Goal: Task Accomplishment & Management: Use online tool/utility

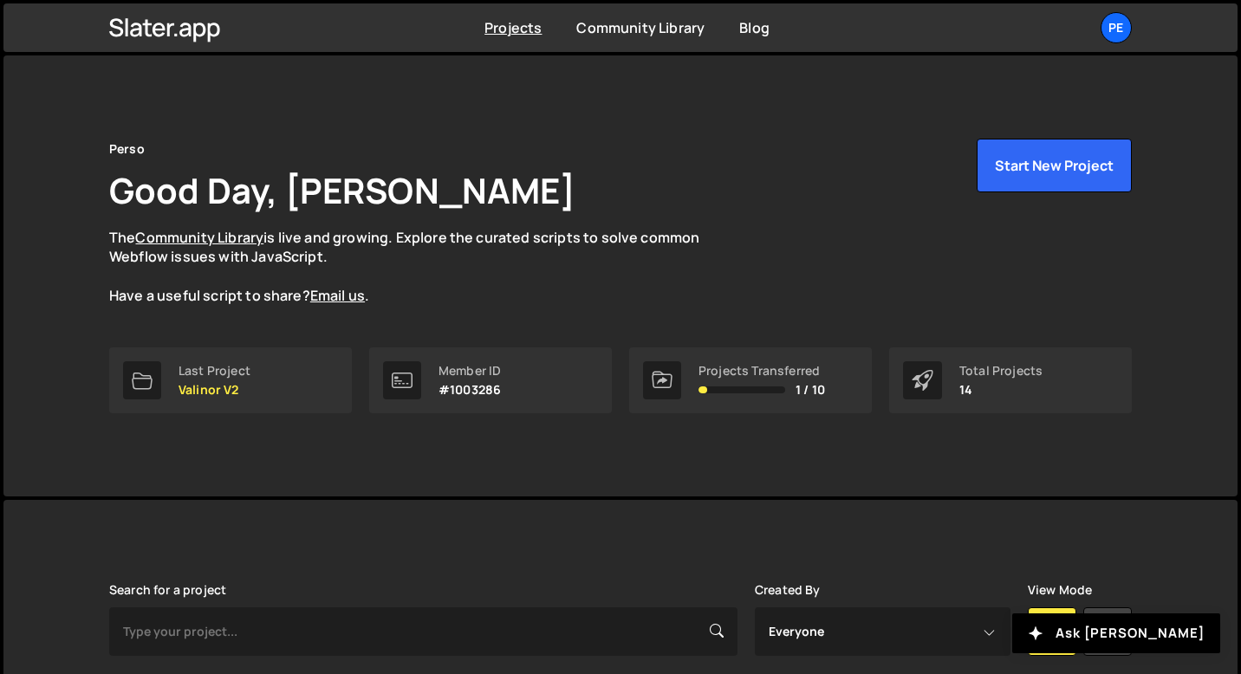
scroll to position [379, 0]
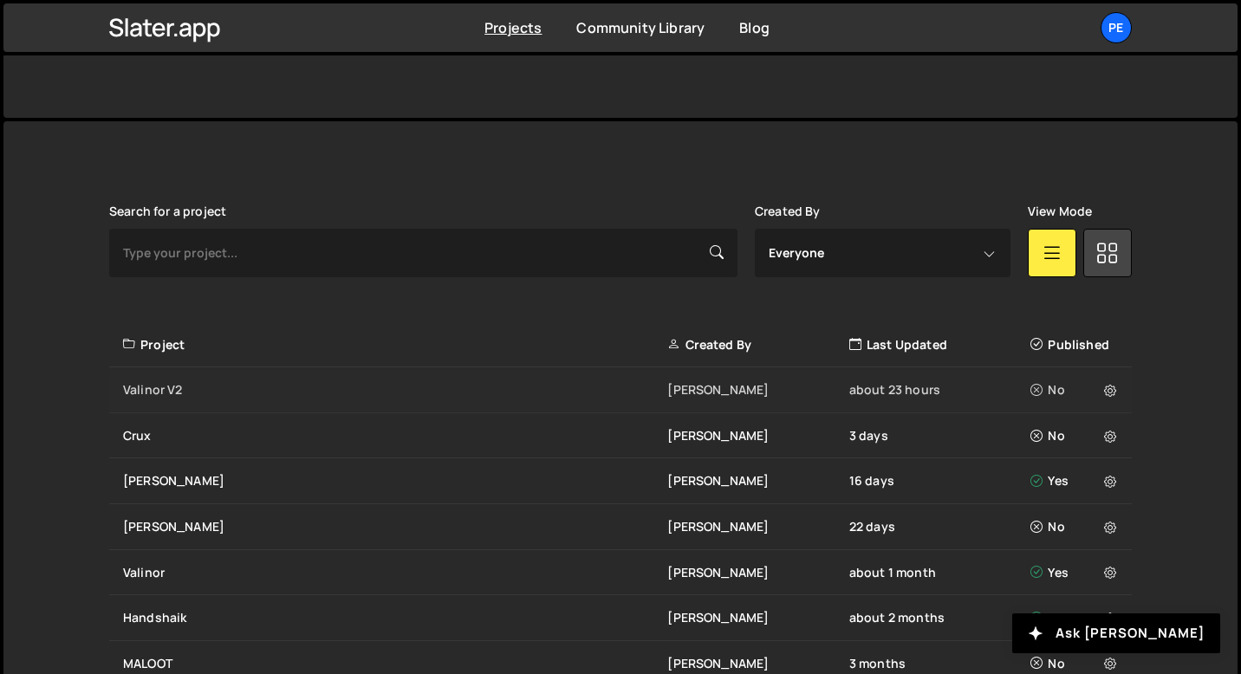
click at [240, 393] on div "Valinor V2" at bounding box center [395, 389] width 544 height 17
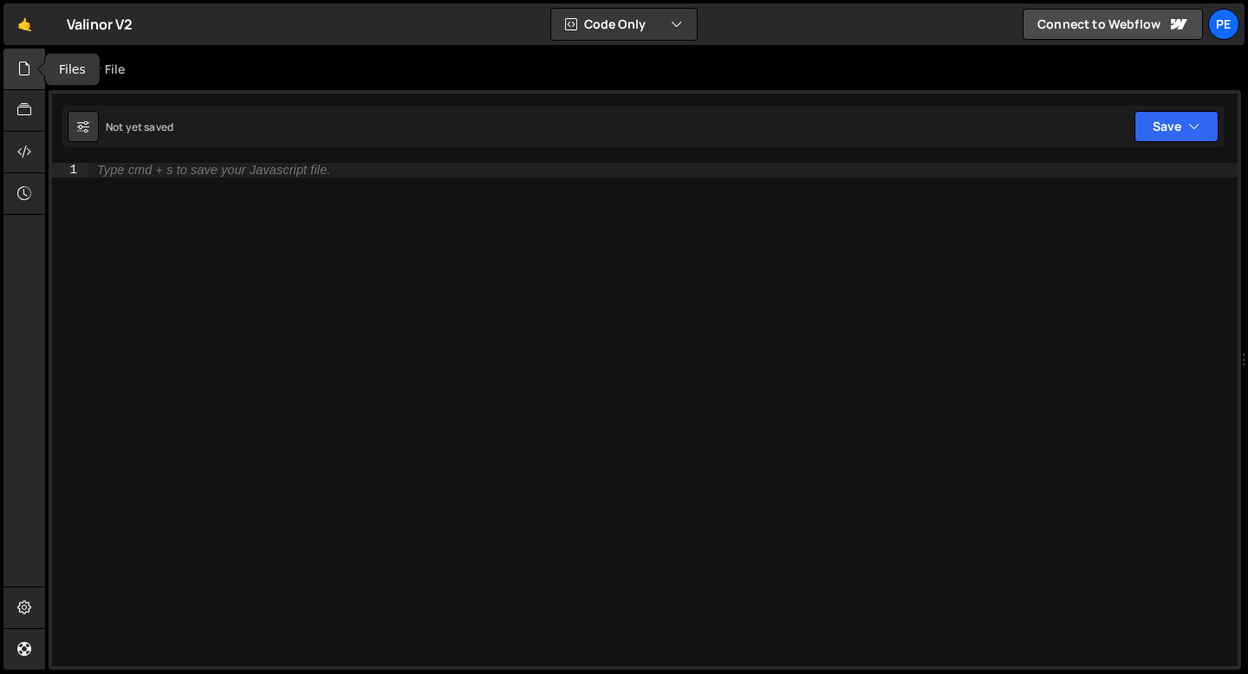
click at [19, 75] on icon at bounding box center [24, 68] width 14 height 19
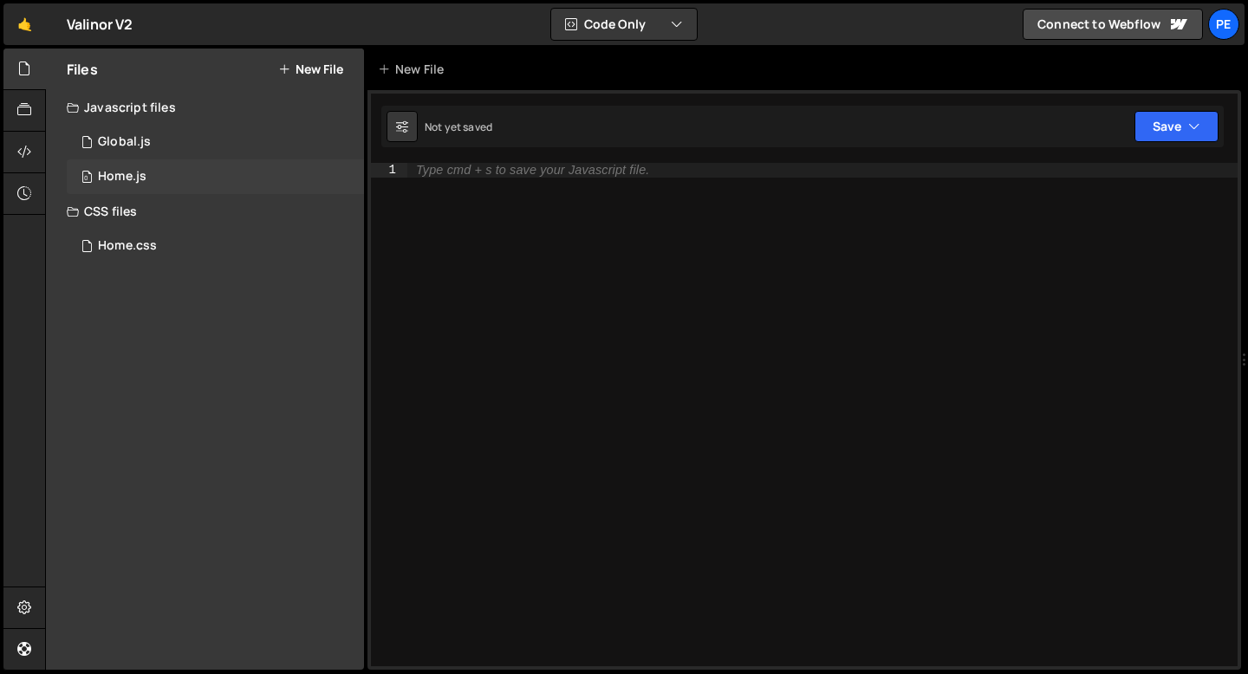
click at [140, 178] on div "Home.js" at bounding box center [122, 177] width 49 height 16
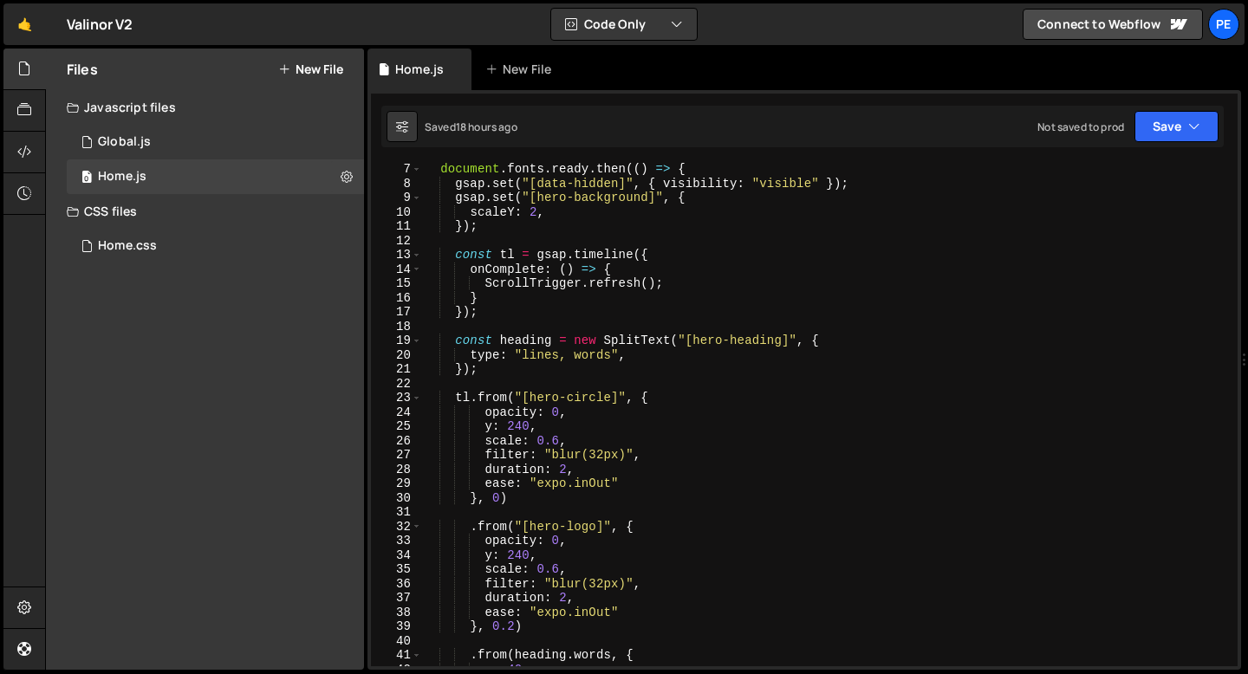
scroll to position [90, 0]
click at [609, 451] on div "document . fonts . ready . then (( ) => { gsap . set ( "[data-hidden]" , { visi…" at bounding box center [826, 425] width 808 height 532
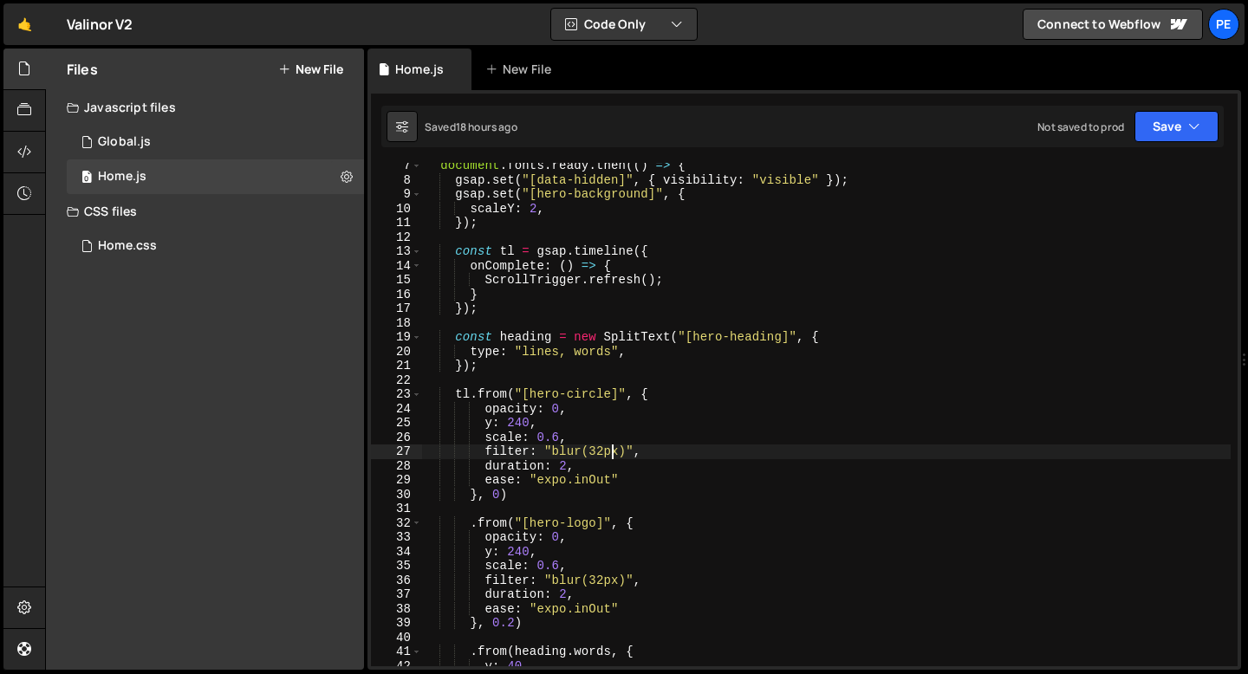
click at [609, 451] on div "document . fonts . ready . then (( ) => { gsap . set ( "[data-hidden]" , { visi…" at bounding box center [826, 425] width 808 height 532
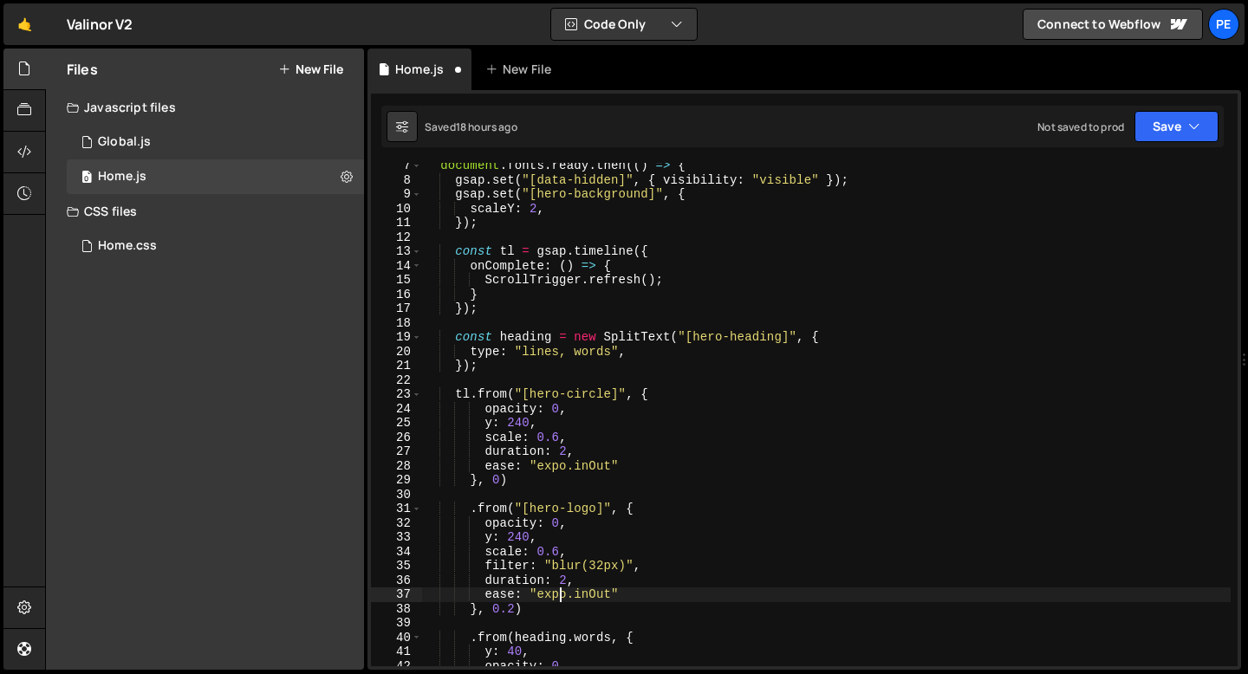
click at [557, 593] on div "document . fonts . ready . then (( ) => { gsap . set ( "[data-hidden]" , { visi…" at bounding box center [826, 425] width 808 height 532
click at [541, 422] on div "document . fonts . ready . then (( ) => { gsap . set ( "[data-hidden]" , { visi…" at bounding box center [826, 425] width 808 height 532
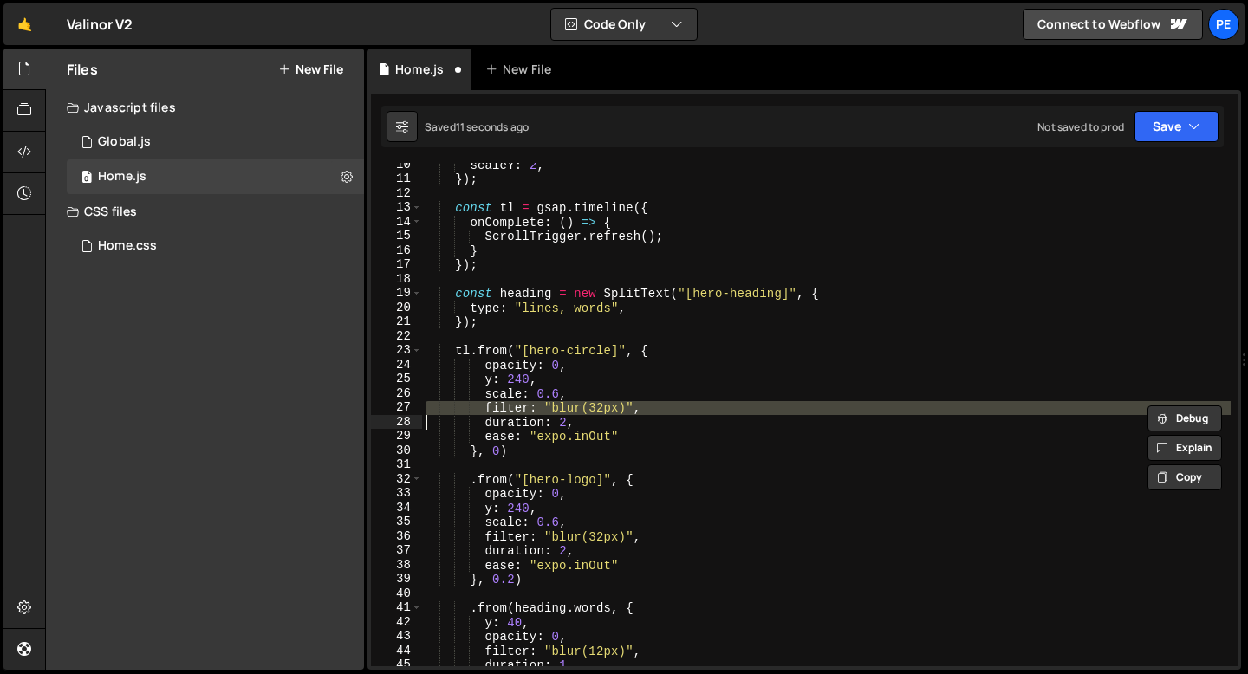
scroll to position [134, 0]
click at [553, 379] on div "scaleY : 2 , }) ; const tl = gsap . timeline ({ onComplete : ( ) => { ScrollTri…" at bounding box center [826, 424] width 808 height 532
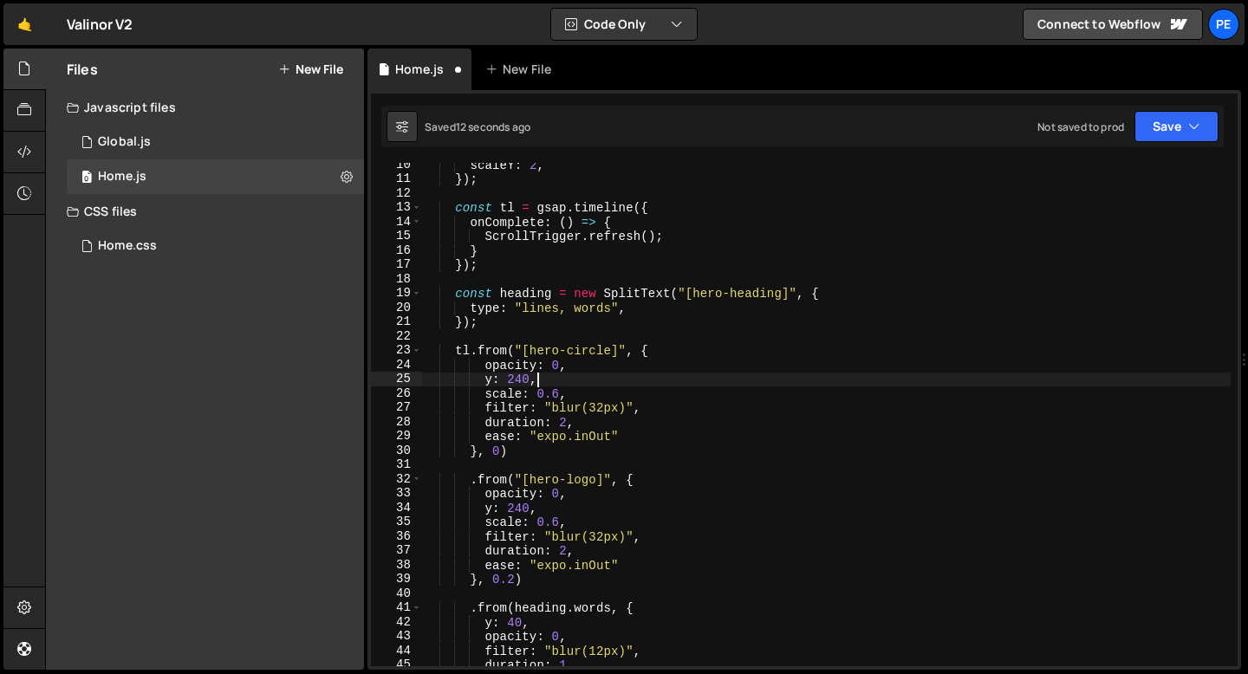
click at [553, 379] on div "scaleY : 2 , }) ; const tl = gsap . timeline ({ onComplete : ( ) => { ScrollTri…" at bounding box center [826, 424] width 808 height 532
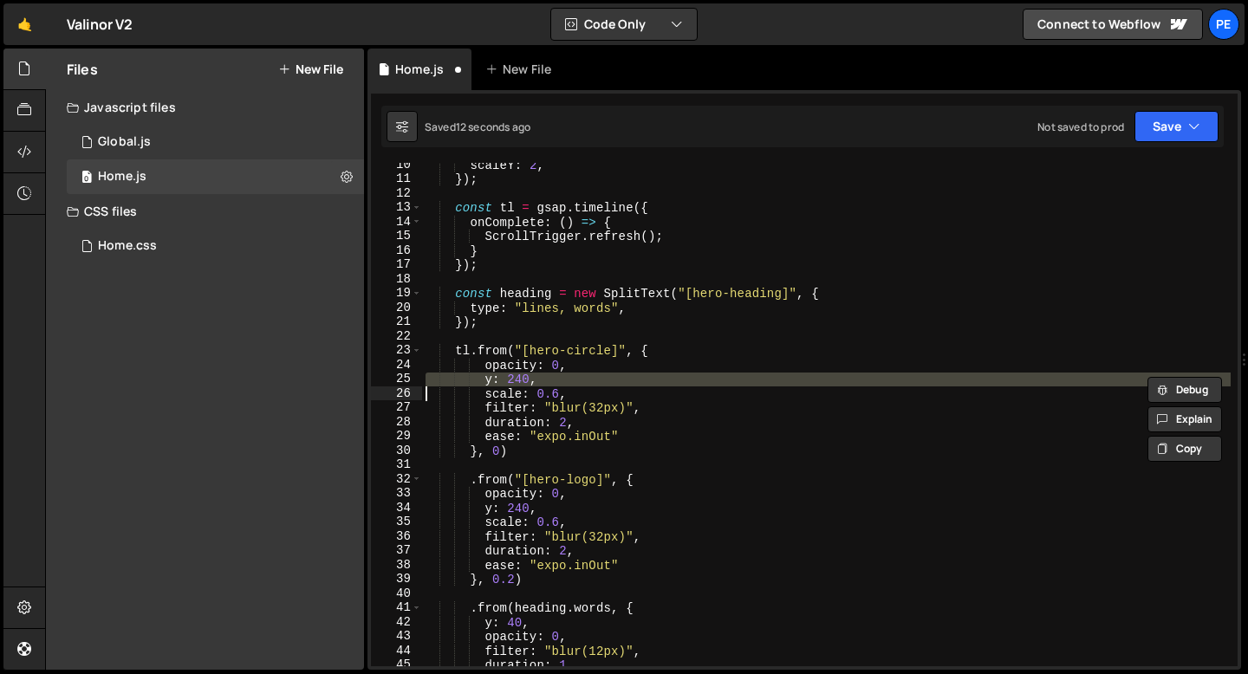
click at [553, 379] on div "scaleY : 2 , }) ; const tl = gsap . timeline ({ onComplete : ( ) => { ScrollTri…" at bounding box center [826, 424] width 808 height 532
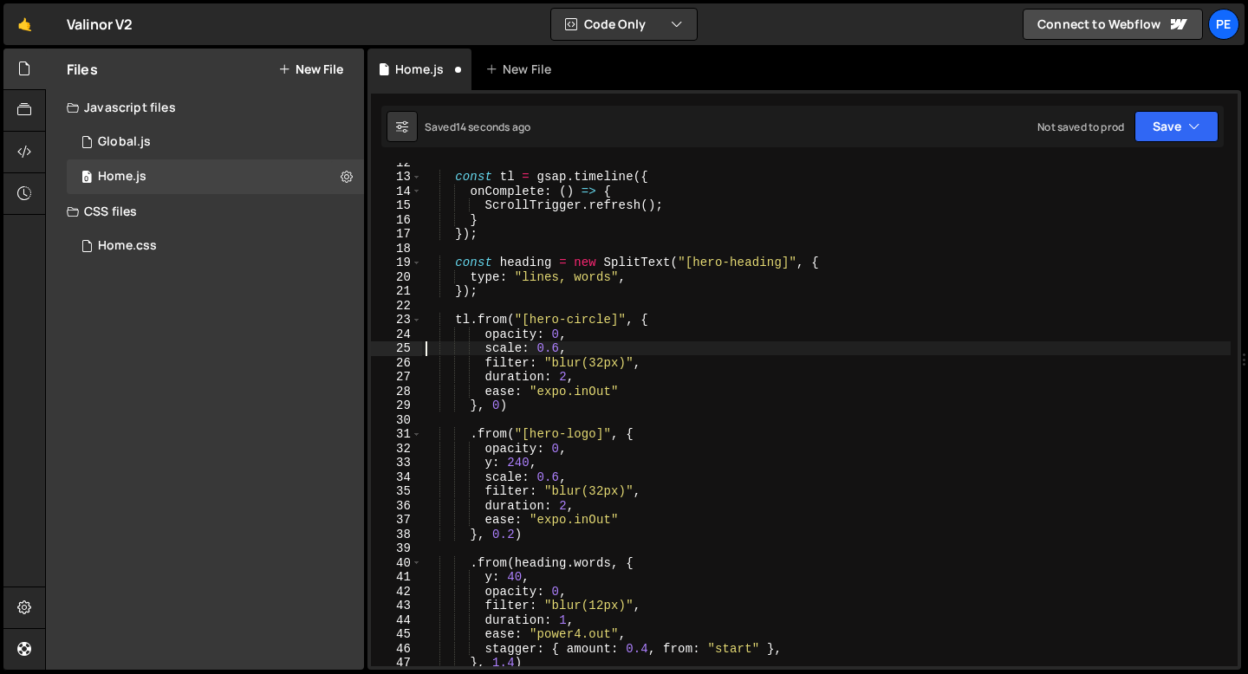
scroll to position [178, 0]
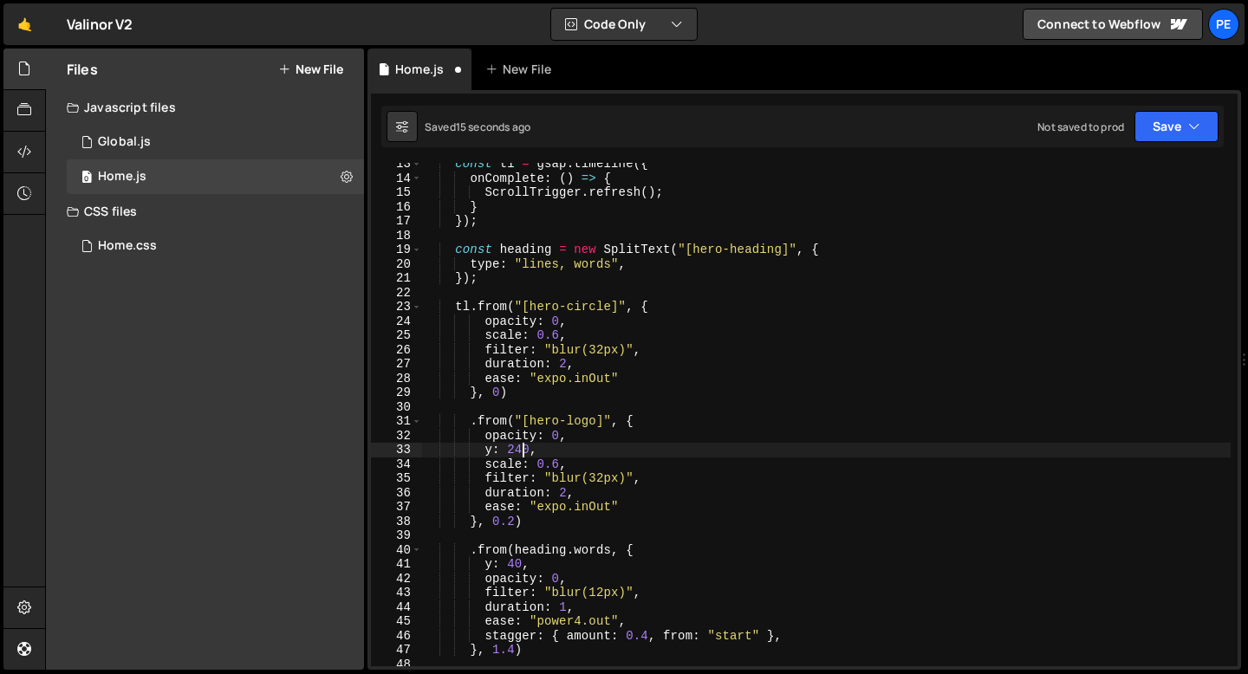
click at [522, 448] on div "const tl = gsap . timeline ({ onComplete : ( ) => { ScrollTrigger . refresh ( )…" at bounding box center [826, 423] width 808 height 532
click at [544, 451] on div "const tl = gsap . timeline ({ onComplete : ( ) => { ScrollTrigger . refresh ( )…" at bounding box center [826, 423] width 808 height 532
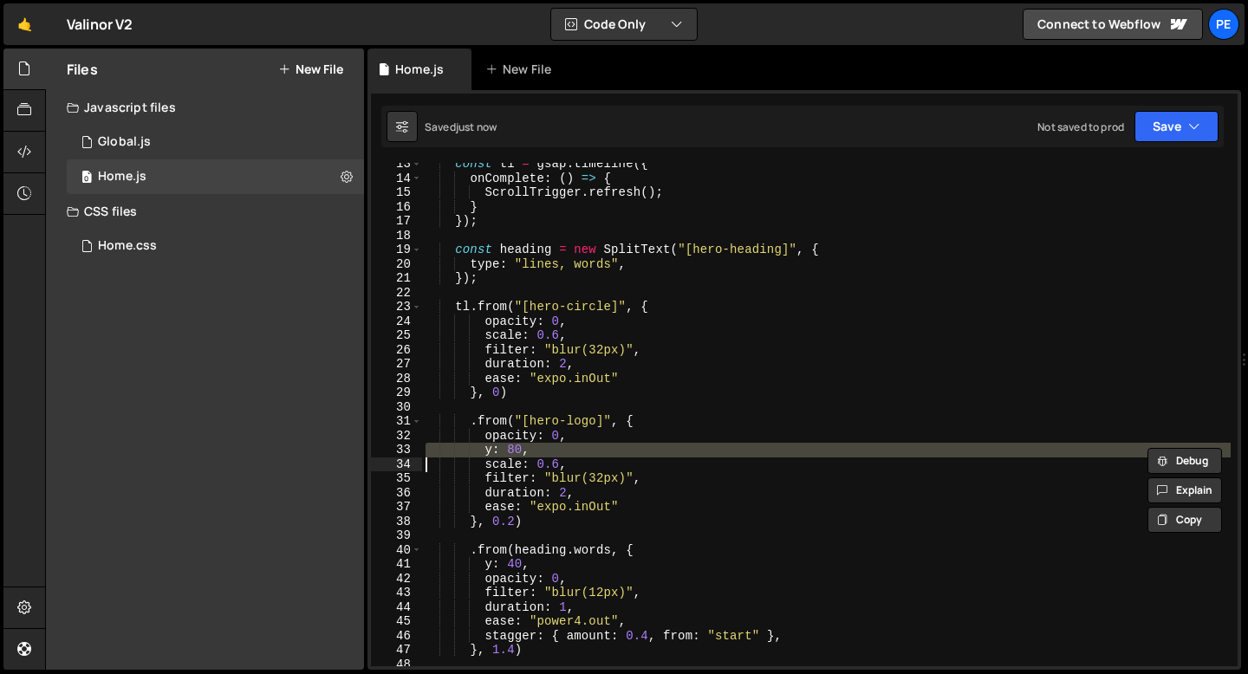
click at [544, 451] on div "const tl = gsap . timeline ({ onComplete : ( ) => { ScrollTrigger . refresh ( )…" at bounding box center [826, 423] width 808 height 532
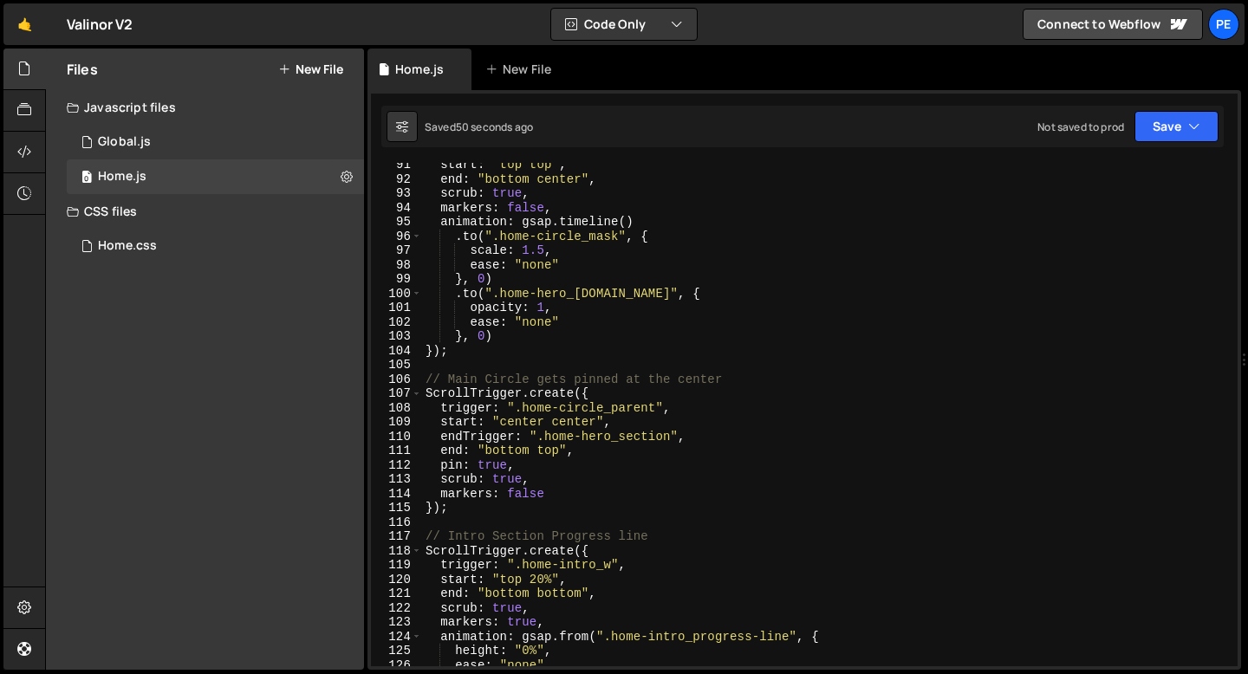
scroll to position [1291, 0]
click at [496, 508] on div "start : "top top" , end : "bottom center" , scrub : true , markers : false , an…" at bounding box center [826, 424] width 808 height 532
type textarea "});"
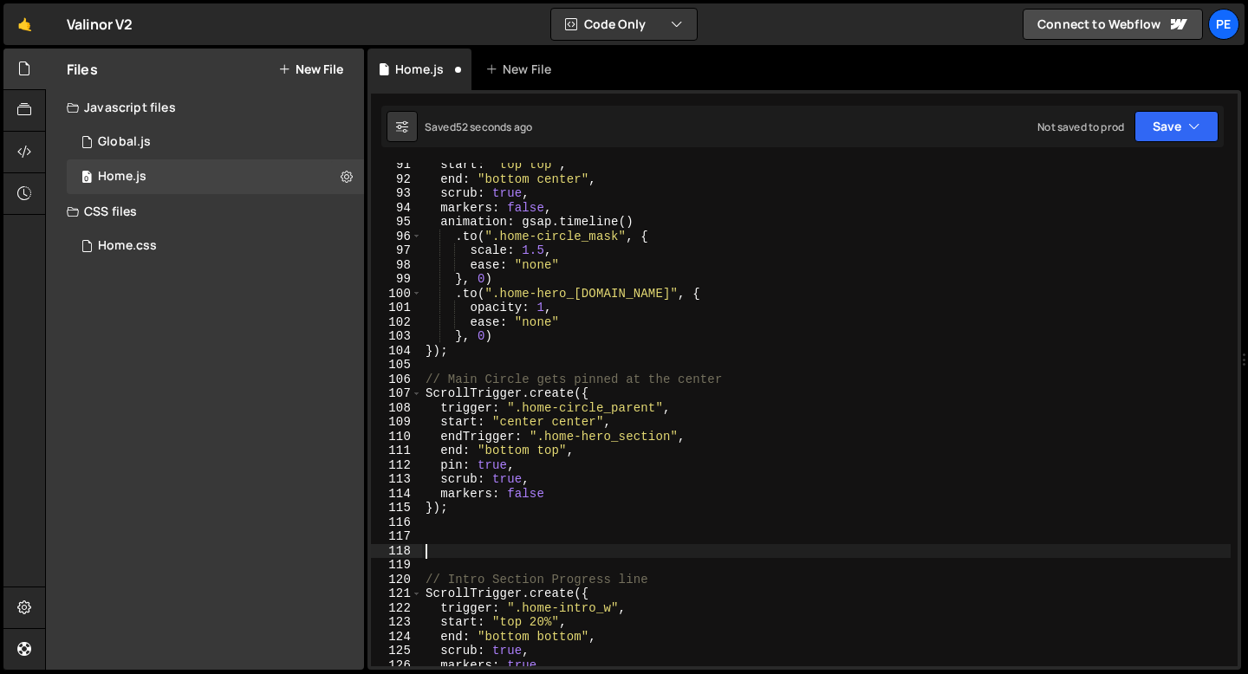
paste textarea "home-hero_bg-sticky"
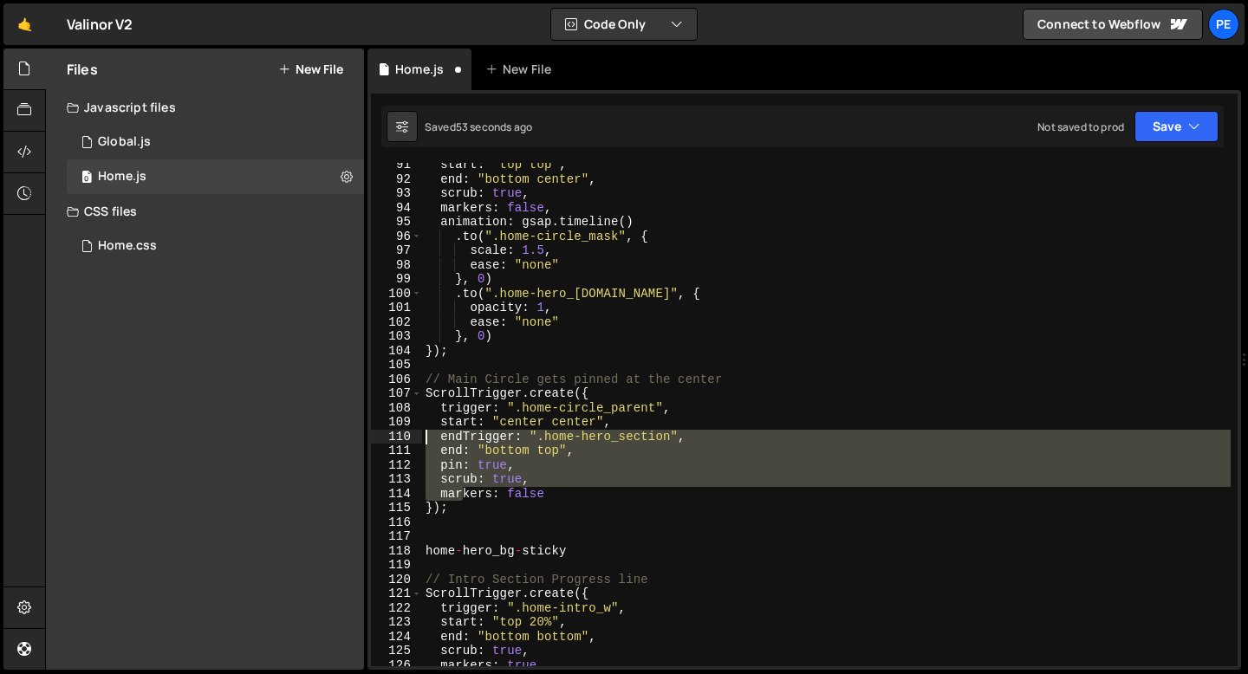
drag, startPoint x: 463, startPoint y: 501, endPoint x: 425, endPoint y: 431, distance: 79.5
click at [425, 431] on div "start : "top top" , end : "bottom center" , scrub : true , markers : false , an…" at bounding box center [826, 424] width 808 height 532
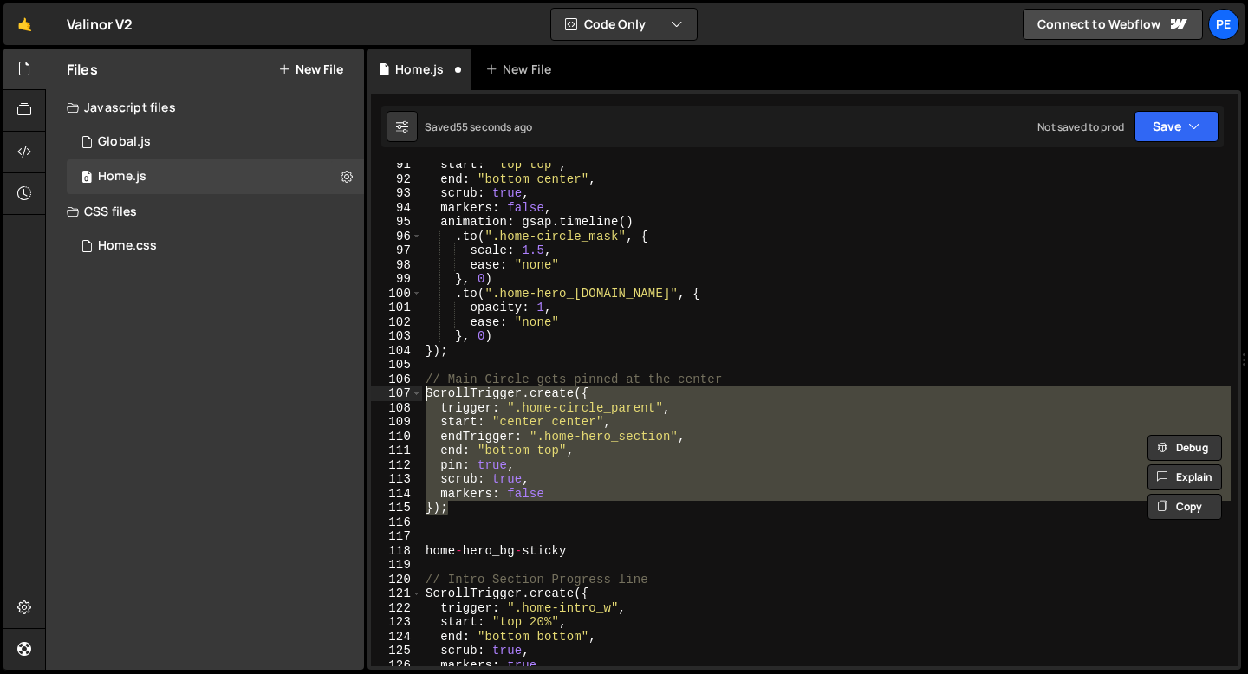
drag, startPoint x: 454, startPoint y: 513, endPoint x: 422, endPoint y: 394, distance: 123.0
click at [422, 394] on div "start : "top top" , end : "bottom center" , scrub : true , markers : false , an…" at bounding box center [826, 424] width 808 height 532
type textarea "ScrollTrigger.create({ trigger: ".home-circle_parent","
click at [462, 523] on div "start : "top top" , end : "bottom center" , scrub : true , markers : false , an…" at bounding box center [826, 424] width 808 height 532
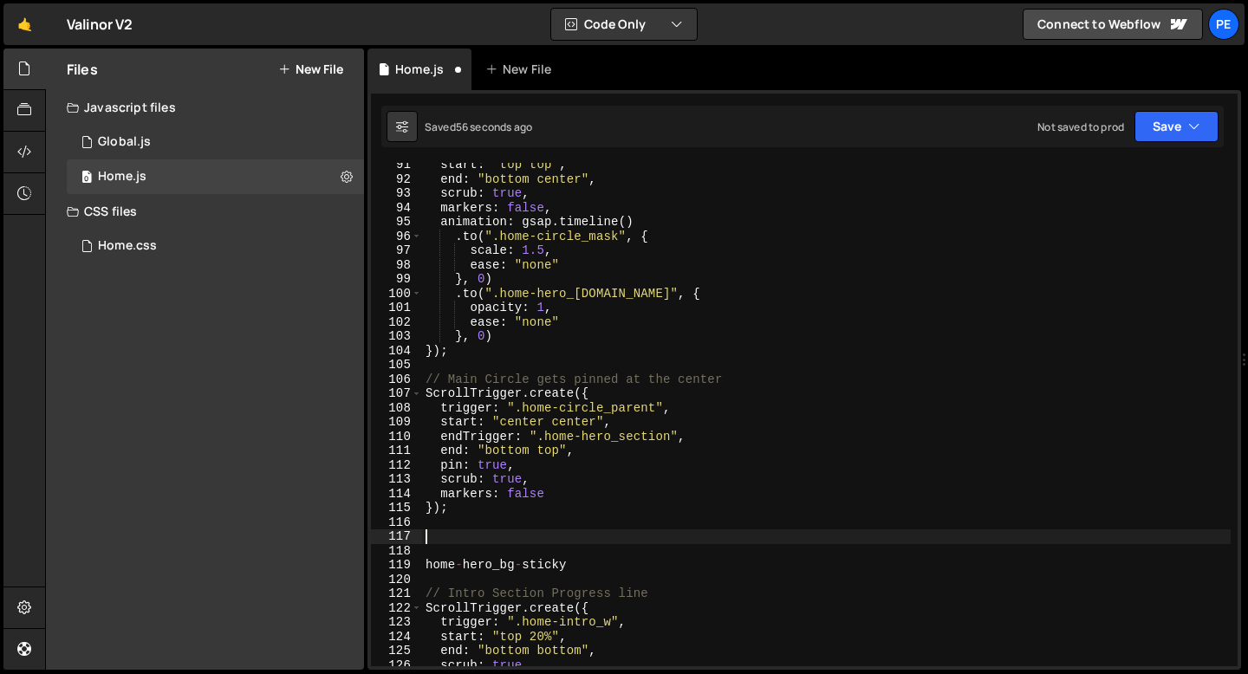
paste textarea "});"
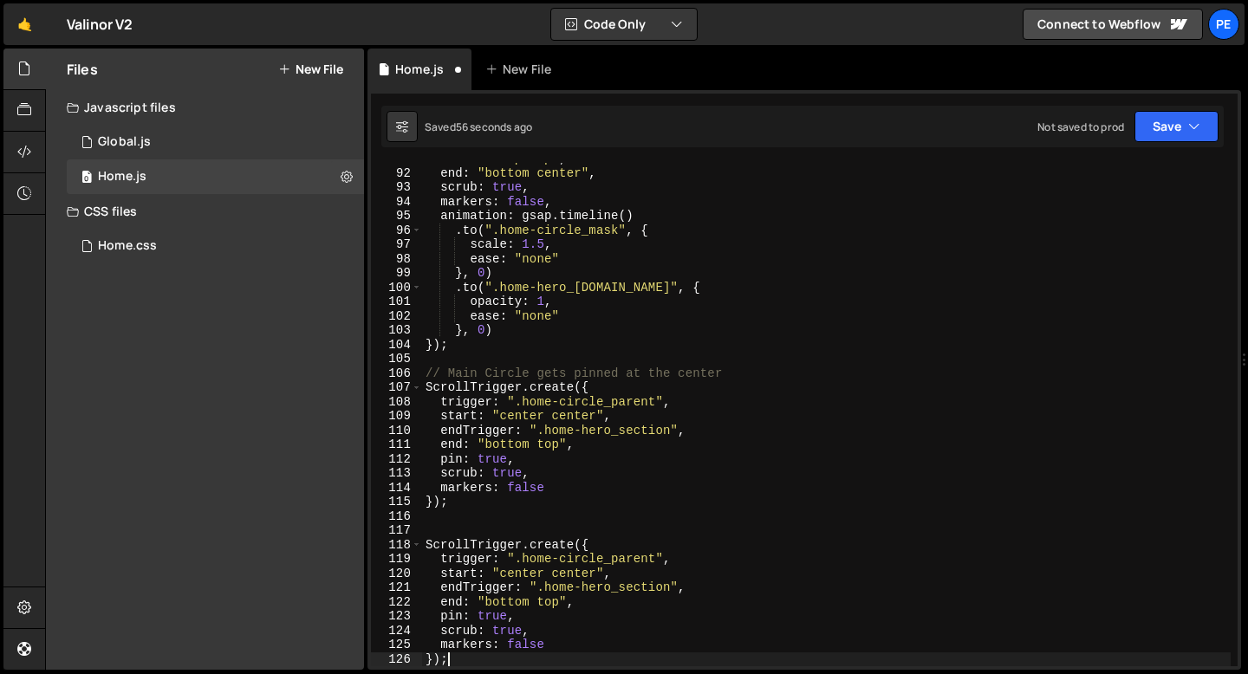
scroll to position [1298, 0]
click at [463, 372] on div "start : "top top" , end : "bottom center" , scrub : true , markers : false , an…" at bounding box center [826, 418] width 808 height 532
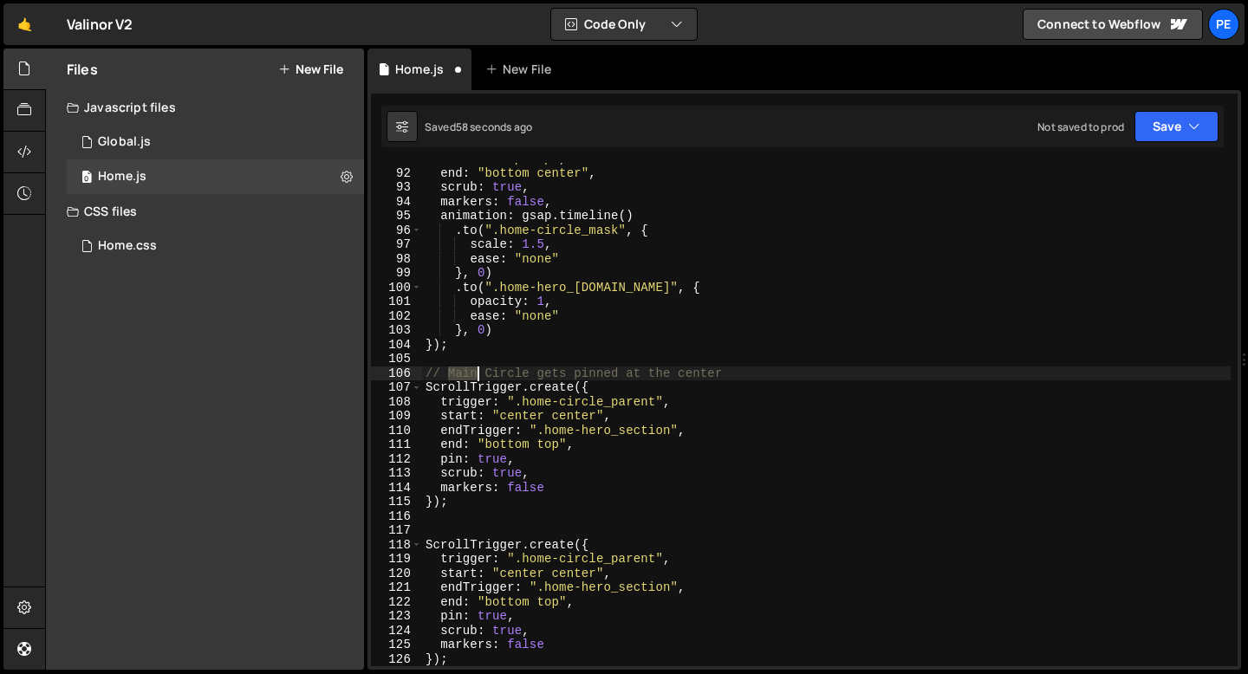
click at [463, 372] on div "start : "top top" , end : "bottom center" , scrub : true , markers : false , an…" at bounding box center [826, 418] width 808 height 532
type textarea "// Main Circle gets pinned at the center ScrollTrigger.create({"
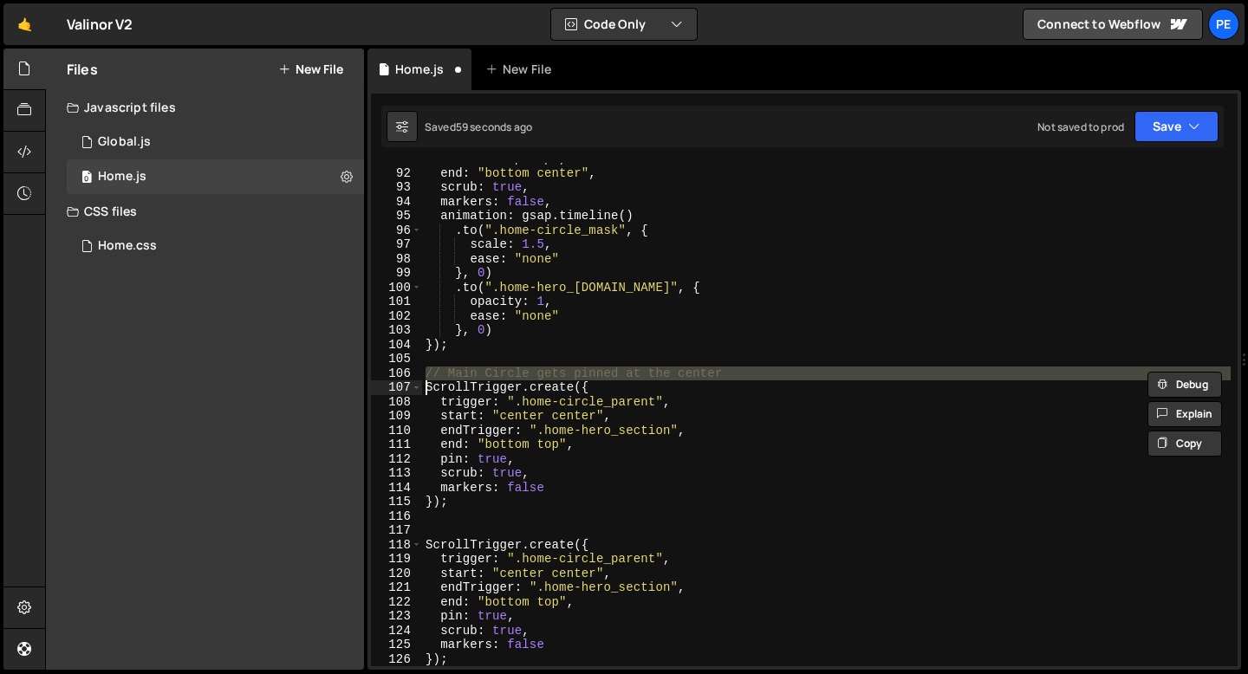
click at [453, 530] on div "start : "top top" , end : "bottom center" , scrub : true , markers : false , an…" at bounding box center [826, 418] width 808 height 532
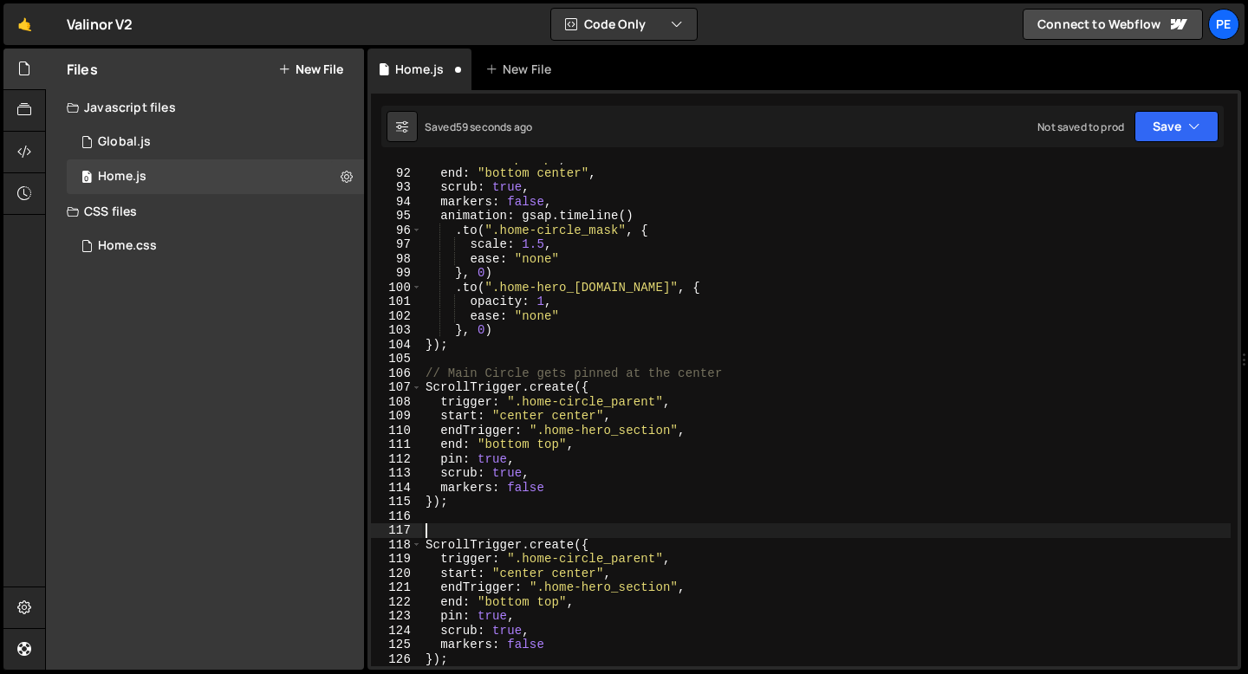
paste textarea "// Main Circle gets pinned at the center"
click at [462, 529] on div "start : "top top" , end : "bottom center" , scrub : true , markers : false , an…" at bounding box center [826, 418] width 808 height 532
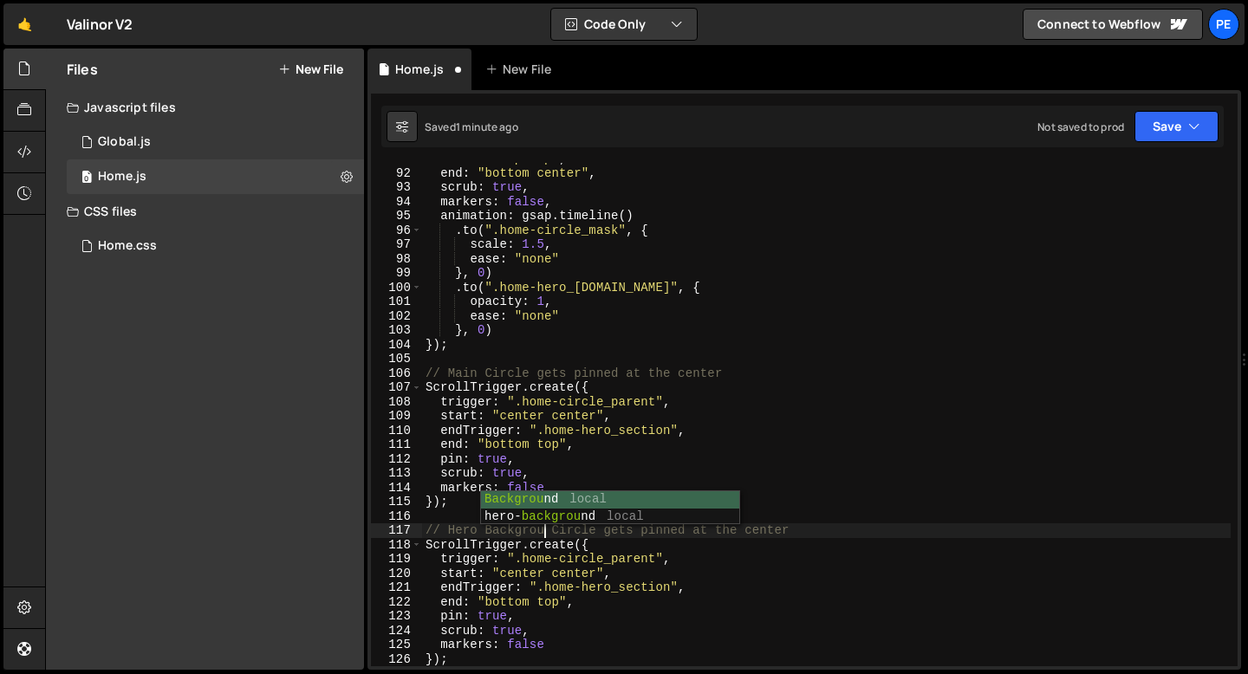
scroll to position [0, 9]
click at [583, 532] on div "start : "top top" , end : "bottom center" , scrub : true , markers : false , an…" at bounding box center [826, 418] width 808 height 532
click at [583, 531] on div "start : "top top" , end : "bottom center" , scrub : true , markers : false , an…" at bounding box center [826, 418] width 808 height 532
click at [800, 530] on div "start : "top top" , end : "bottom center" , scrub : true , markers : false , an…" at bounding box center [826, 418] width 808 height 532
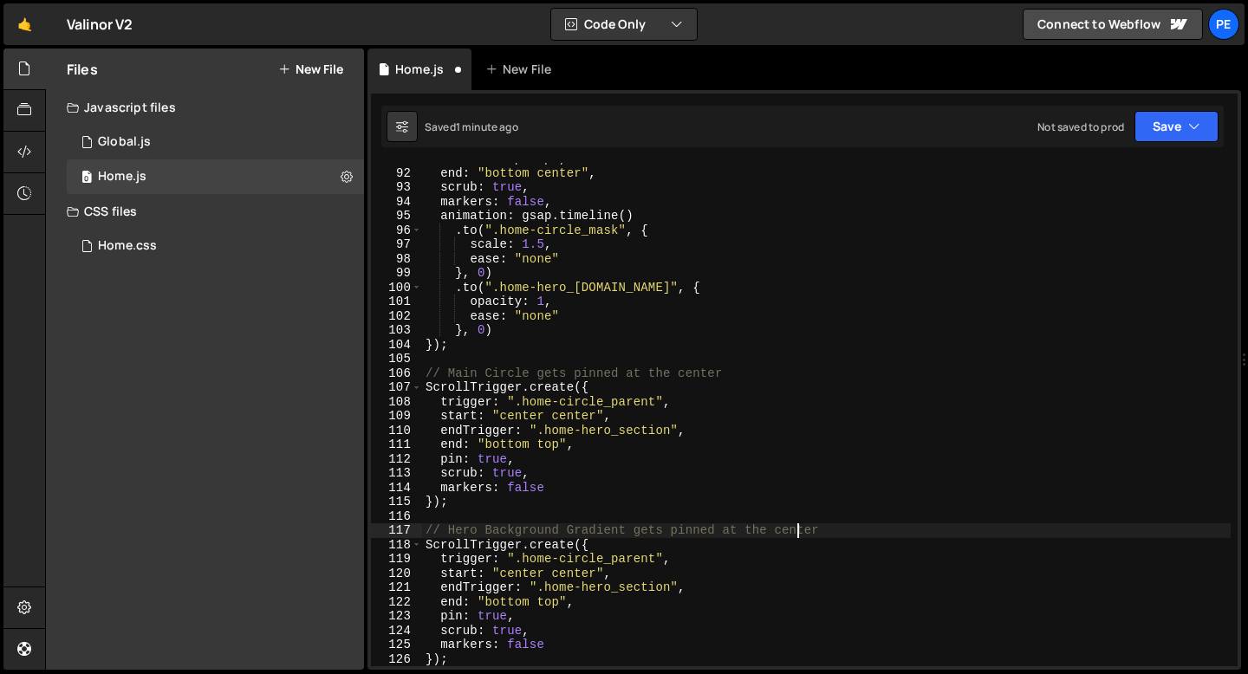
click at [800, 530] on div "start : "top top" , end : "bottom center" , scrub : true , markers : false , an…" at bounding box center [826, 418] width 808 height 532
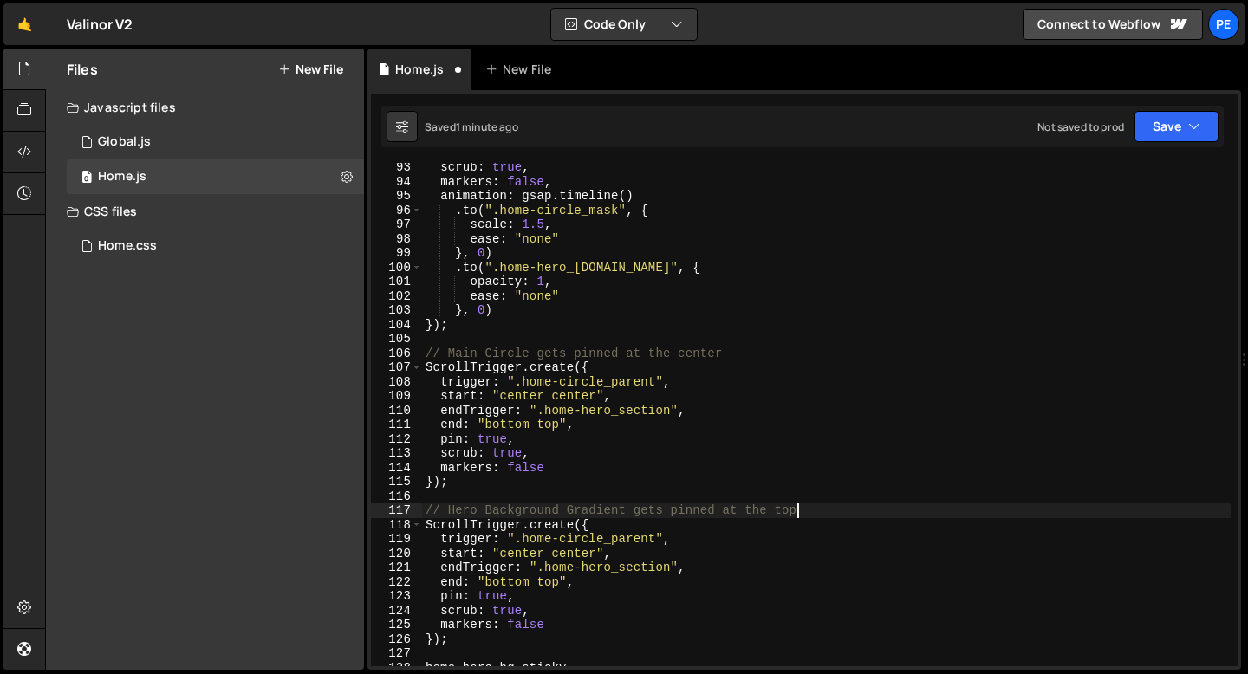
scroll to position [1323, 0]
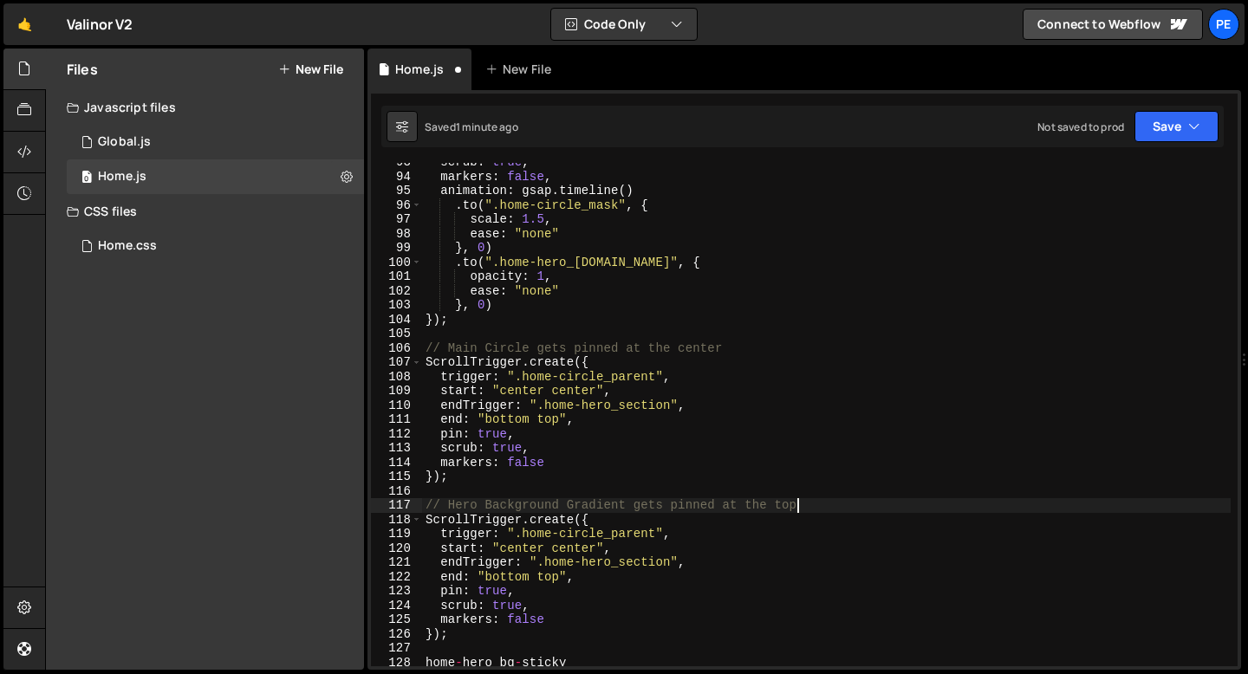
click at [622, 533] on div "scrub : true , markers : false , animation : gsap . timeline ( ) . to ( ".home-…" at bounding box center [826, 421] width 808 height 532
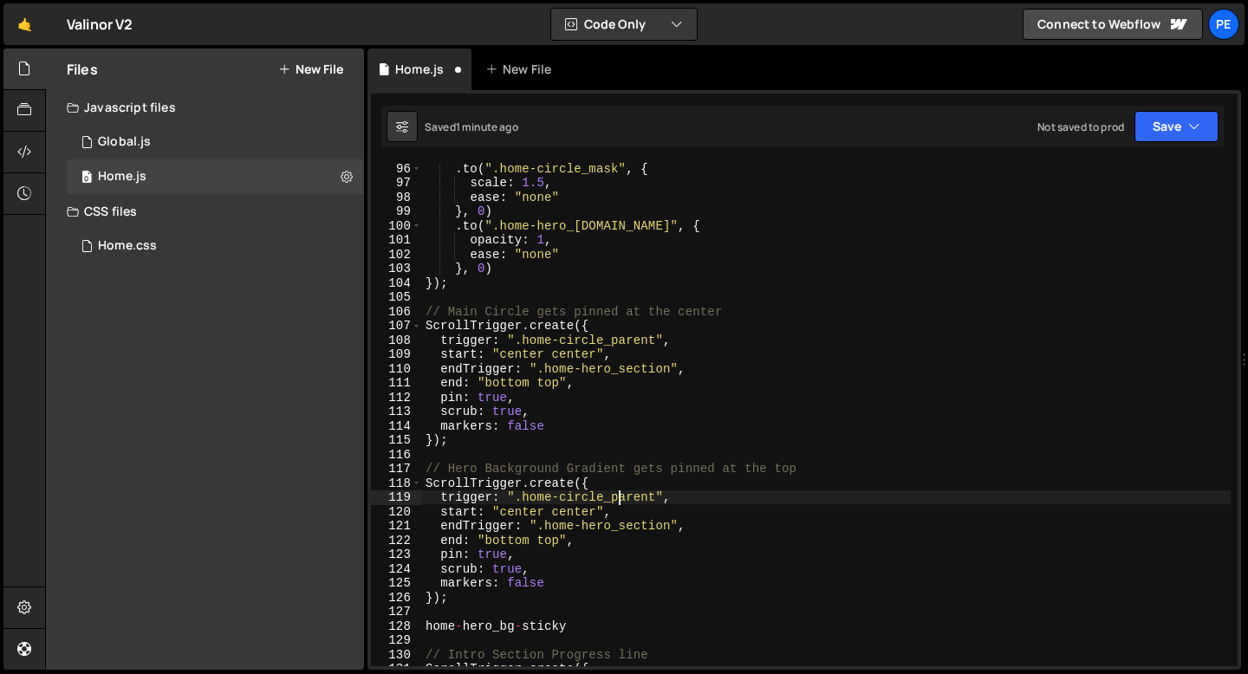
scroll to position [1359, 0]
click at [557, 529] on div ". to ( ".home-circle_mask" , { scale : 1.5 , ease : "none" } , 0 ) . to ( ".hom…" at bounding box center [826, 427] width 808 height 532
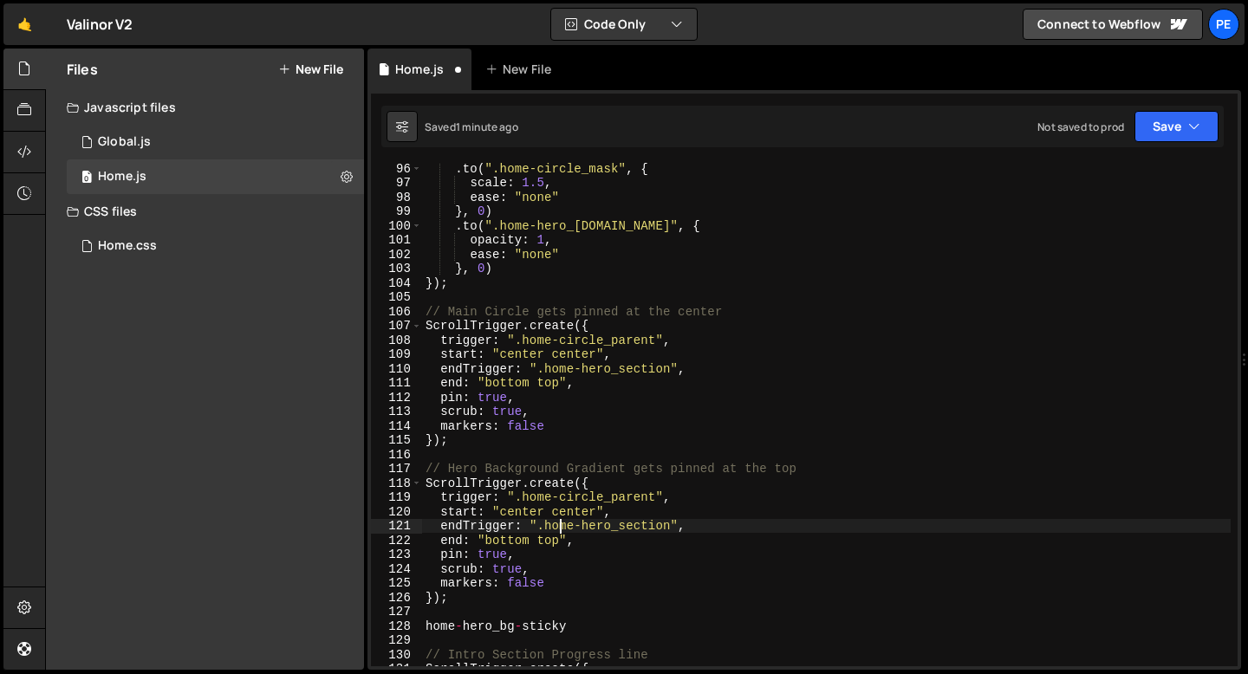
click at [557, 529] on div ". to ( ".home-circle_mask" , { scale : 1.5 , ease : "none" } , 0 ) . to ( ".hom…" at bounding box center [826, 427] width 808 height 532
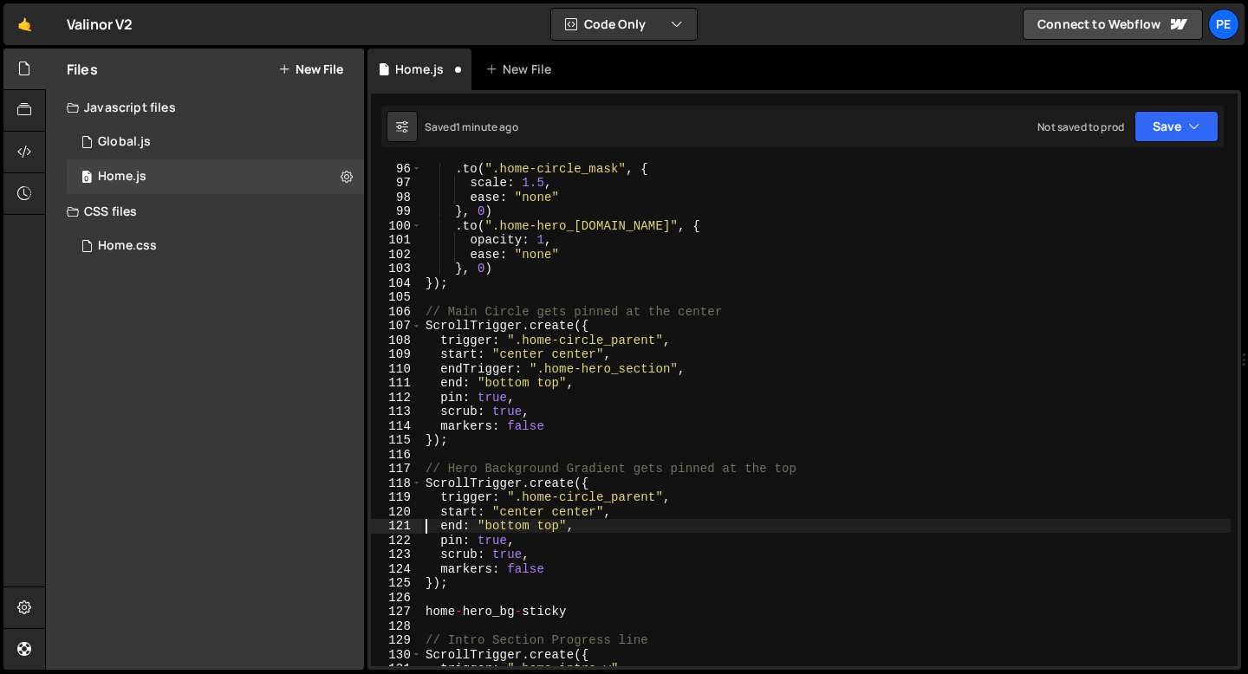
scroll to position [0, 10]
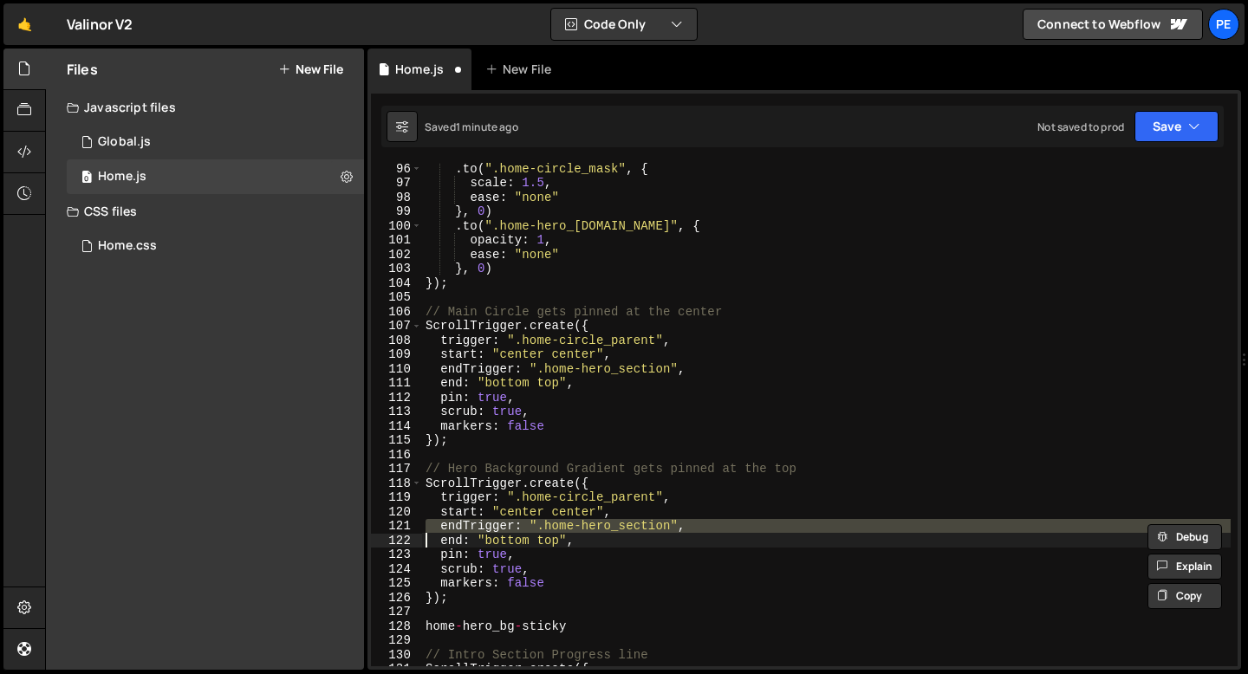
click at [605, 499] on div ". to ( ".home-circle_mask" , { scale : 1.5 , ease : "none" } , 0 ) . to ( ".hom…" at bounding box center [826, 427] width 808 height 532
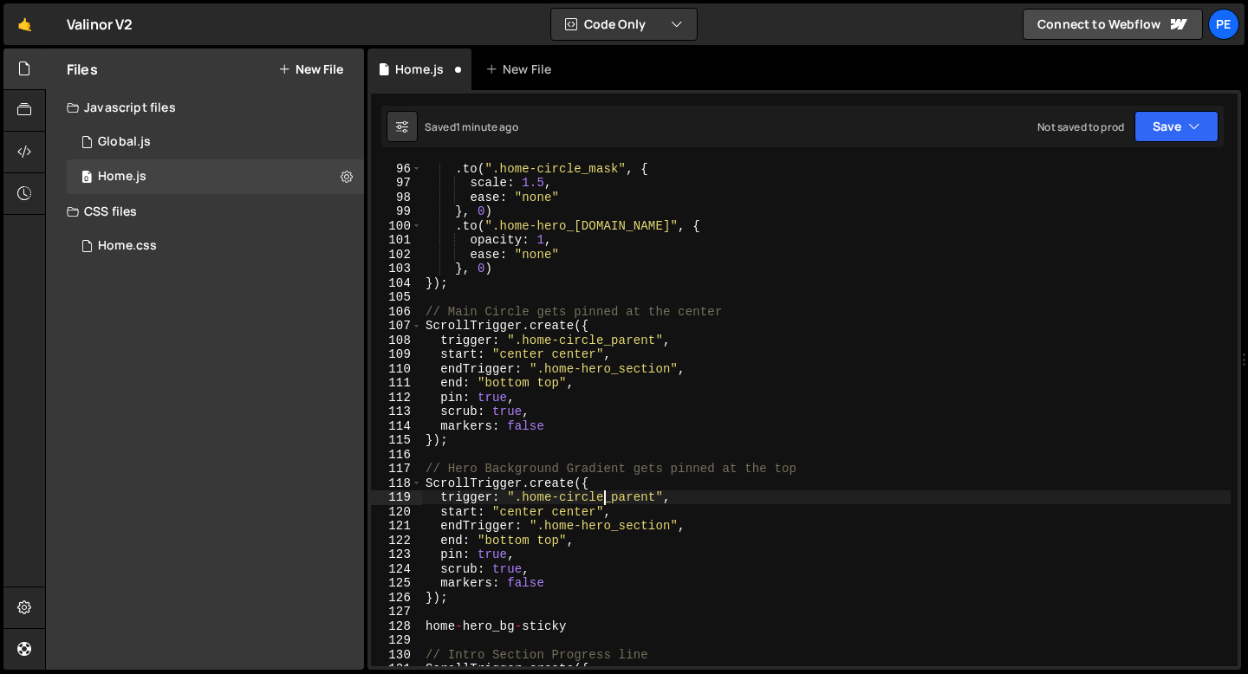
click at [657, 496] on div ". to ( ".home-circle_mask" , { scale : 1.5 , ease : "none" } , 0 ) . to ( ".hom…" at bounding box center [826, 427] width 808 height 532
drag, startPoint x: 657, startPoint y: 498, endPoint x: 523, endPoint y: 496, distance: 133.5
click at [523, 496] on div ". to ( ".home-circle_mask" , { scale : 1.5 , ease : "none" } , 0 ) . to ( ".hom…" at bounding box center [826, 427] width 808 height 532
paste textarea "hero_bg-sticky"
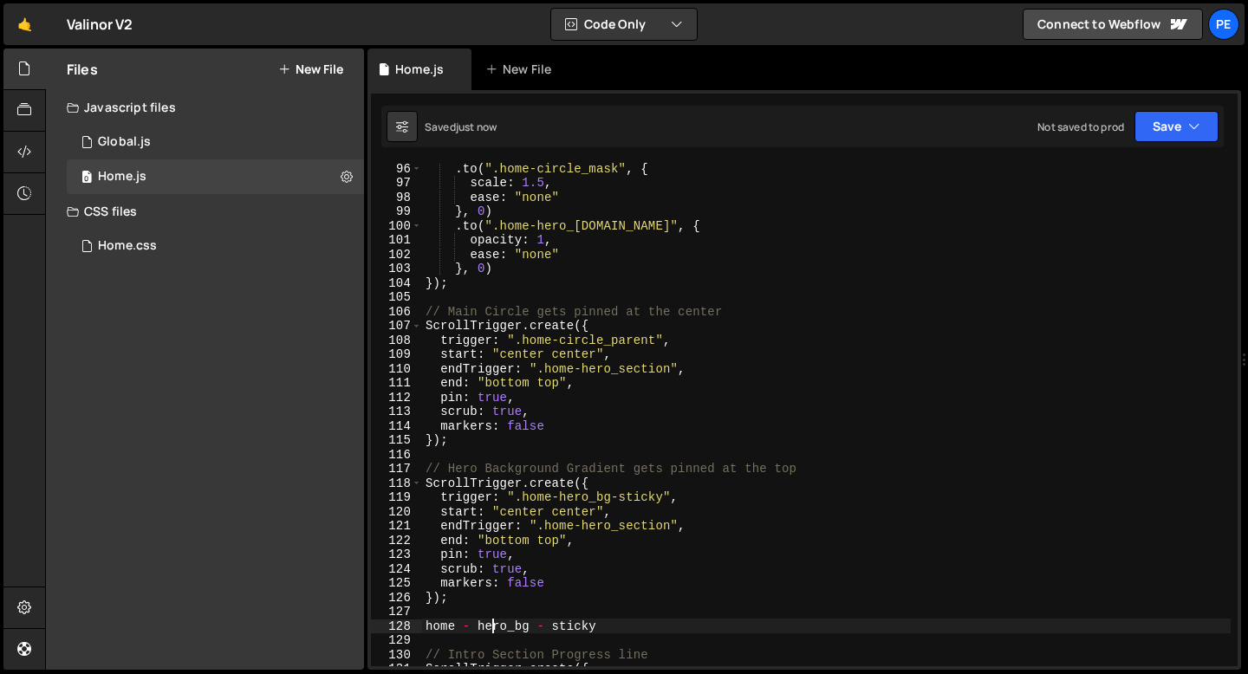
click at [495, 626] on div ". to ( ".home-circle_mask" , { scale : 1.5 , ease : "none" } , 0 ) . to ( ".hom…" at bounding box center [826, 427] width 808 height 532
type textarea "home - hero_bg - sticky"
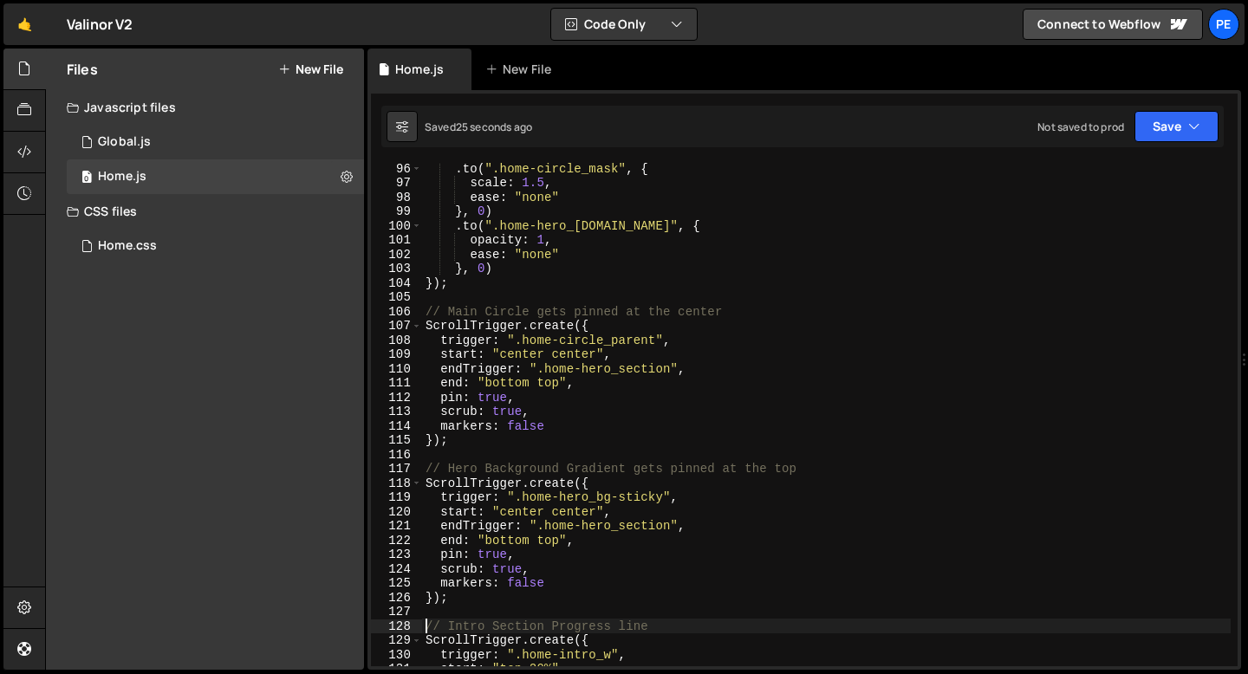
click at [517, 509] on div ". to ( ".home-circle_mask" , { scale : 1.5 , ease : "none" } , 0 ) . to ( ".hom…" at bounding box center [826, 427] width 808 height 532
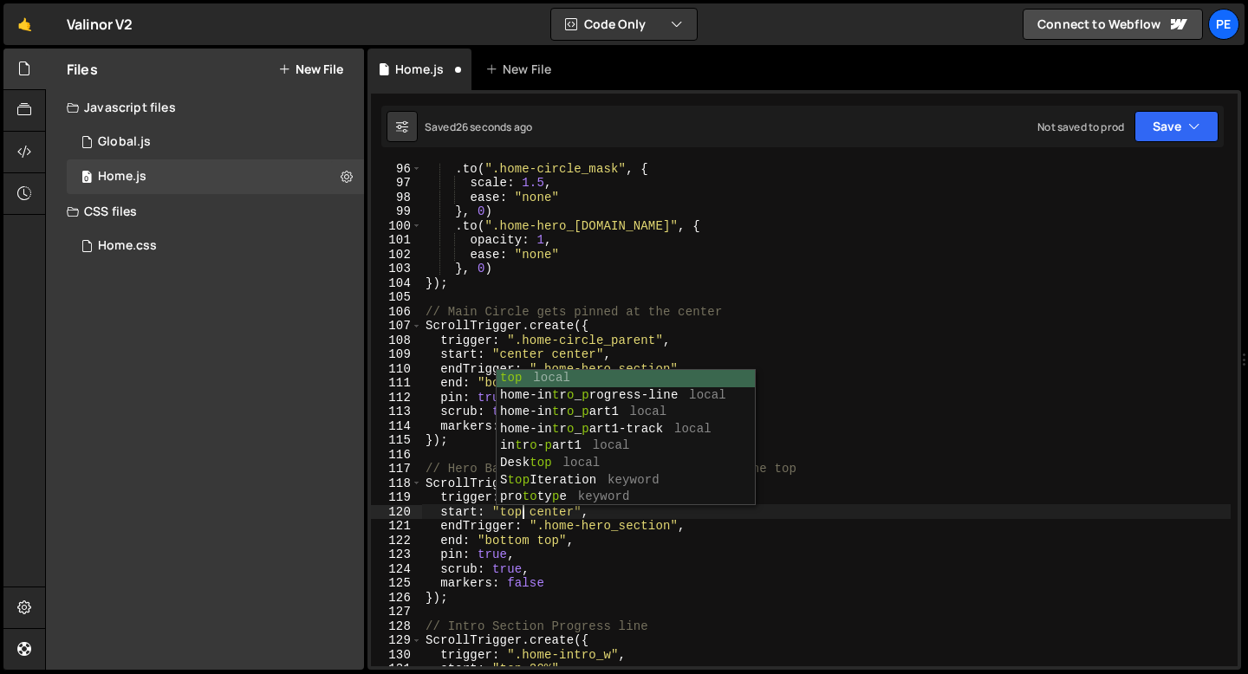
scroll to position [0, 6]
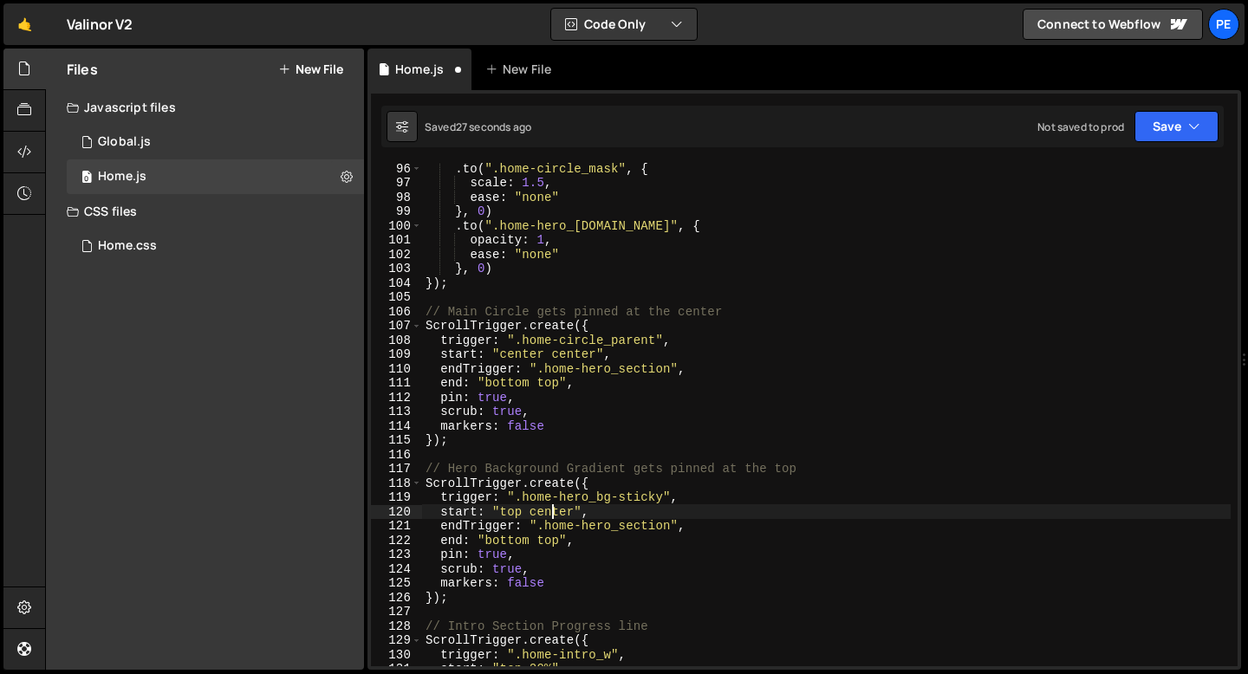
click at [552, 514] on div ". to ( ".home-circle_mask" , { scale : 1.5 , ease : "none" } , 0 ) . to ( ".hom…" at bounding box center [826, 427] width 808 height 532
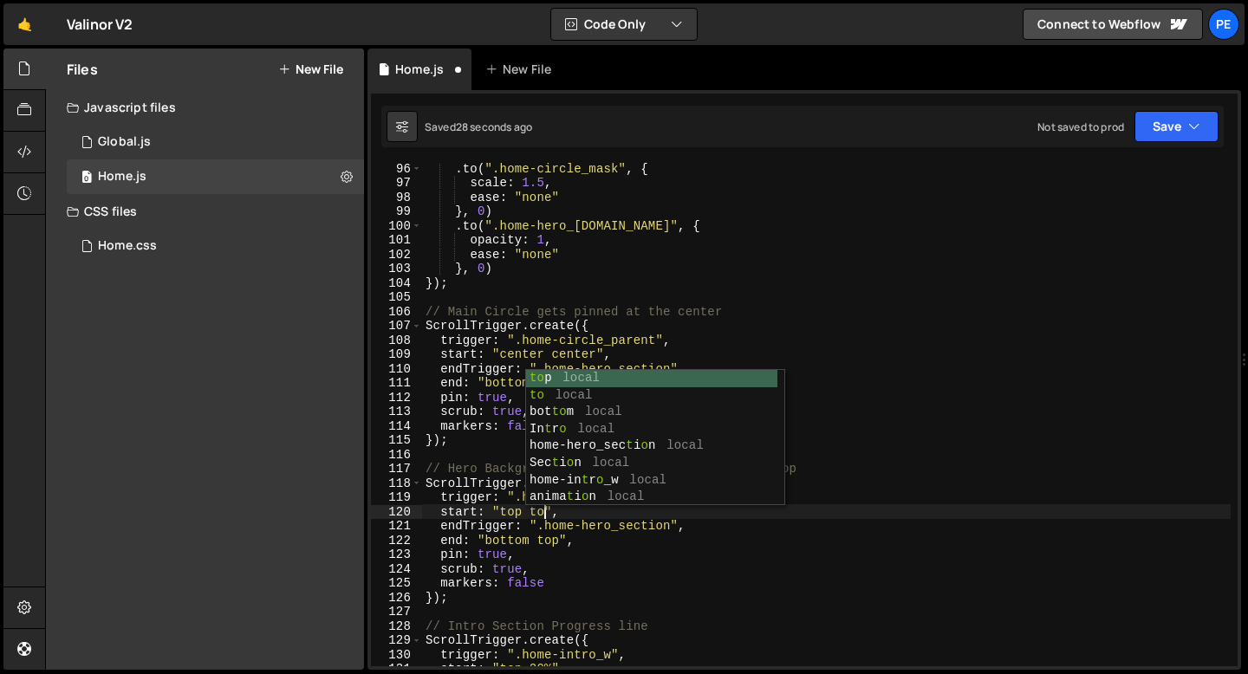
scroll to position [0, 8]
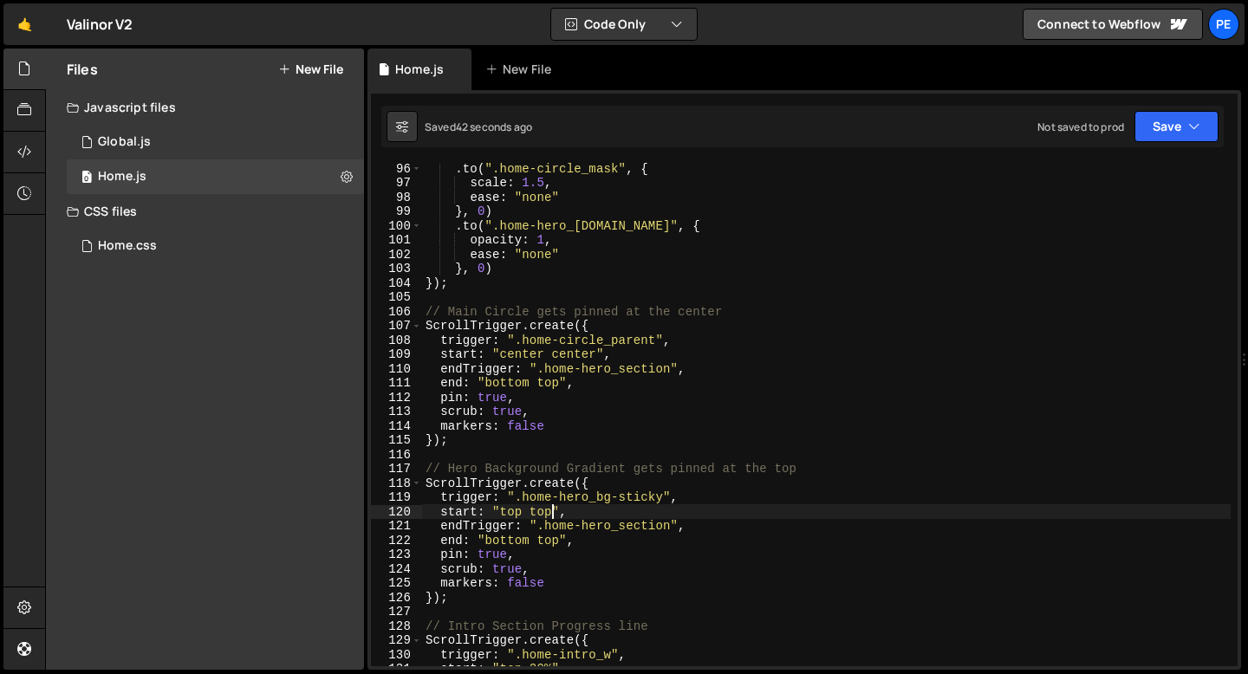
click at [530, 561] on div ". to ( ".home-circle_mask" , { scale : 1.5 , ease : "none" } , 0 ) . to ( ".hom…" at bounding box center [826, 427] width 808 height 532
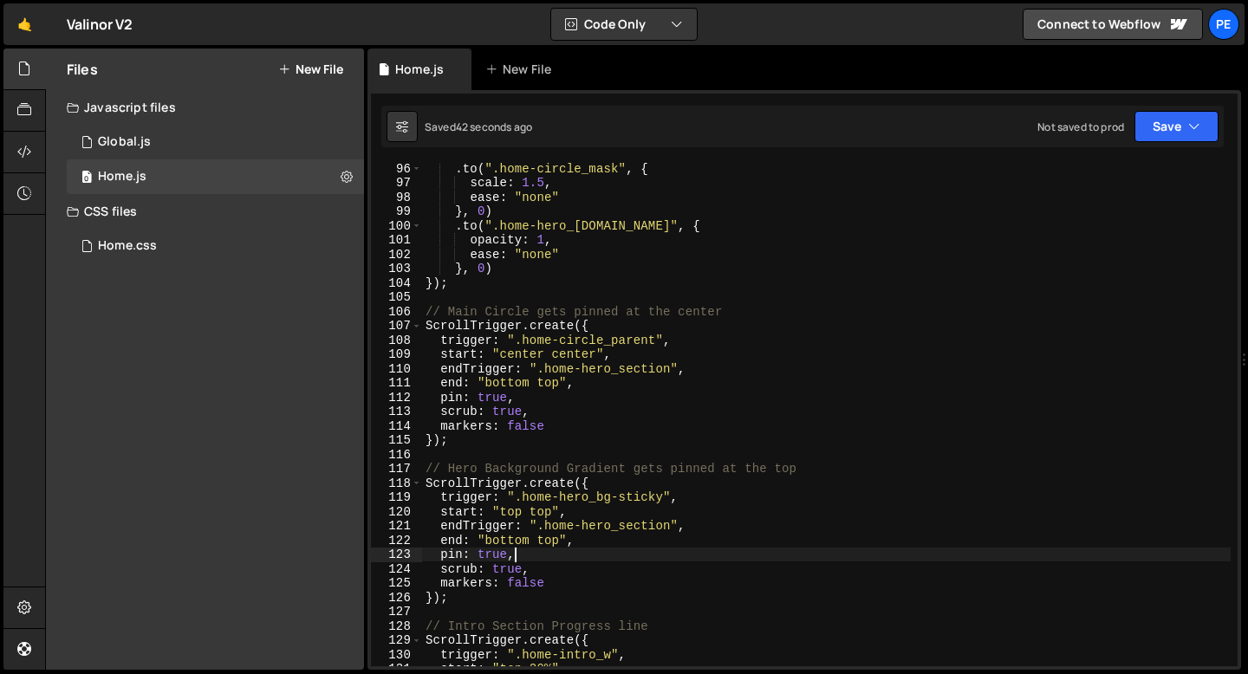
scroll to position [0, 5]
click at [503, 594] on div ". to ( ".home-circle_mask" , { scale : 1.5 , ease : "none" } , 0 ) . to ( ".hom…" at bounding box center [826, 427] width 808 height 532
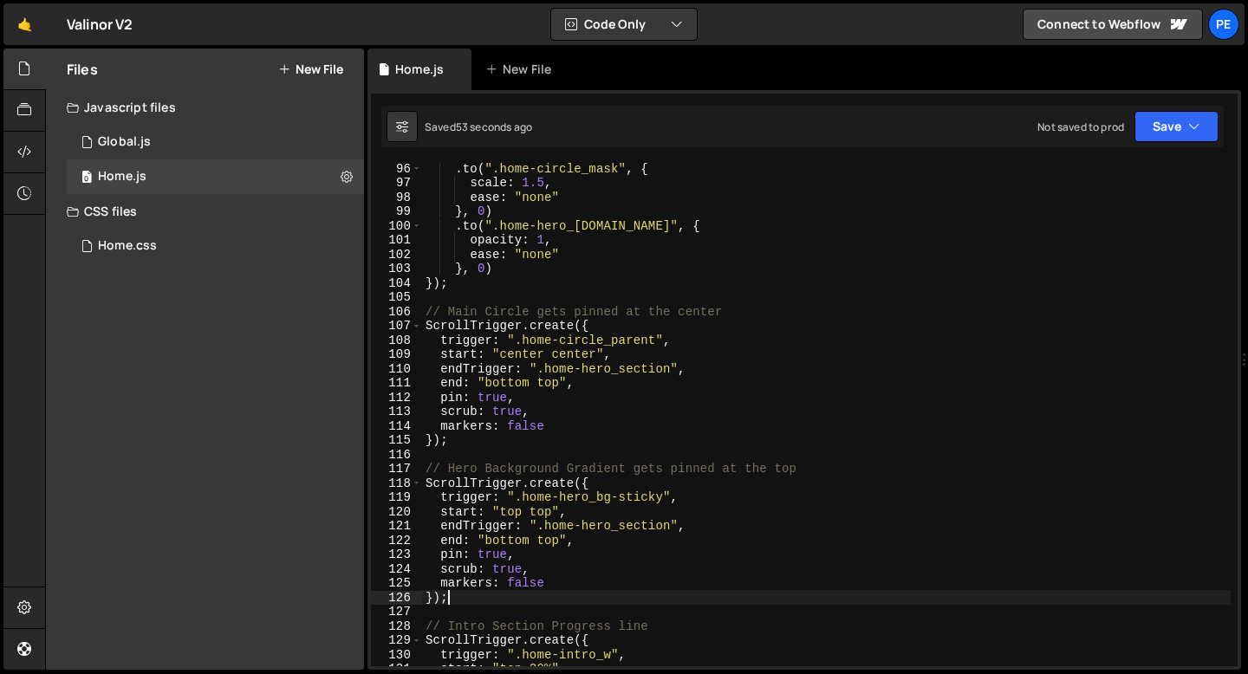
scroll to position [0, 1]
click at [638, 495] on div ". to ( ".home-circle_mask" , { scale : 1.5 , ease : "none" } , 0 ) . to ( ".hom…" at bounding box center [826, 427] width 808 height 532
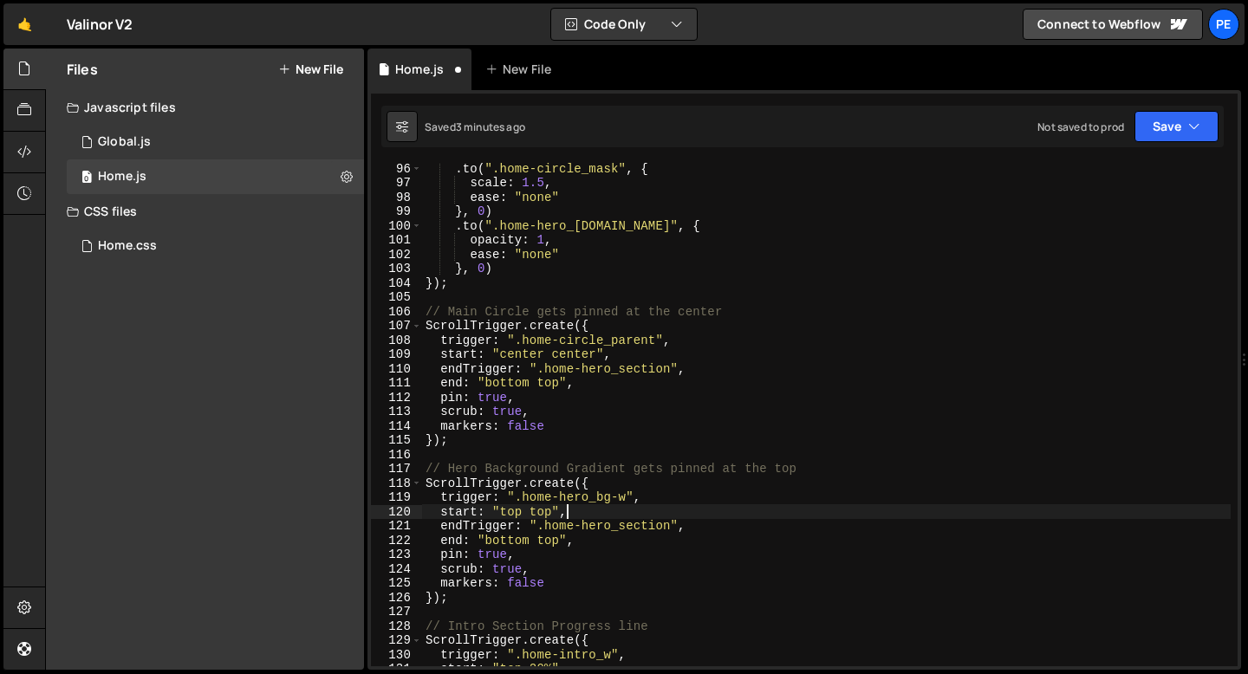
click at [606, 512] on div ". to ( ".home-circle_mask" , { scale : 1.5 , ease : "none" } , 0 ) . to ( ".hom…" at bounding box center [826, 427] width 808 height 532
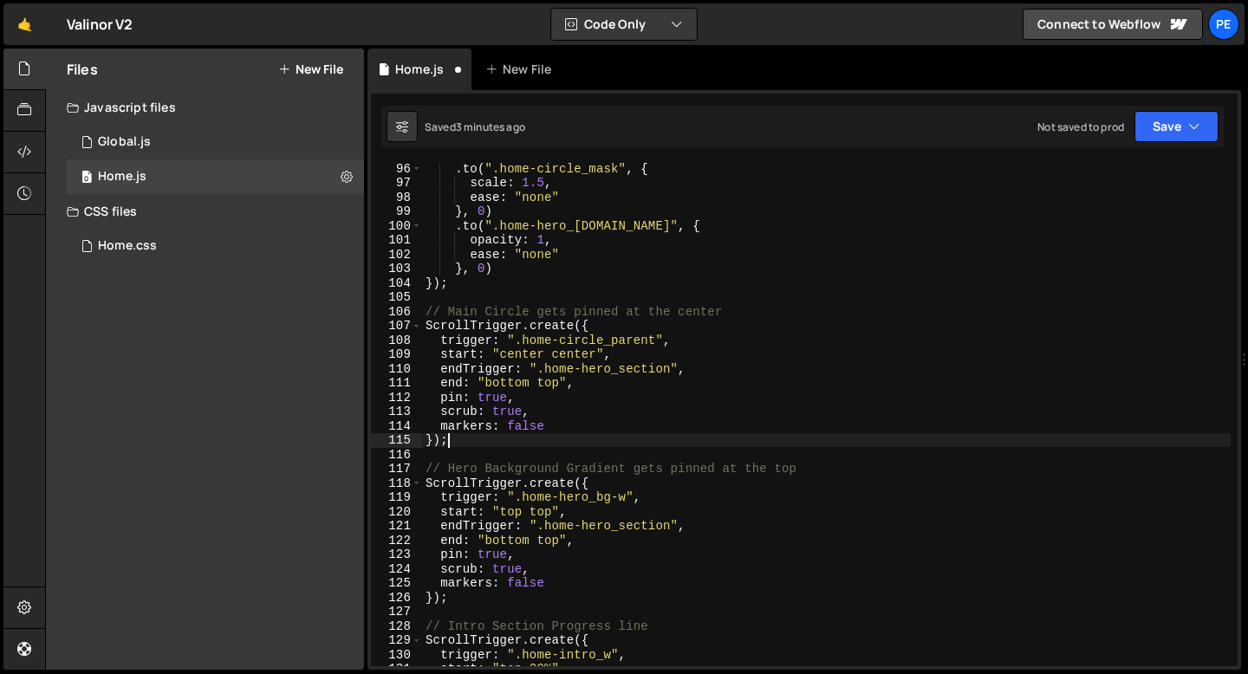
click at [468, 433] on div ". to ( ".home-circle_mask" , { scale : 1.5 , ease : "none" } , 0 ) . to ( ".hom…" at bounding box center [826, 427] width 808 height 532
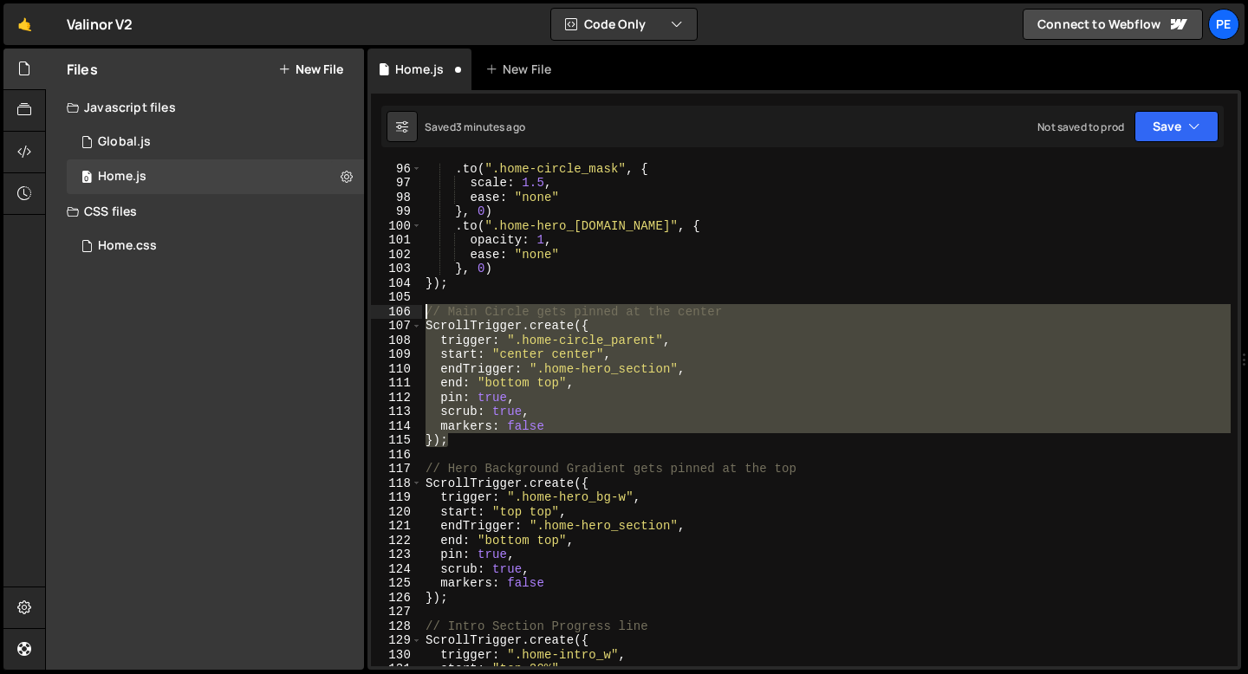
drag, startPoint x: 464, startPoint y: 444, endPoint x: 422, endPoint y: 315, distance: 136.5
click at [422, 315] on div ". to ( ".home-circle_mask" , { scale : 1.5 , ease : "none" } , 0 ) . to ( ".hom…" at bounding box center [826, 427] width 808 height 532
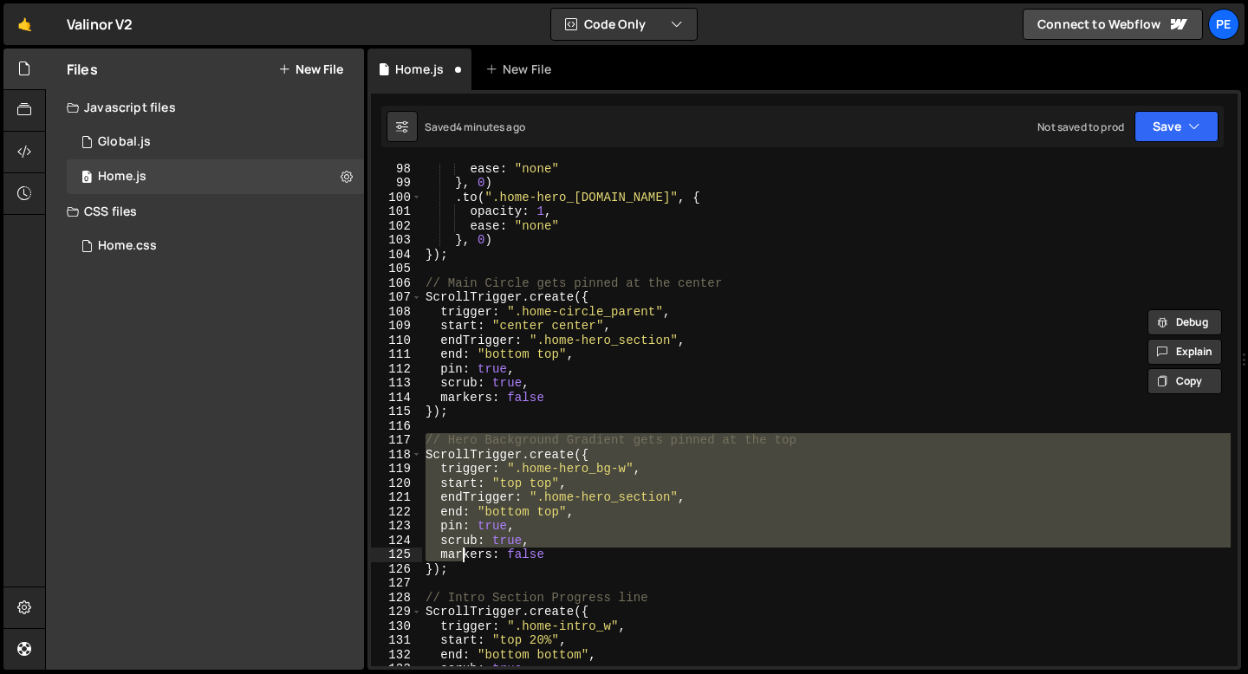
drag, startPoint x: 422, startPoint y: 439, endPoint x: 464, endPoint y: 565, distance: 132.3
click at [464, 566] on div "ease : "none" } , 0 ) . to ( ".home-hero_[DOMAIN_NAME]" , { opacity : 1 , ease …" at bounding box center [826, 427] width 808 height 532
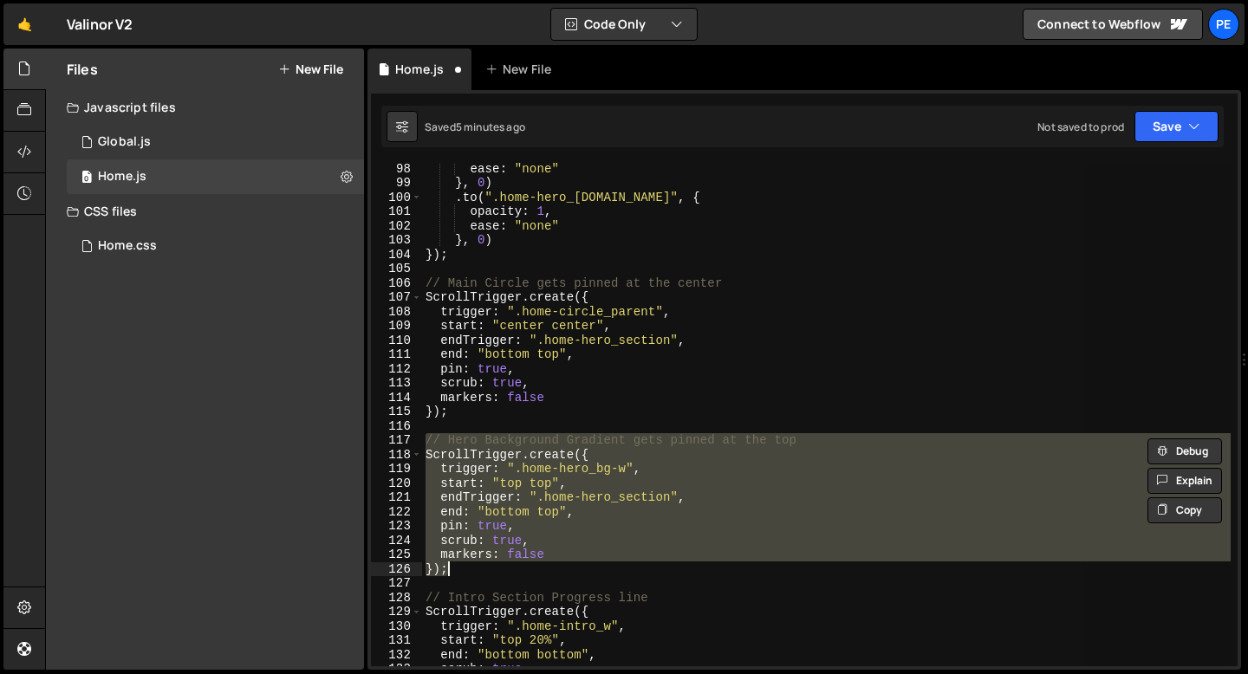
click at [527, 554] on div "ease : "none" } , 0 ) . to ( ".home-hero_[DOMAIN_NAME]" , { opacity : 1 , ease …" at bounding box center [826, 414] width 808 height 503
click at [527, 553] on div "ease : "none" } , 0 ) . to ( ".home-hero_[DOMAIN_NAME]" , { opacity : 1 , ease …" at bounding box center [826, 427] width 808 height 532
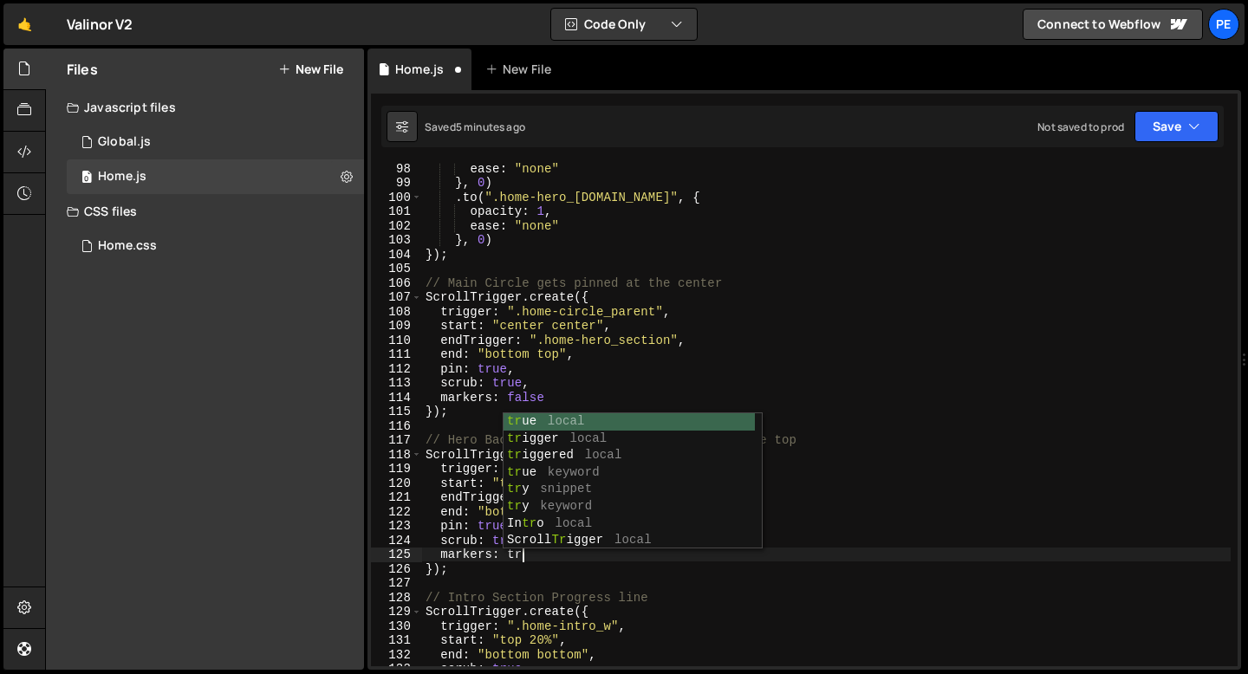
scroll to position [0, 7]
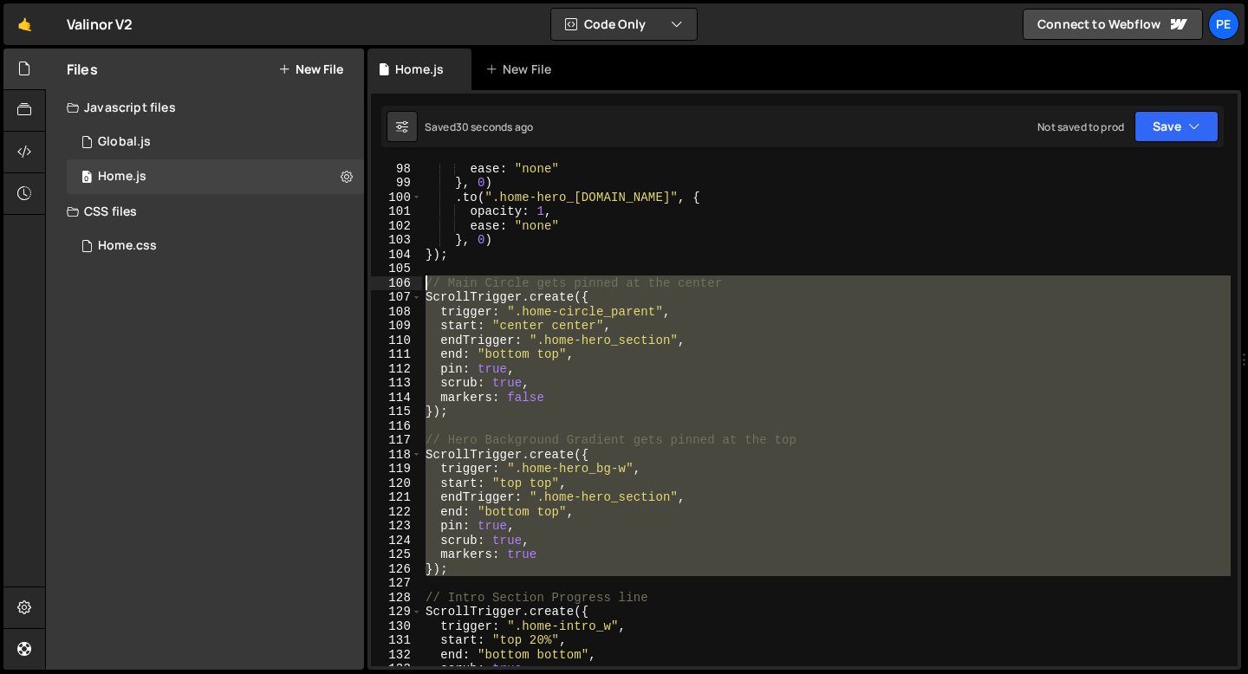
drag, startPoint x: 457, startPoint y: 576, endPoint x: 420, endPoint y: 286, distance: 292.5
click at [420, 286] on div "markers: true 98 99 100 101 102 103 104 105 106 107 108 109 110 111 112 113 114…" at bounding box center [804, 414] width 866 height 503
click at [487, 367] on div "ease : "none" } , 0 ) . to ( ".home-hero_[DOMAIN_NAME]" , { opacity : 1 , ease …" at bounding box center [826, 414] width 808 height 503
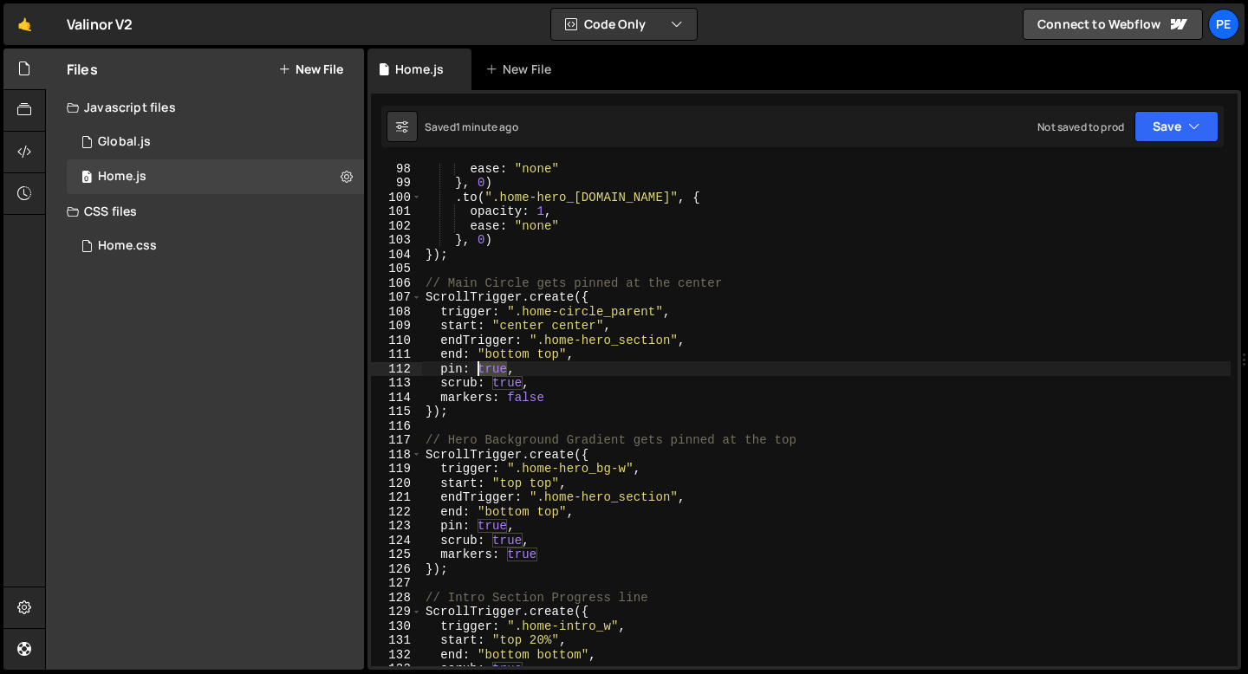
click at [487, 367] on div "ease : "none" } , 0 ) . to ( ".home-hero_[DOMAIN_NAME]" , { opacity : 1 , ease …" at bounding box center [826, 427] width 808 height 532
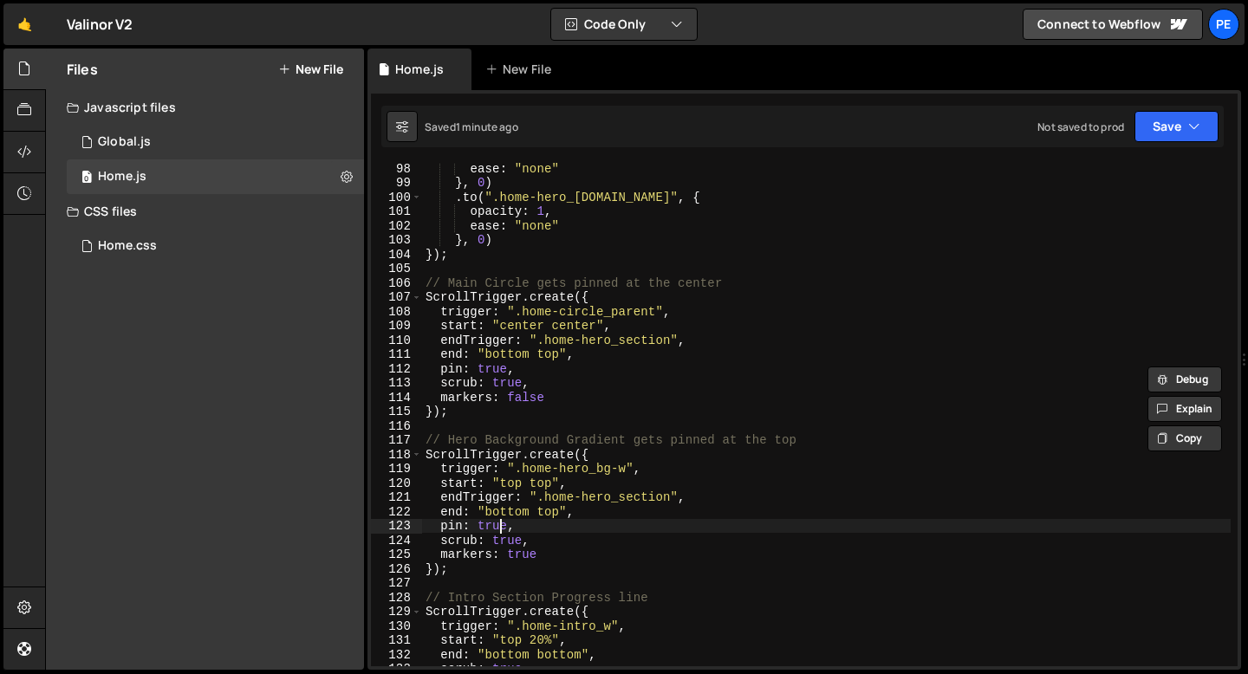
click at [498, 529] on div "ease : "none" } , 0 ) . to ( ".home-hero_[DOMAIN_NAME]" , { opacity : 1 , ease …" at bounding box center [826, 427] width 808 height 532
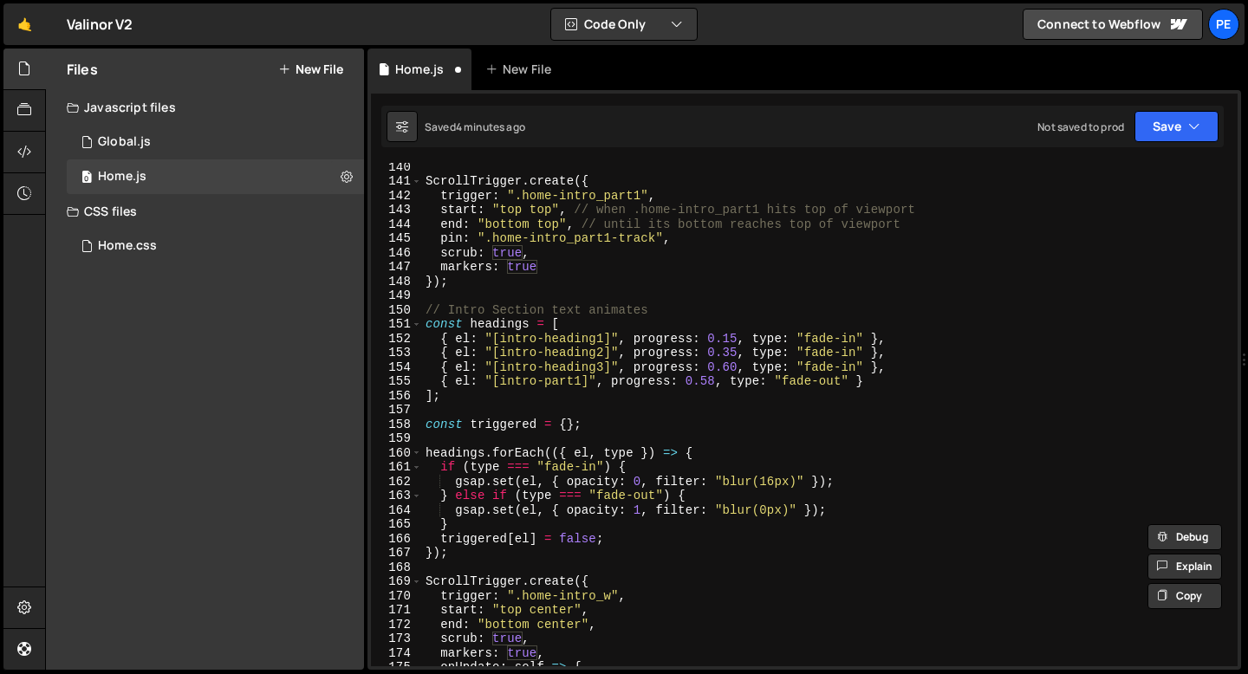
scroll to position [1976, 0]
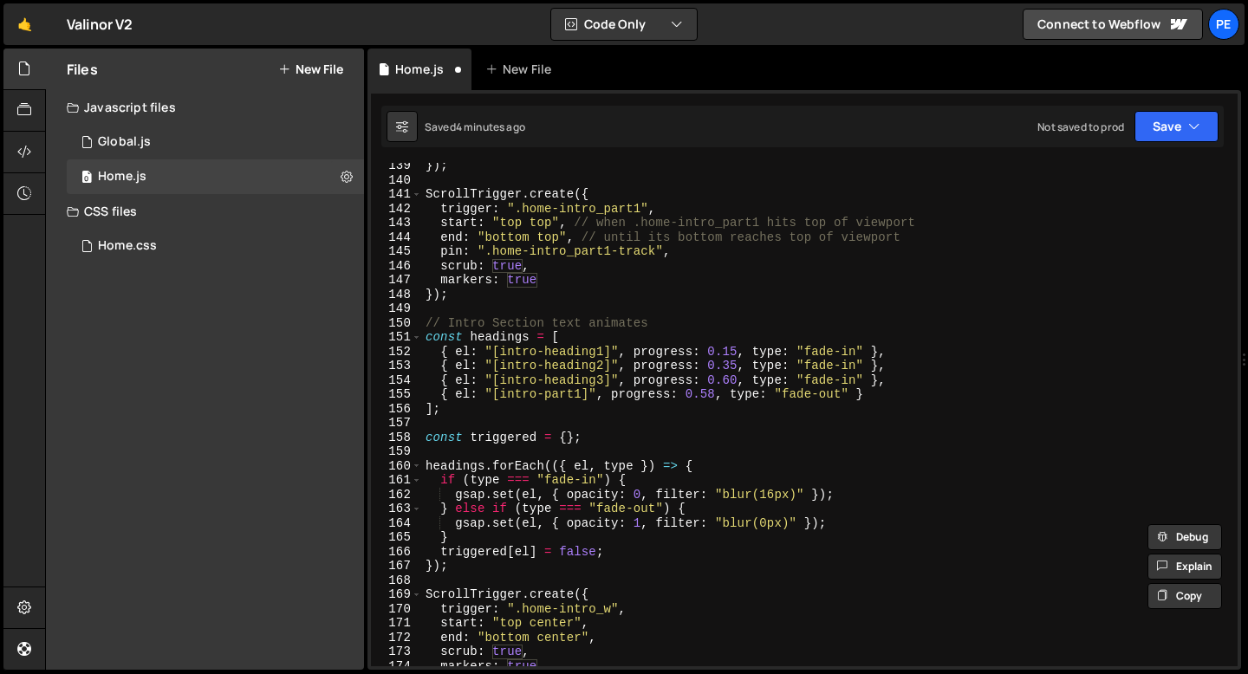
click at [634, 329] on div "}) ; ScrollTrigger . create ({ trigger : ".home-intro_part1" , start : "top top…" at bounding box center [826, 425] width 808 height 532
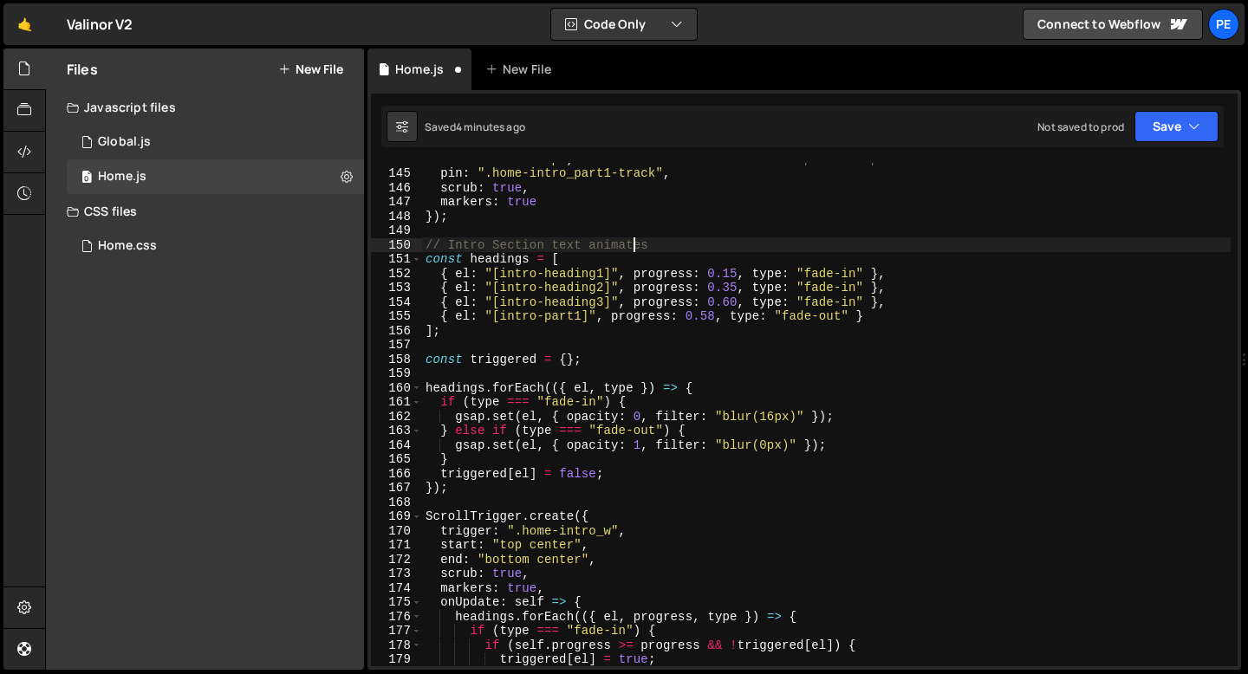
scroll to position [2054, 0]
click at [730, 302] on div "end : "bottom top" , // until its bottom reaches top of viewport pin : ".home-i…" at bounding box center [826, 418] width 808 height 532
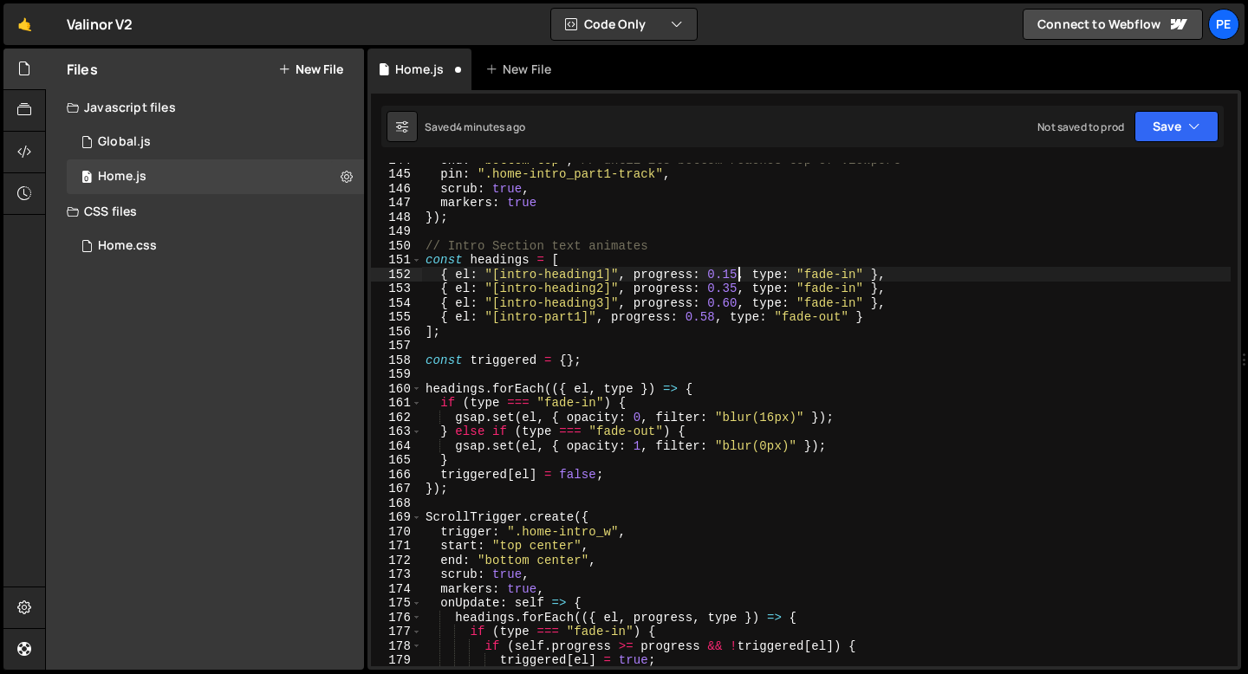
click at [735, 272] on div "end : "bottom top" , // until its bottom reaches top of viewport pin : ".home-i…" at bounding box center [826, 418] width 808 height 532
click at [735, 290] on div "end : "bottom top" , // until its bottom reaches top of viewport pin : ".home-i…" at bounding box center [826, 418] width 808 height 532
click at [737, 302] on div "end : "bottom top" , // until its bottom reaches top of viewport pin : ".home-i…" at bounding box center [826, 418] width 808 height 532
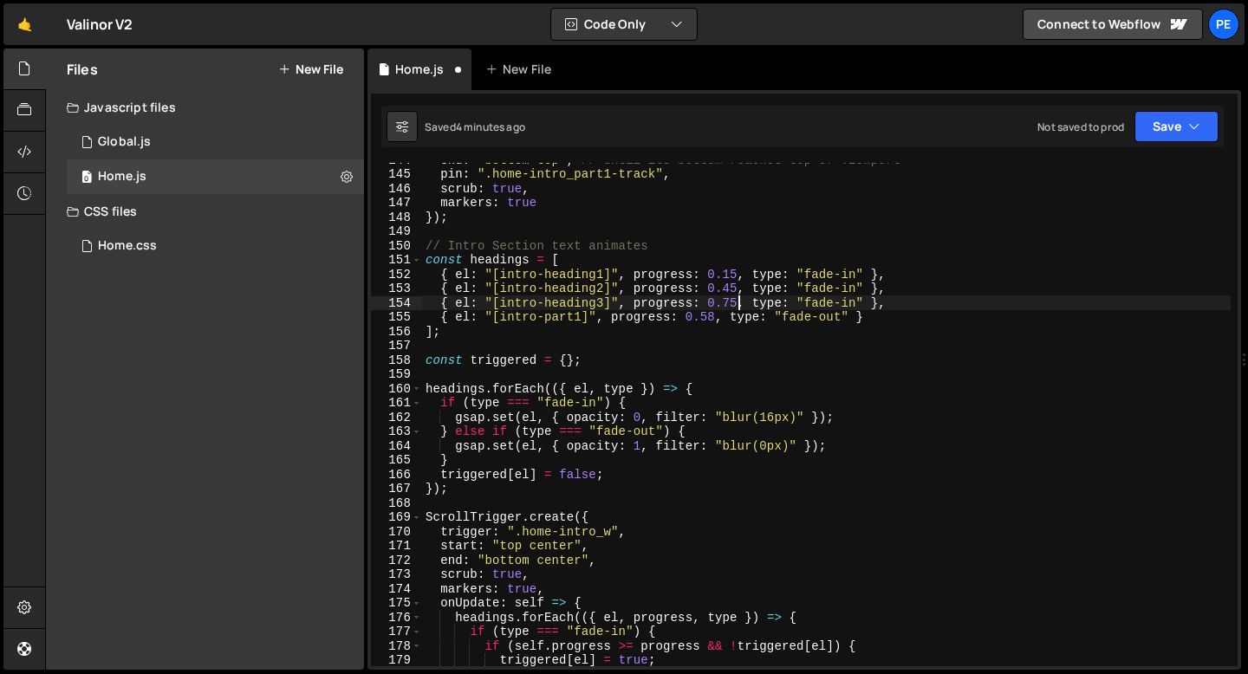
click at [713, 321] on div "end : "bottom top" , // until its bottom reaches top of viewport pin : ".home-i…" at bounding box center [826, 418] width 808 height 532
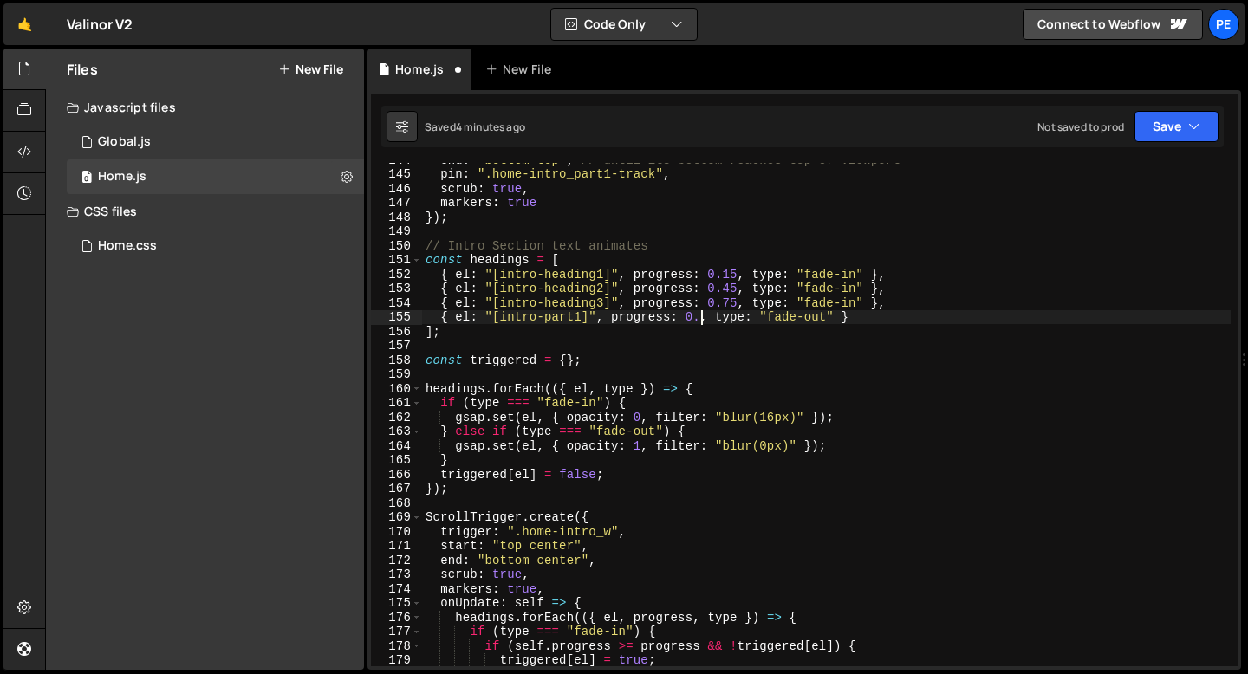
scroll to position [0, 20]
type textarea "{ el: "[intro-part1]", progress: 0.75, type: "fade-out" }"
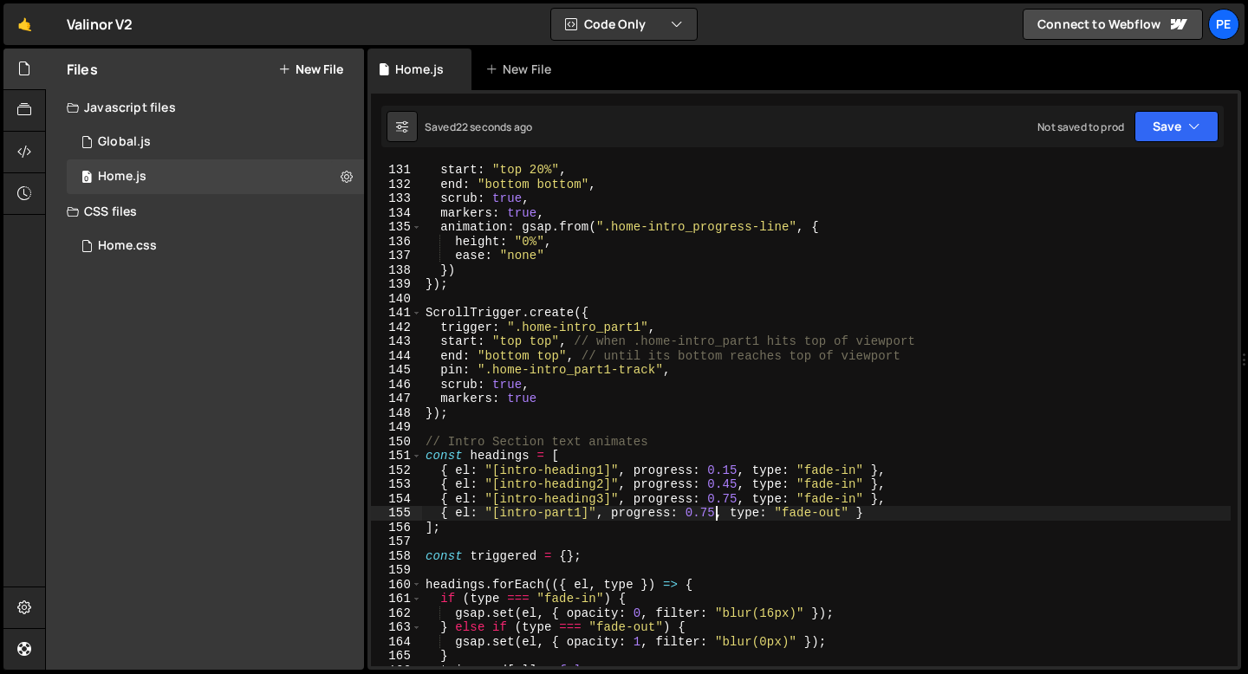
scroll to position [1858, 0]
click at [511, 299] on div "start : "top 20%" , end : "bottom bottom" , scrub : true , markers : true , ani…" at bounding box center [826, 429] width 808 height 532
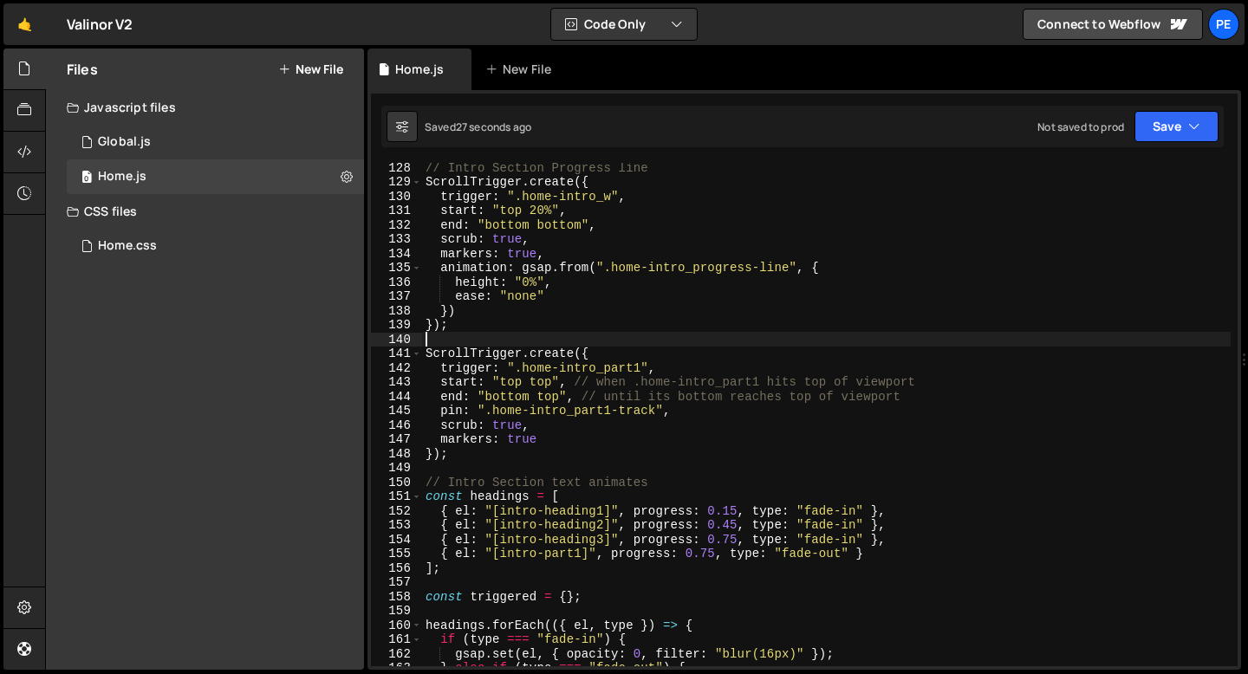
scroll to position [1792, 0]
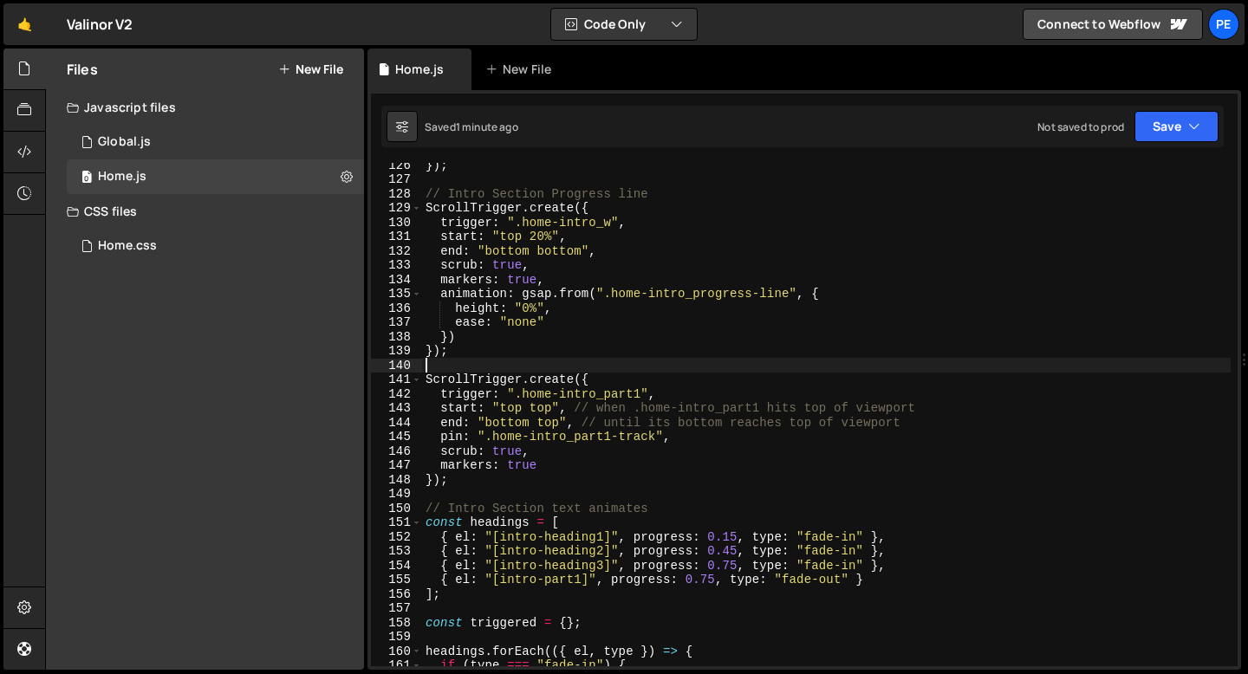
click at [460, 478] on div "}) ; // Intro Section Progress line ScrollTrigger . create ({ trigger : ".home-…" at bounding box center [826, 424] width 808 height 532
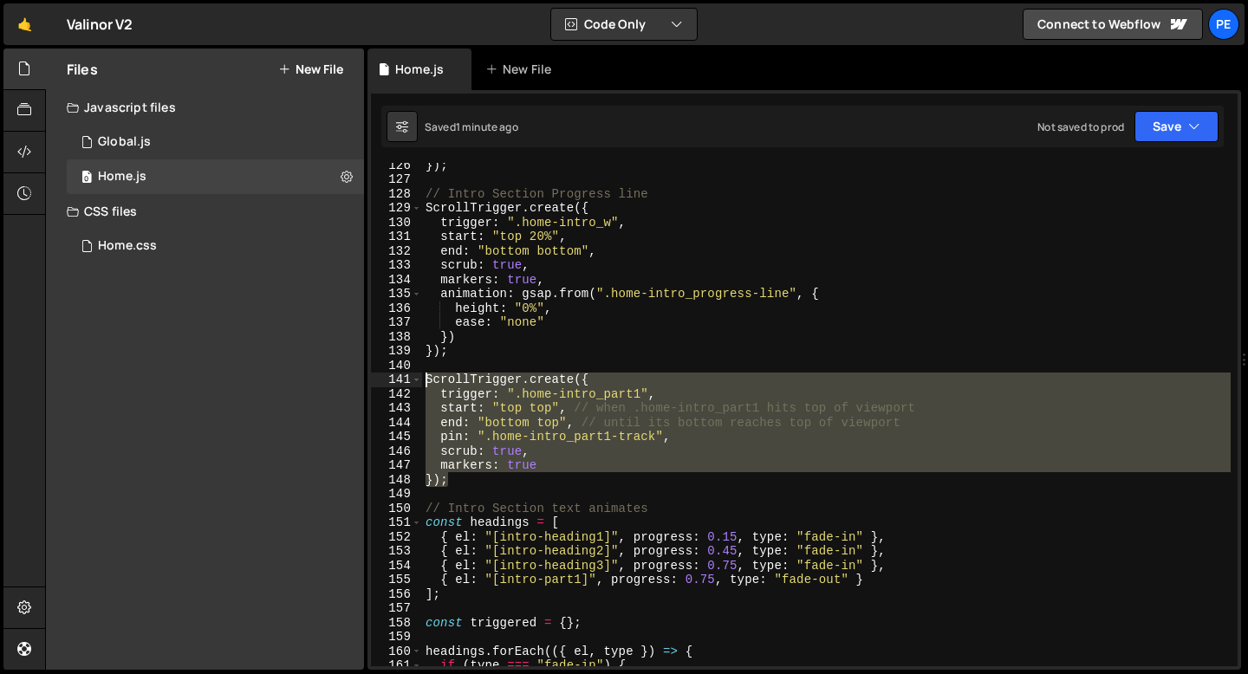
drag, startPoint x: 451, startPoint y: 480, endPoint x: 427, endPoint y: 375, distance: 107.4
click at [427, 375] on div "}) ; // Intro Section Progress line ScrollTrigger . create ({ trigger : ".home-…" at bounding box center [826, 424] width 808 height 532
type textarea "});"
click at [490, 482] on div "}) ; // Intro Section Progress line ScrollTrigger . create ({ trigger : ".home-…" at bounding box center [826, 424] width 808 height 532
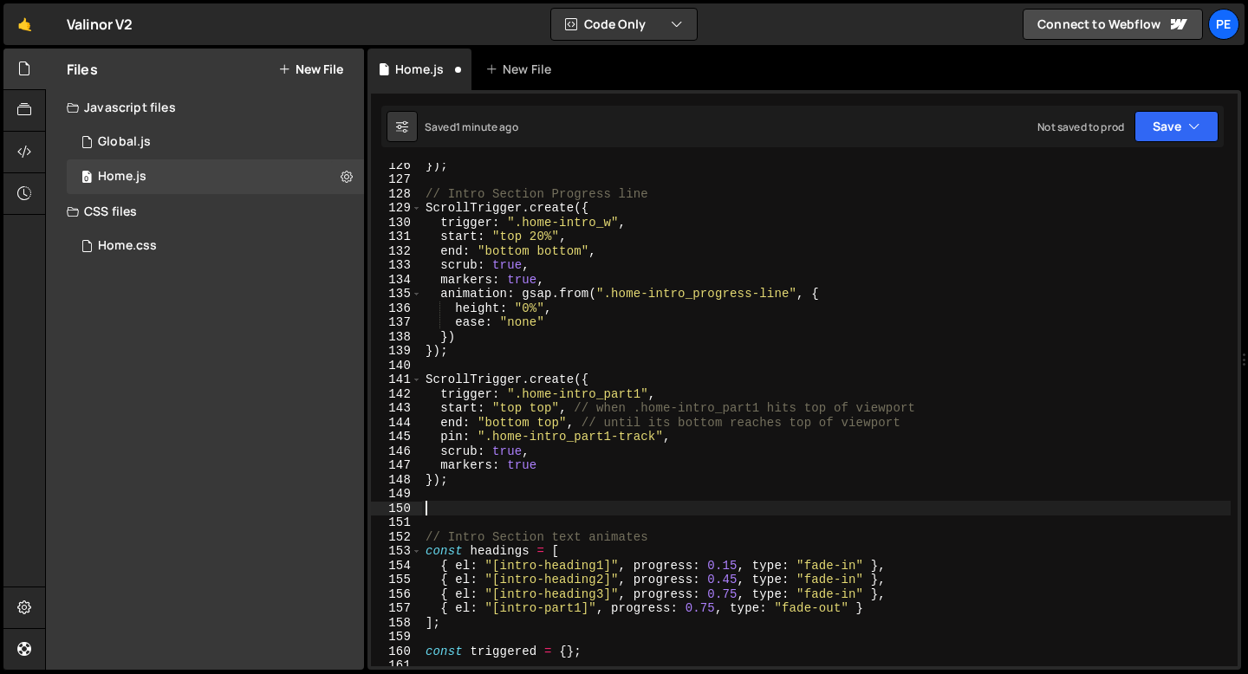
paste textarea "});"
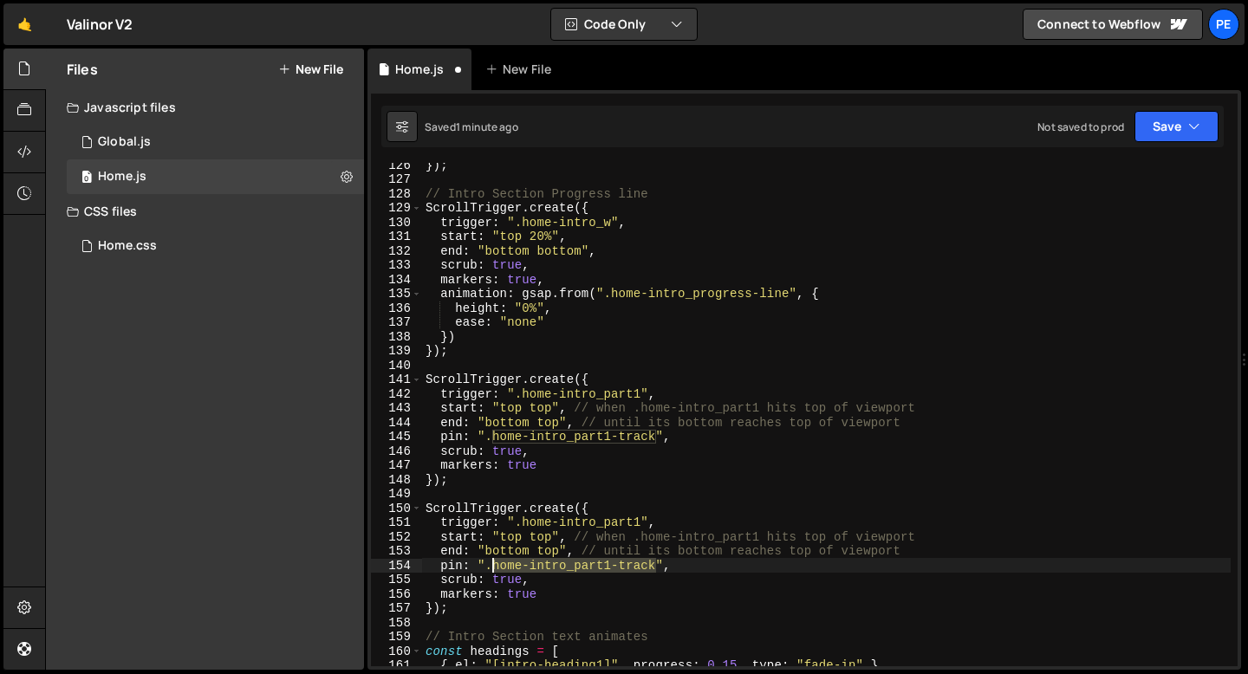
drag, startPoint x: 656, startPoint y: 568, endPoint x: 495, endPoint y: 571, distance: 161.2
click at [495, 571] on div "}) ; // Intro Section Progress line ScrollTrigger . create ({ trigger : ".home-…" at bounding box center [826, 424] width 808 height 532
paste textarea "rogress"
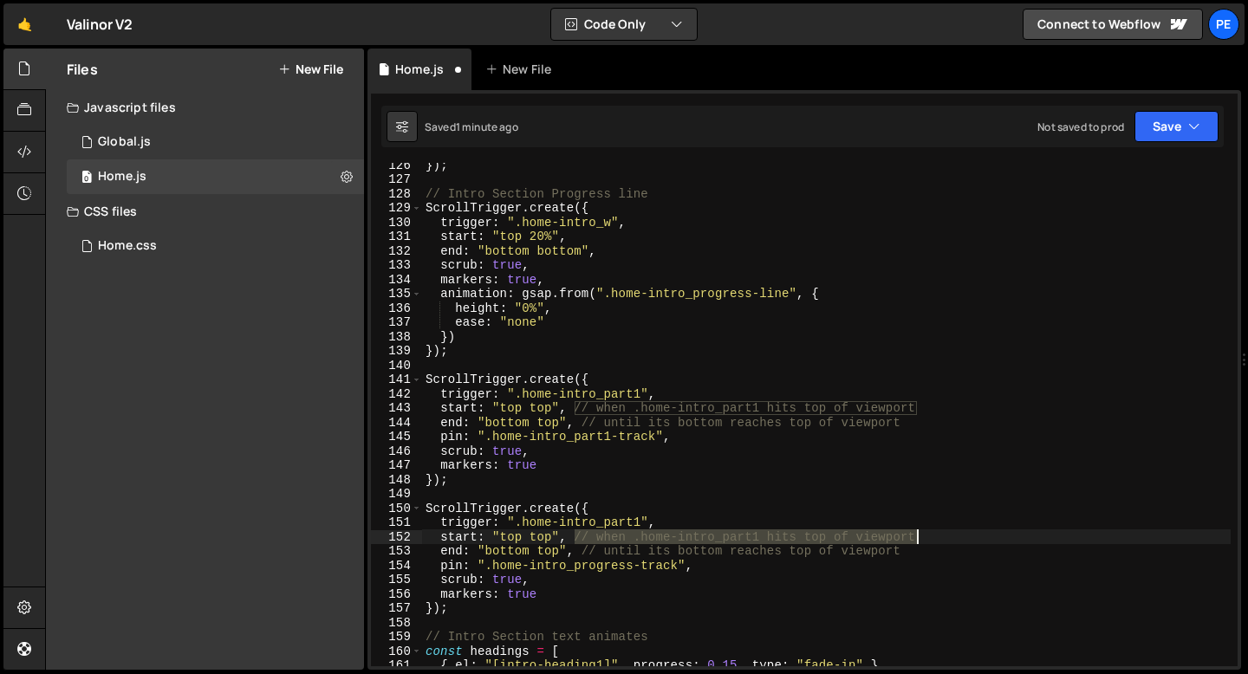
drag, startPoint x: 575, startPoint y: 534, endPoint x: 918, endPoint y: 537, distance: 342.3
click at [918, 537] on div "}) ; // Intro Section Progress line ScrollTrigger . create ({ trigger : ".home-…" at bounding box center [826, 424] width 808 height 532
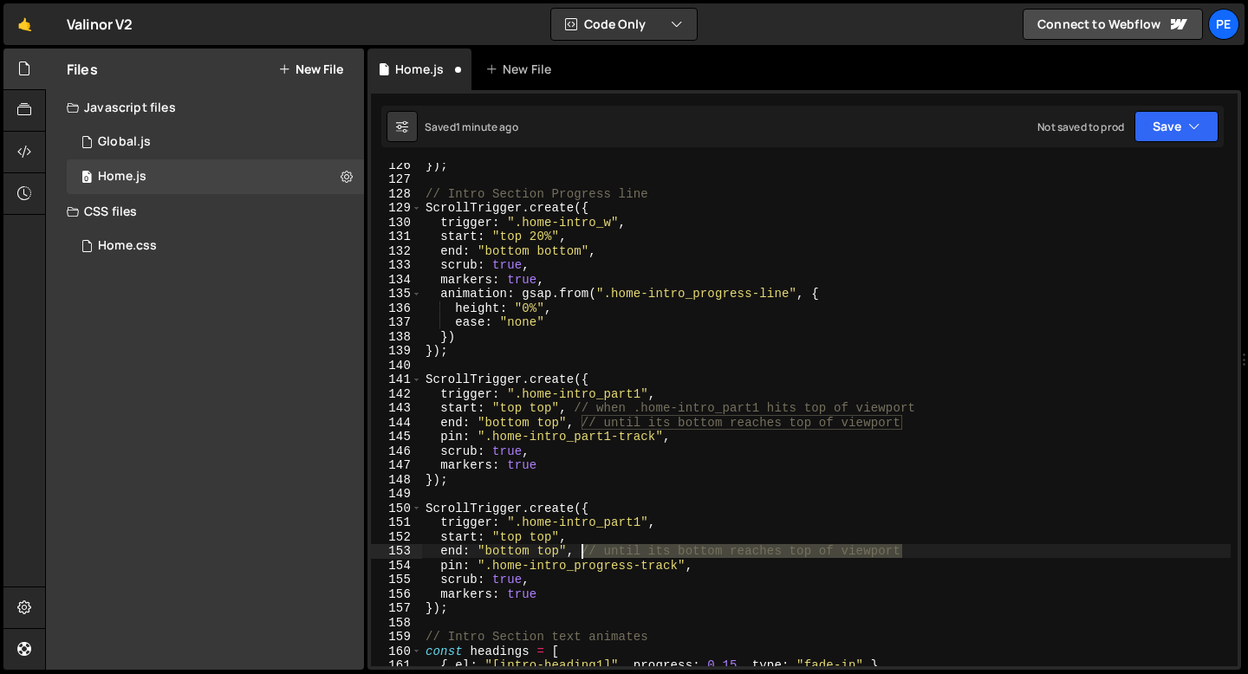
drag, startPoint x: 905, startPoint y: 555, endPoint x: 579, endPoint y: 552, distance: 326.7
click at [579, 552] on div "}) ; // Intro Section Progress line ScrollTrigger . create ({ trigger : ".home-…" at bounding box center [826, 424] width 808 height 532
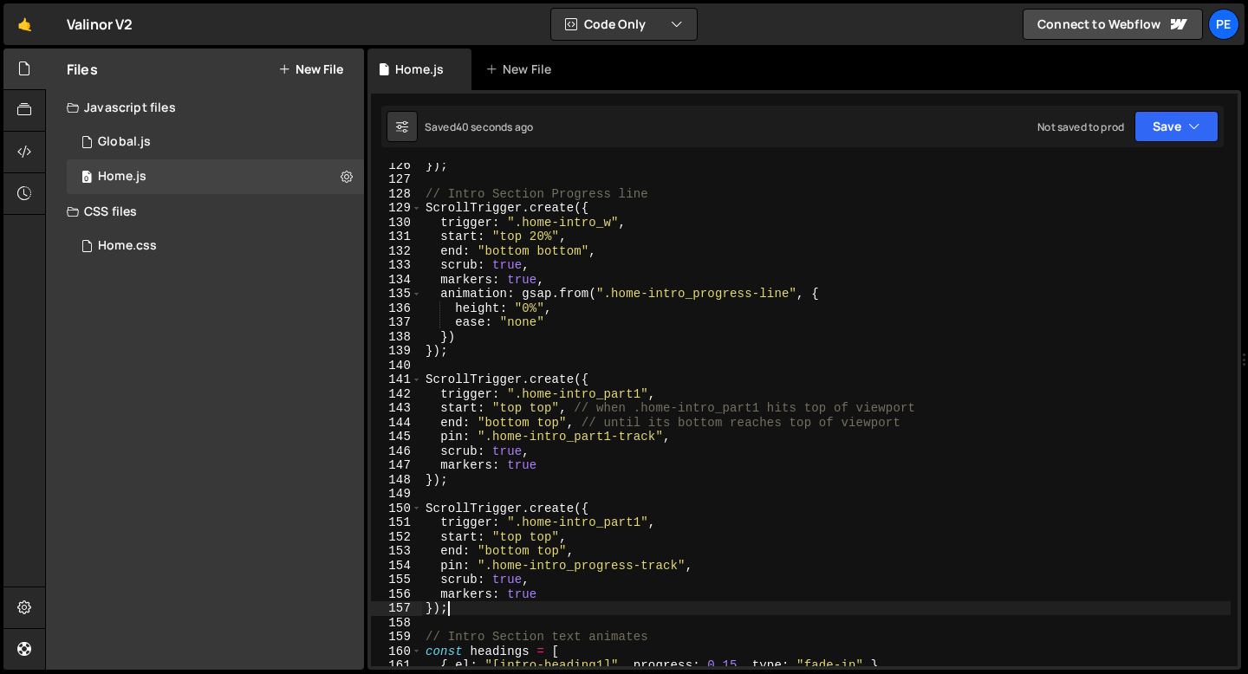
click at [531, 611] on div "}) ; // Intro Section Progress line ScrollTrigger . create ({ trigger : ".home-…" at bounding box center [826, 424] width 808 height 532
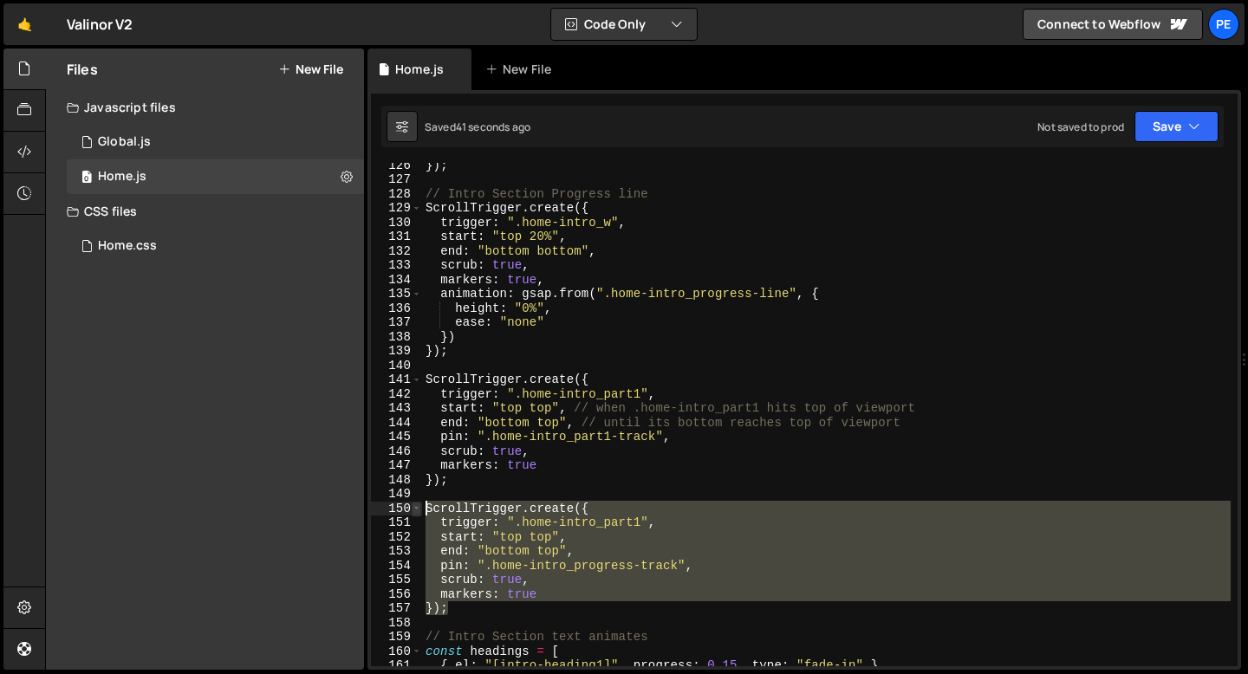
drag, startPoint x: 531, startPoint y: 611, endPoint x: 414, endPoint y: 506, distance: 157.1
click at [412, 506] on div "}); 126 127 128 129 130 131 132 133 134 135 136 137 138 139 140 141 142 143 144…" at bounding box center [804, 414] width 866 height 503
type textarea "ScrollTrigger.create({ trigger: ".home-intro_part1","
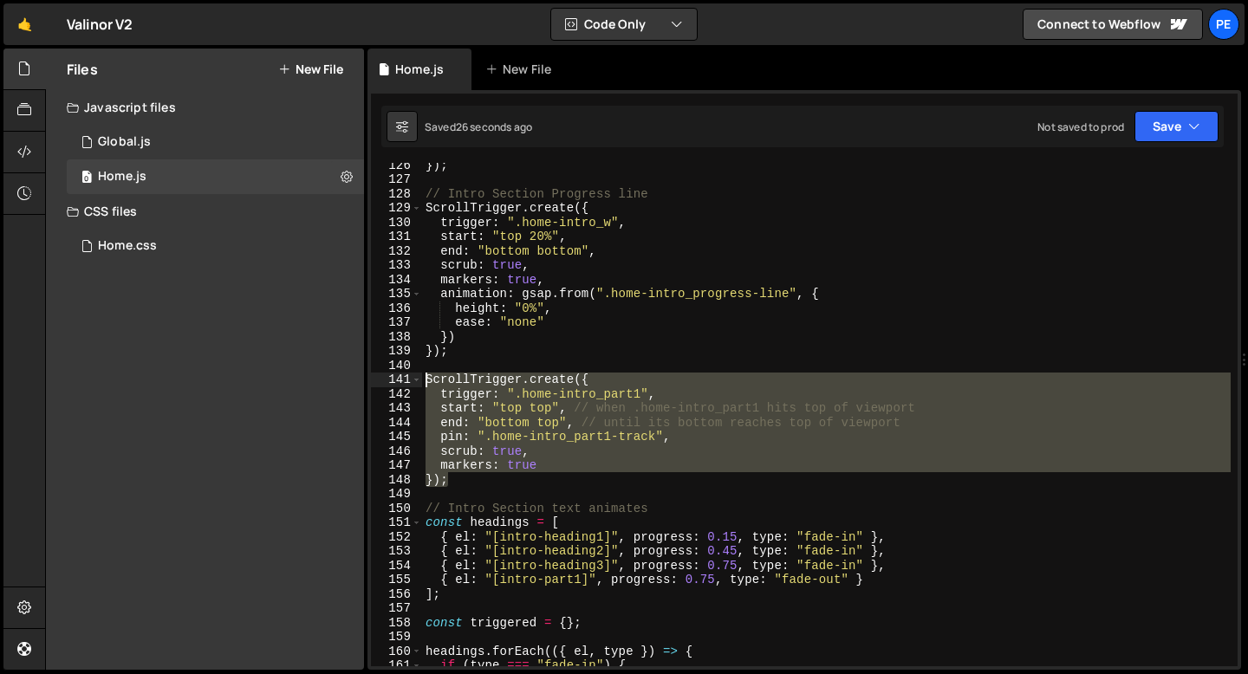
drag, startPoint x: 470, startPoint y: 483, endPoint x: 421, endPoint y: 379, distance: 115.1
click at [421, 380] on div "// Intro Section text animates 126 127 128 129 130 131 132 133 134 135 136 137 …" at bounding box center [804, 414] width 866 height 503
type textarea "ScrollTrigger.create({ trigger: ".home-intro_part1","
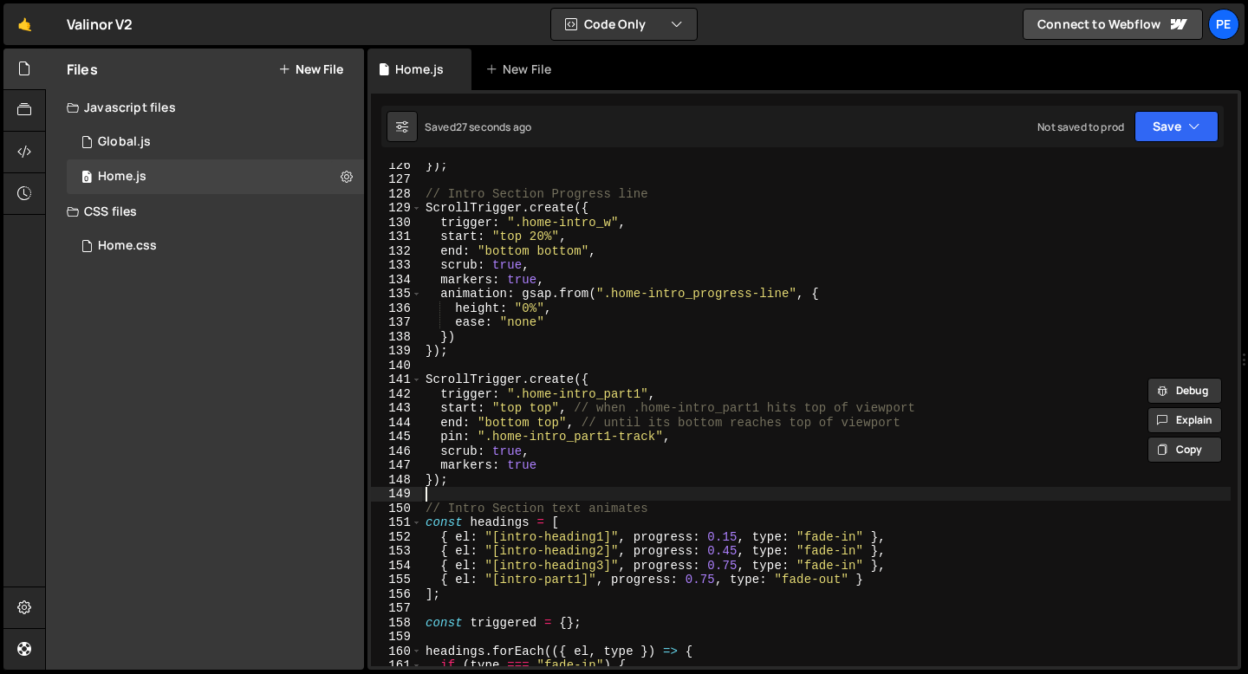
click at [506, 487] on div "}) ; // Intro Section Progress line ScrollTrigger . create ({ trigger : ".home-…" at bounding box center [826, 424] width 808 height 532
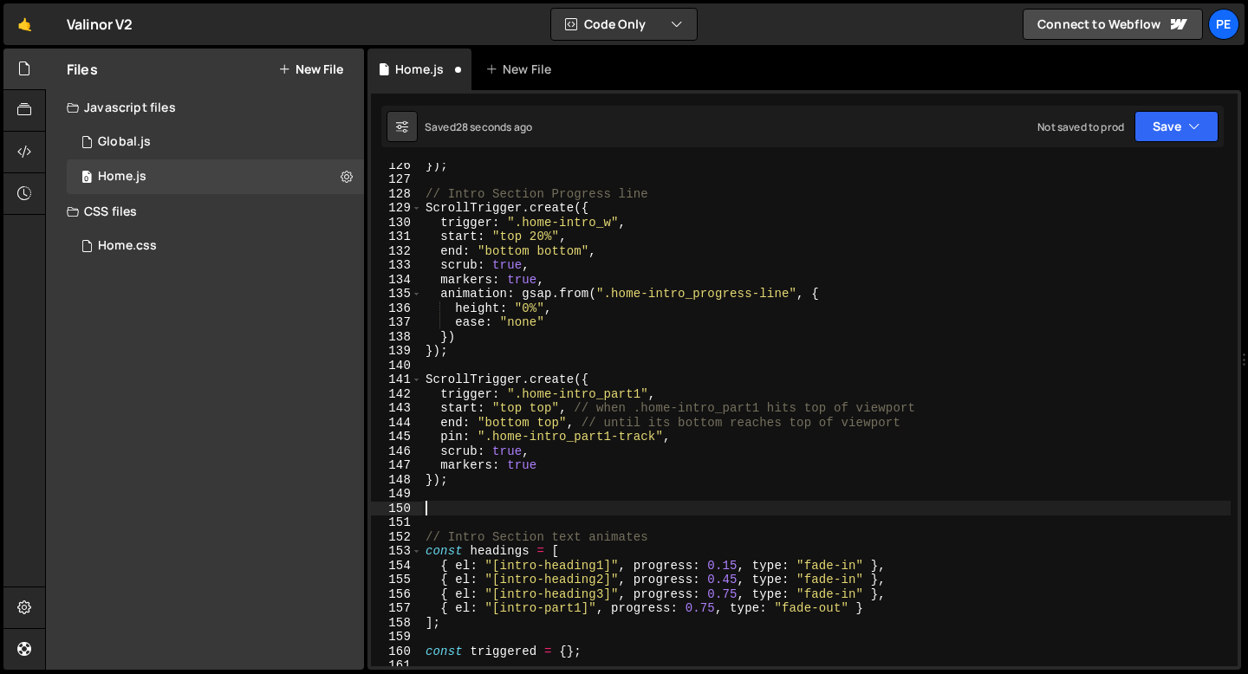
paste textarea "});"
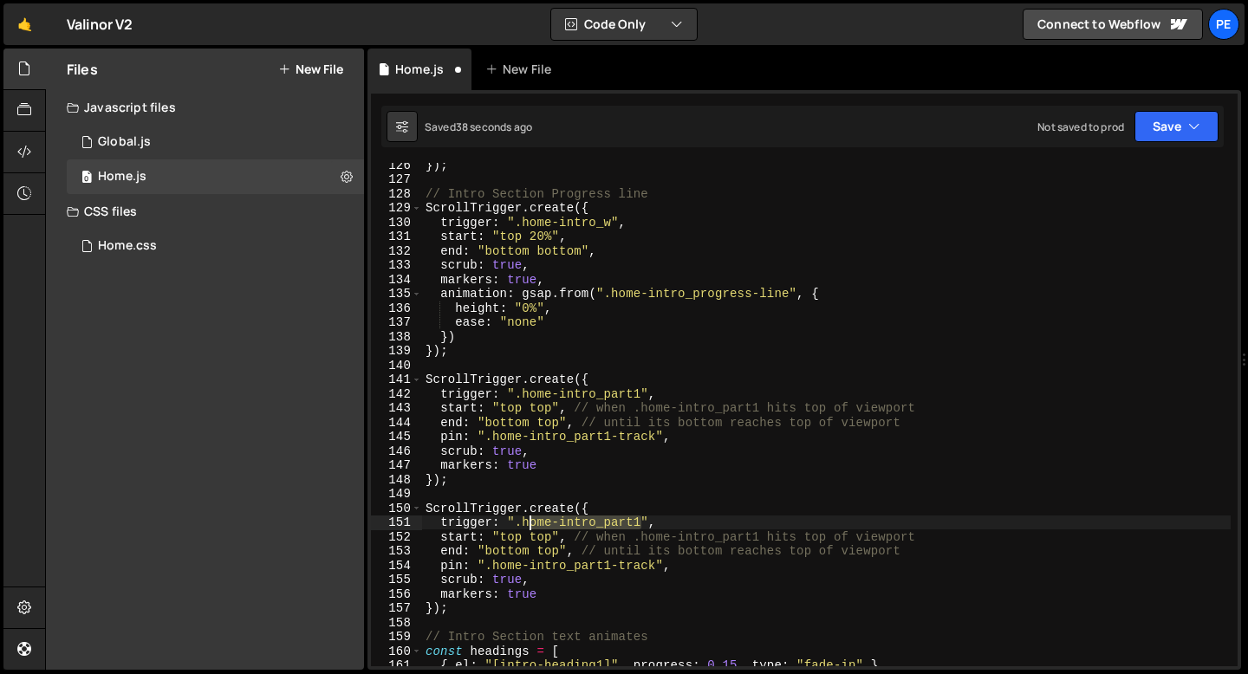
drag, startPoint x: 641, startPoint y: 522, endPoint x: 529, endPoint y: 519, distance: 112.7
click at [529, 519] on div "}) ; // Intro Section Progress line ScrollTrigger . create ({ trigger : ".home-…" at bounding box center [826, 424] width 808 height 532
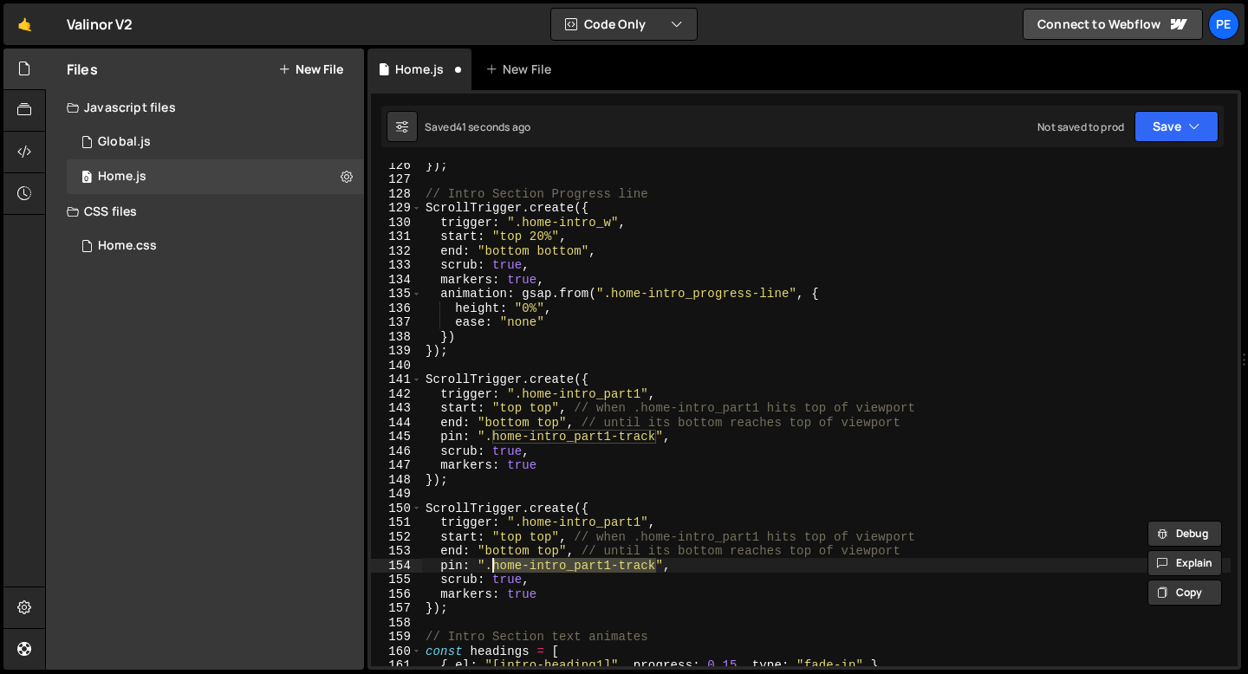
drag, startPoint x: 656, startPoint y: 567, endPoint x: 496, endPoint y: 564, distance: 160.3
click at [496, 564] on div "}) ; // Intro Section Progress line ScrollTrigger . create ({ trigger : ".home-…" at bounding box center [826, 424] width 808 height 532
paste textarea "rogress"
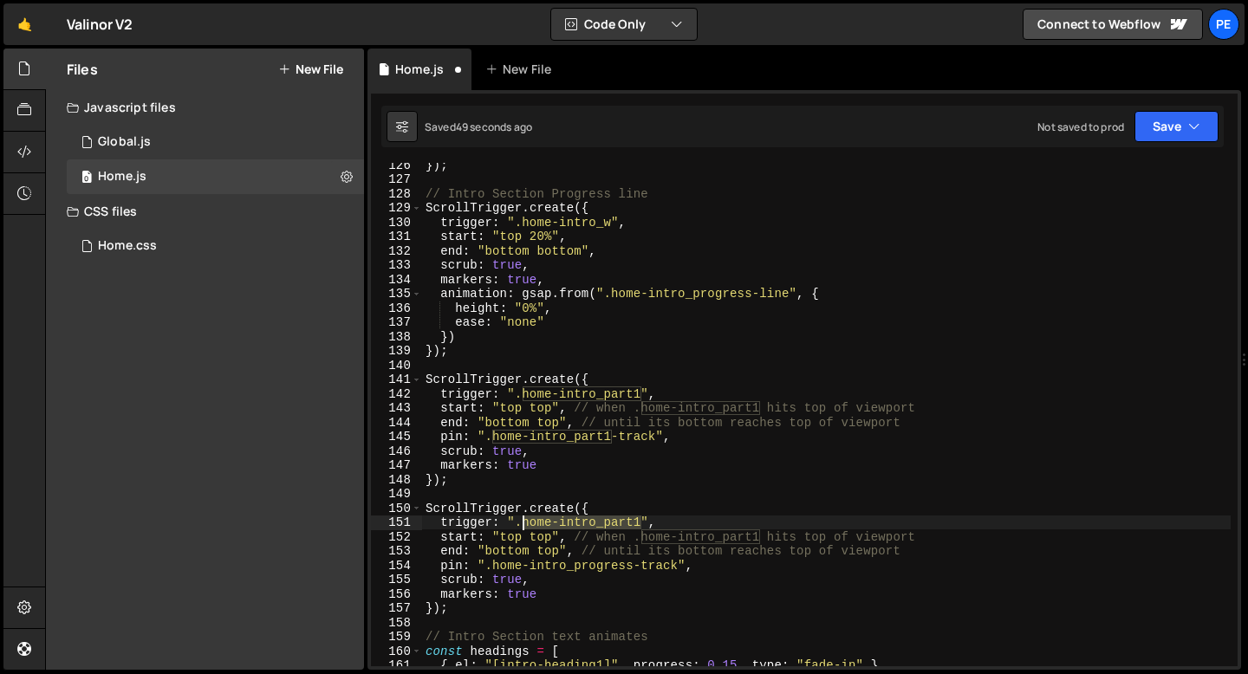
drag, startPoint x: 644, startPoint y: 521, endPoint x: 524, endPoint y: 526, distance: 119.7
click at [524, 526] on div "}) ; // Intro Section Progress line ScrollTrigger . create ({ trigger : ".home-…" at bounding box center [826, 424] width 808 height 532
paste textarea "w"
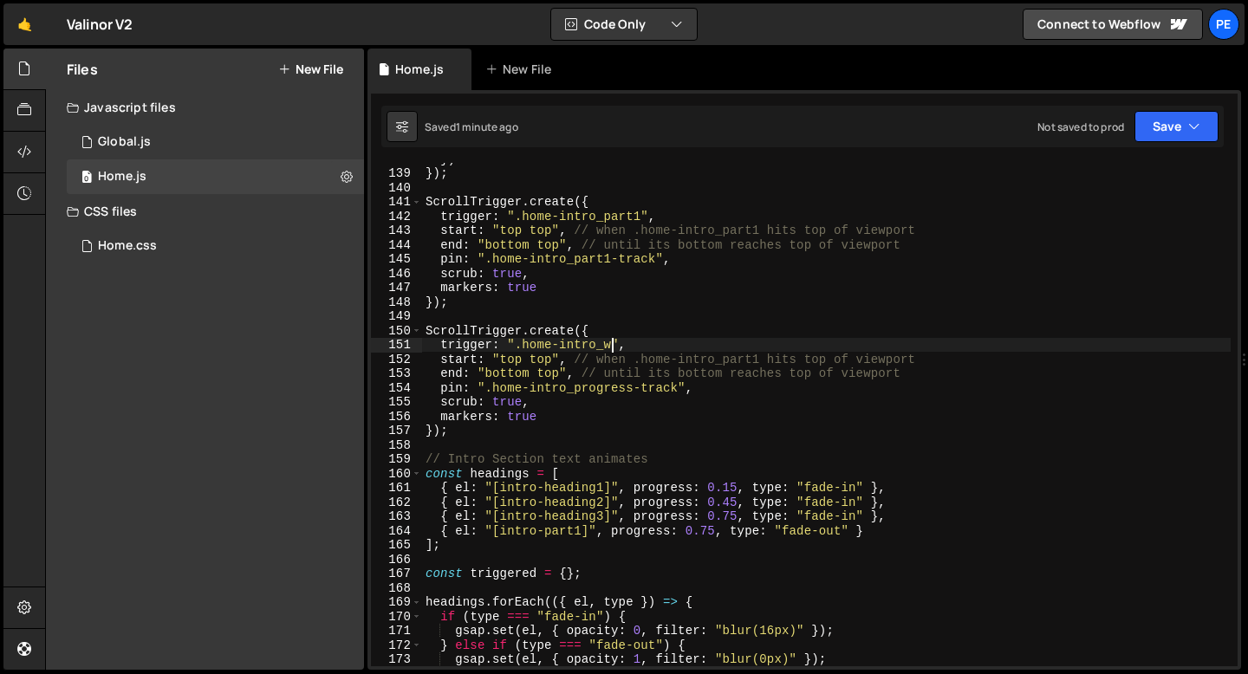
scroll to position [1969, 0]
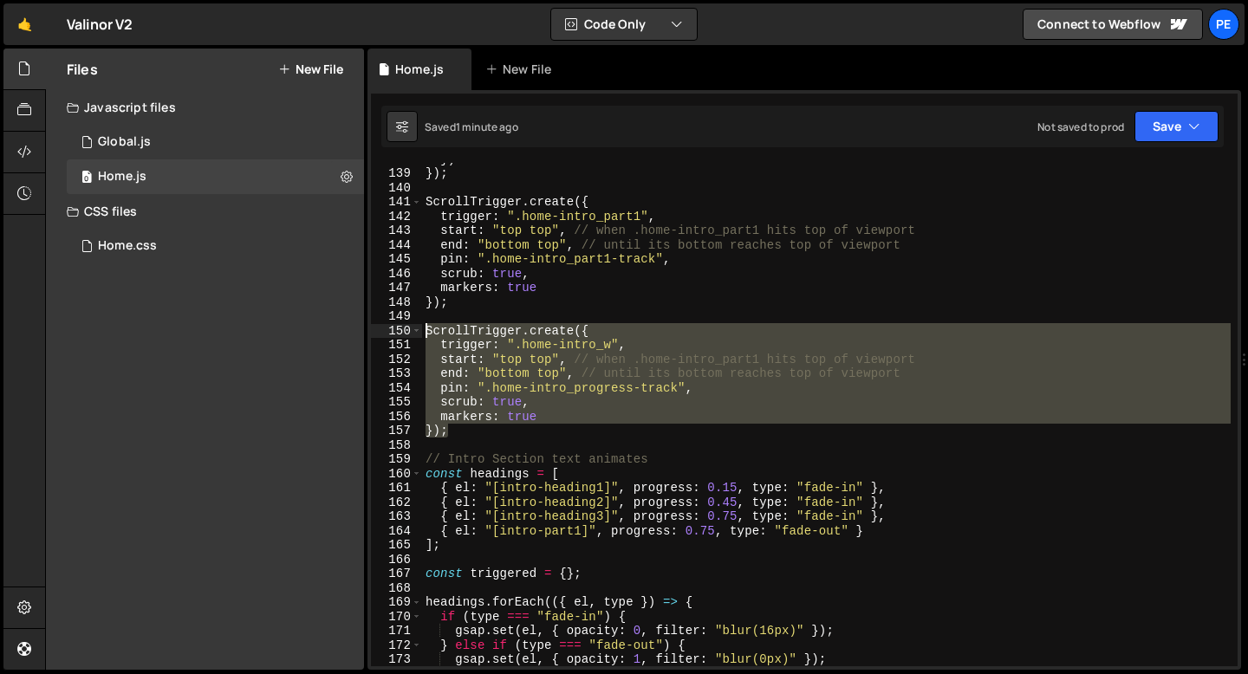
drag, startPoint x: 470, startPoint y: 431, endPoint x: 405, endPoint y: 334, distance: 118.0
click at [405, 334] on div "trigger: ".home-intro_w", 138 139 140 141 142 143 144 145 146 147 148 149 150 1…" at bounding box center [804, 414] width 866 height 503
type textarea "ScrollTrigger.create({ trigger: ".home-intro_w","
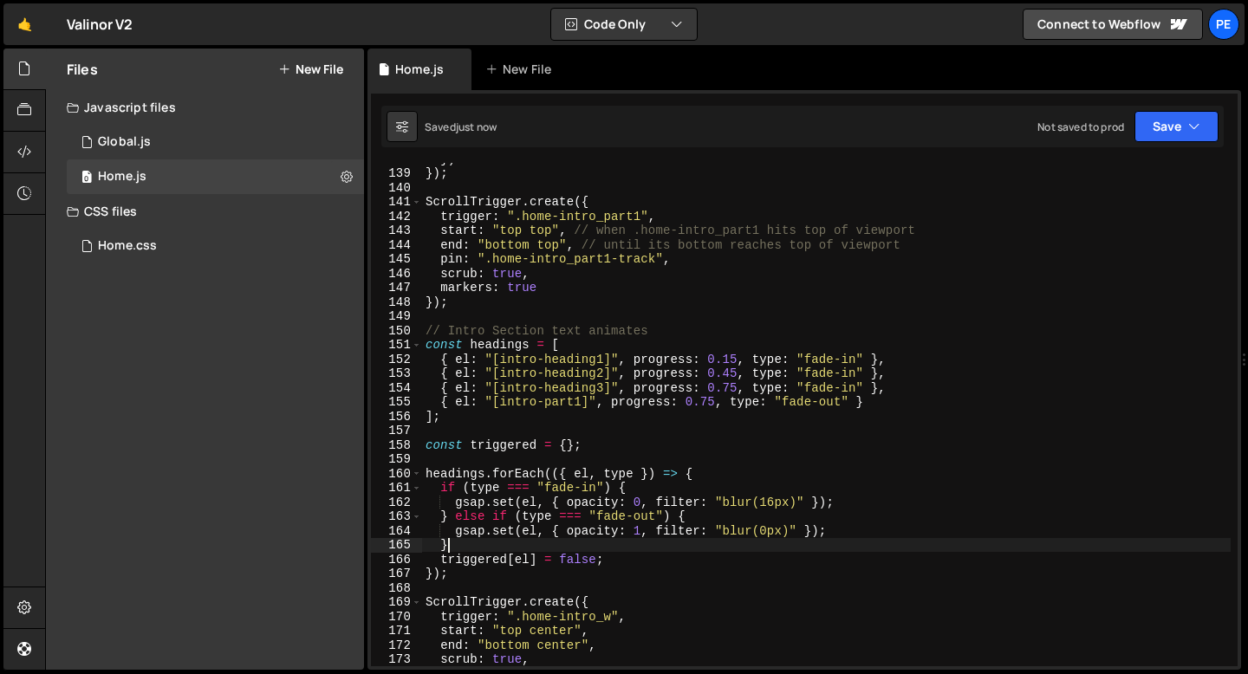
click at [565, 551] on div "}) }) ; ScrollTrigger . create ({ trigger : ".home-intro_part1" , start : "top …" at bounding box center [826, 418] width 808 height 532
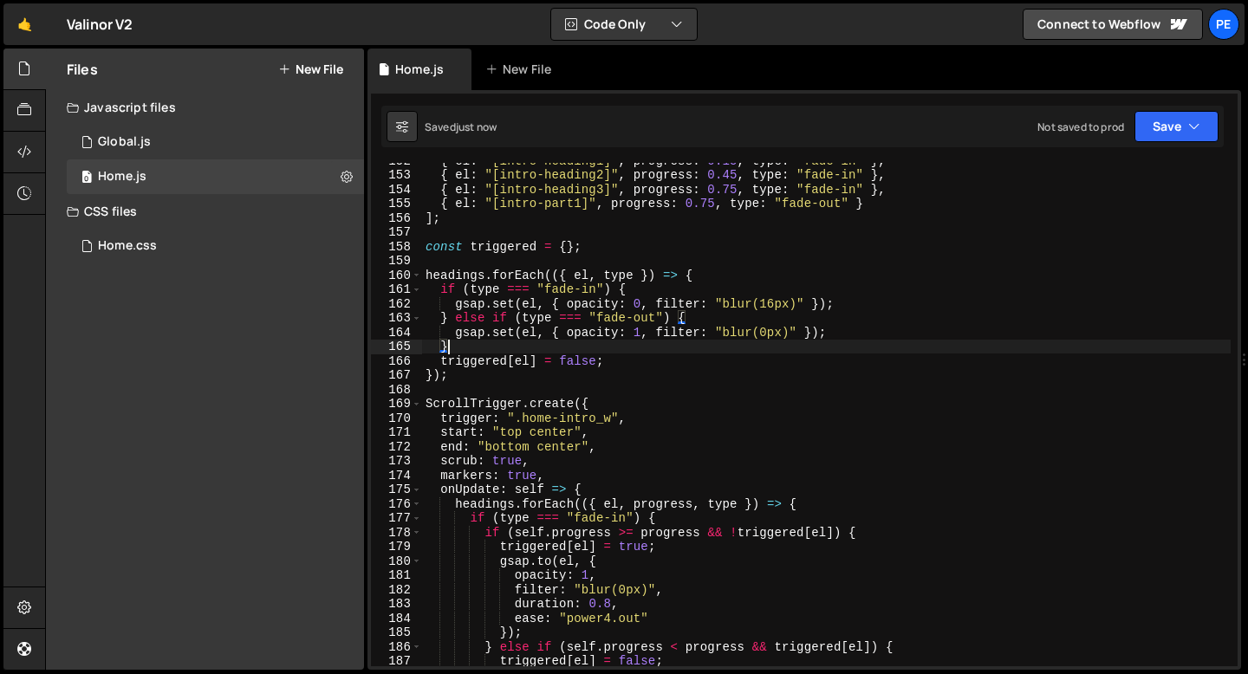
scroll to position [2173, 0]
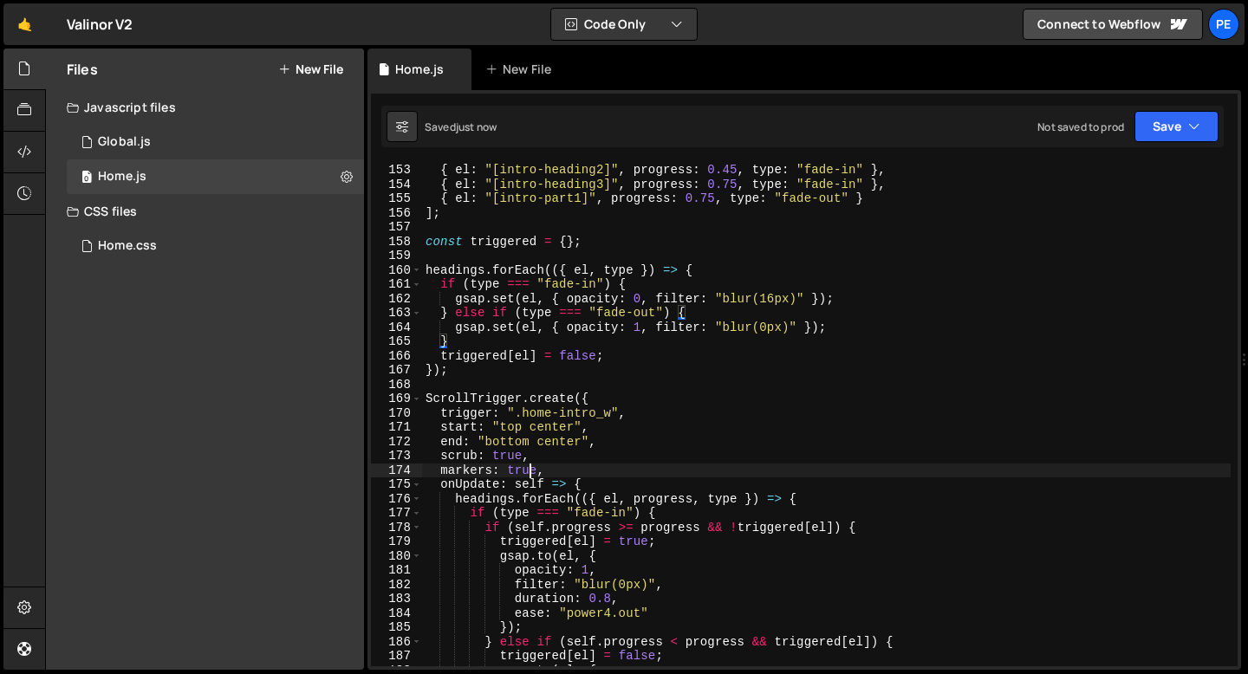
click at [526, 472] on div "{ el : "[intro-heading2]" , progress : 0.45 , type : "fade-in" } , { el : "[int…" at bounding box center [826, 429] width 808 height 532
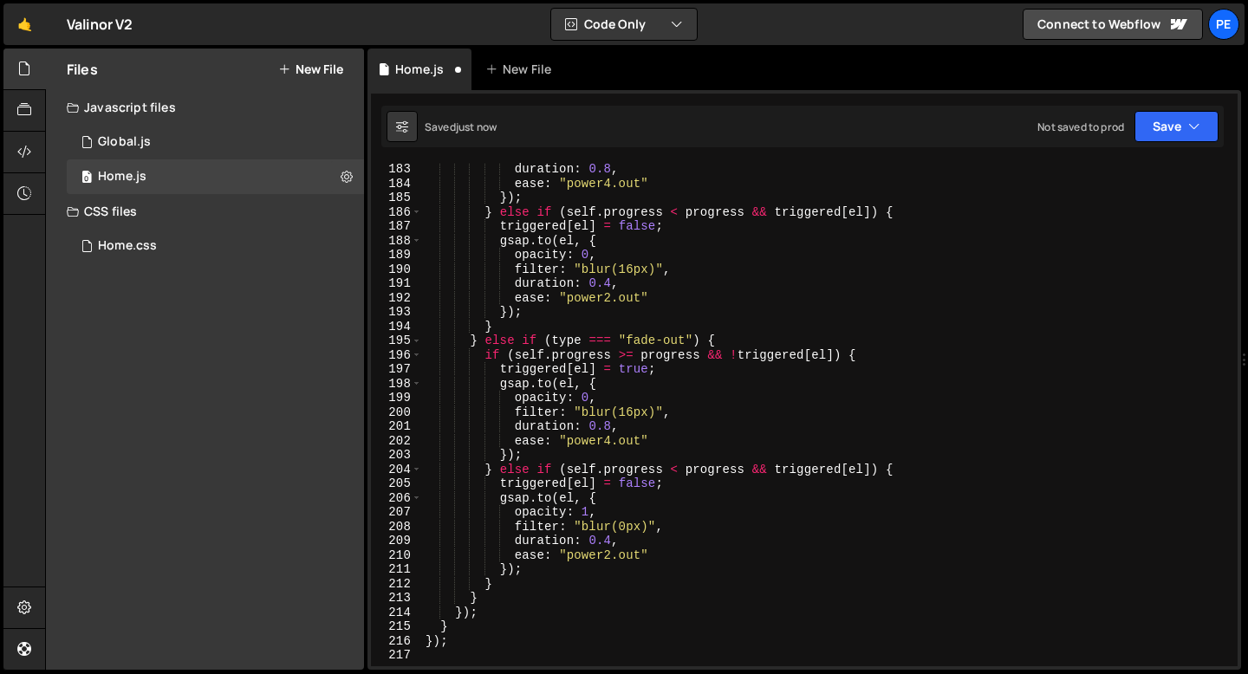
scroll to position [2603, 0]
click at [526, 472] on div "duration : 0.8 , ease : "power4.out" }) ; } else if ( self . progress < progres…" at bounding box center [826, 428] width 808 height 532
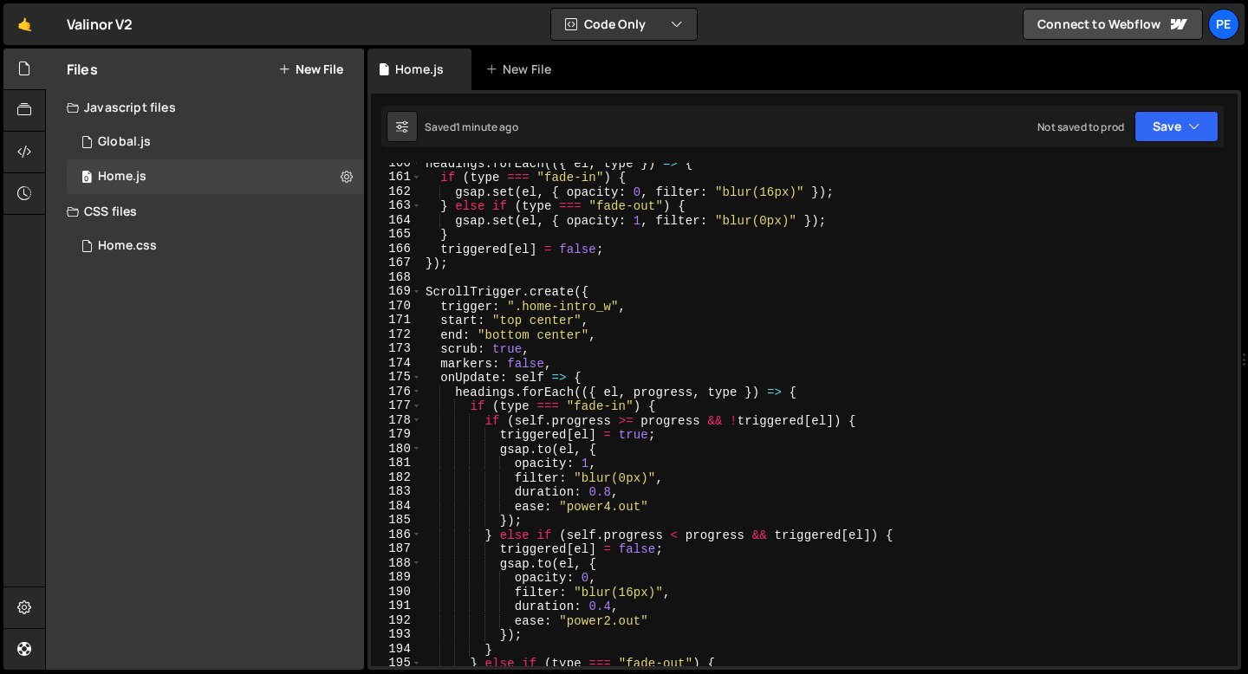
scroll to position [2280, 0]
click at [593, 357] on div "headings . forEach (({ el , type }) => { if ( type === "fade-in" ) { gsap . set…" at bounding box center [826, 422] width 808 height 532
click at [552, 347] on div "headings . forEach (({ el , type }) => { if ( type === "fade-in" ) { gsap . set…" at bounding box center [826, 422] width 808 height 532
type textarea "scrub: true,"
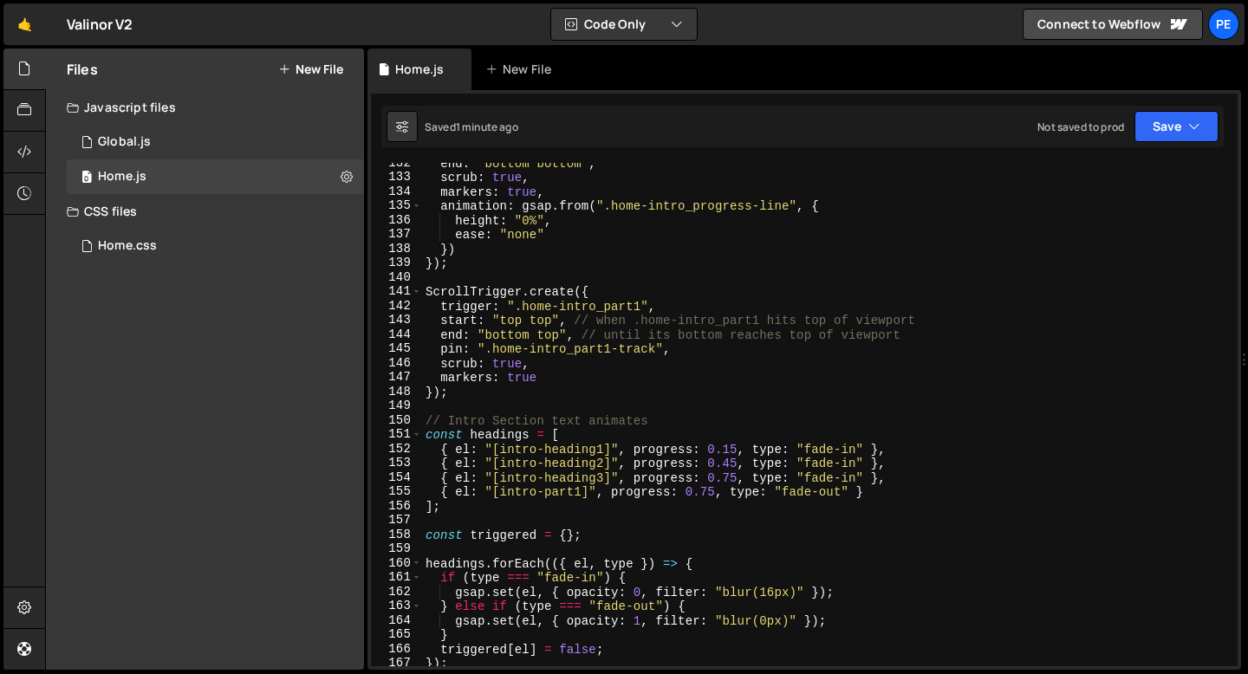
scroll to position [1832, 0]
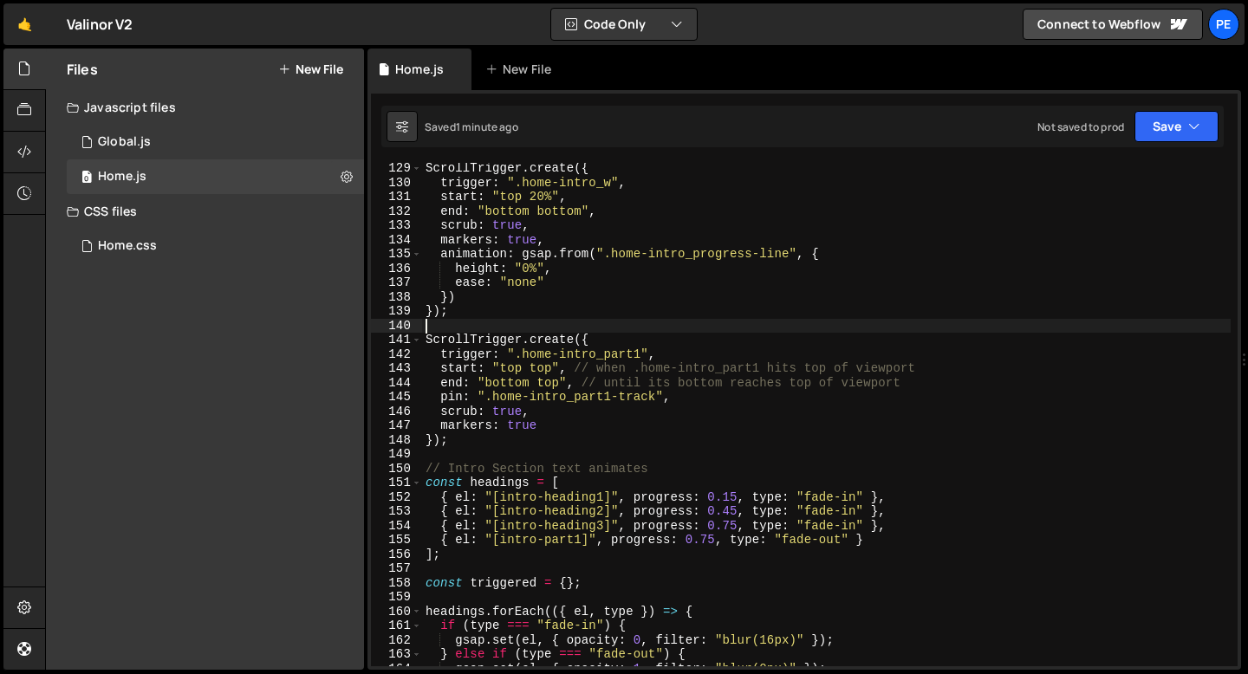
click at [525, 326] on div "ScrollTrigger . create ({ trigger : ".home-intro_w" , start : "top 20%" , end :…" at bounding box center [826, 427] width 808 height 532
click at [546, 386] on div "ScrollTrigger . create ({ trigger : ".home-intro_w" , start : "top 20%" , end :…" at bounding box center [826, 427] width 808 height 532
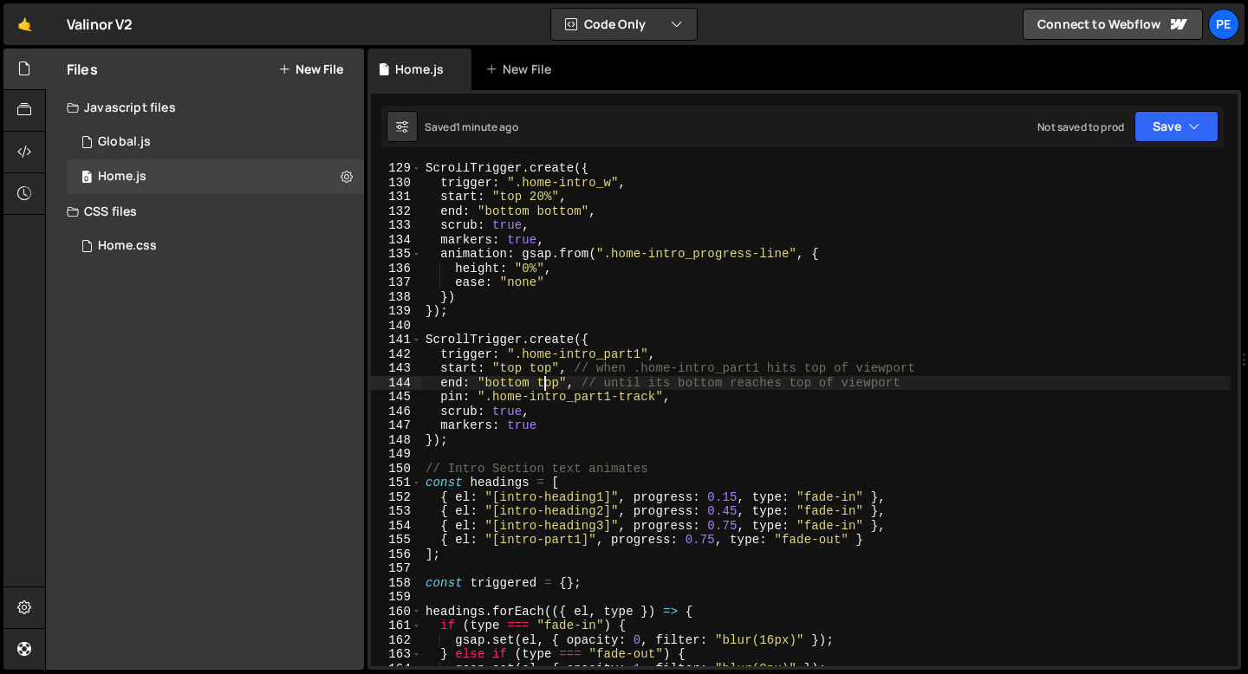
click at [546, 386] on div "ScrollTrigger . create ({ trigger : ".home-intro_w" , start : "top 20%" , end :…" at bounding box center [826, 427] width 808 height 532
type textarea "end: "bottom center", // until its bottom reaches top of viewport"
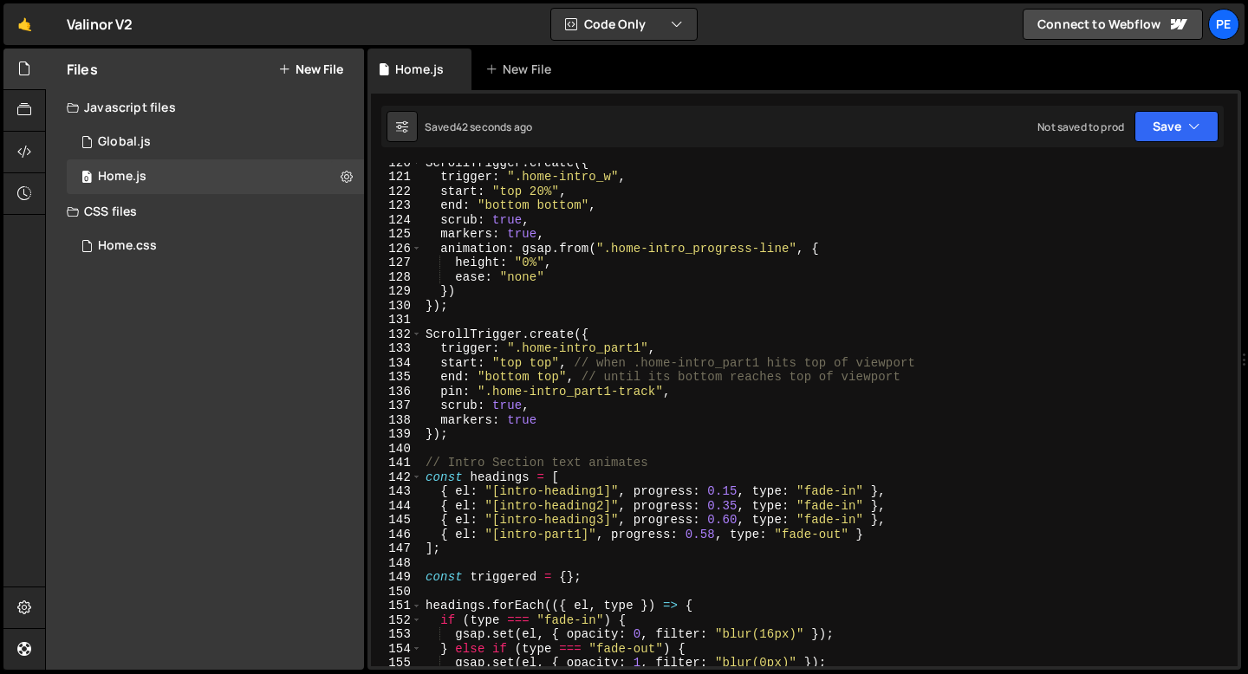
scroll to position [1709, 0]
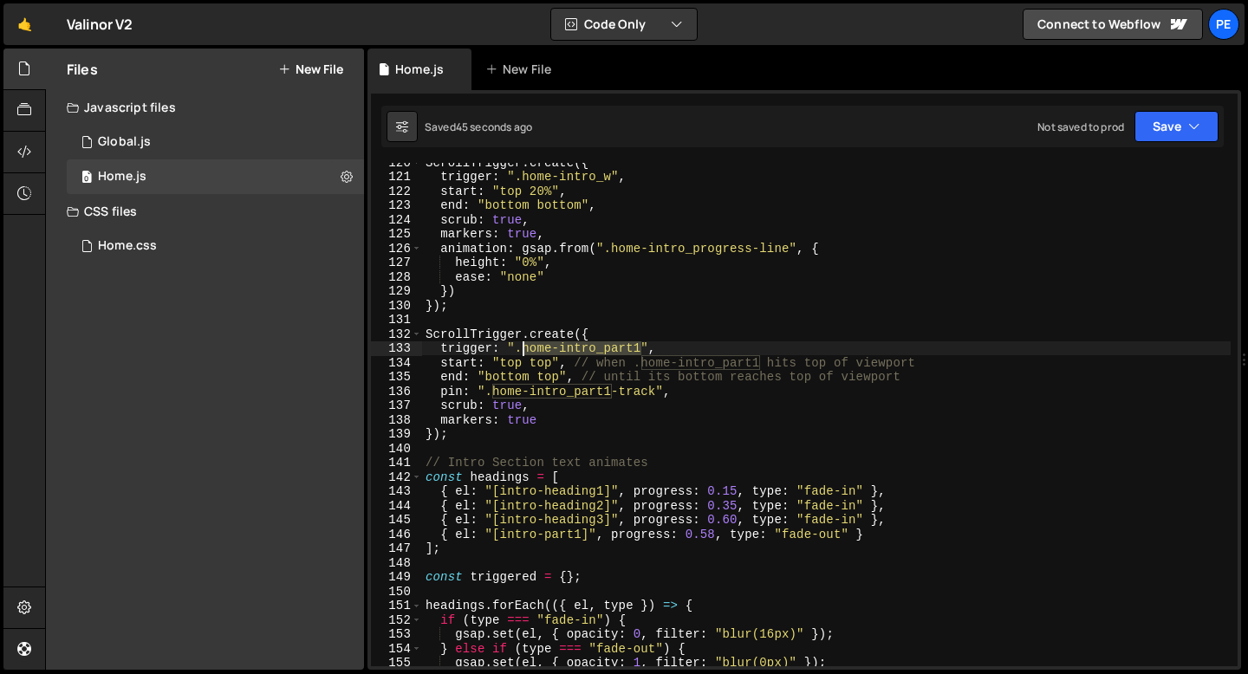
drag, startPoint x: 640, startPoint y: 352, endPoint x: 519, endPoint y: 354, distance: 121.3
click at [519, 354] on div "ScrollTrigger . create ({ trigger : ".home-intro_w" , start : "top 20%" , end :…" at bounding box center [826, 421] width 808 height 532
paste textarea "w"
click at [546, 413] on div "ScrollTrigger . create ({ trigger : ".home-intro_w" , start : "top 20%" , end :…" at bounding box center [826, 421] width 808 height 532
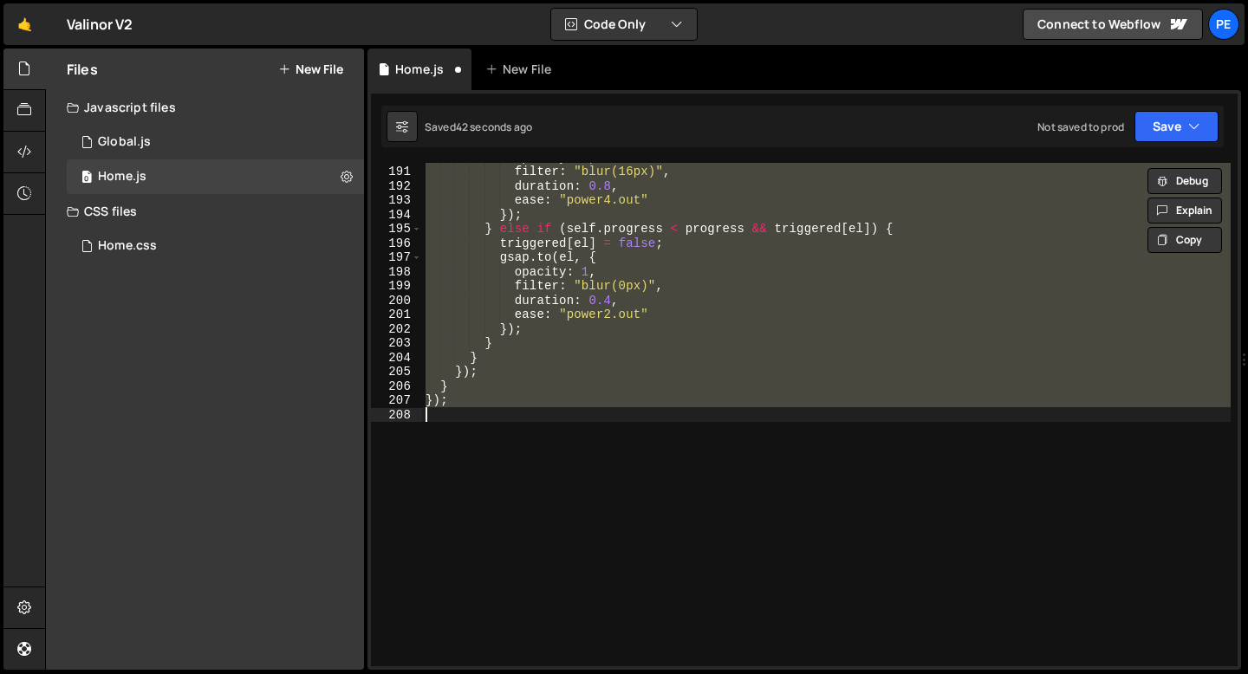
scroll to position [1635, 0]
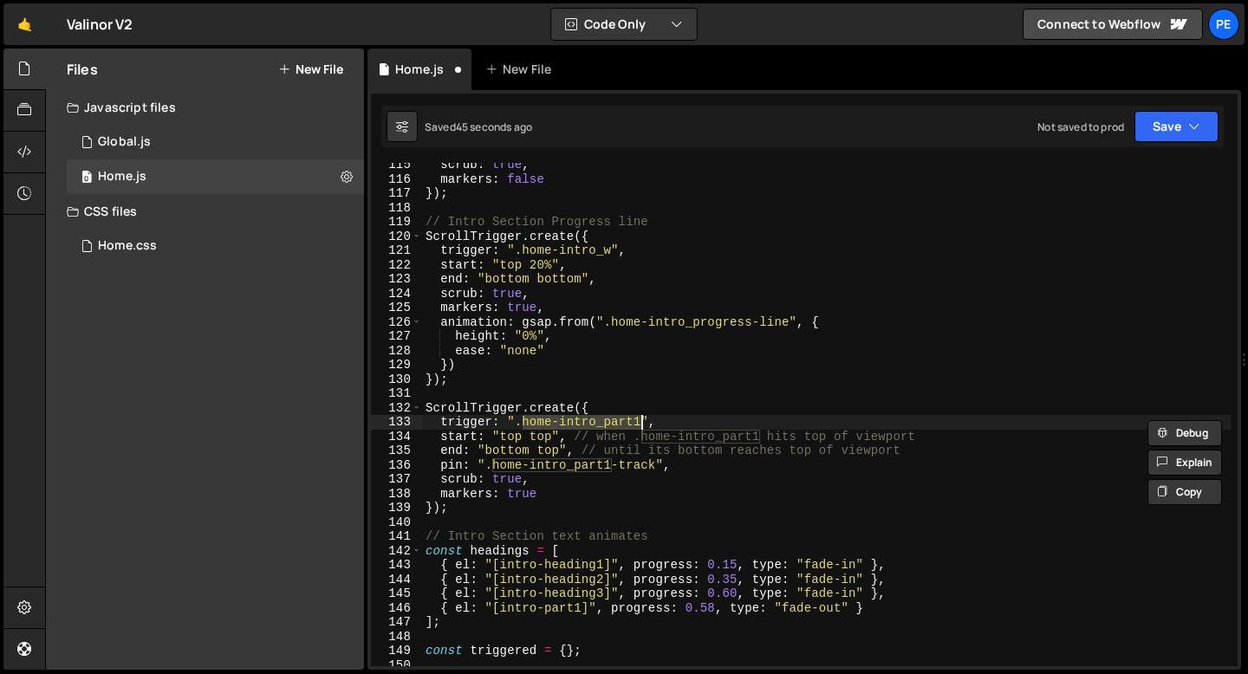
click at [551, 373] on div "scrub : true , markers : false }) ; // Intro Section Progress line ScrollTrigge…" at bounding box center [826, 424] width 808 height 532
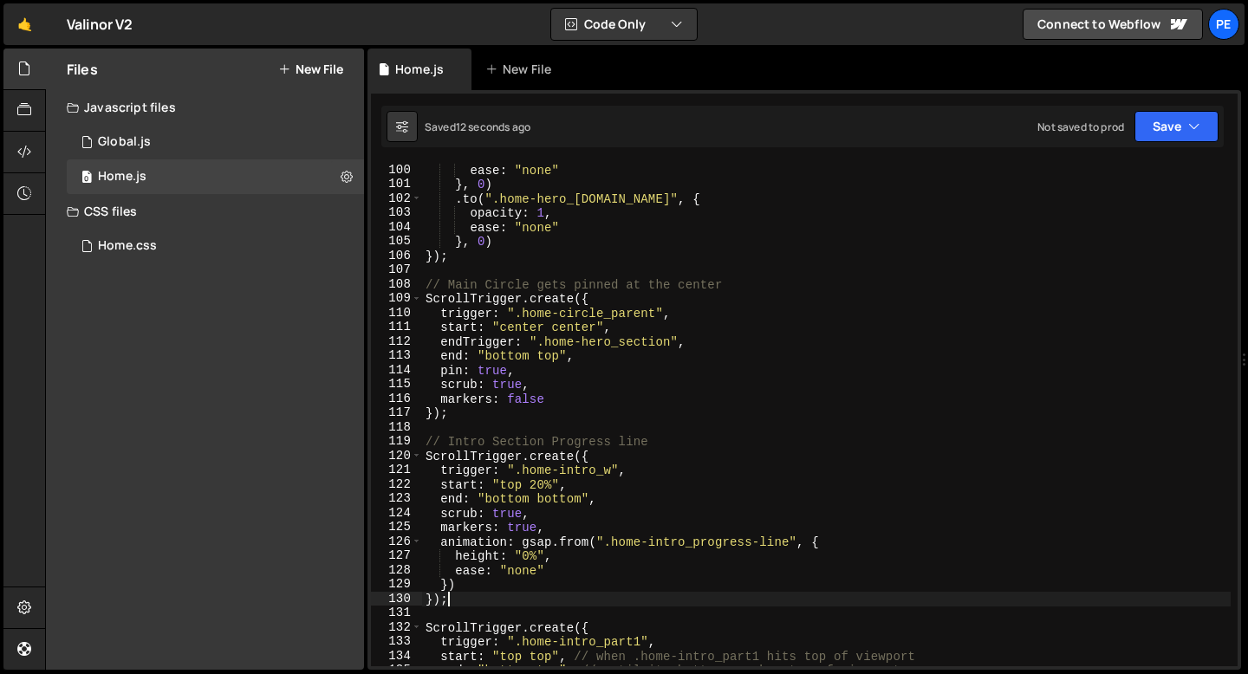
scroll to position [1415, 0]
click at [570, 391] on div "scale : 1.5 , ease : "none" } , 0 ) . to ( ".home-hero_section-bg.orange" , { o…" at bounding box center [826, 415] width 808 height 532
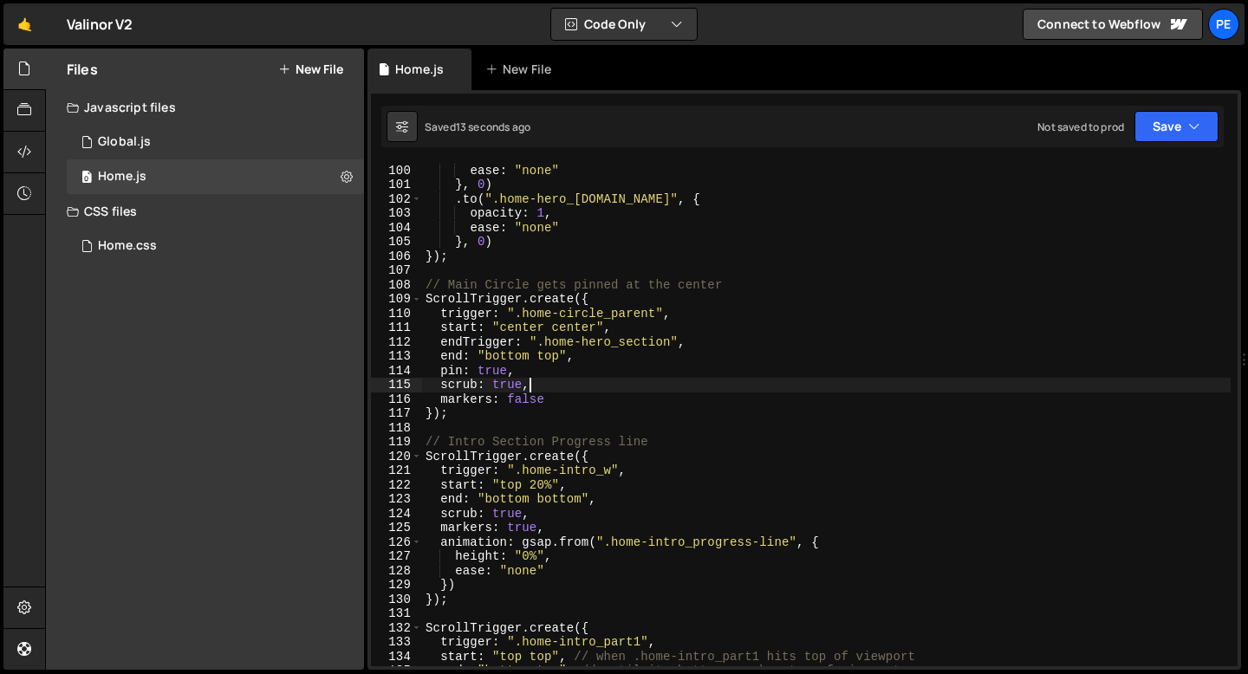
click at [550, 406] on div "scale : 1.5 , ease : "none" } , 0 ) . to ( ".home-hero_section-bg.orange" , { o…" at bounding box center [826, 415] width 808 height 532
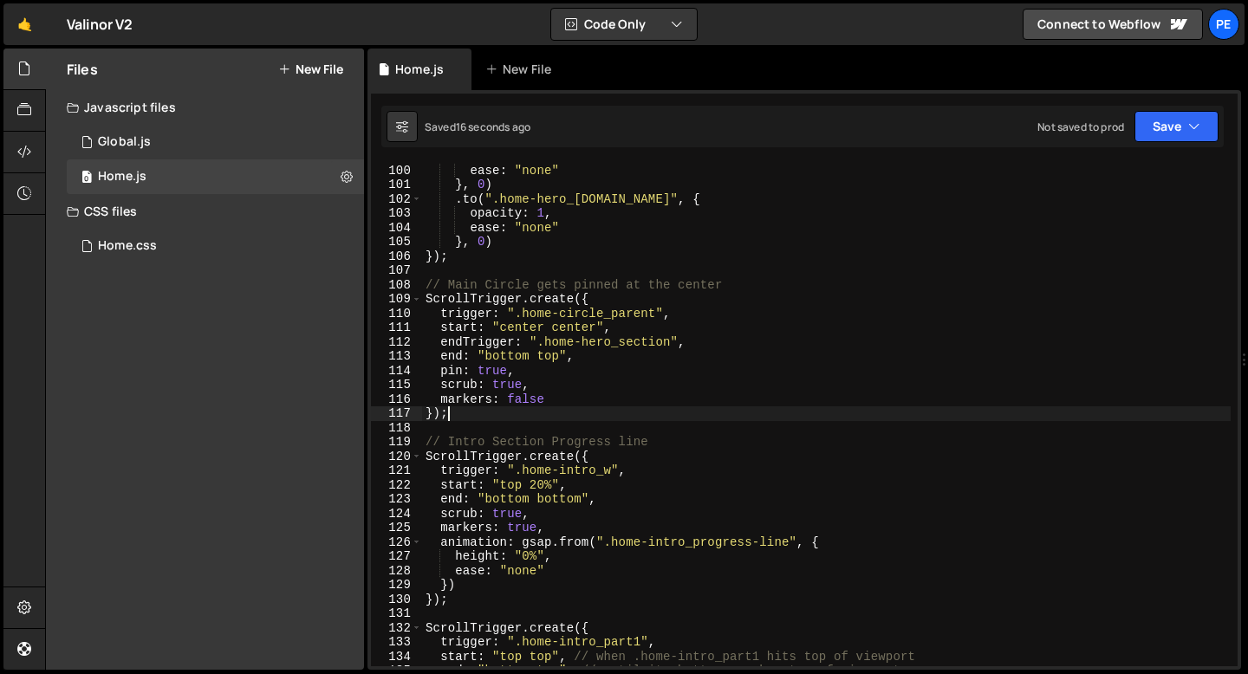
type textarea "});"
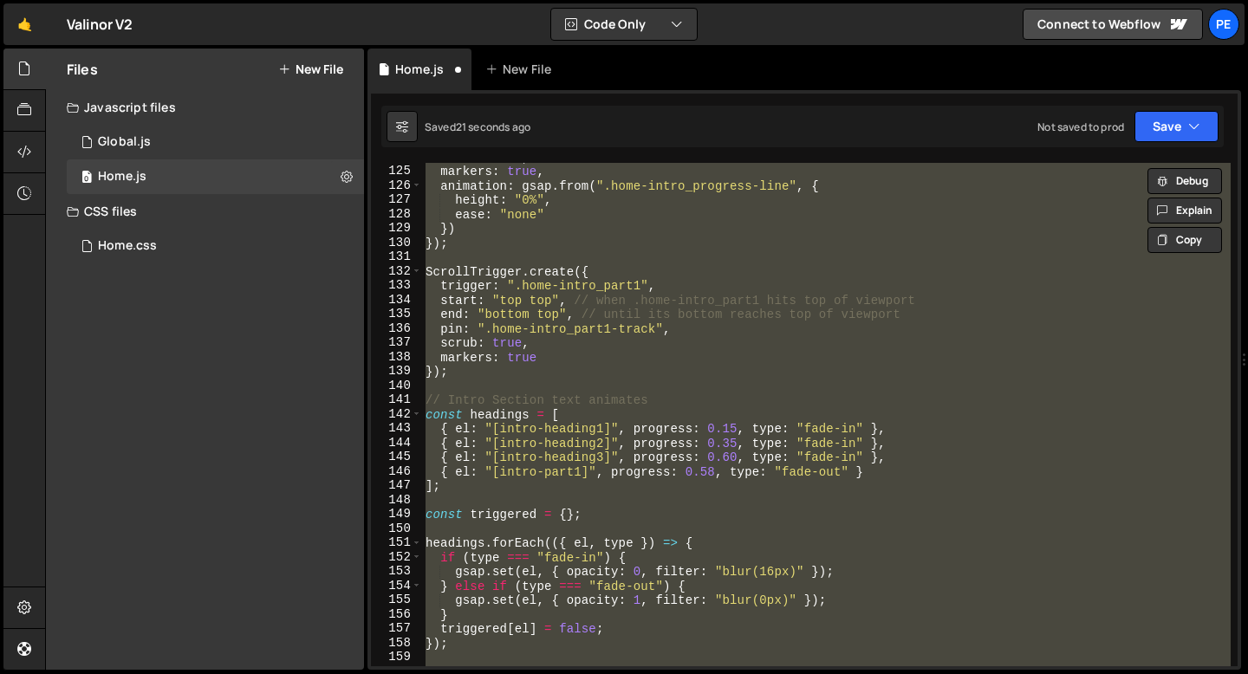
scroll to position [1772, 0]
click at [475, 388] on div "scrub : true , markers : true , animation : gsap . from ( ".home-intro_progress…" at bounding box center [826, 414] width 808 height 503
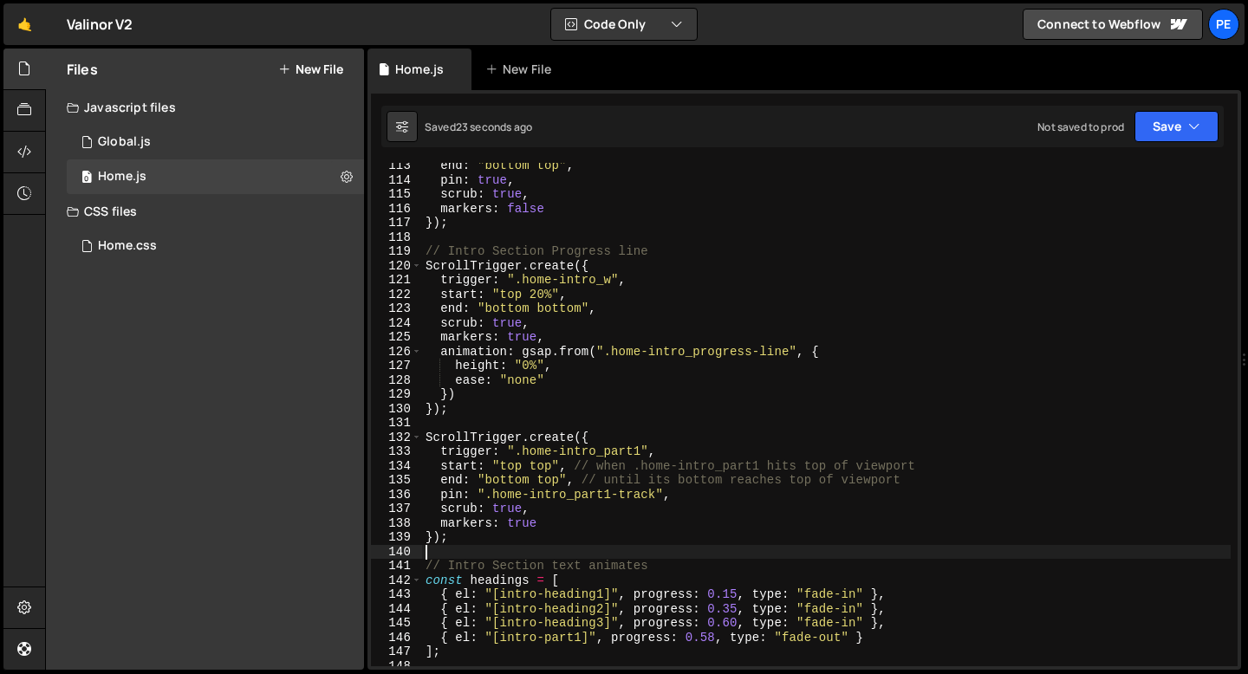
scroll to position [1489, 0]
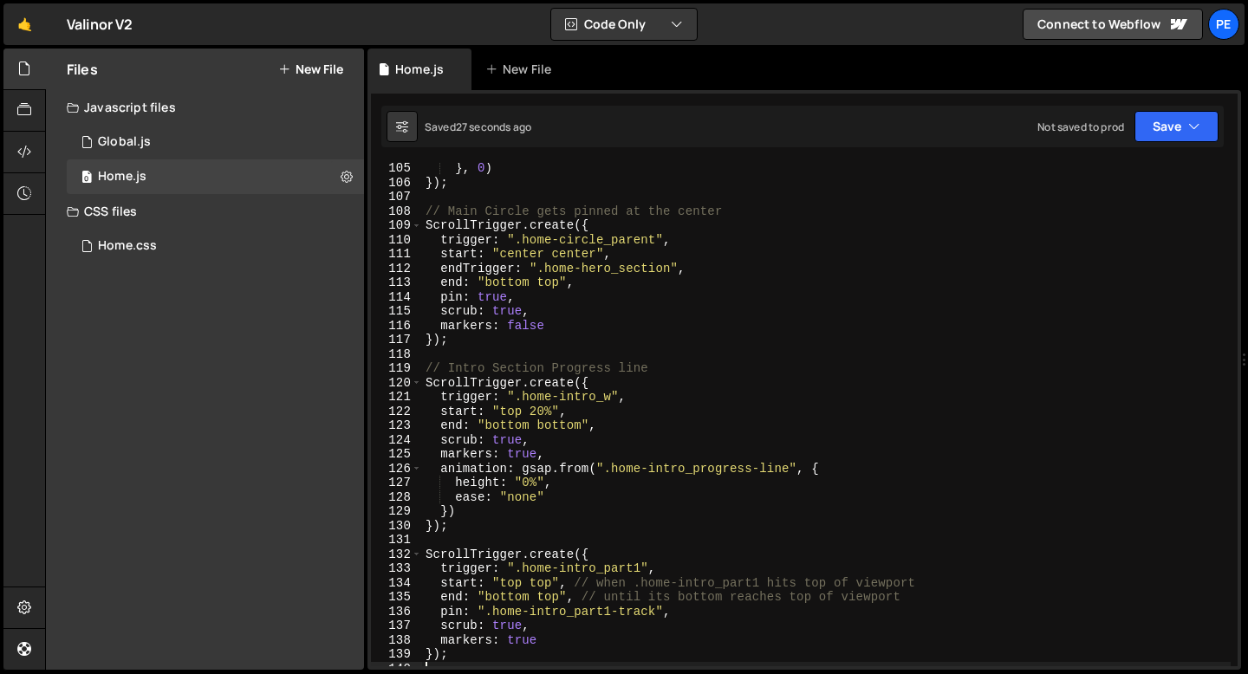
click at [482, 330] on div "} , 0 ) }) ; // Main Circle gets pinned at the center ScrollTrigger . create ({…" at bounding box center [826, 427] width 808 height 532
click at [459, 343] on div "} , 0 ) }) ; // Main Circle gets pinned at the center ScrollTrigger . create ({…" at bounding box center [826, 427] width 808 height 532
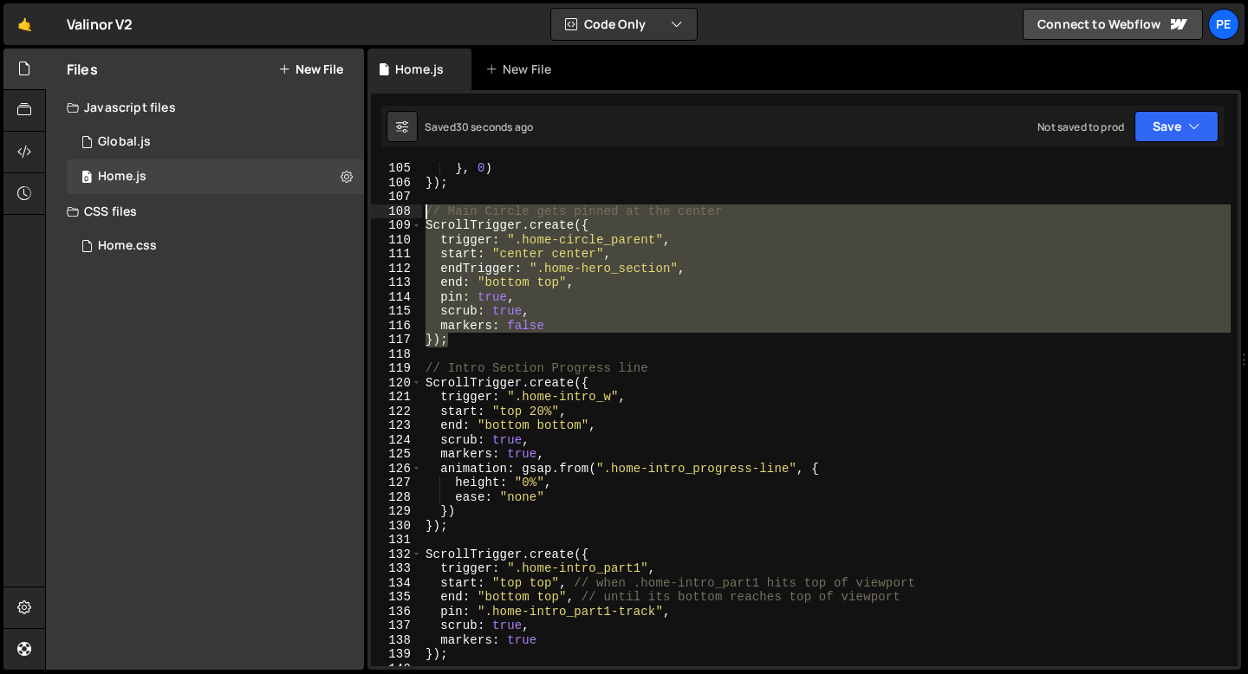
drag, startPoint x: 451, startPoint y: 339, endPoint x: 418, endPoint y: 206, distance: 136.6
click at [418, 205] on div "}); 105 106 107 108 109 110 111 112 113 114 115 116 117 118 119 120 121 122 123…" at bounding box center [804, 414] width 866 height 503
click at [477, 336] on div "} , 0 ) }) ; // Main Circle gets pinned at the center ScrollTrigger . create ({…" at bounding box center [826, 414] width 808 height 503
type textarea "});"
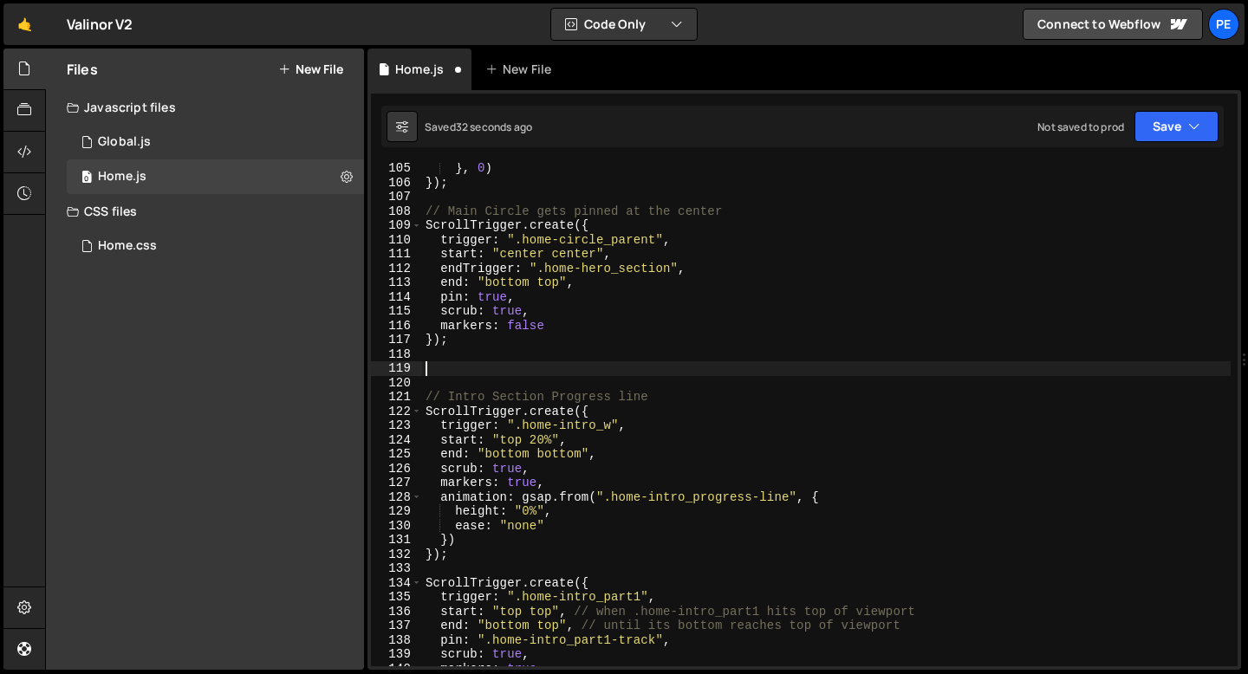
paste textarea "});"
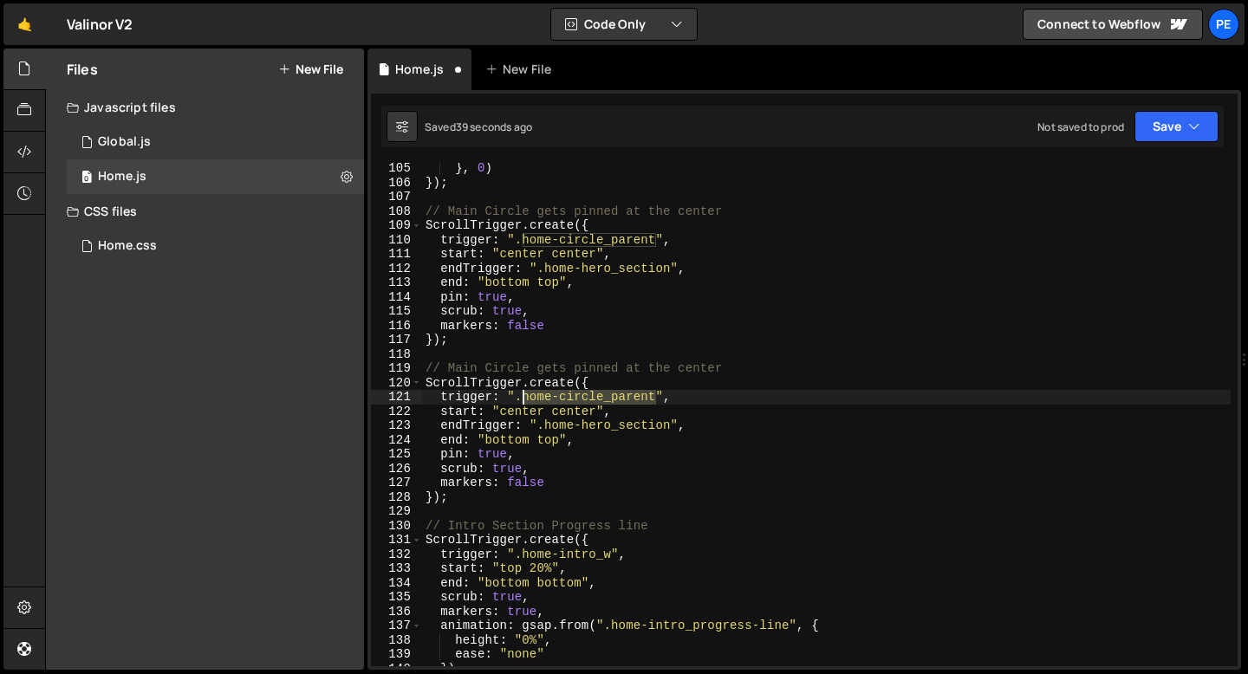
drag, startPoint x: 656, startPoint y: 396, endPoint x: 522, endPoint y: 400, distance: 134.4
click at [522, 400] on div "} , 0 ) }) ; // Main Circle gets pinned at the center ScrollTrigger . create ({…" at bounding box center [826, 427] width 808 height 532
paste textarea "hero_bg-w"
click at [539, 408] on div "} , 0 ) }) ; // Main Circle gets pinned at the center ScrollTrigger . create ({…" at bounding box center [826, 427] width 808 height 532
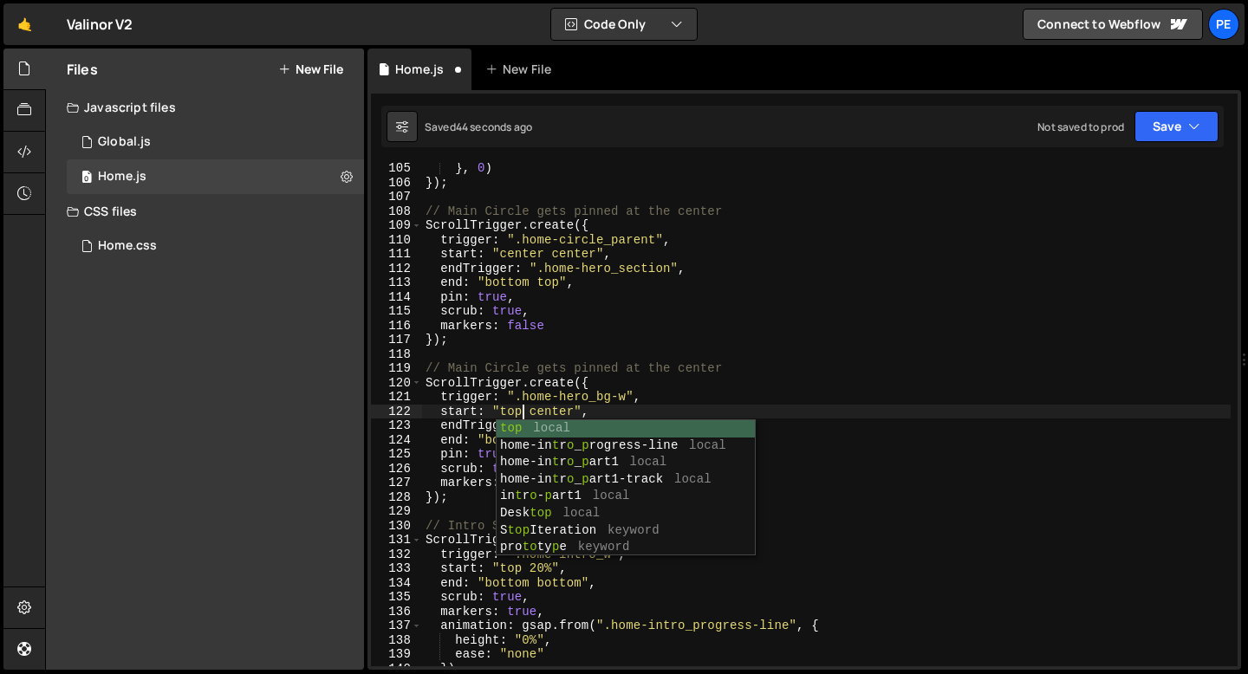
scroll to position [0, 7]
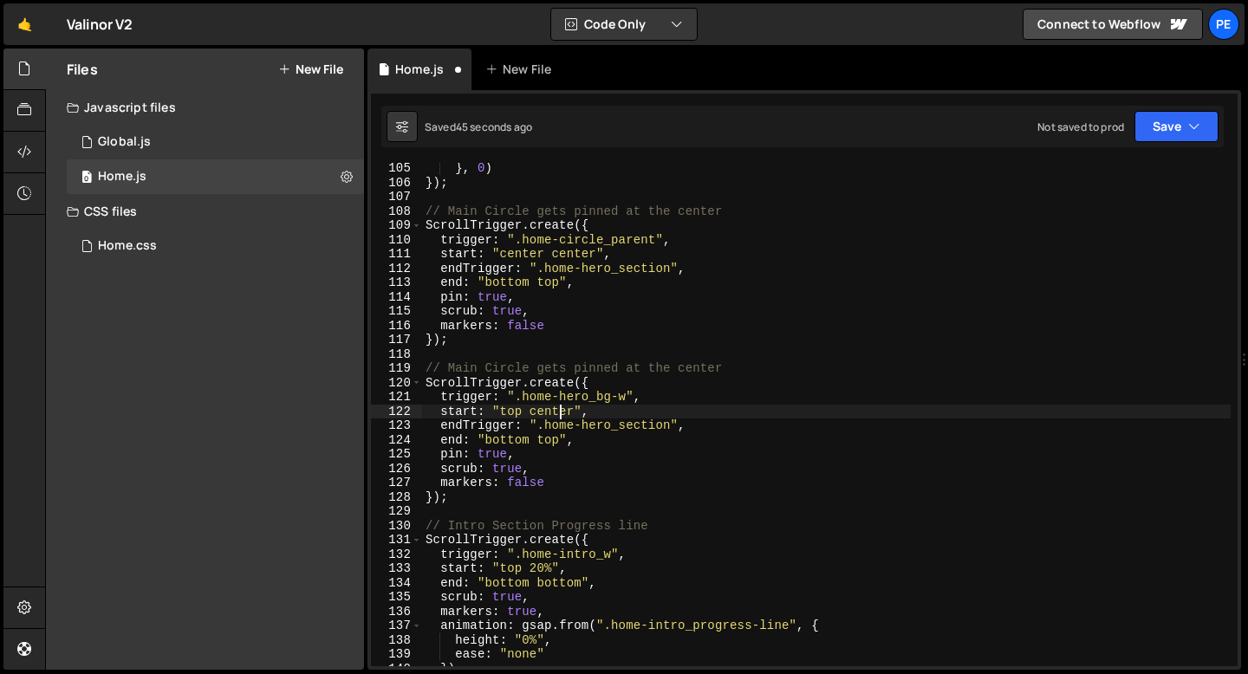
click at [556, 405] on div "} , 0 ) }) ; // Main Circle gets pinned at the center ScrollTrigger . create ({…" at bounding box center [826, 427] width 808 height 532
click at [556, 406] on div "} , 0 ) }) ; // Main Circle gets pinned at the center ScrollTrigger . create ({…" at bounding box center [826, 427] width 808 height 532
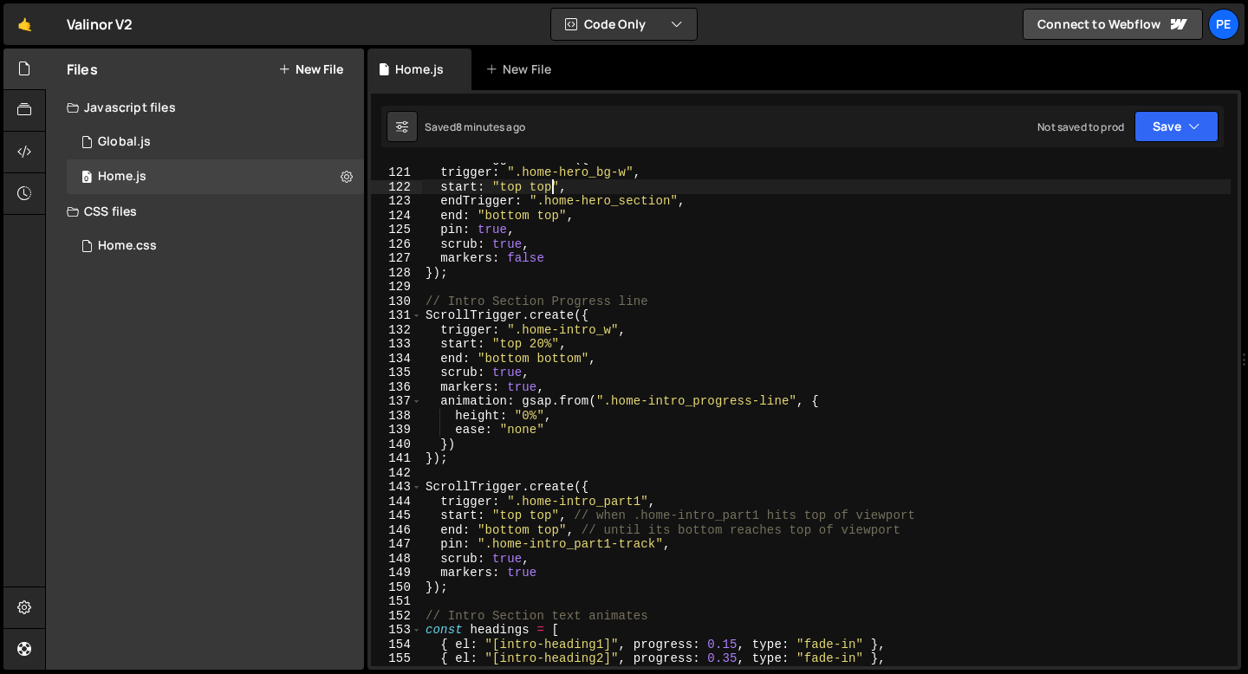
scroll to position [1826, 0]
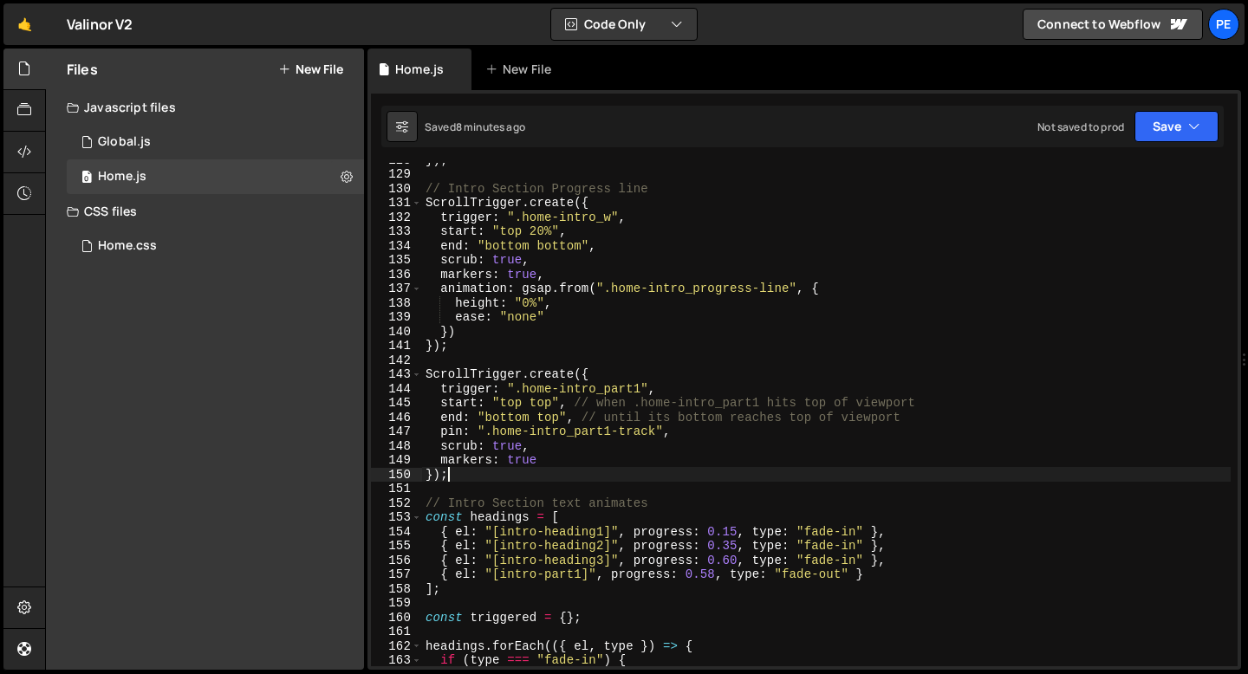
click at [476, 477] on div "}) ; // Intro Section Progress line ScrollTrigger . create ({ trigger : ".home-…" at bounding box center [826, 418] width 808 height 532
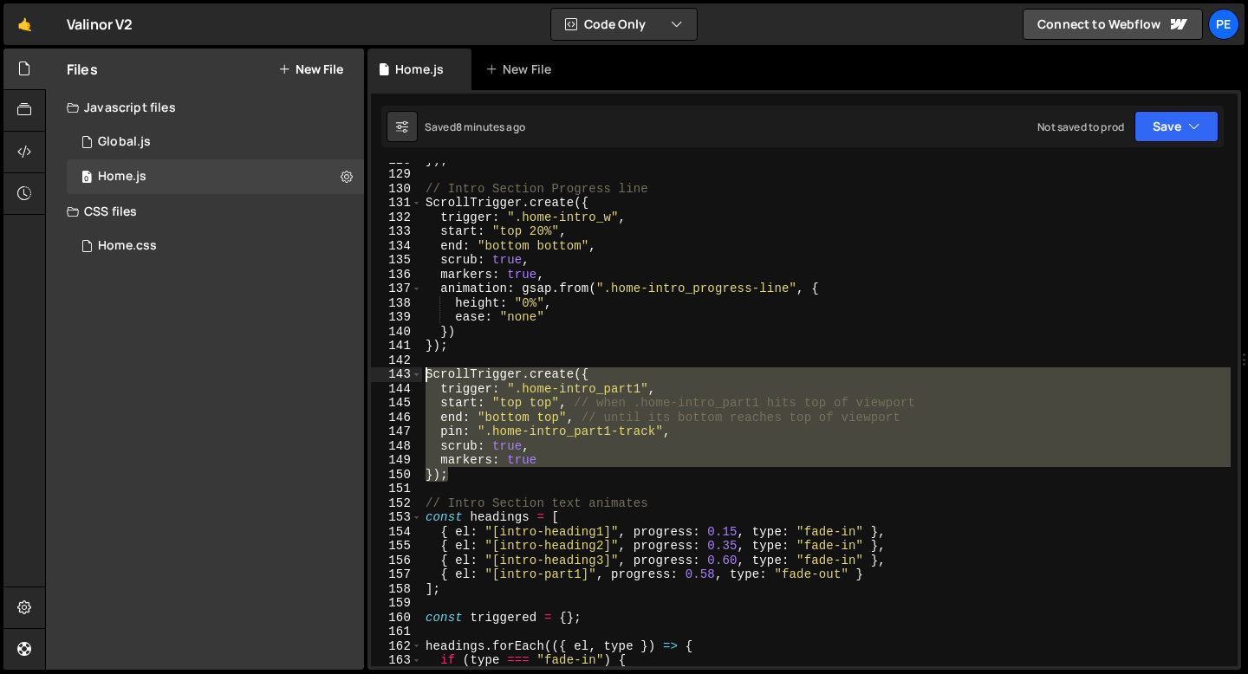
drag, startPoint x: 464, startPoint y: 477, endPoint x: 425, endPoint y: 380, distance: 104.6
click at [425, 380] on div "}) ; // Intro Section Progress line ScrollTrigger . create ({ trigger : ".home-…" at bounding box center [826, 418] width 808 height 532
click at [474, 481] on div "}) ; // Intro Section Progress line ScrollTrigger . create ({ trigger : ".home-…" at bounding box center [826, 414] width 808 height 503
type textarea "});"
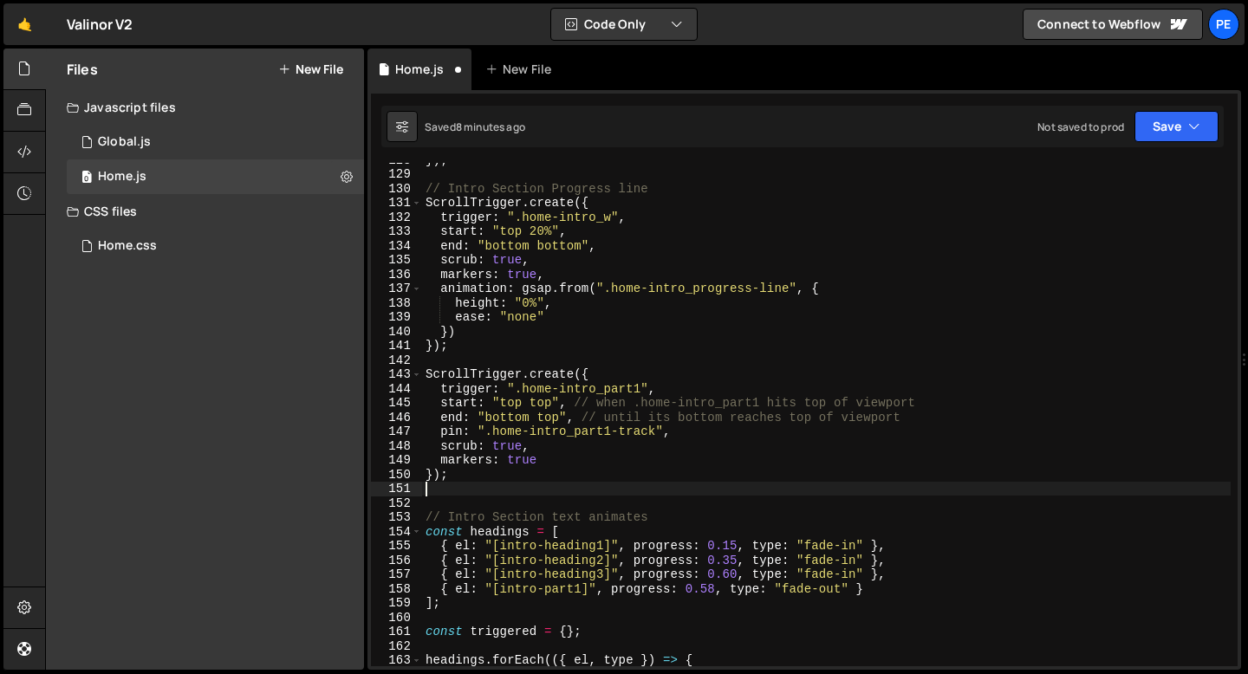
scroll to position [0, 0]
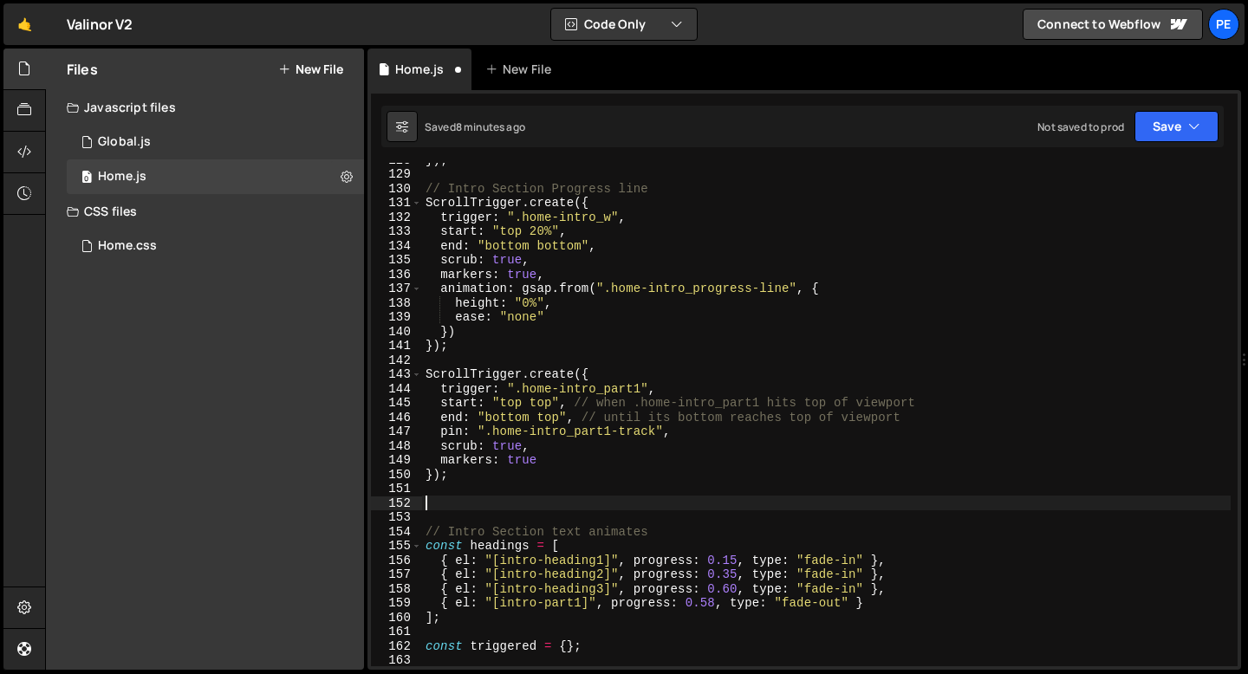
paste textarea "});"
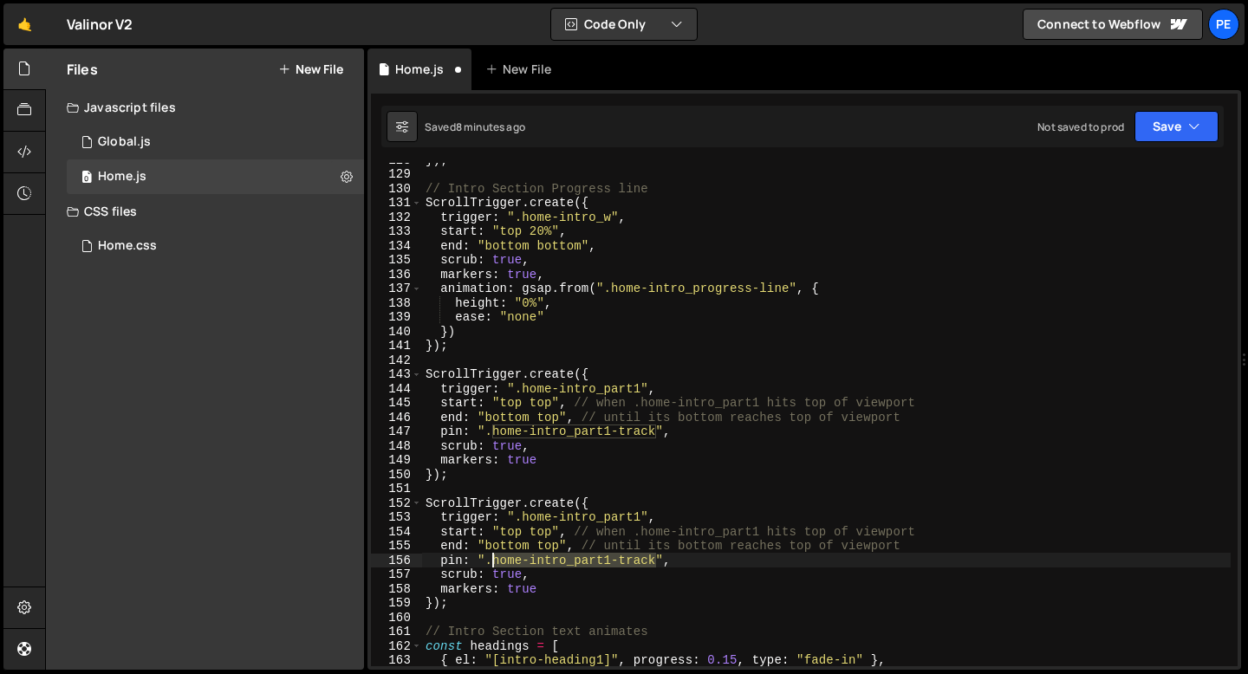
drag, startPoint x: 655, startPoint y: 565, endPoint x: 495, endPoint y: 562, distance: 160.3
click at [495, 562] on div "}) ; // Intro Section Progress line ScrollTrigger . create ({ trigger : ".home-…" at bounding box center [826, 418] width 808 height 532
paste textarea "rogress"
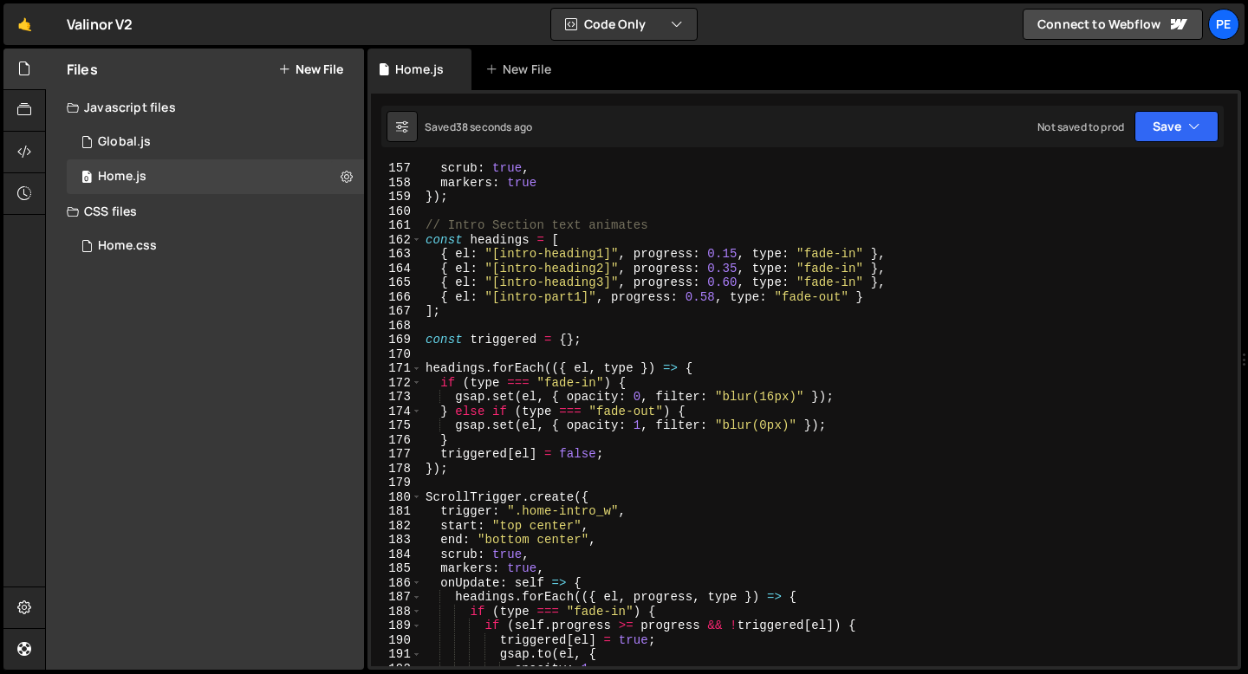
scroll to position [2224, 0]
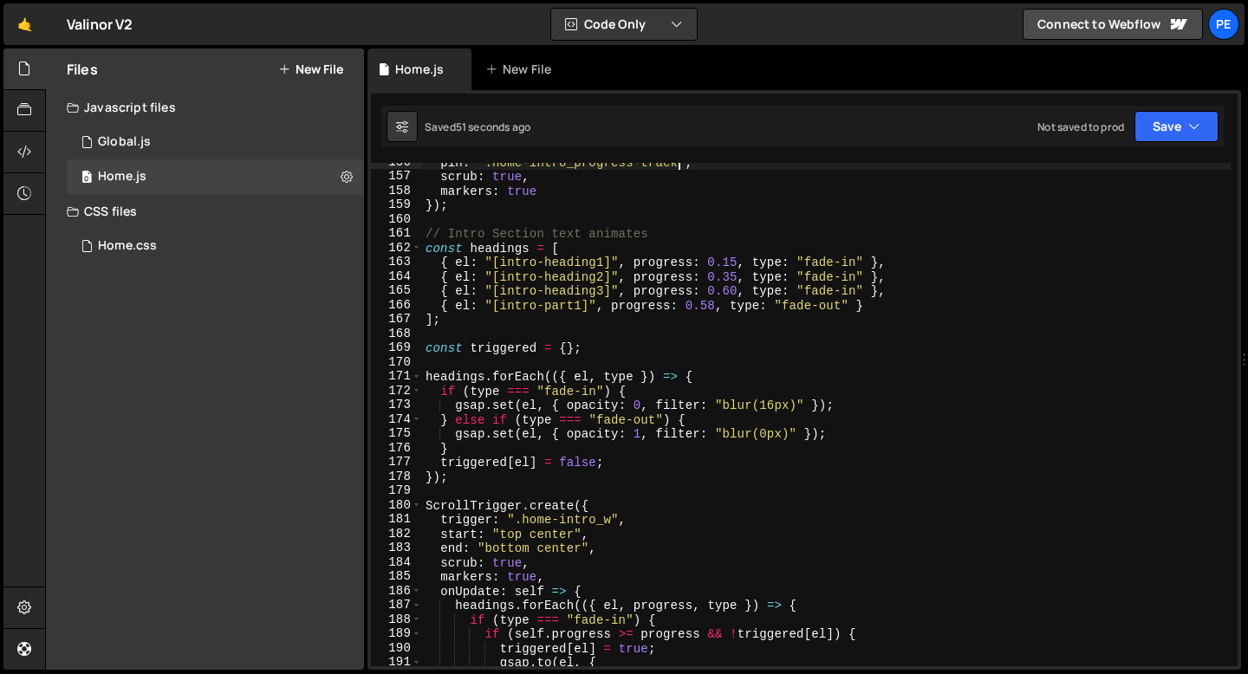
click at [737, 287] on div "pin : ".home-intro_progress-track" , scrub : true , markers : true }) ; // Intr…" at bounding box center [826, 421] width 808 height 532
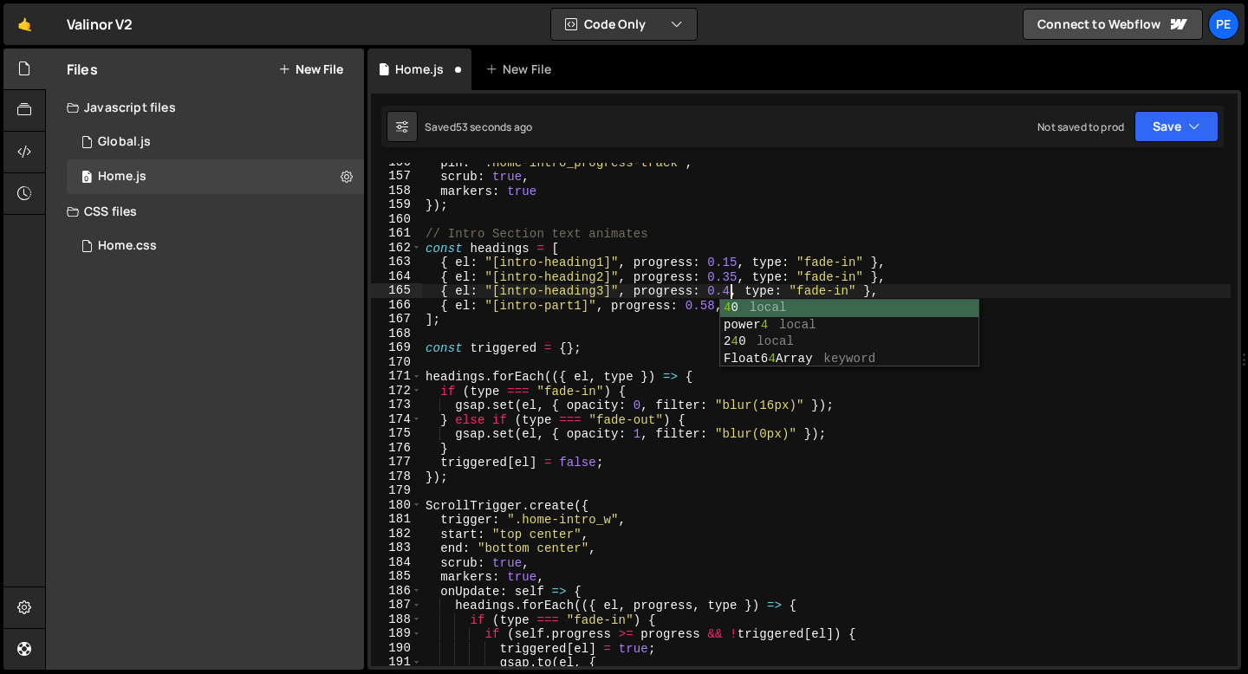
scroll to position [0, 22]
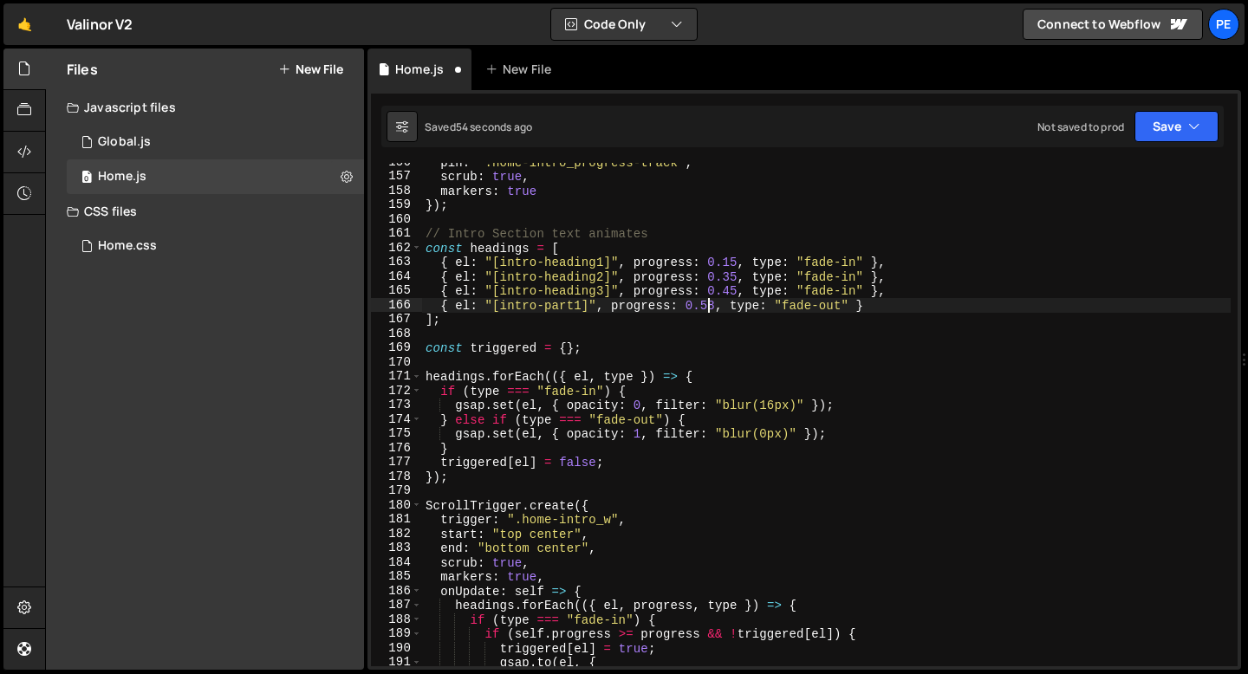
click at [710, 303] on div "pin : ".home-intro_progress-track" , scrub : true , markers : true }) ; // Intr…" at bounding box center [826, 421] width 808 height 532
type textarea "{ el: "[intro-part1]", progress: 0.43, type: "fade-out" }"
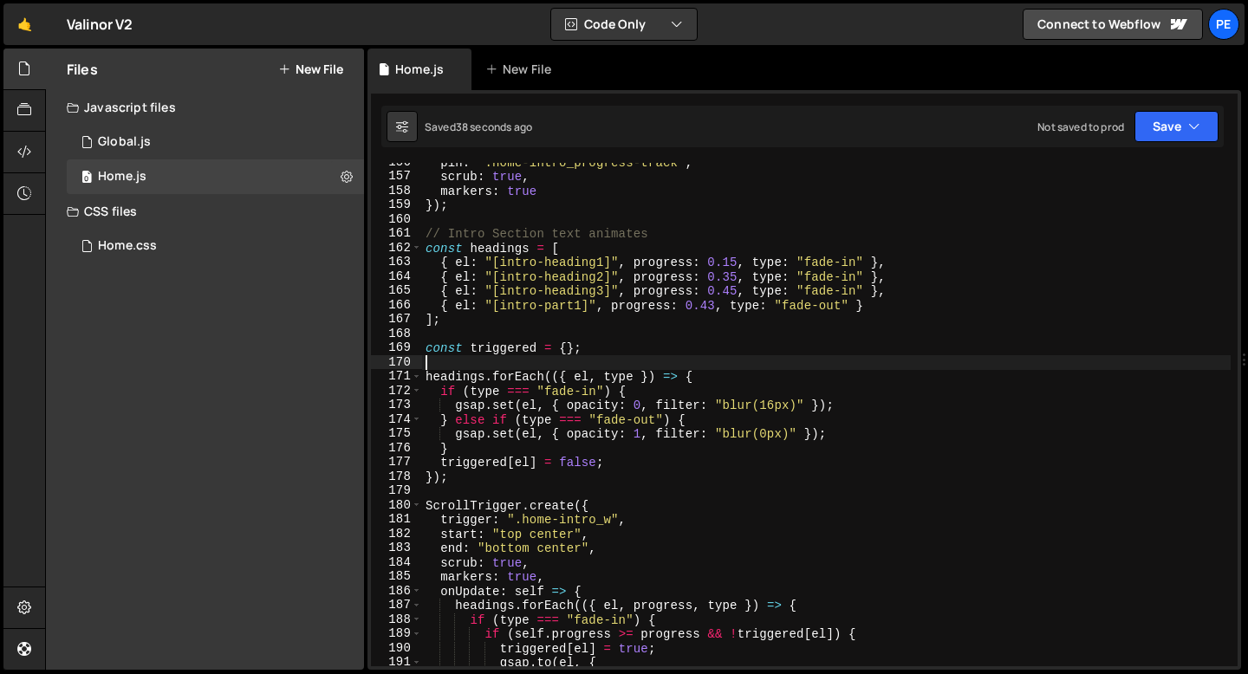
click at [483, 362] on div "pin : ".home-intro_progress-track" , scrub : true , markers : true }) ; // Intr…" at bounding box center [826, 421] width 808 height 532
click at [437, 495] on div "pin : ".home-intro_progress-track" , scrub : true , markers : true }) ; // Intr…" at bounding box center [826, 421] width 808 height 532
click at [736, 263] on div "pin : ".home-intro_progress-track" , scrub : true , markers : true }) ; // Intr…" at bounding box center [826, 421] width 808 height 532
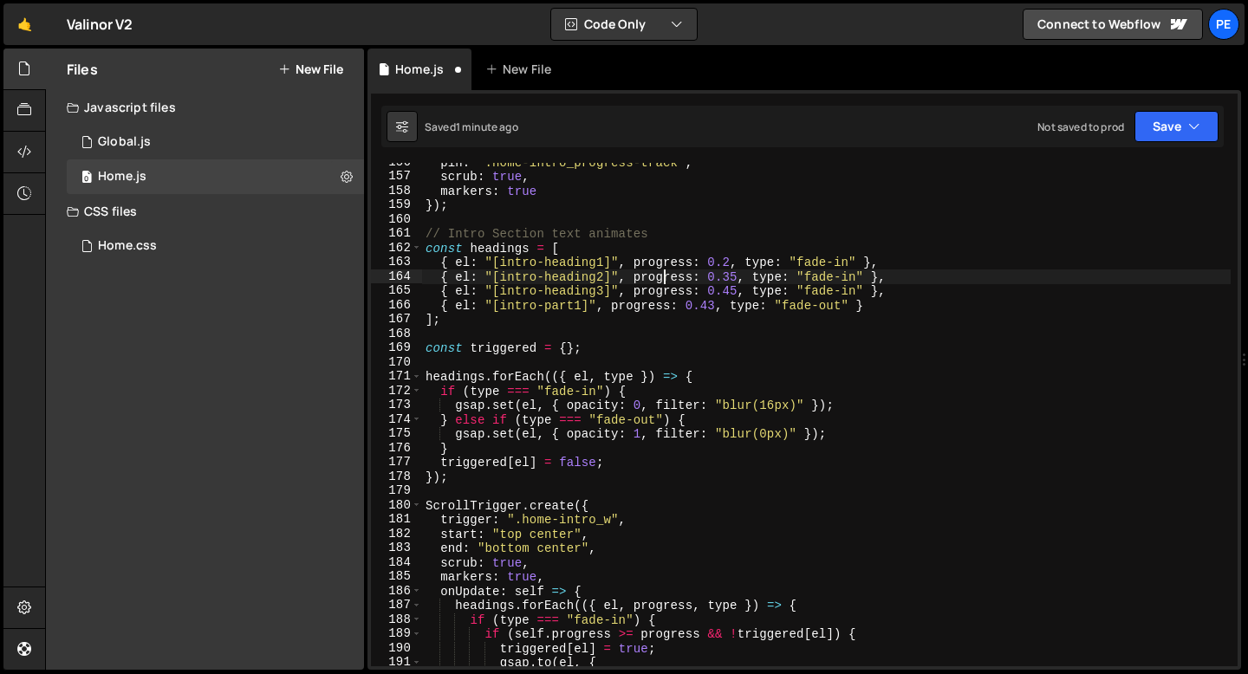
click at [665, 276] on div "pin : ".home-intro_progress-track" , scrub : true , markers : true }) ; // Intr…" at bounding box center [826, 421] width 808 height 532
click at [736, 276] on div "pin : ".home-intro_progress-track" , scrub : true , markers : true }) ; // Intr…" at bounding box center [826, 421] width 808 height 532
click at [736, 289] on div "pin : ".home-intro_progress-track" , scrub : true , markers : true }) ; // Intr…" at bounding box center [826, 421] width 808 height 532
click at [718, 305] on div "pin : ".home-intro_progress-track" , scrub : true , markers : true }) ; // Intr…" at bounding box center [826, 421] width 808 height 532
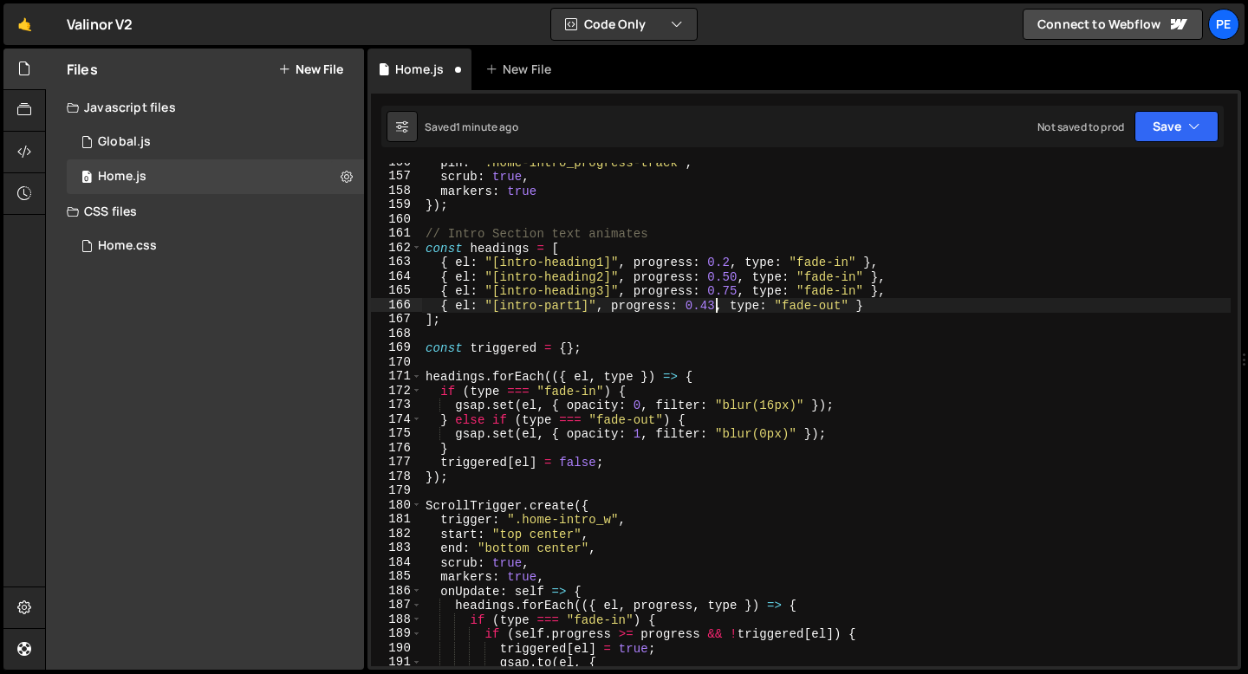
scroll to position [0, 21]
type textarea "{ el: "[intro-part1]", progress: 0.43, type: "fade-out" }"
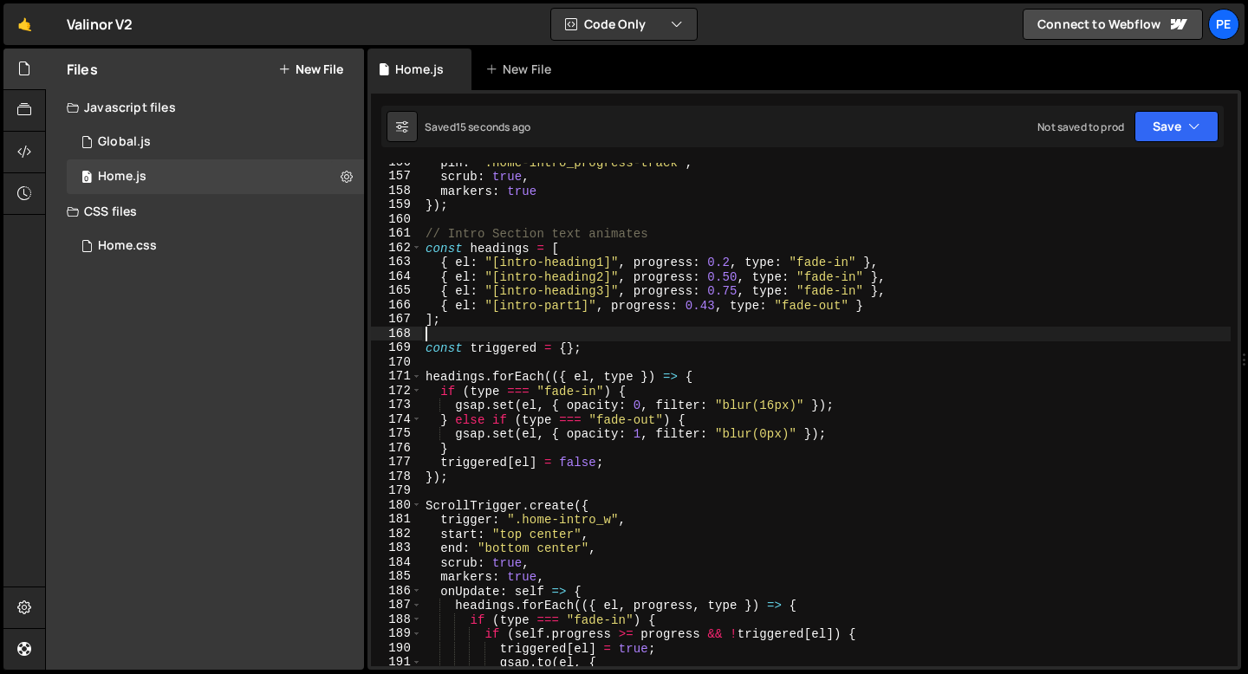
click at [457, 340] on div "pin : ".home-intro_progress-track" , scrub : true , markers : true }) ; // Intr…" at bounding box center [826, 421] width 808 height 532
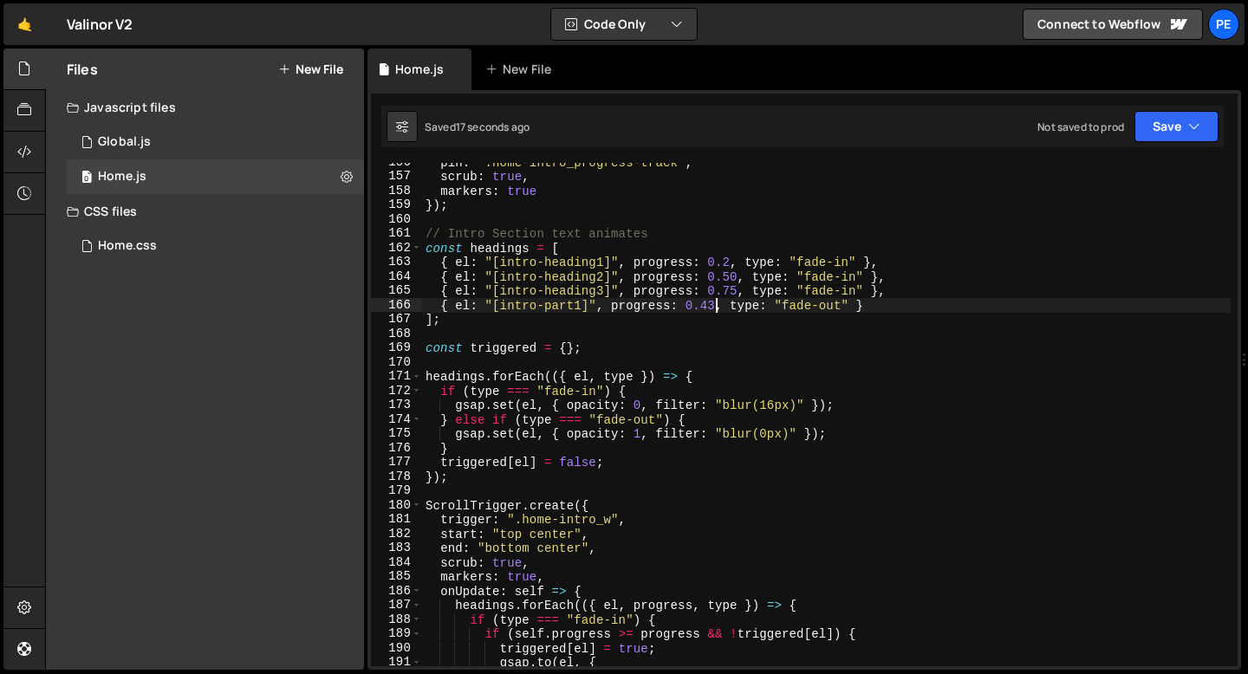
click at [713, 304] on div "pin : ".home-intro_progress-track" , scrub : true , markers : true }) ; // Intr…" at bounding box center [826, 421] width 808 height 532
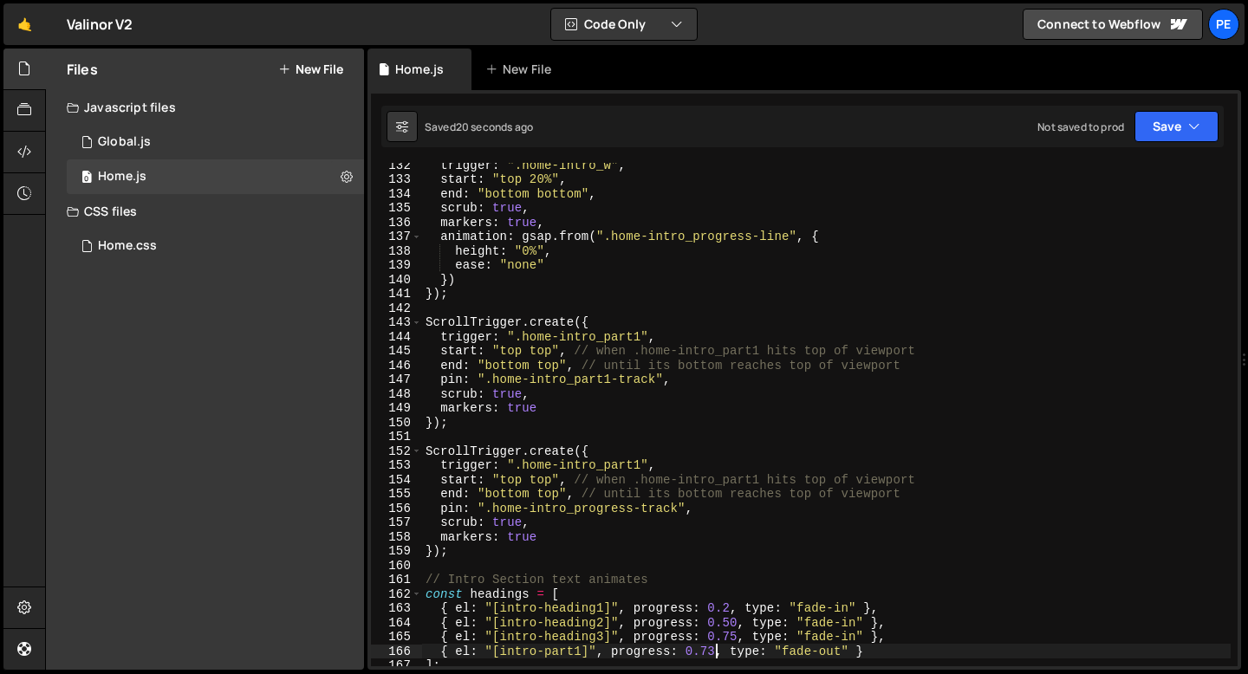
scroll to position [1878, 0]
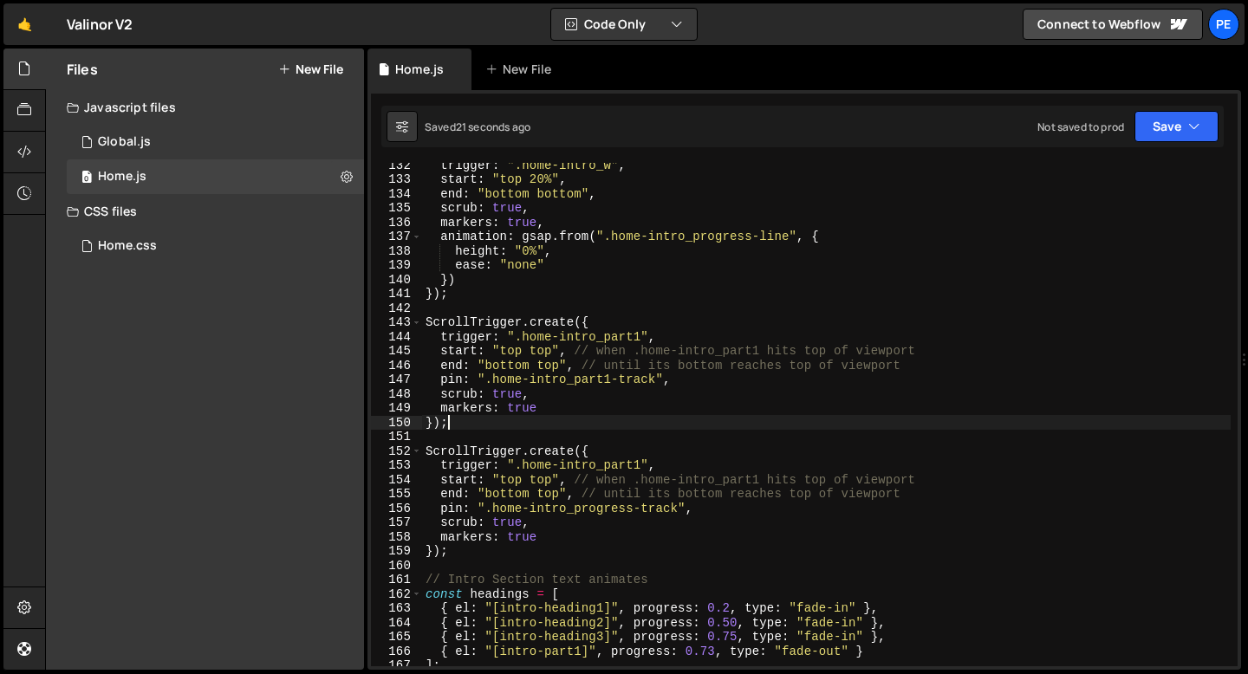
click at [493, 417] on div "trigger : ".home-intro_w" , start : "top 20%" , end : "bottom bottom" , scrub :…" at bounding box center [826, 424] width 808 height 532
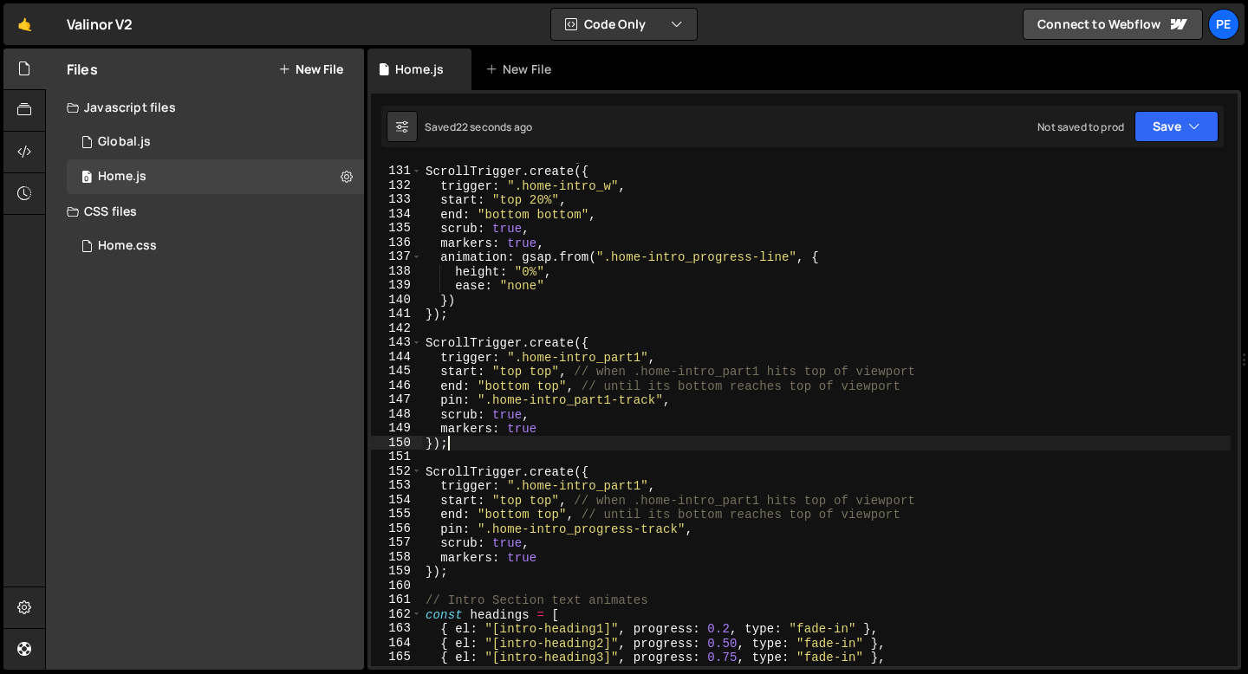
scroll to position [1856, 0]
click at [488, 319] on div "// Intro Section Progress line ScrollTrigger . create ({ trigger : ".home-intro…" at bounding box center [826, 417] width 808 height 532
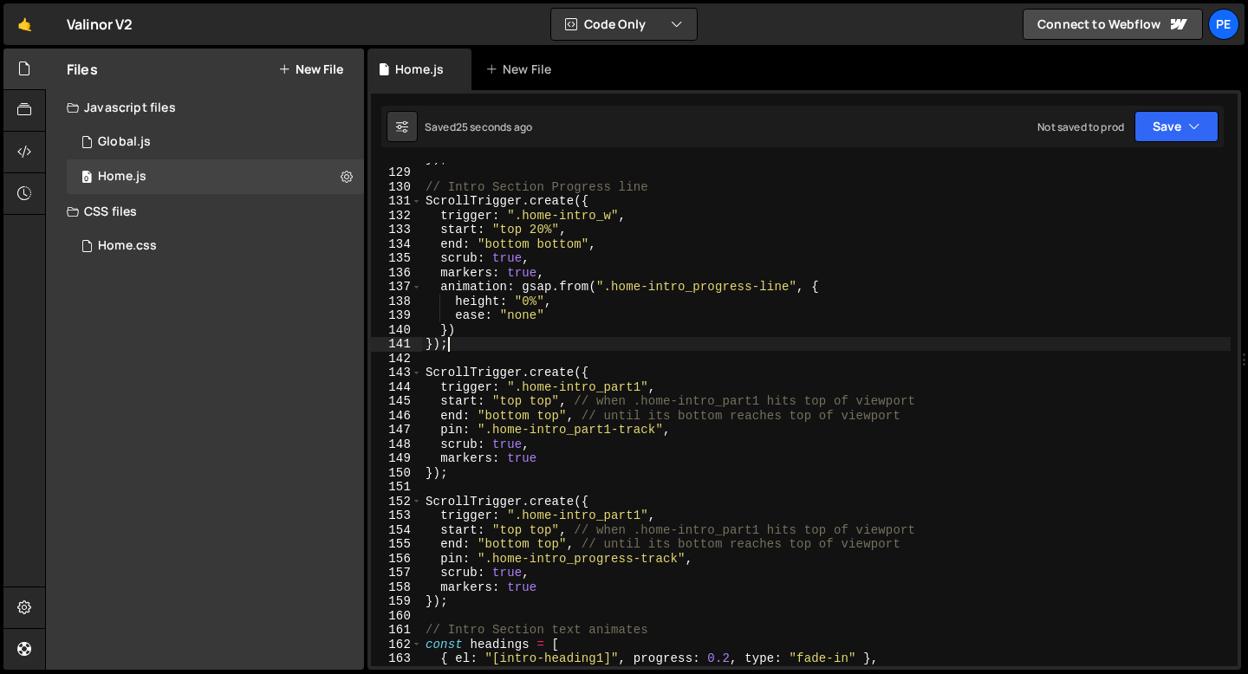
scroll to position [1824, 0]
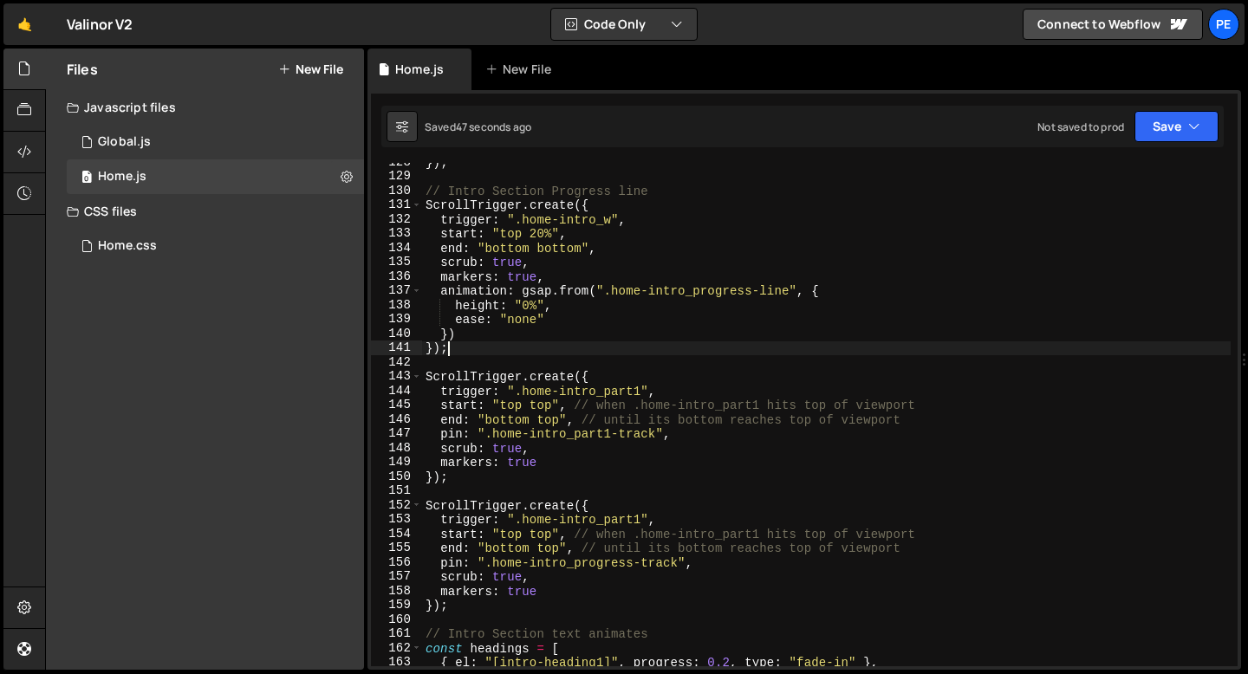
click at [542, 249] on div "}) ; // Intro Section Progress line ScrollTrigger . create ({ trigger : ".home-…" at bounding box center [826, 421] width 808 height 532
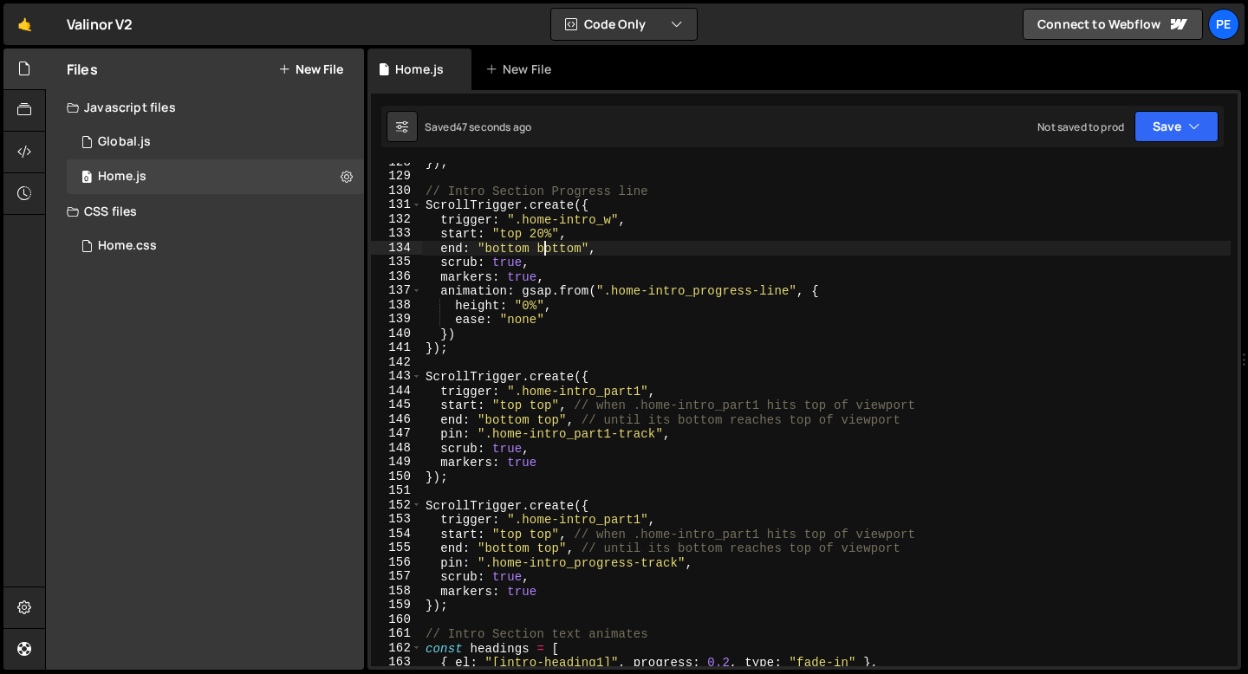
click at [542, 249] on div "}) ; // Intro Section Progress line ScrollTrigger . create ({ trigger : ".home-…" at bounding box center [826, 421] width 808 height 532
click at [495, 249] on div "}) ; // Intro Section Progress line ScrollTrigger . create ({ trigger : ".home-…" at bounding box center [826, 421] width 808 height 532
click at [566, 253] on div "}) ; // Intro Section Progress line ScrollTrigger . create ({ trigger : ".home-…" at bounding box center [826, 421] width 808 height 532
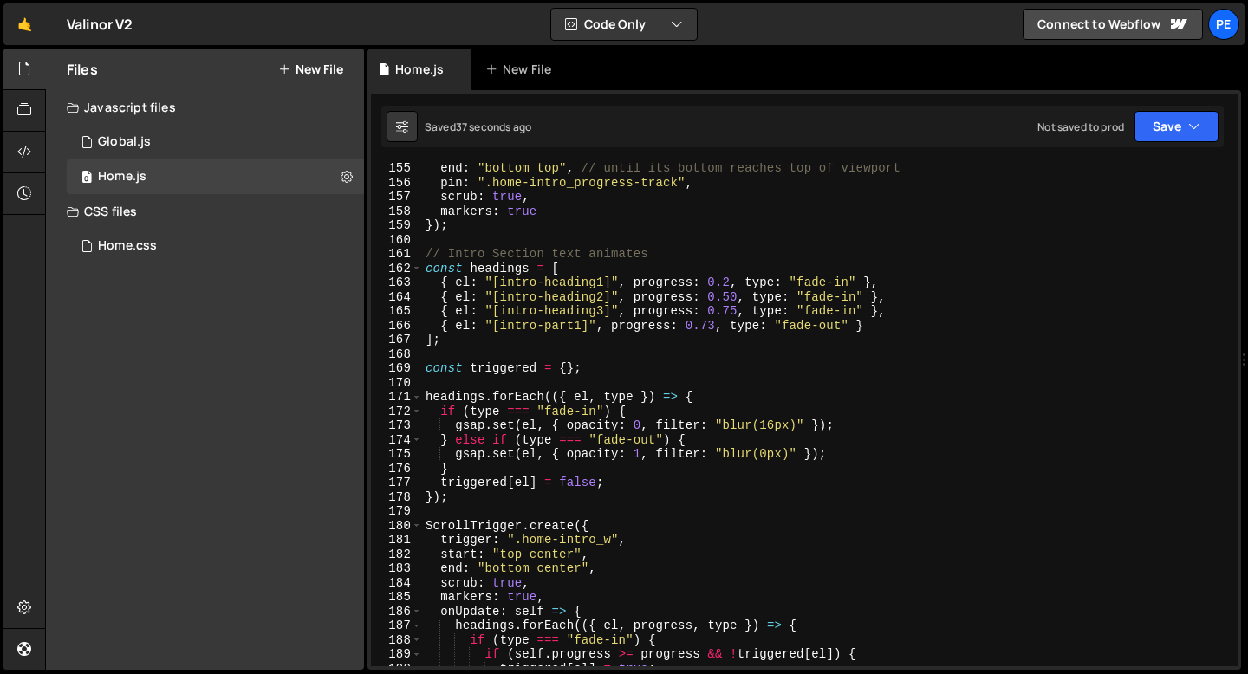
scroll to position [2203, 0]
click at [736, 308] on div "end : "bottom top" , // until its bottom reaches top of viewport pin : ".home-i…" at bounding box center [826, 427] width 808 height 532
click at [713, 325] on div "end : "bottom top" , // until its bottom reaches top of viewport pin : ".home-i…" at bounding box center [826, 427] width 808 height 532
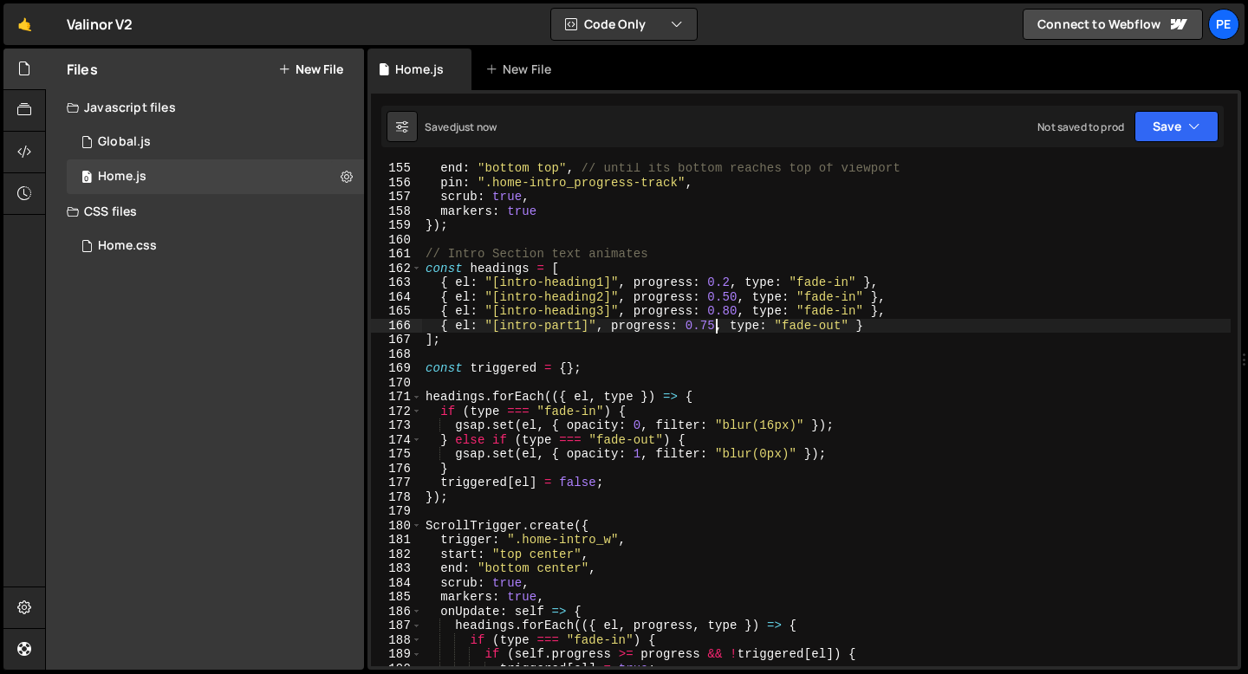
type textarea "{ el: "[intro-part1]", progress: 0.75, type: "fade-out" }"
click at [476, 354] on div "end : "bottom top" , // until its bottom reaches top of viewport pin : ".home-i…" at bounding box center [826, 427] width 808 height 532
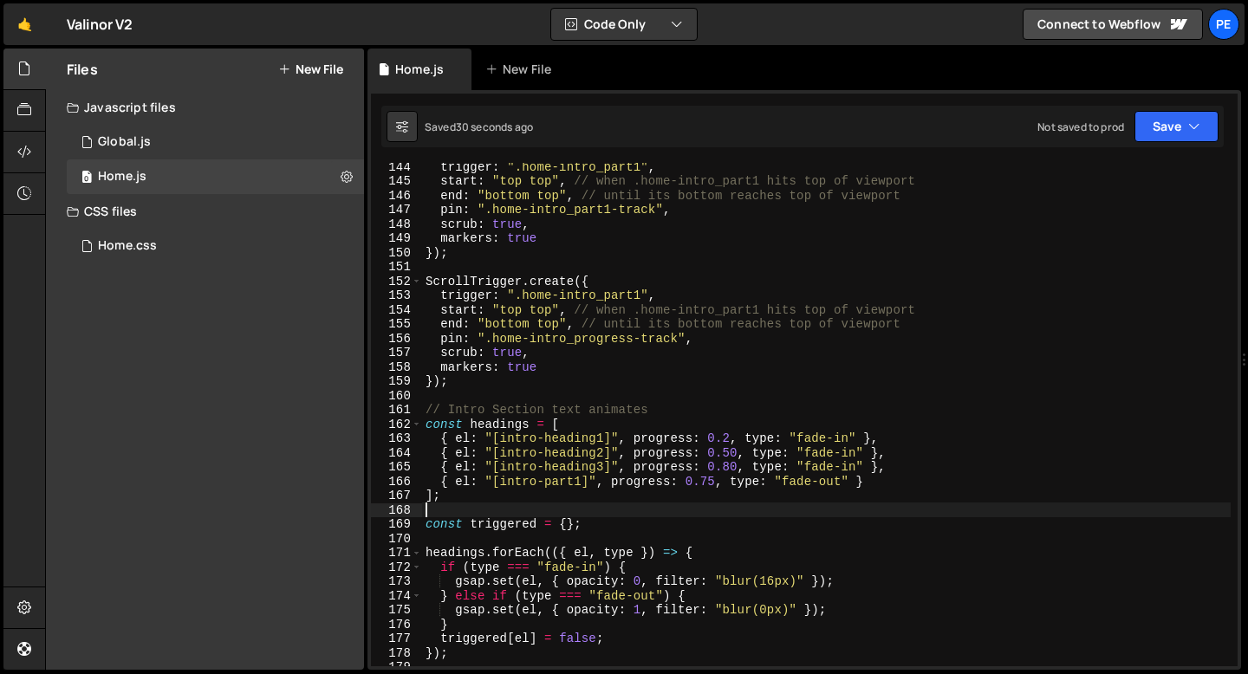
scroll to position [2047, 0]
click at [470, 384] on div "trigger : ".home-intro_part1" , start : "top top" , // when .home-intro_part1 h…" at bounding box center [826, 425] width 808 height 532
type textarea "});"
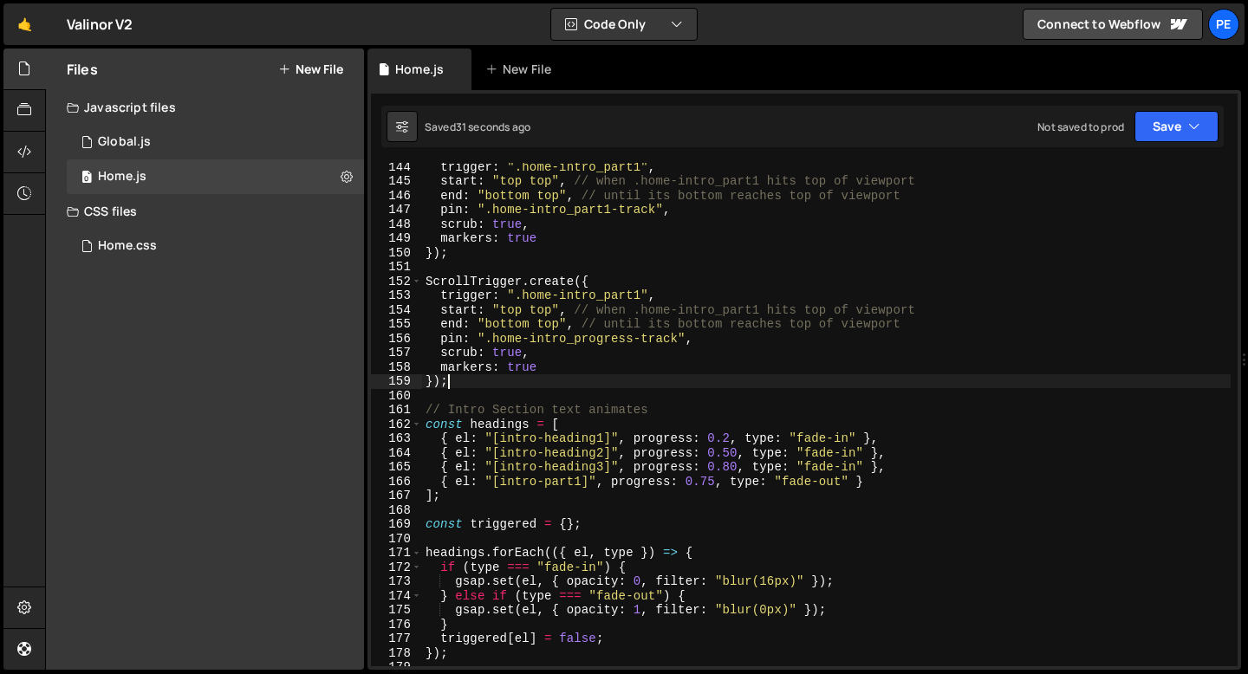
click at [467, 393] on div "trigger : ".home-intro_part1" , start : "top top" , // when .home-intro_part1 h…" at bounding box center [826, 425] width 808 height 532
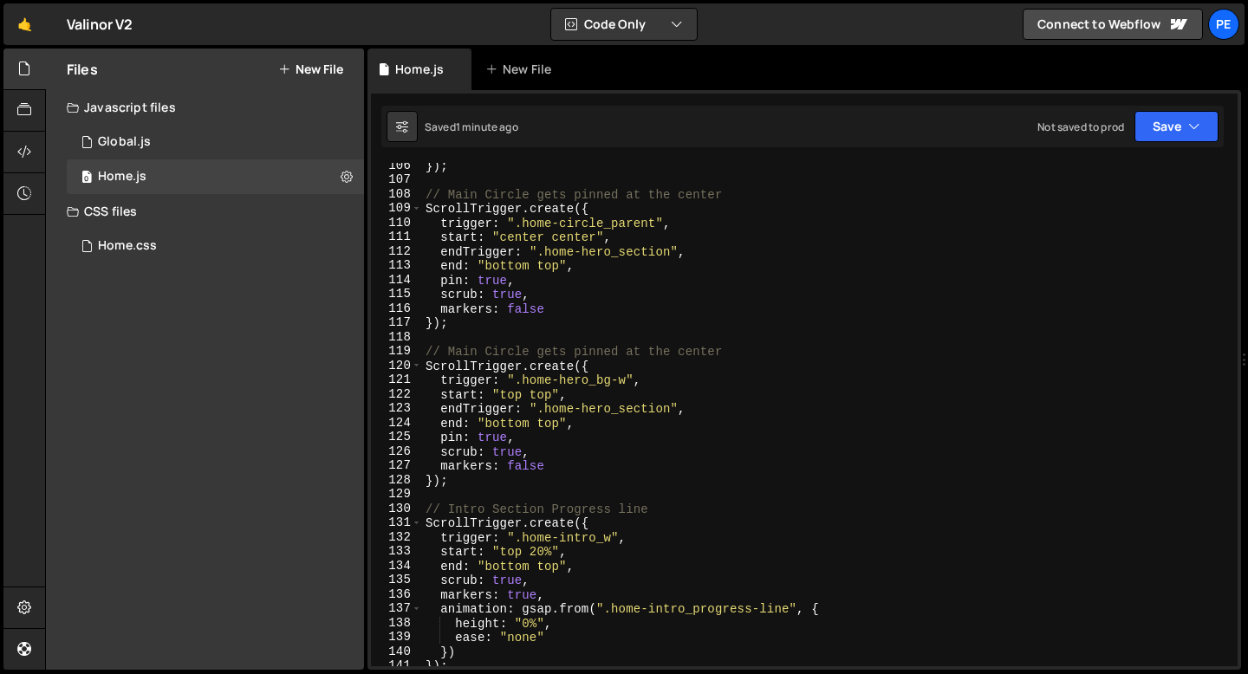
scroll to position [1404, 0]
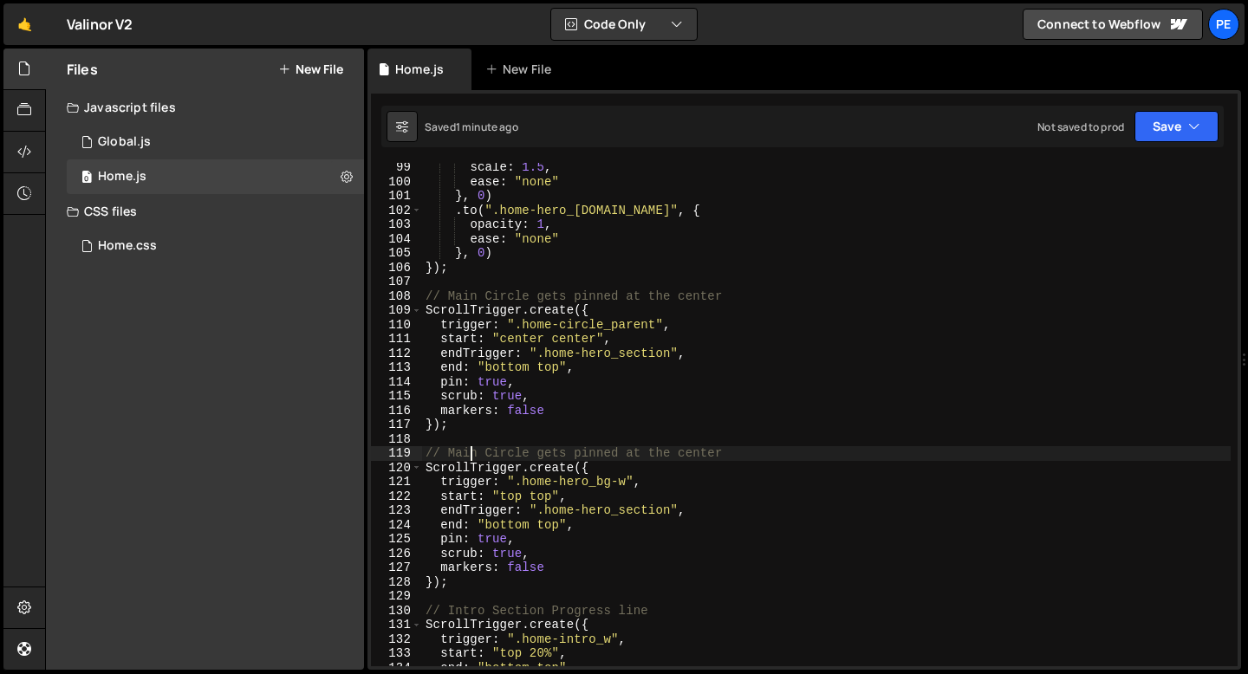
click at [468, 453] on div "scale : 1.5 , ease : "none" } , 0 ) . to ( ".home-hero_section-bg.orange" , { o…" at bounding box center [826, 426] width 808 height 532
click at [615, 448] on div "scale : 1.5 , ease : "none" } , 0 ) . to ( ".home-hero_section-bg.orange" , { o…" at bounding box center [826, 426] width 808 height 532
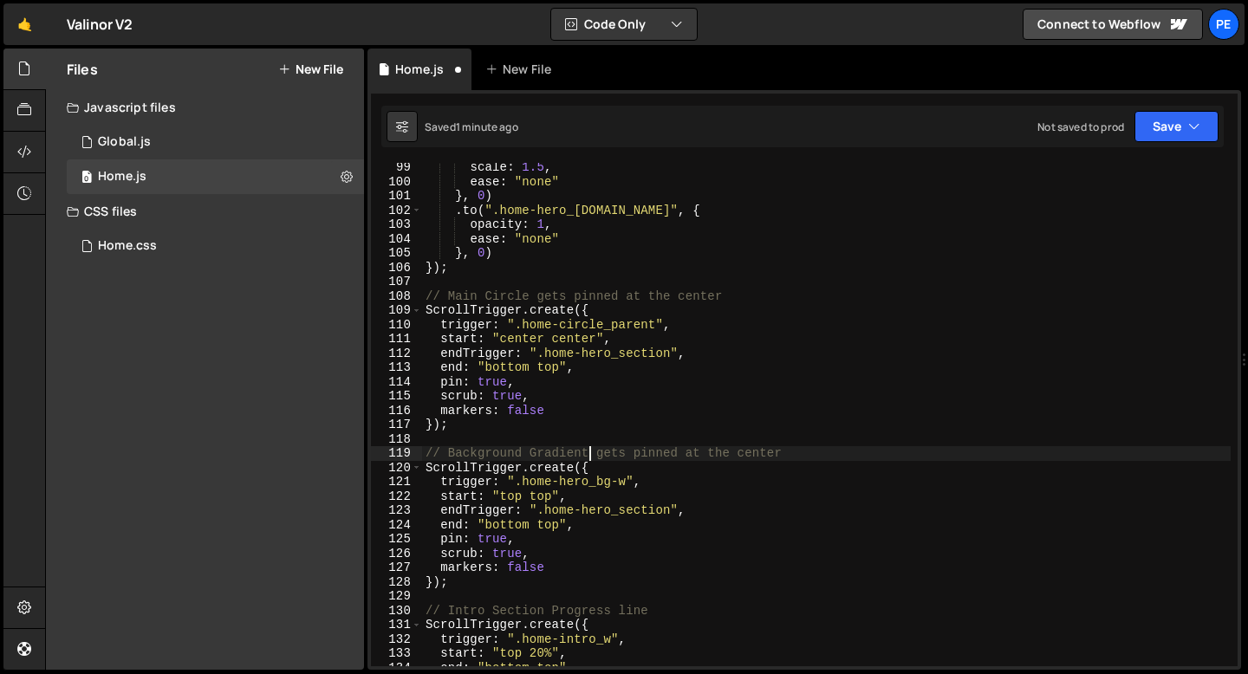
click at [590, 498] on div "scale : 1.5 , ease : "none" } , 0 ) . to ( ".home-hero_section-bg.orange" , { o…" at bounding box center [826, 426] width 808 height 532
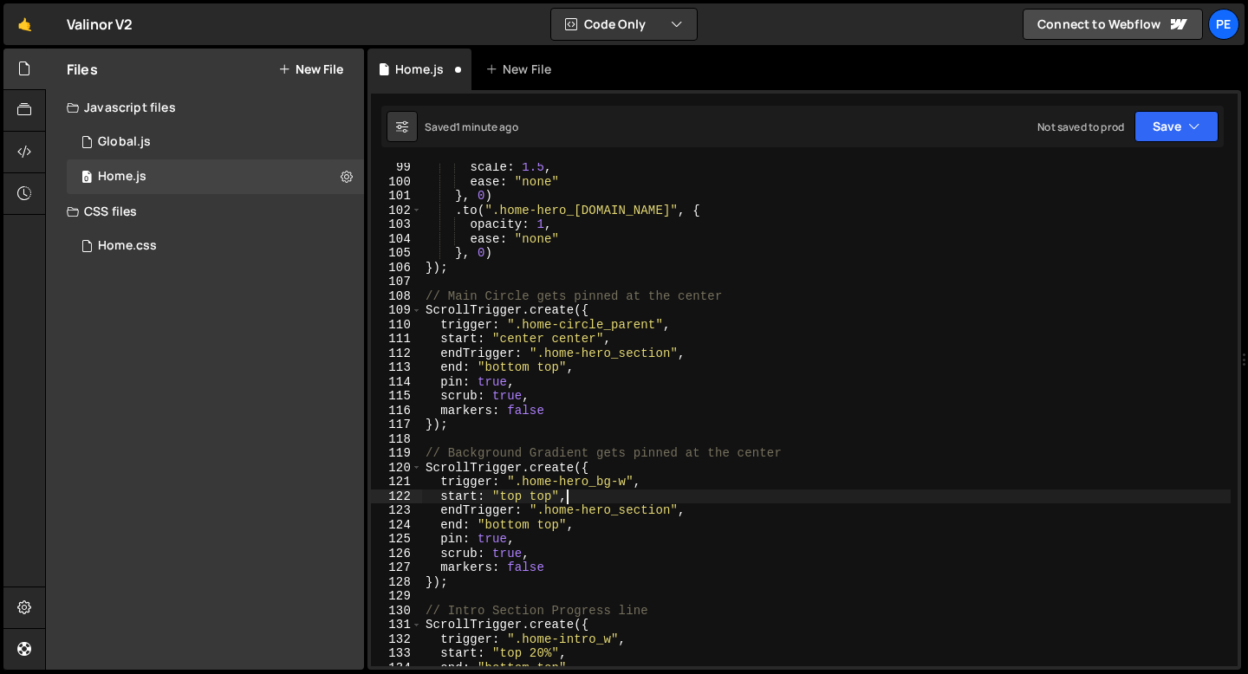
scroll to position [0, 9]
click at [457, 576] on div "scale : 1.5 , ease : "none" } , 0 ) . to ( ".home-hero_section-bg.orange" , { o…" at bounding box center [826, 426] width 808 height 532
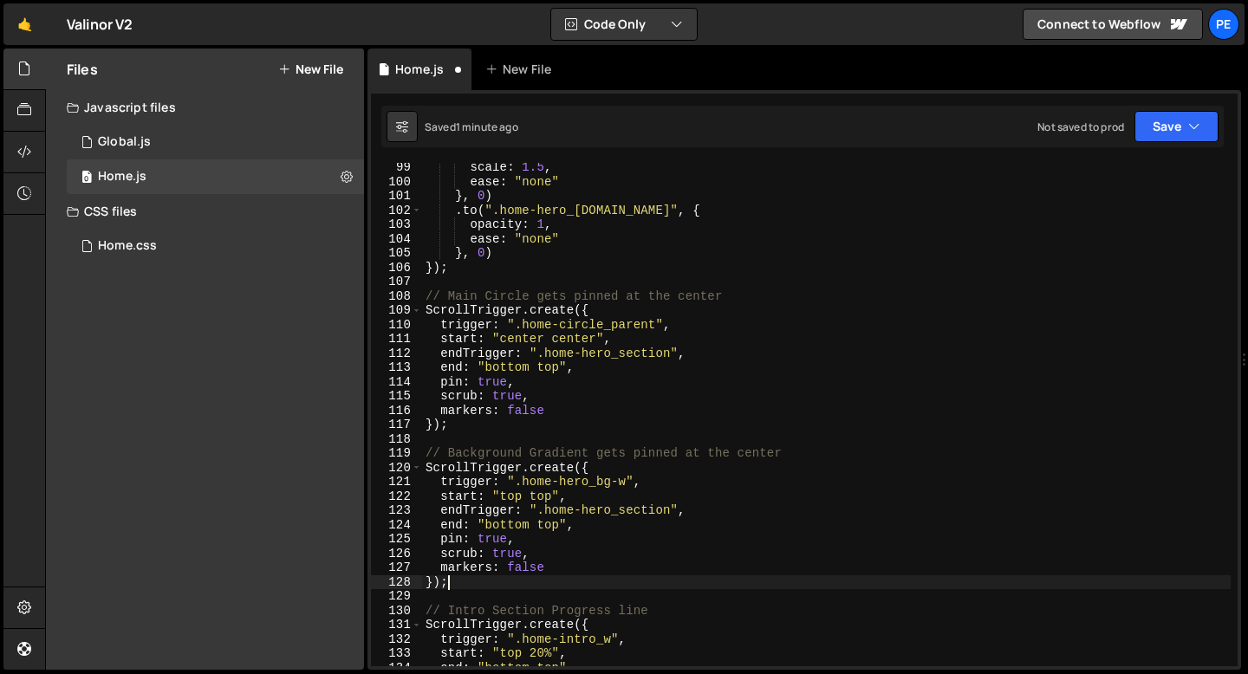
scroll to position [0, 1]
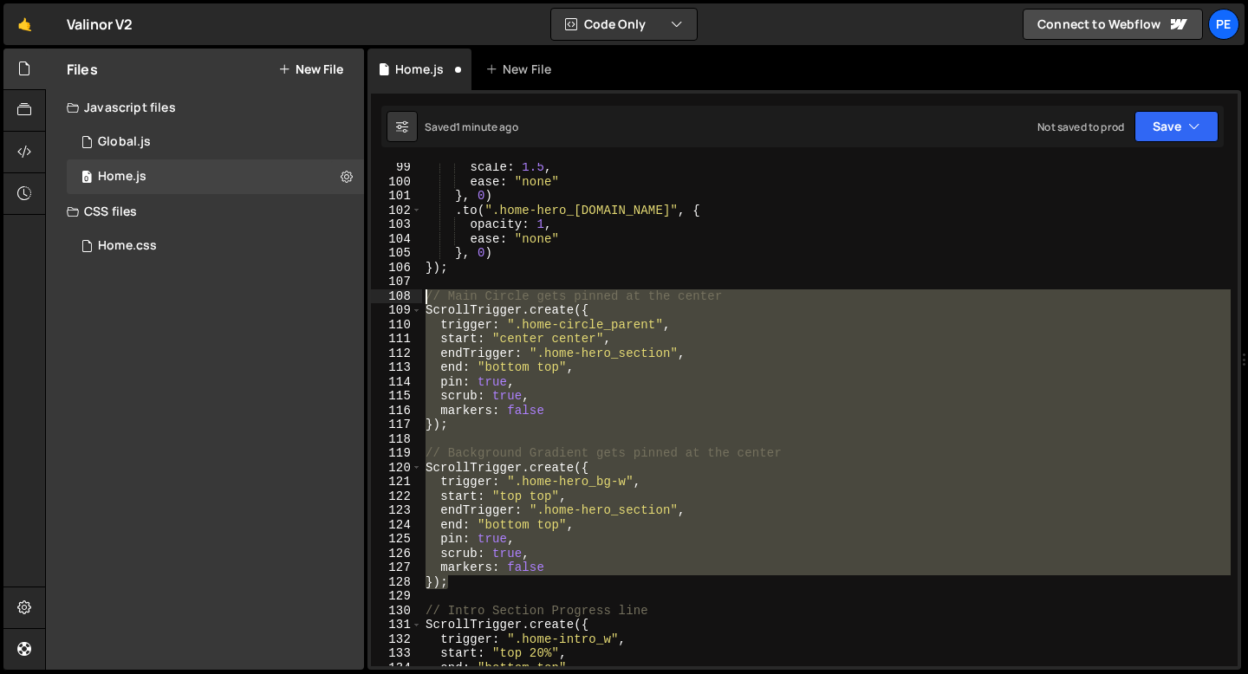
drag, startPoint x: 451, startPoint y: 580, endPoint x: 403, endPoint y: 299, distance: 285.7
click at [403, 299] on div "}); 99 100 101 102 103 104 105 106 107 108 109 110 111 112 113 114 115 116 117 …" at bounding box center [804, 414] width 866 height 503
click at [666, 333] on div "scale : 1.5 , ease : "none" } , 0 ) . to ( ".home-hero_section-bg.orange" , { o…" at bounding box center [826, 414] width 808 height 503
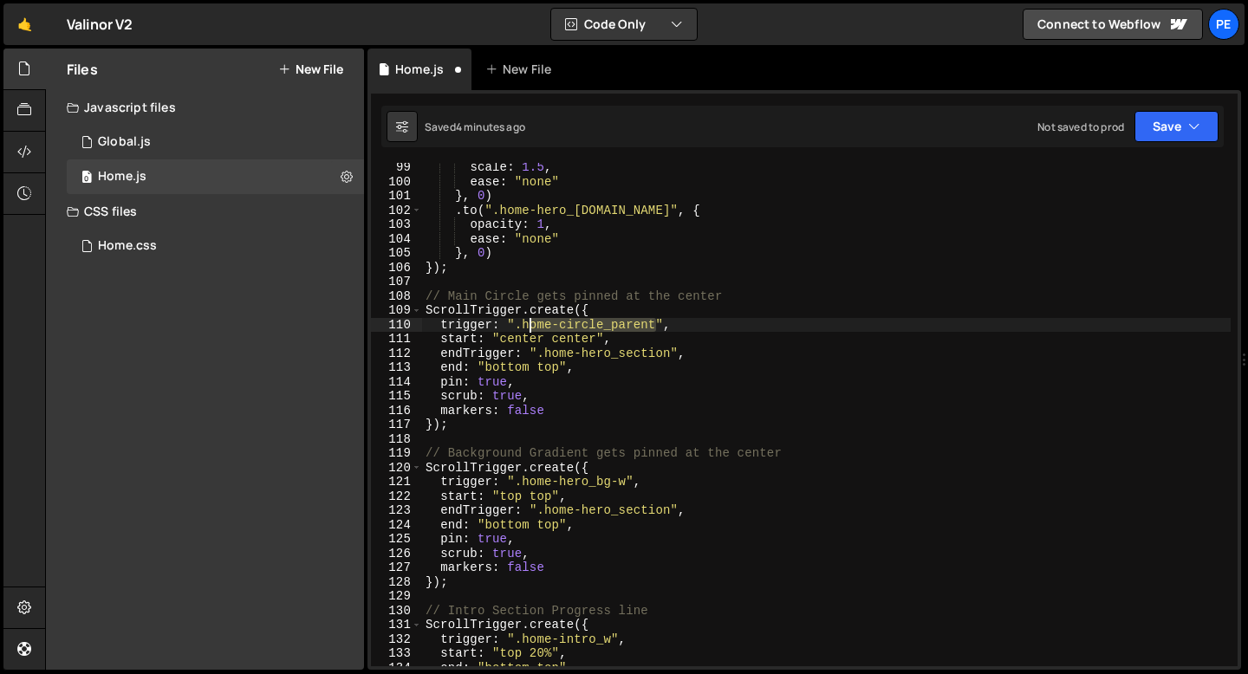
drag, startPoint x: 657, startPoint y: 324, endPoint x: 526, endPoint y: 326, distance: 130.8
click at [526, 326] on div "scale : 1.5 , ease : "none" } , 0 ) . to ( ".home-hero_section-bg.orange" , { o…" at bounding box center [826, 426] width 808 height 532
paste textarea "home-hero_w"
click at [529, 322] on div "scale : 1.5 , ease : "none" } , 0 ) . to ( ".home-hero_section-bg.orange" , { o…" at bounding box center [826, 426] width 808 height 532
click at [525, 339] on div "scale : 1.5 , ease : "none" } , 0 ) . to ( ".home-hero_section-bg.orange" , { o…" at bounding box center [826, 426] width 808 height 532
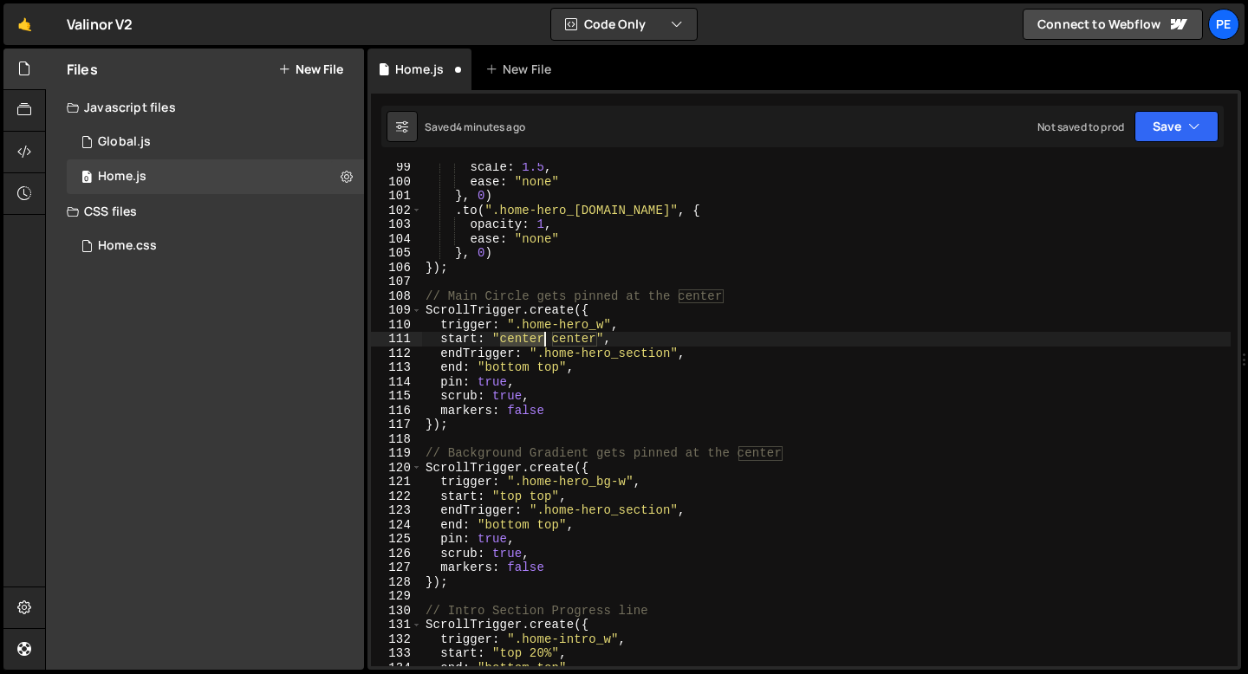
click at [525, 340] on div "scale : 1.5 , ease : "none" } , 0 ) . to ( ".home-hero_section-bg.orange" , { o…" at bounding box center [826, 426] width 808 height 532
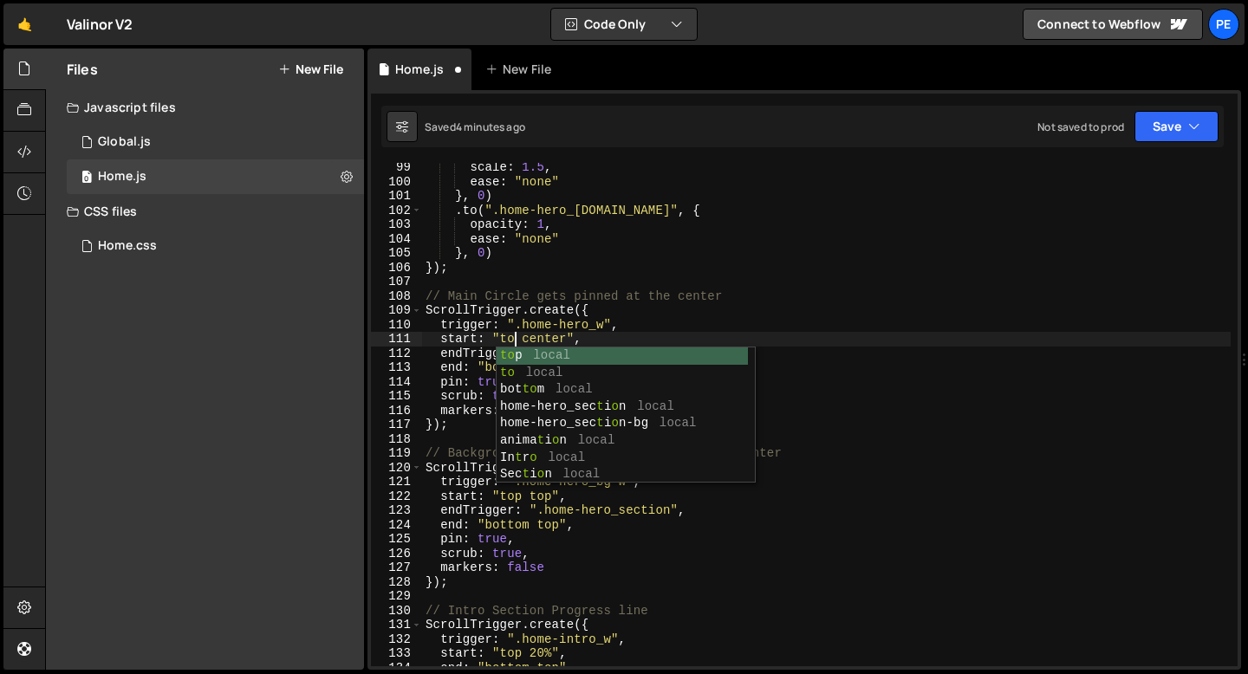
scroll to position [0, 6]
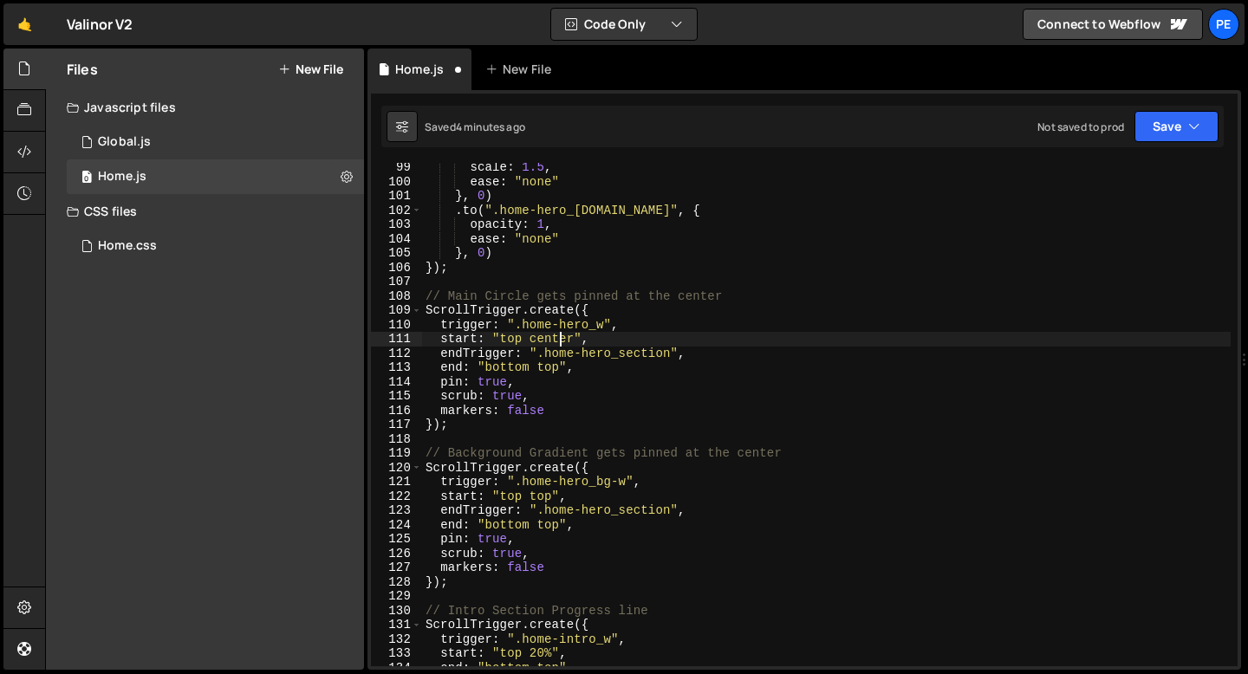
click at [558, 338] on div "scale : 1.5 , ease : "none" } , 0 ) . to ( ".home-hero_section-bg.orange" , { o…" at bounding box center [826, 426] width 808 height 532
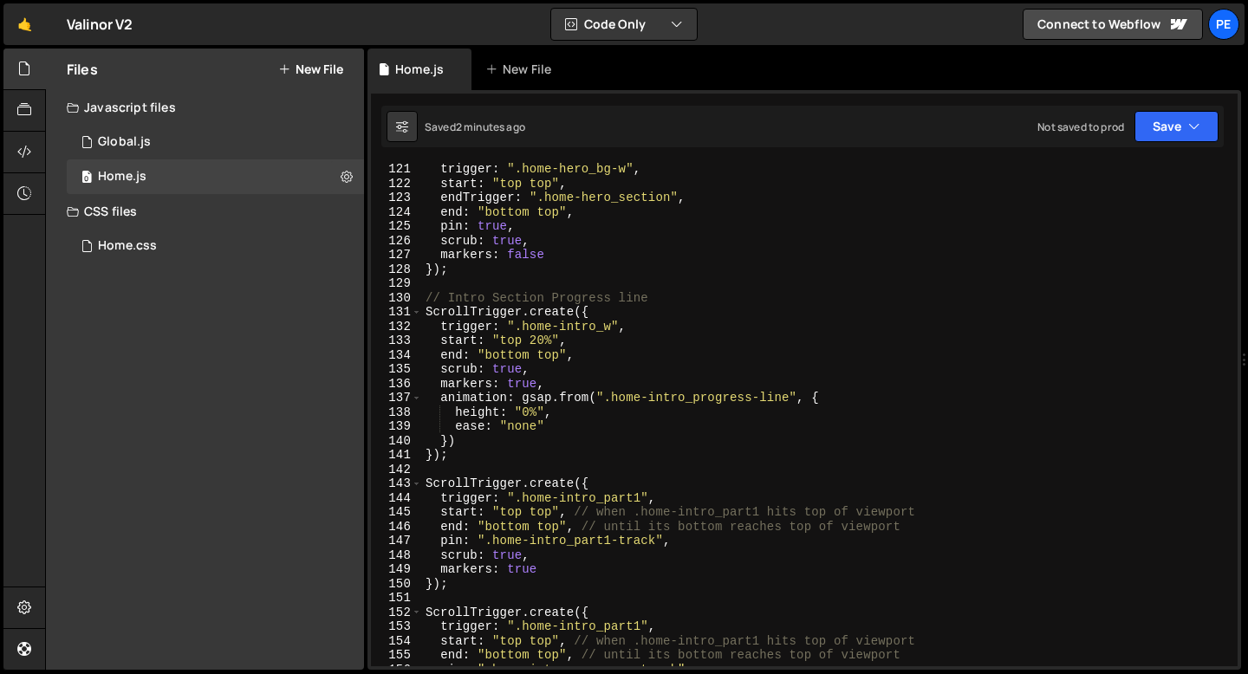
scroll to position [1782, 0]
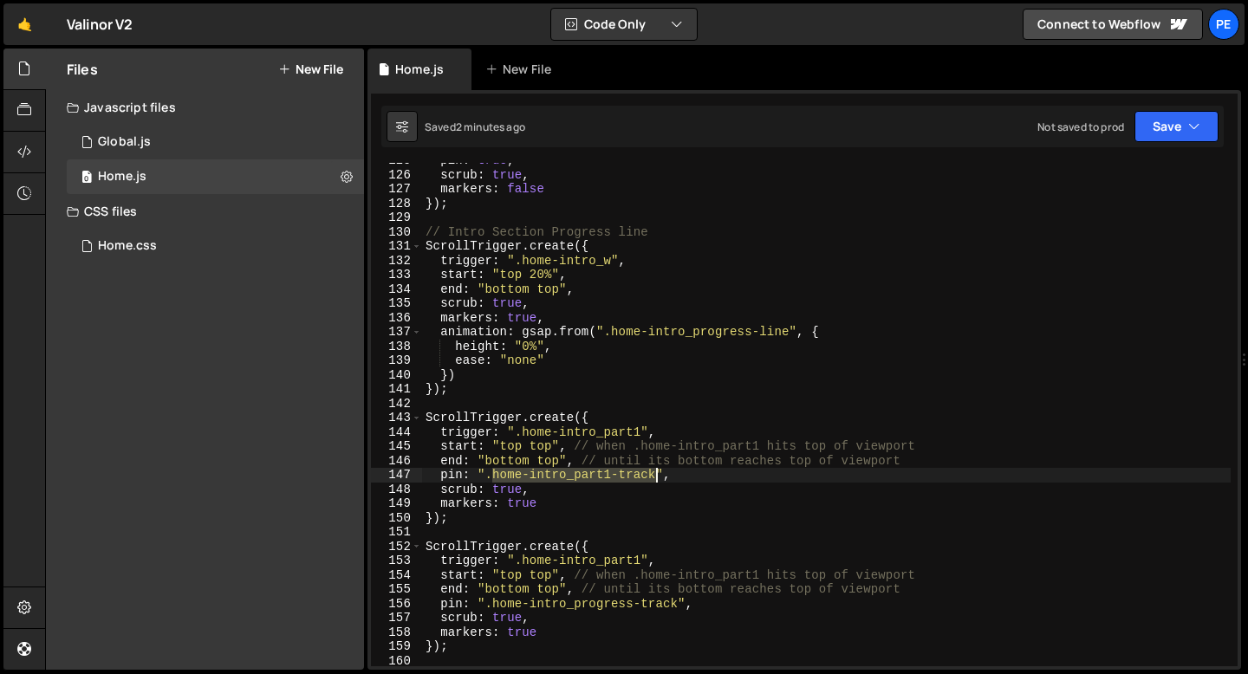
drag, startPoint x: 495, startPoint y: 475, endPoint x: 653, endPoint y: 475, distance: 158.6
click at [653, 475] on div "pin : true , scrub : true , markers : false }) ; // Intro Section Progress line…" at bounding box center [826, 419] width 808 height 532
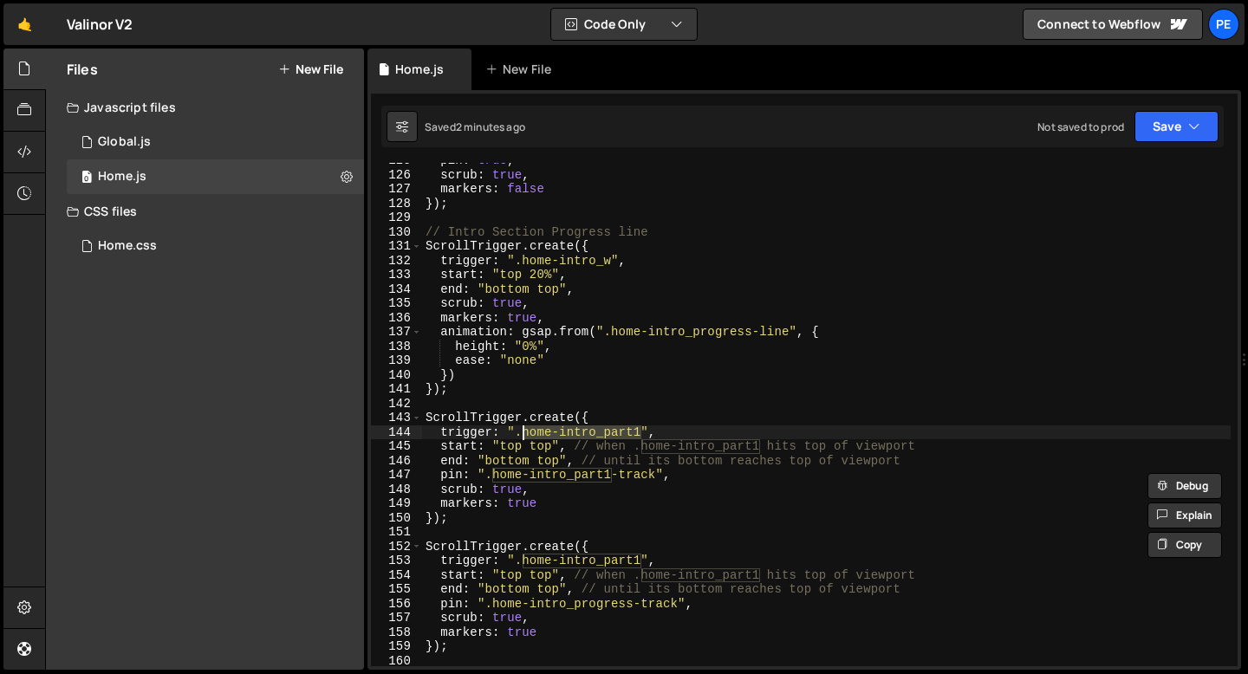
drag, startPoint x: 640, startPoint y: 431, endPoint x: 521, endPoint y: 434, distance: 119.6
click at [521, 434] on div "pin : true , scrub : true , markers : false }) ; // Intro Section Progress line…" at bounding box center [826, 419] width 808 height 532
paste textarea "-track"
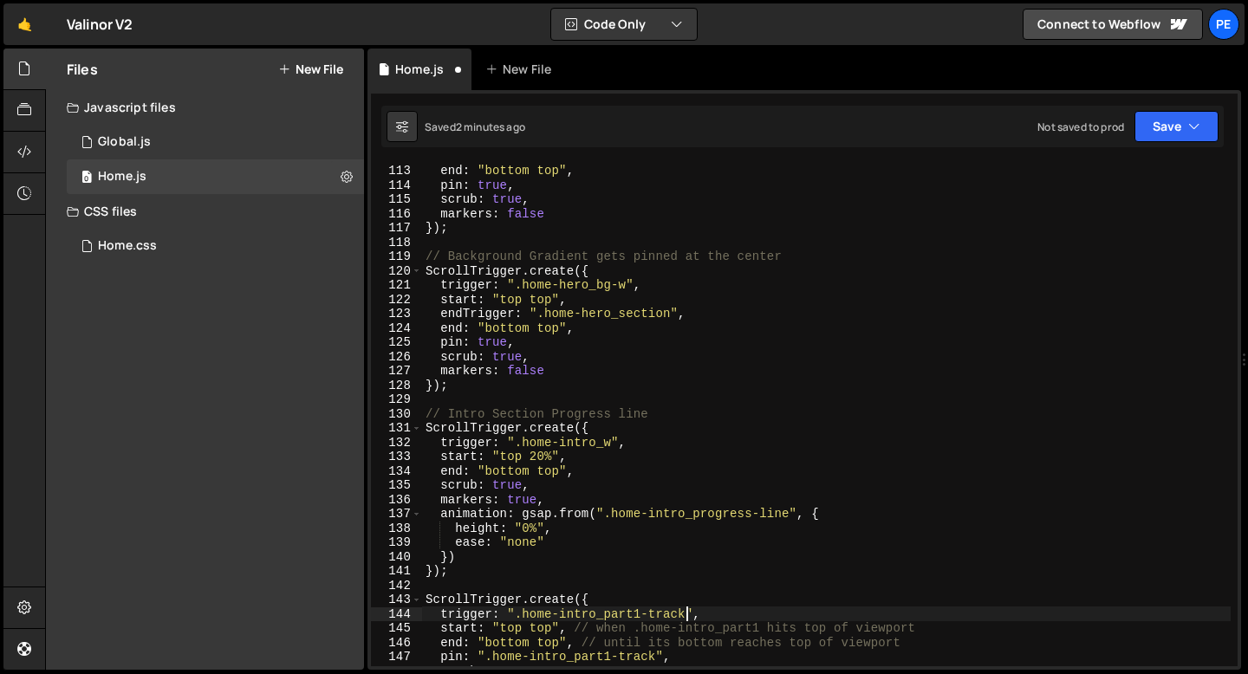
scroll to position [1549, 0]
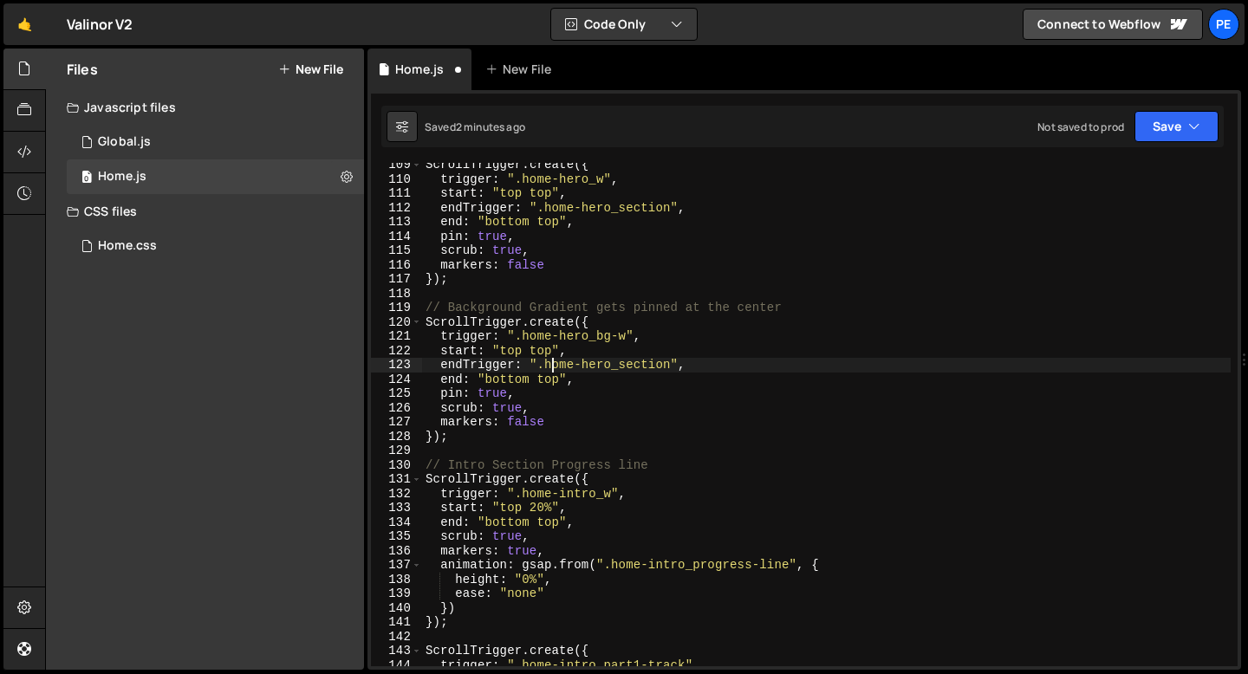
click at [551, 364] on div "ScrollTrigger . create ({ trigger : ".home-hero_w" , start : "top top" , endTri…" at bounding box center [826, 424] width 808 height 532
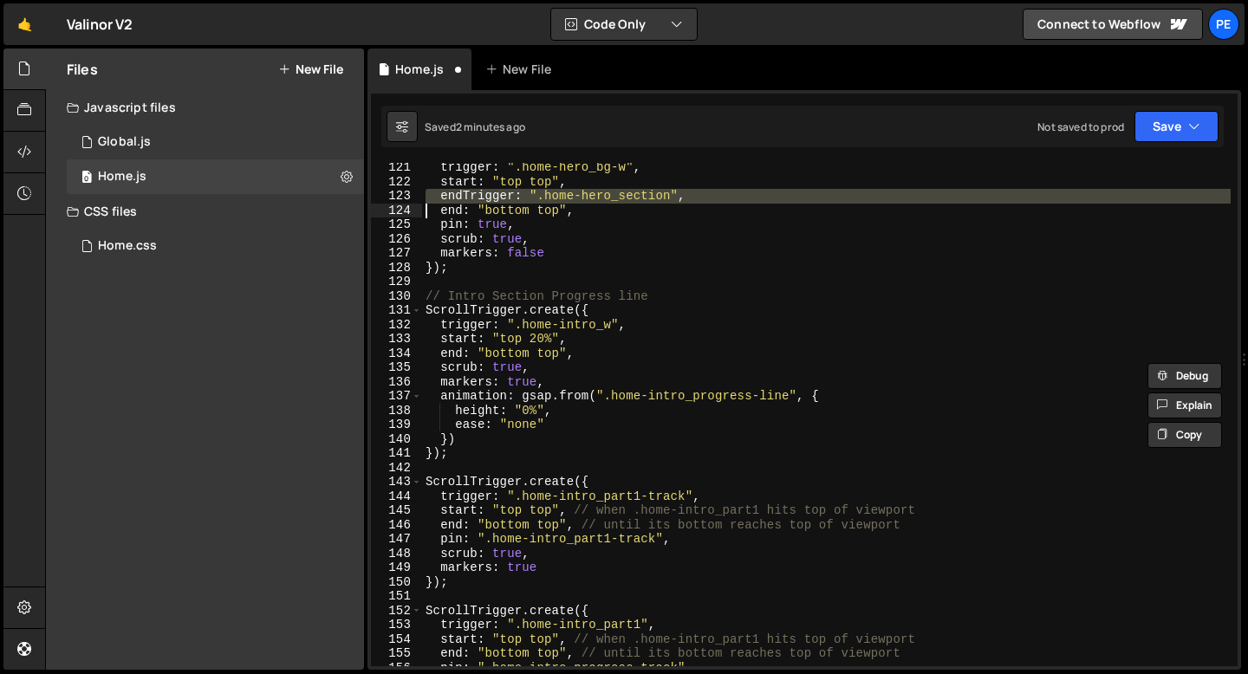
scroll to position [1833, 0]
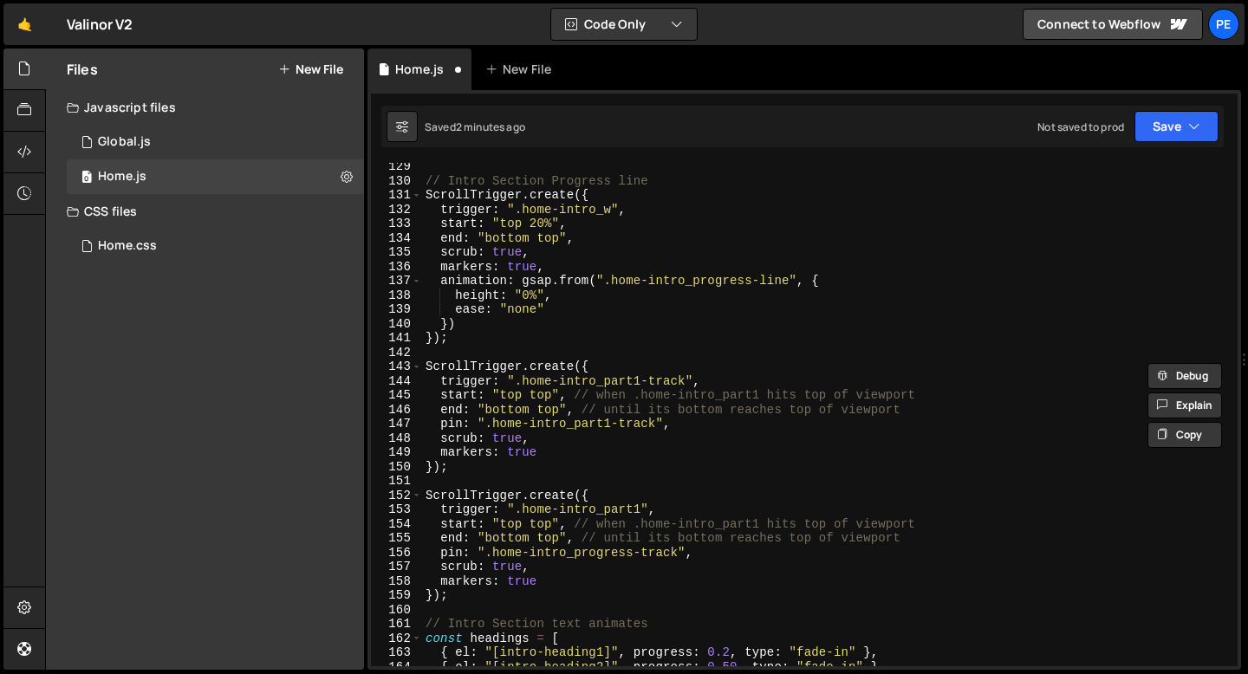
click at [572, 407] on div "// Intro Section Progress line ScrollTrigger . create ({ trigger : ".home-intro…" at bounding box center [826, 425] width 808 height 532
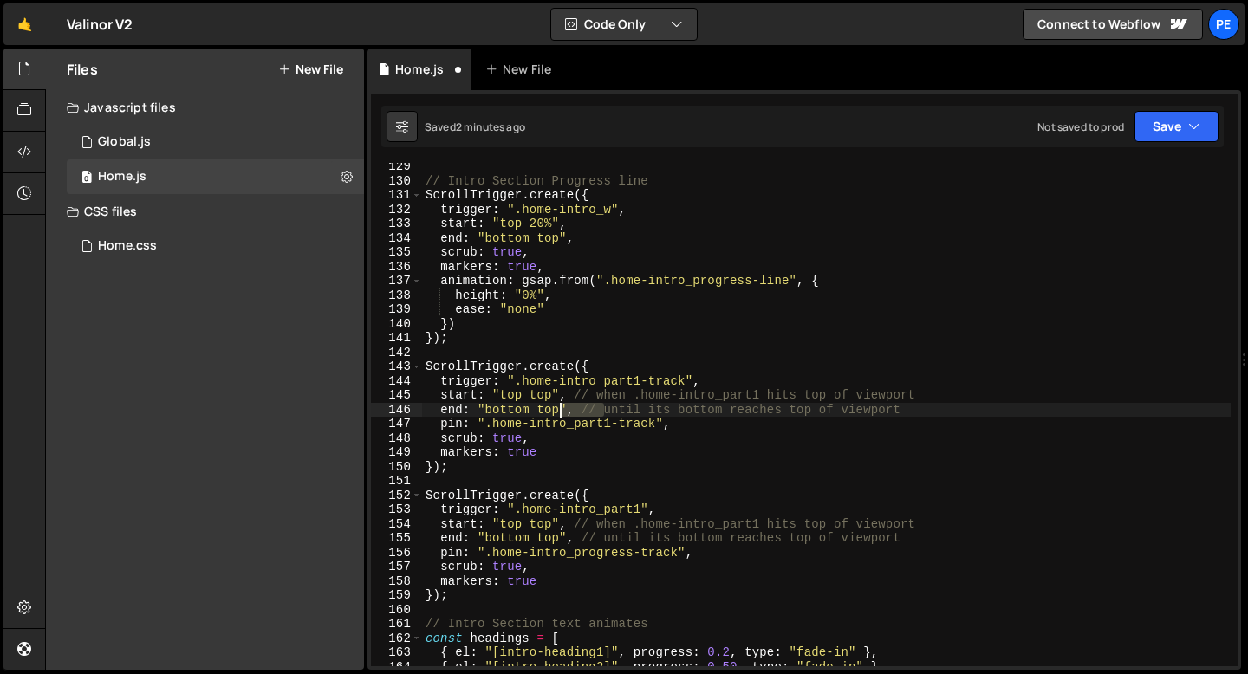
click at [572, 407] on div "// Intro Section Progress line ScrollTrigger . create ({ trigger : ".home-intro…" at bounding box center [826, 425] width 808 height 532
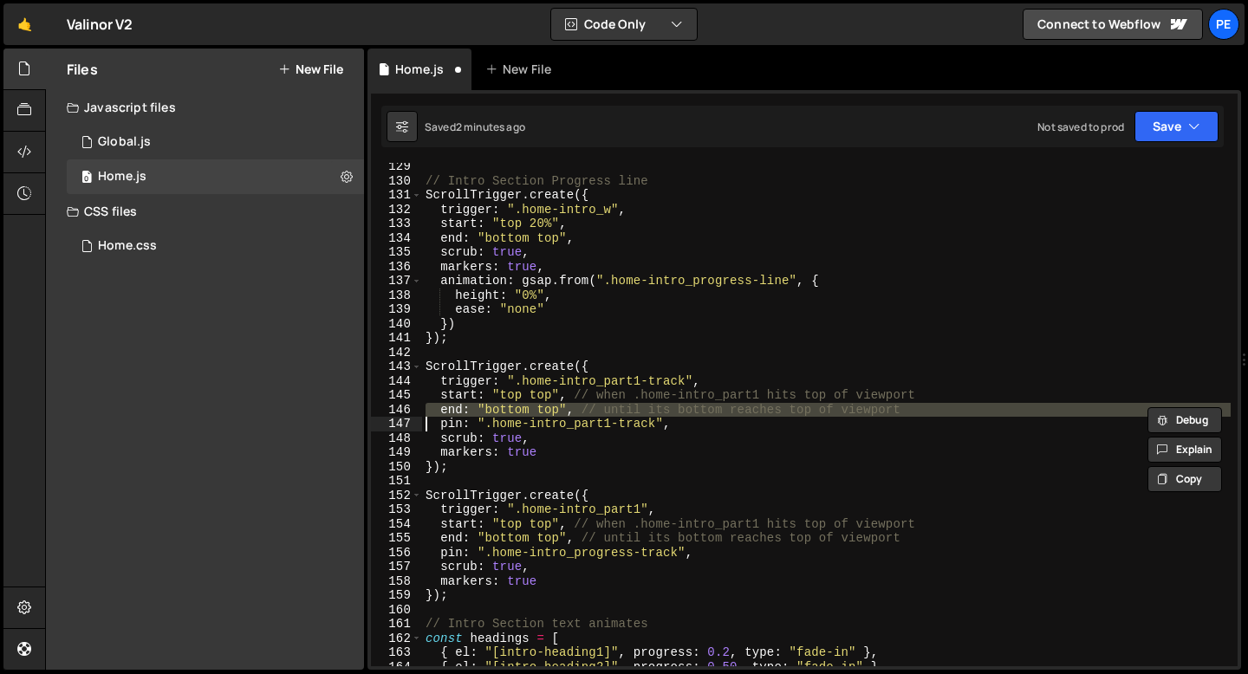
paste textarea
click at [574, 413] on div "// Intro Section Progress line ScrollTrigger . create ({ trigger : ".home-intro…" at bounding box center [826, 414] width 808 height 503
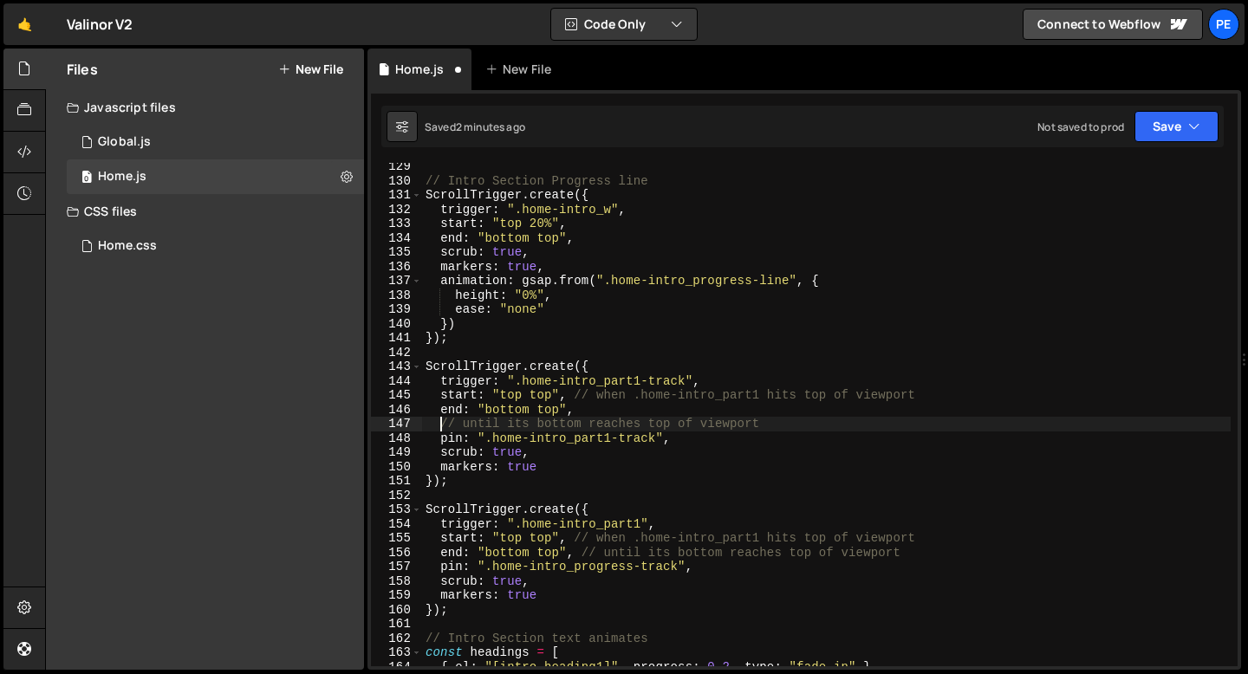
scroll to position [0, 1]
paste textarea
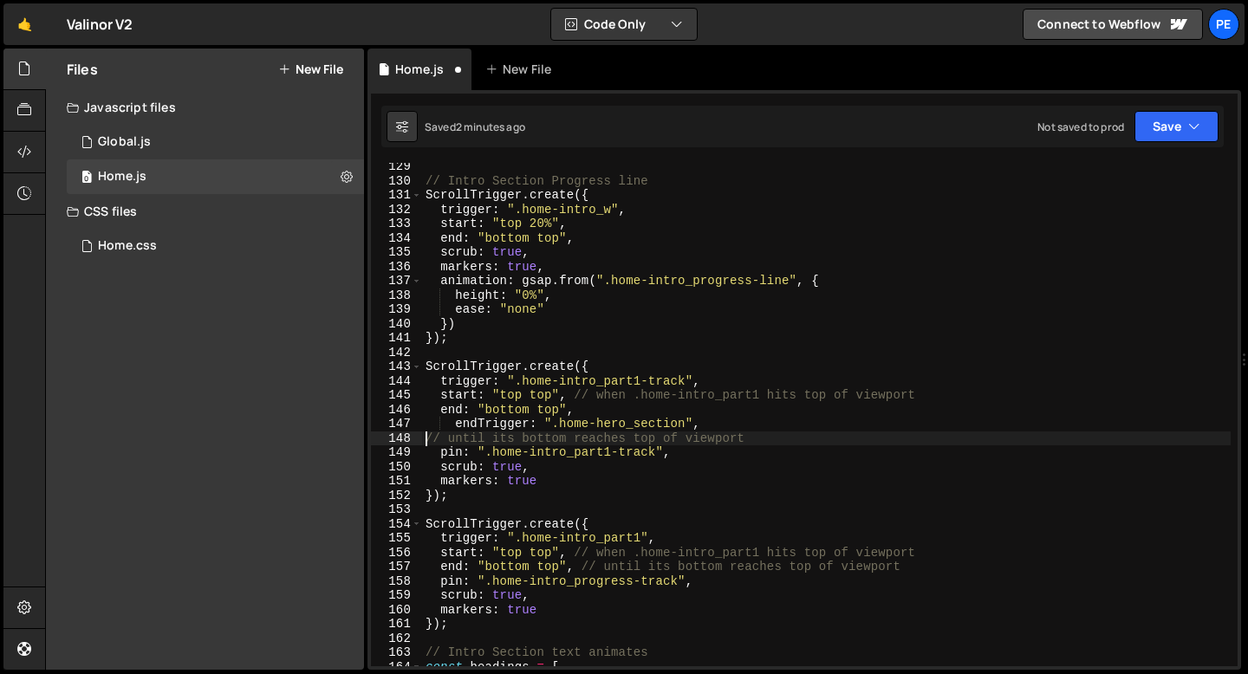
click at [481, 437] on div "// Intro Section Progress line ScrollTrigger . create ({ trigger : ".home-intro…" at bounding box center [826, 425] width 808 height 532
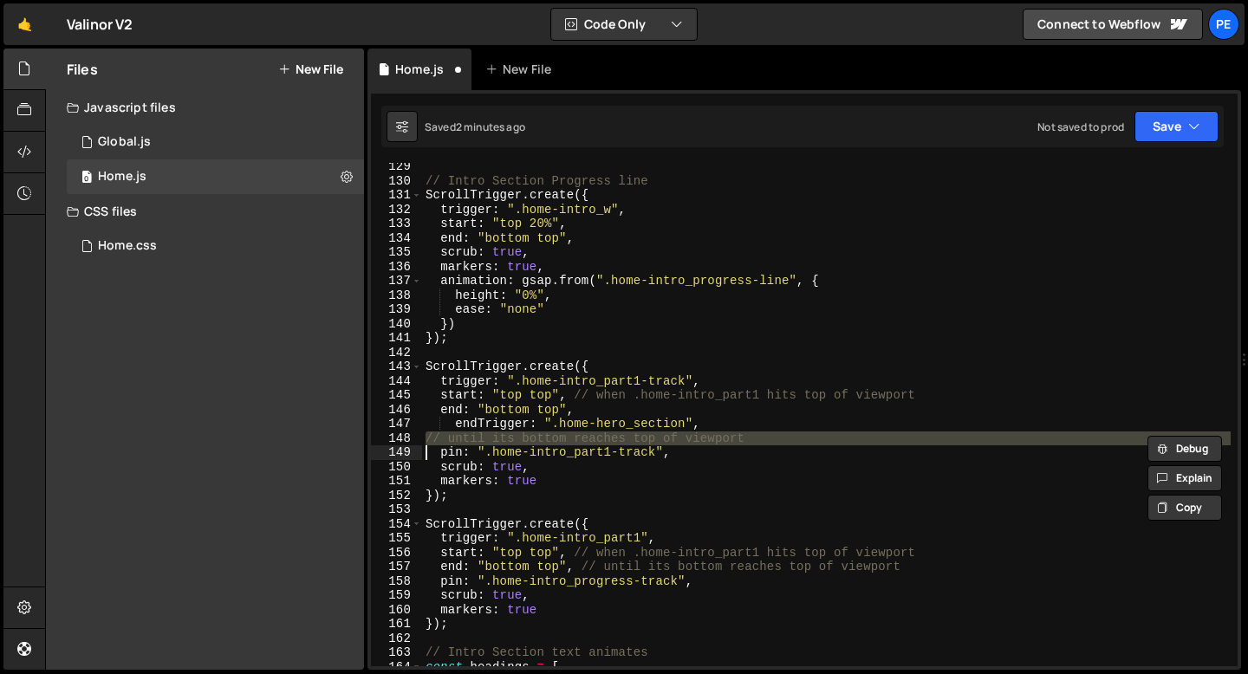
click at [481, 437] on div "// Intro Section Progress line ScrollTrigger . create ({ trigger : ".home-intro…" at bounding box center [826, 425] width 808 height 532
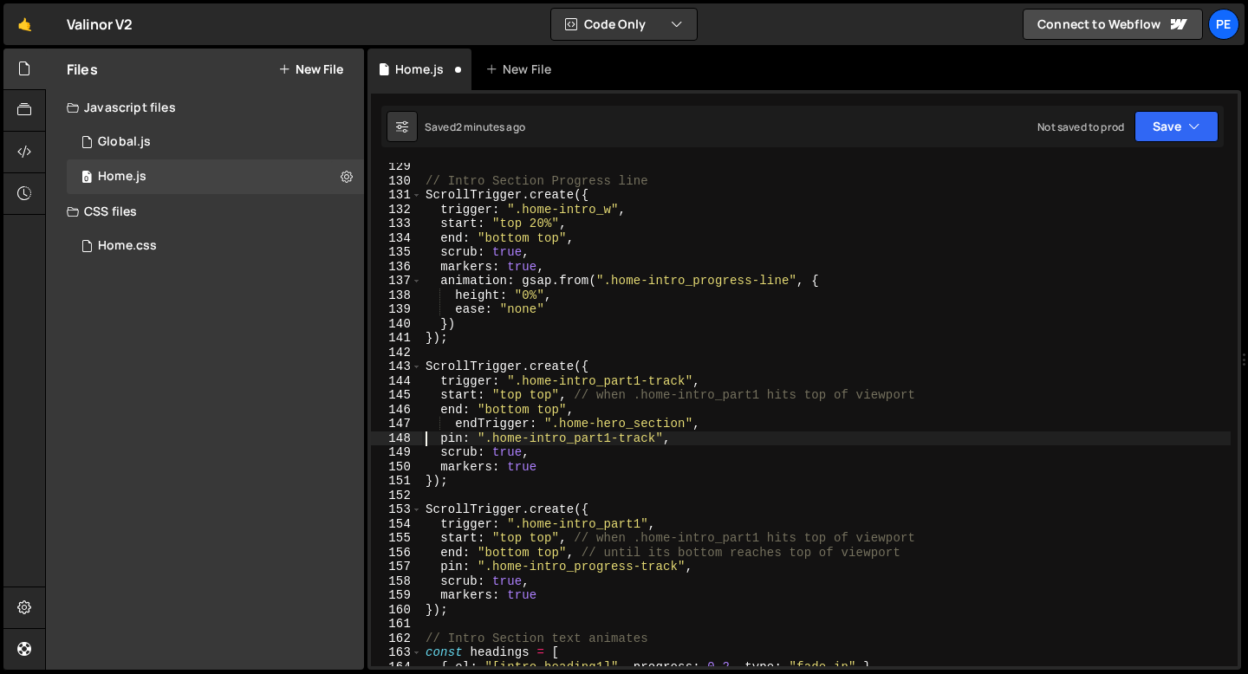
click at [447, 425] on div "// Intro Section Progress line ScrollTrigger . create ({ trigger : ".home-intro…" at bounding box center [826, 425] width 808 height 532
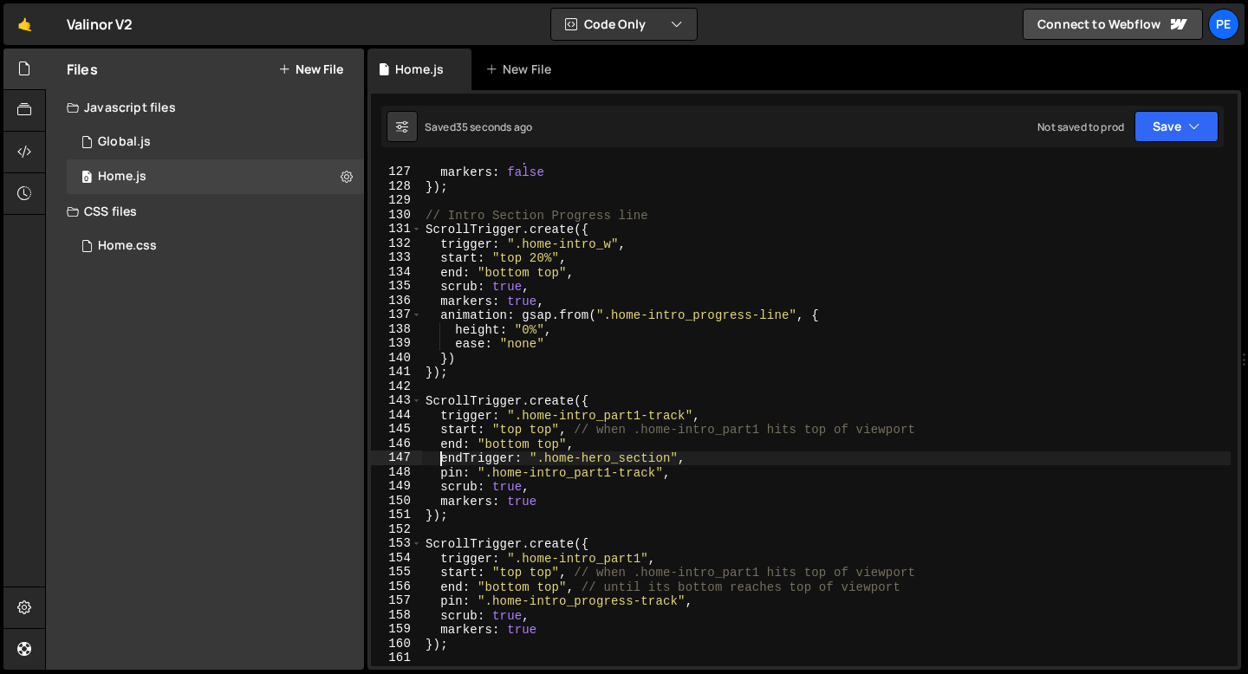
scroll to position [1799, 0]
click at [609, 544] on div "scrub : true , markers : false }) ; // Intro Section Progress line ScrollTrigge…" at bounding box center [826, 417] width 808 height 532
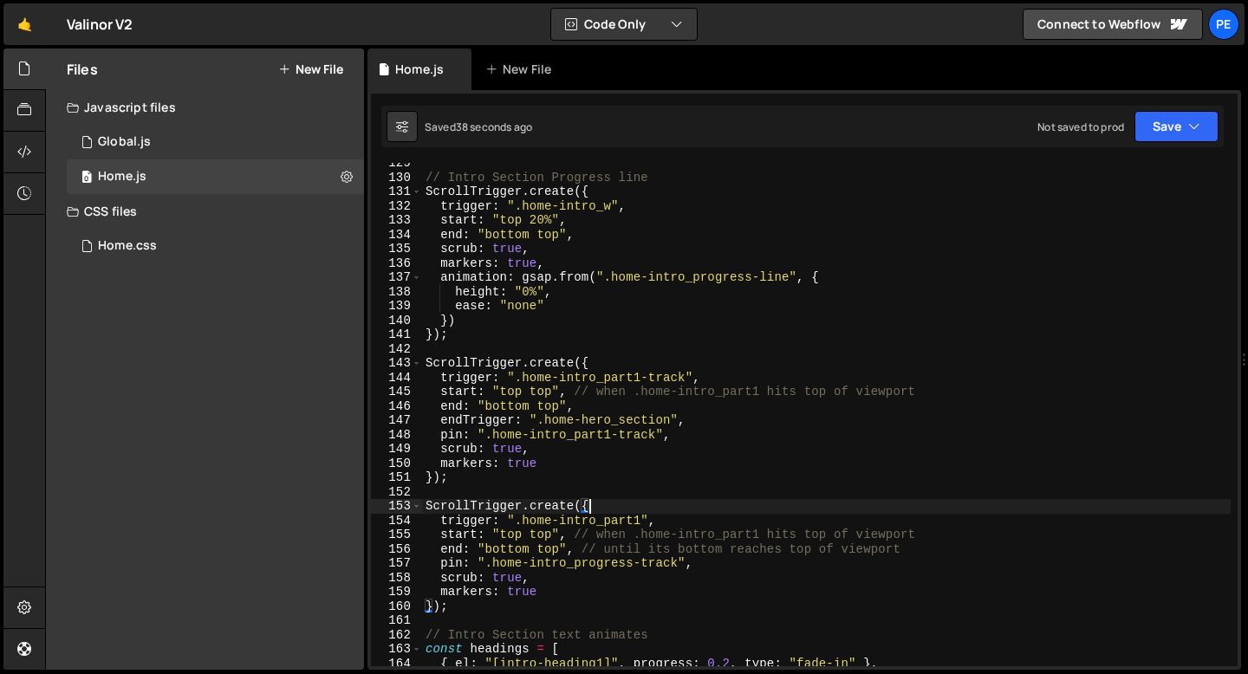
scroll to position [1845, 0]
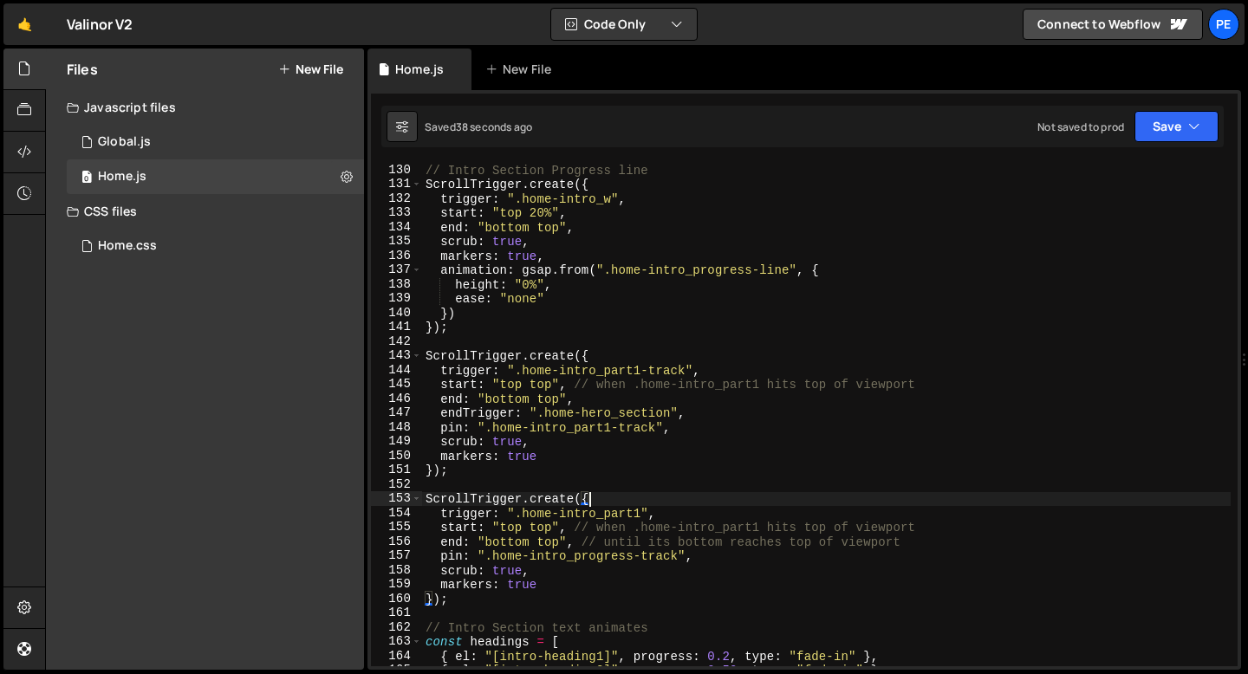
click at [562, 587] on div "// Intro Section Progress line ScrollTrigger . create ({ trigger : ".home-intro…" at bounding box center [826, 429] width 808 height 532
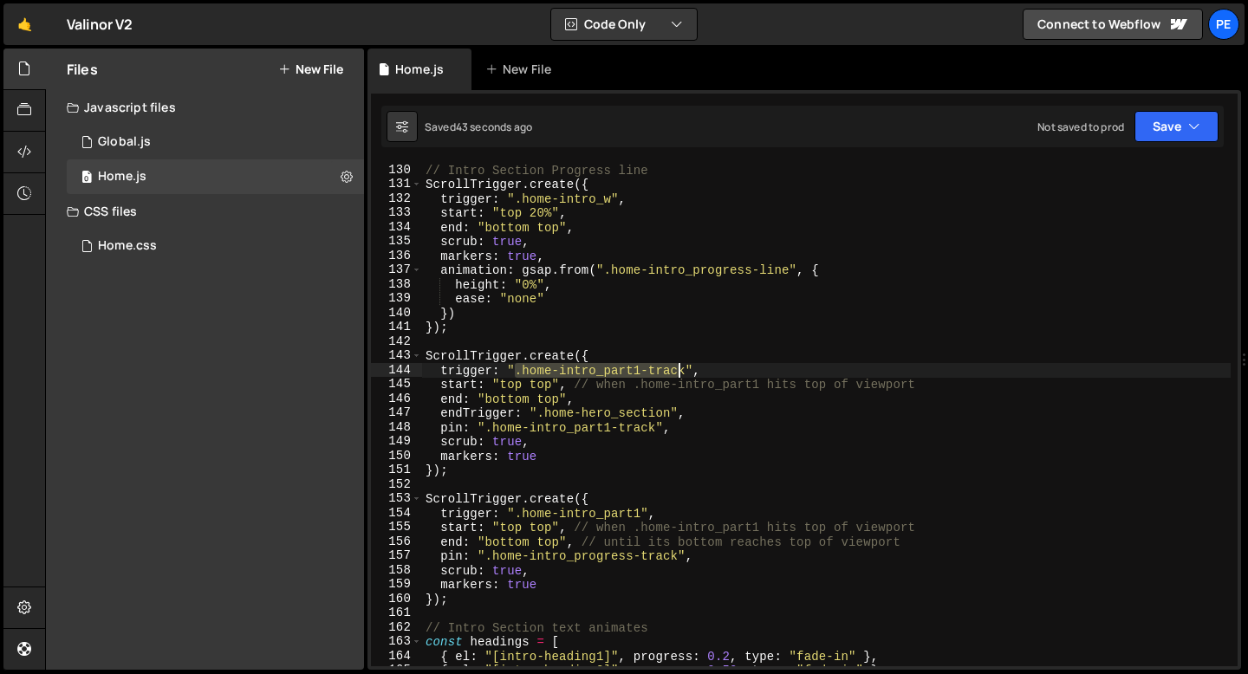
drag, startPoint x: 516, startPoint y: 370, endPoint x: 679, endPoint y: 366, distance: 162.9
click at [679, 366] on div "// Intro Section Progress line ScrollTrigger . create ({ trigger : ".home-intro…" at bounding box center [826, 429] width 808 height 532
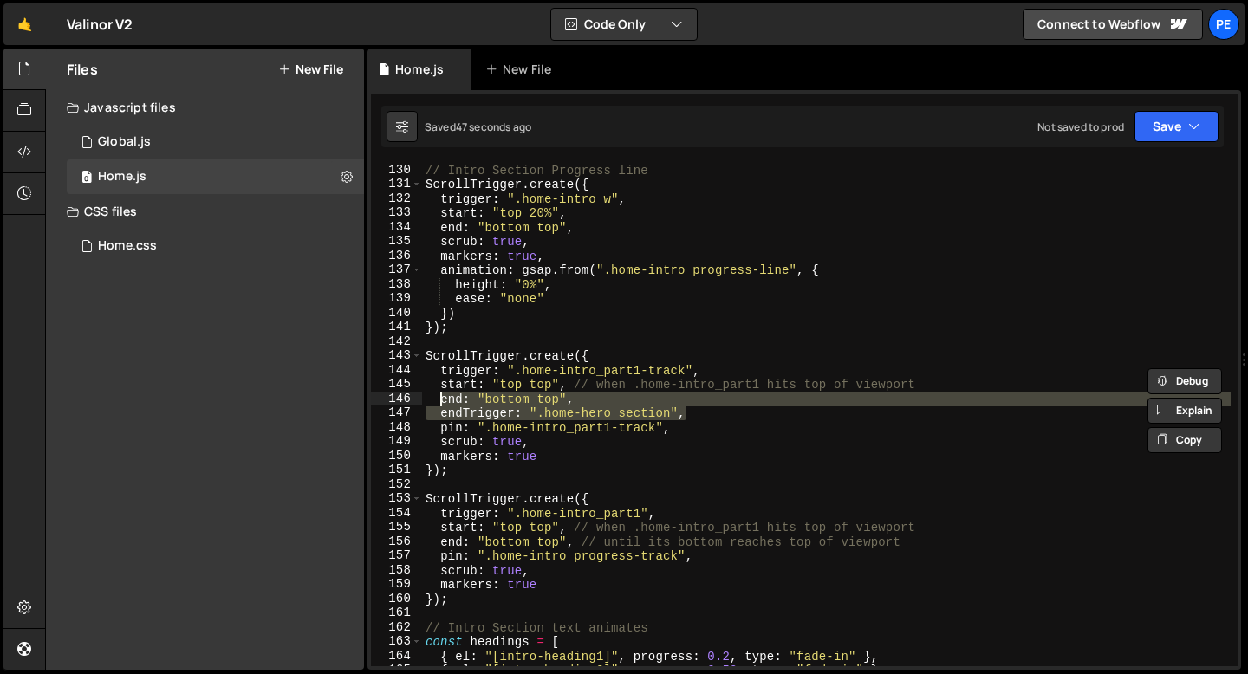
drag, startPoint x: 692, startPoint y: 411, endPoint x: 438, endPoint y: 396, distance: 254.3
click at [438, 396] on div "// Intro Section Progress line ScrollTrigger . create ({ trigger : ".home-intro…" at bounding box center [826, 429] width 808 height 532
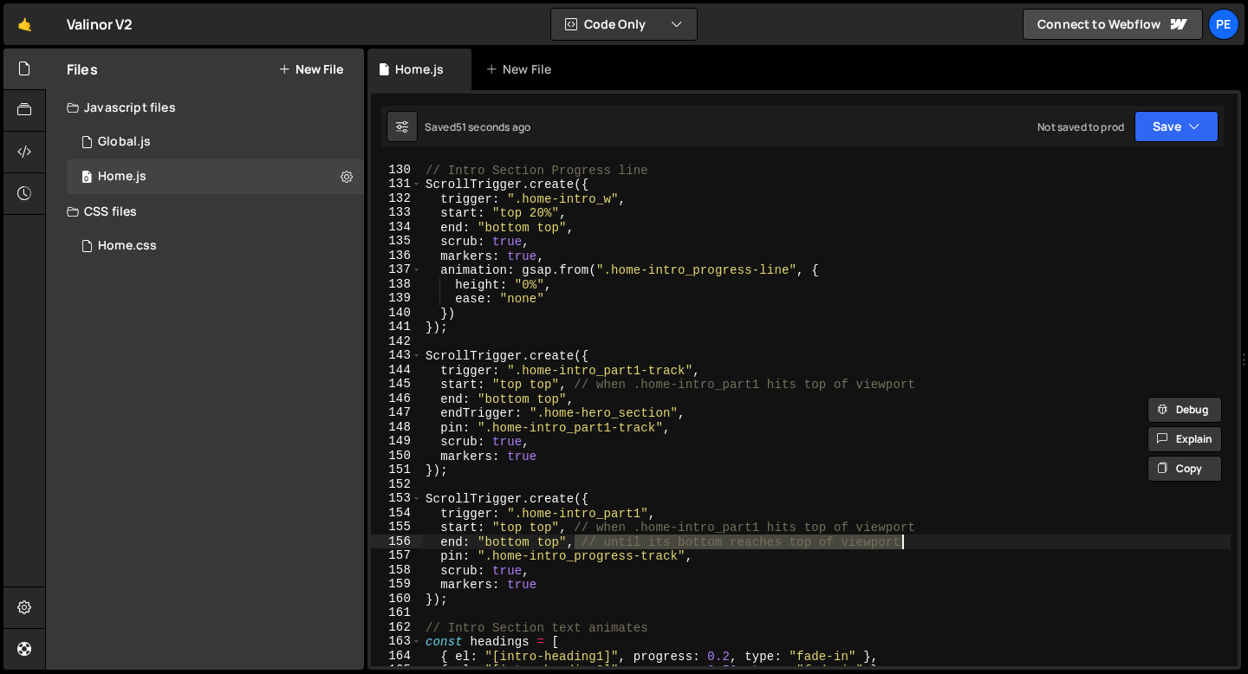
drag, startPoint x: 573, startPoint y: 542, endPoint x: 929, endPoint y: 547, distance: 356.1
click at [929, 547] on div "// Intro Section Progress line ScrollTrigger . create ({ trigger : ".home-intro…" at bounding box center [826, 429] width 808 height 532
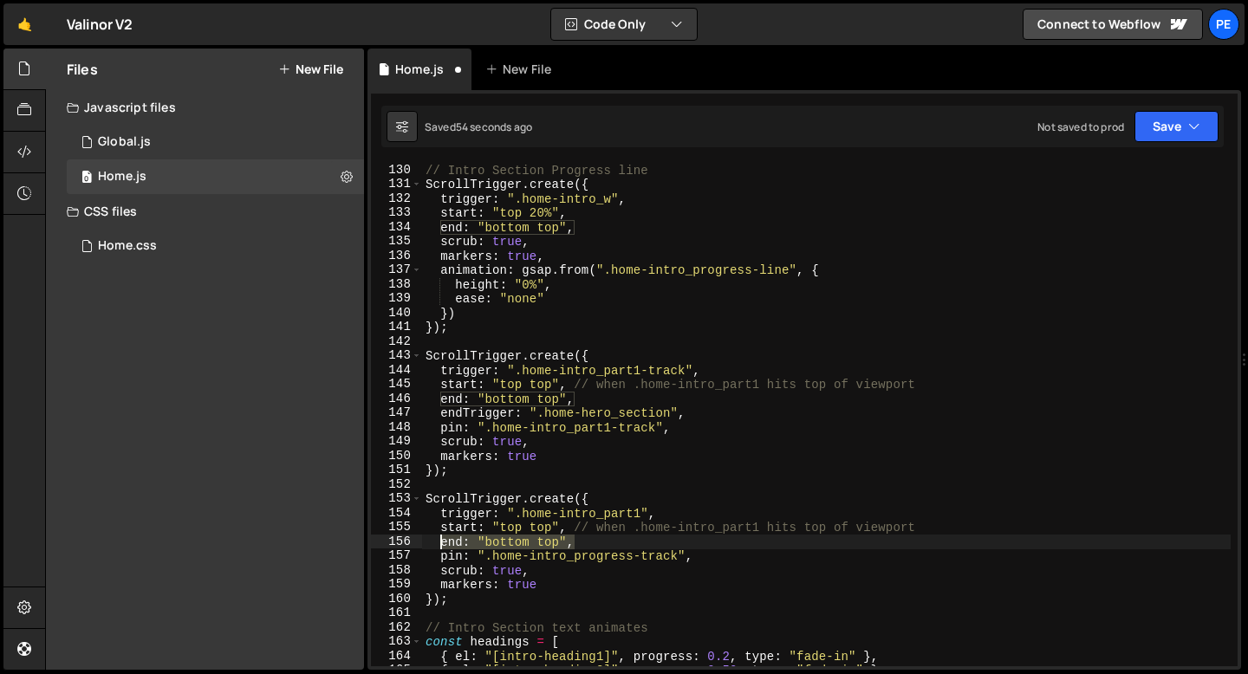
drag, startPoint x: 575, startPoint y: 545, endPoint x: 442, endPoint y: 545, distance: 133.4
click at [442, 545] on div "// Intro Section Progress line ScrollTrigger . create ({ trigger : ".home-intro…" at bounding box center [826, 429] width 808 height 532
paste textarea "Trigger: ".home-hero_section"
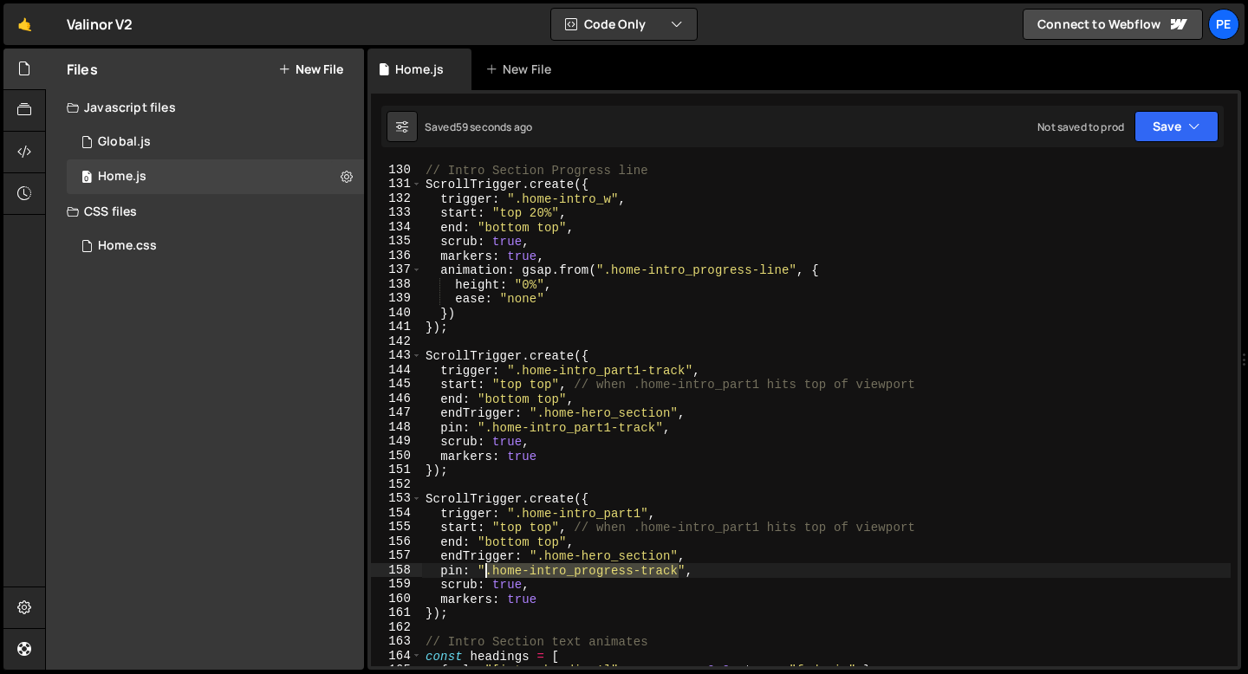
drag, startPoint x: 678, startPoint y: 574, endPoint x: 488, endPoint y: 577, distance: 190.6
click at [488, 577] on div "// Intro Section Progress line ScrollTrigger . create ({ trigger : ".home-intro…" at bounding box center [826, 429] width 808 height 532
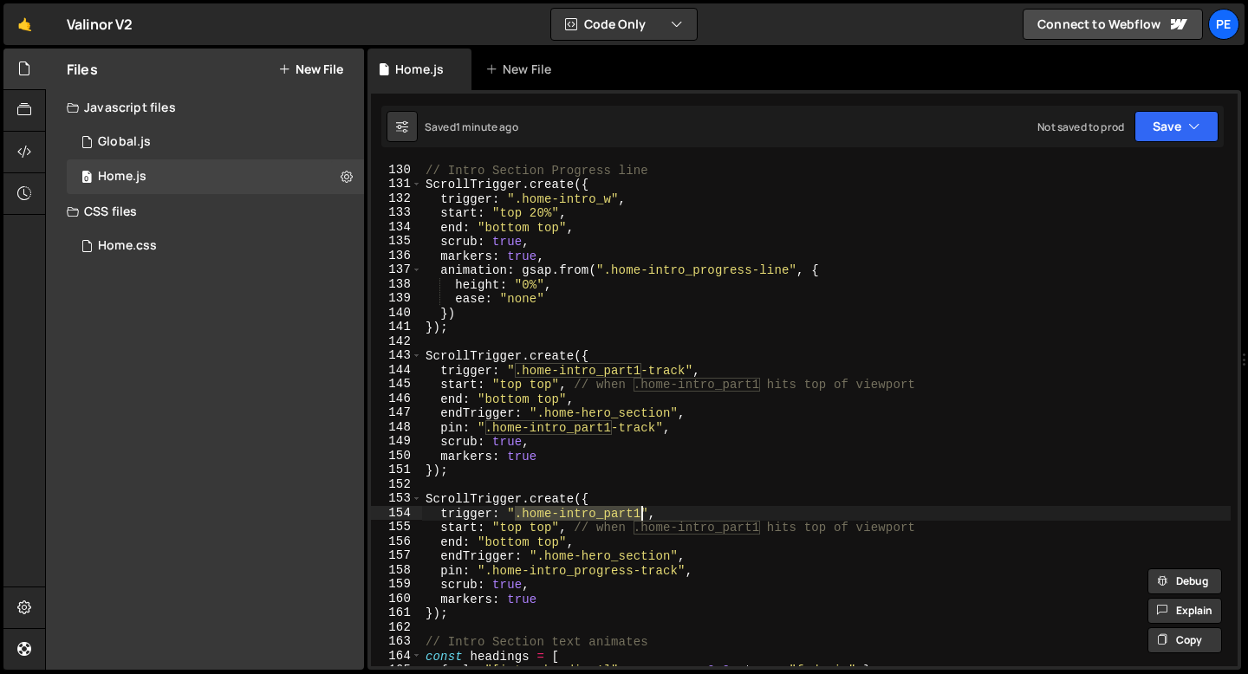
drag, startPoint x: 516, startPoint y: 513, endPoint x: 639, endPoint y: 514, distance: 123.0
click at [639, 514] on div "// Intro Section Progress line ScrollTrigger . create ({ trigger : ".home-intro…" at bounding box center [826, 429] width 808 height 532
paste textarea "rogress-track"
click at [510, 470] on div "// Intro Section Progress line ScrollTrigger . create ({ trigger : ".home-intro…" at bounding box center [826, 429] width 808 height 532
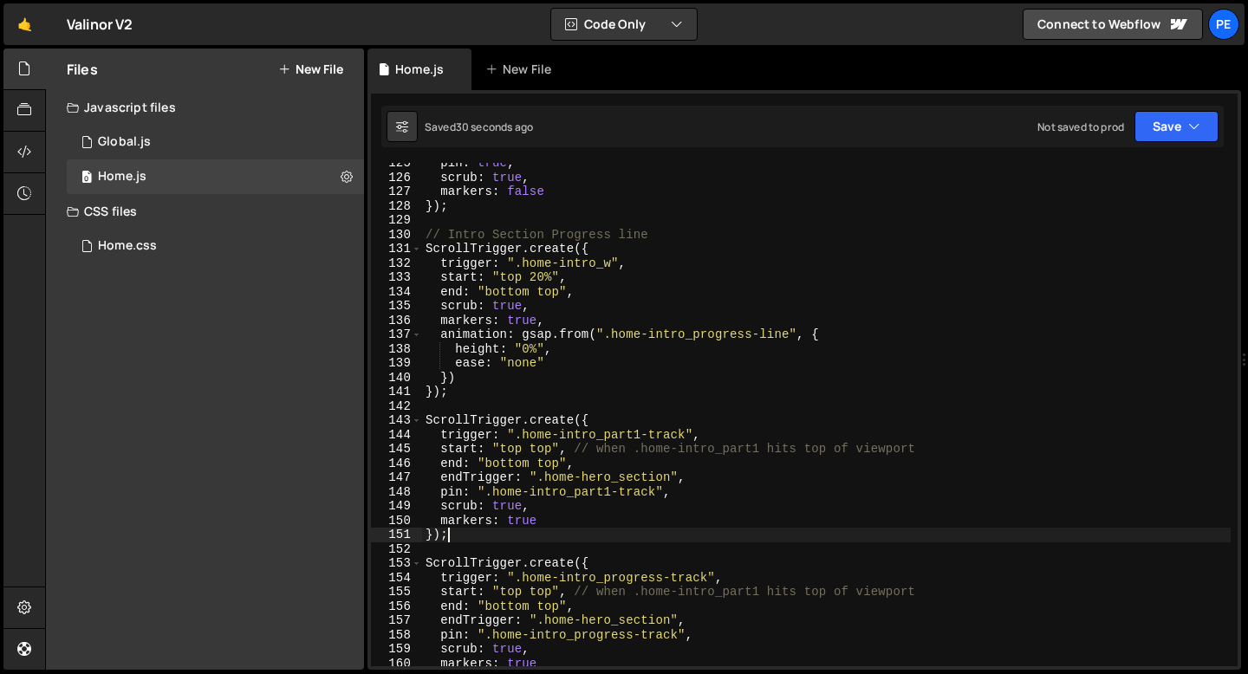
scroll to position [1735, 0]
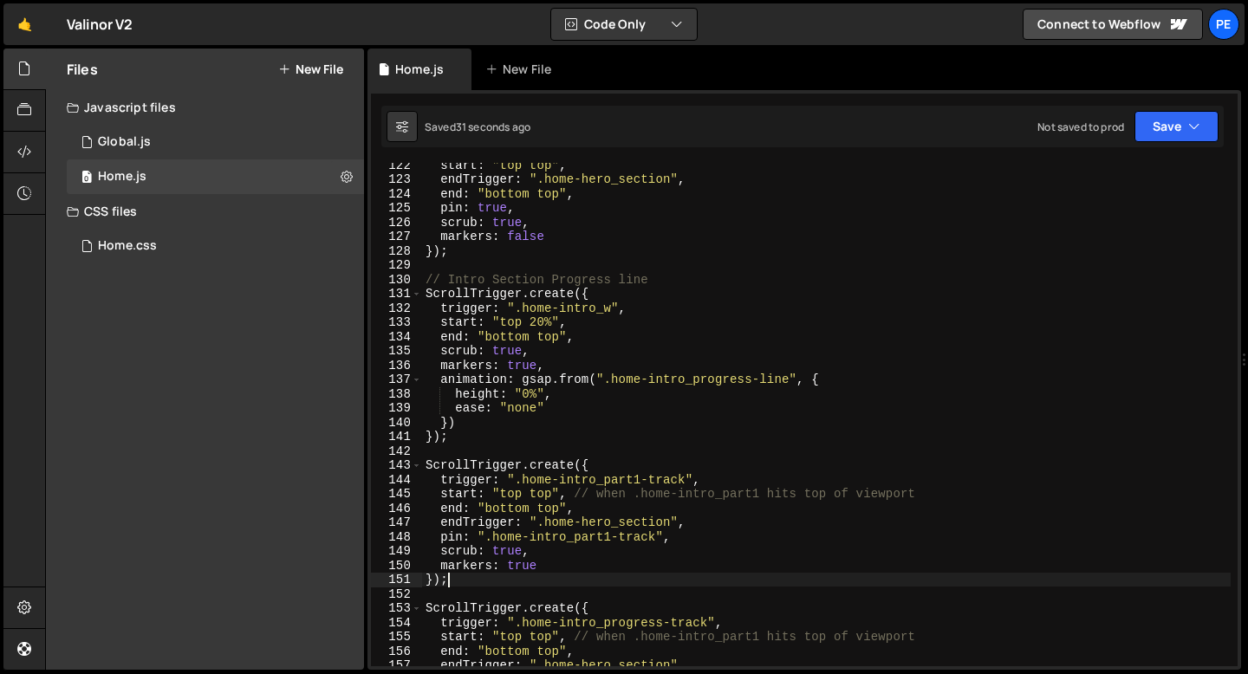
click at [461, 431] on div "start : "top top" , endTrigger : ".home-hero_section" , end : "bottom top" , pi…" at bounding box center [826, 424] width 808 height 532
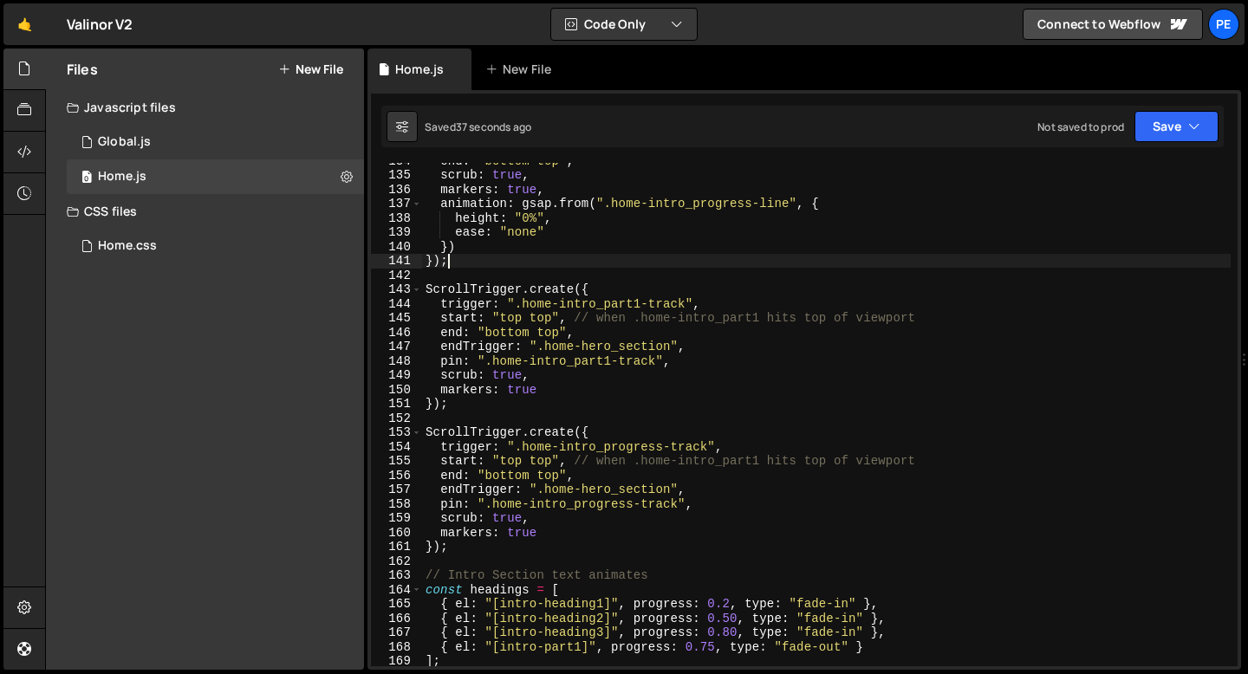
scroll to position [1915, 0]
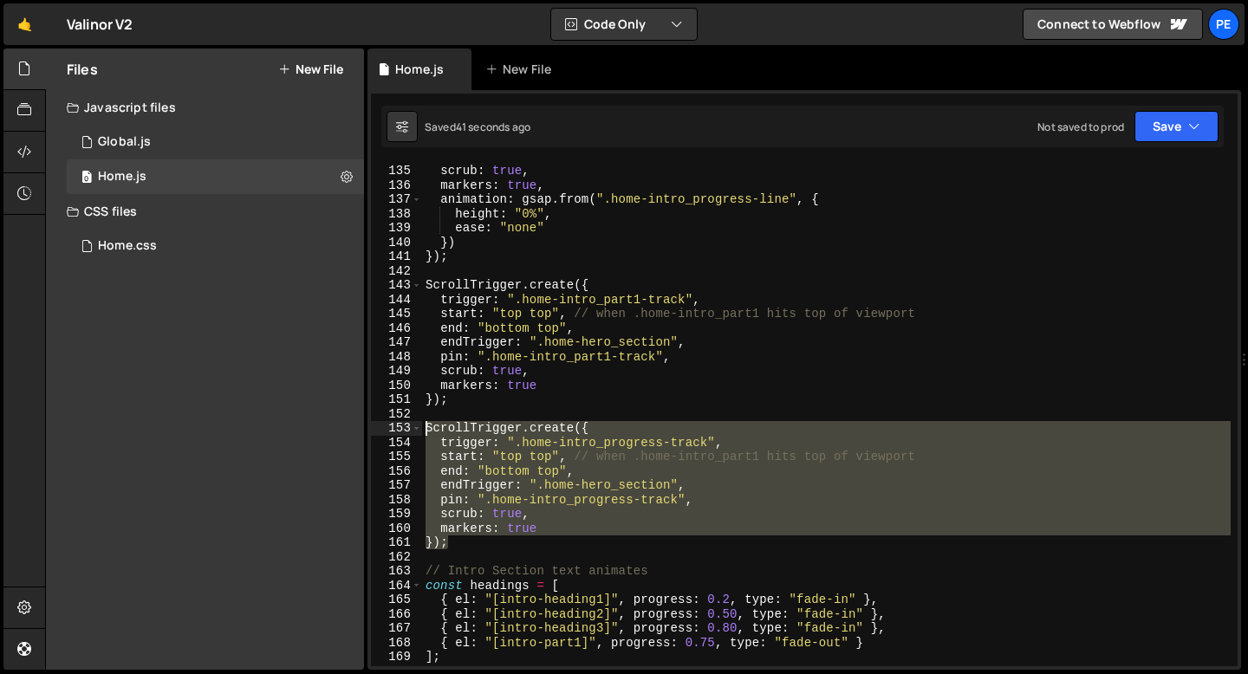
drag, startPoint x: 454, startPoint y: 544, endPoint x: 425, endPoint y: 431, distance: 117.3
click at [425, 431] on div "end : "bottom top" , scrub : true , markers : true , animation : gsap . from ( …" at bounding box center [826, 415] width 808 height 532
type textarea "ScrollTrigger.create({ trigger: ".home-intro_progress-track","
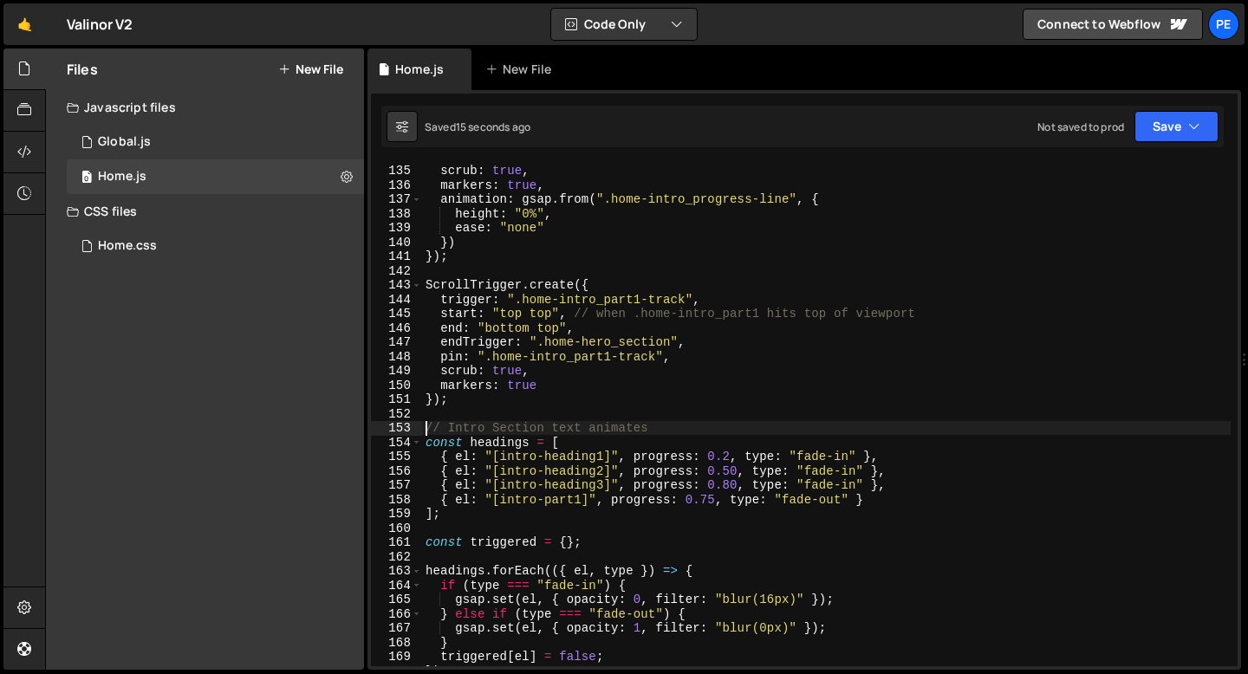
click at [670, 297] on div "end : "bottom top" , scrub : true , markers : true , animation : gsap . from ( …" at bounding box center [826, 415] width 808 height 532
click at [620, 322] on div "end : "bottom top" , scrub : true , markers : true , animation : gsap . from ( …" at bounding box center [826, 415] width 808 height 532
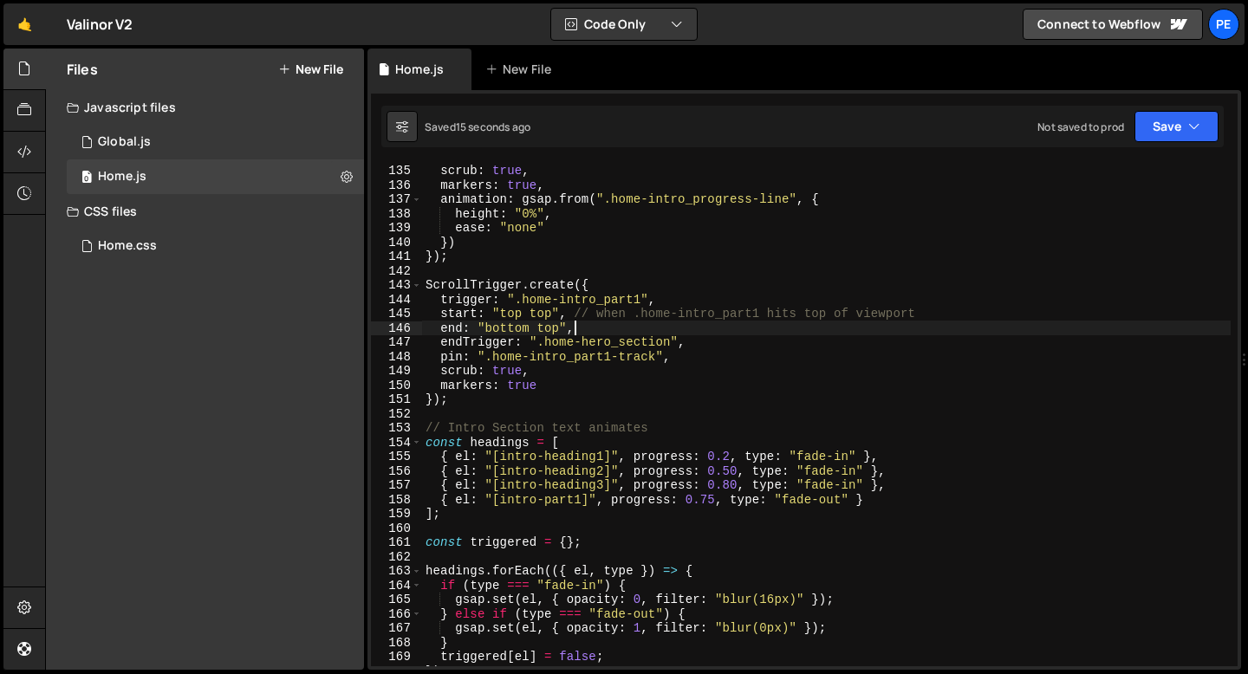
click at [639, 354] on div "end : "bottom top" , scrub : true , markers : true , animation : gsap . from ( …" at bounding box center [826, 415] width 808 height 532
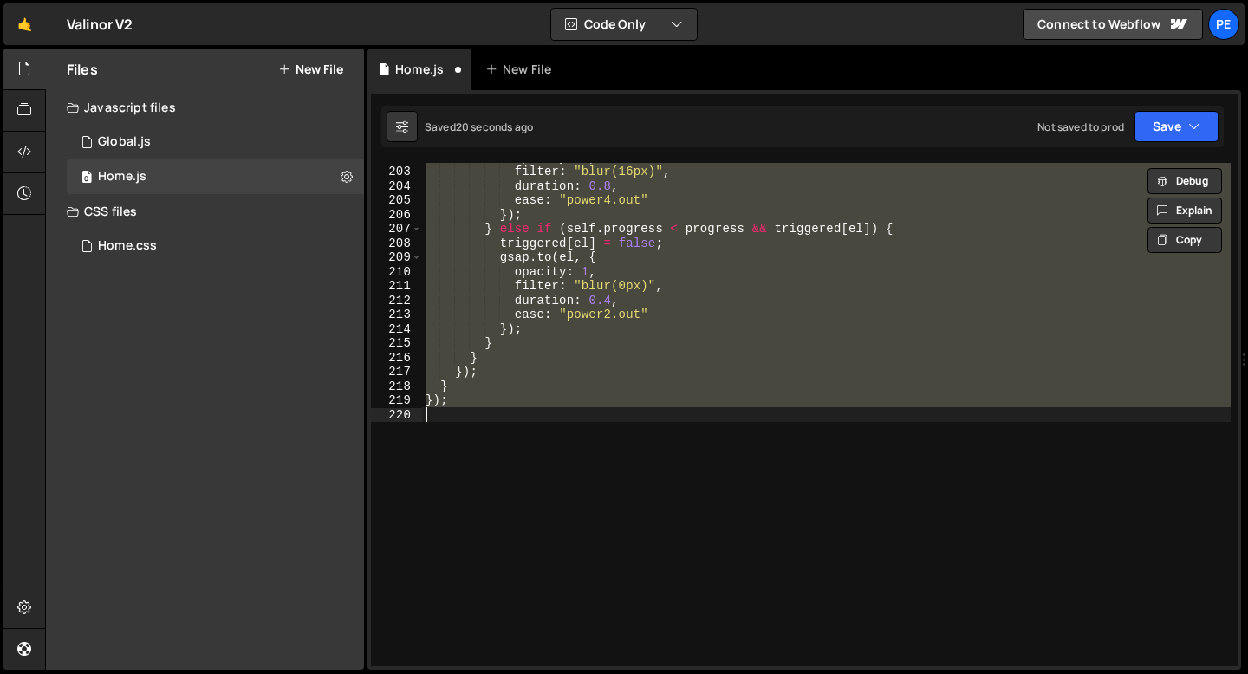
scroll to position [1850, 0]
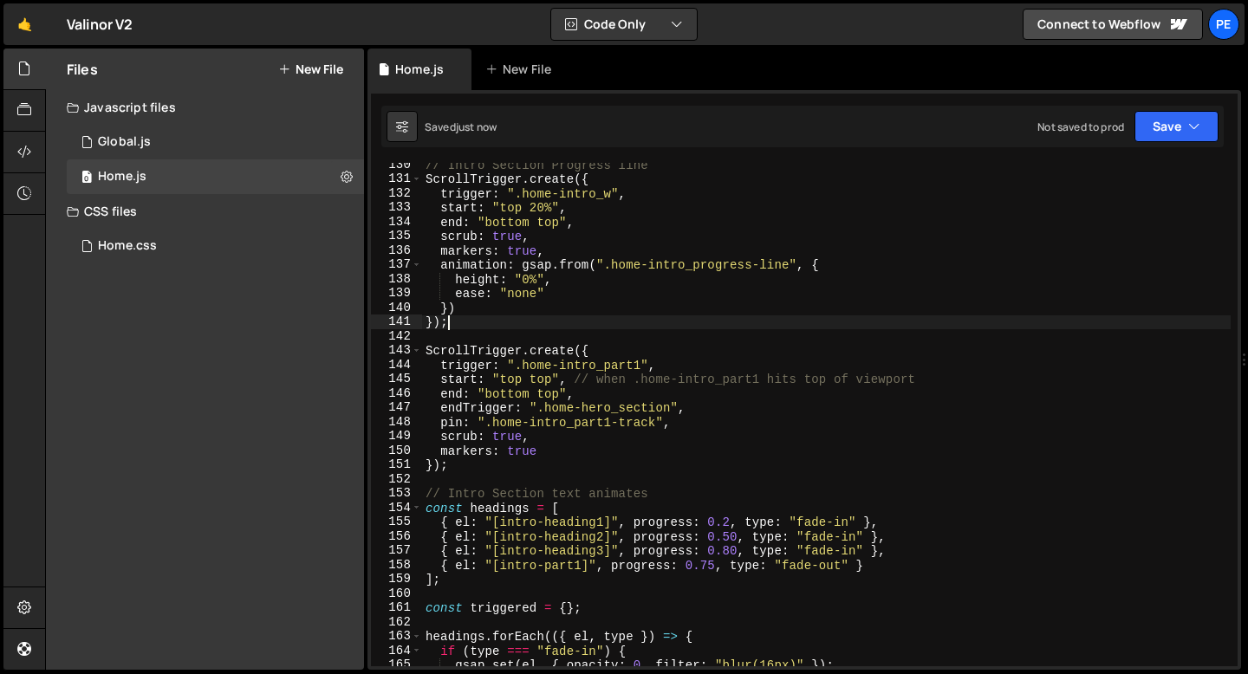
click at [579, 316] on div "// Intro Section Progress line ScrollTrigger . create ({ trigger : ".home-intro…" at bounding box center [826, 424] width 808 height 532
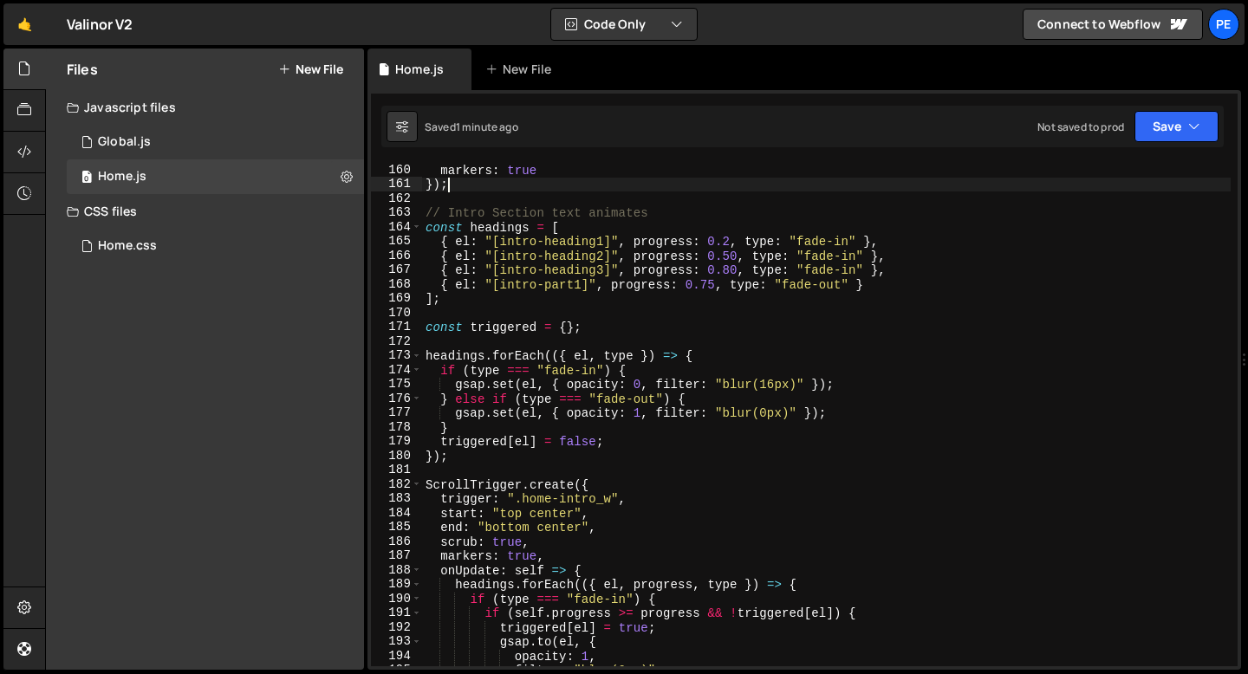
scroll to position [2252, 0]
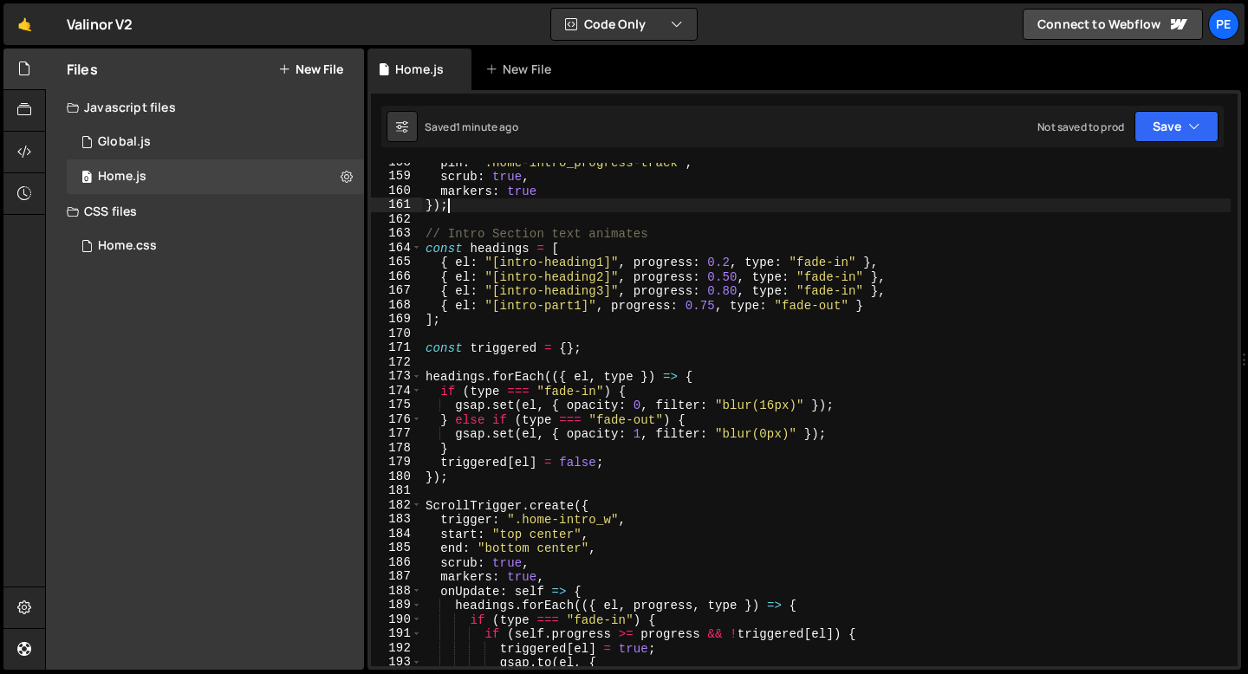
click at [602, 343] on div "pin : ".home-intro_progress-track" , scrub : true , markers : true }) ; // Intr…" at bounding box center [826, 421] width 808 height 532
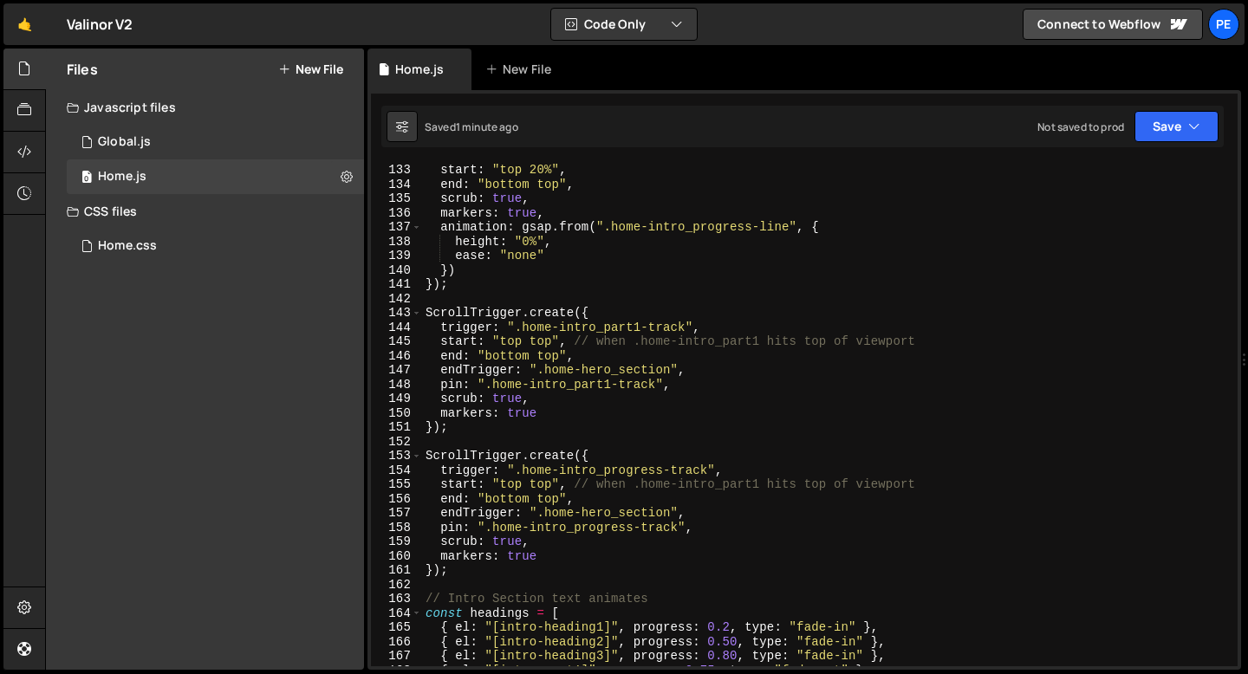
scroll to position [1873, 0]
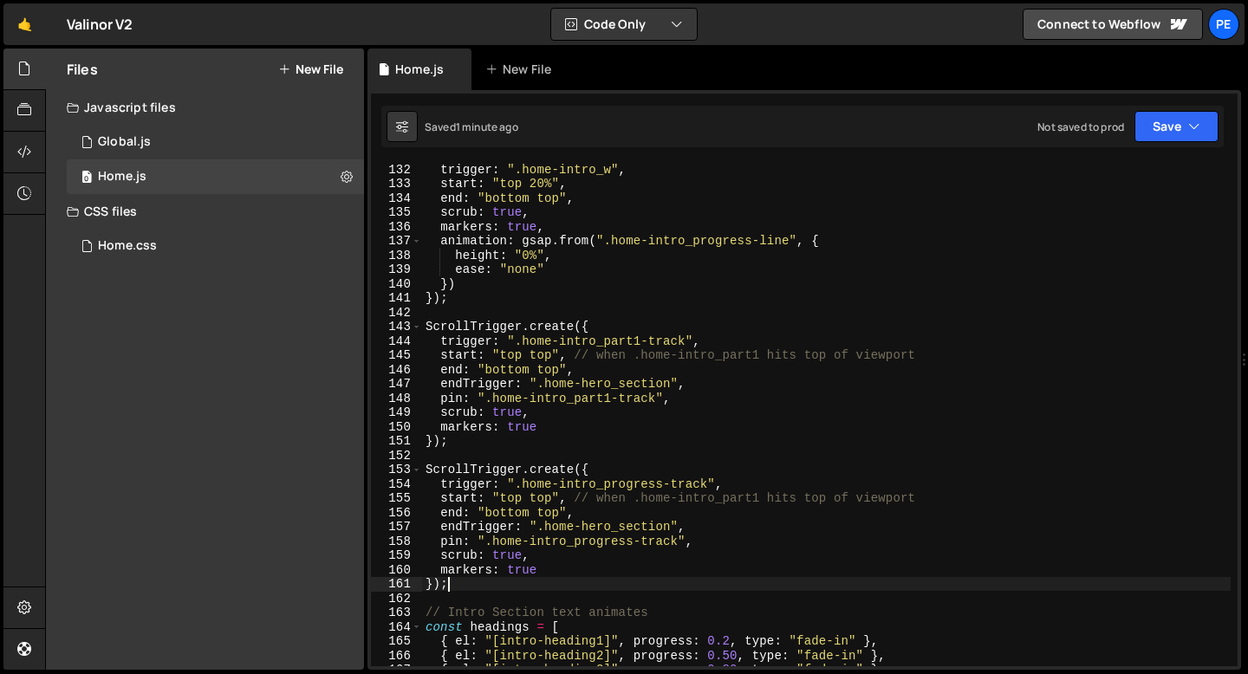
click at [554, 583] on div "trigger : ".home-intro_w" , start : "top 20%" , end : "bottom top" , scrub : tr…" at bounding box center [826, 428] width 808 height 532
click at [476, 579] on div "trigger : ".home-intro_w" , start : "top 20%" , end : "bottom top" , scrub : tr…" at bounding box center [826, 428] width 808 height 532
click at [473, 434] on div "trigger : ".home-intro_w" , start : "top 20%" , end : "bottom top" , scrub : tr…" at bounding box center [826, 428] width 808 height 532
click at [558, 414] on div "trigger : ".home-intro_w" , start : "top 20%" , end : "bottom top" , scrub : tr…" at bounding box center [826, 428] width 808 height 532
click at [553, 425] on div "trigger : ".home-intro_w" , start : "top 20%" , end : "bottom top" , scrub : tr…" at bounding box center [826, 428] width 808 height 532
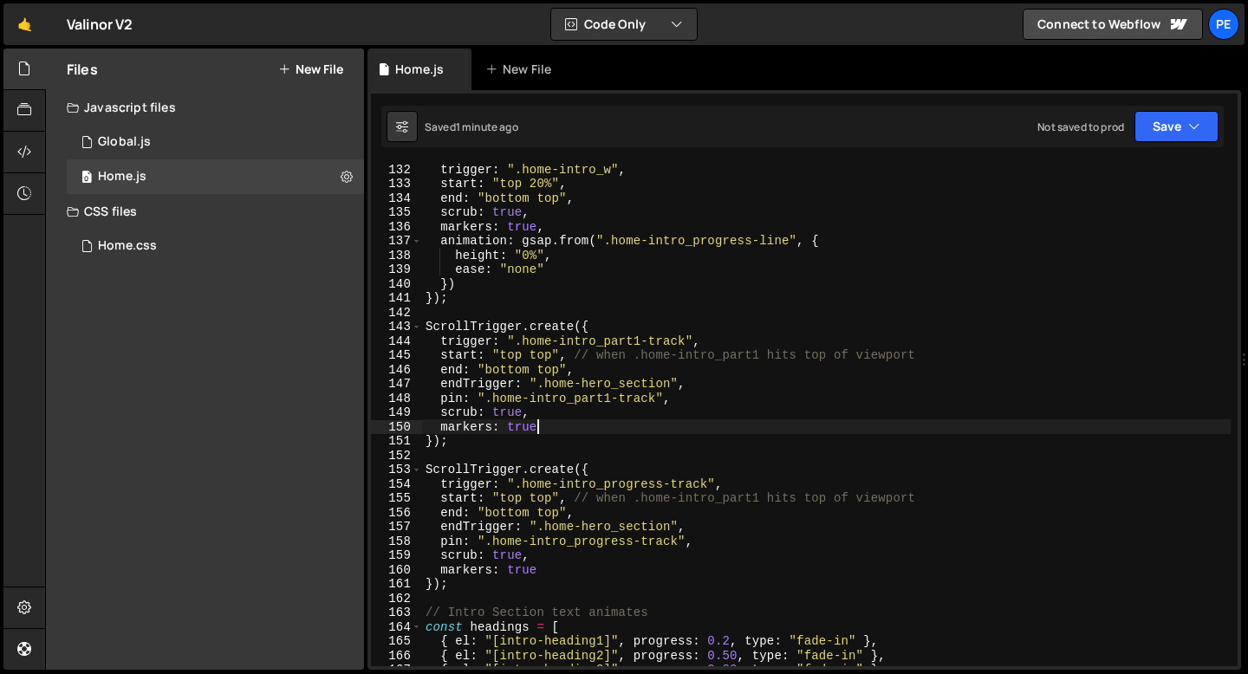
click at [528, 427] on div "trigger : ".home-intro_w" , start : "top 20%" , end : "bottom top" , scrub : tr…" at bounding box center [826, 428] width 808 height 532
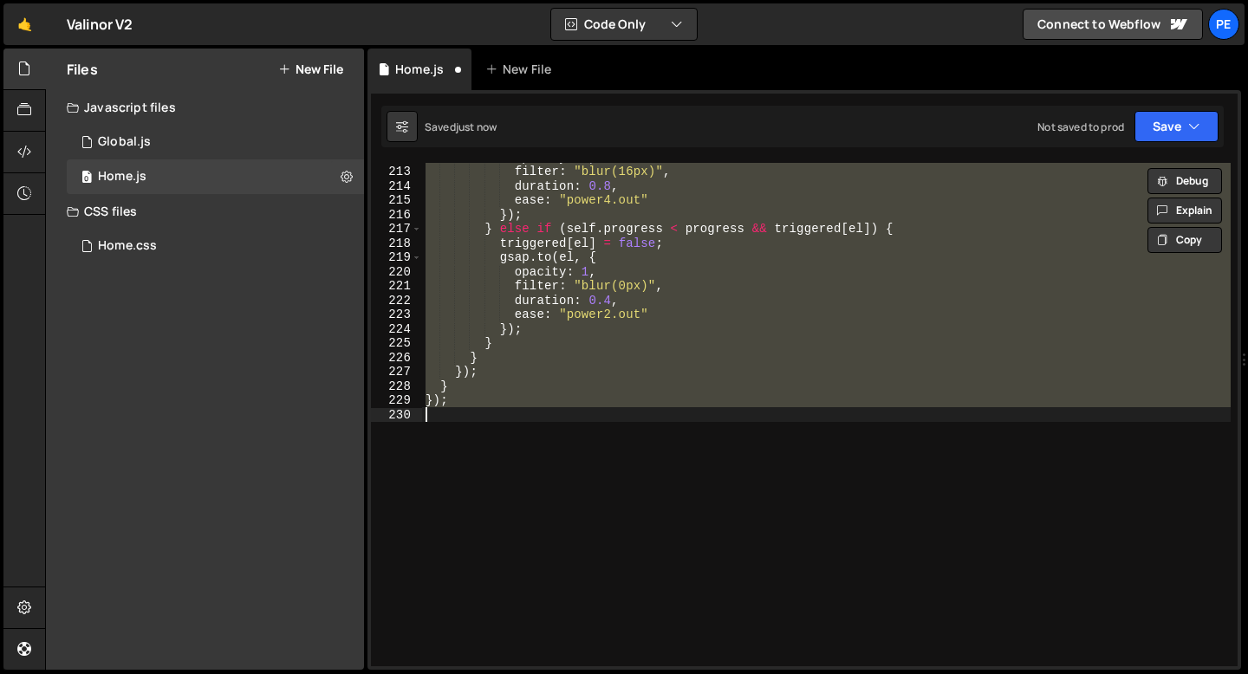
scroll to position [1878, 0]
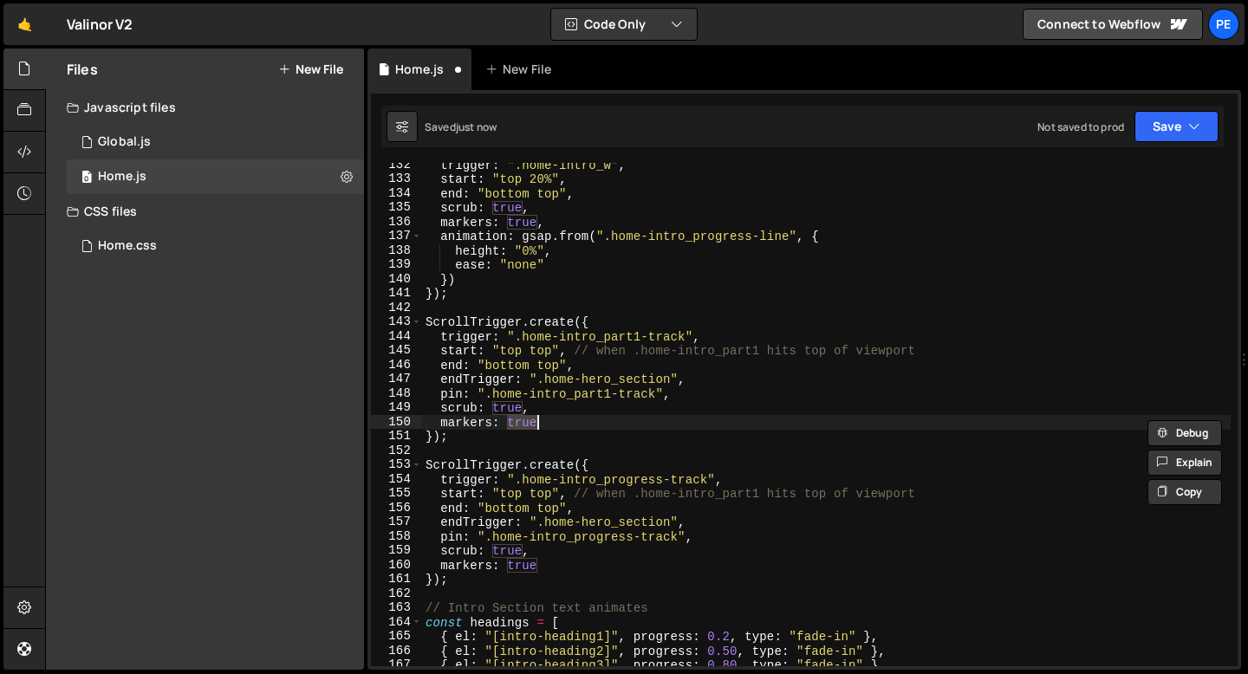
click at [516, 567] on div "trigger : ".home-intro_w" , start : "top 20%" , end : "bottom top" , scrub : tr…" at bounding box center [826, 424] width 808 height 532
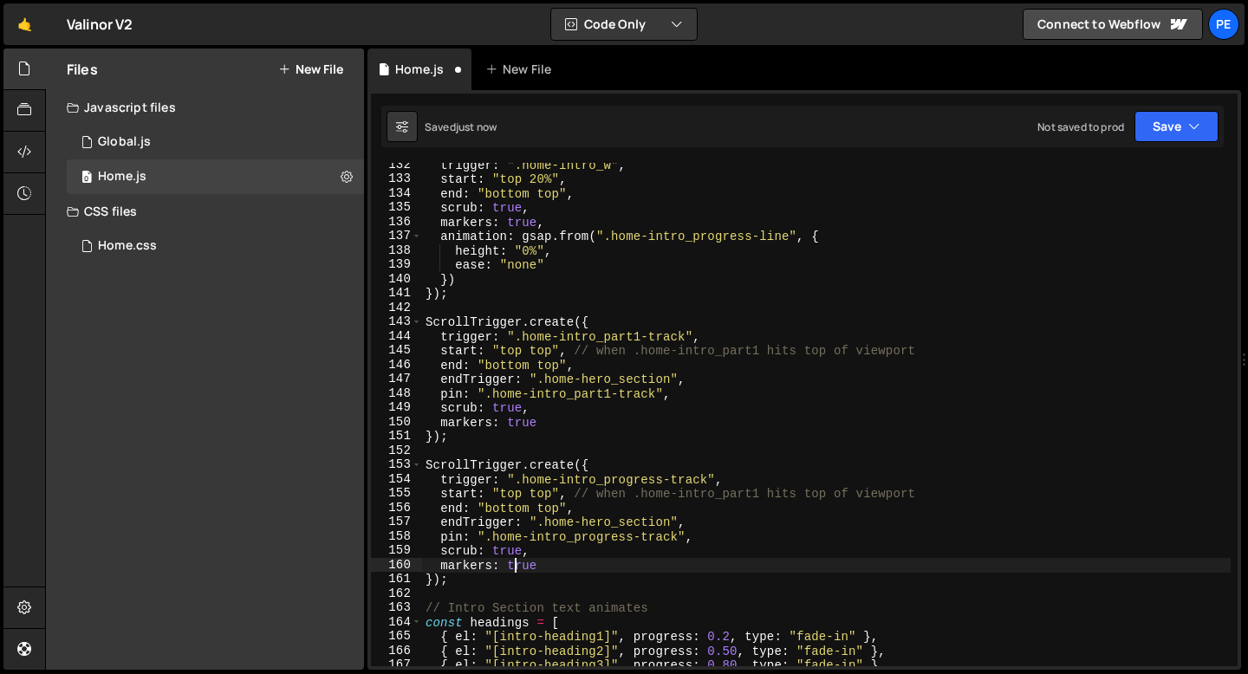
click at [516, 567] on div "trigger : ".home-intro_w" , start : "top 20%" , end : "bottom top" , scrub : tr…" at bounding box center [826, 424] width 808 height 532
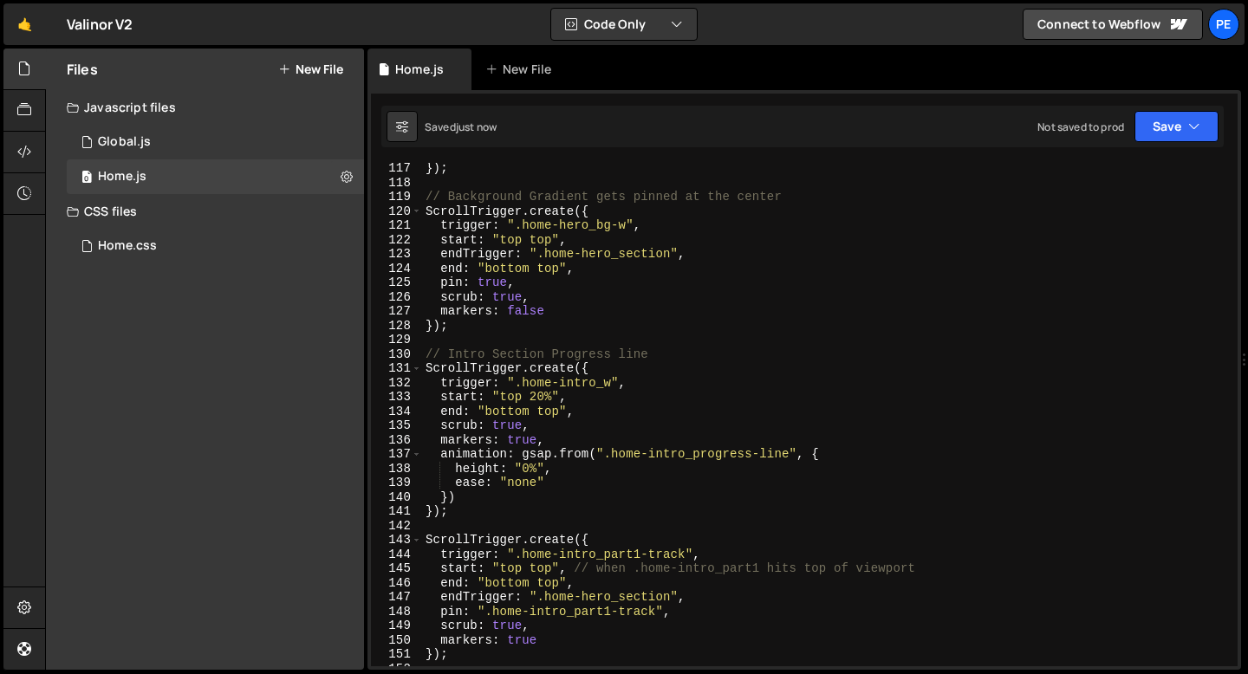
scroll to position [1660, 0]
click at [517, 440] on div "}) ; // Background Gradient gets pinned at the center ScrollTrigger . create ({…" at bounding box center [826, 427] width 808 height 532
click at [517, 439] on div "}) ; // Background Gradient gets pinned at the center ScrollTrigger . create ({…" at bounding box center [826, 427] width 808 height 532
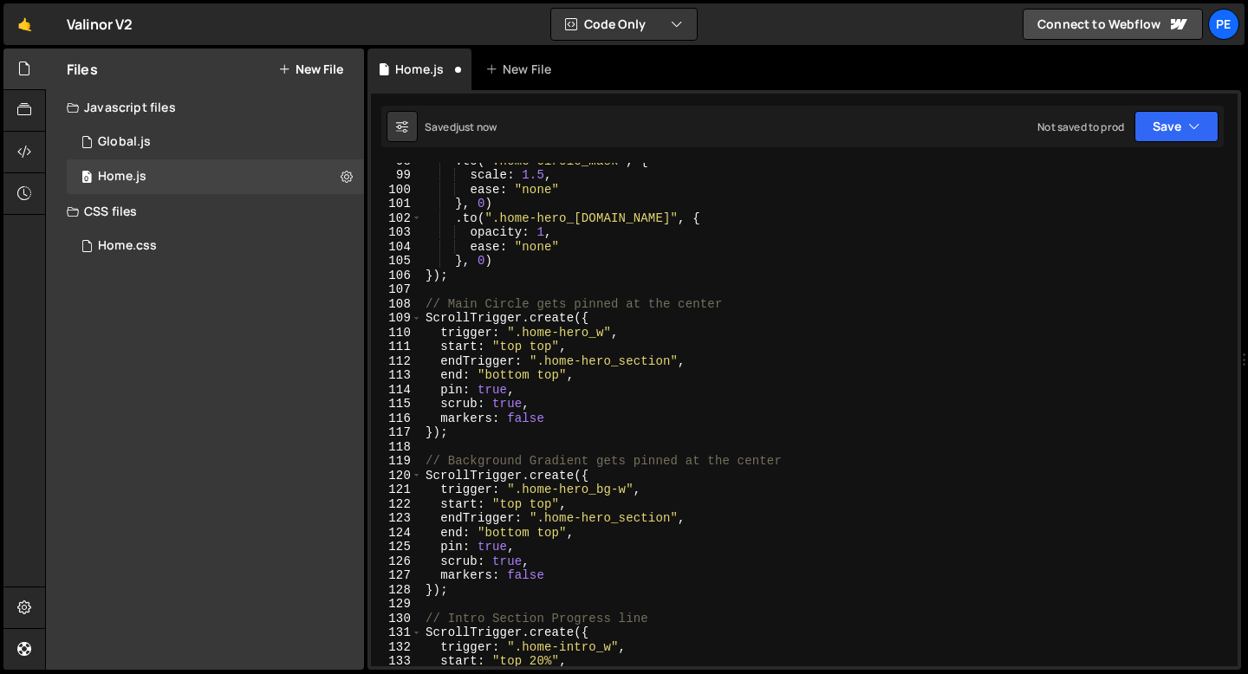
scroll to position [1390, 0]
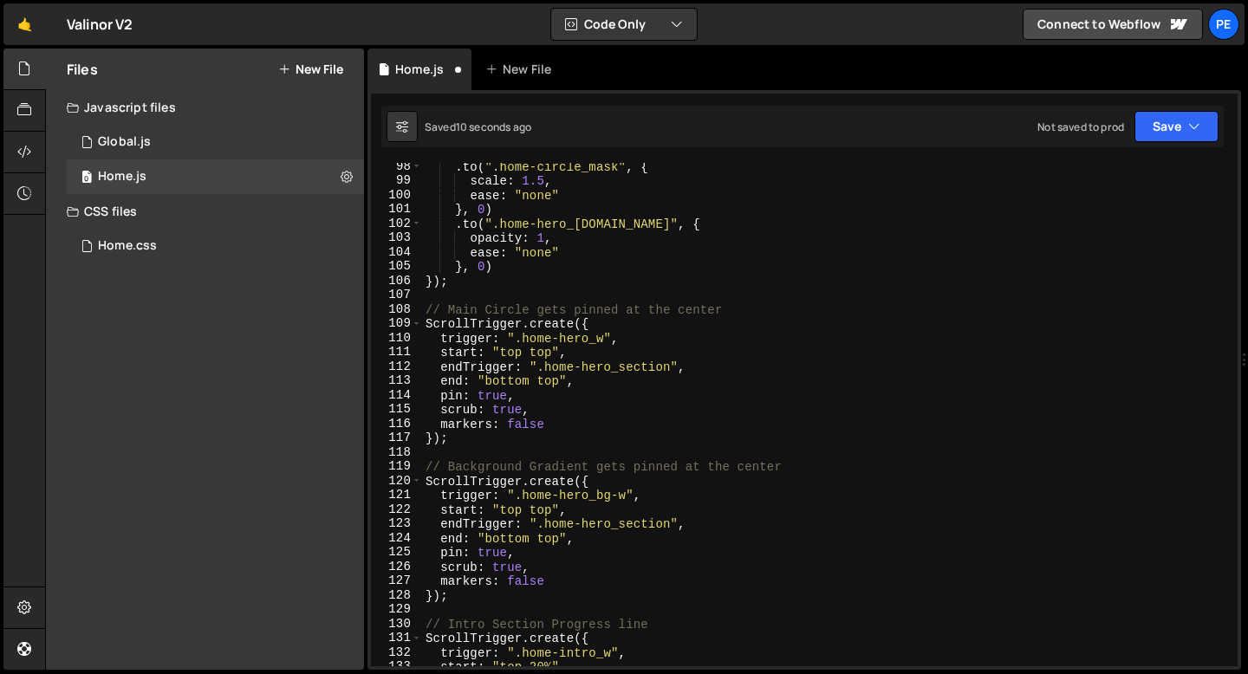
click at [525, 427] on div ". to ( ".home-circle_mask" , { scale : 1.5 , ease : "none" } , 0 ) . to ( ".hom…" at bounding box center [826, 425] width 808 height 532
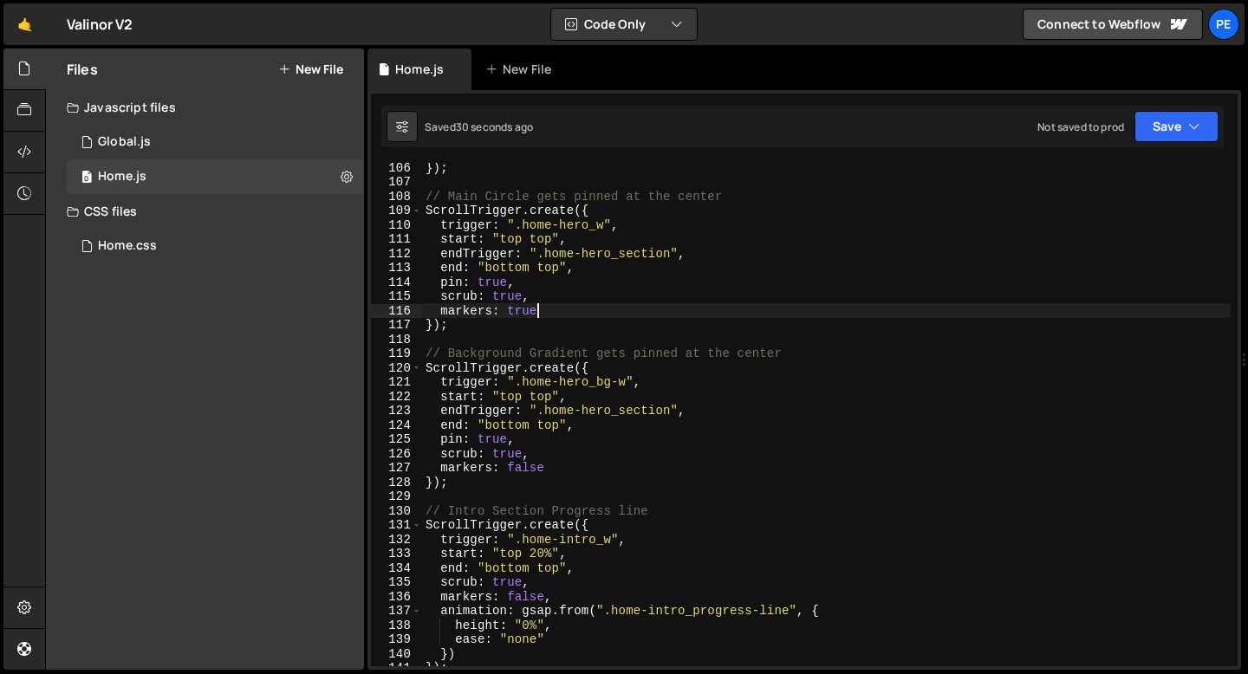
scroll to position [1503, 0]
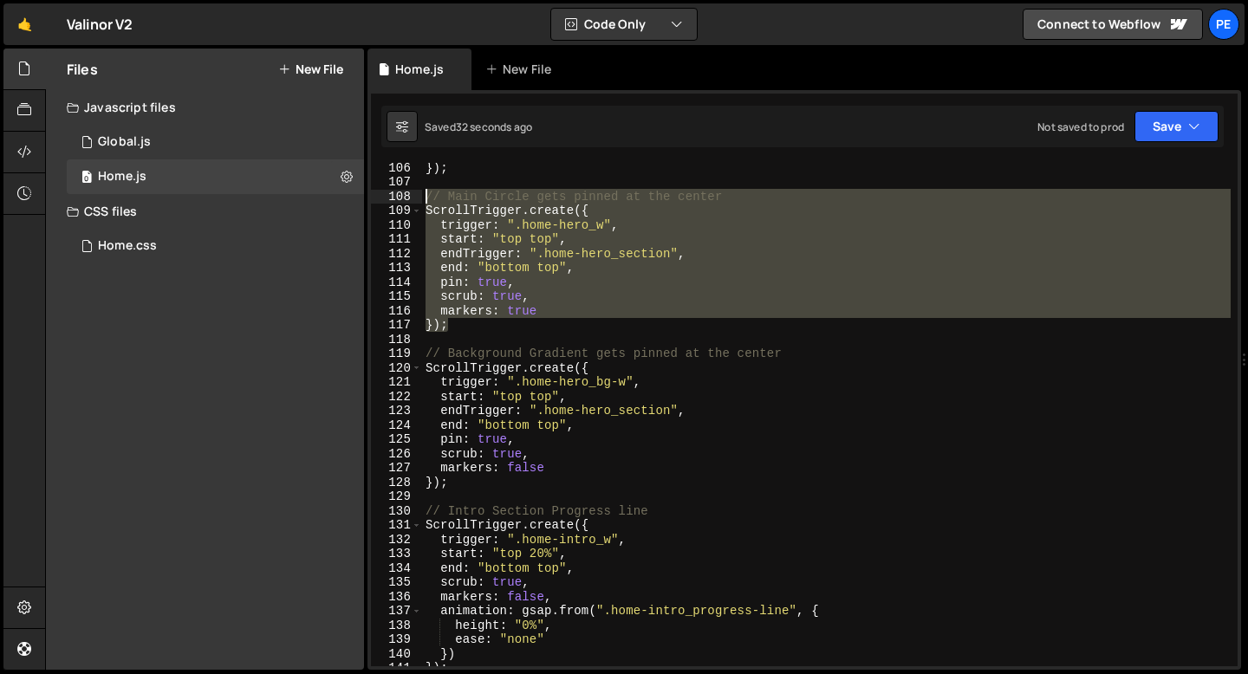
drag, startPoint x: 458, startPoint y: 329, endPoint x: 421, endPoint y: 201, distance: 133.5
click at [421, 201] on div "markers: true 106 107 108 109 110 111 112 113 114 115 116 117 118 119 120 121 1…" at bounding box center [804, 414] width 866 height 503
type textarea "// Main Circle gets pinned at the center ScrollTrigger.create({"
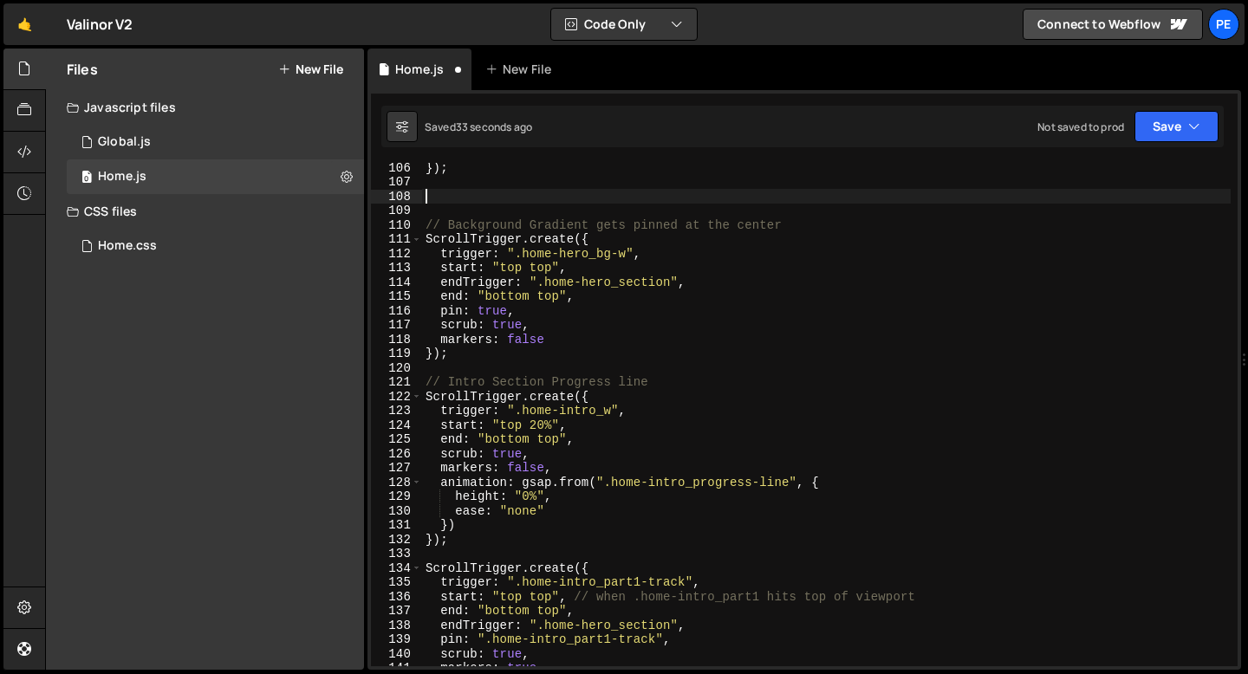
scroll to position [0, 0]
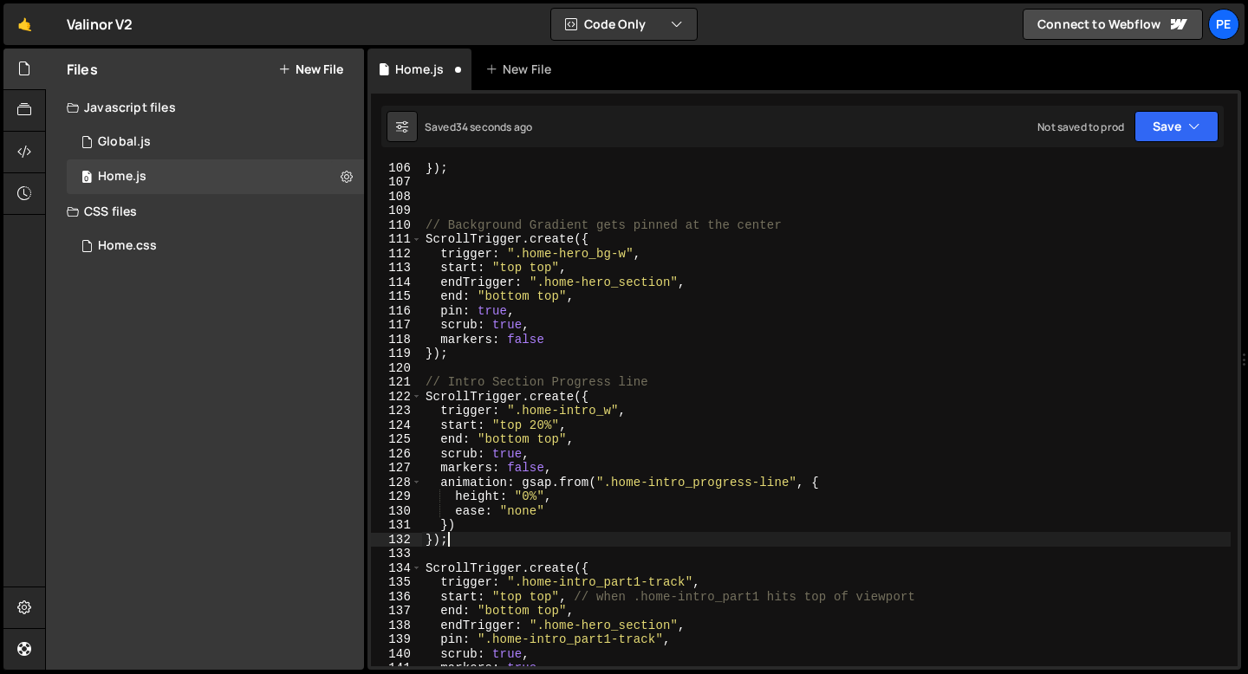
click at [463, 538] on div "}) ; // Background Gradient gets pinned at the center ScrollTrigger . create ({…" at bounding box center [826, 426] width 808 height 532
type textarea "});"
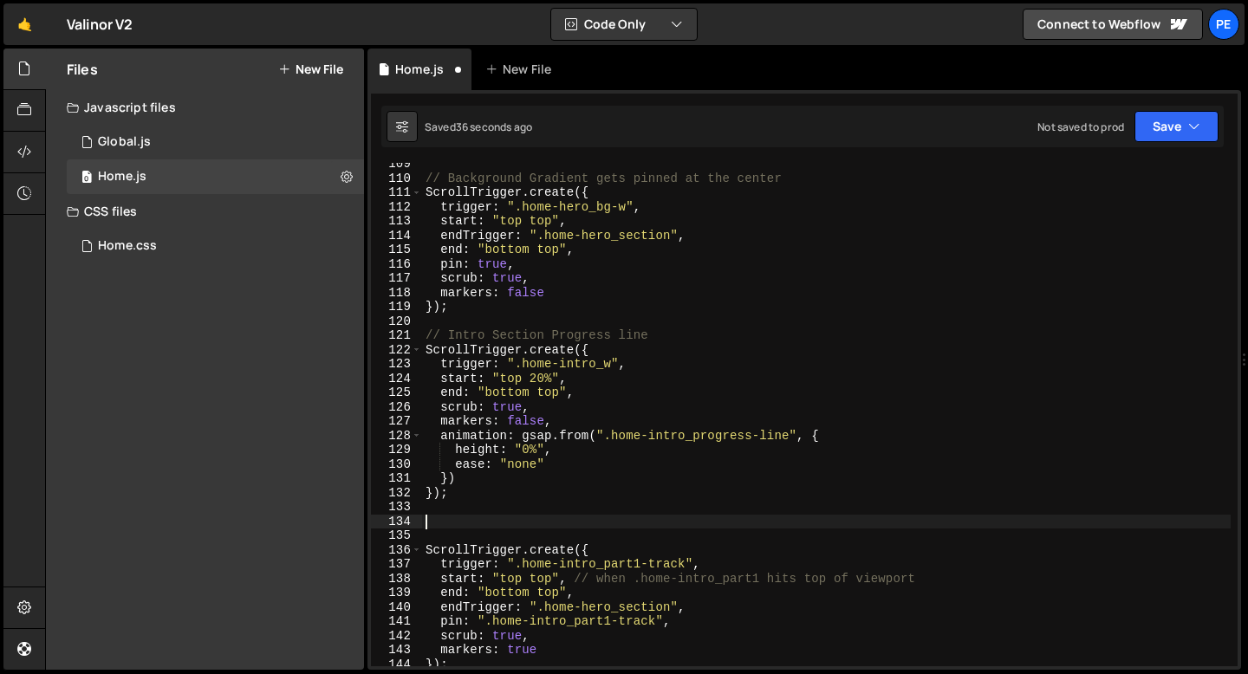
scroll to position [1561, 0]
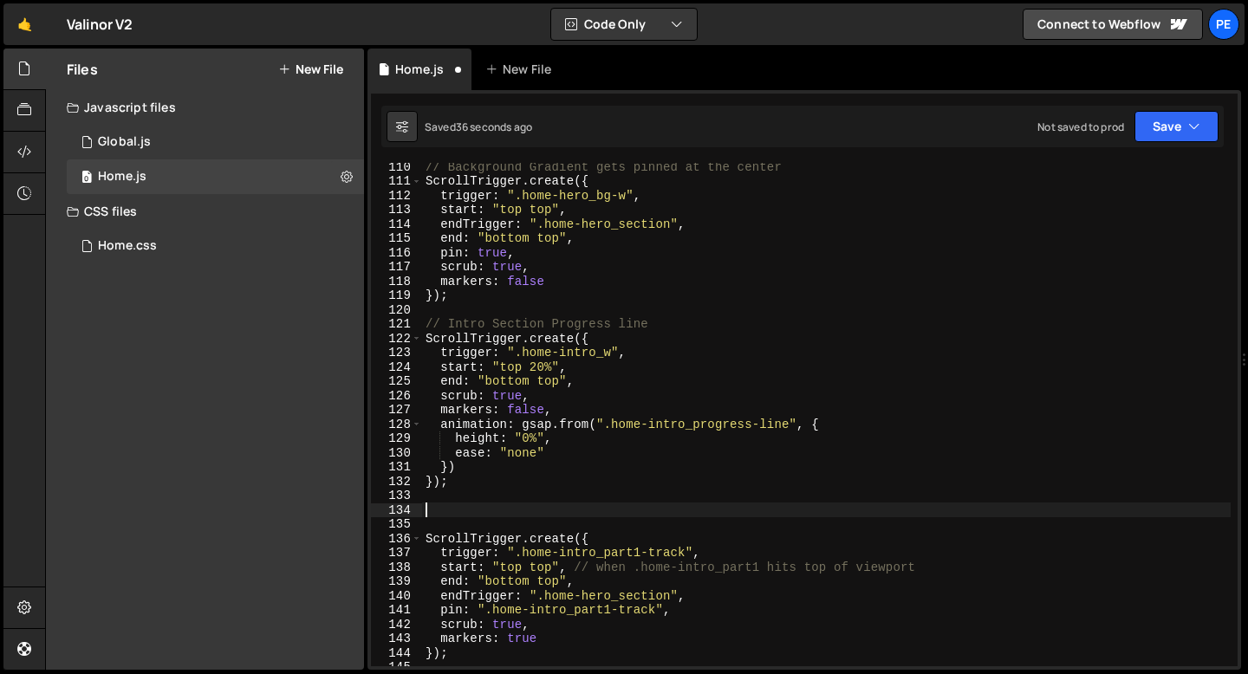
paste textarea "});"
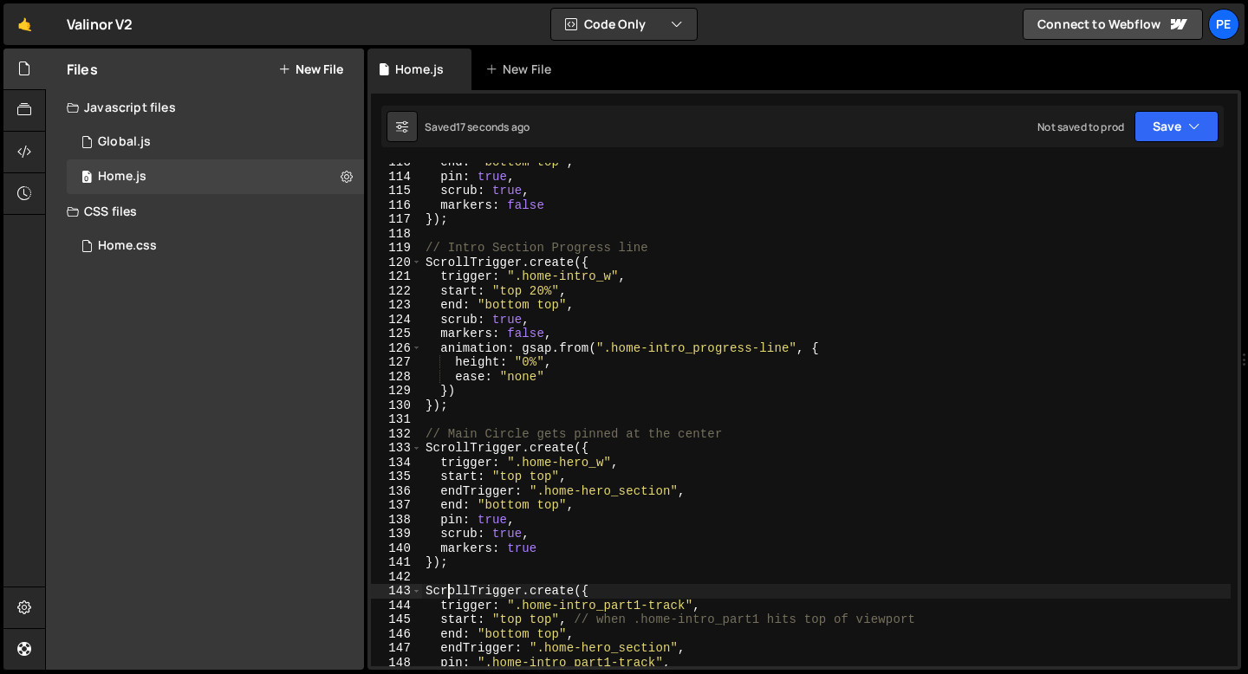
scroll to position [1763, 0]
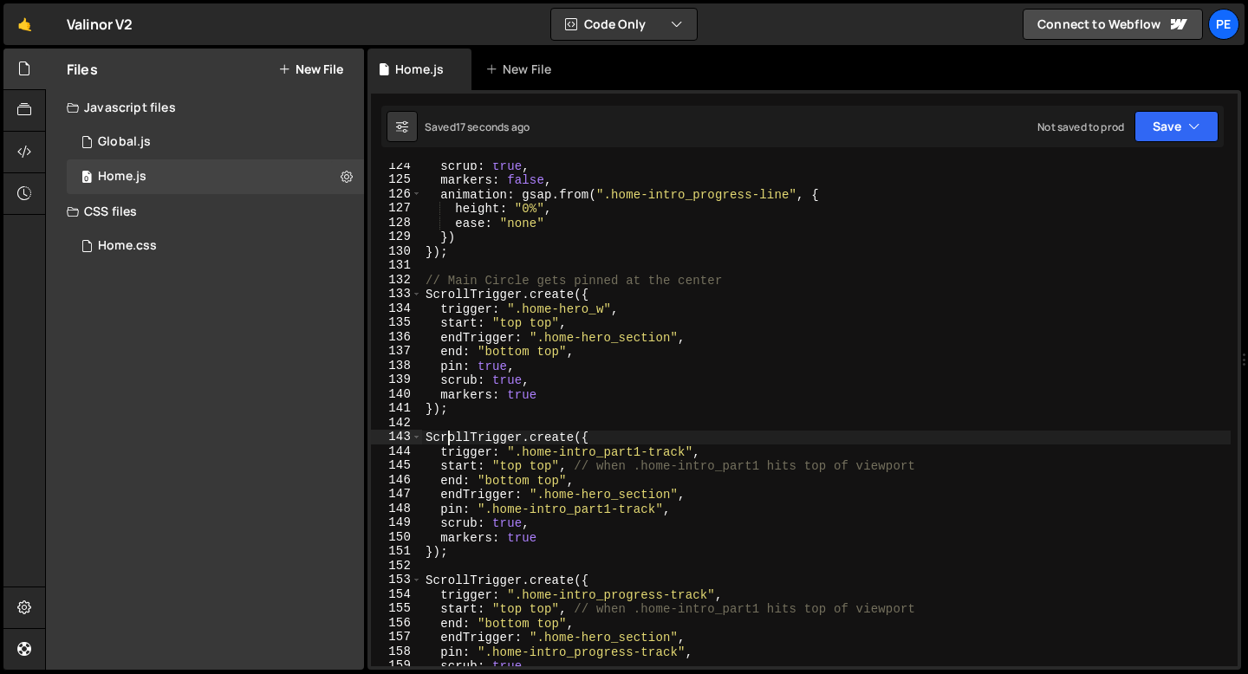
click at [477, 546] on div "scrub : true , markers : false , animation : gsap . from ( ".home-intro_progres…" at bounding box center [826, 425] width 808 height 532
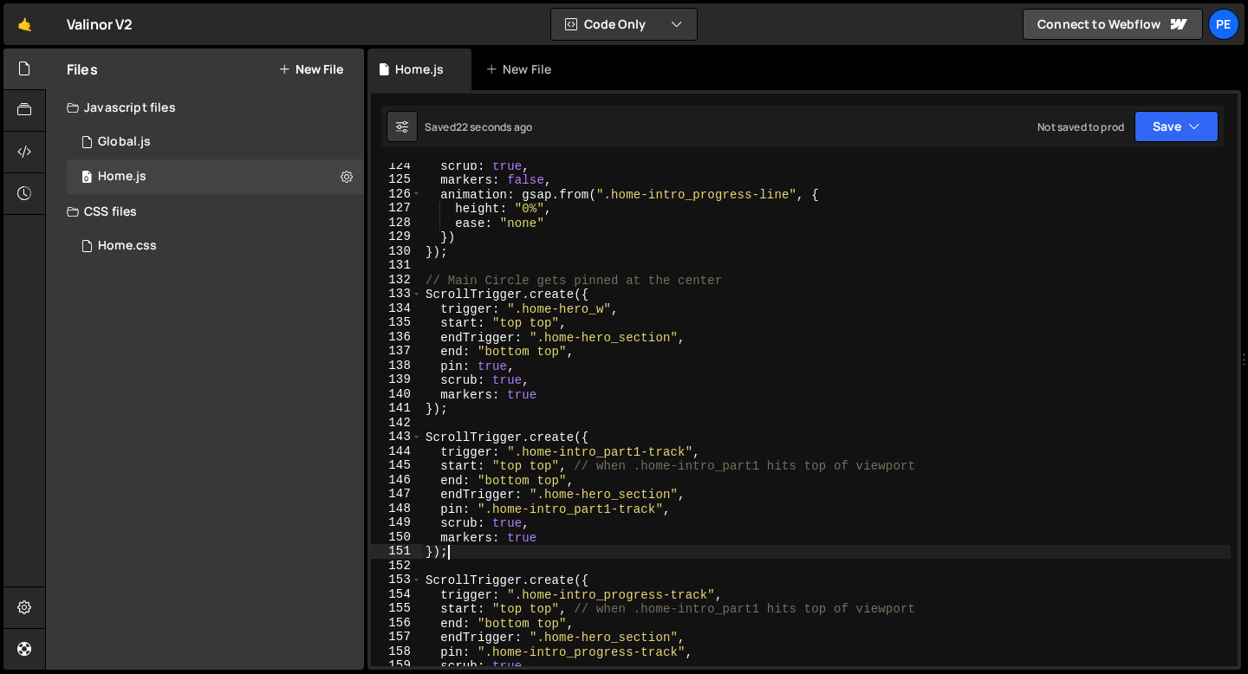
click at [632, 512] on div "scrub : true , markers : false , animation : gsap . from ( ".home-intro_progres…" at bounding box center [826, 425] width 808 height 532
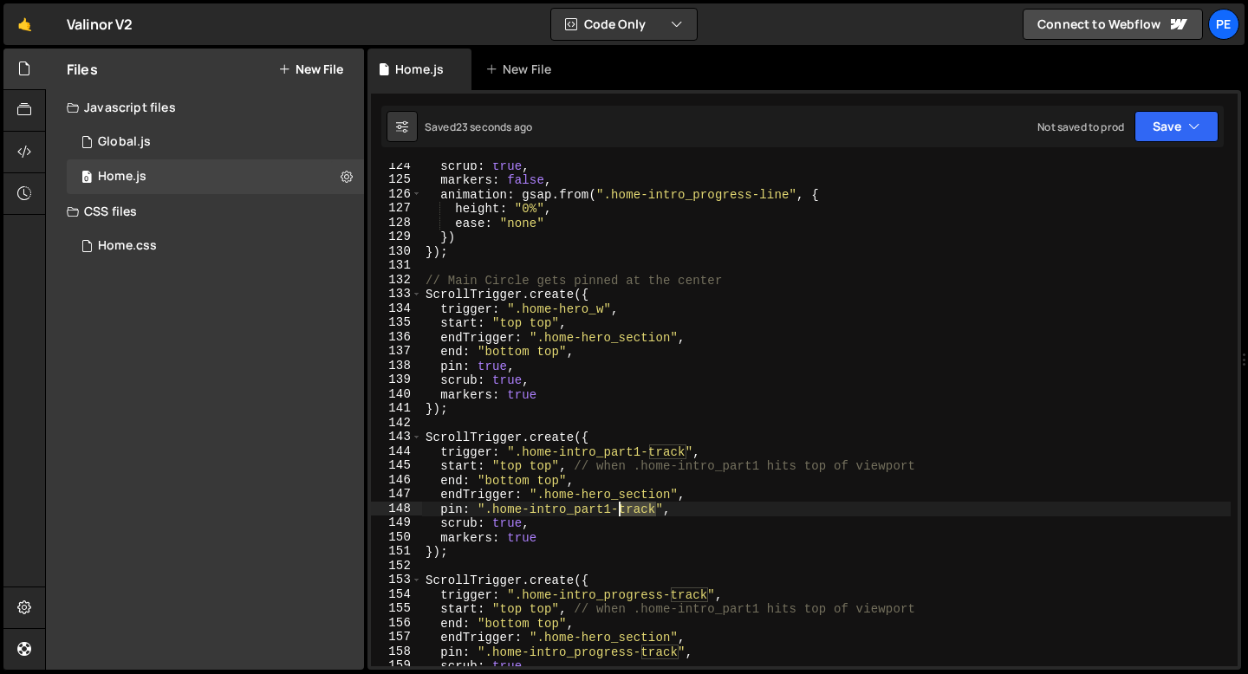
click at [632, 512] on div "scrub : true , markers : false , animation : gsap . from ( ".home-intro_progres…" at bounding box center [826, 425] width 808 height 532
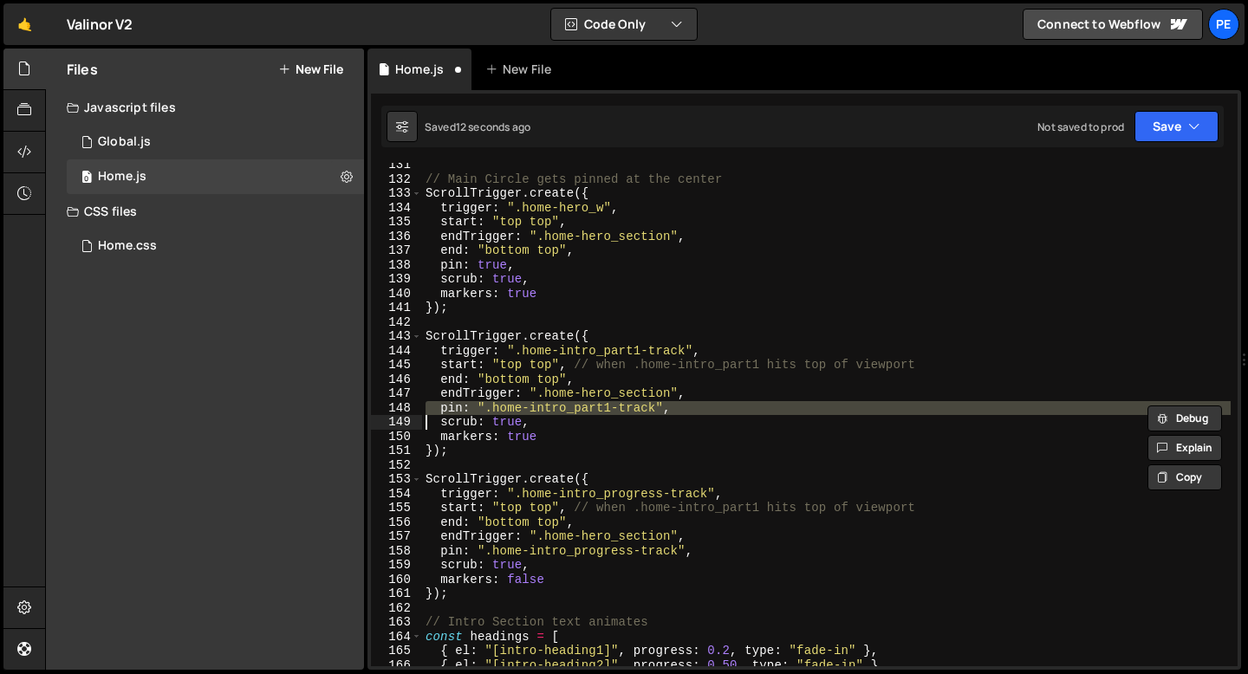
scroll to position [1864, 0]
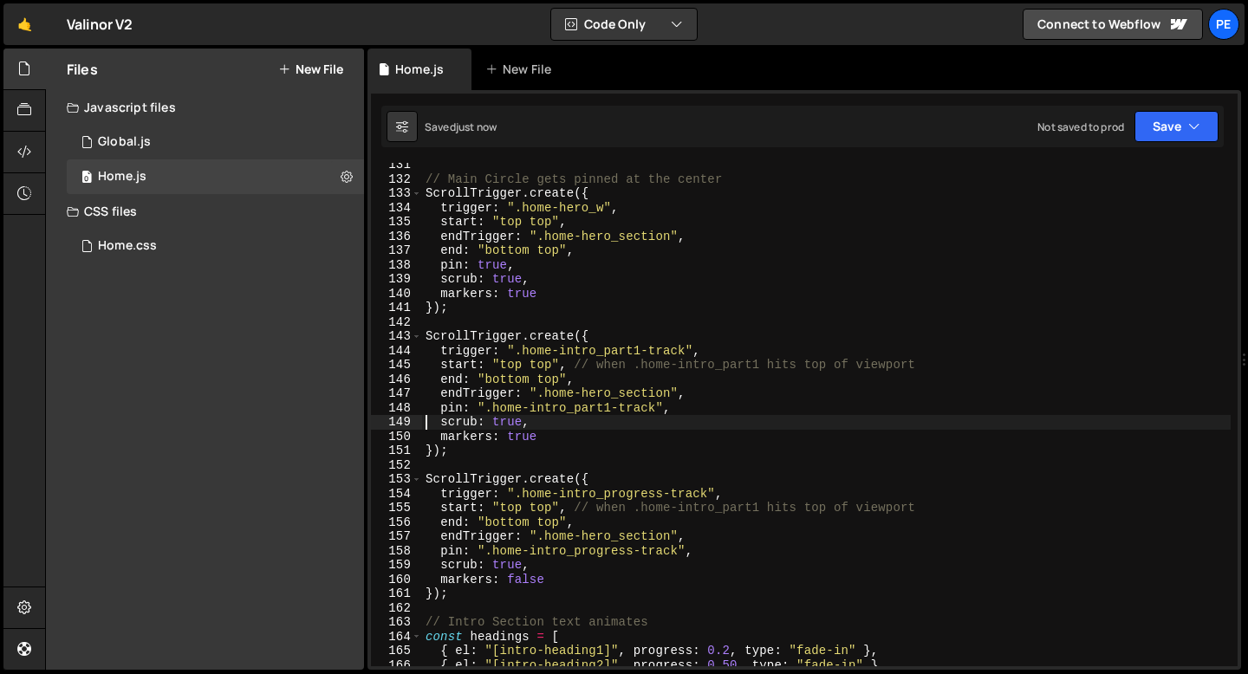
click at [510, 405] on div "// Main Circle gets pinned at the center ScrollTrigger . create ({ trigger : ".…" at bounding box center [826, 424] width 808 height 532
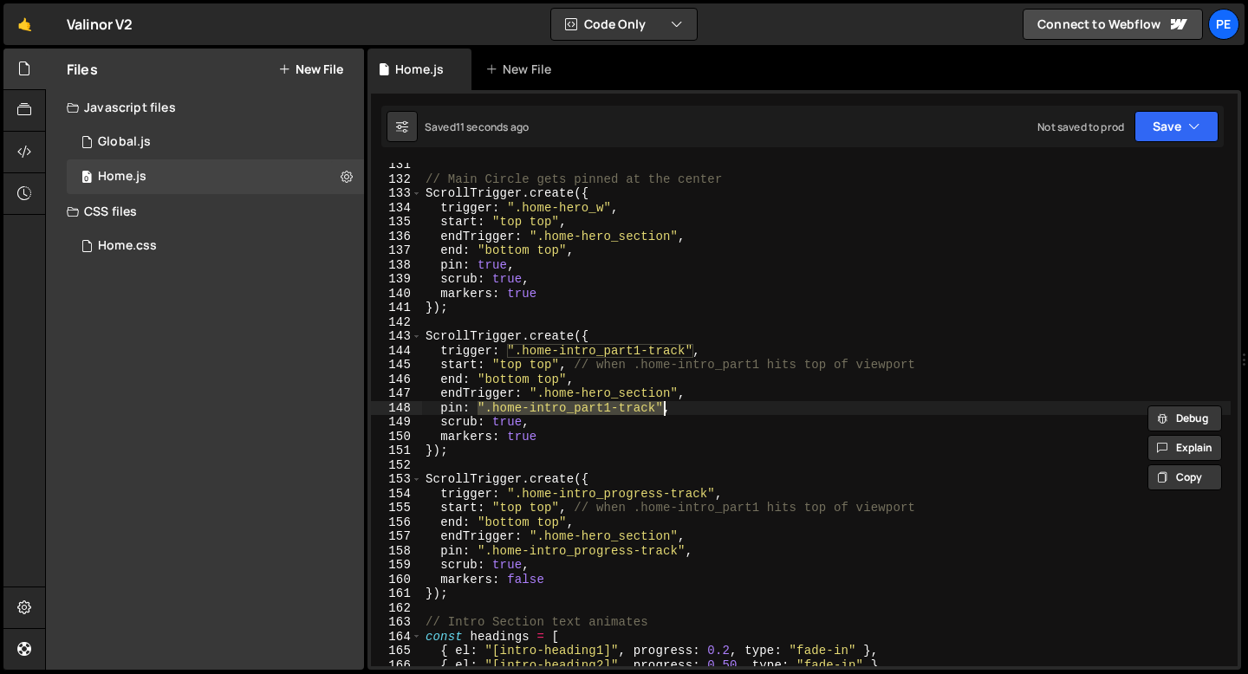
drag, startPoint x: 480, startPoint y: 408, endPoint x: 661, endPoint y: 405, distance: 181.1
click at [661, 405] on div "// Main Circle gets pinned at the center ScrollTrigger . create ({ trigger : ".…" at bounding box center [826, 424] width 808 height 532
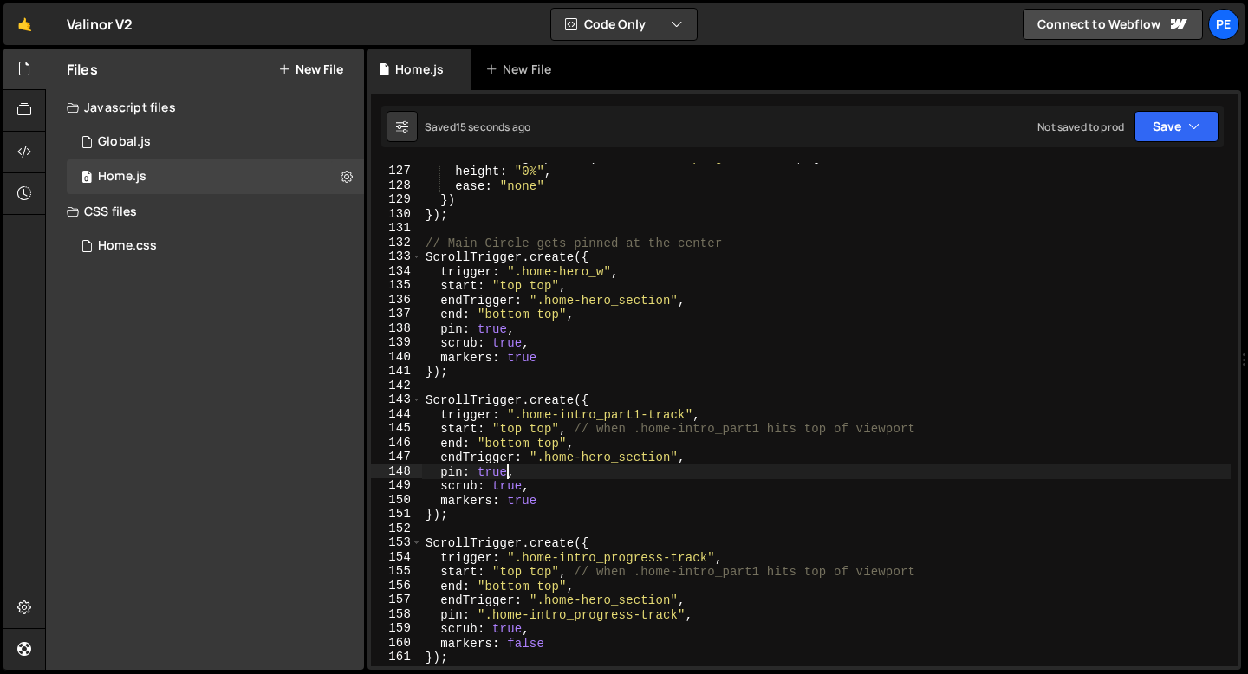
scroll to position [1799, 0]
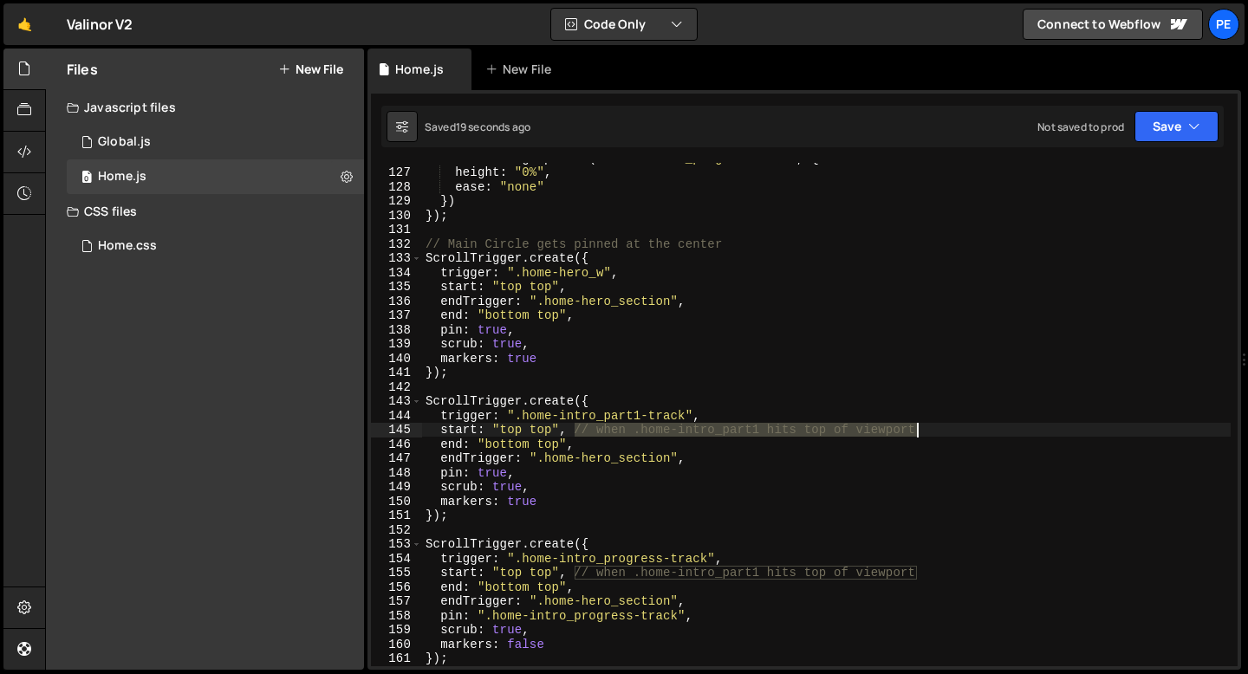
drag, startPoint x: 574, startPoint y: 433, endPoint x: 920, endPoint y: 430, distance: 346.6
click at [920, 430] on div "animation : gsap . from ( ".home-intro_progress-line" , { height : "0%" , ease …" at bounding box center [826, 417] width 808 height 532
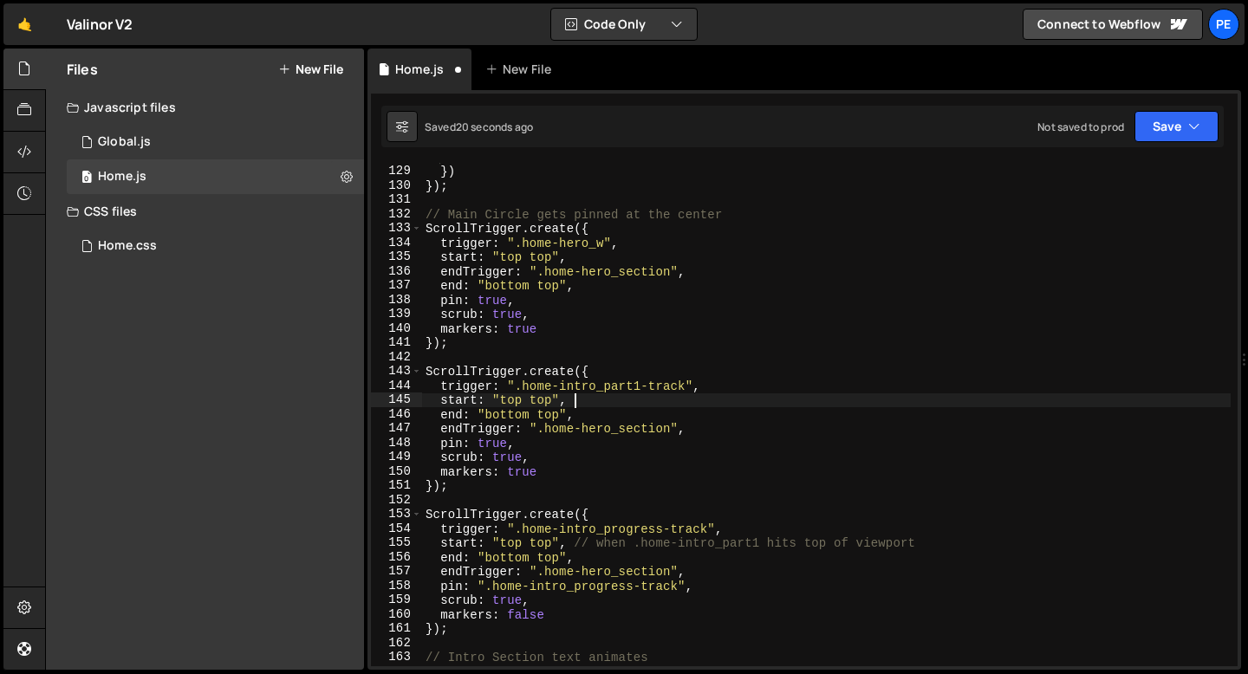
scroll to position [1910, 0]
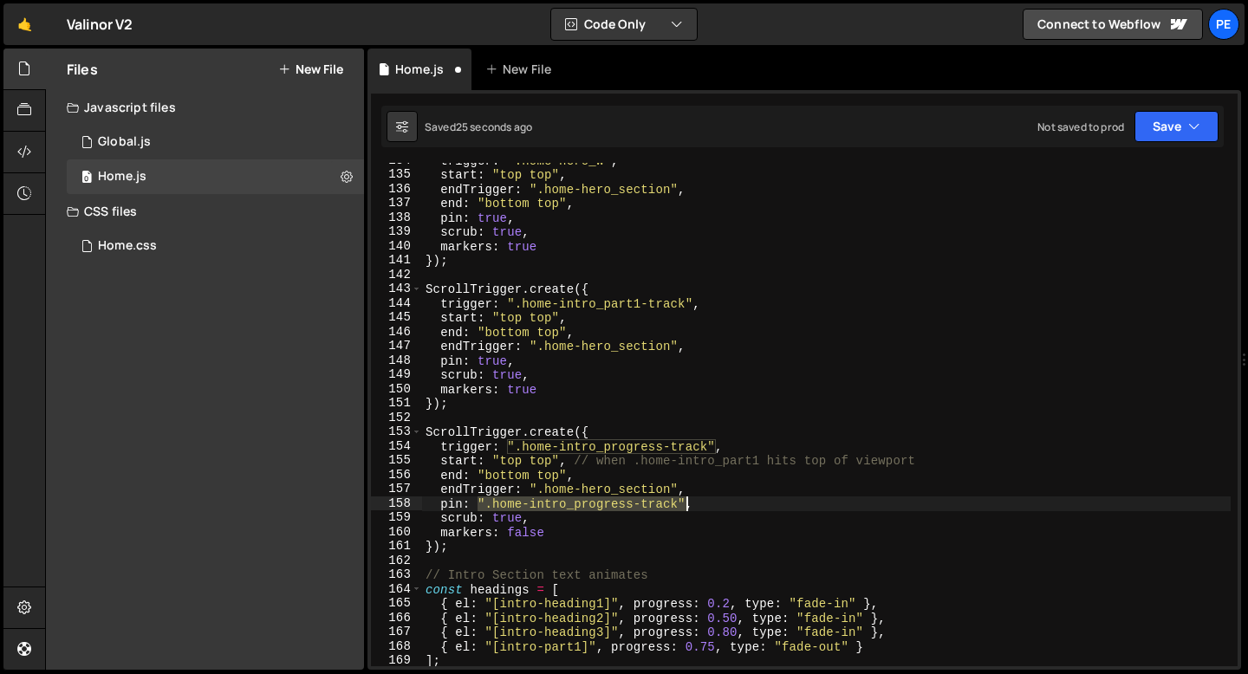
drag, startPoint x: 477, startPoint y: 504, endPoint x: 684, endPoint y: 506, distance: 207.9
click at [684, 506] on div "trigger : ".home-hero_w" , start : "top top" , endTrigger : ".home-hero_section…" at bounding box center [826, 419] width 808 height 532
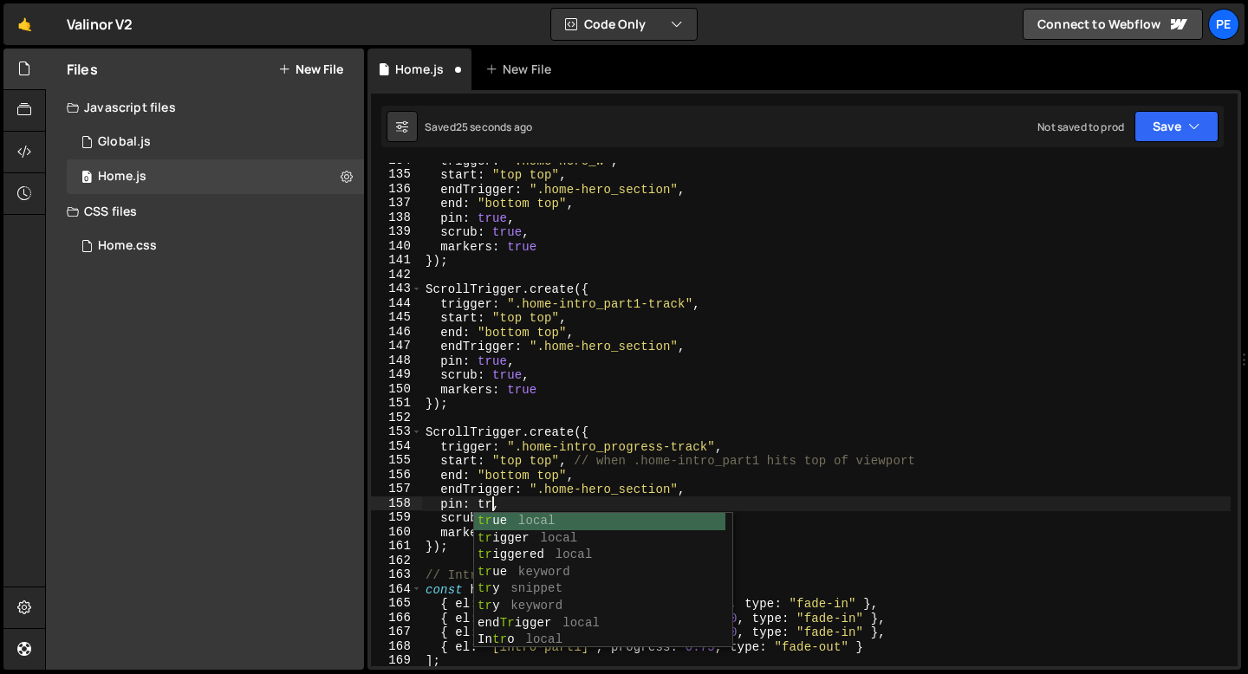
scroll to position [0, 5]
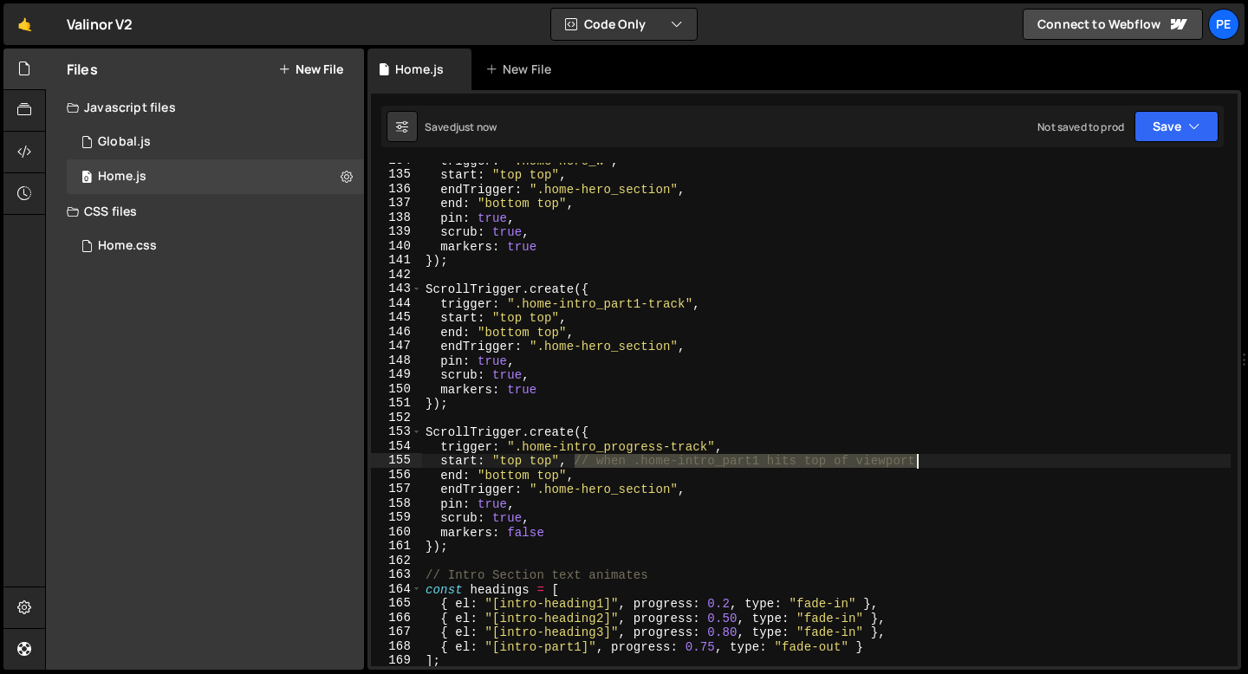
drag, startPoint x: 574, startPoint y: 463, endPoint x: 932, endPoint y: 461, distance: 358.7
click at [934, 461] on div "trigger : ".home-hero_w" , start : "top top" , endTrigger : ".home-hero_section…" at bounding box center [826, 419] width 808 height 532
type textarea "start: "top top","
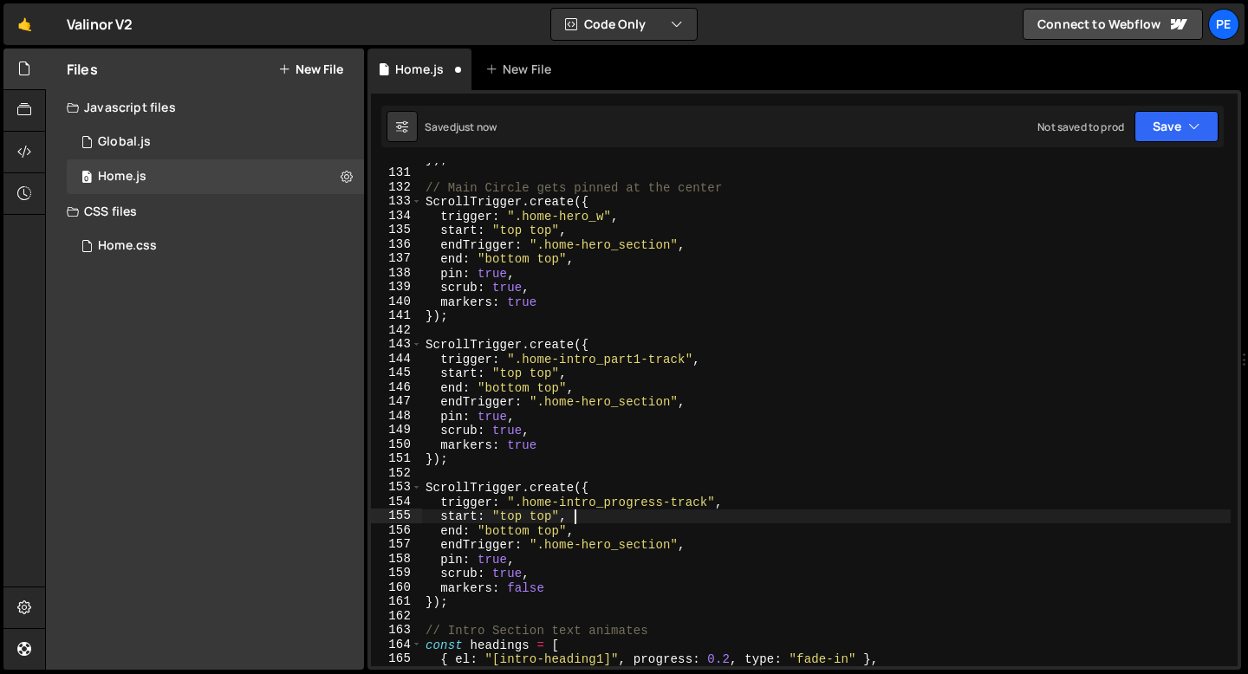
scroll to position [1856, 0]
click at [605, 470] on div "}) ; // Main Circle gets pinned at the center ScrollTrigger . create ({ trigger…" at bounding box center [826, 418] width 808 height 532
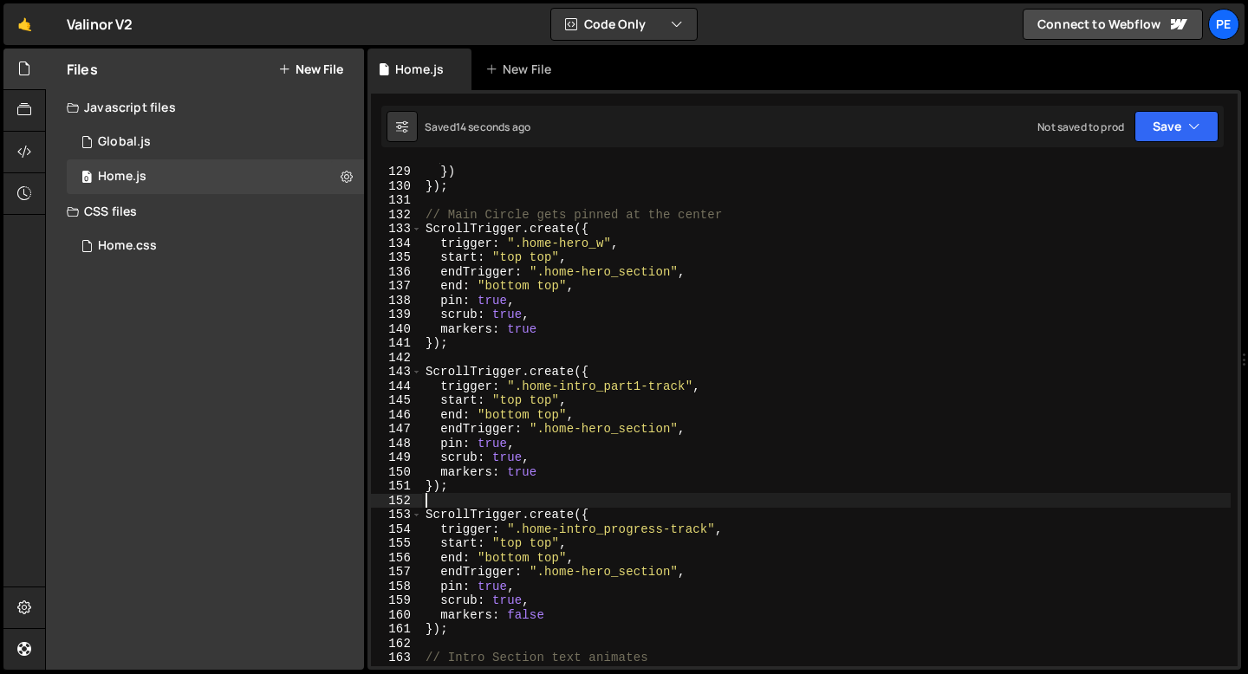
scroll to position [1813, 0]
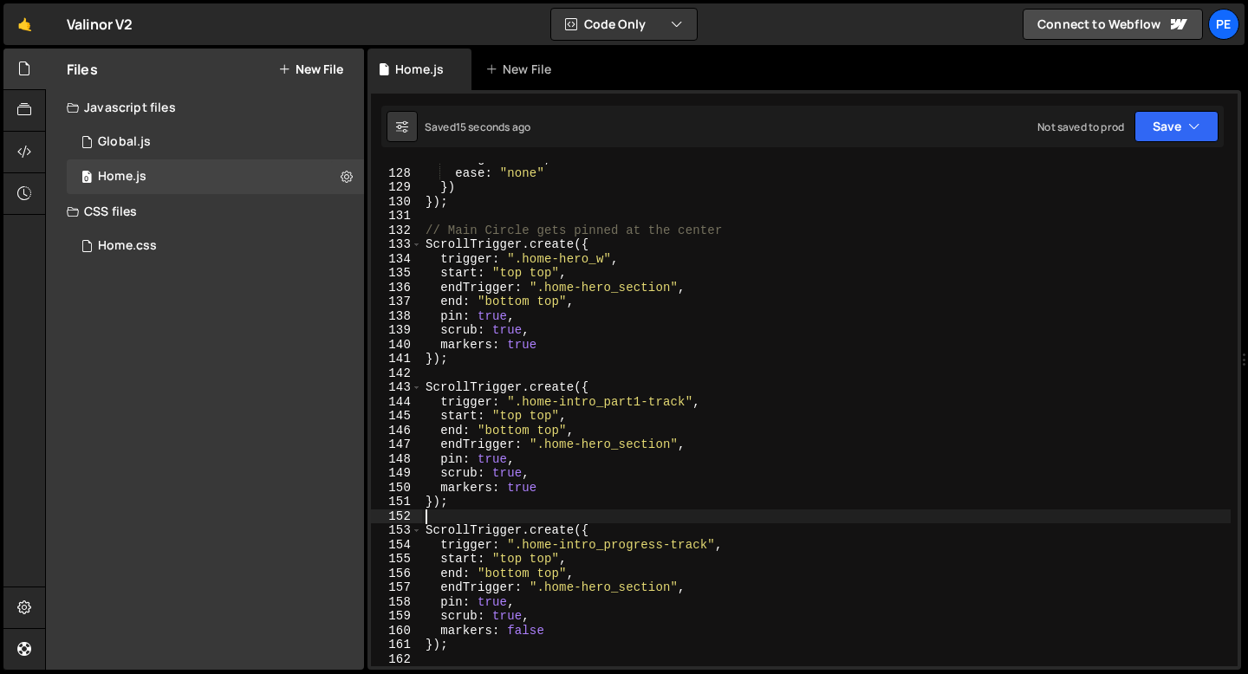
click at [455, 502] on div "height : "0%" , ease : "none" }) }) ; // Main Circle gets pinned at the center …" at bounding box center [826, 418] width 808 height 532
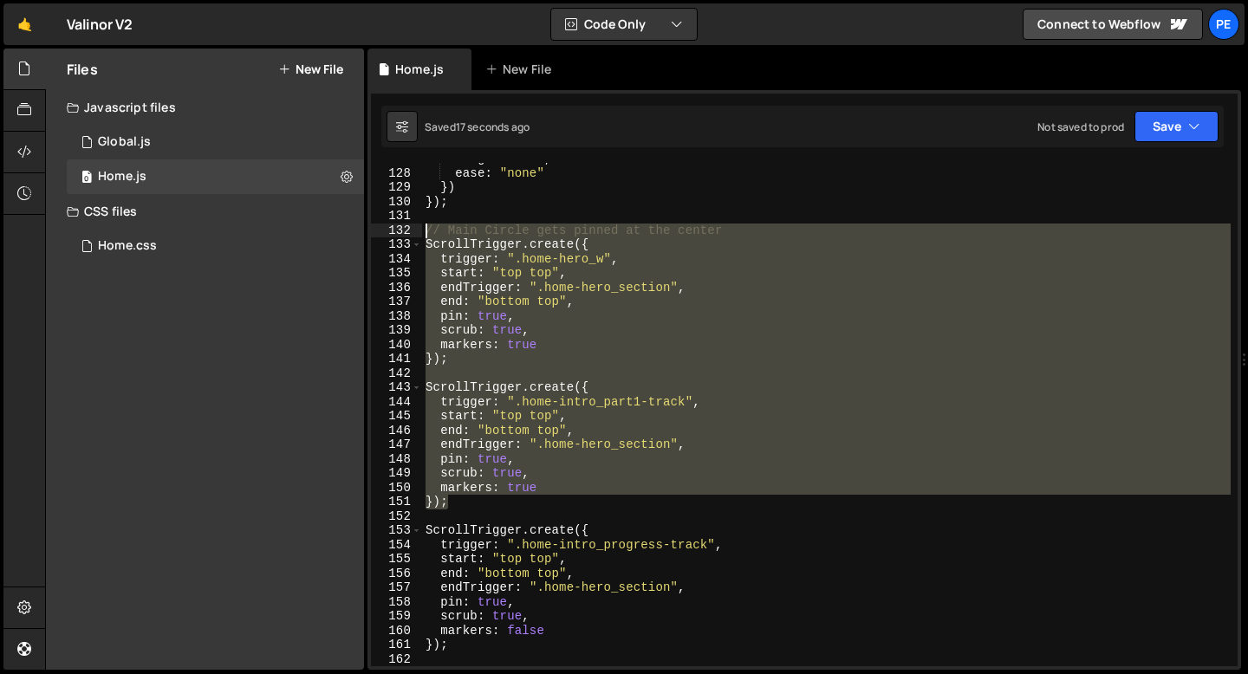
drag, startPoint x: 455, startPoint y: 502, endPoint x: 425, endPoint y: 234, distance: 269.4
click at [425, 234] on div "height : "0%" , ease : "none" }) }) ; // Main Circle gets pinned at the center …" at bounding box center [826, 418] width 808 height 532
click at [514, 229] on div "height : "0%" , ease : "none" }) }) ; // Main Circle gets pinned at the center …" at bounding box center [826, 414] width 808 height 503
click at [514, 229] on div "height : "0%" , ease : "none" }) }) ; // Main Circle gets pinned at the center …" at bounding box center [826, 418] width 808 height 532
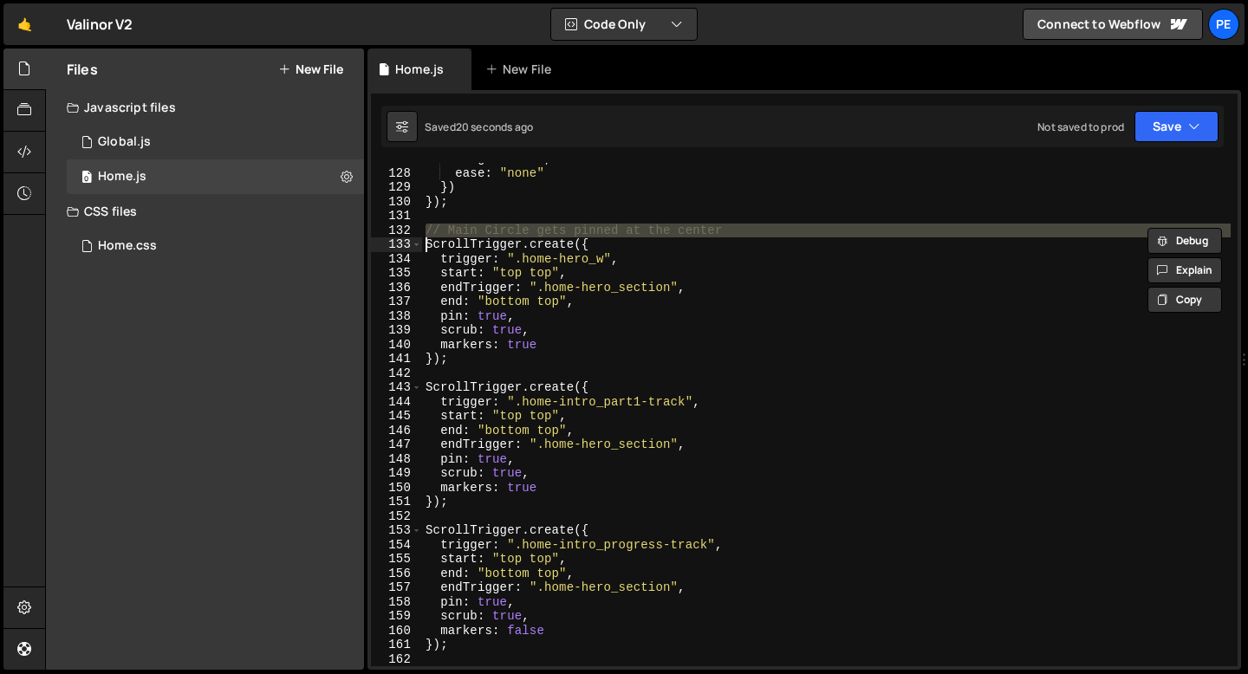
click at [514, 229] on div "height : "0%" , ease : "none" }) }) ; // Main Circle gets pinned at the center …" at bounding box center [826, 418] width 808 height 532
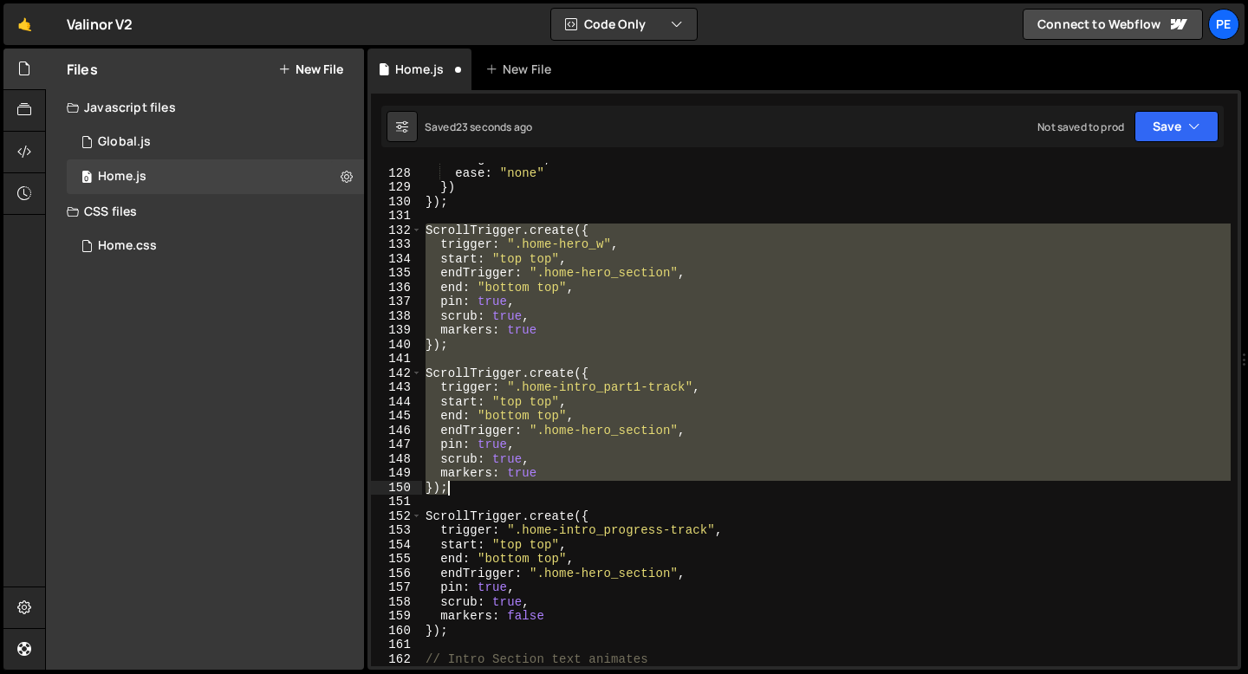
drag, startPoint x: 425, startPoint y: 229, endPoint x: 466, endPoint y: 490, distance: 264.0
click at [466, 490] on div "height : "0%" , ease : "none" }) }) ; ScrollTrigger . create ({ trigger : ".hom…" at bounding box center [826, 418] width 808 height 532
click at [691, 385] on div "height : "0%" , ease : "none" }) }) ; ScrollTrigger . create ({ trigger : ".hom…" at bounding box center [826, 414] width 808 height 503
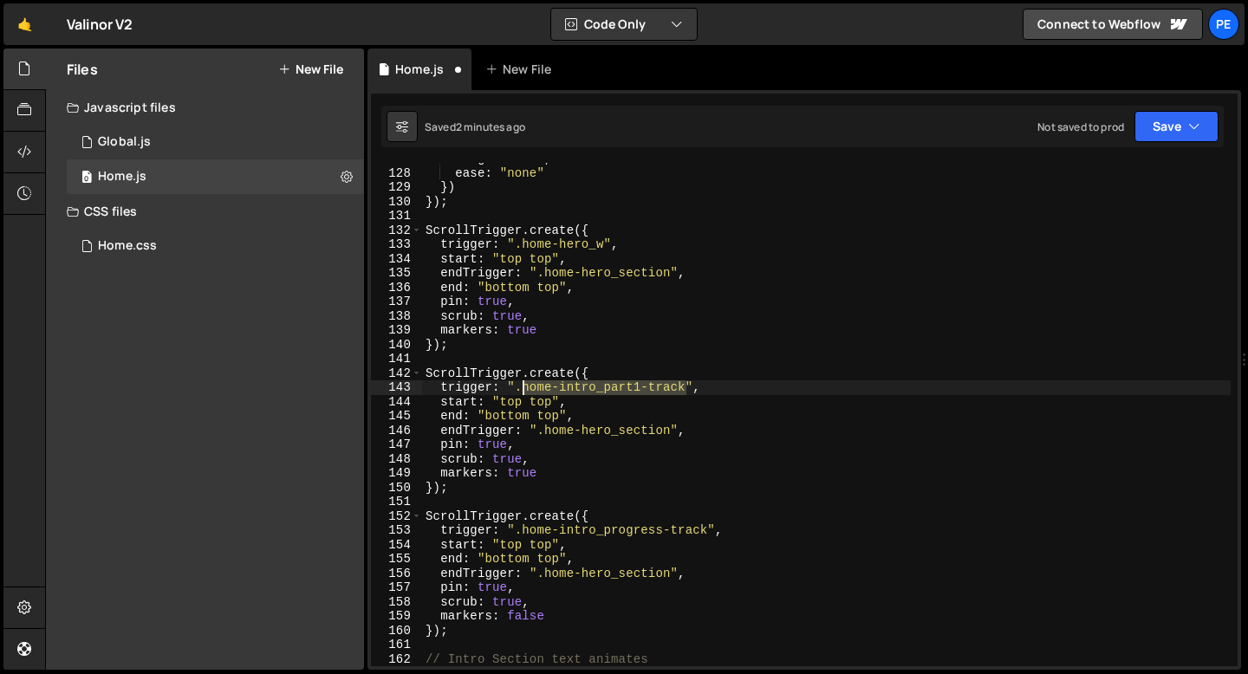
drag, startPoint x: 687, startPoint y: 386, endPoint x: 522, endPoint y: 387, distance: 164.6
click at [522, 387] on div "height : "0%" , ease : "none" }) }) ; ScrollTrigger . create ({ trigger : ".hom…" at bounding box center [826, 418] width 808 height 532
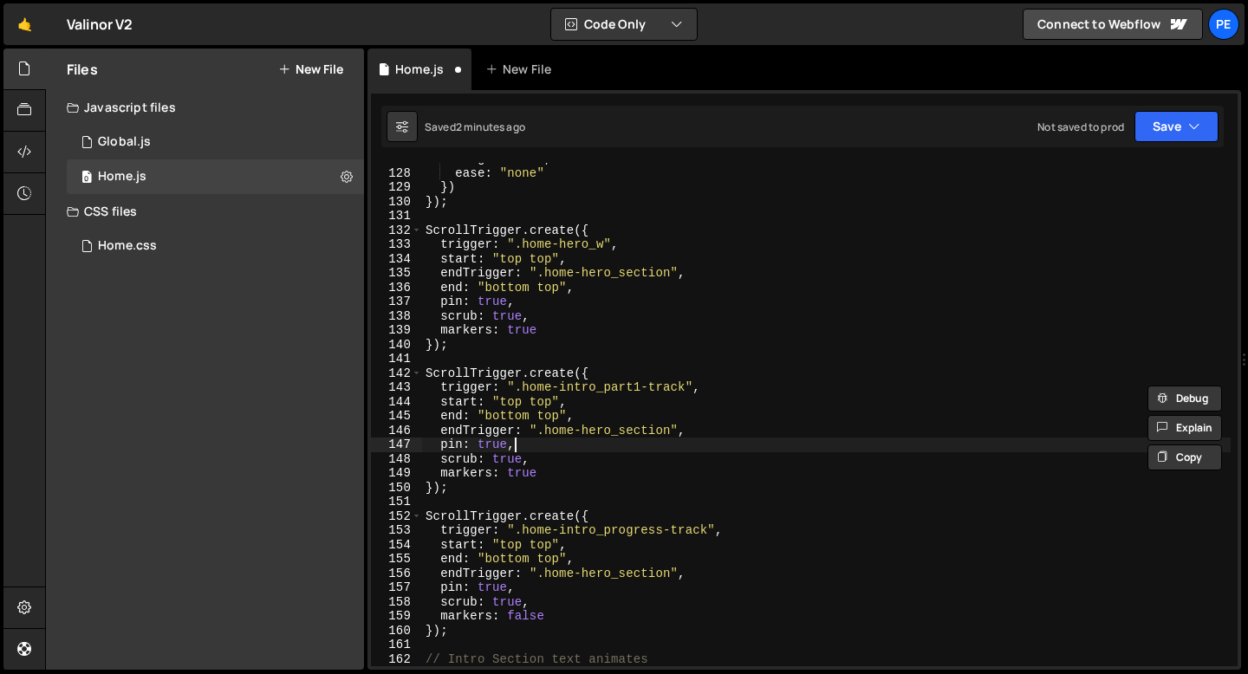
click at [576, 451] on div "height : "0%" , ease : "none" }) }) ; ScrollTrigger . create ({ trigger : ".hom…" at bounding box center [826, 418] width 808 height 532
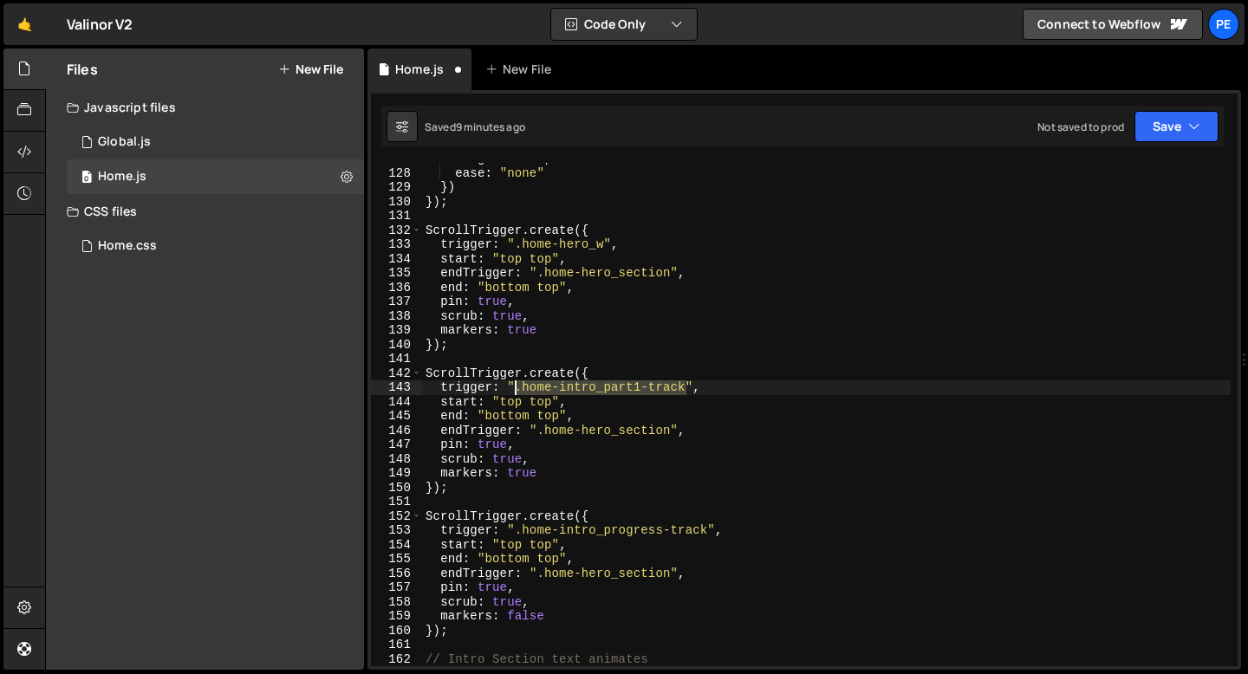
drag, startPoint x: 684, startPoint y: 386, endPoint x: 518, endPoint y: 386, distance: 165.5
click at [518, 386] on div "height : "0%" , ease : "none" }) }) ; ScrollTrigger . create ({ trigger : ".hom…" at bounding box center [826, 418] width 808 height 532
paste textarea "home-intro_w"
click at [516, 390] on div "height : "0%" , ease : "none" }) }) ; ScrollTrigger . create ({ trigger : ".hom…" at bounding box center [826, 418] width 808 height 532
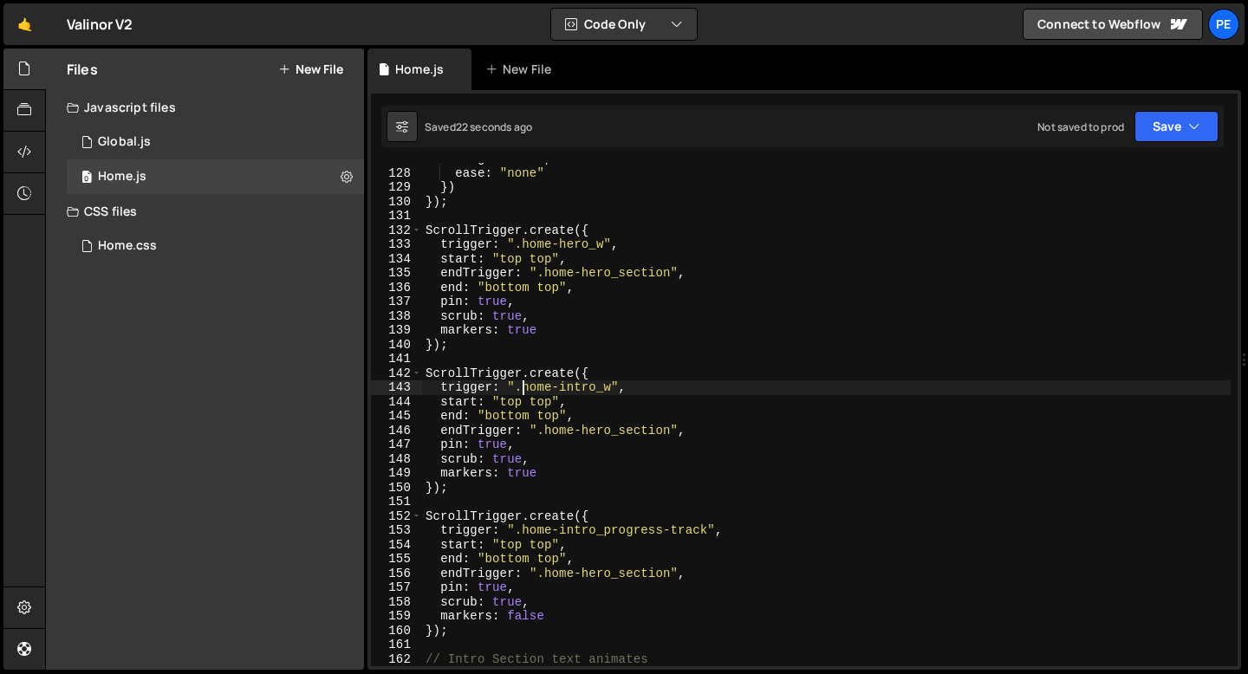
click at [518, 449] on div "height : "0%" , ease : "none" }) }) ; ScrollTrigger . create ({ trigger : ".hom…" at bounding box center [826, 418] width 808 height 532
type textarea "pin: true,"
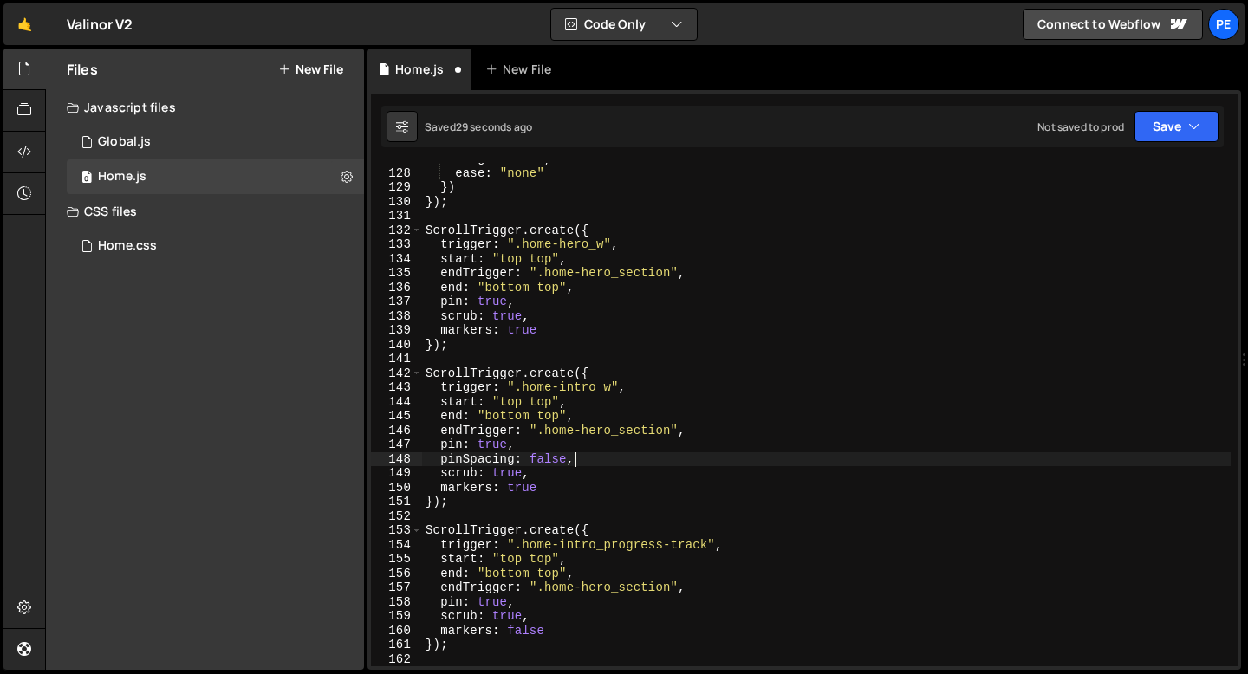
scroll to position [0, 10]
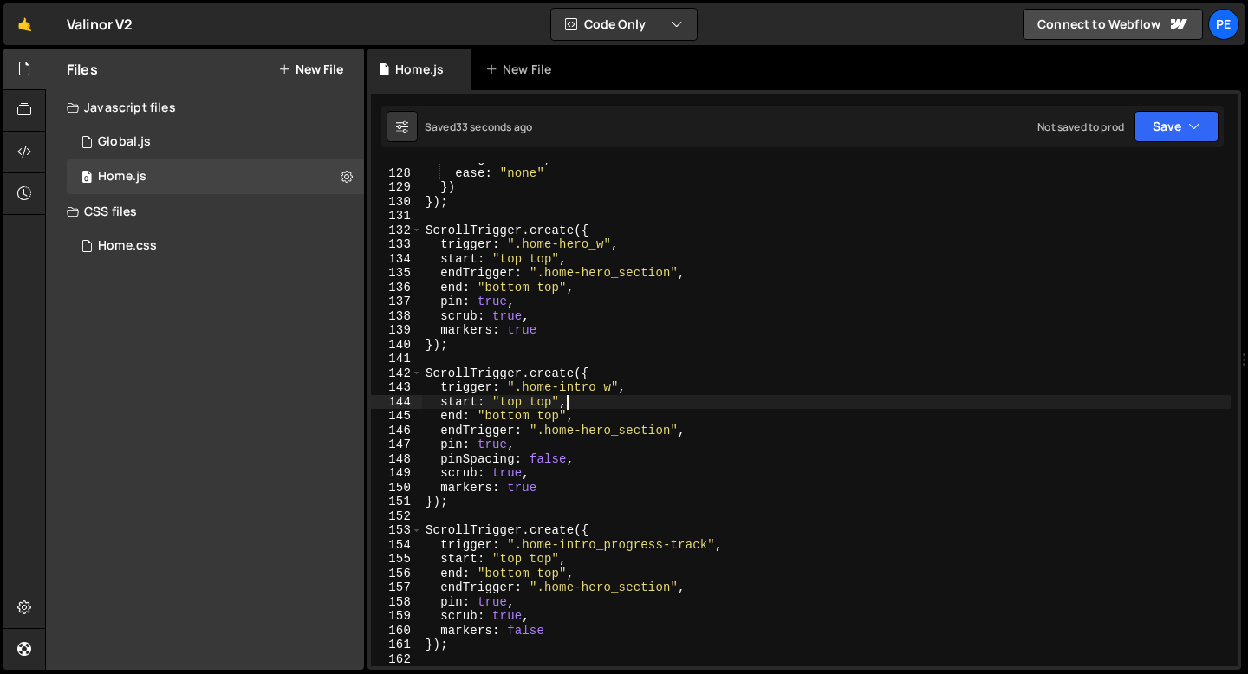
click at [616, 407] on div "height : "0%" , ease : "none" }) }) ; ScrollTrigger . create ({ trigger : ".hom…" at bounding box center [826, 418] width 808 height 532
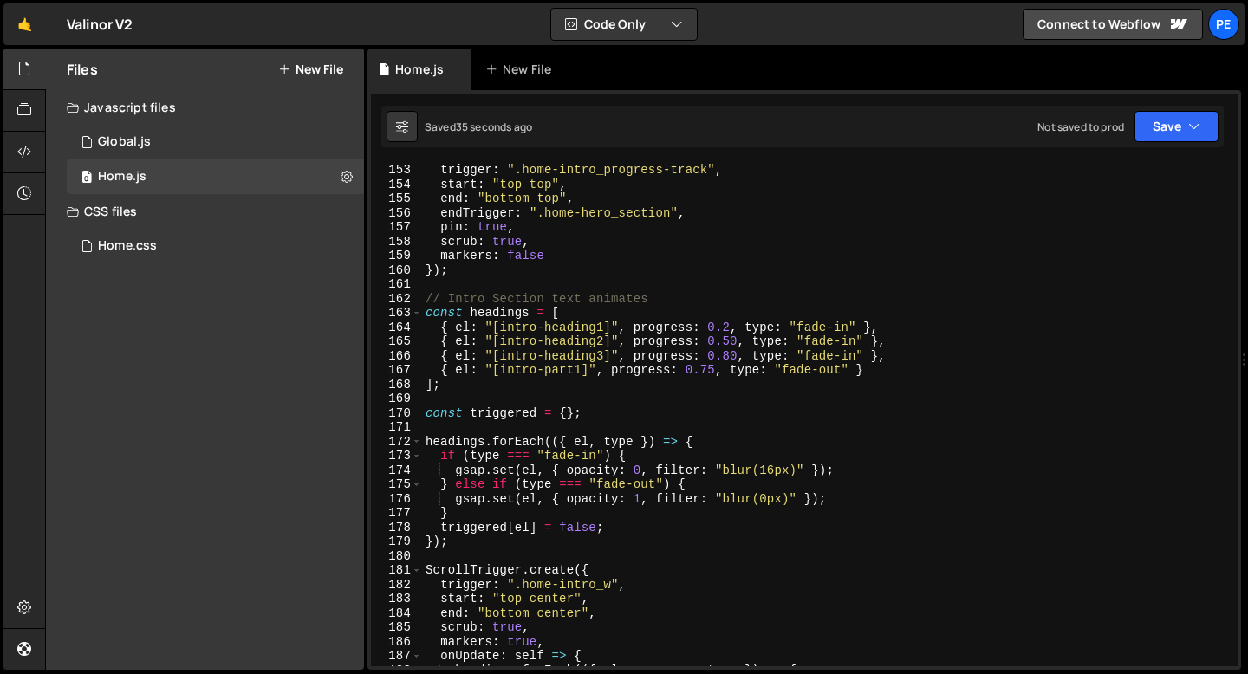
scroll to position [2212, 0]
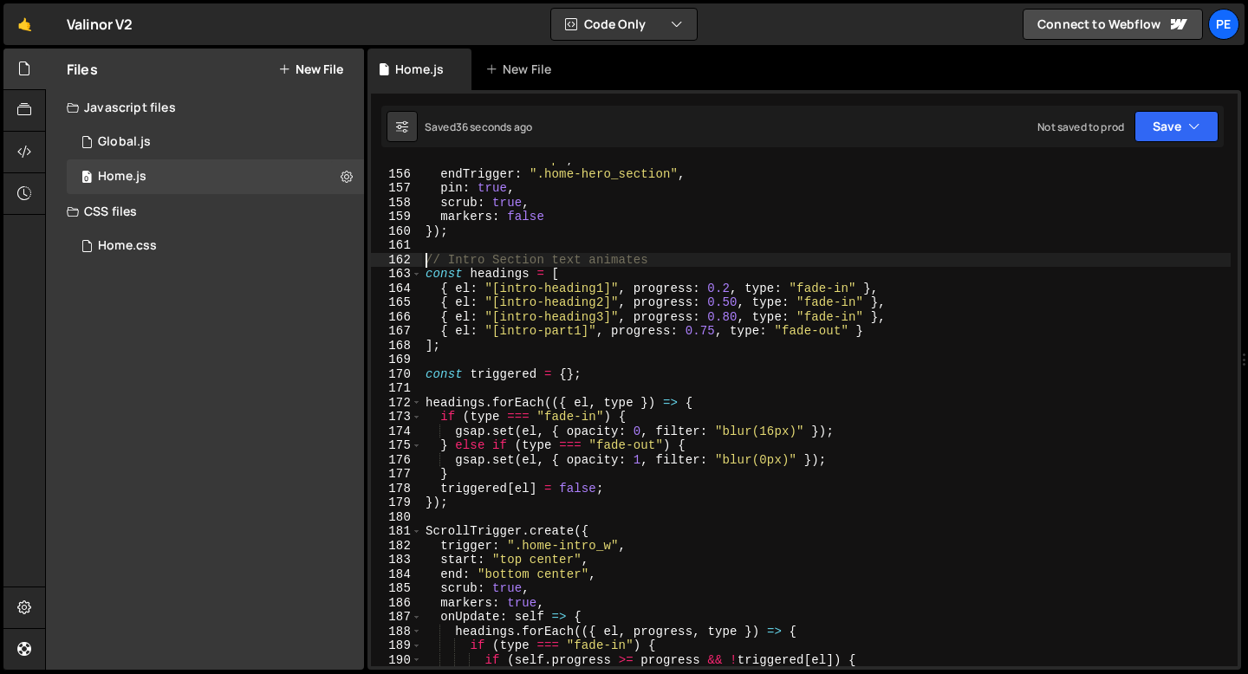
click at [426, 261] on div "end : "bottom top" , endTrigger : ".home-hero_section" , pin : true , scrub : t…" at bounding box center [826, 418] width 808 height 532
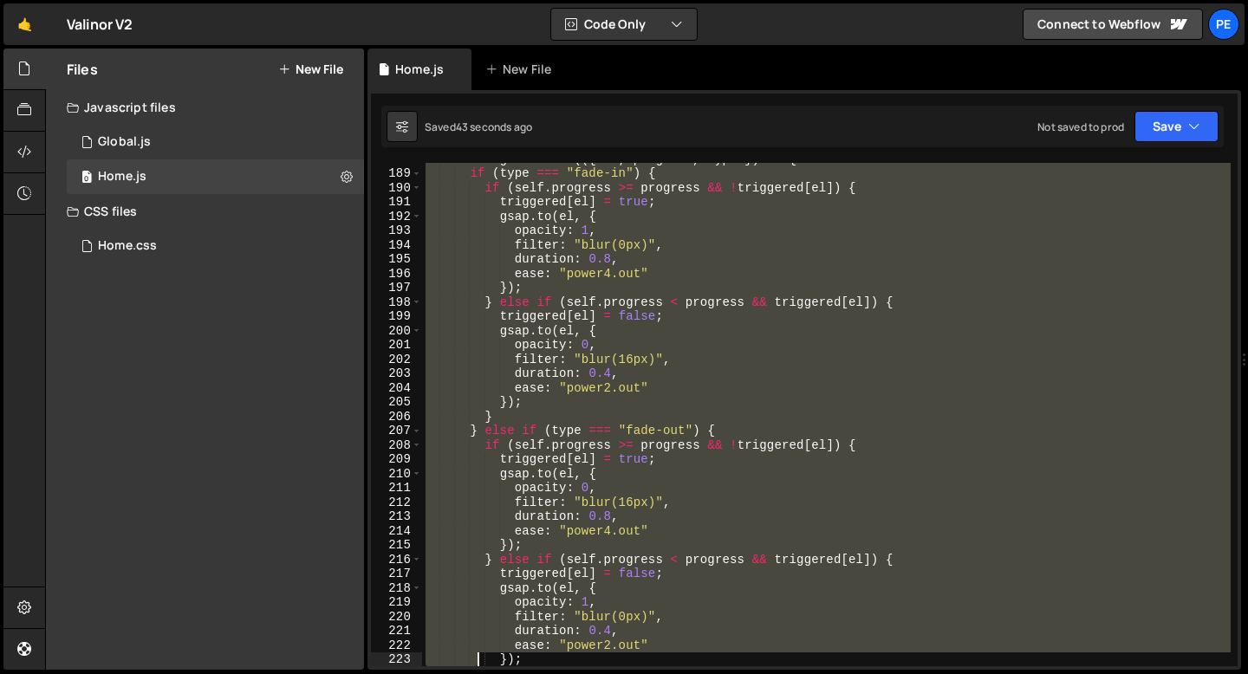
scroll to position [2770, 0]
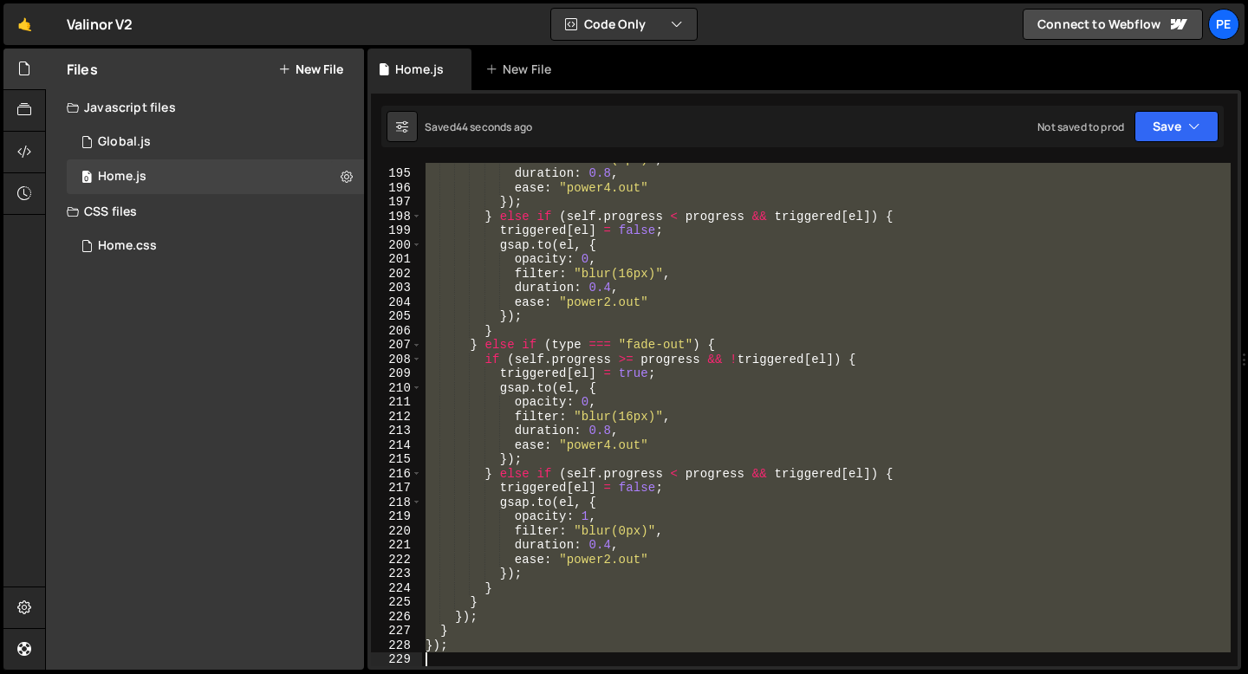
drag, startPoint x: 425, startPoint y: 261, endPoint x: 484, endPoint y: 655, distance: 398.6
click at [483, 655] on div "filter : "blur(0px)" , duration : 0.8 , ease : "power4.out" }) ; } else if ( se…" at bounding box center [826, 418] width 808 height 532
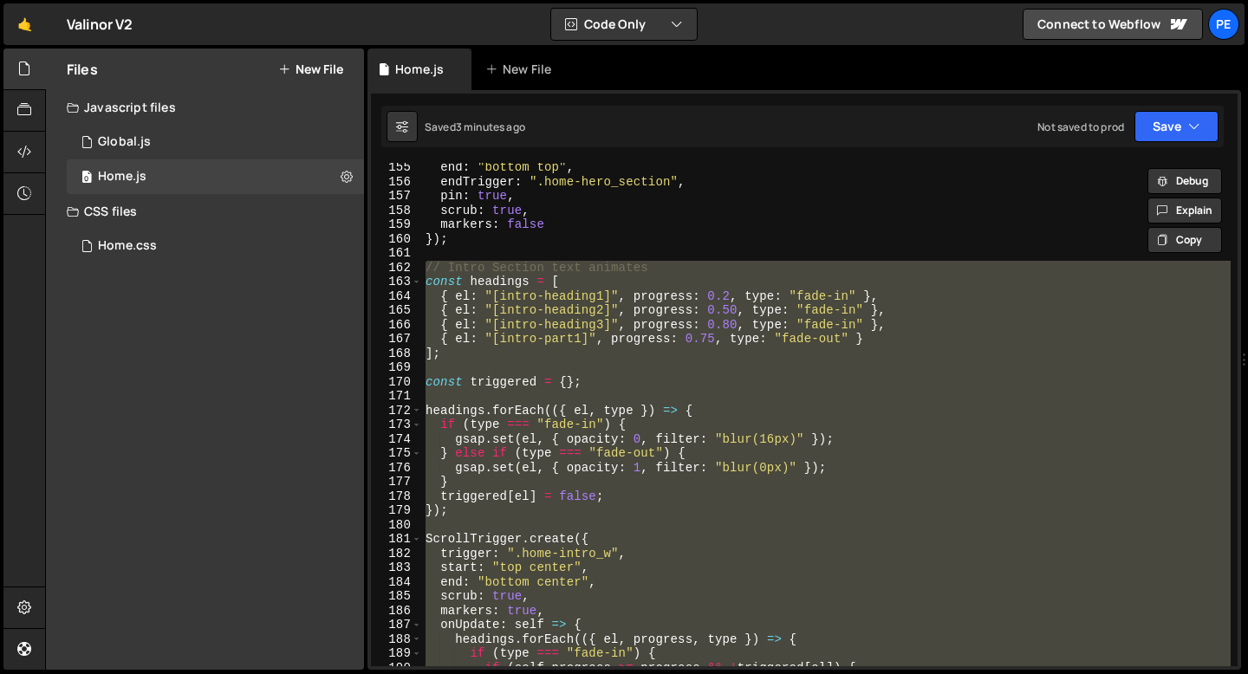
scroll to position [2172, 0]
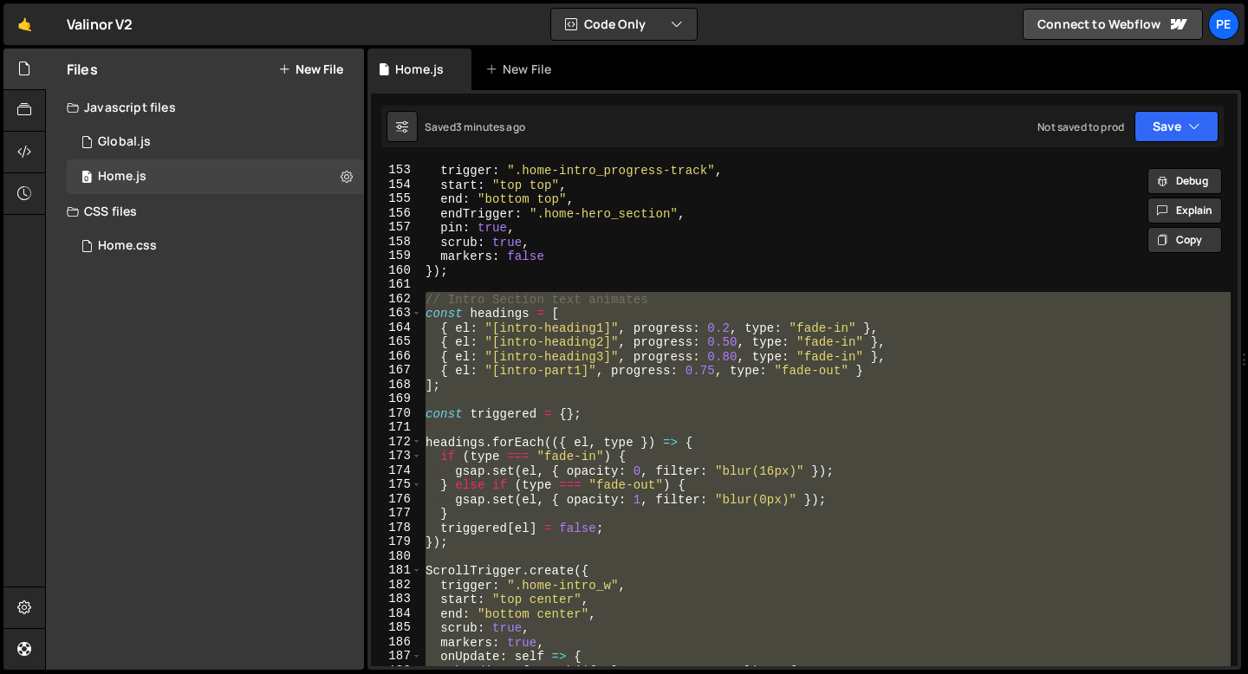
click at [464, 274] on div "ScrollTrigger . create ({ trigger : ".home-intro_progress-track" , start : "top…" at bounding box center [826, 415] width 808 height 532
type textarea "});"
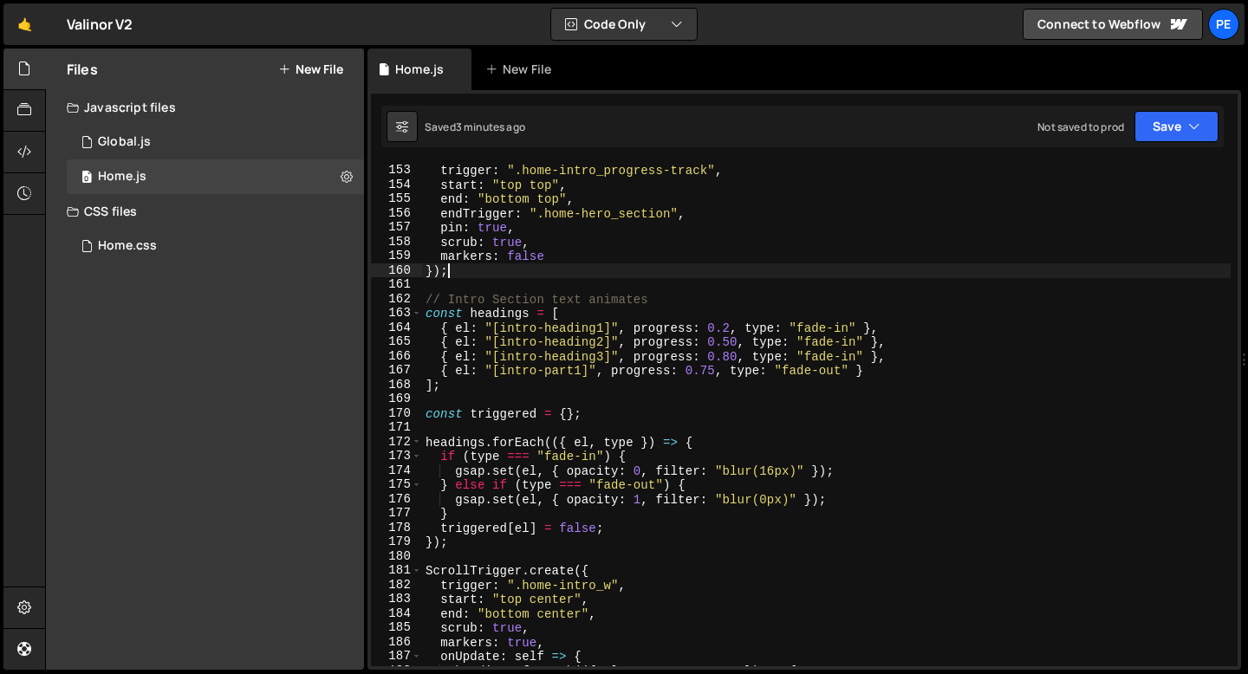
scroll to position [0, 0]
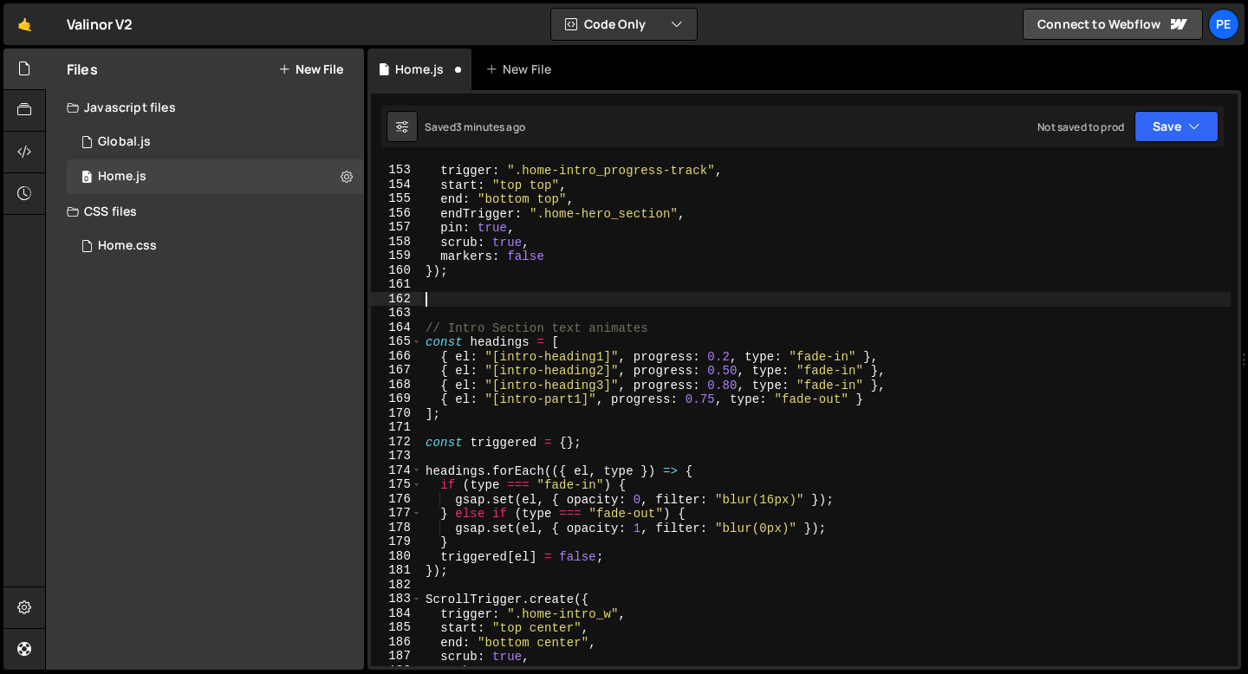
paste textarea "});"
type textarea "});"
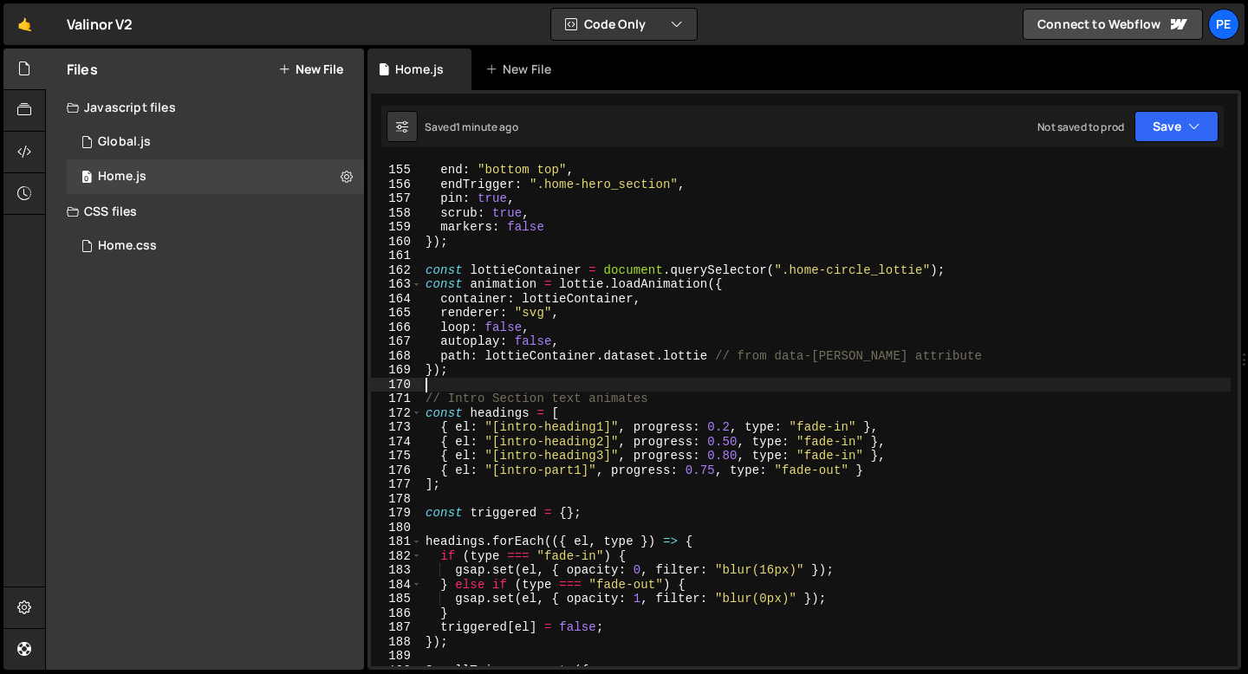
scroll to position [2228, 0]
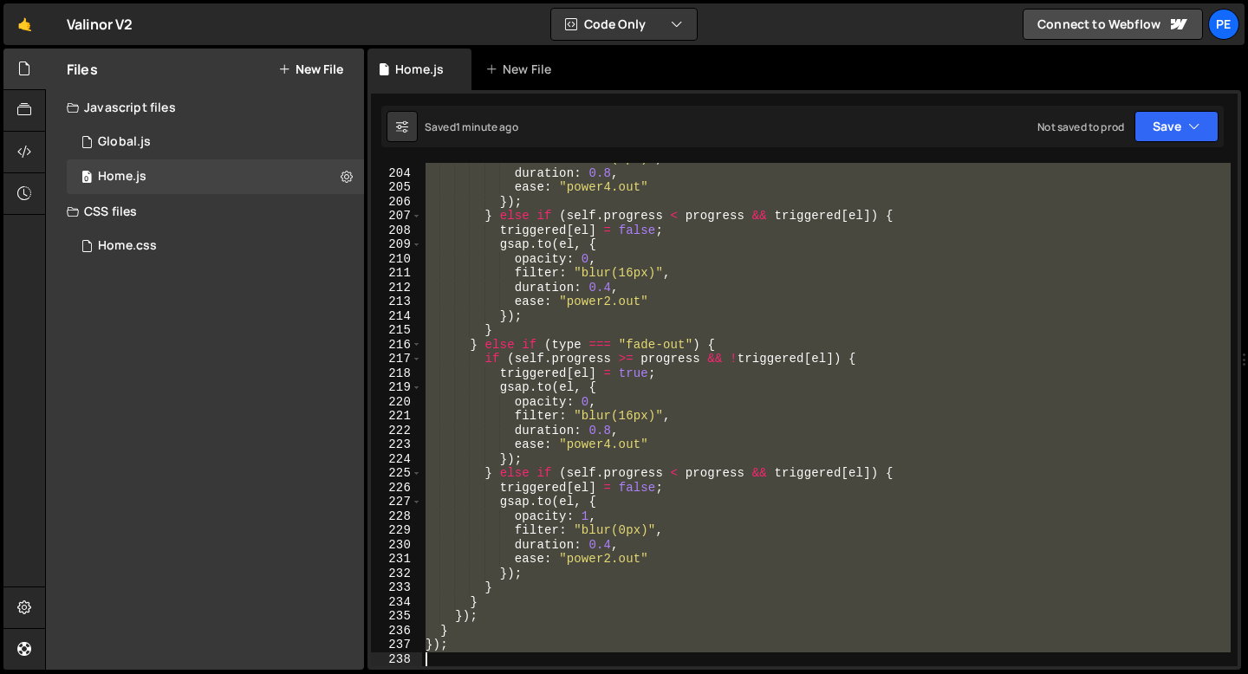
drag, startPoint x: 426, startPoint y: 369, endPoint x: 542, endPoint y: 673, distance: 325.5
click at [542, 673] on div "Hold on a sec... Are you certain you wish to leave this page? Any changes you'v…" at bounding box center [624, 337] width 1248 height 674
type textarea "});"
paste textarea
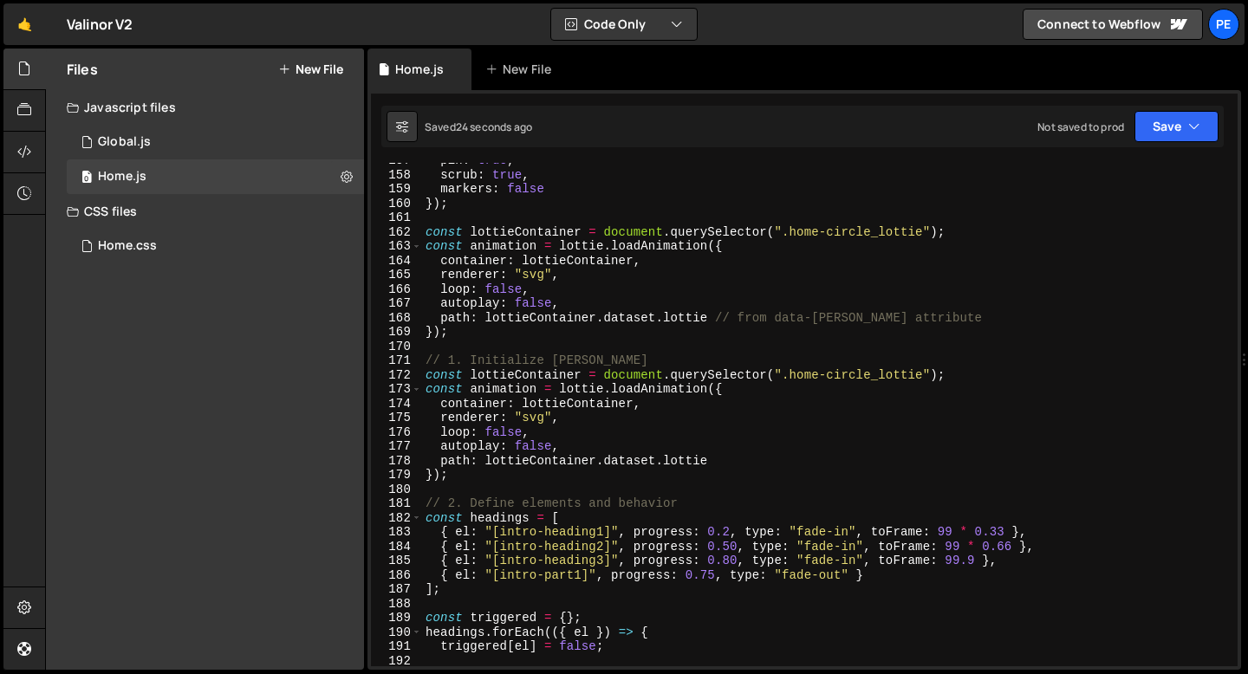
scroll to position [2240, 0]
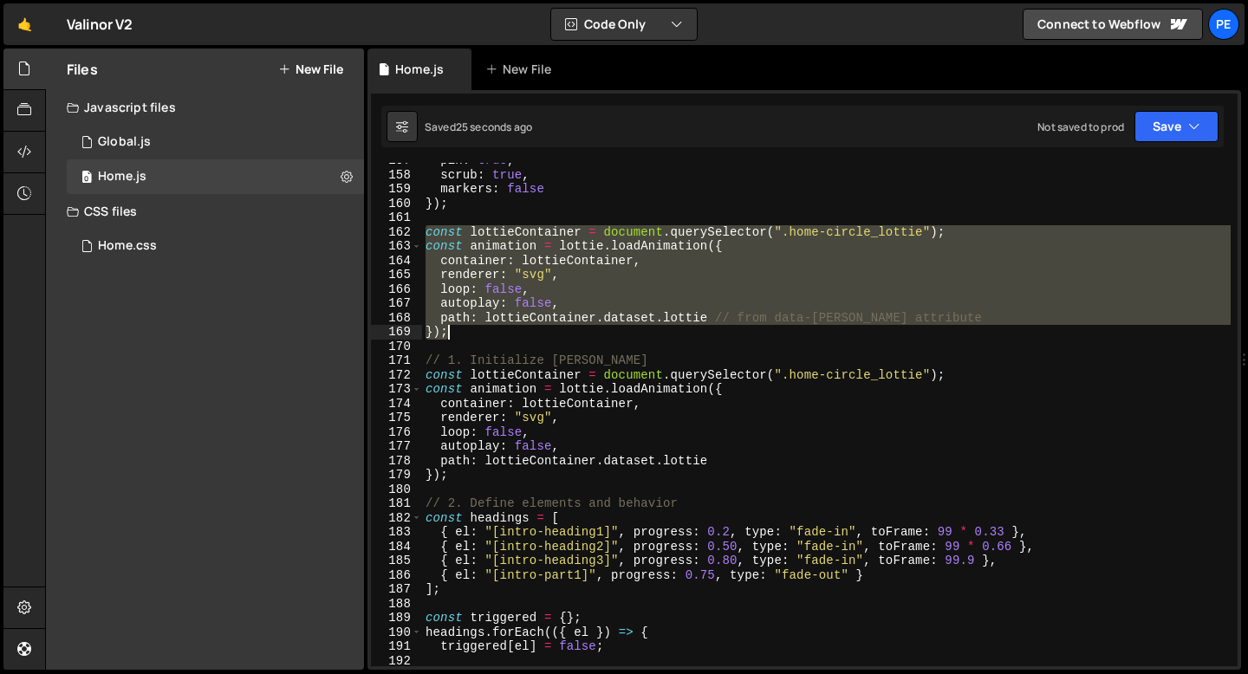
drag, startPoint x: 426, startPoint y: 231, endPoint x: 459, endPoint y: 329, distance: 103.3
click at [459, 329] on div "pin : true , scrub : true , markers : false }) ; const lottieContainer = docume…" at bounding box center [826, 419] width 808 height 532
type textarea "path: lottieContainer.dataset.lottie // from data-lottie attribute });"
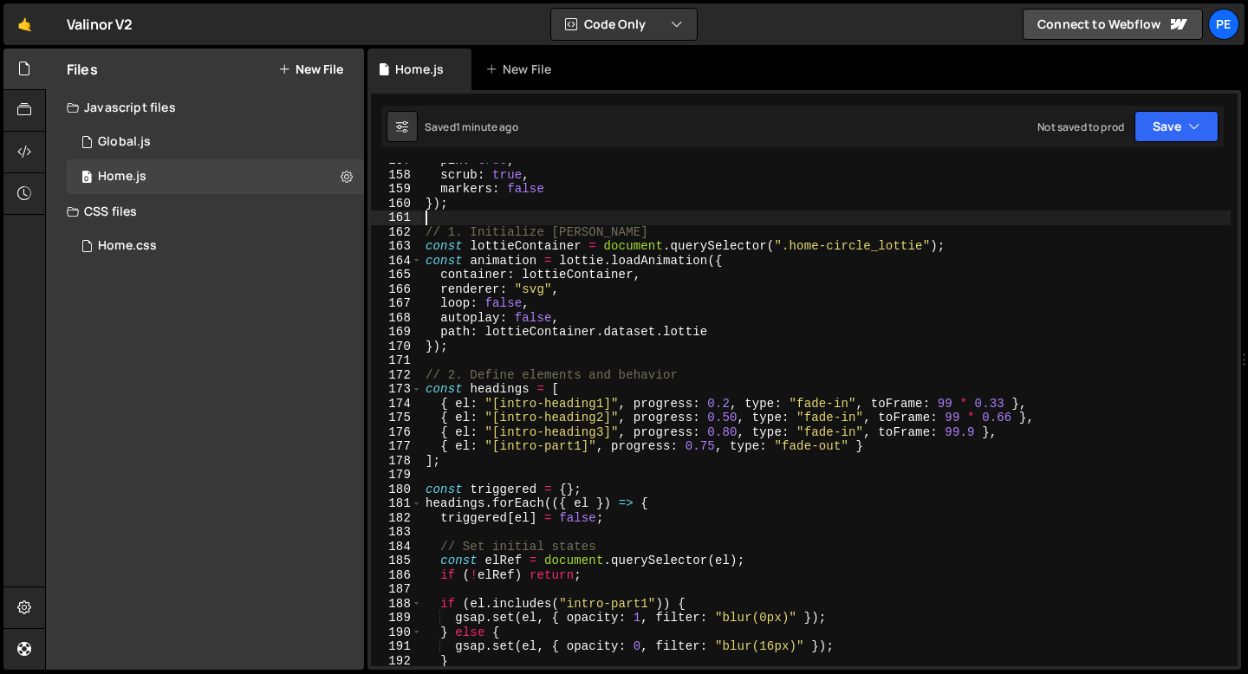
click at [581, 308] on div "pin : true , scrub : true , markers : false }) ; // 1. Initialize Lottie const …" at bounding box center [826, 419] width 808 height 532
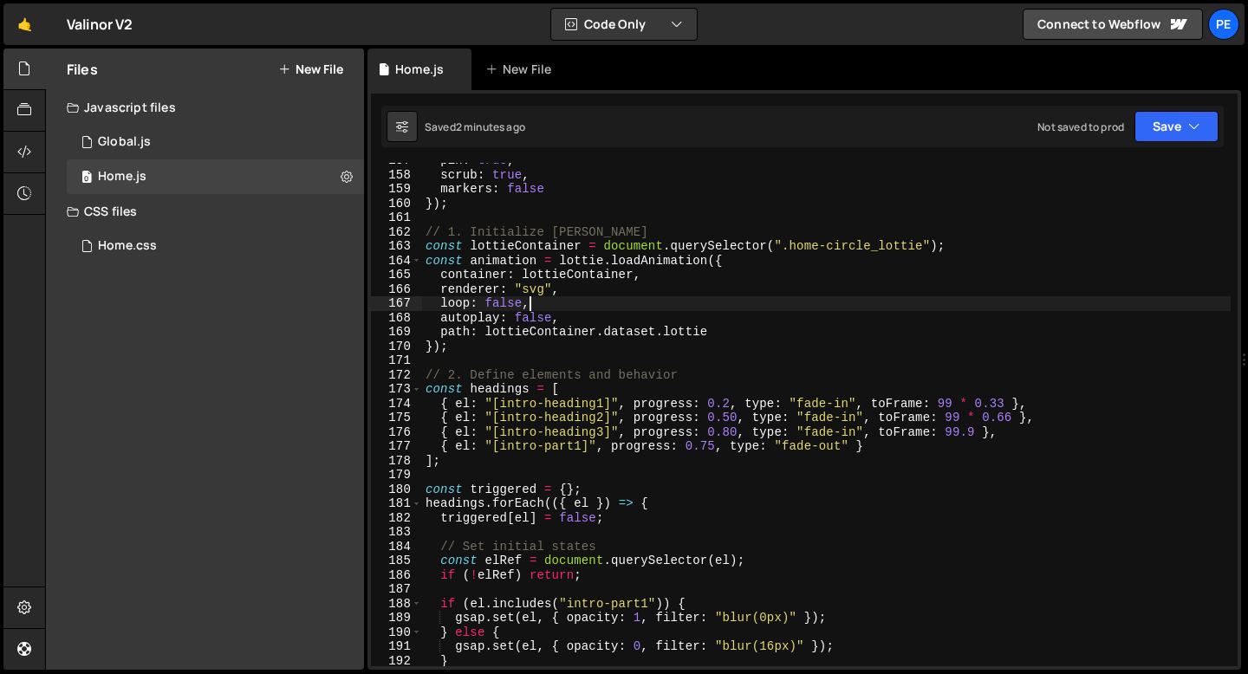
click at [425, 376] on div "pin : true , scrub : true , markers : false }) ; // 1. Initialize Lottie const …" at bounding box center [826, 419] width 808 height 532
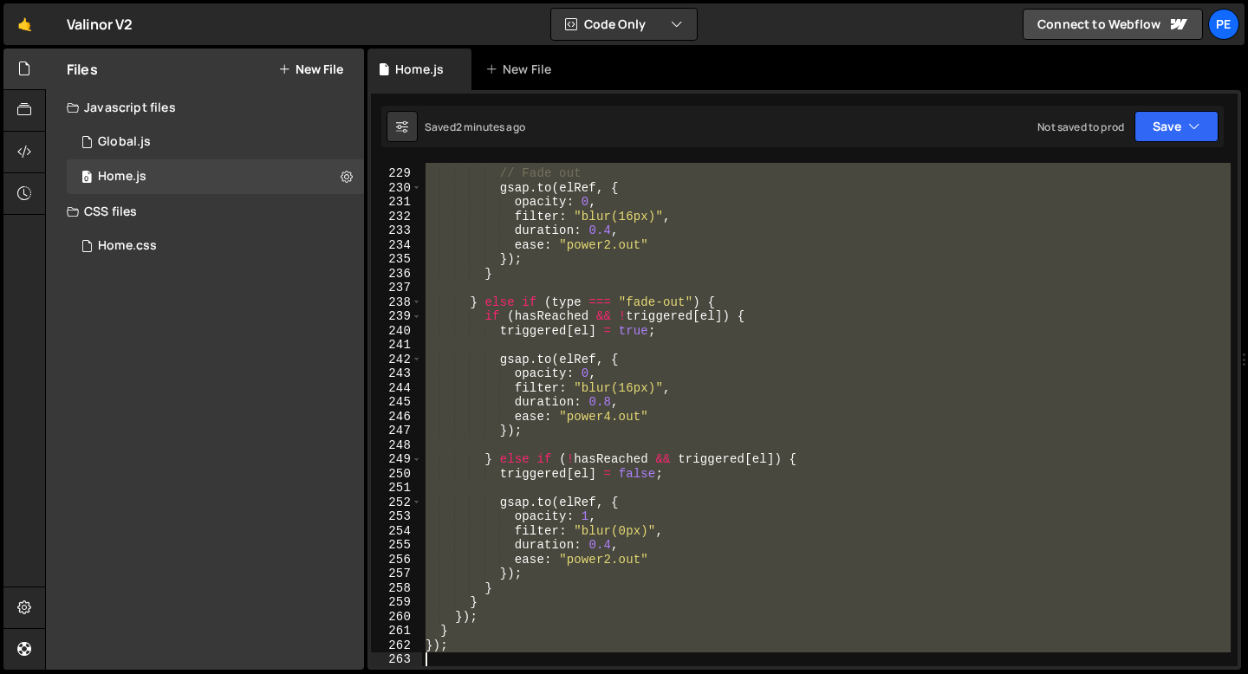
scroll to position [3256, 0]
drag, startPoint x: 425, startPoint y: 232, endPoint x: 516, endPoint y: 653, distance: 430.6
click at [515, 653] on div "// Fade out gsap . to ( elRef , { opacity : 0 , filter : "blur(16px)" , duratio…" at bounding box center [826, 418] width 808 height 532
type textarea "});"
paste textarea
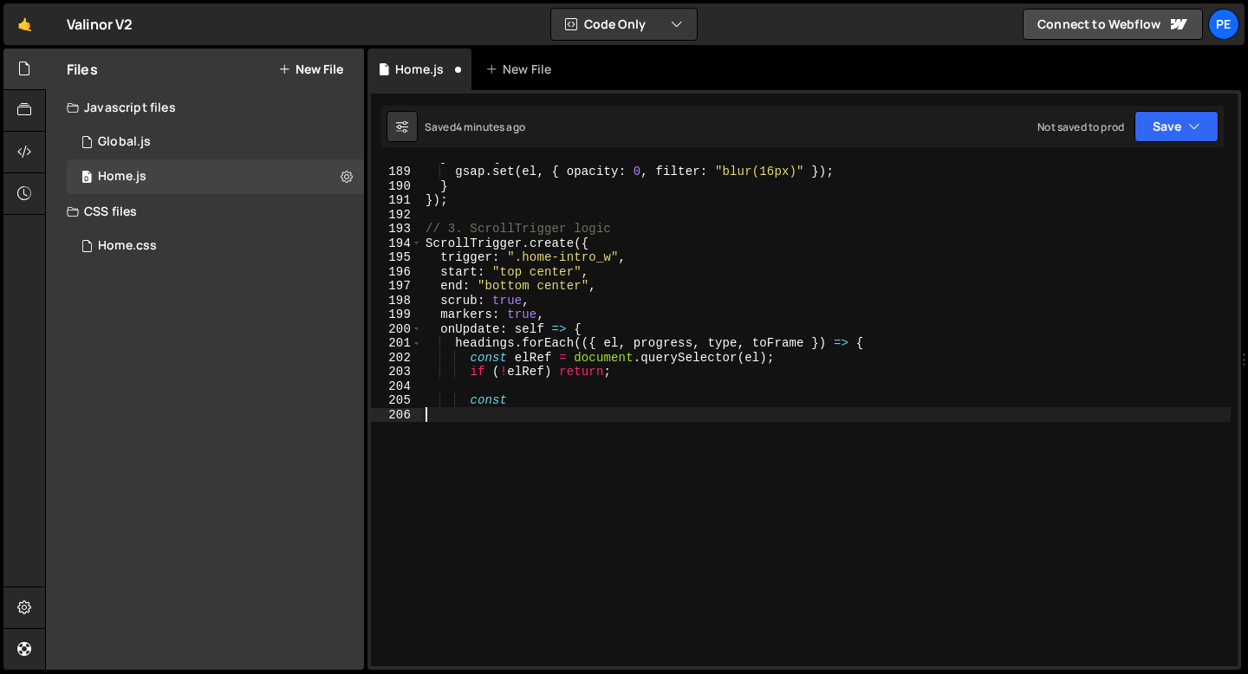
scroll to position [2686, 0]
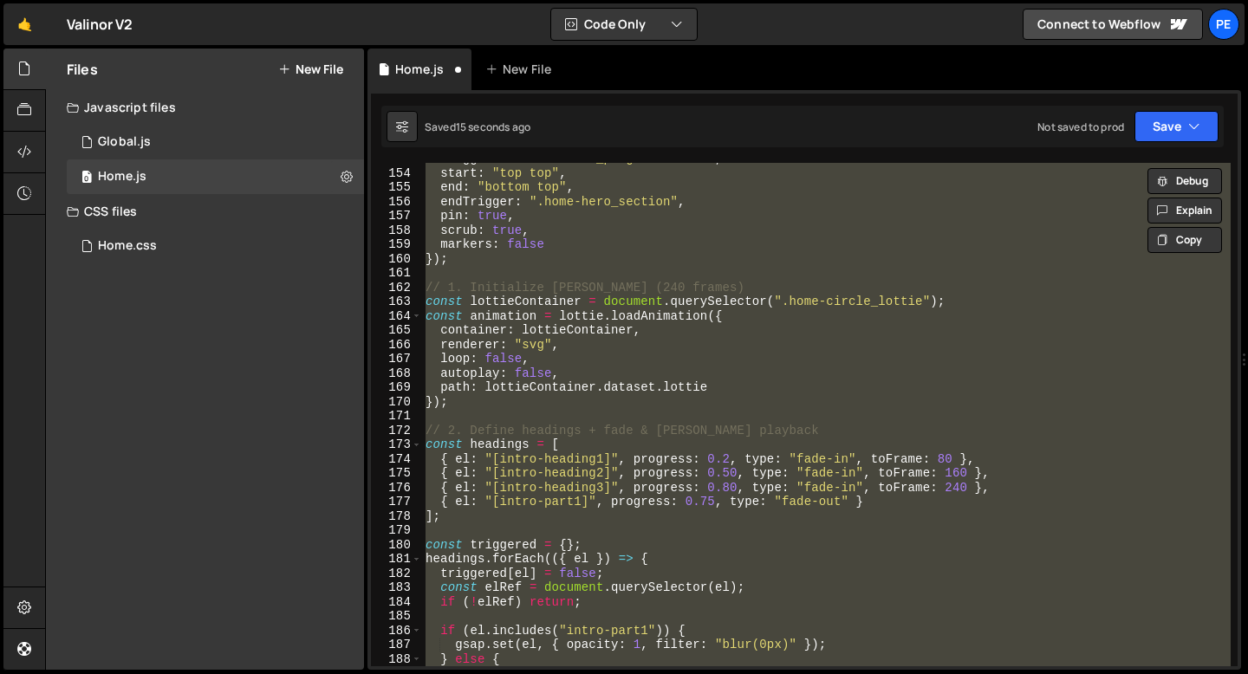
click at [491, 469] on div "trigger : ".home-intro_progress-track" , start : "top top" , end : "bottom top"…" at bounding box center [826, 414] width 808 height 503
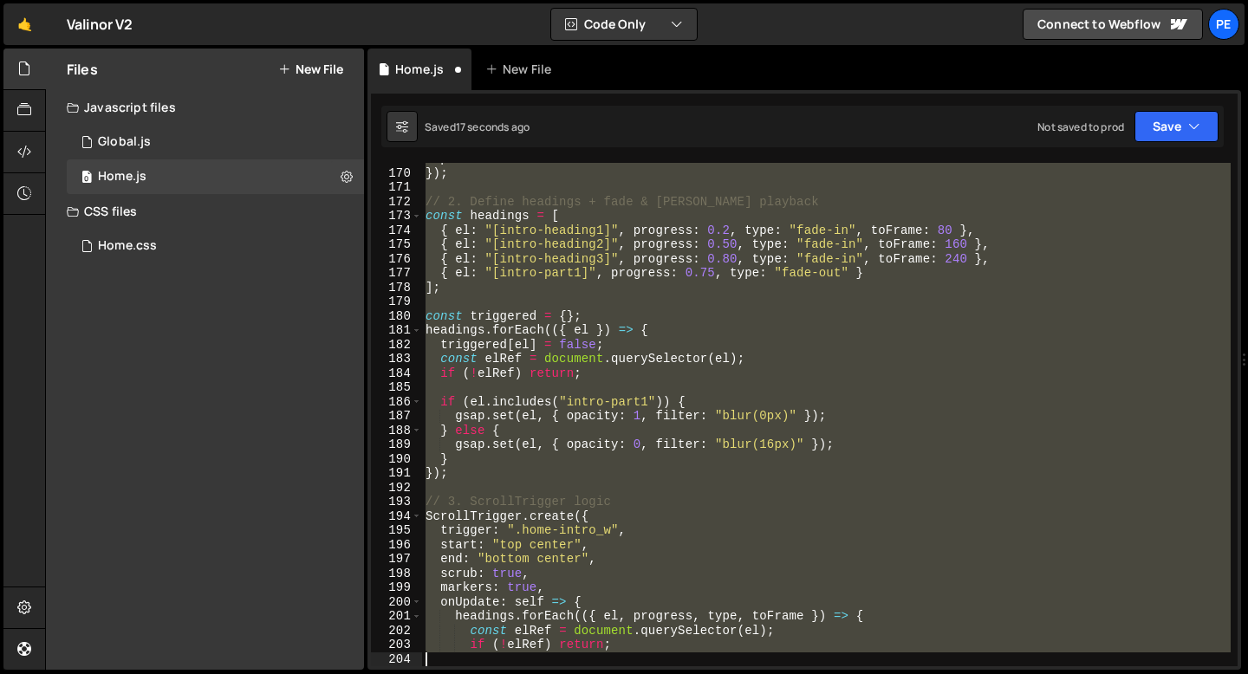
scroll to position [2442, 0]
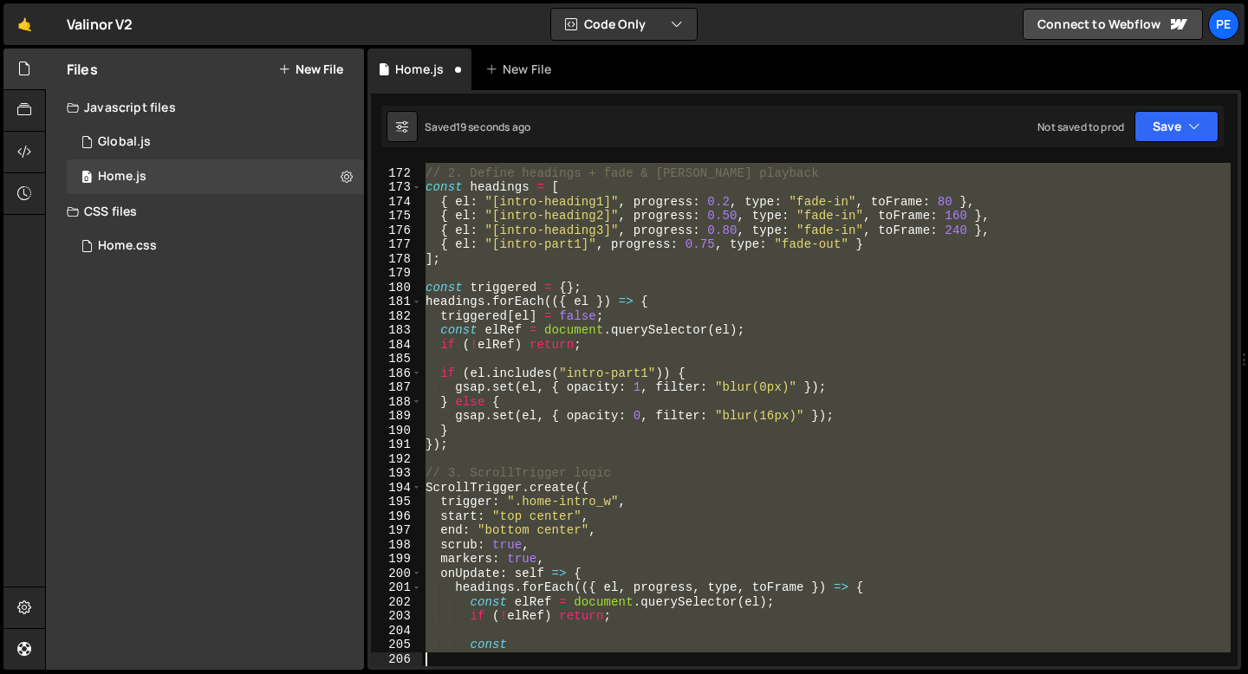
drag, startPoint x: 425, startPoint y: 219, endPoint x: 493, endPoint y: 654, distance: 440.2
click at [493, 654] on div "// 2. Define headings + fade & Lottie playback const headings = [ { el : "[intr…" at bounding box center [826, 418] width 808 height 532
type textarea "const"
paste textarea
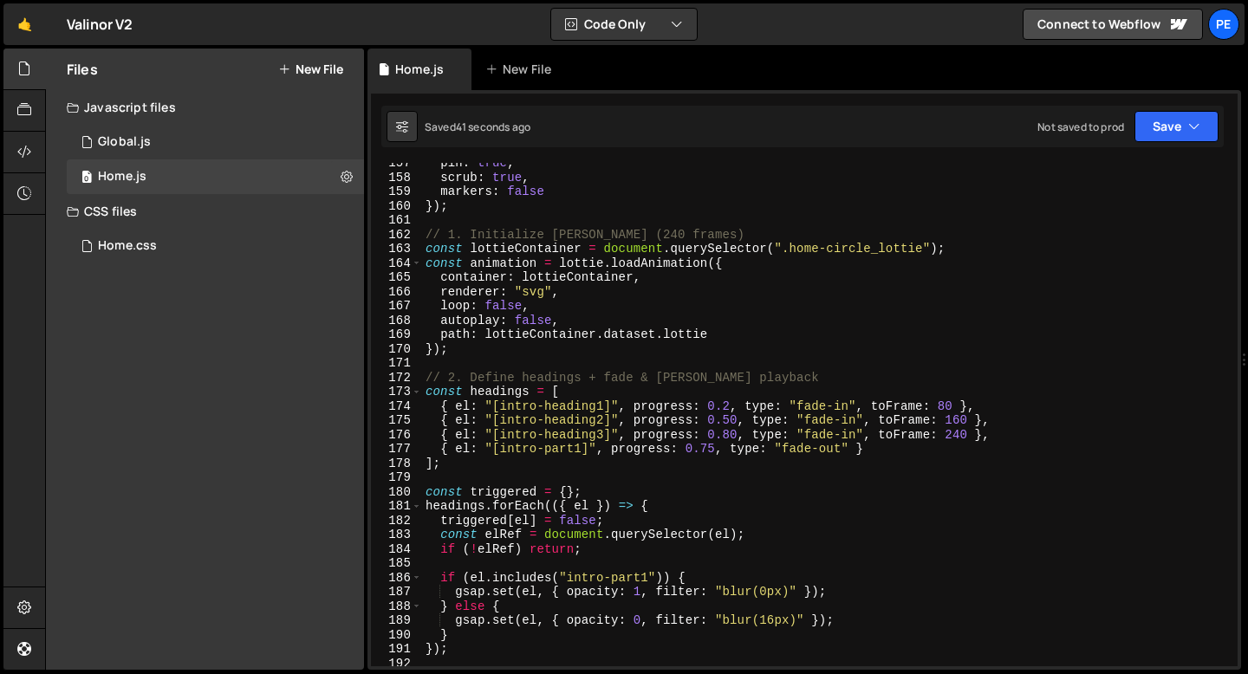
scroll to position [2207, 0]
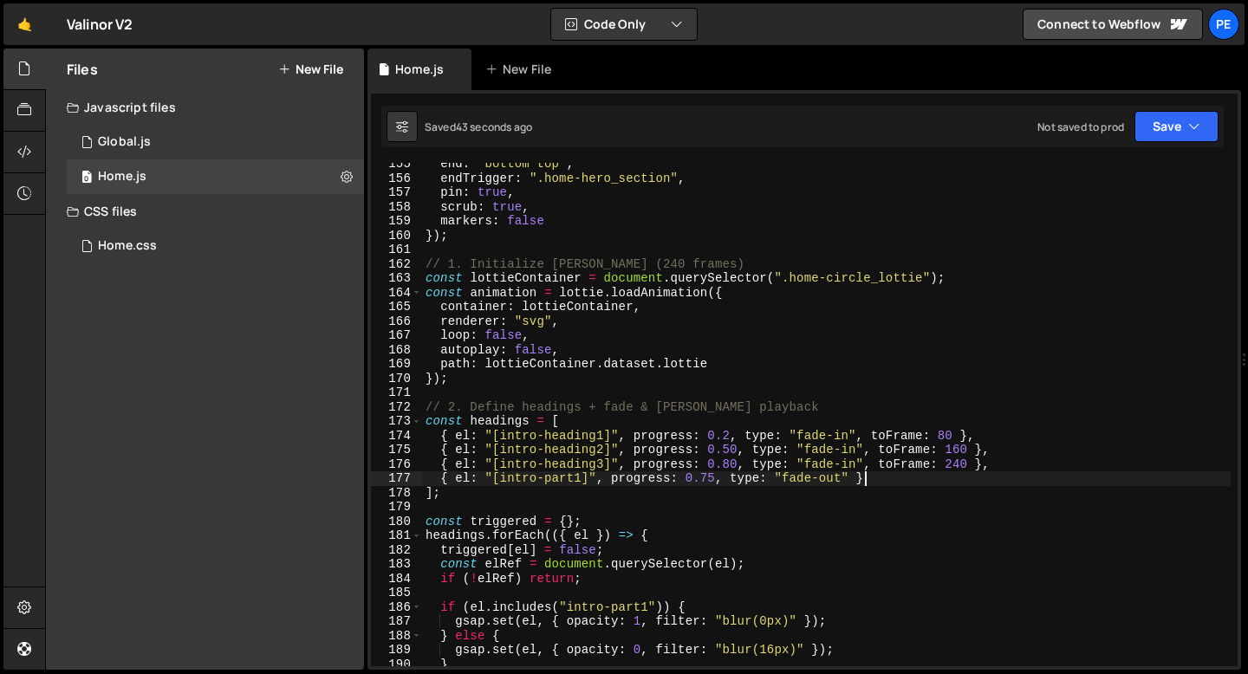
click at [874, 481] on div "end : "bottom top" , endTrigger : ".home-hero_section" , pin : true , scrub : t…" at bounding box center [826, 423] width 808 height 532
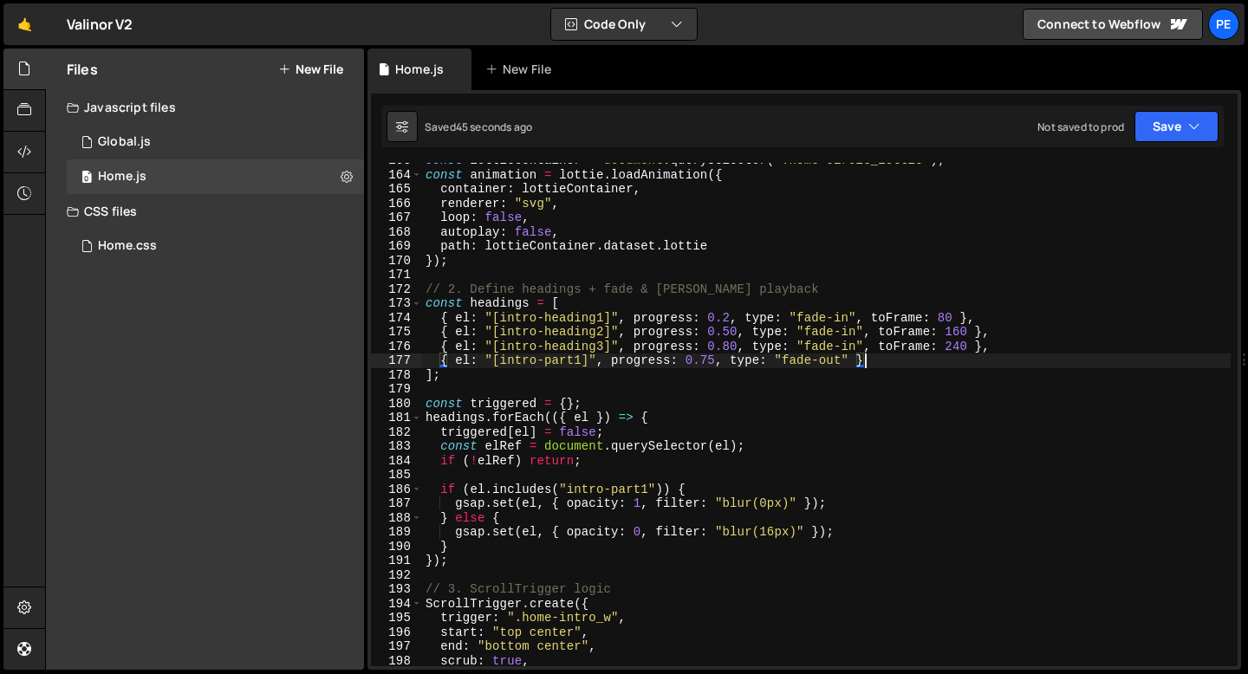
scroll to position [2325, 0]
click at [969, 342] on div "const lottieContainer = document . querySelector ( ".home-circle_lottie" ) ; co…" at bounding box center [826, 419] width 808 height 532
click at [954, 360] on div "const lottieContainer = document . querySelector ( ".home-circle_lottie" ) ; co…" at bounding box center [826, 419] width 808 height 532
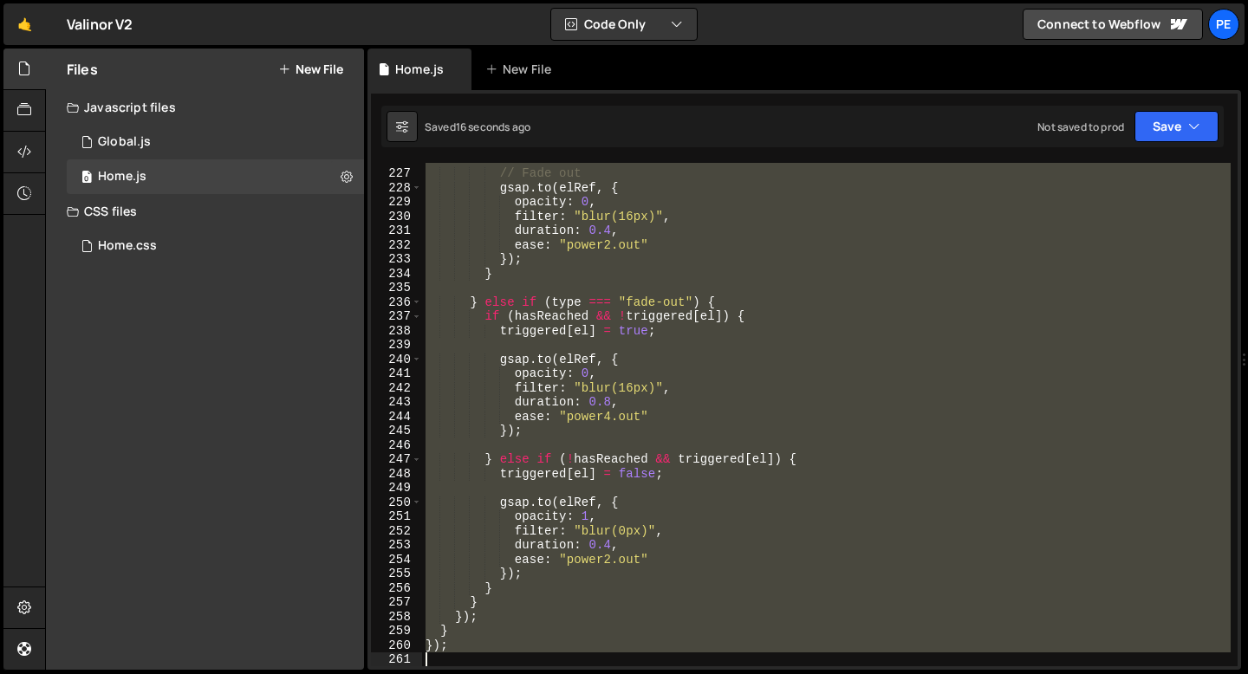
scroll to position [3227, 0]
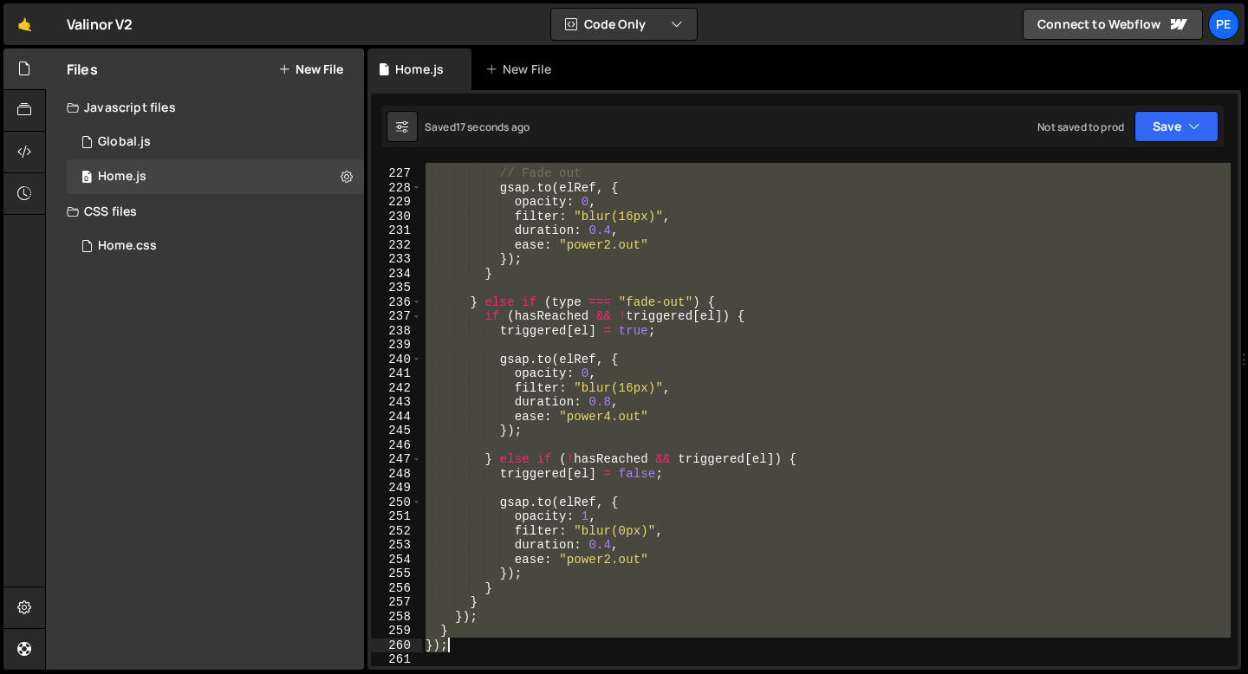
drag, startPoint x: 425, startPoint y: 329, endPoint x: 500, endPoint y: 645, distance: 324.1
click at [500, 645] on div "// Fade out gsap . to ( elRef , { opacity : 0 , filter : "blur(16px)" , duratio…" at bounding box center [826, 418] width 808 height 532
type textarea "} });"
paste textarea
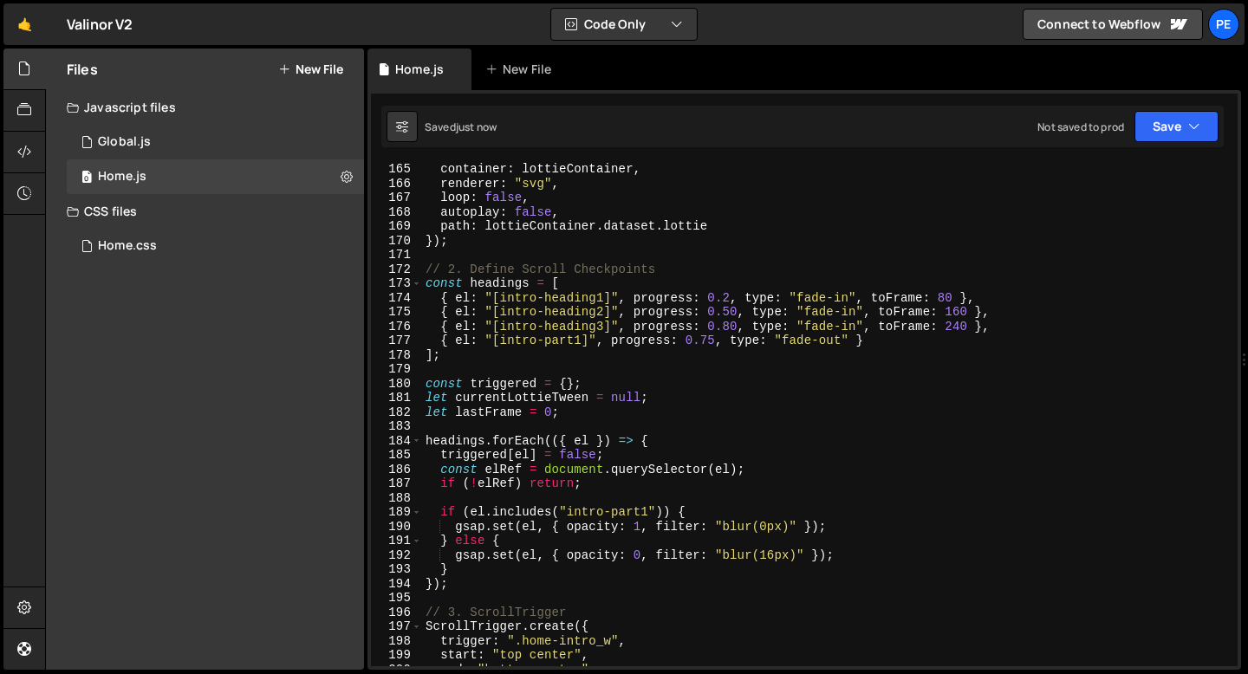
scroll to position [2334, 0]
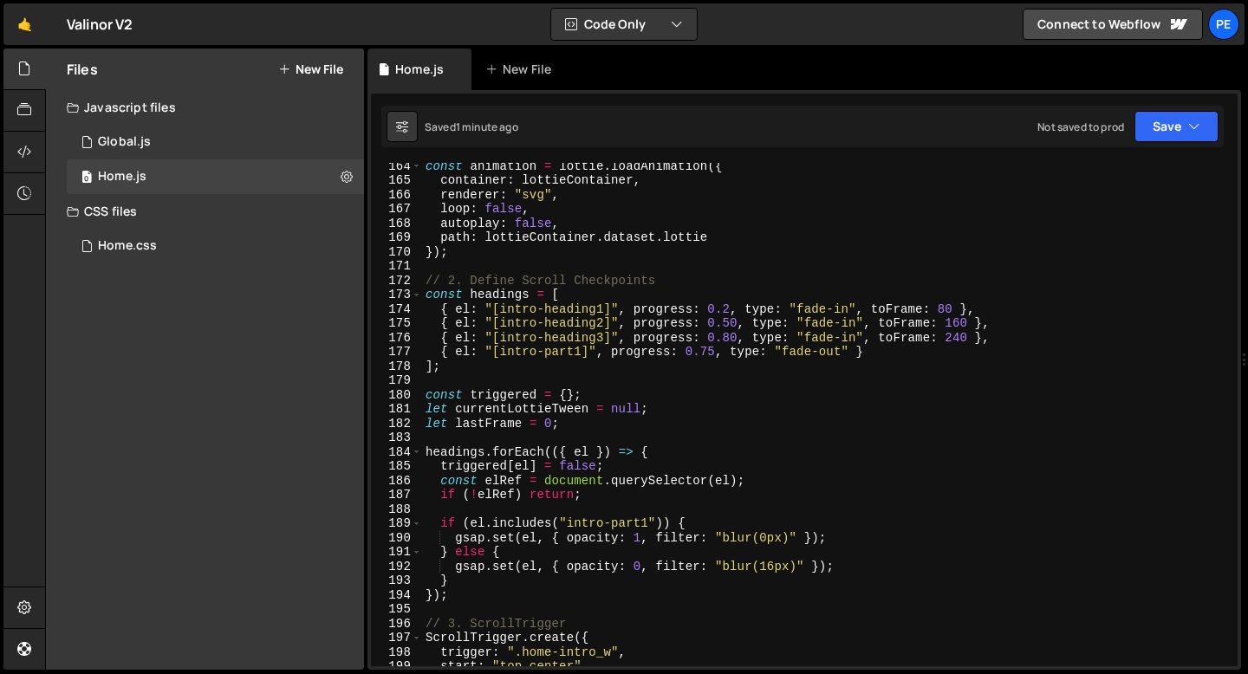
click at [731, 337] on div "const animation = lottie . loadAnimation ({ container : lottieContainer , rende…" at bounding box center [826, 425] width 808 height 532
click at [732, 323] on div "const animation = lottie . loadAnimation ({ container : lottieContainer , rende…" at bounding box center [826, 425] width 808 height 532
click at [731, 338] on div "const animation = lottie . loadAnimation ({ container : lottieContainer , rende…" at bounding box center [826, 425] width 808 height 532
click at [713, 352] on div "const animation = lottie . loadAnimation ({ container : lottieContainer , rende…" at bounding box center [826, 425] width 808 height 532
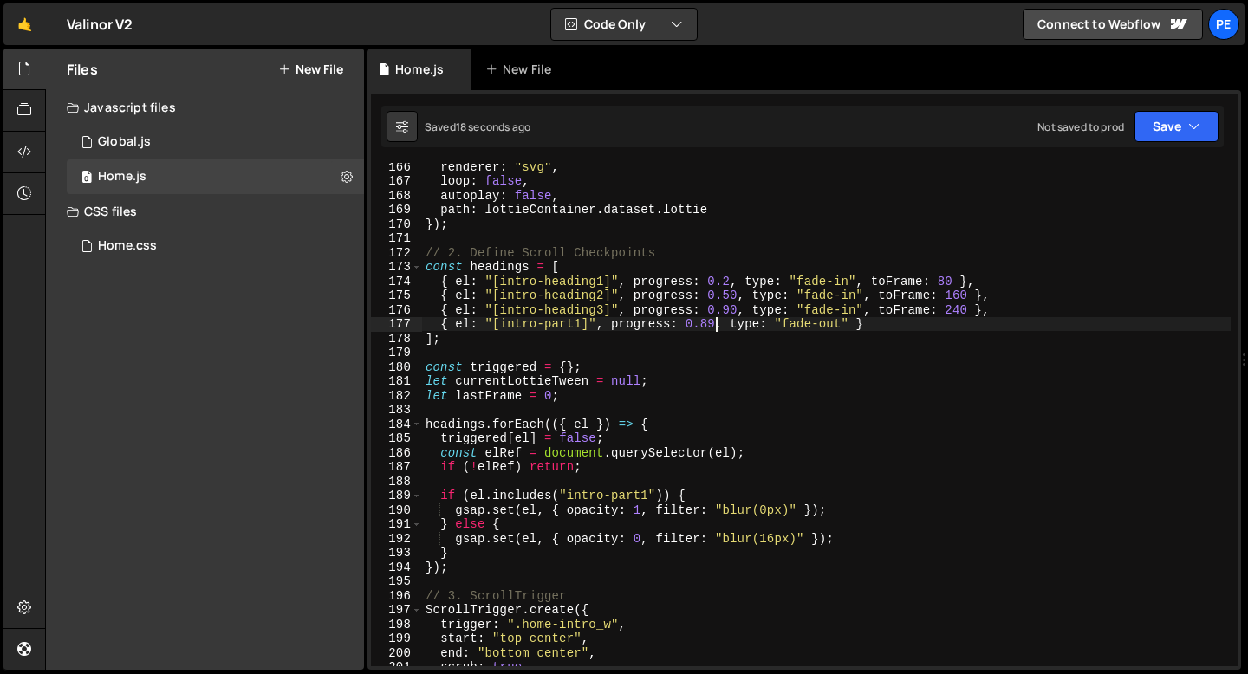
scroll to position [2362, 0]
click at [872, 328] on div "renderer : "svg" , loop : false , autoplay : false , path : lottieContainer . d…" at bounding box center [826, 425] width 808 height 532
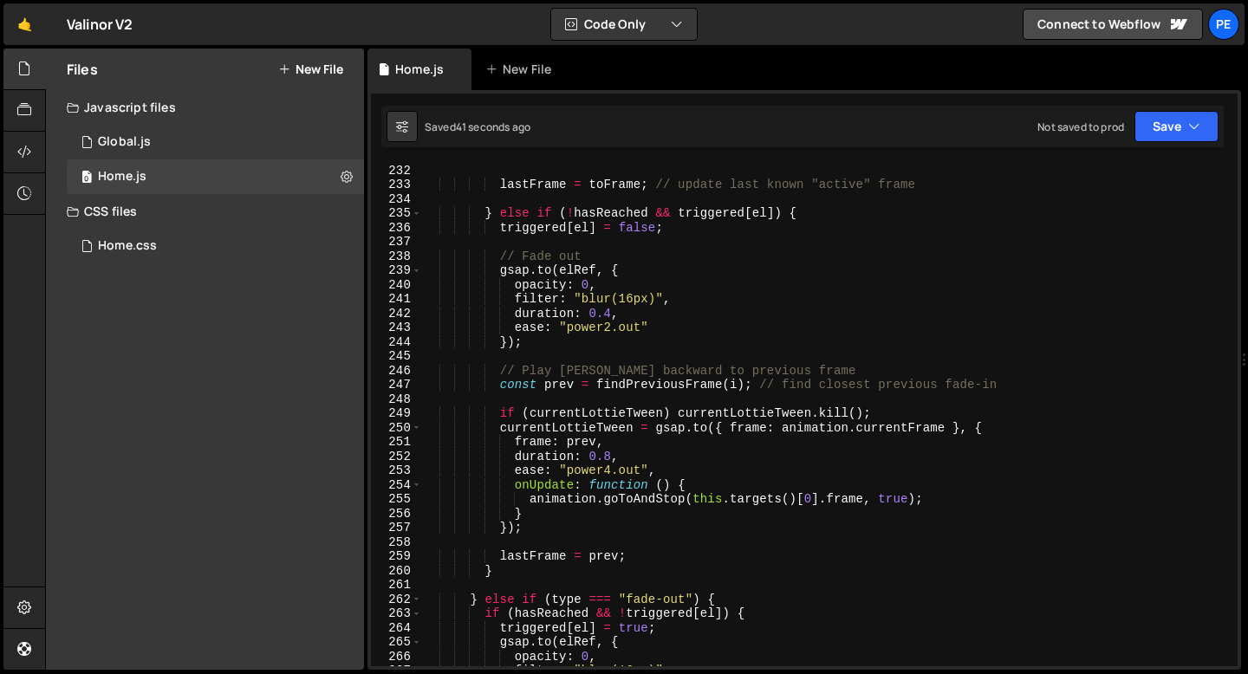
scroll to position [3302, 0]
click at [626, 342] on div "}) ; lastFrame = toFrame ; // update last known "active" frame } else if ( ! ha…" at bounding box center [826, 415] width 808 height 532
type textarea "});"
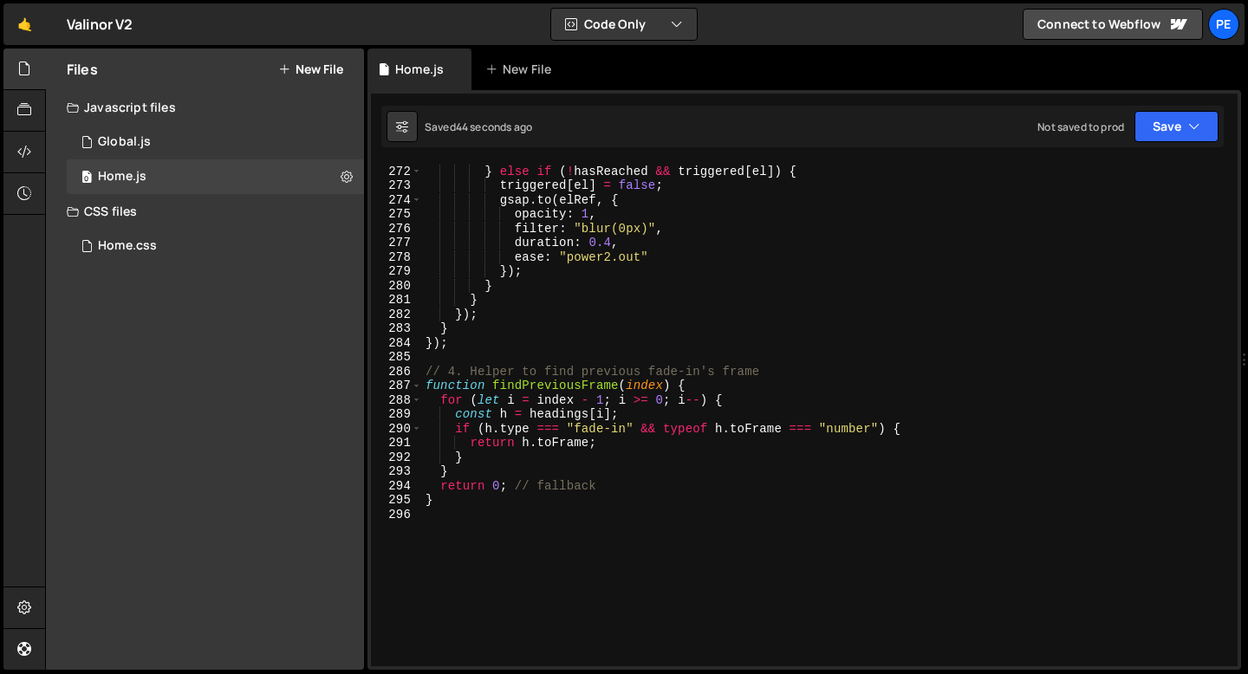
scroll to position [3873, 0]
click at [515, 362] on div "} else if ( ! hasReached && triggered [ el ]) { triggered [ el ] = false ; gsap…" at bounding box center [826, 416] width 808 height 532
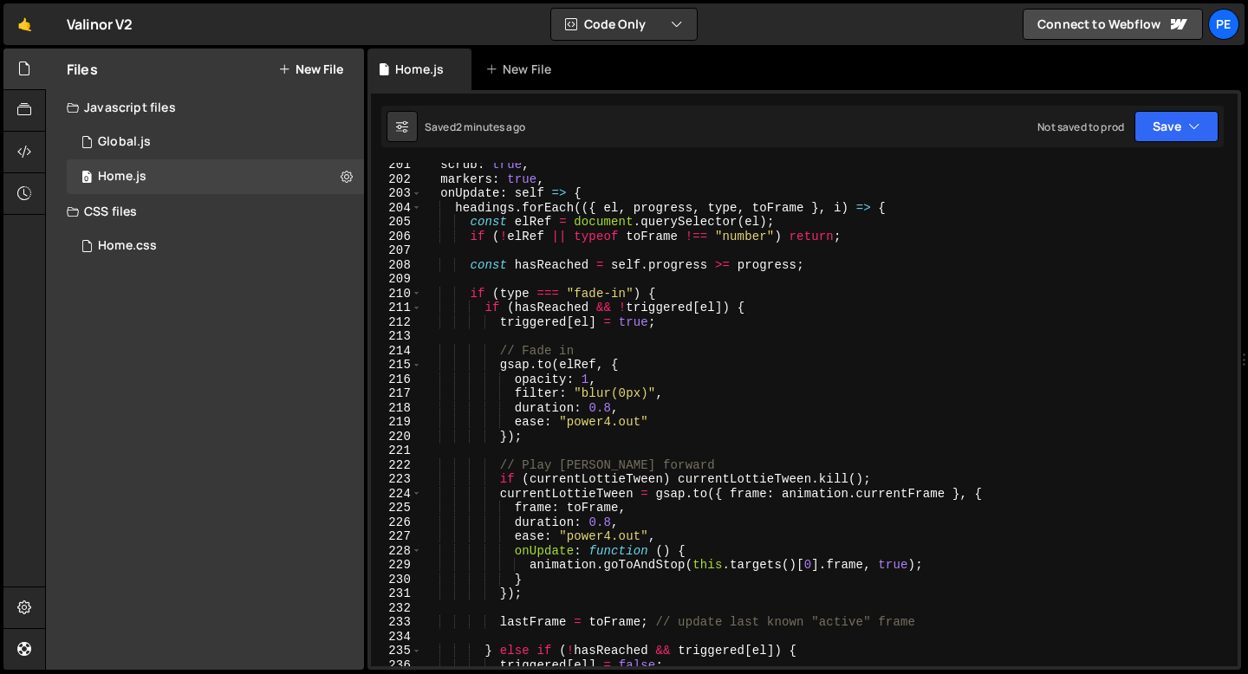
scroll to position [2864, 0]
click at [611, 535] on div "scrub : true , markers : true , onUpdate : self => { headings . forEach (({ el …" at bounding box center [826, 424] width 808 height 532
click at [619, 533] on div "scrub : true , markers : true , onUpdate : self => { headings . forEach (({ el …" at bounding box center [826, 424] width 808 height 532
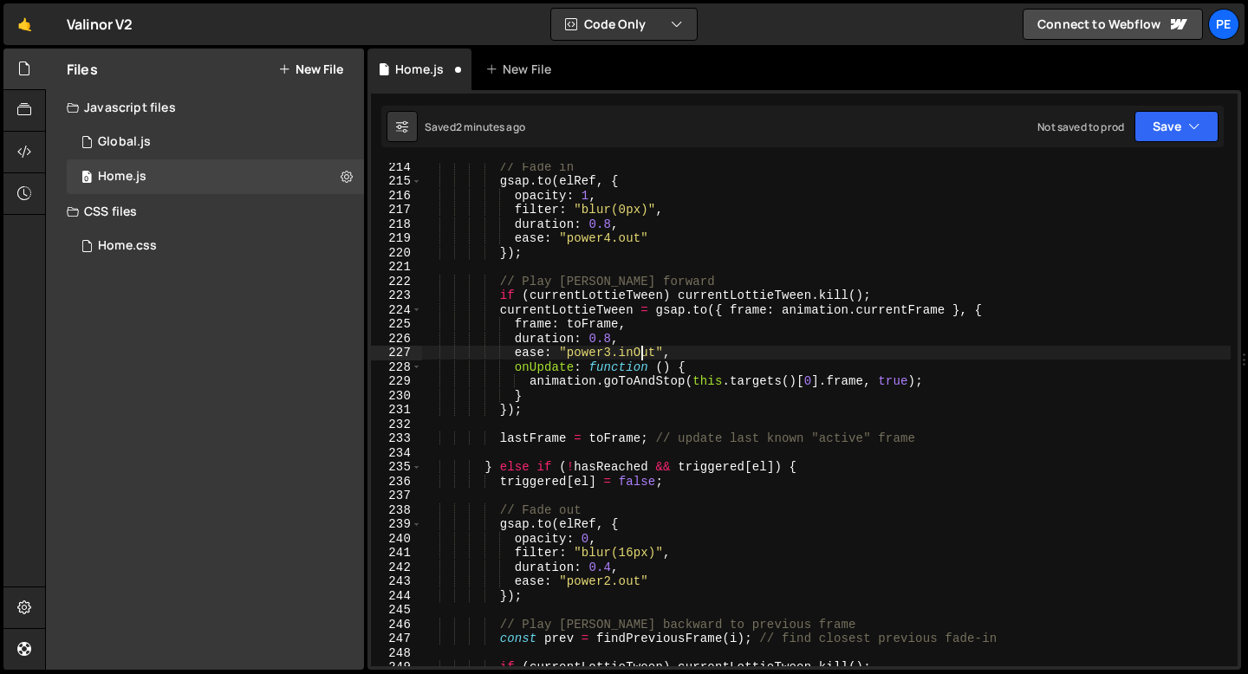
scroll to position [3049, 0]
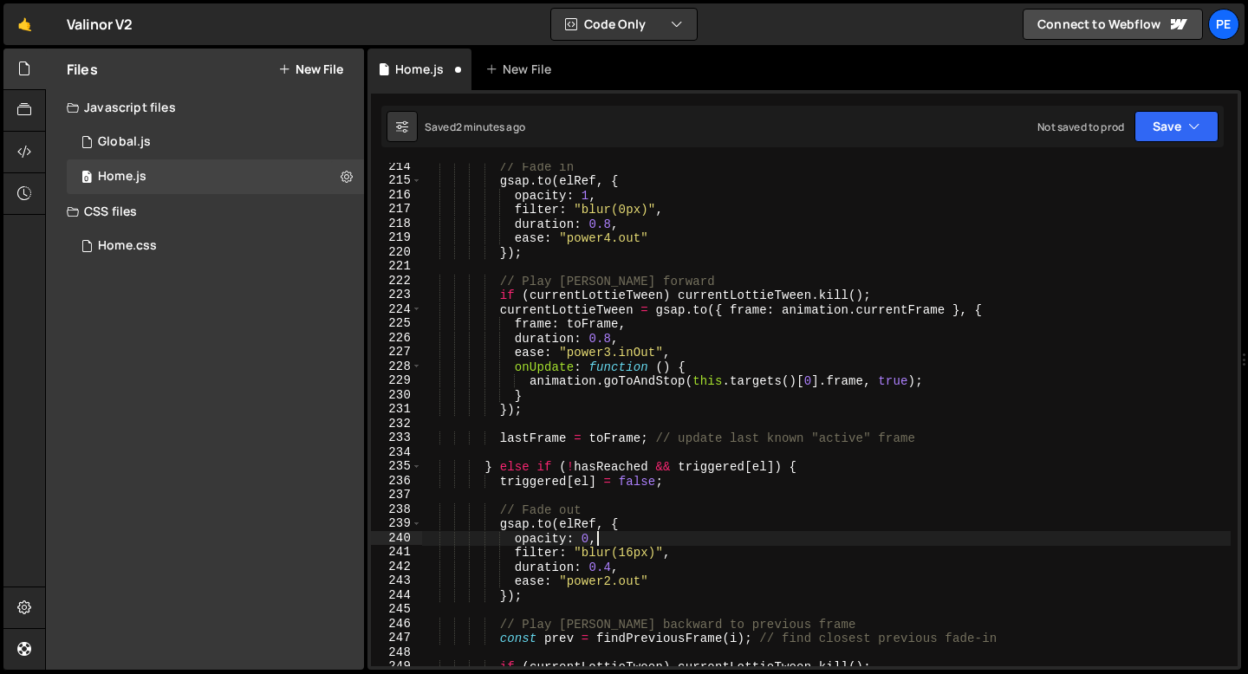
click at [615, 535] on div "// Fade in gsap . to ( elRef , { opacity : 1 , filter : "blur(0px)" , duration …" at bounding box center [826, 425] width 808 height 532
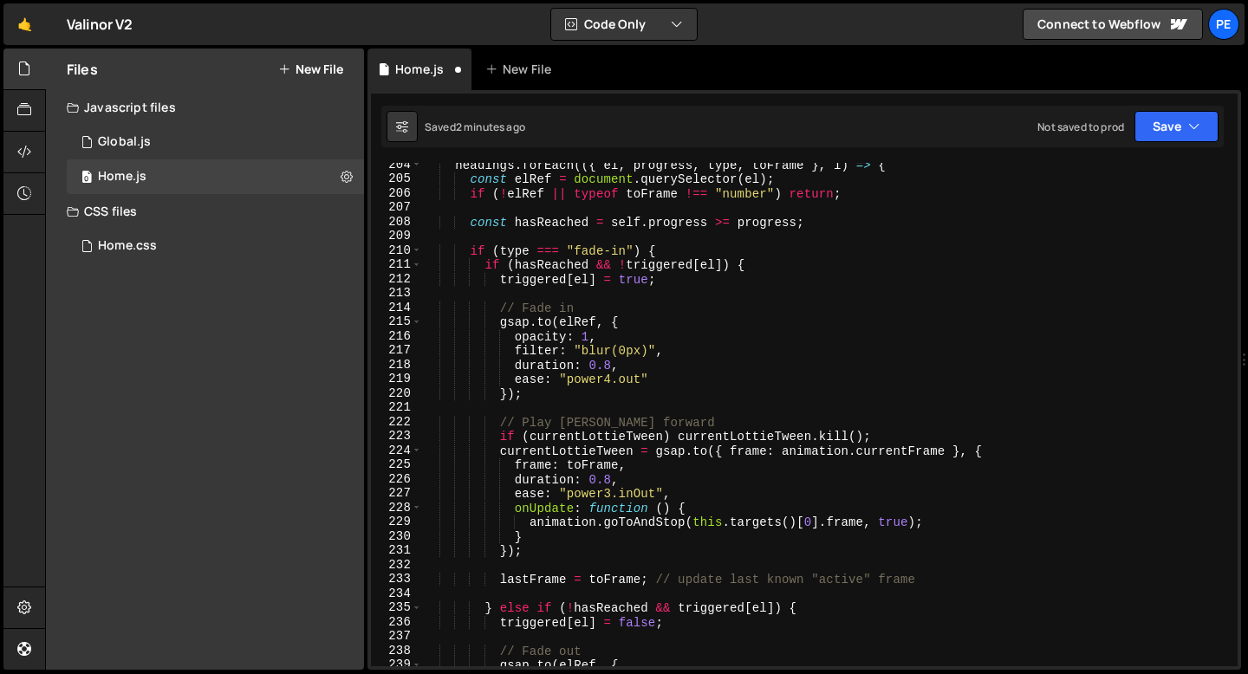
scroll to position [2906, 0]
drag, startPoint x: 655, startPoint y: 496, endPoint x: 570, endPoint y: 487, distance: 85.3
click at [570, 488] on div "headings . forEach (({ el , progress , type , toFrame } , i ) => { const elRef …" at bounding box center [826, 425] width 808 height 532
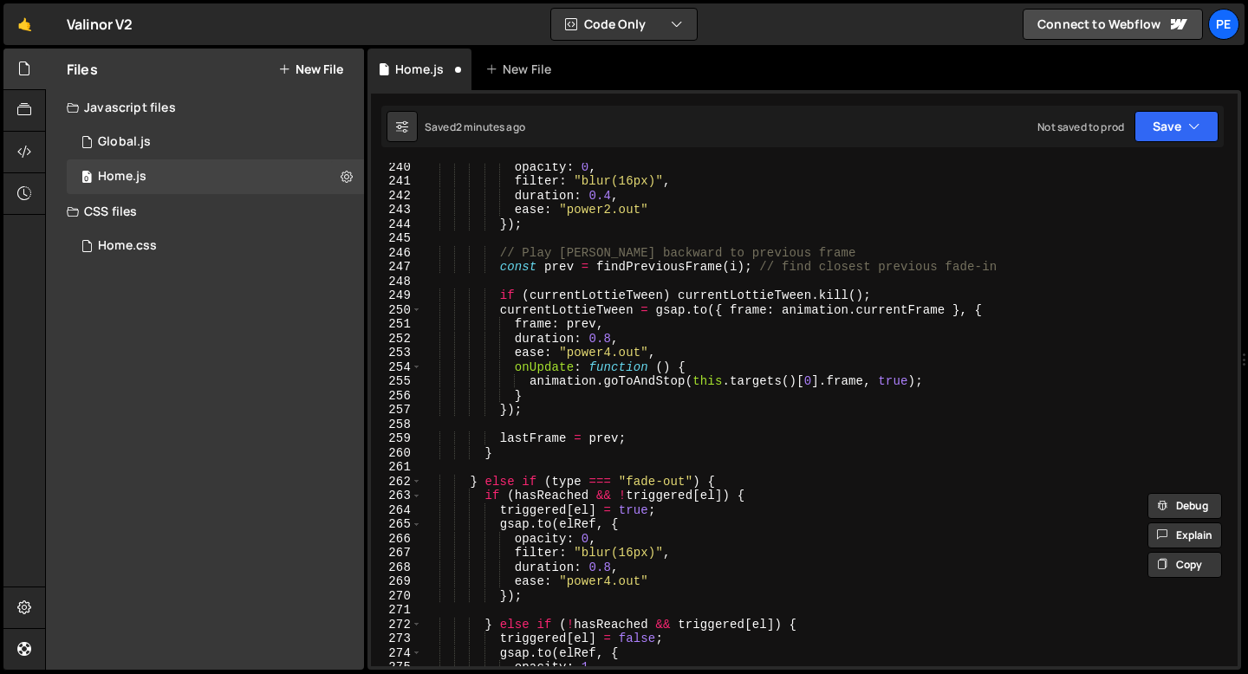
scroll to position [3426, 0]
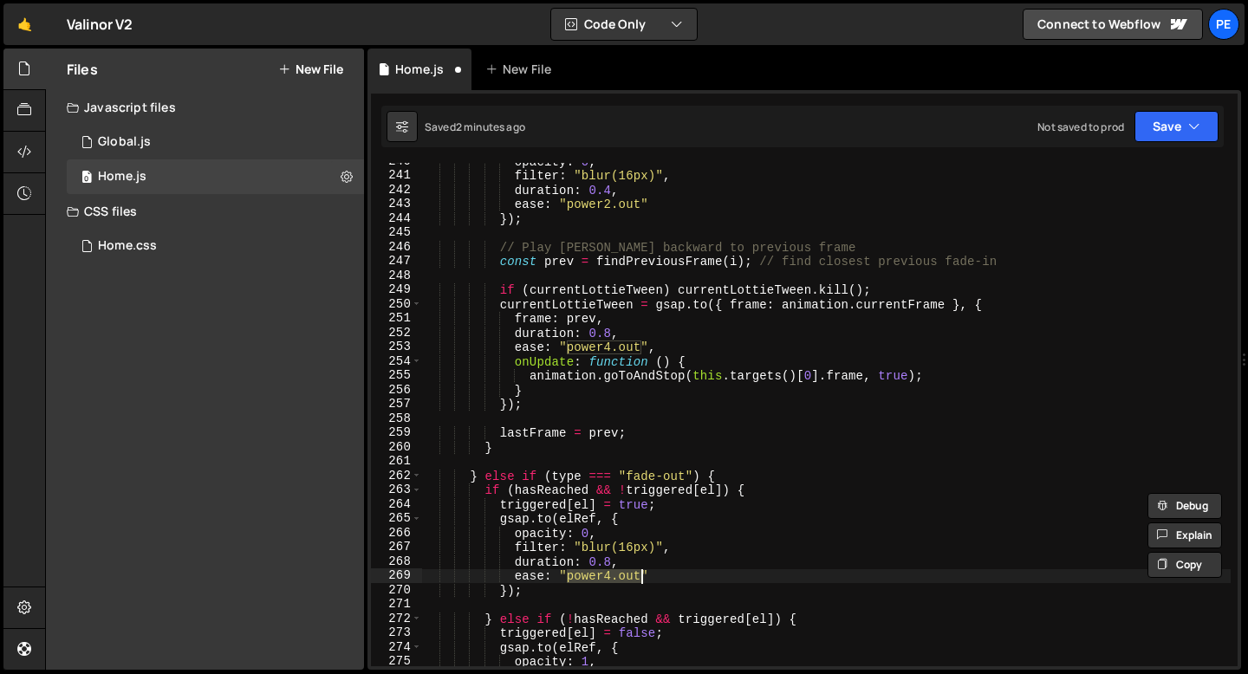
drag, startPoint x: 566, startPoint y: 576, endPoint x: 639, endPoint y: 576, distance: 73.6
click at [639, 577] on div "opacity : 0 , filter : "blur(16px)" , duration : 0.4 , ease : "power2.out" }) ;…" at bounding box center [826, 420] width 808 height 532
paste textarea "3.inO"
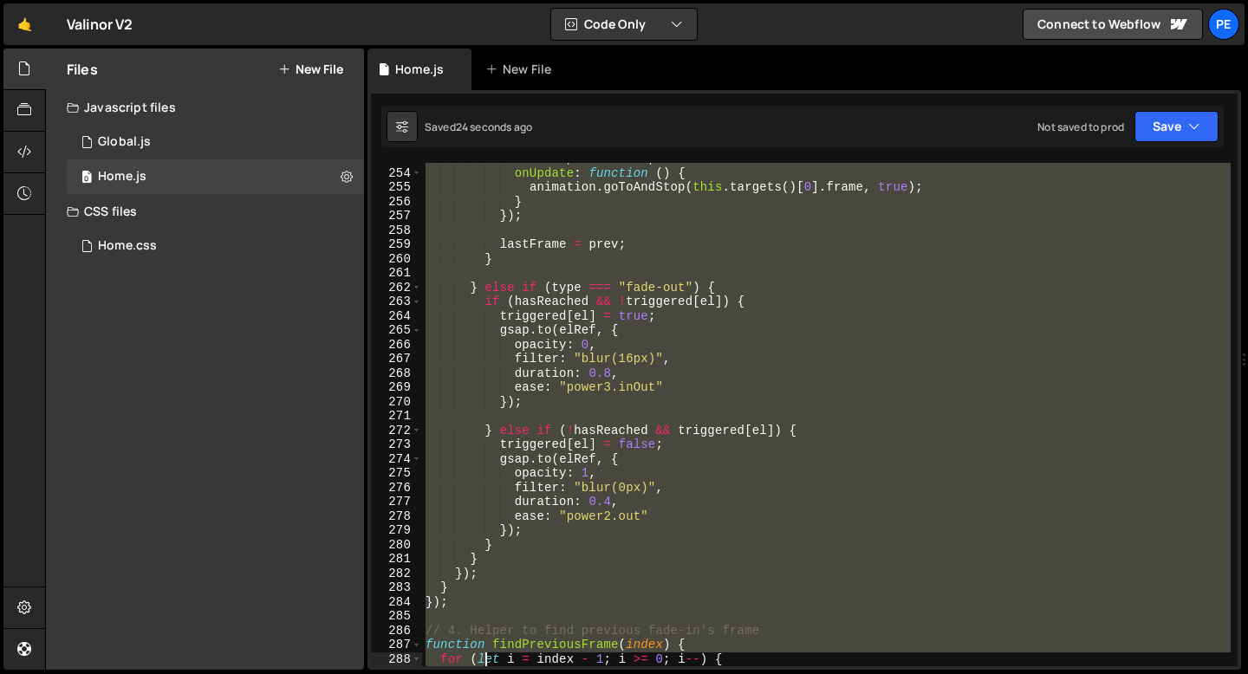
scroll to position [3728, 0]
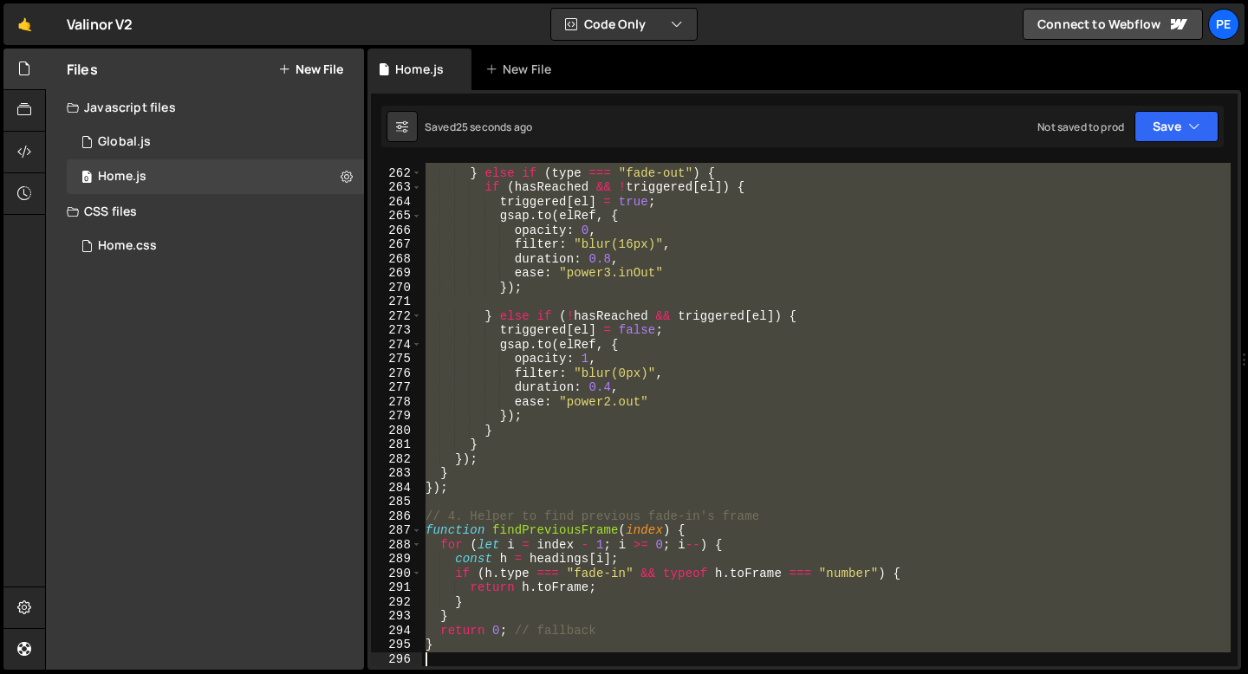
drag, startPoint x: 427, startPoint y: 355, endPoint x: 487, endPoint y: 673, distance: 323.5
click at [487, 673] on div "Hold on a sec... Are you certain you wish to leave this page? Any changes you'v…" at bounding box center [624, 337] width 1248 height 674
drag, startPoint x: 424, startPoint y: 285, endPoint x: 503, endPoint y: 673, distance: 396.1
click at [503, 673] on div "Hold on a sec... Are you certain you wish to leave this page? Any changes you'v…" at bounding box center [624, 337] width 1248 height 674
type textarea "}"
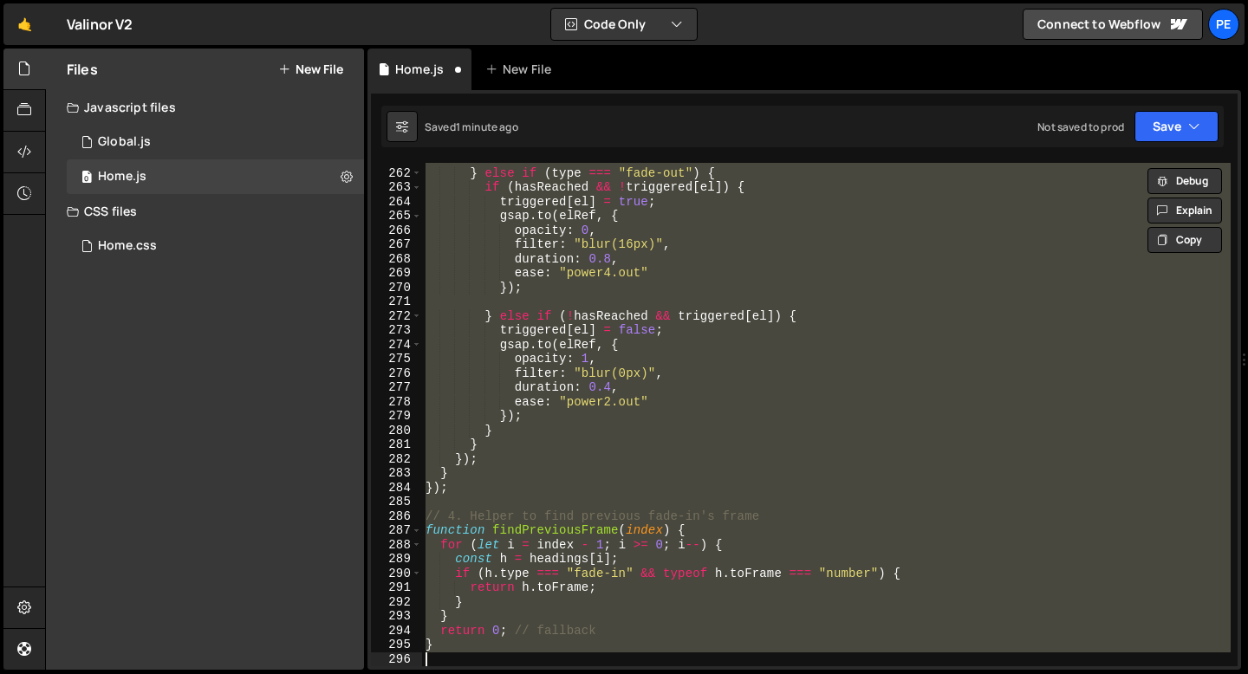
paste textarea
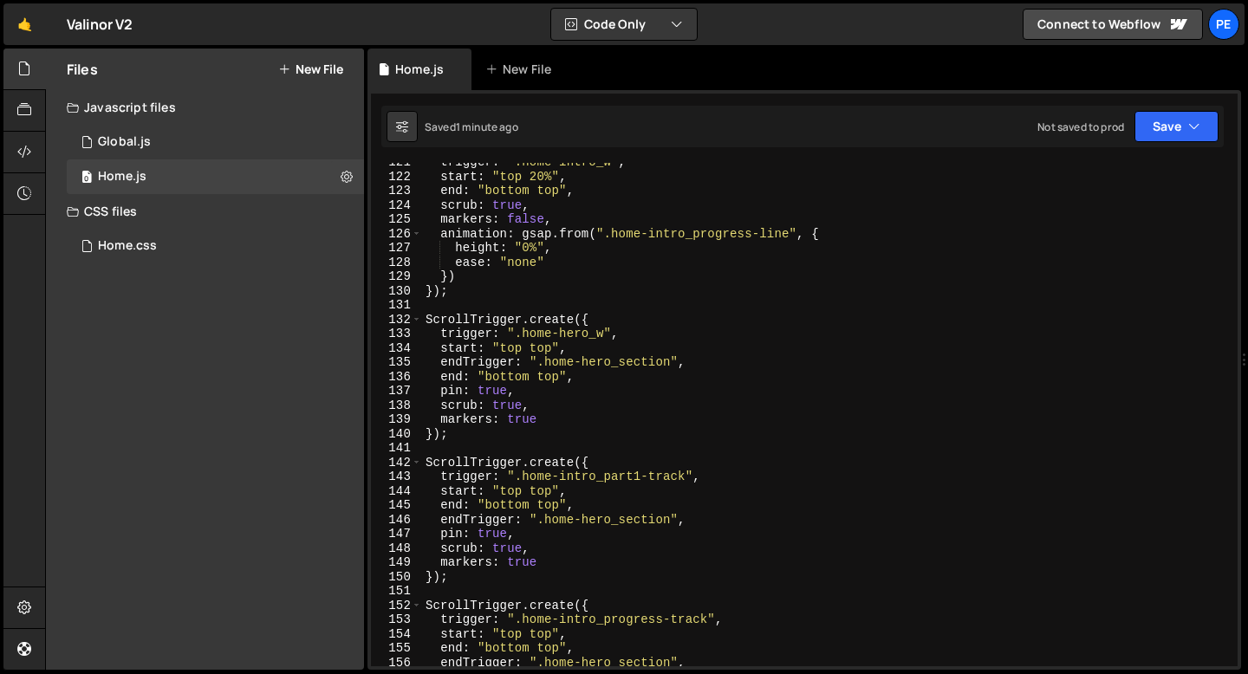
scroll to position [2263, 0]
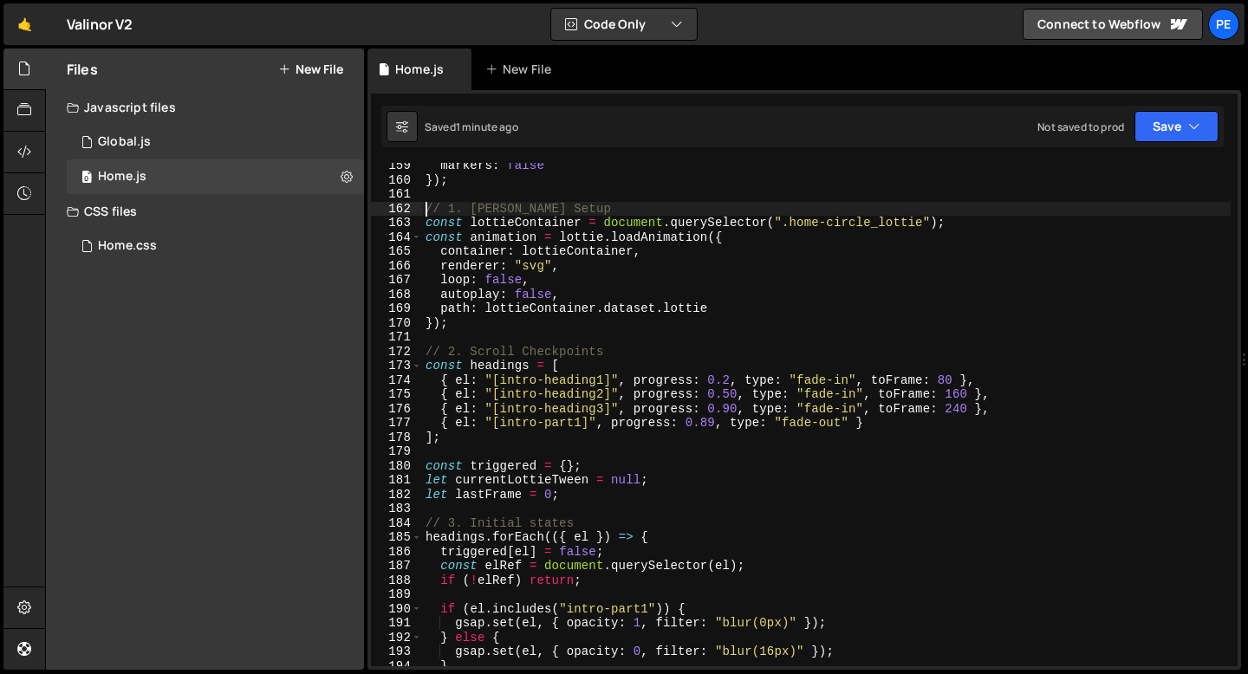
click at [425, 207] on div "markers : false }) ; // 1. Lottie Setup const lottieContainer = document . quer…" at bounding box center [826, 425] width 808 height 532
click at [425, 207] on div "markers : false }) ; // 1. Lottie Setup const lottieContainer = document . quer…" at bounding box center [826, 414] width 808 height 503
click at [418, 240] on span at bounding box center [417, 237] width 10 height 15
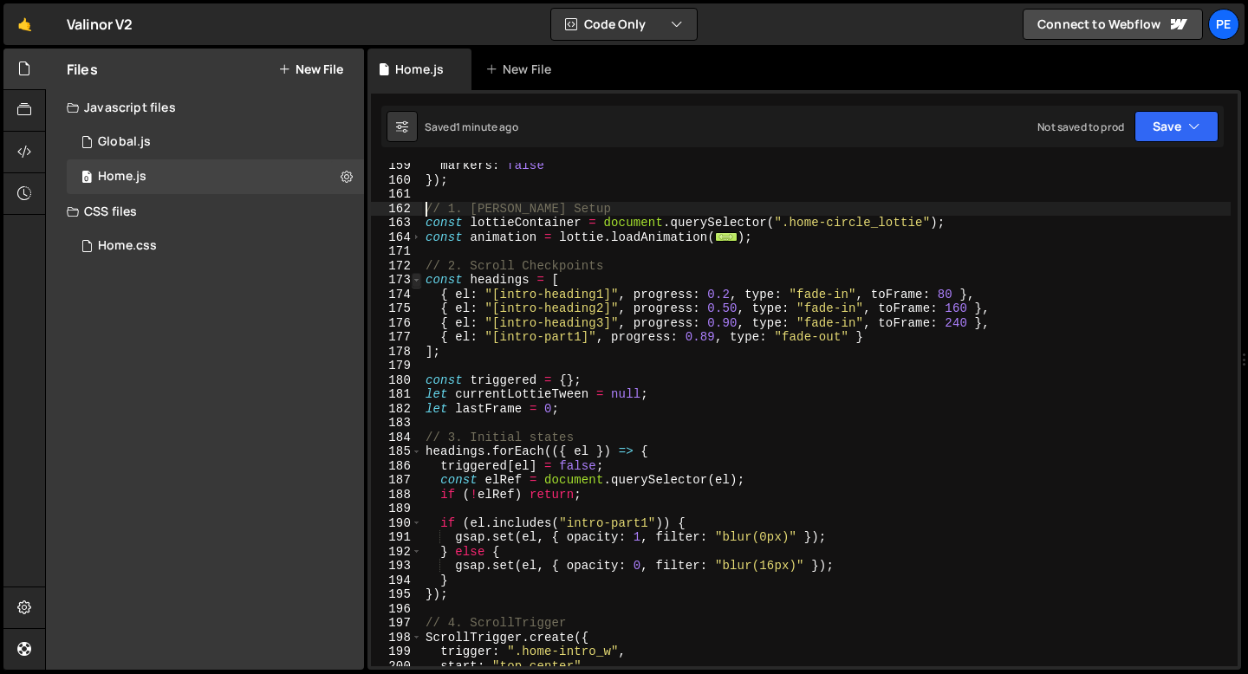
click at [416, 282] on span at bounding box center [417, 280] width 10 height 15
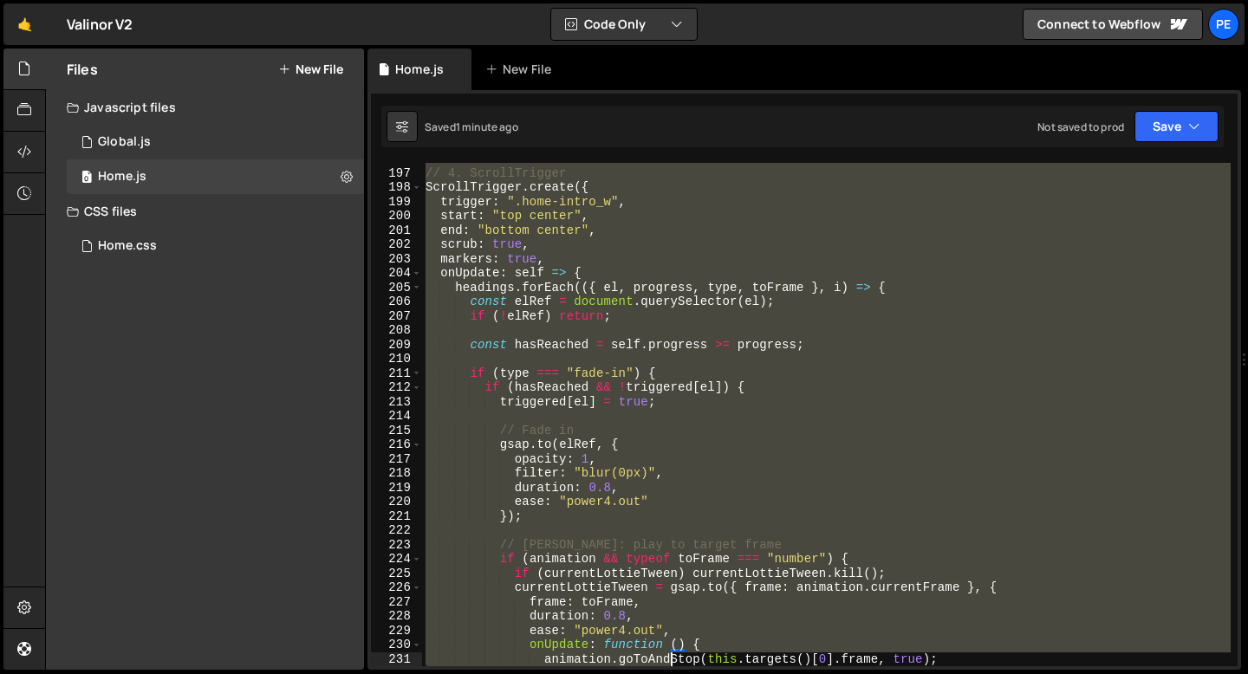
drag, startPoint x: 423, startPoint y: 211, endPoint x: 669, endPoint y: 673, distance: 523.3
click at [669, 673] on div "Hold on a sec... Are you certain you wish to leave this page? Any changes you'v…" at bounding box center [624, 337] width 1248 height 674
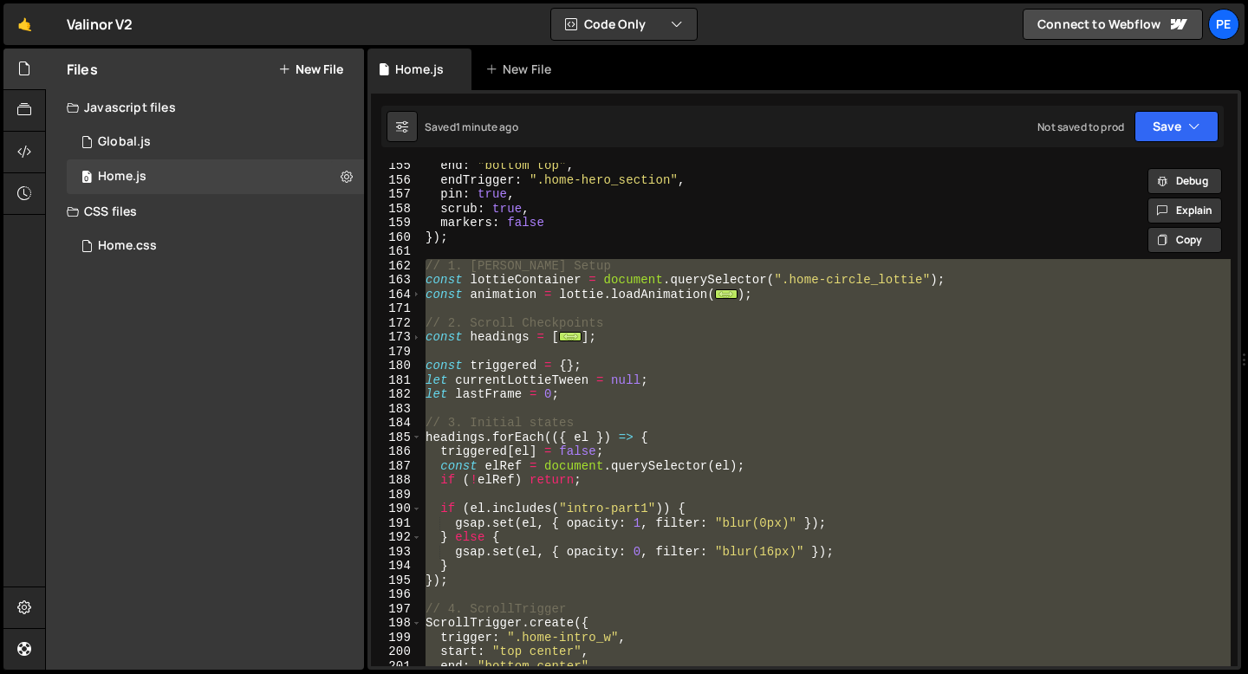
scroll to position [2181, 0]
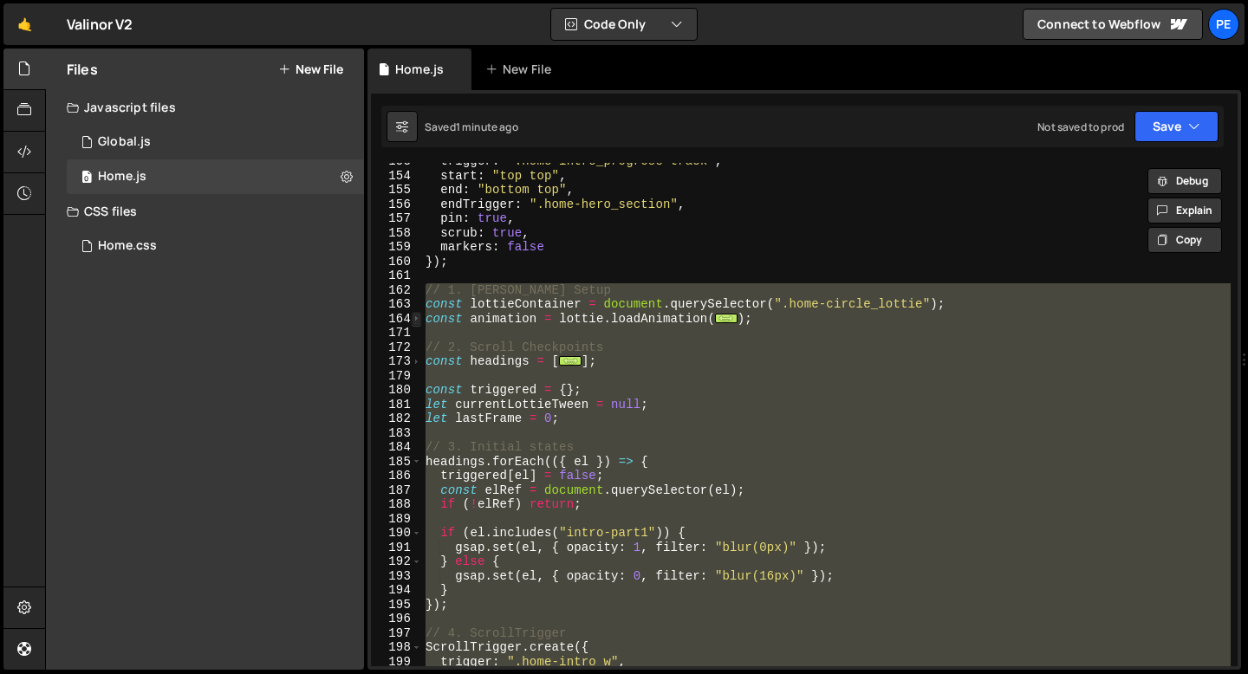
click at [418, 321] on span at bounding box center [417, 319] width 10 height 15
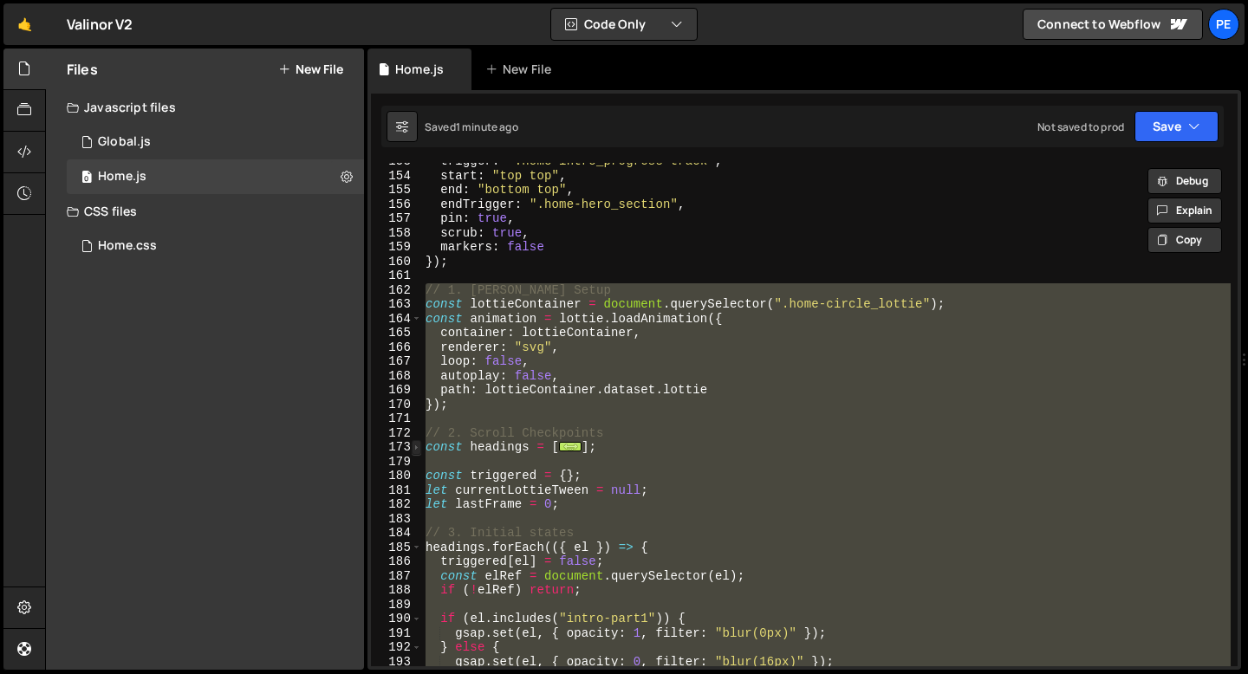
click at [420, 449] on span at bounding box center [417, 447] width 10 height 15
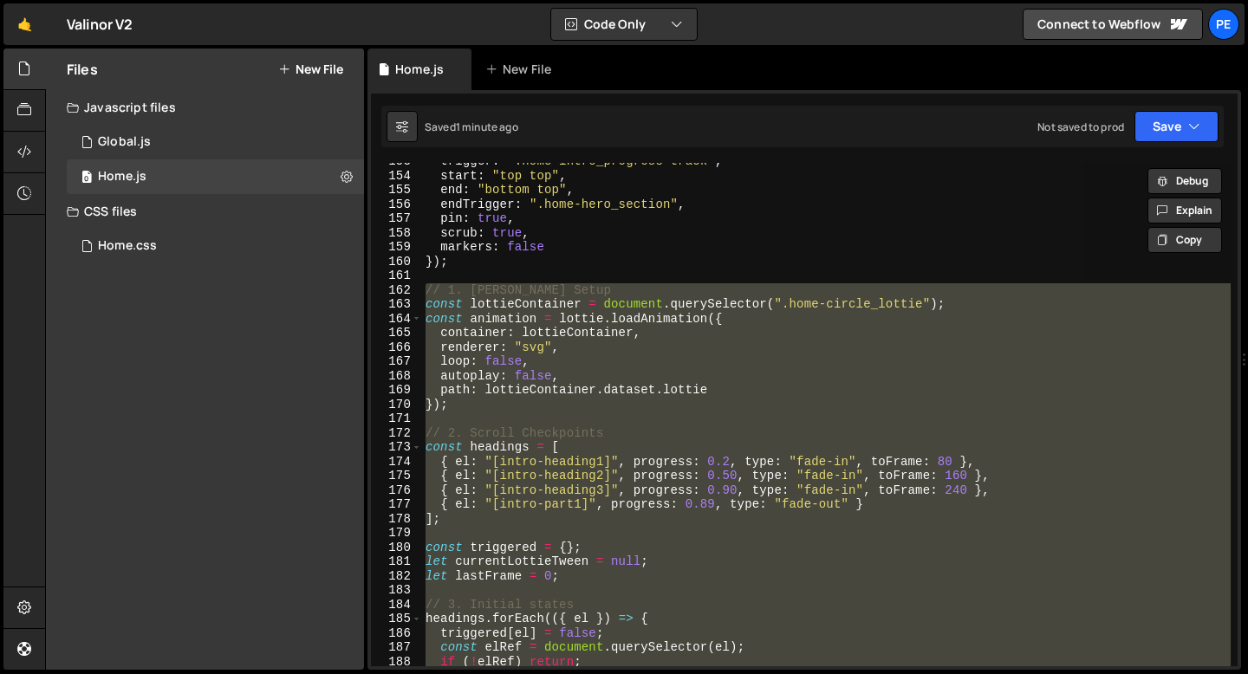
click at [425, 292] on div "trigger : ".home-intro_progress-track" , start : "top top" , end : "bottom top"…" at bounding box center [826, 414] width 808 height 503
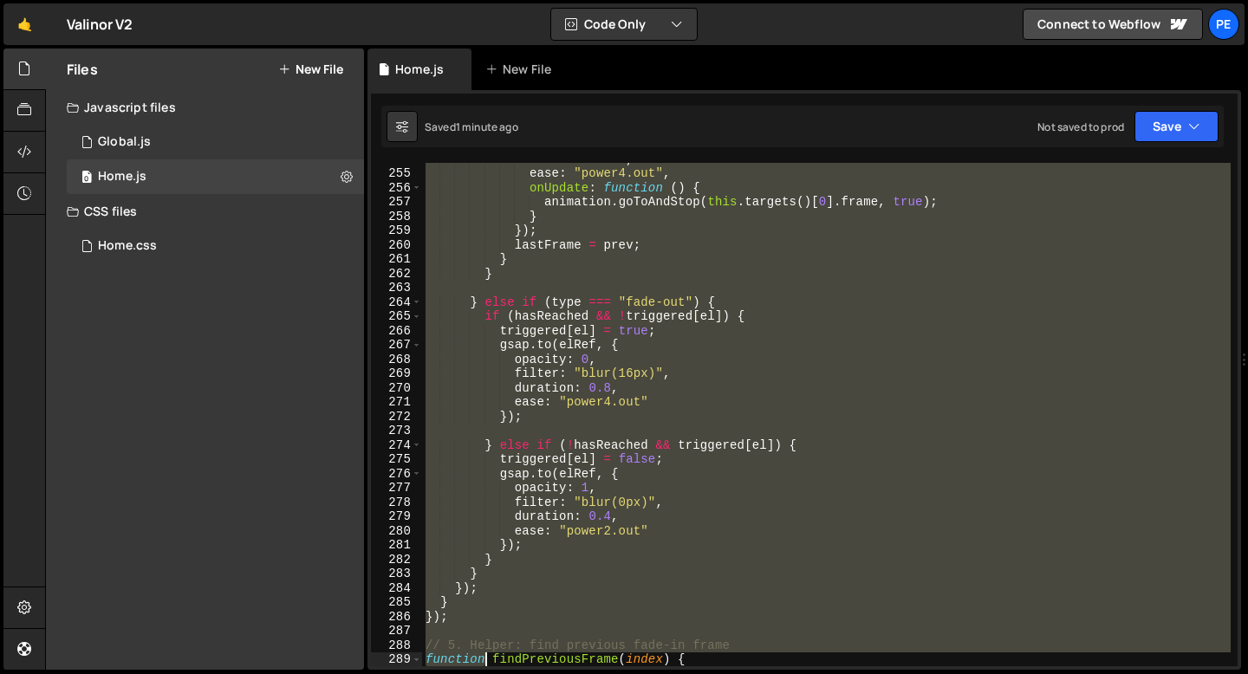
scroll to position [3757, 0]
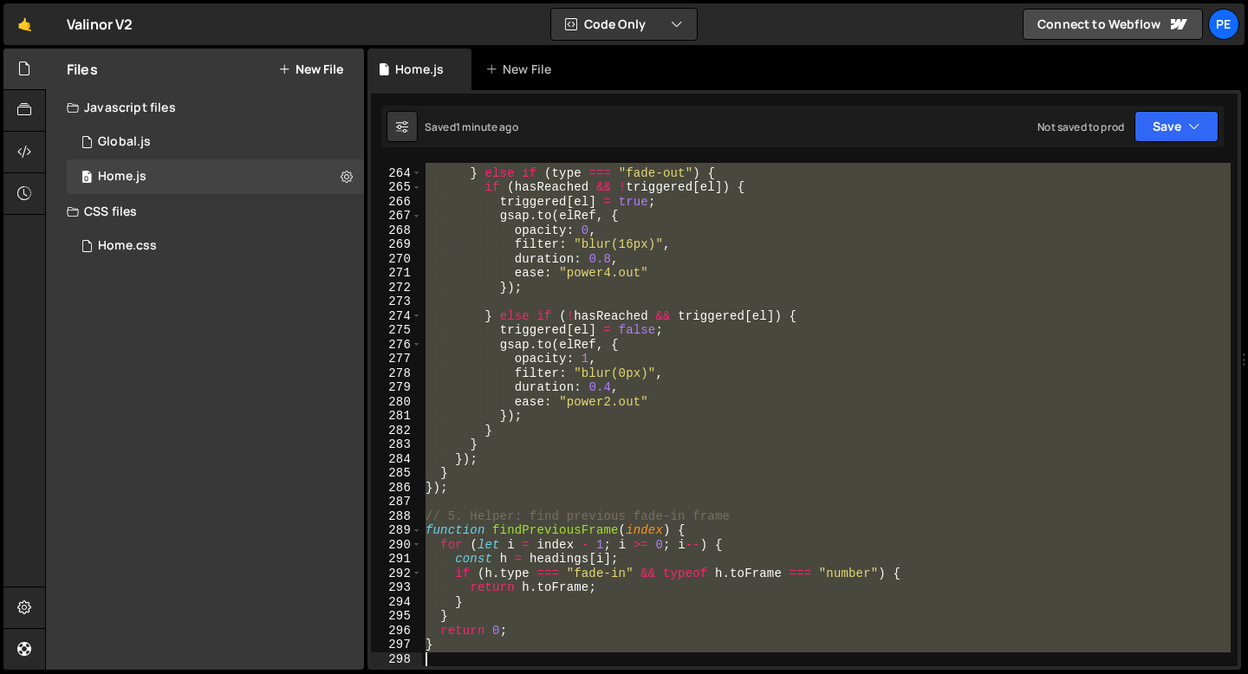
drag, startPoint x: 425, startPoint y: 291, endPoint x: 487, endPoint y: 673, distance: 387.0
click at [487, 673] on div "Hold on a sec... Are you certain you wish to leave this page? Any changes you'v…" at bounding box center [624, 337] width 1248 height 674
type textarea "}"
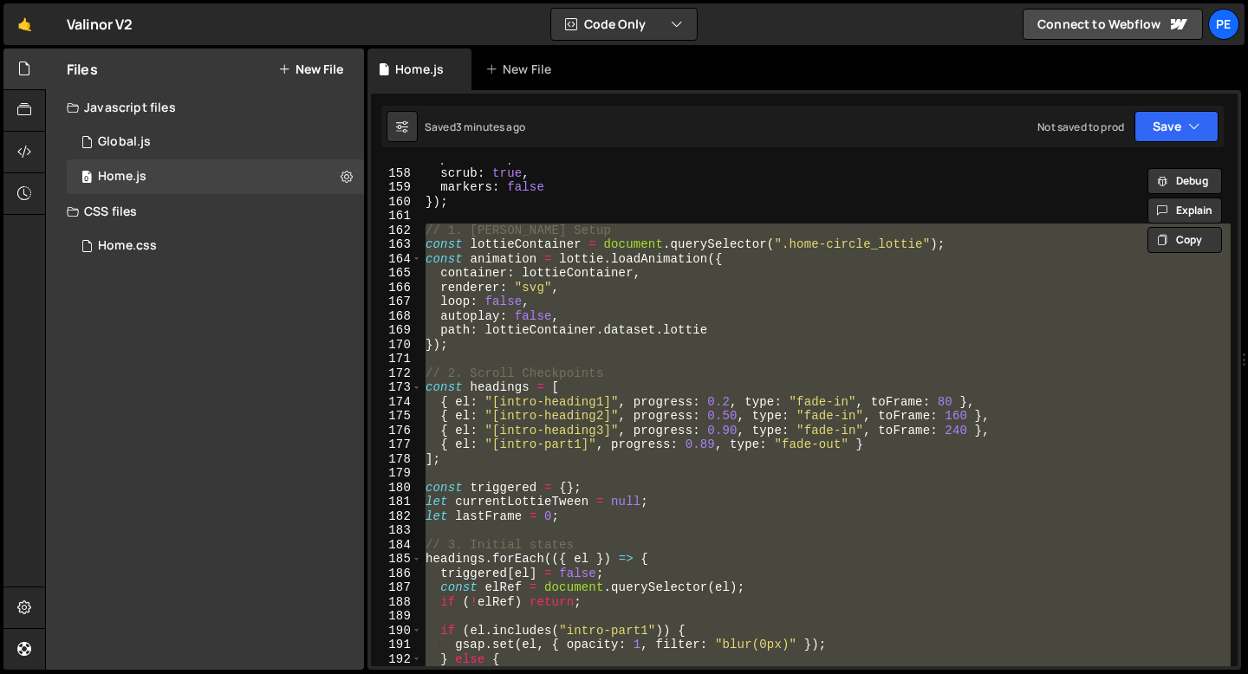
paste textarea
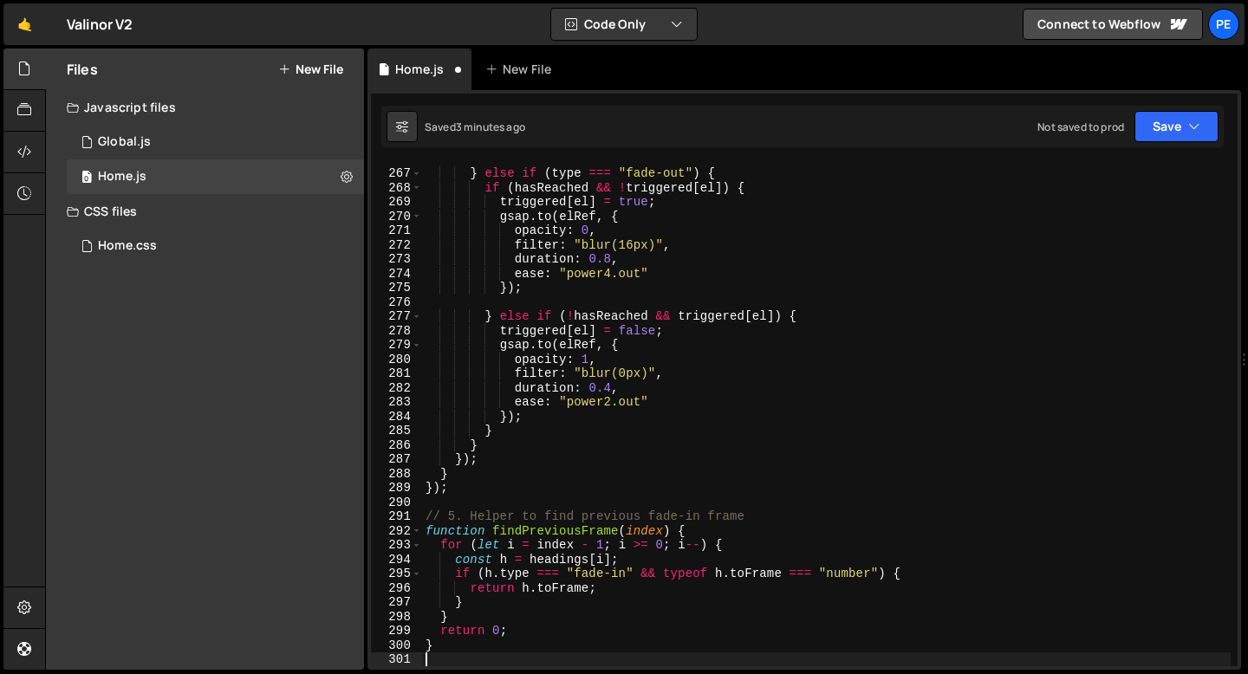
scroll to position [3799, 0]
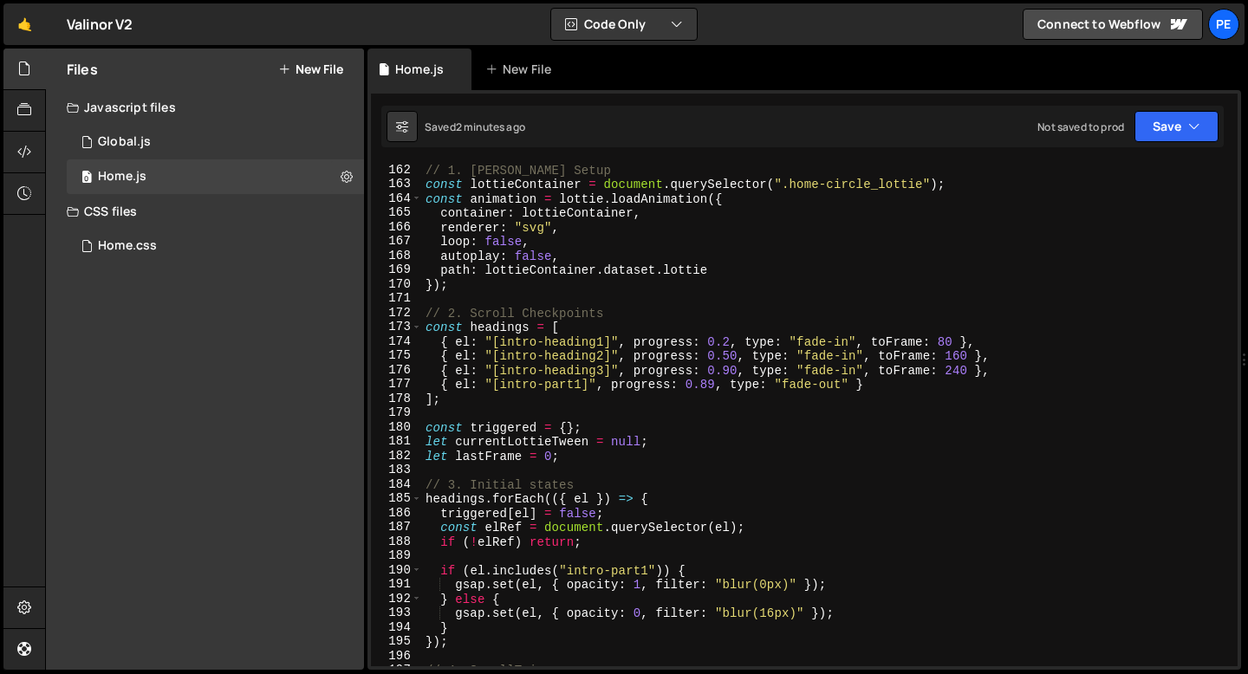
click at [478, 170] on div "// 1. Lottie Setup const lottieContainer = document . querySelector ( ".home-ci…" at bounding box center [826, 429] width 808 height 532
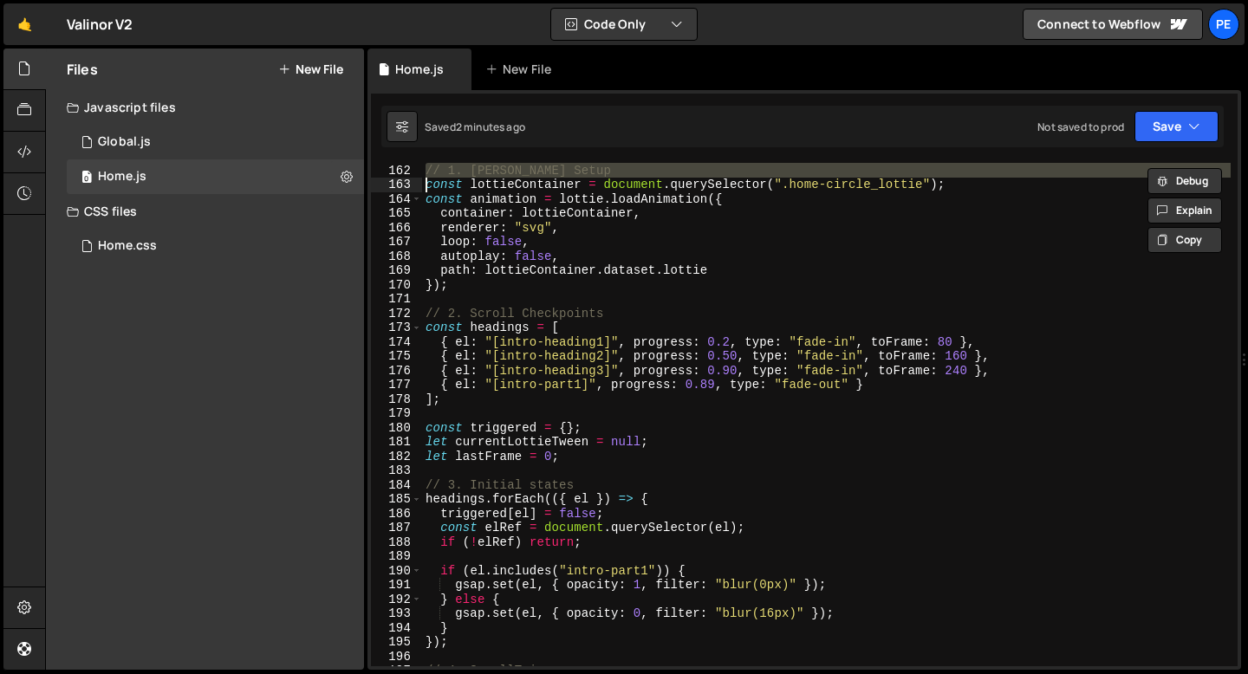
click at [478, 170] on div "// 1. Lottie Setup const lottieContainer = document . querySelector ( ".home-ci…" at bounding box center [826, 429] width 808 height 532
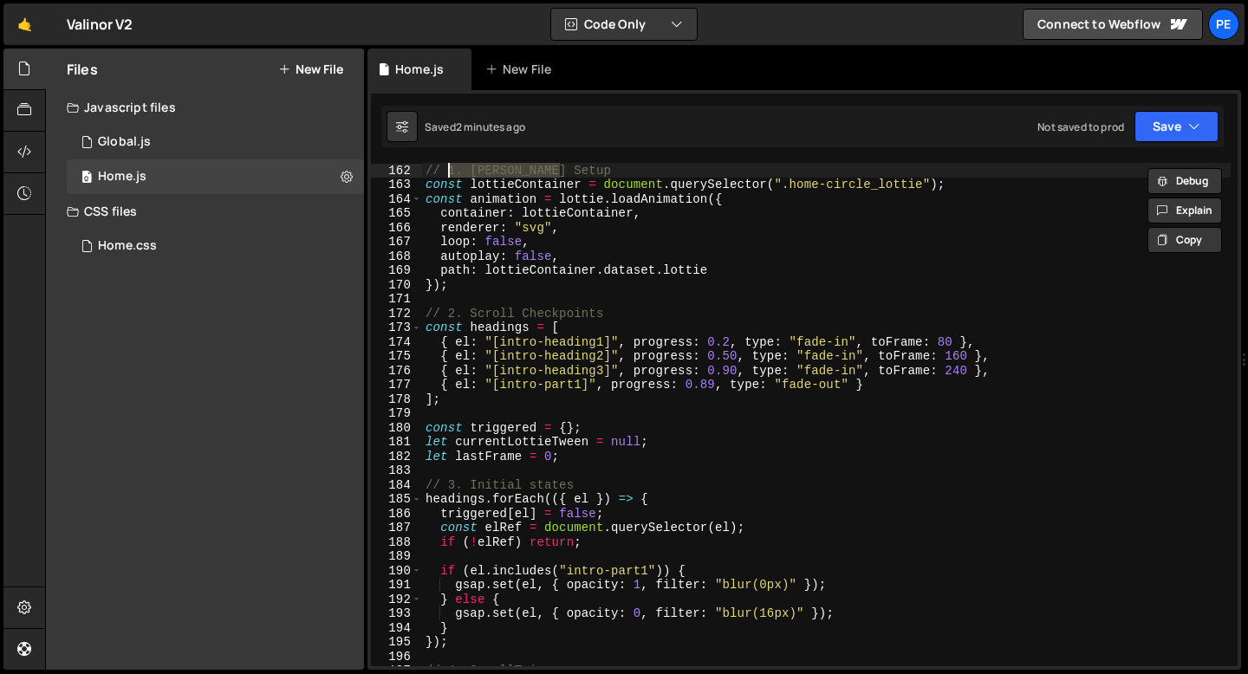
drag, startPoint x: 558, startPoint y: 165, endPoint x: 446, endPoint y: 169, distance: 111.9
click at [446, 169] on div "// 1. Lottie Setup const lottieContainer = document . querySelector ( ".home-ci…" at bounding box center [826, 429] width 808 height 532
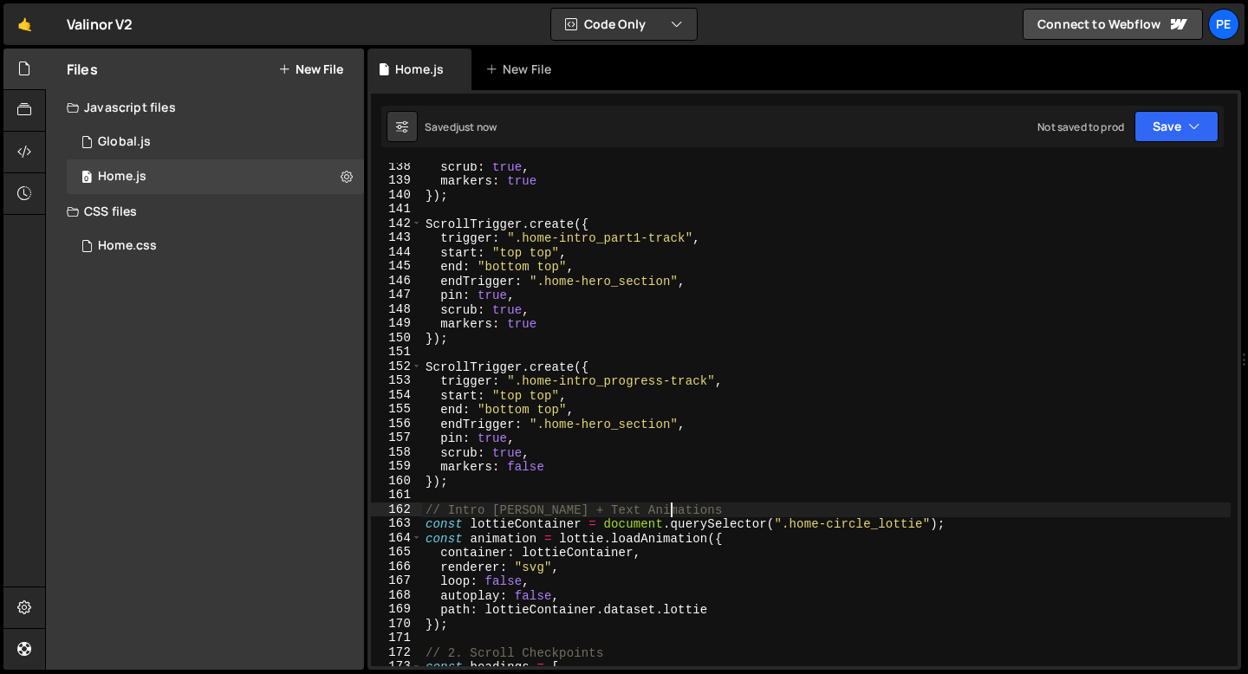
scroll to position [1951, 0]
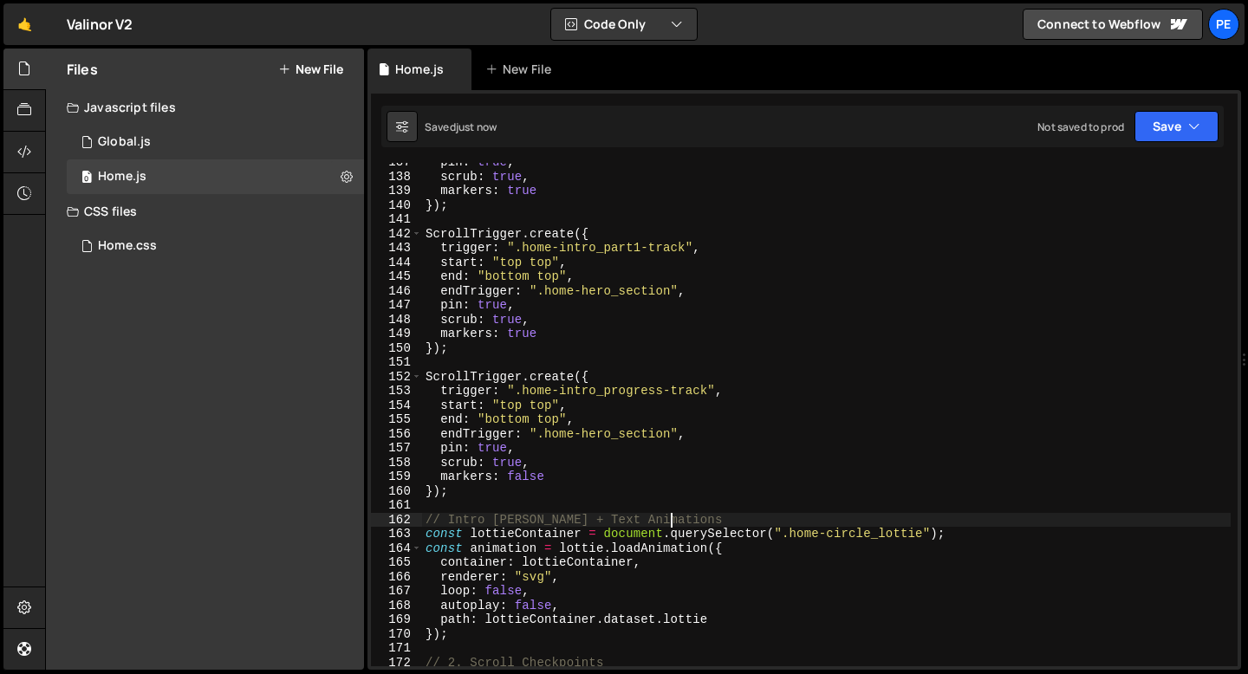
click at [465, 497] on div "pin : true , scrub : true , markers : true }) ; ScrollTrigger . create ({ trigg…" at bounding box center [826, 421] width 808 height 532
type textarea "});"
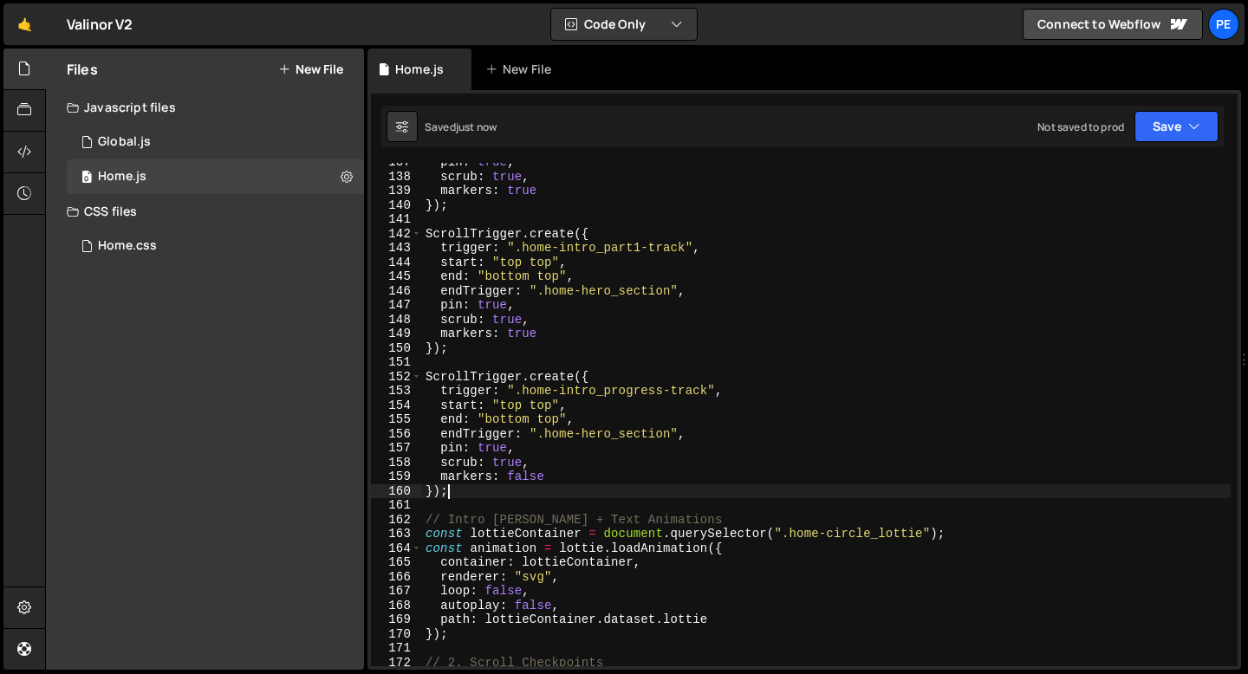
scroll to position [0, 1]
click at [454, 512] on div "pin : true , scrub : true , markers : true }) ; ScrollTrigger . create ({ trigg…" at bounding box center [826, 421] width 808 height 532
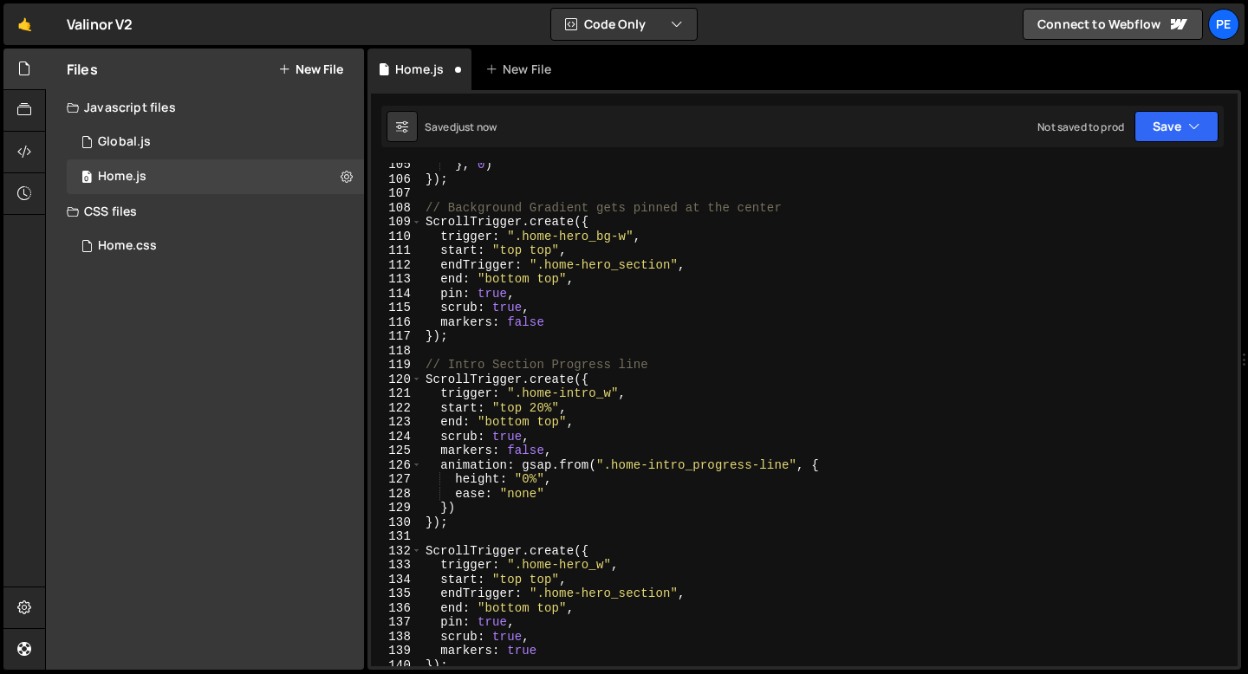
scroll to position [1456, 0]
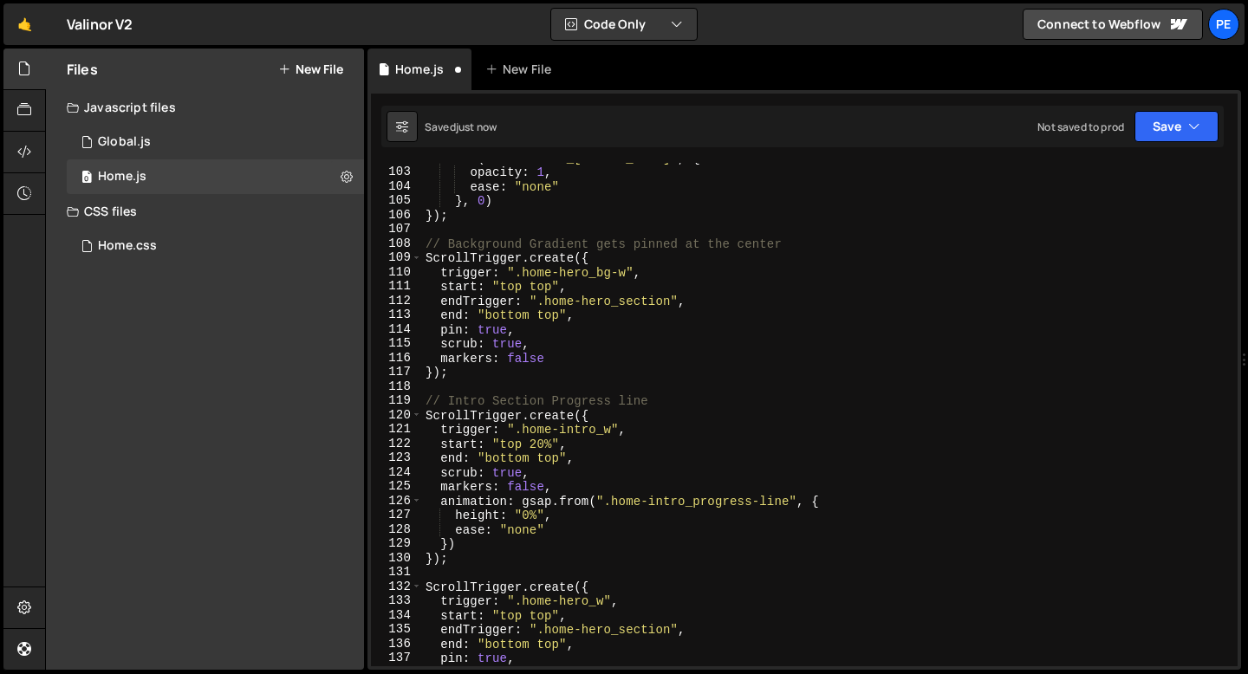
click at [486, 399] on div ". to ( ".home-hero_section-bg.orange" , { opacity : 1 , ease : "none" } , 0 ) }…" at bounding box center [826, 417] width 808 height 532
click at [468, 400] on div ". to ( ".home-hero_section-bg.orange" , { opacity : 1 , ease : "none" } , 0 ) }…" at bounding box center [826, 417] width 808 height 532
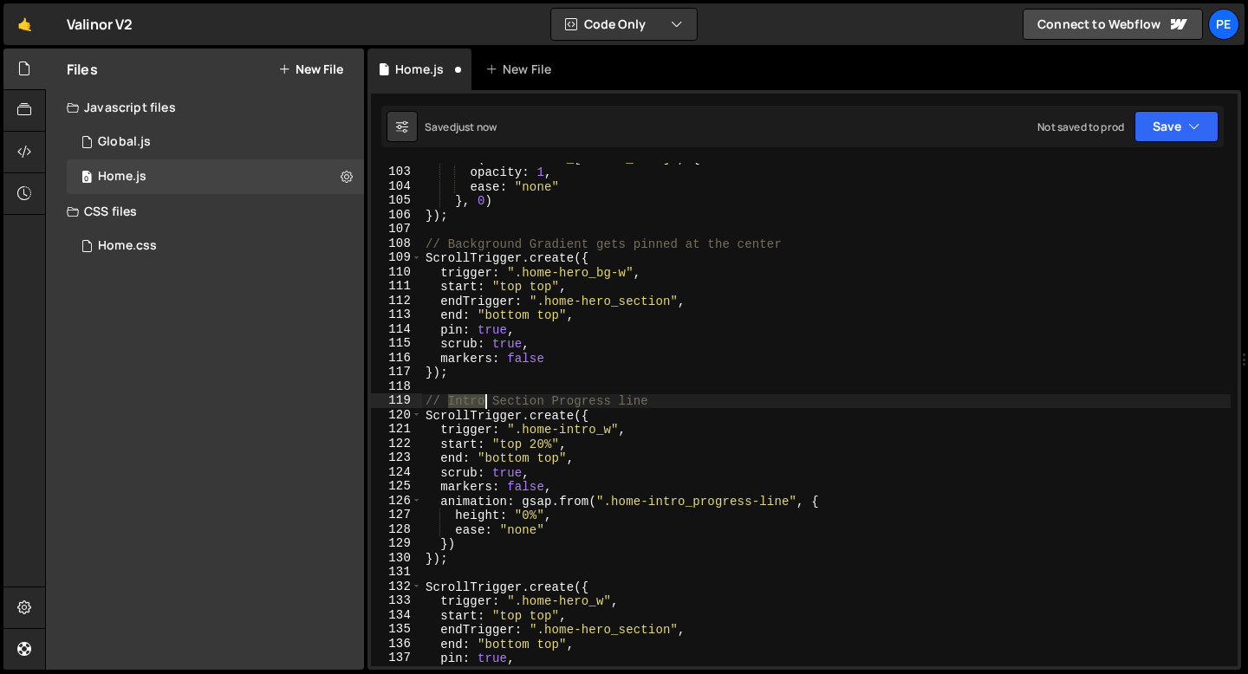
type textarea "// Intro Section Progress line ScrollTrigger.create({"
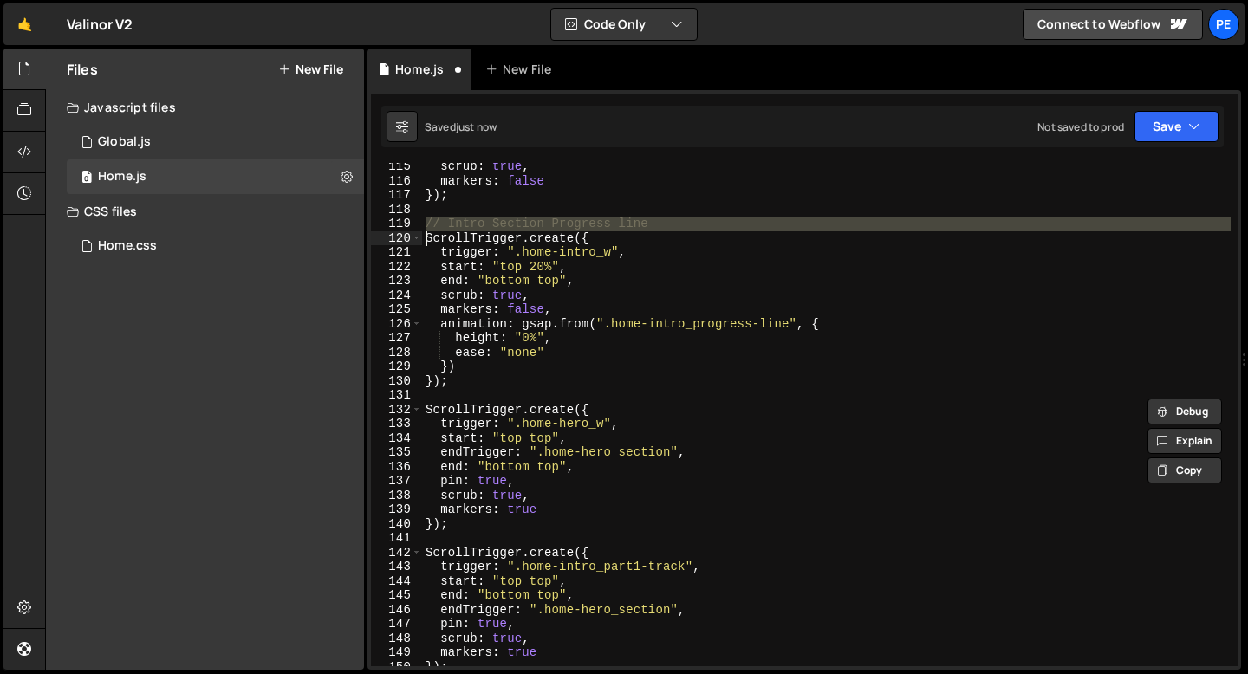
scroll to position [1651, 0]
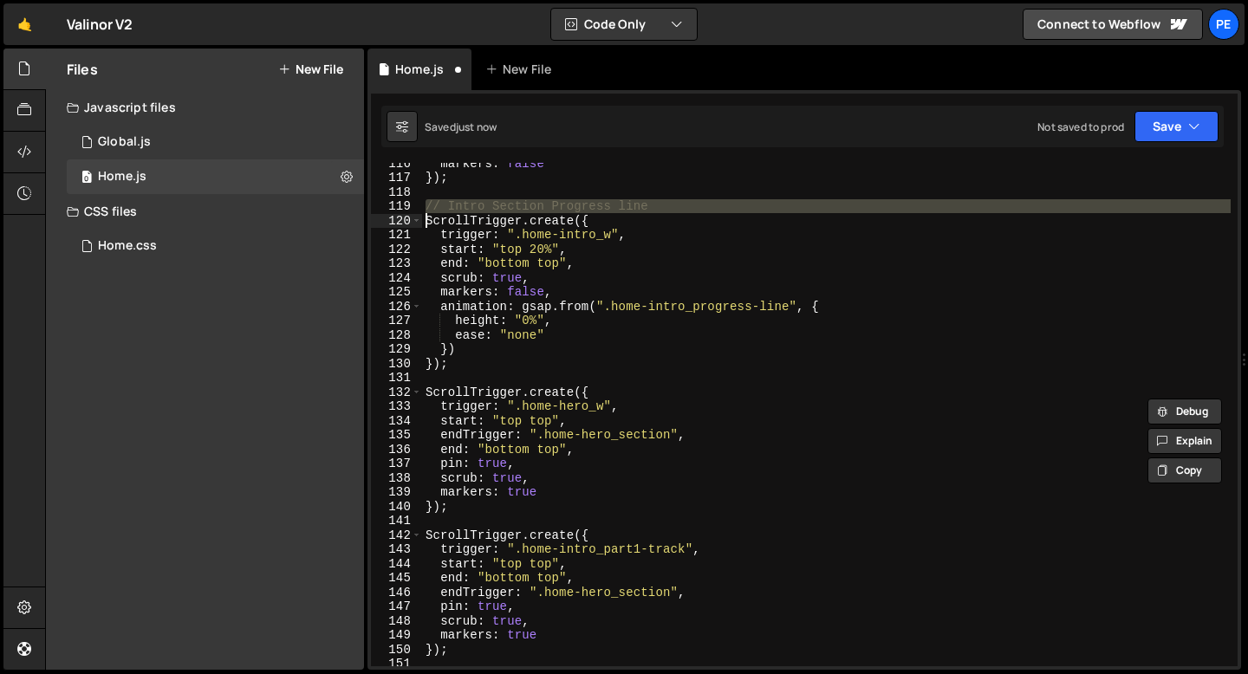
click at [452, 380] on div "markers : false }) ; // Intro Section Progress line ScrollTrigger . create ({ t…" at bounding box center [826, 422] width 808 height 532
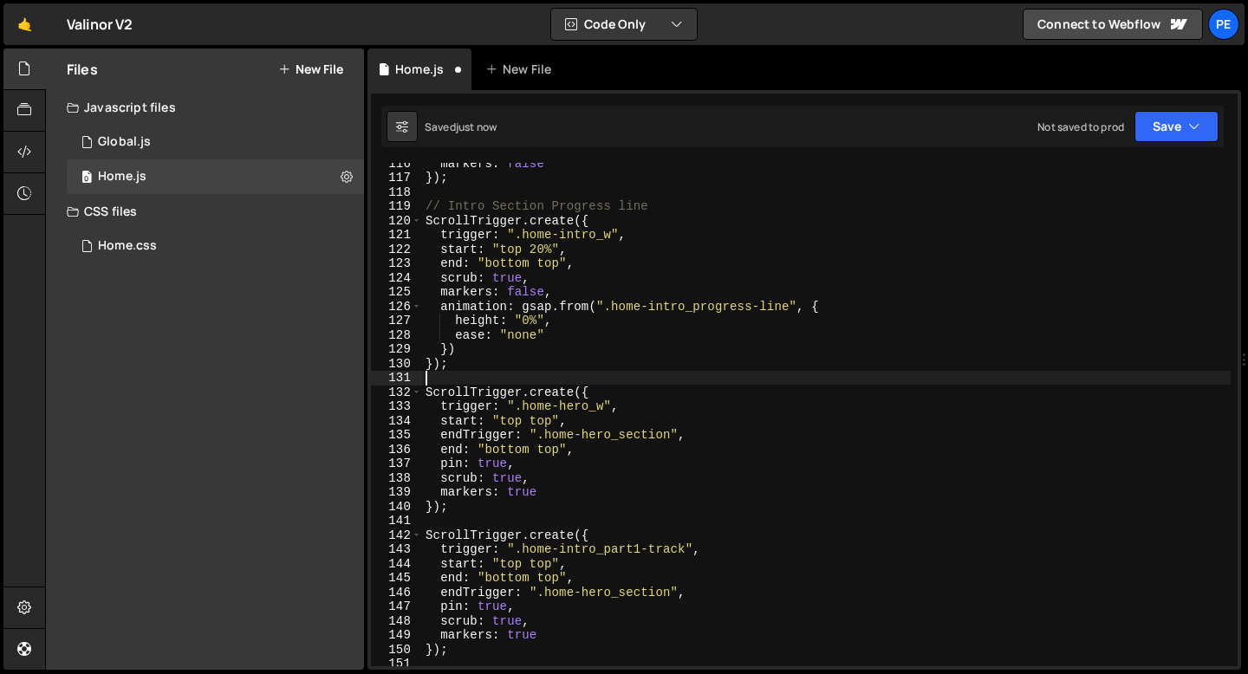
paste textarea "// Intro Section Progress line"
click at [462, 368] on div "markers : false }) ; // Intro Section Progress line ScrollTrigger . create ({ t…" at bounding box center [826, 422] width 808 height 532
type textarea "});"
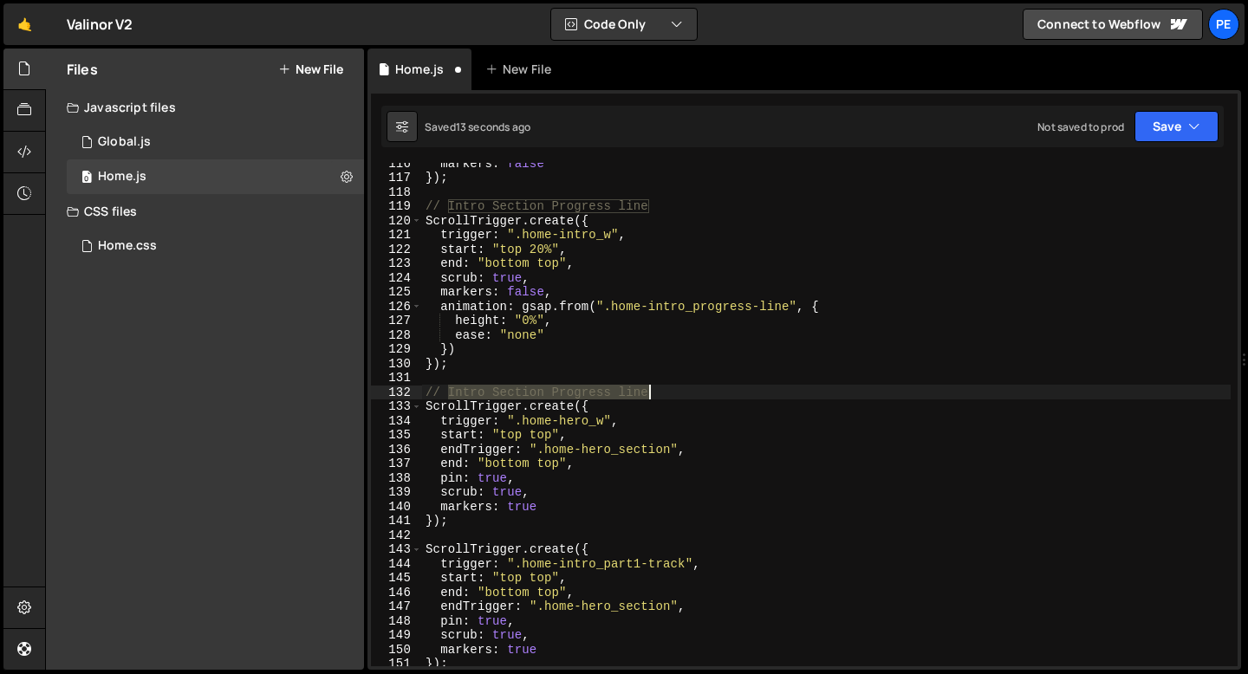
drag, startPoint x: 450, startPoint y: 393, endPoint x: 671, endPoint y: 386, distance: 221.0
click at [671, 386] on div "markers : false }) ; // Intro Section Progress line ScrollTrigger . create ({ t…" at bounding box center [826, 422] width 808 height 532
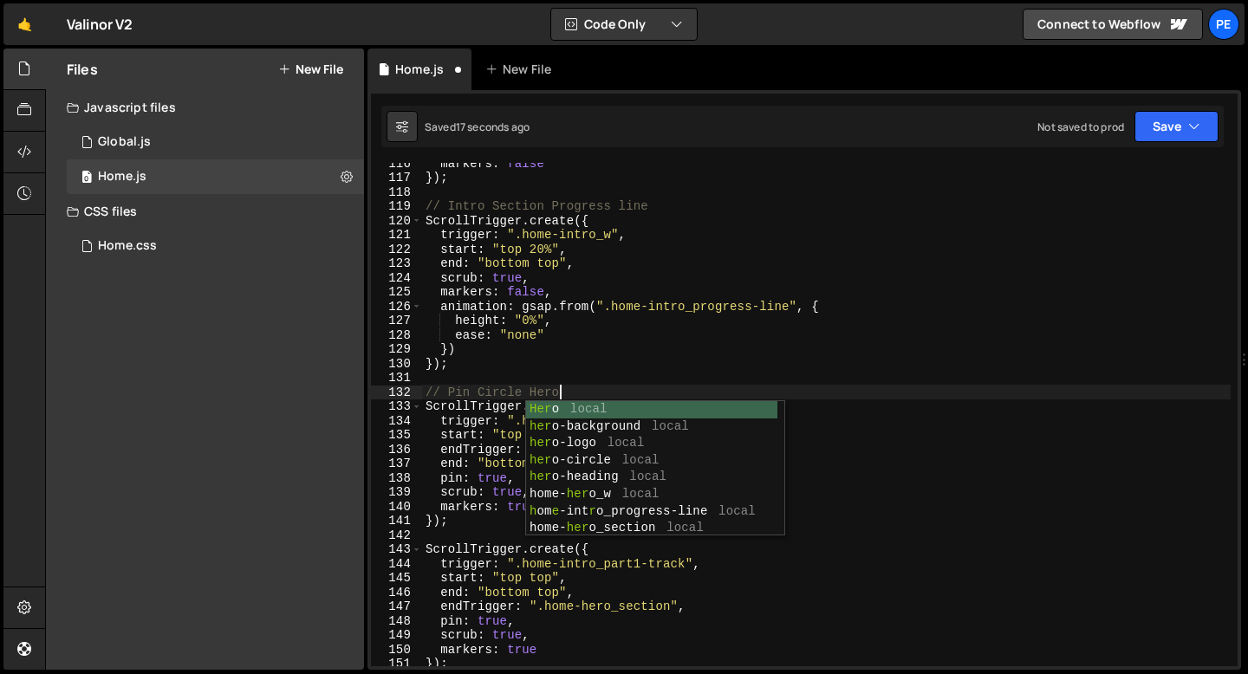
scroll to position [0, 8]
click at [517, 389] on div "markers : false }) ; // Intro Section Progress line ScrollTrigger . create ({ t…" at bounding box center [826, 422] width 808 height 532
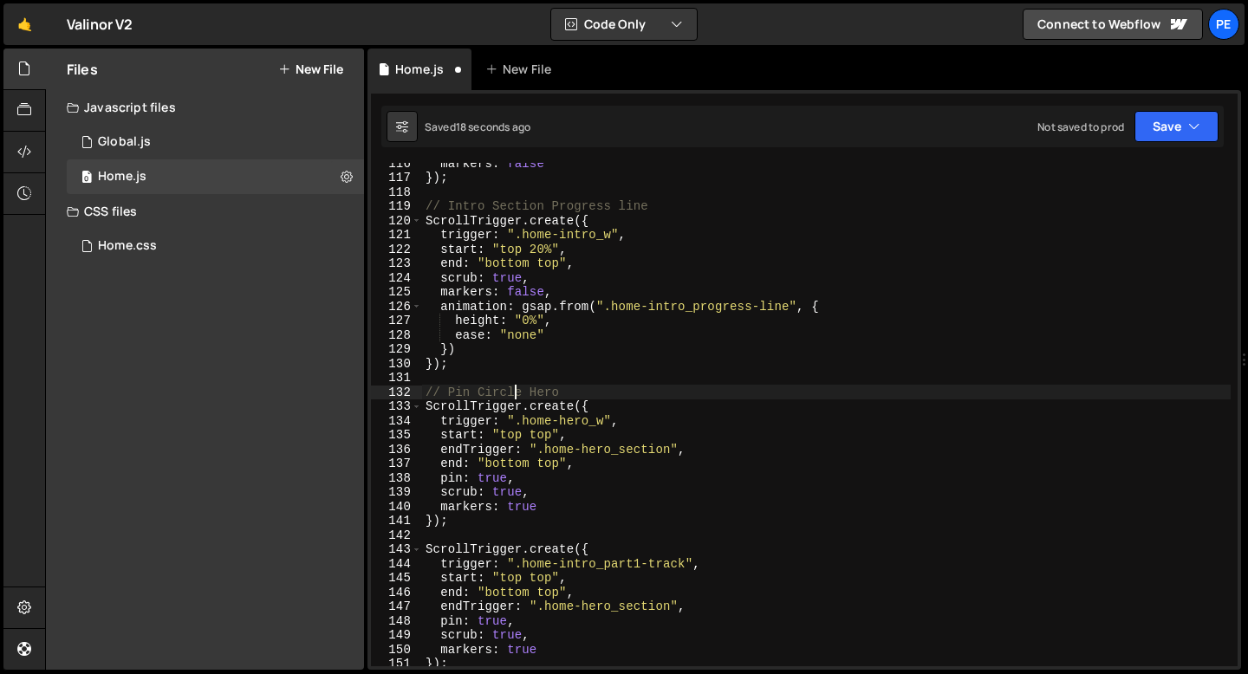
click at [517, 389] on div "markers : false }) ; // Intro Section Progress line ScrollTrigger . create ({ t…" at bounding box center [826, 422] width 808 height 532
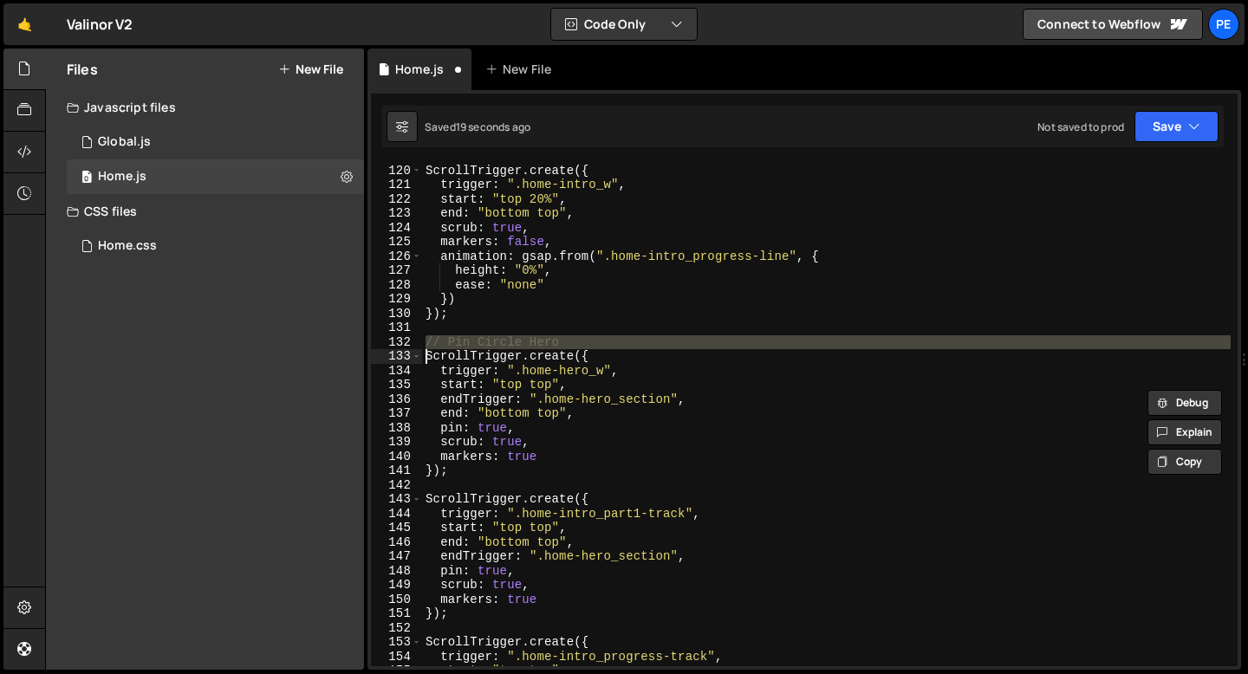
scroll to position [1701, 0]
click at [493, 470] on div "// Intro Section Progress line ScrollTrigger . create ({ trigger : ".home-intro…" at bounding box center [826, 415] width 808 height 532
type textarea "});"
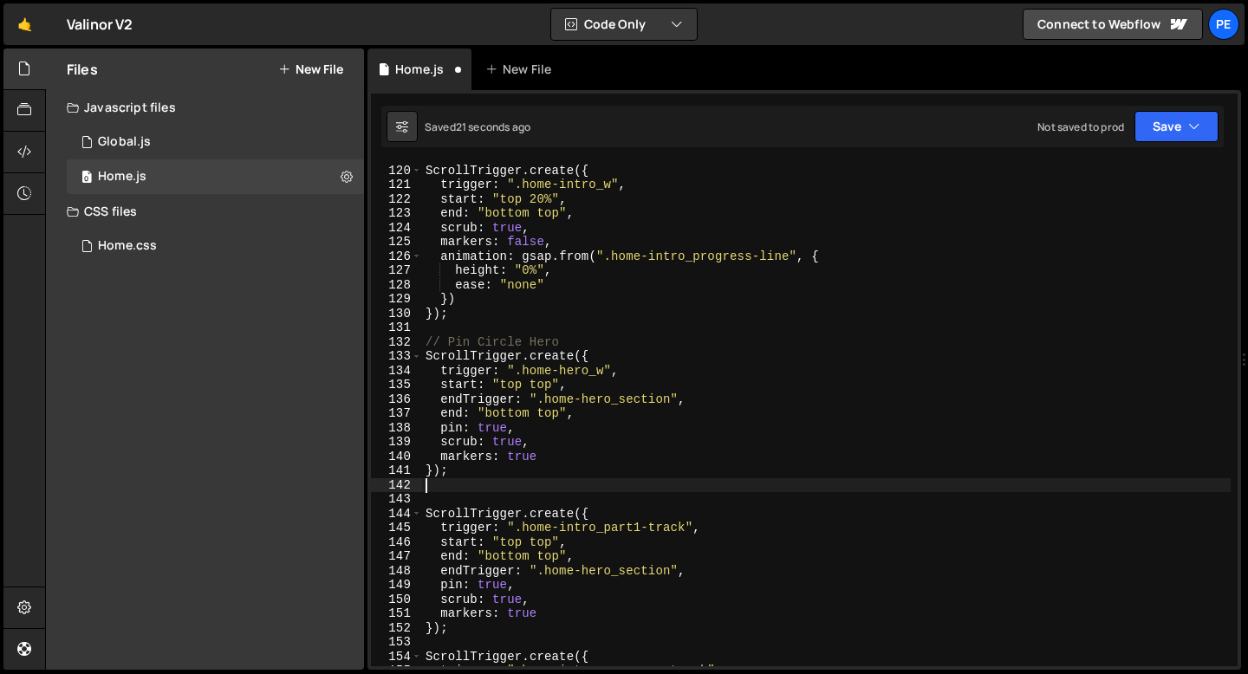
scroll to position [0, 0]
paste textarea "// Pin Circle Hero"
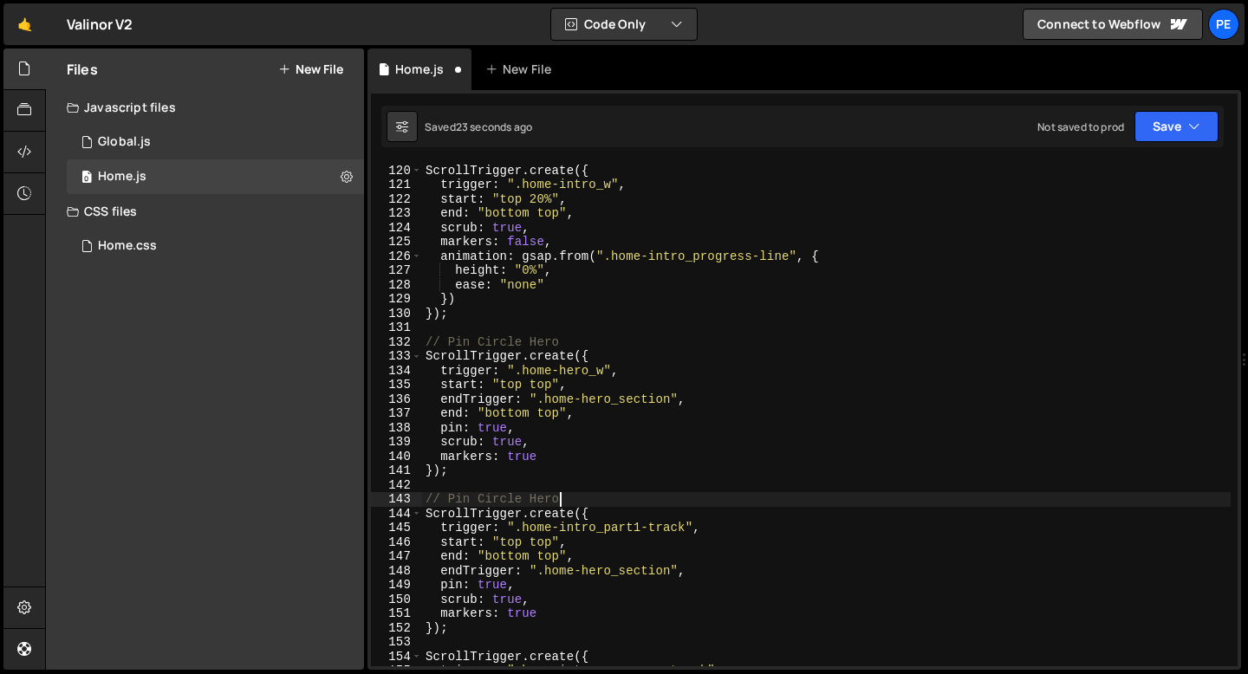
click at [503, 496] on div "// Intro Section Progress line ScrollTrigger . create ({ trigger : ".home-intro…" at bounding box center [826, 415] width 808 height 532
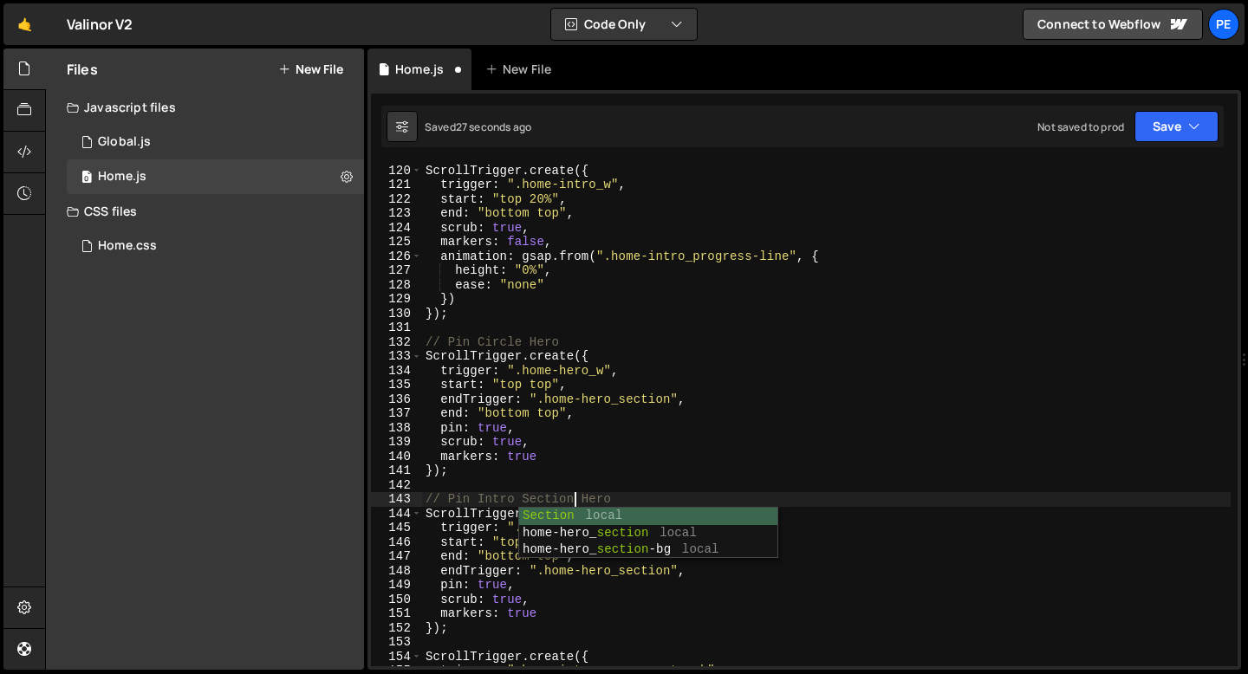
scroll to position [0, 10]
click at [596, 502] on div "// Intro Section Progress line ScrollTrigger . create ({ trigger : ".home-intro…" at bounding box center [826, 415] width 808 height 532
click at [596, 501] on div "// Intro Section Progress line ScrollTrigger . create ({ trigger : ".home-intro…" at bounding box center [826, 415] width 808 height 532
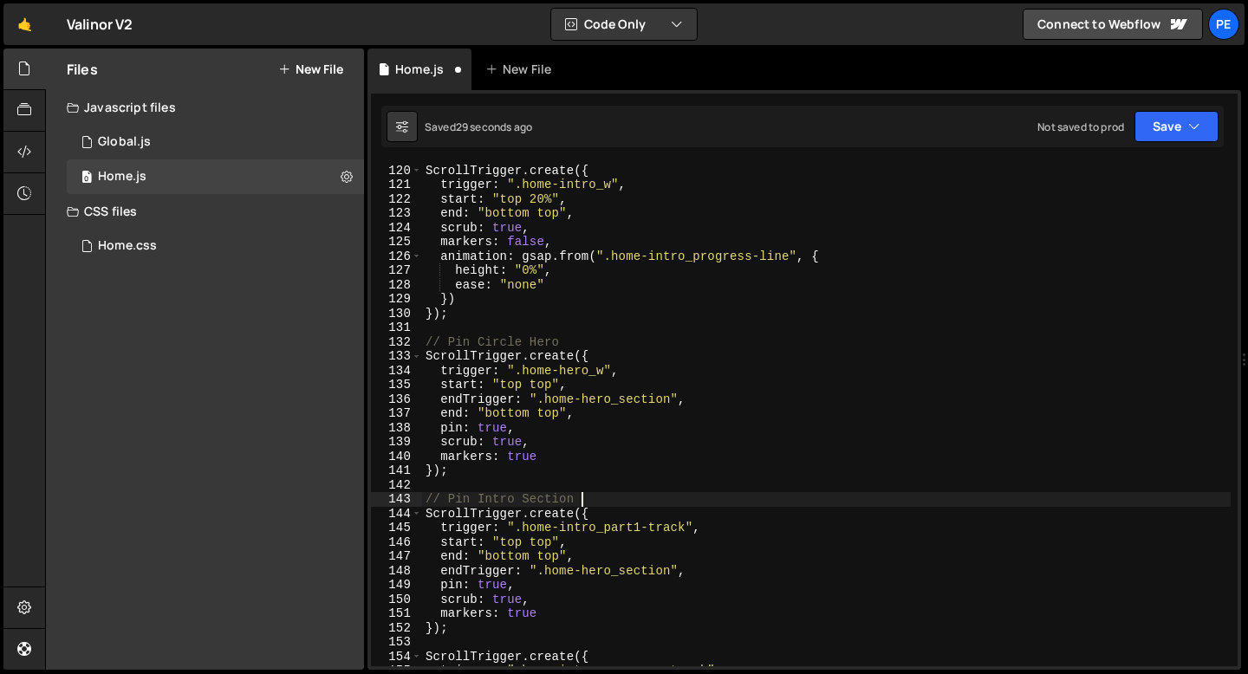
type textarea "// Pin Intro Section"
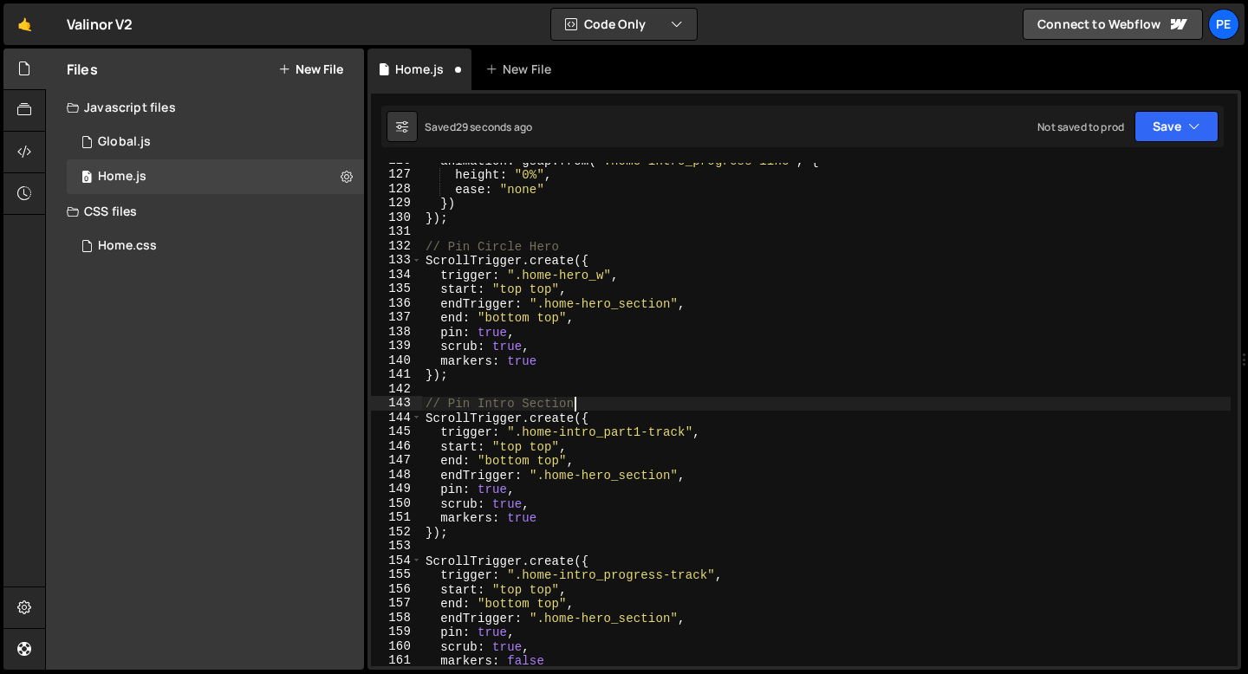
scroll to position [1843, 0]
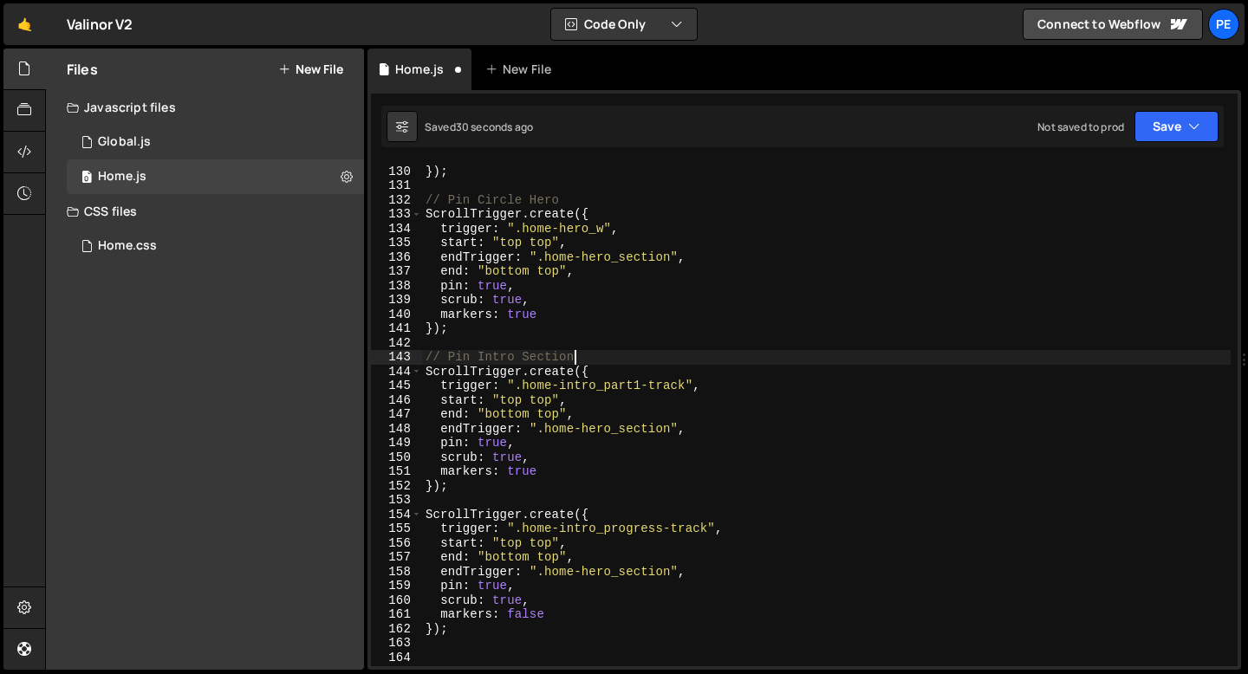
click at [493, 501] on div "}) }) ; // Pin Circle Hero ScrollTrigger . create ({ trigger : ".home-hero_w" ,…" at bounding box center [826, 416] width 808 height 532
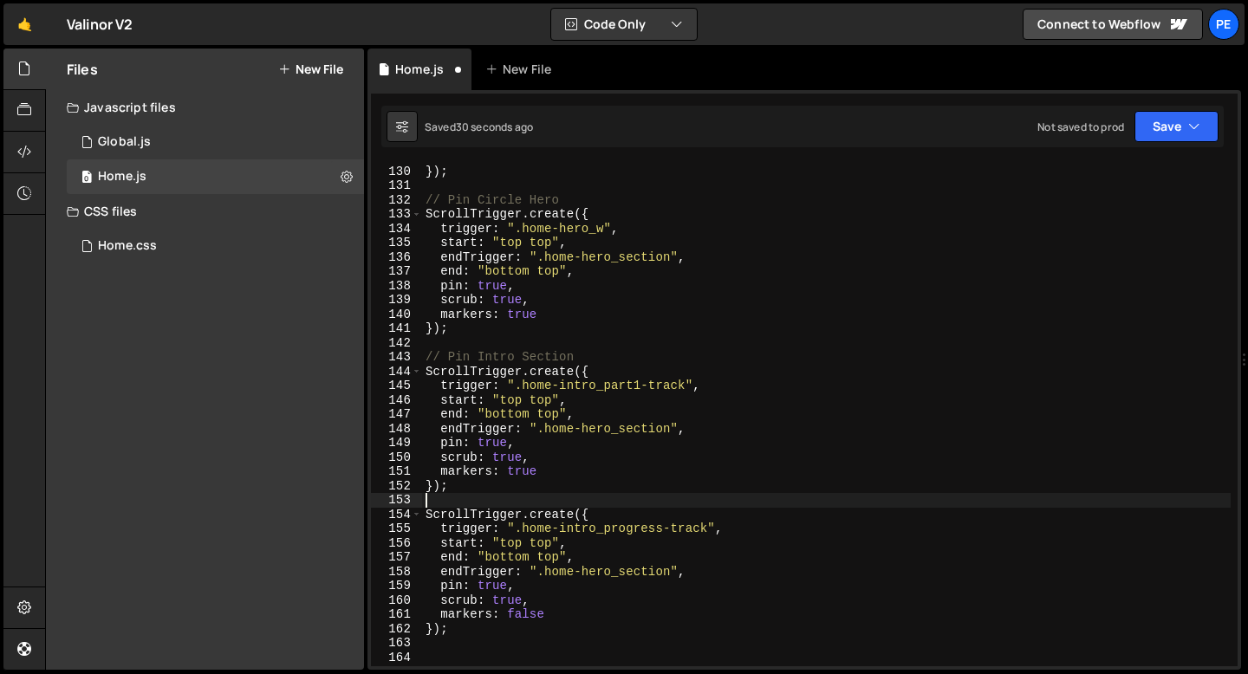
scroll to position [0, 0]
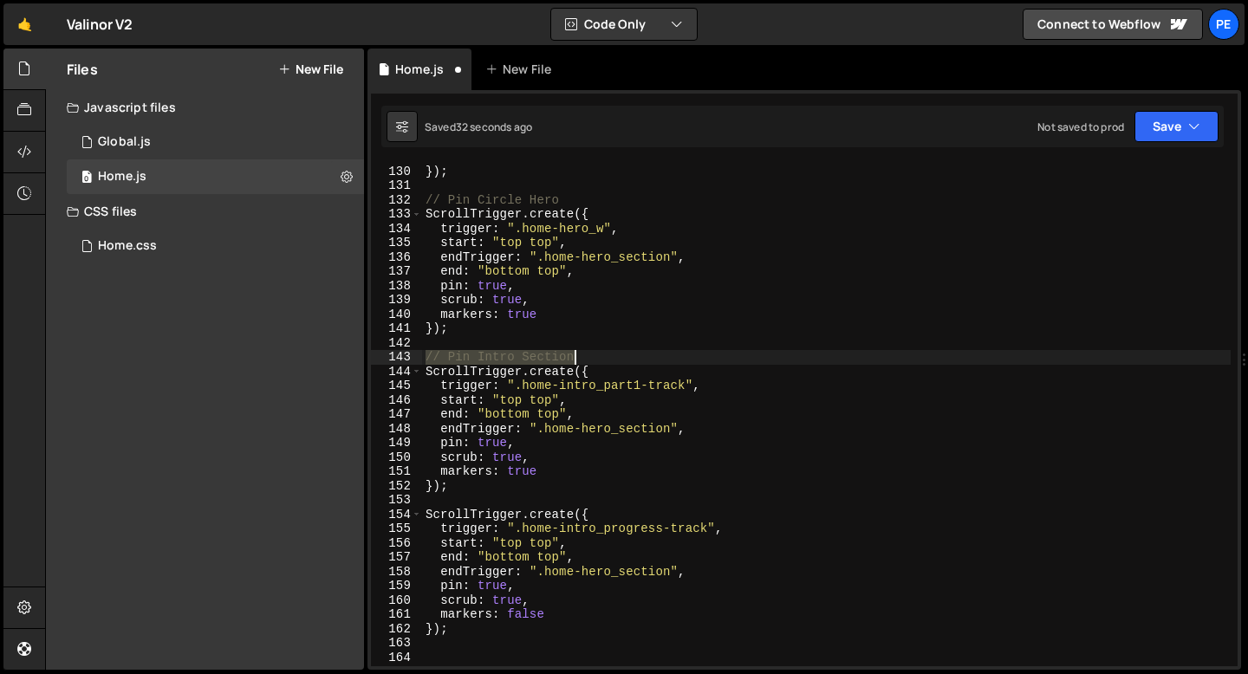
drag, startPoint x: 426, startPoint y: 360, endPoint x: 573, endPoint y: 360, distance: 146.4
click at [574, 360] on div "}) }) ; // Pin Circle Hero ScrollTrigger . create ({ trigger : ".home-hero_w" ,…" at bounding box center [826, 416] width 808 height 532
type textarea "// Pin Intro Section"
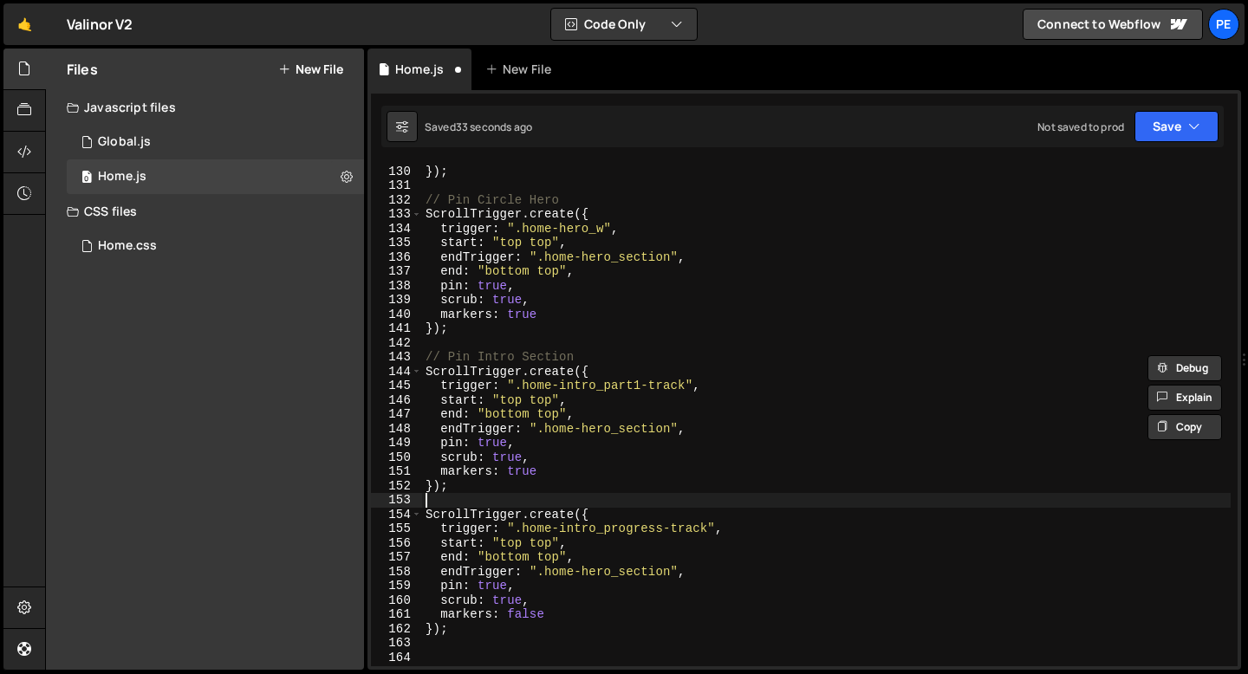
click at [471, 499] on div "}) }) ; // Pin Circle Hero ScrollTrigger . create ({ trigger : ".home-hero_w" ,…" at bounding box center [826, 416] width 808 height 532
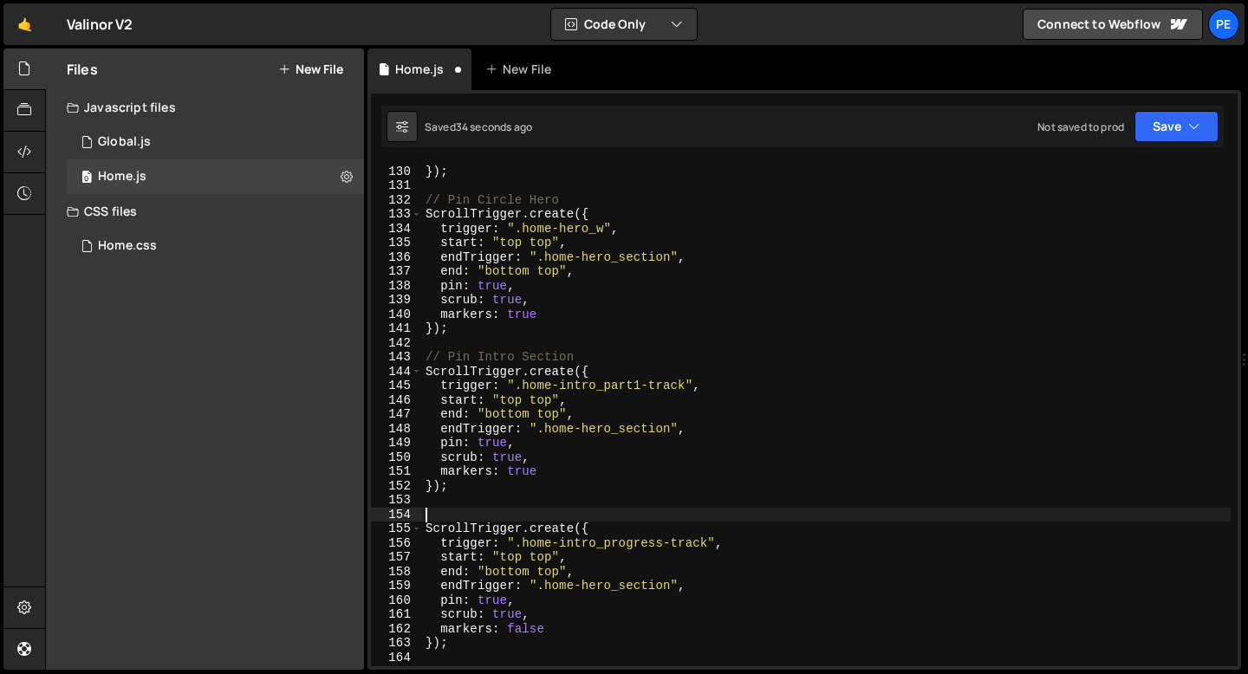
paste textarea "// Pin Intro Section"
click at [493, 515] on div "}) }) ; // Pin Circle Hero ScrollTrigger . create ({ trigger : ".home-hero_w" ,…" at bounding box center [826, 416] width 808 height 532
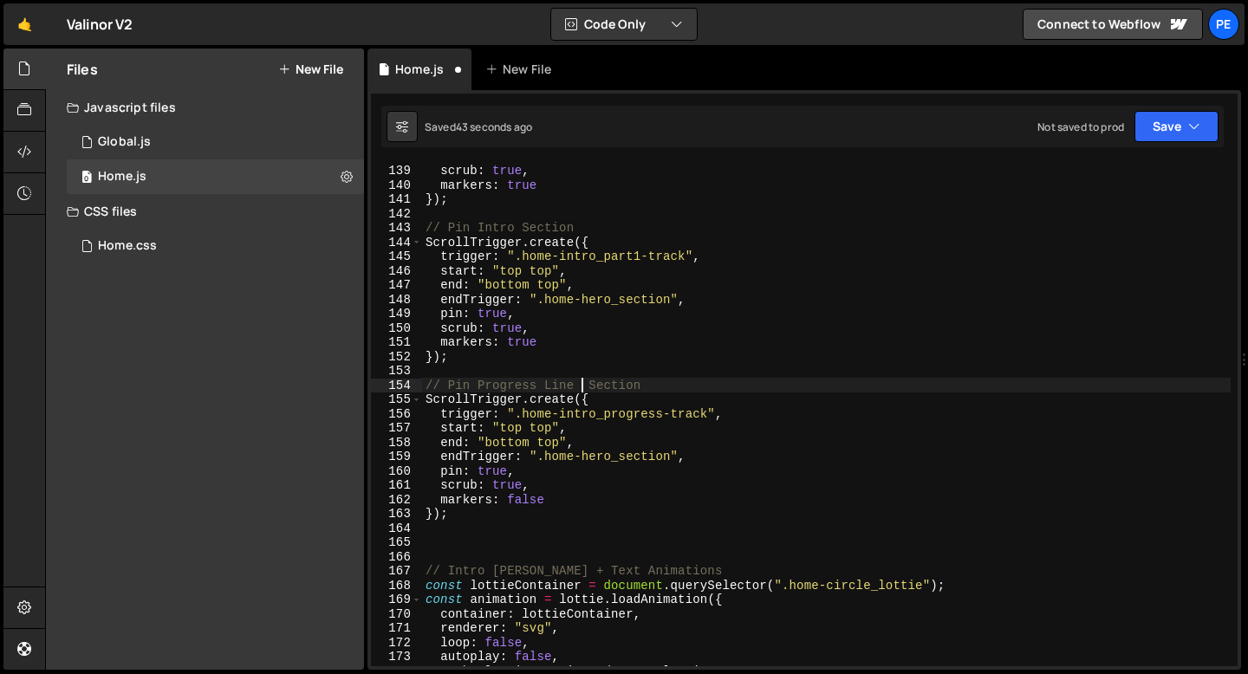
scroll to position [0, 10]
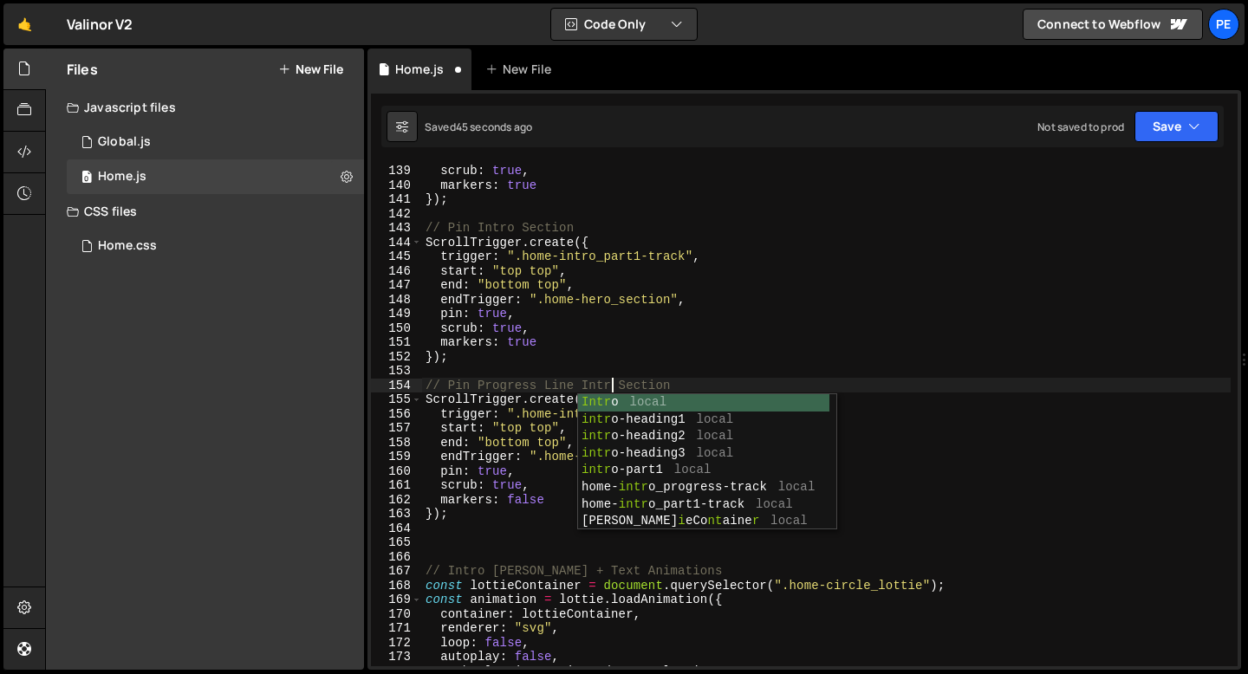
type textarea "// Pin Progress Line Intro Section"
click at [476, 563] on div "pin : true , scrub : true , markers : true }) ; // Pin Intro Section ScrollTrig…" at bounding box center [826, 415] width 808 height 532
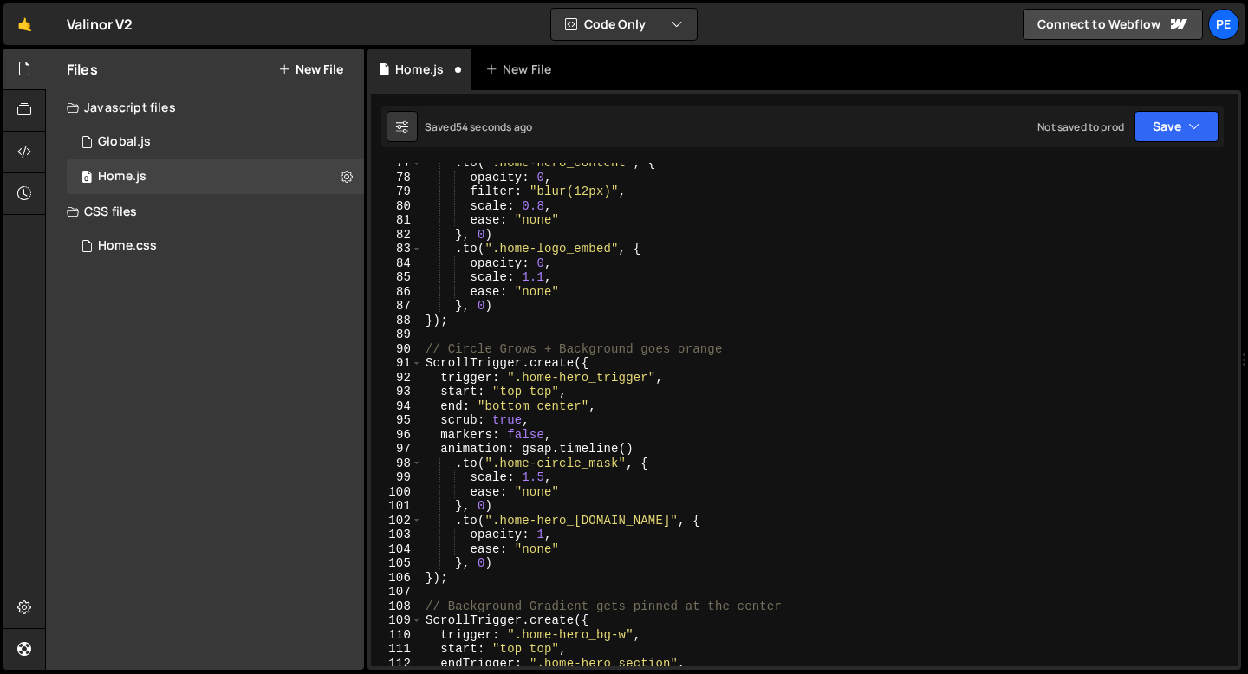
scroll to position [1093, 0]
click at [548, 404] on div ". to ( ".home-hero_content" , { opacity : 0 , filter : "blur(12px)" , scale : 0…" at bounding box center [826, 422] width 808 height 532
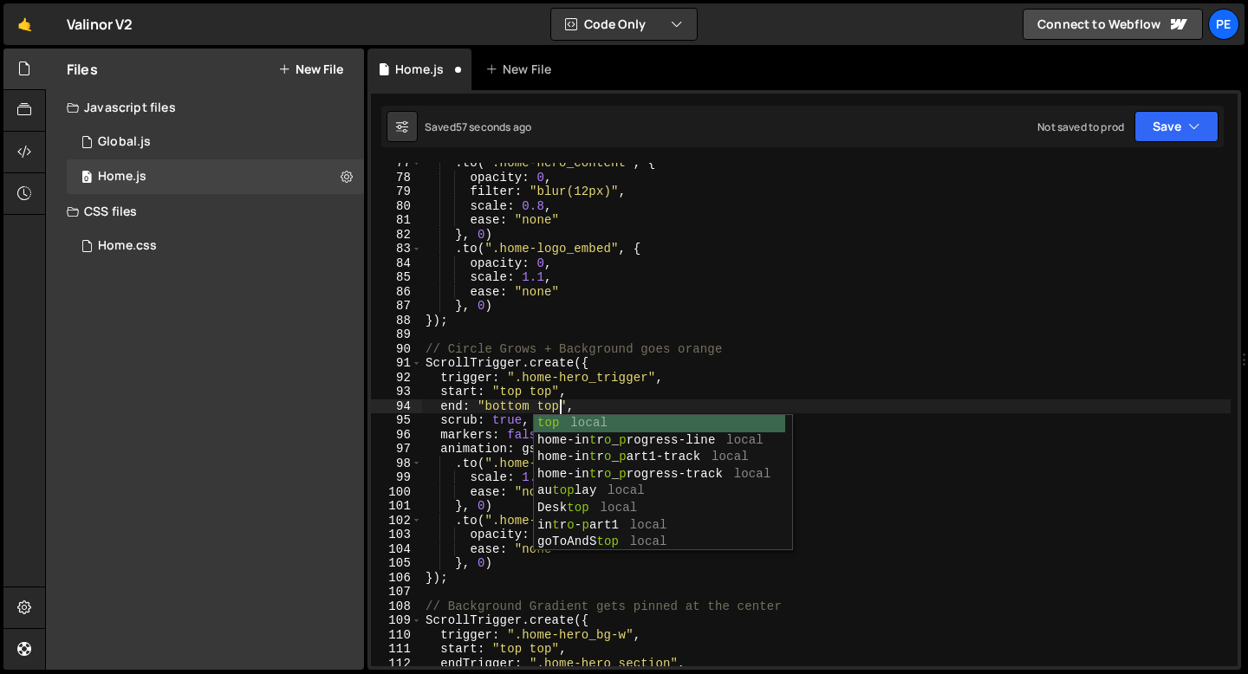
scroll to position [0, 9]
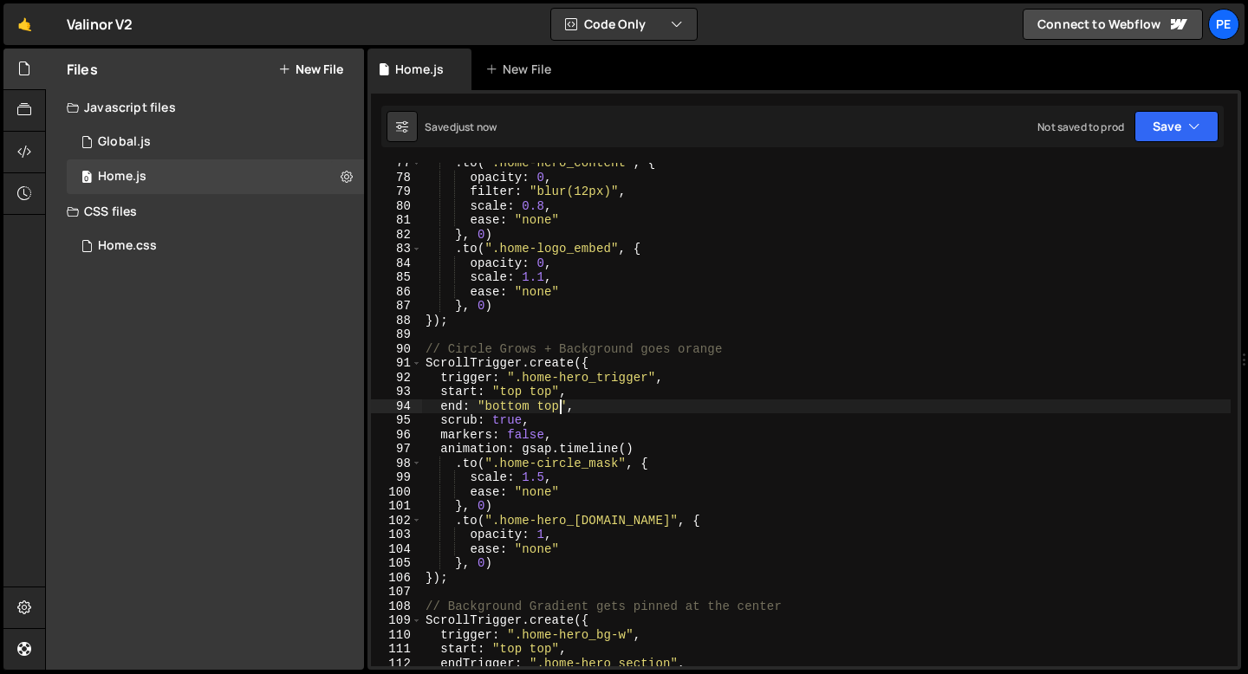
type textarea "end: "bottom top","
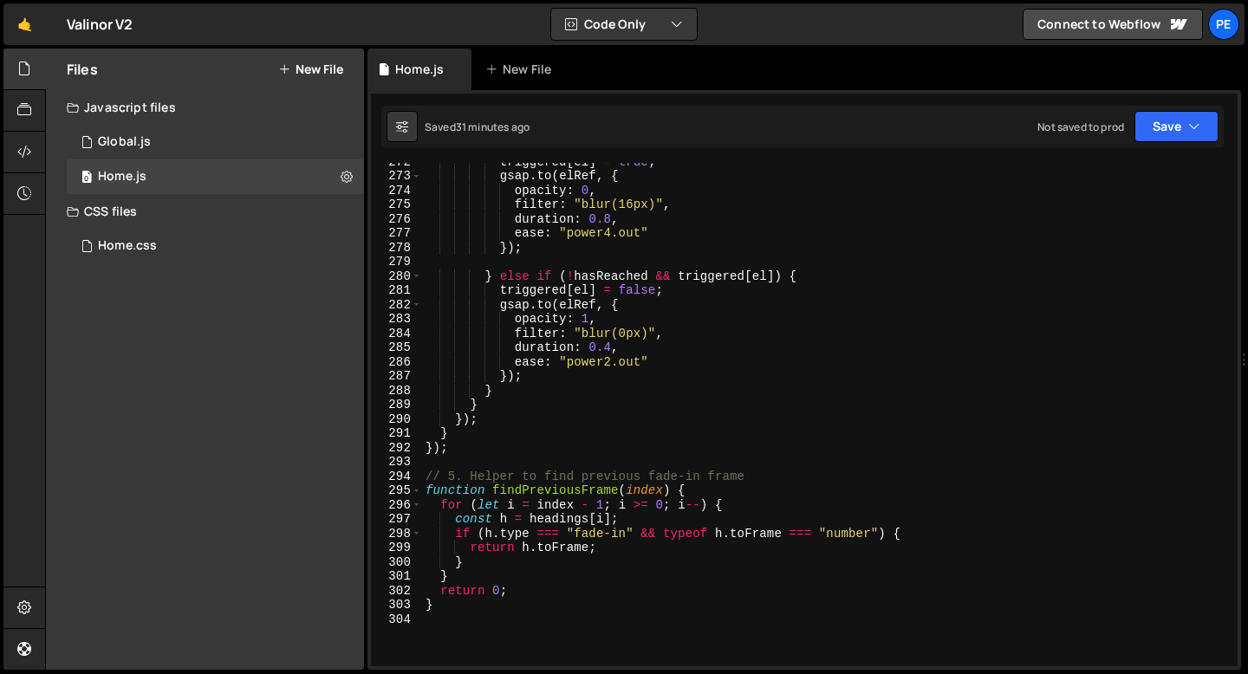
scroll to position [4087, 0]
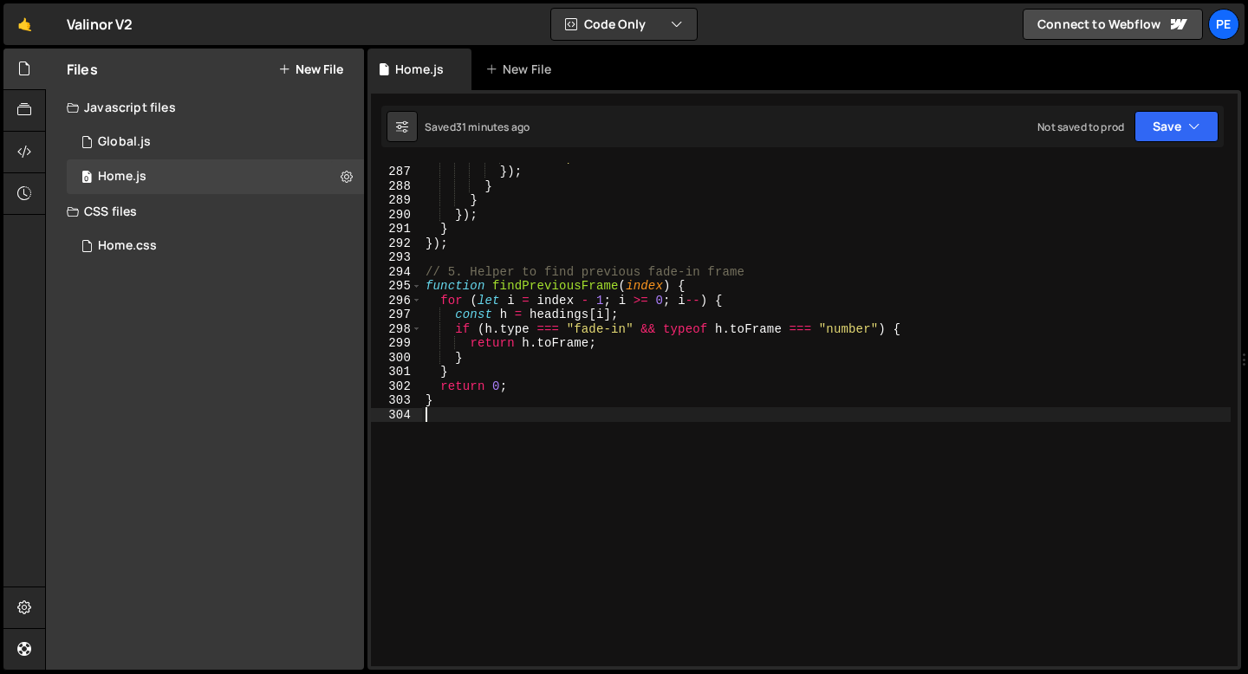
click at [423, 445] on div "ease : "power2.out" }) ; } } }) ; } }) ; // 5. Helper to find previous fade-in …" at bounding box center [826, 416] width 808 height 532
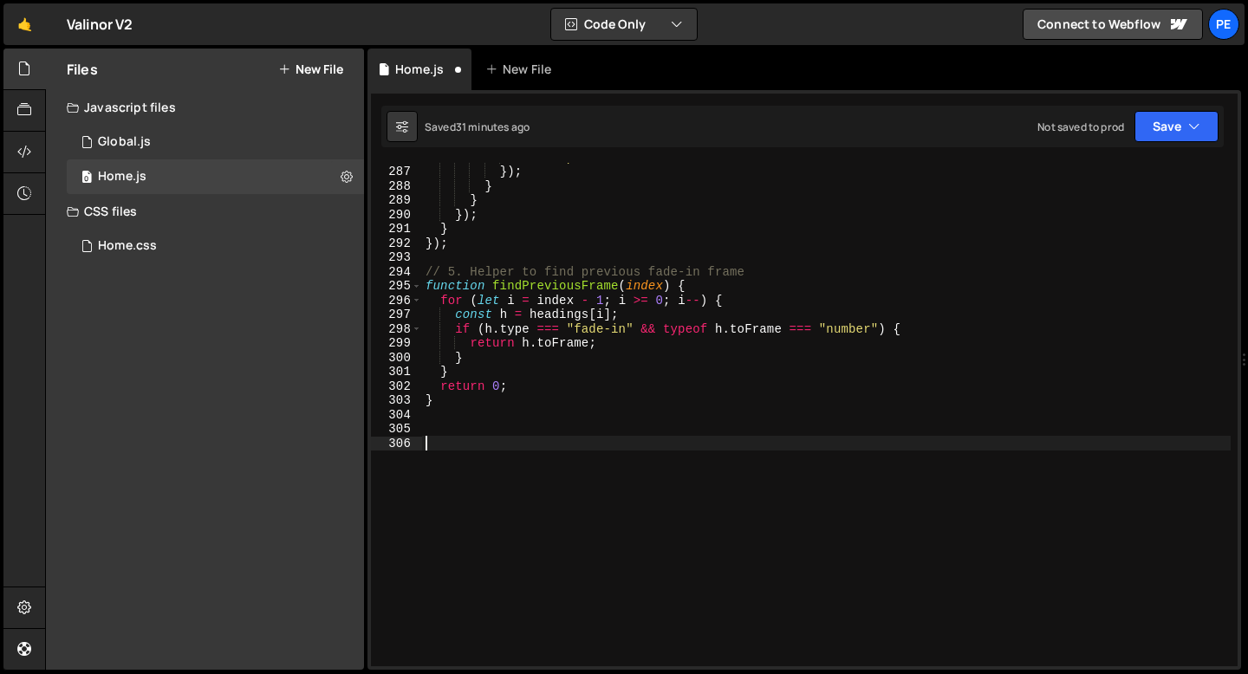
paste textarea "});"
type textarea "});"
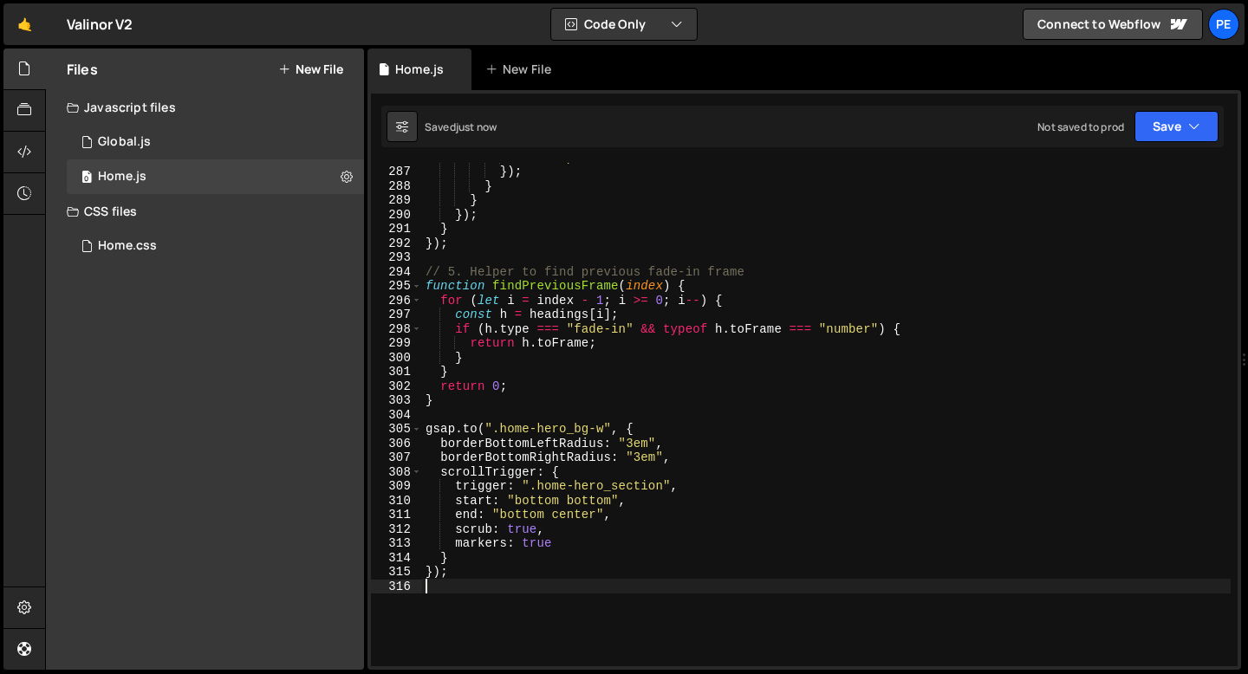
click at [424, 418] on div "ease : "power2.out" }) ; } } }) ; } }) ; // 5. Helper to find previous fade-in …" at bounding box center [826, 416] width 808 height 532
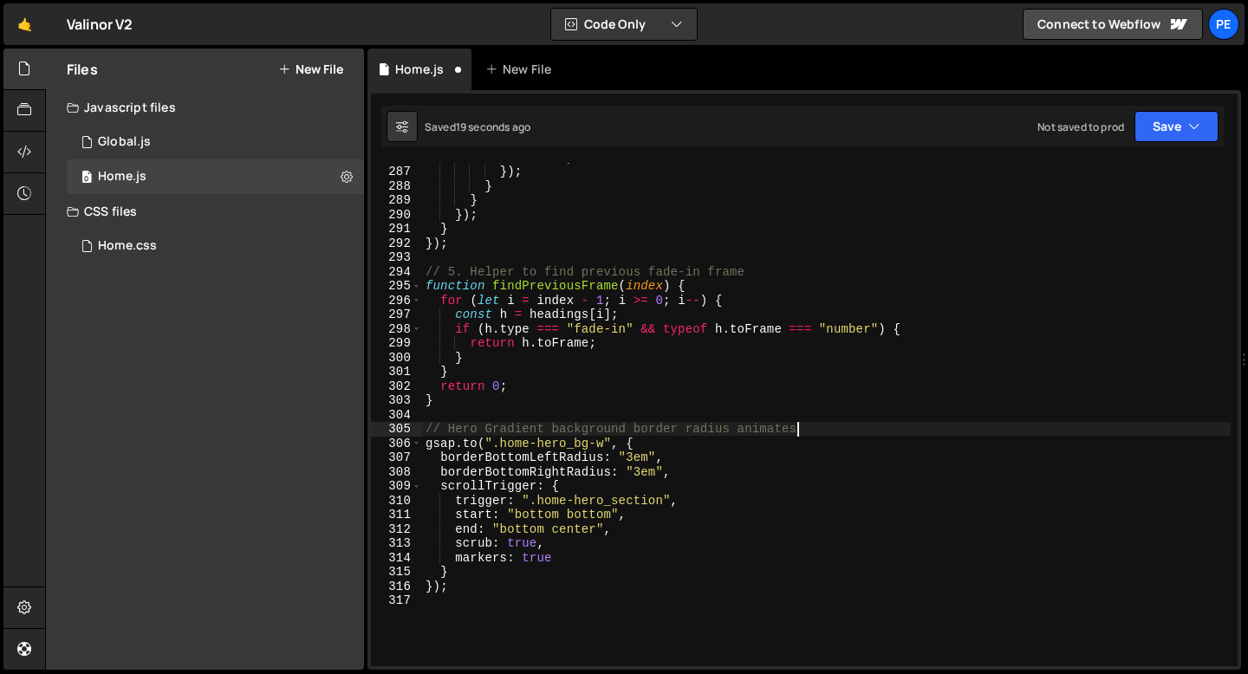
scroll to position [0, 25]
click at [588, 517] on div "ease : "power2.out" }) ; } } }) ; } }) ; // 5. Helper to find previous fade-in …" at bounding box center [826, 416] width 808 height 532
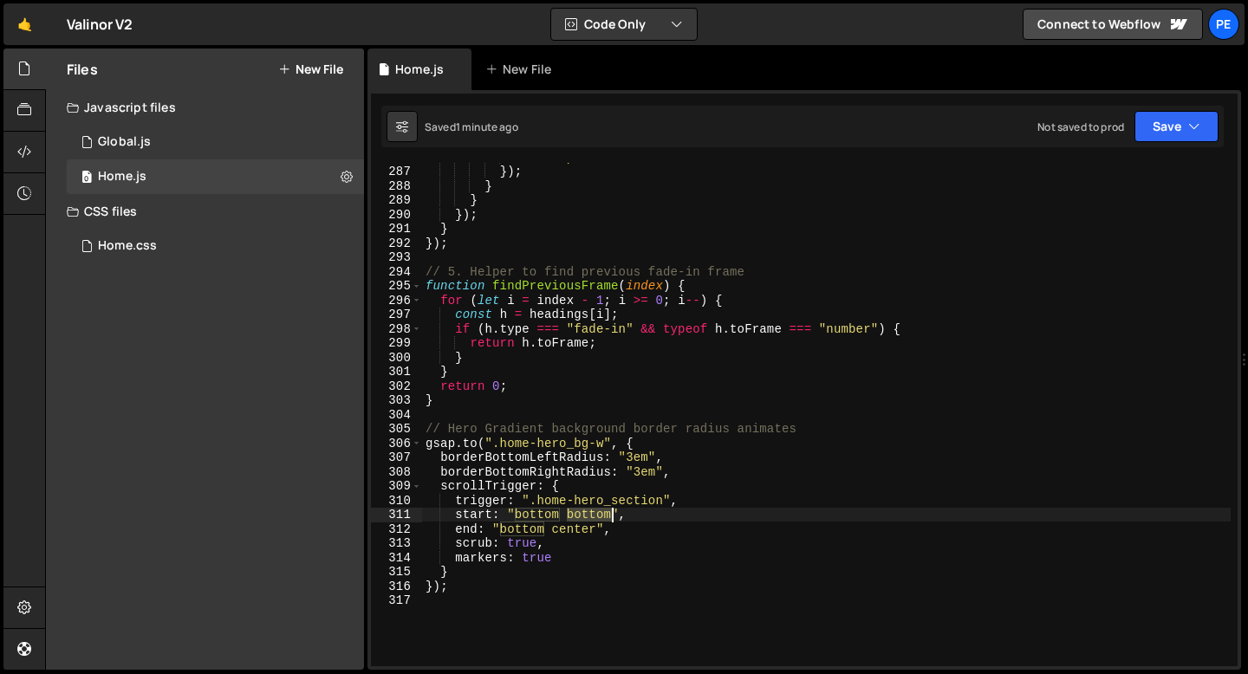
click at [588, 517] on div "ease : "power2.out" }) ; } } }) ; } }) ; // 5. Helper to find previous fade-in …" at bounding box center [826, 416] width 808 height 532
click at [578, 526] on div "ease : "power2.out" }) ; } } }) ; } }) ; // 5. Helper to find previous fade-in …" at bounding box center [826, 416] width 808 height 532
click at [577, 527] on div "ease : "power2.out" }) ; } } }) ; } }) ; // 5. Helper to find previous fade-in …" at bounding box center [826, 416] width 808 height 532
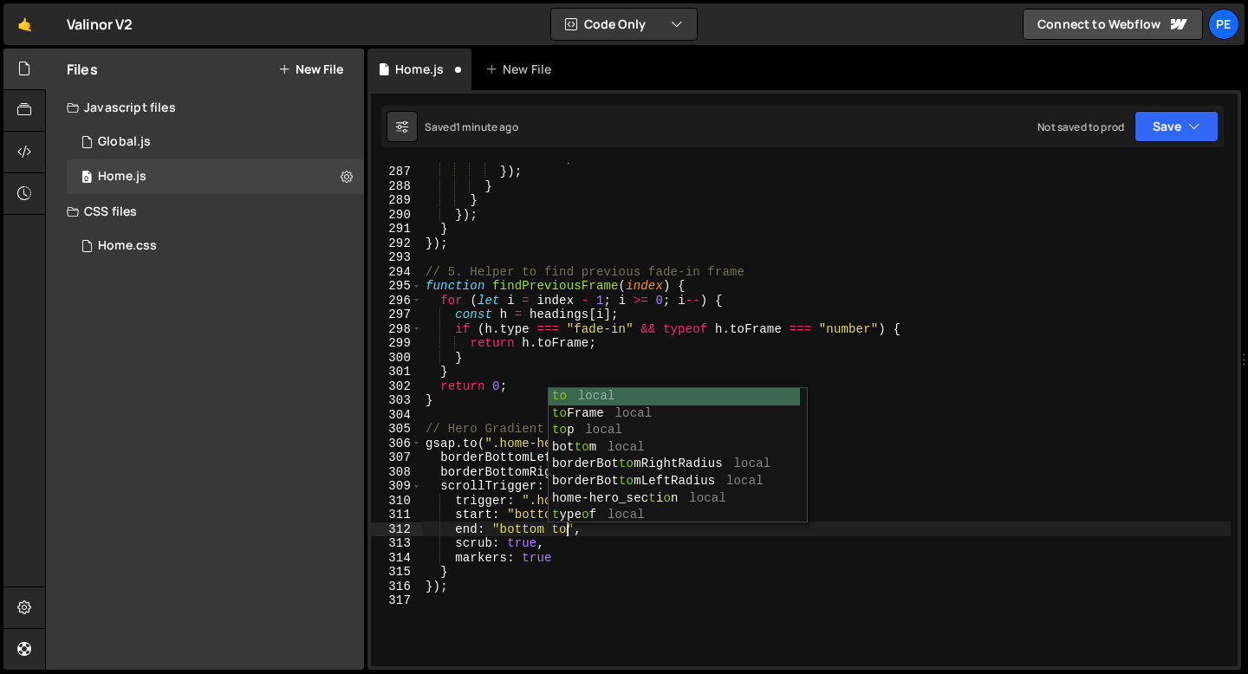
scroll to position [0, 10]
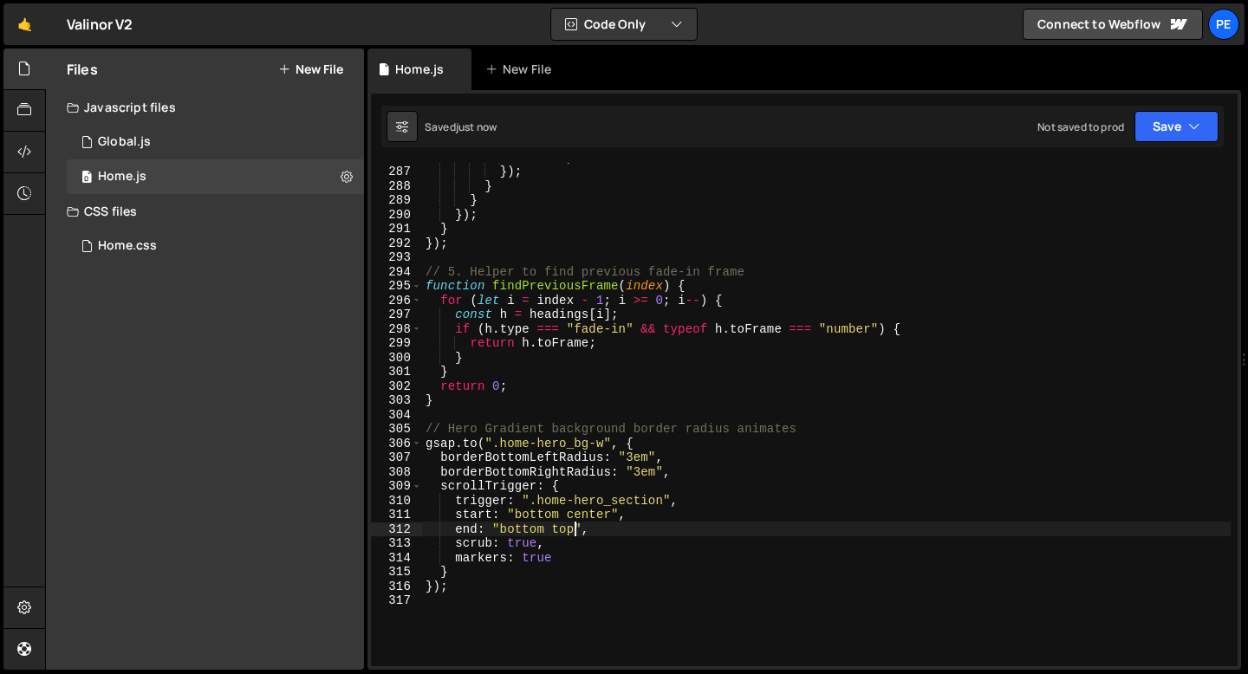
type textarea "end: "bottom top","
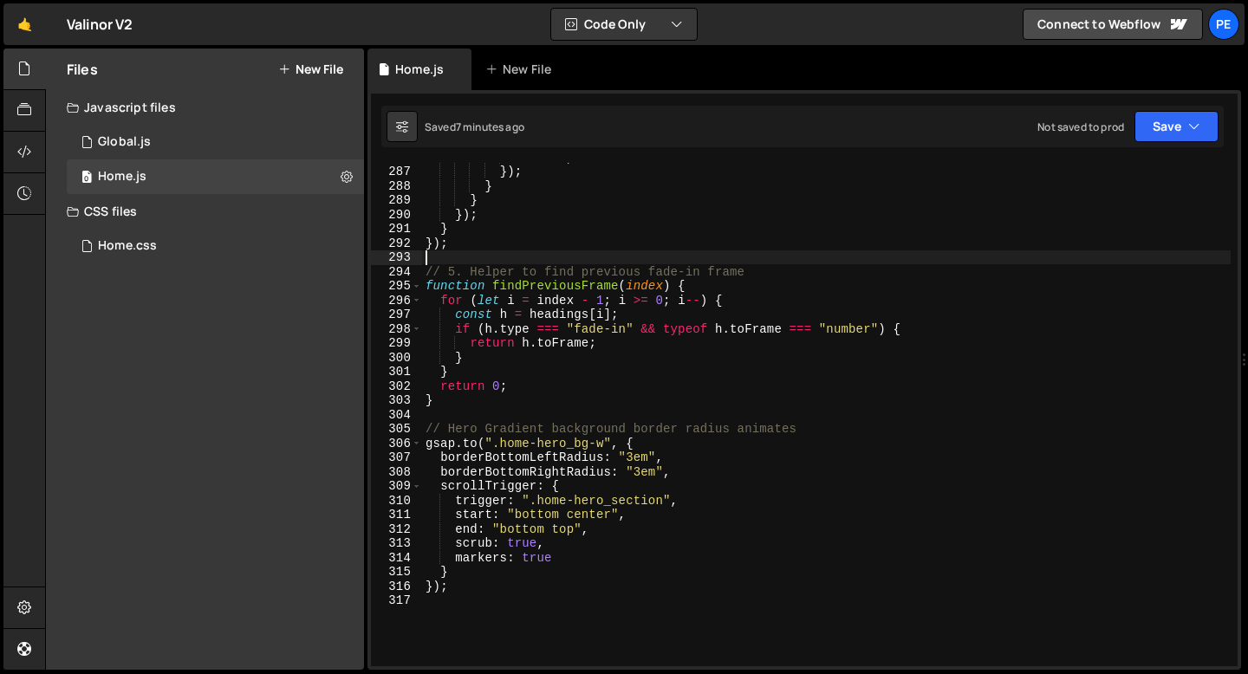
click at [527, 256] on div "ease : "power2.out" }) ; } } }) ; } }) ; // 5. Helper to find previous fade-in …" at bounding box center [826, 416] width 808 height 532
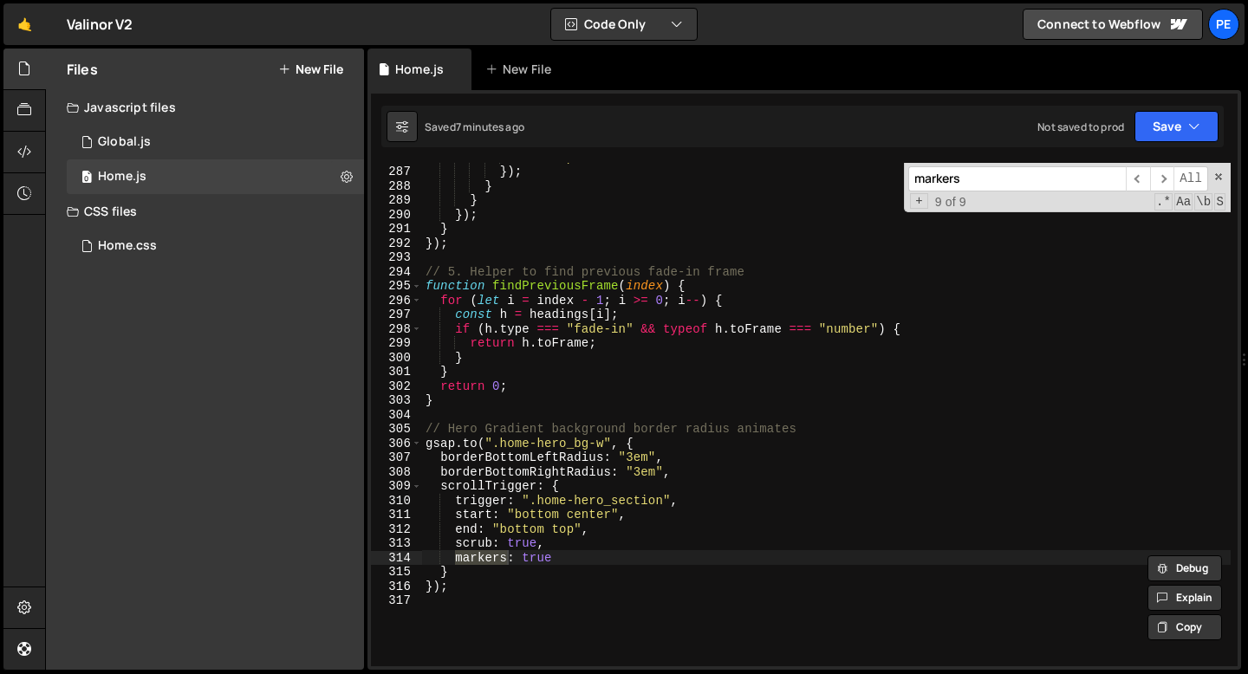
type input "markers"
click at [530, 561] on div "ease : "power2.out" }) ; } } }) ; } }) ; // 5. Helper to find previous fade-in …" at bounding box center [826, 416] width 808 height 532
click at [531, 560] on div "ease : "power2.out" }) ; } } }) ; } }) ; // 5. Helper to find previous fade-in …" at bounding box center [826, 416] width 808 height 532
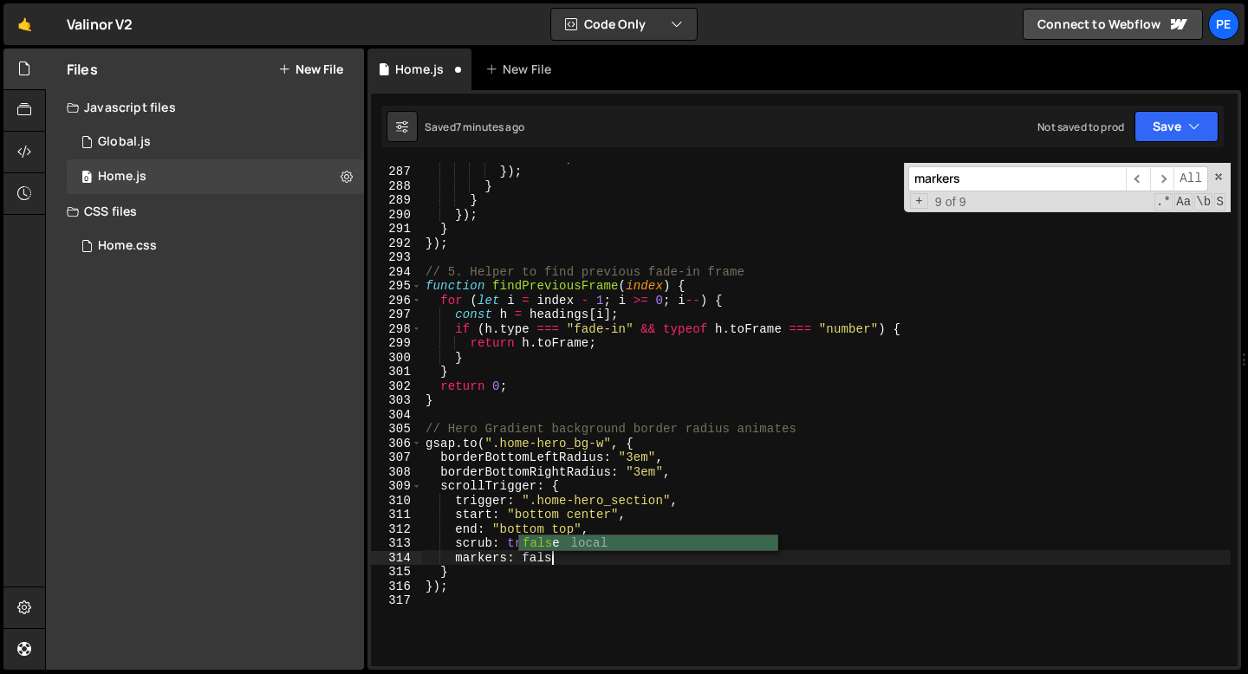
scroll to position [0, 8]
click at [1140, 182] on span "​" at bounding box center [1137, 178] width 24 height 25
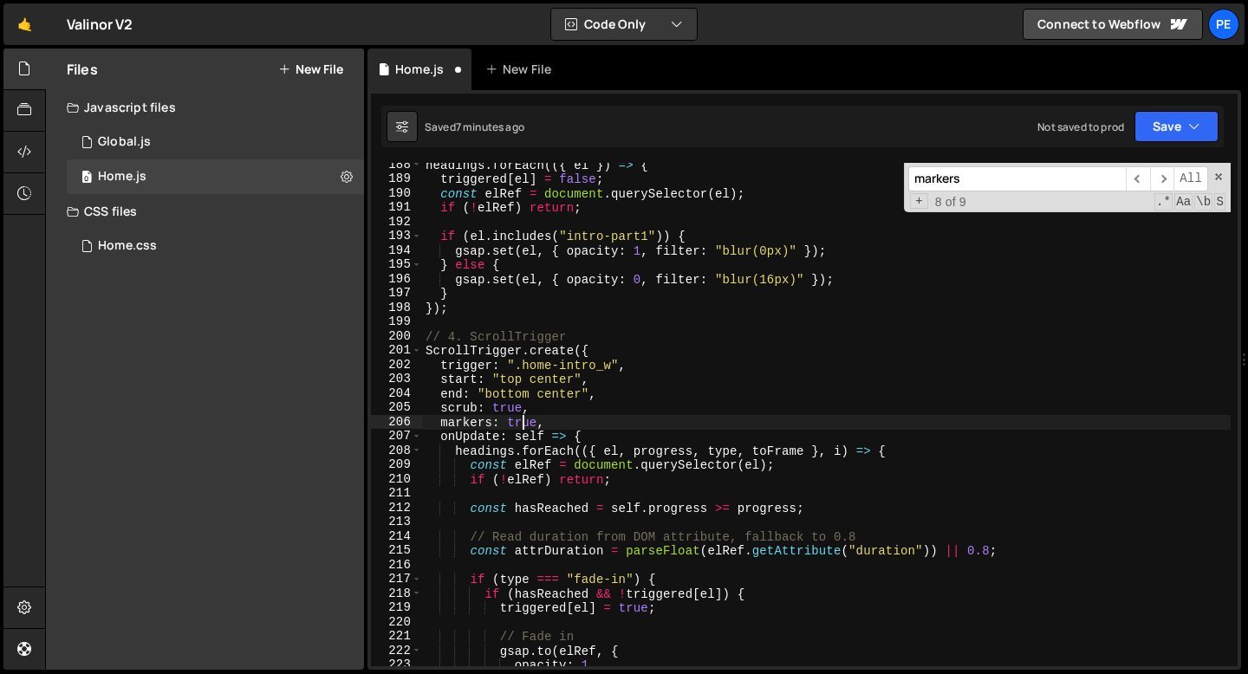
click at [521, 425] on div "headings . forEach (({ el }) => { triggered [ el ] = false ; const elRef = docu…" at bounding box center [826, 424] width 808 height 532
click at [1138, 183] on span "​" at bounding box center [1137, 178] width 24 height 25
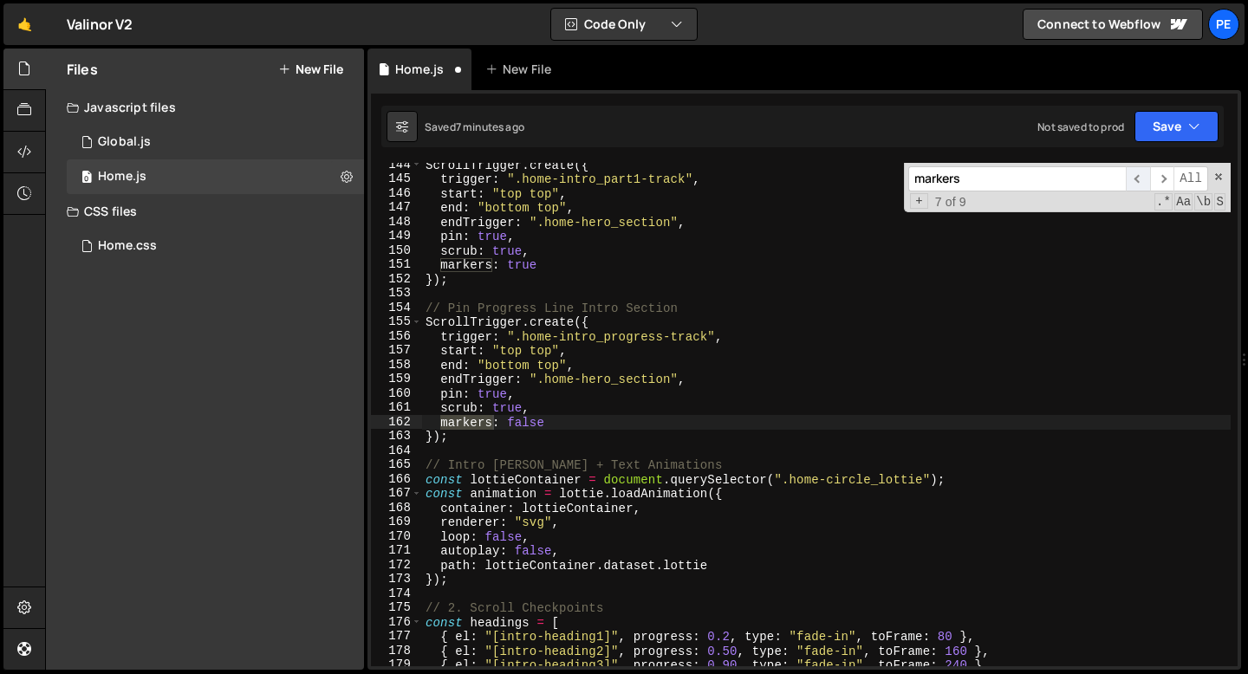
scroll to position [2050, 0]
click at [532, 418] on div "ScrollTrigger . create ({ trigger : ".home-intro_part1-track" , start : "top to…" at bounding box center [826, 424] width 808 height 532
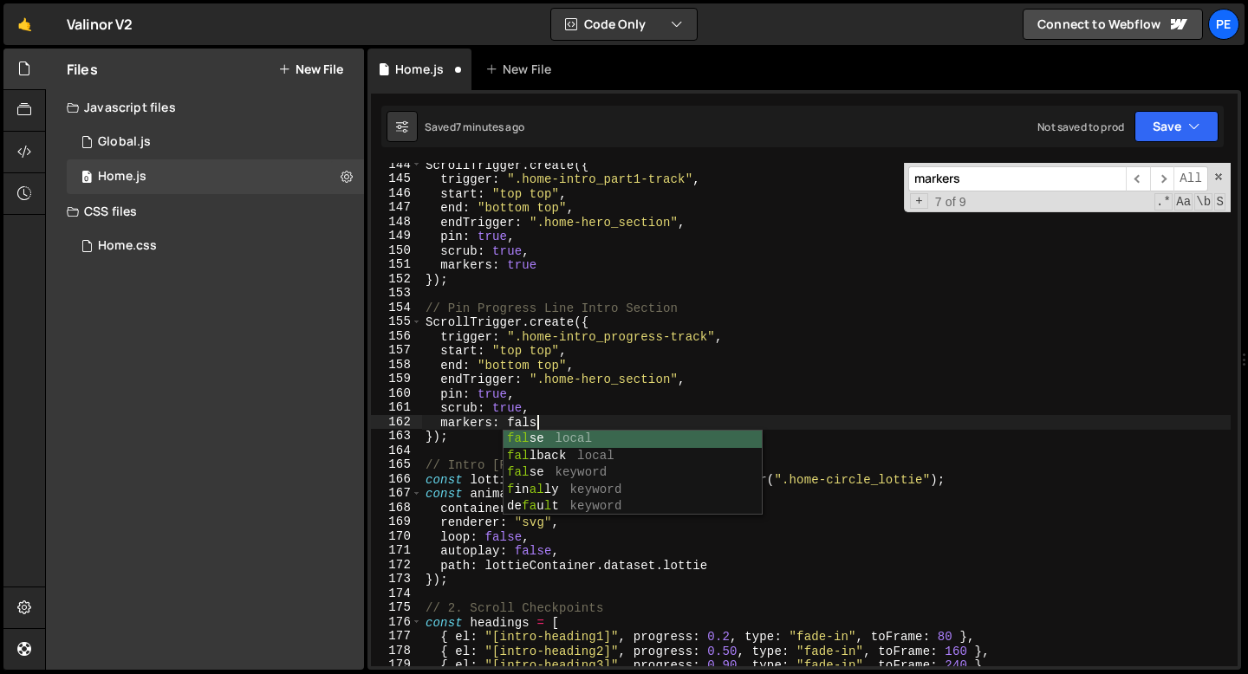
scroll to position [0, 7]
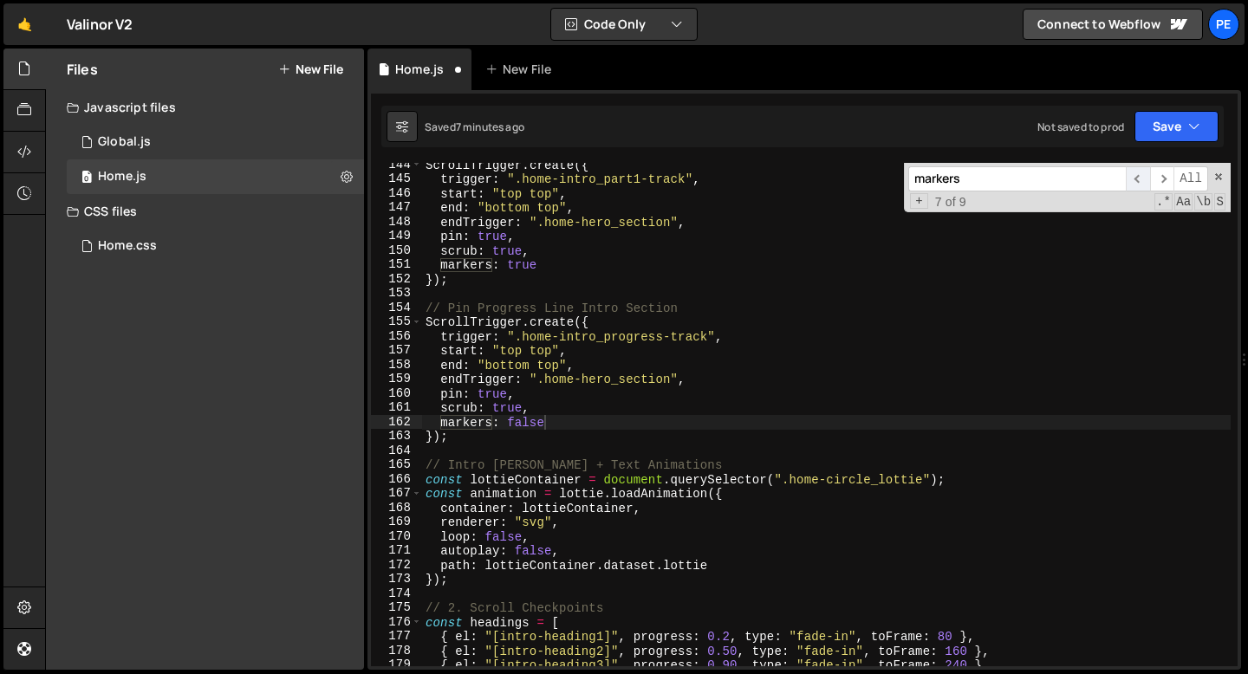
click at [1138, 178] on span "​" at bounding box center [1137, 178] width 24 height 25
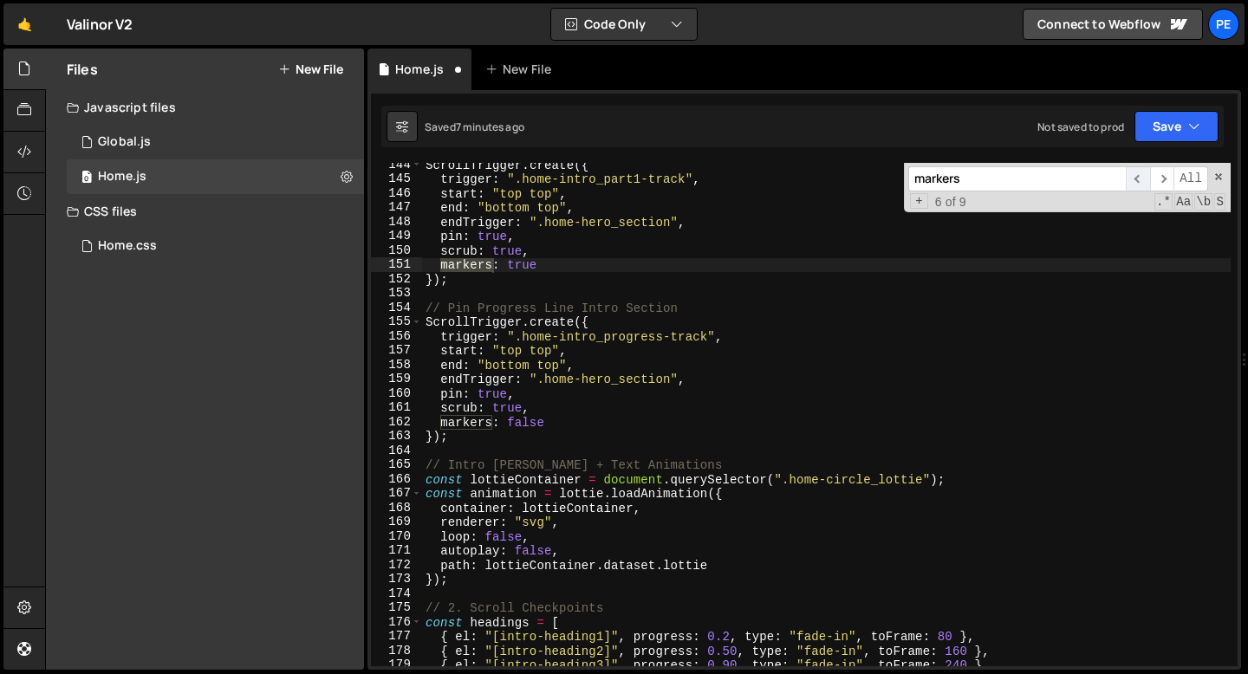
click at [1138, 178] on span "​" at bounding box center [1137, 178] width 24 height 25
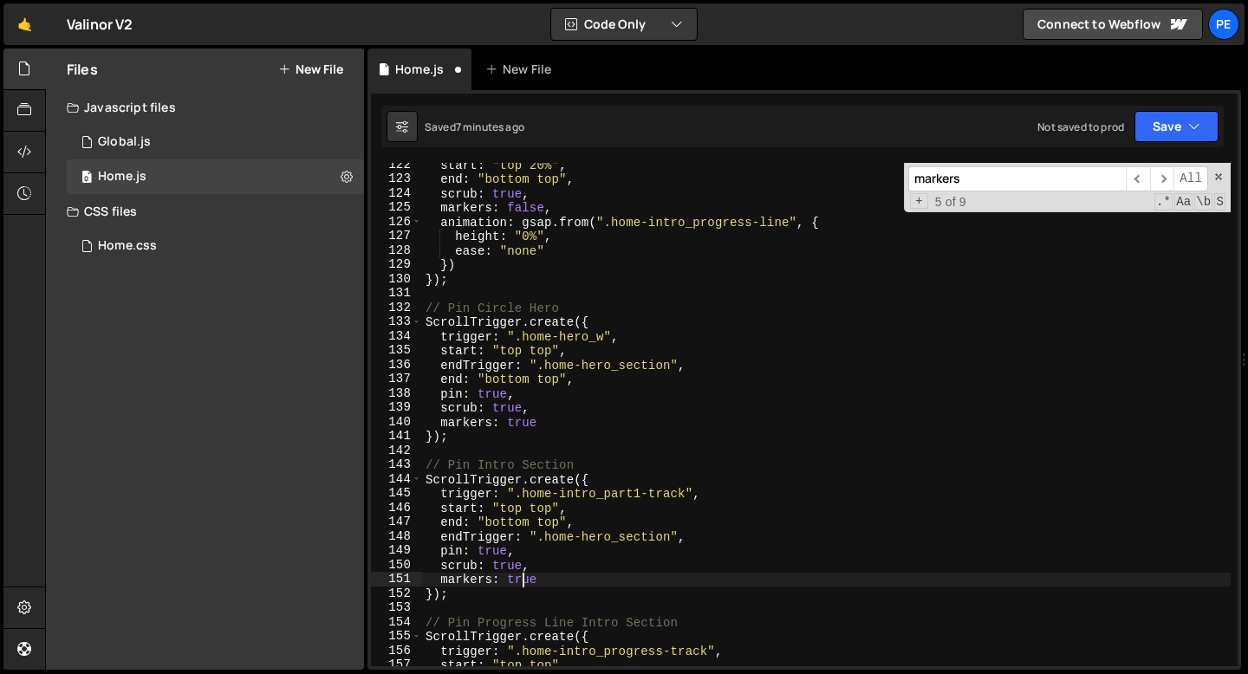
click at [522, 577] on div "start : "top 20%" , end : "bottom top" , scrub : true , markers : false , anima…" at bounding box center [826, 424] width 808 height 532
click at [522, 578] on div "start : "top 20%" , end : "bottom top" , scrub : true , markers : false , anima…" at bounding box center [826, 424] width 808 height 532
click at [518, 425] on div "start : "top 20%" , end : "bottom top" , scrub : true , markers : false , anima…" at bounding box center [826, 424] width 808 height 532
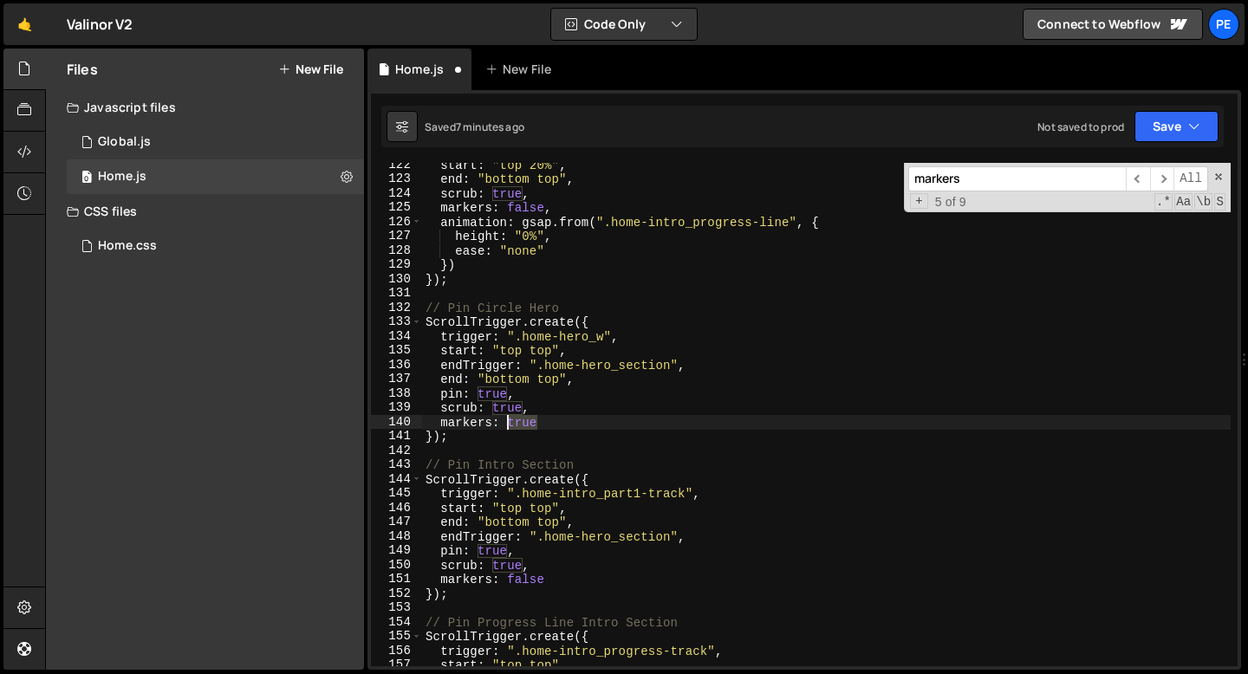
click at [518, 425] on div "start : "top 20%" , end : "bottom top" , scrub : true , markers : false , anima…" at bounding box center [826, 424] width 808 height 532
click at [1133, 180] on span "​" at bounding box center [1137, 178] width 24 height 25
click at [1132, 181] on span "​" at bounding box center [1137, 178] width 24 height 25
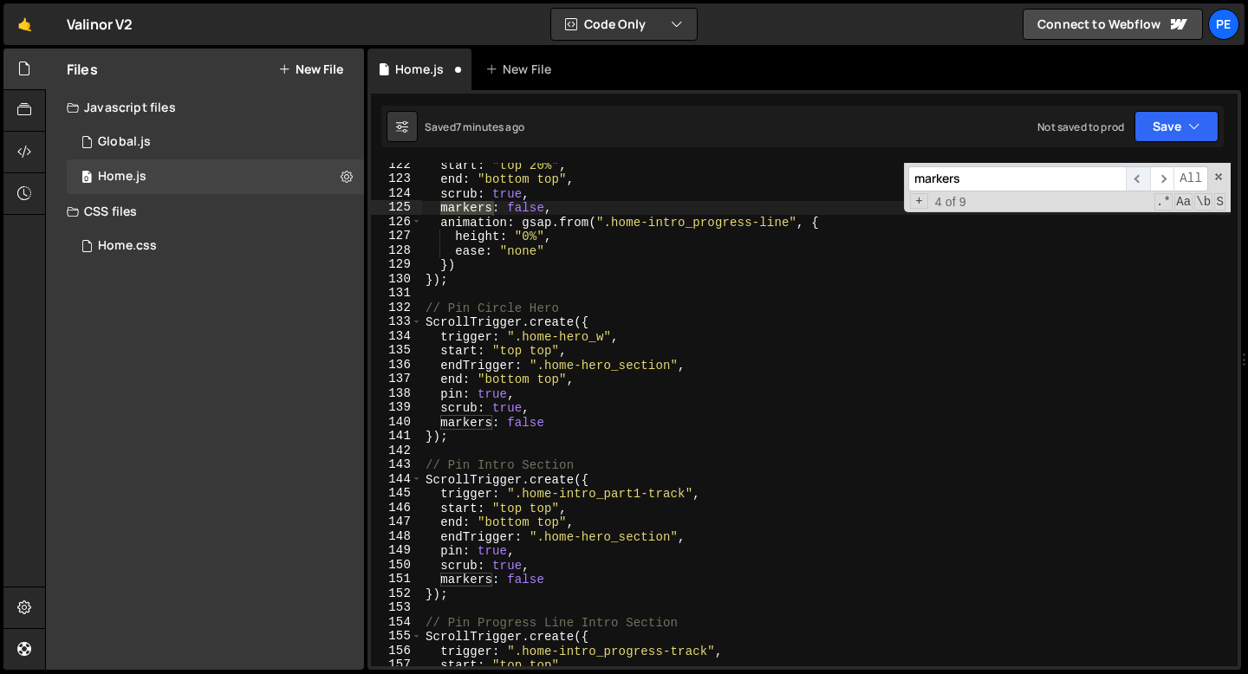
click at [1132, 181] on span "​" at bounding box center [1137, 178] width 24 height 25
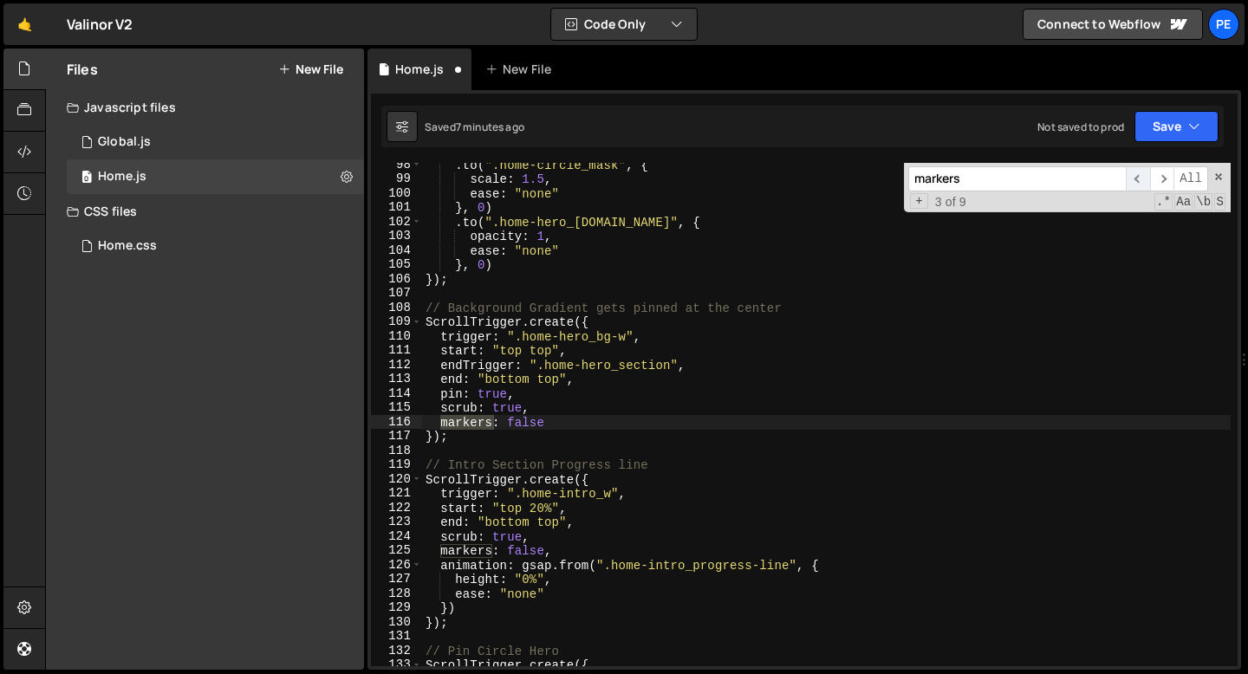
click at [1132, 181] on span "​" at bounding box center [1137, 178] width 24 height 25
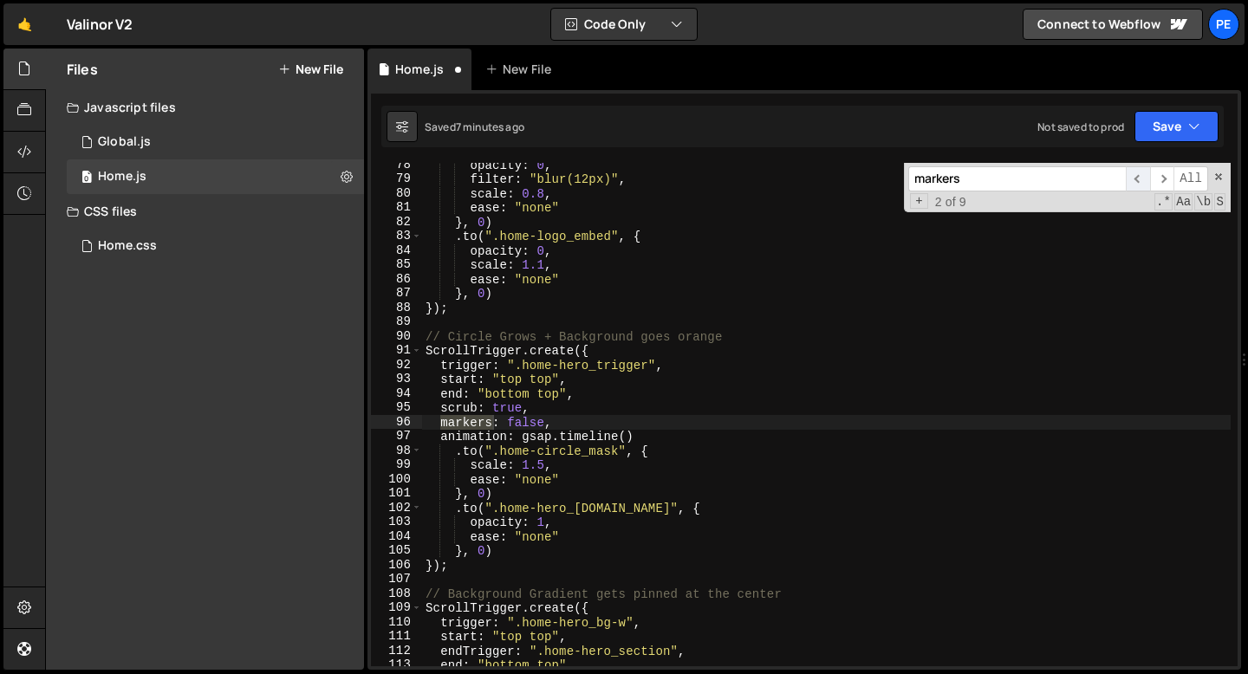
click at [1132, 181] on span "​" at bounding box center [1137, 178] width 24 height 25
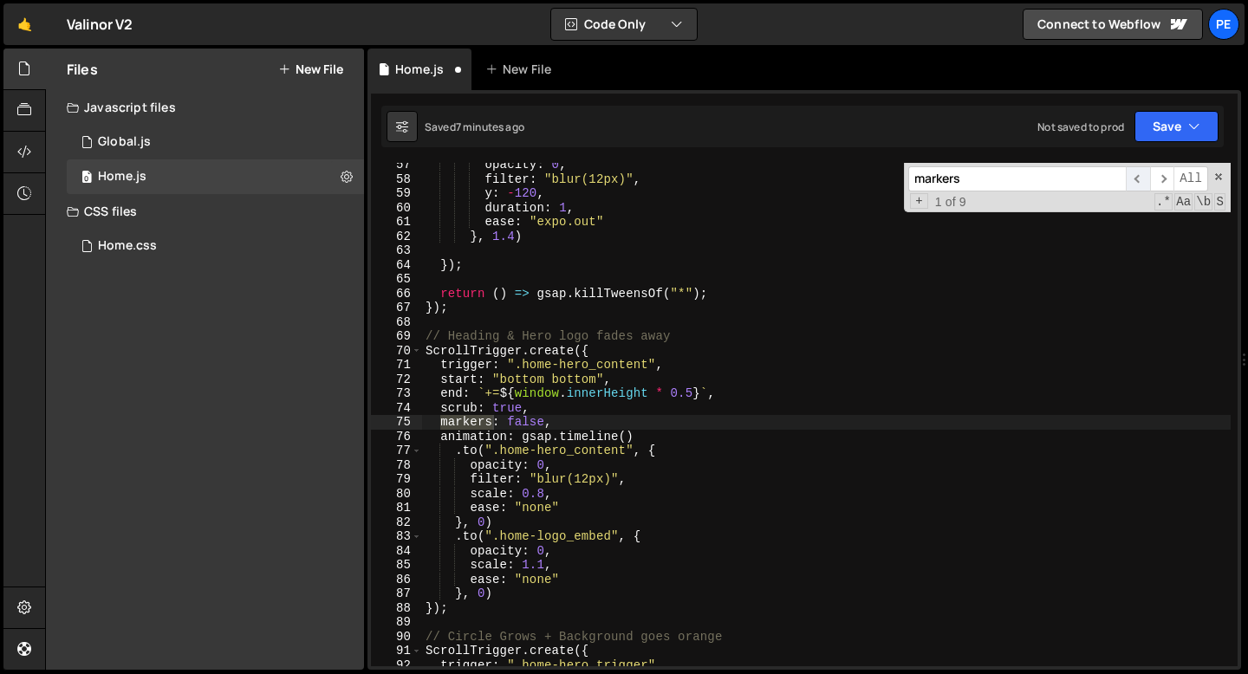
click at [1132, 181] on span "​" at bounding box center [1137, 178] width 24 height 25
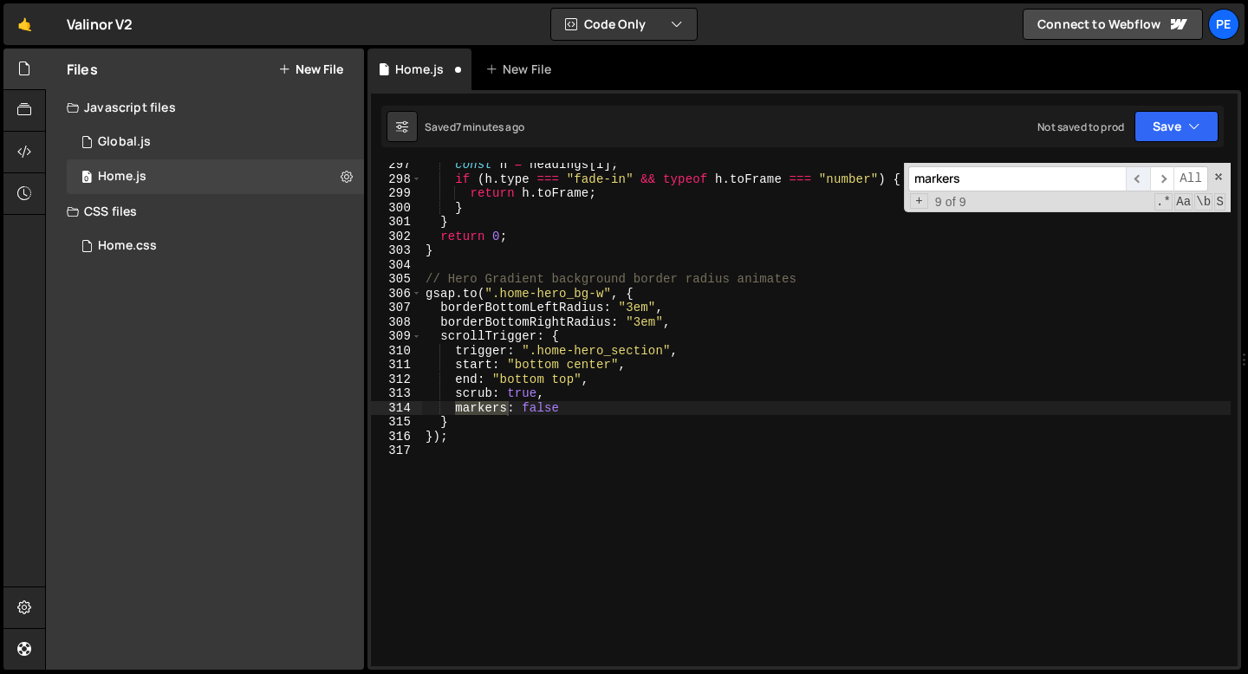
click at [1132, 181] on span "​" at bounding box center [1137, 178] width 24 height 25
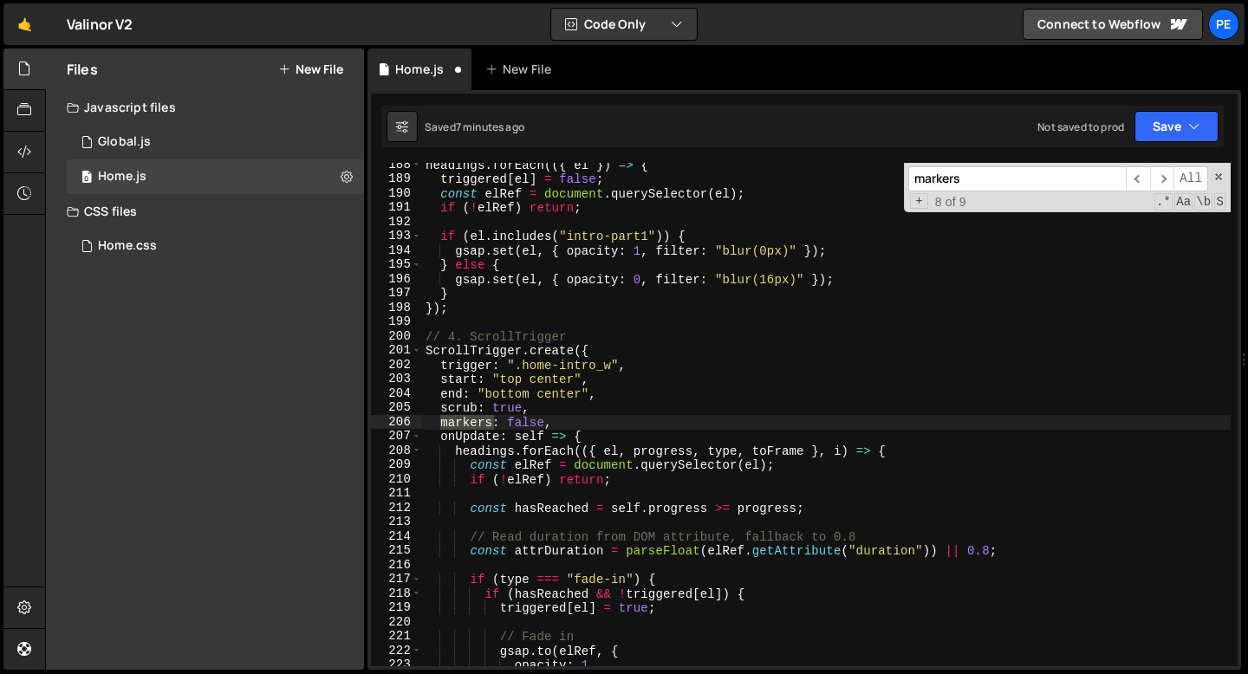
click at [883, 281] on div "headings . forEach (({ el }) => { triggered [ el ] = false ; const elRef = docu…" at bounding box center [826, 424] width 808 height 532
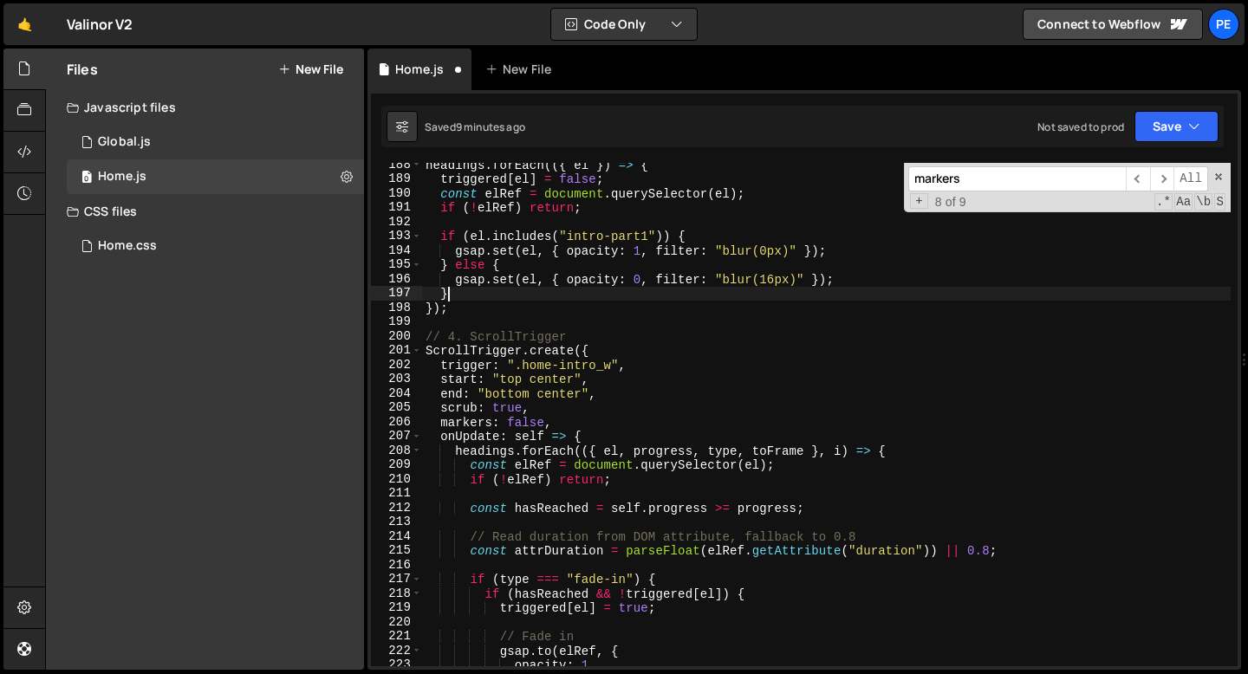
click at [486, 296] on div "headings . forEach (({ el }) => { triggered [ el ] = false ; const elRef = docu…" at bounding box center [826, 424] width 808 height 532
type textarea "}"
click at [972, 184] on input "markers" at bounding box center [1016, 178] width 217 height 25
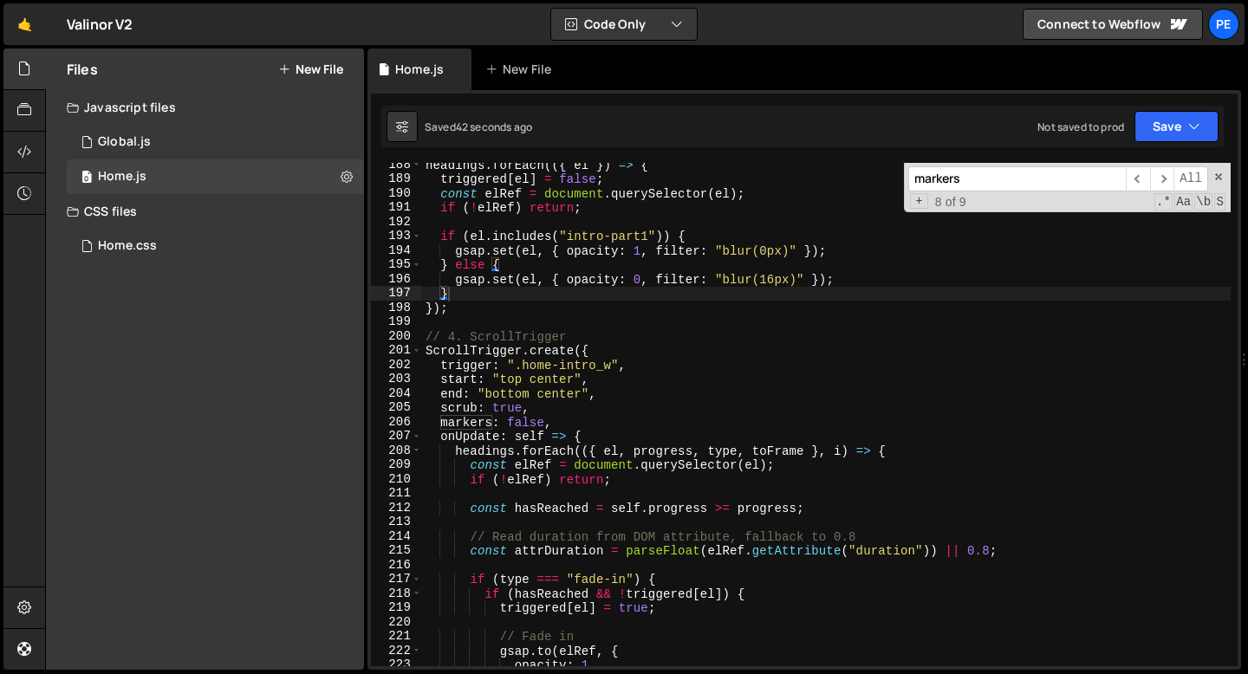
paste input "home-intro_content"
click at [1036, 188] on input "home-intro_content" at bounding box center [1016, 178] width 217 height 25
click at [1036, 187] on input "home-intro_content" at bounding box center [1016, 178] width 217 height 25
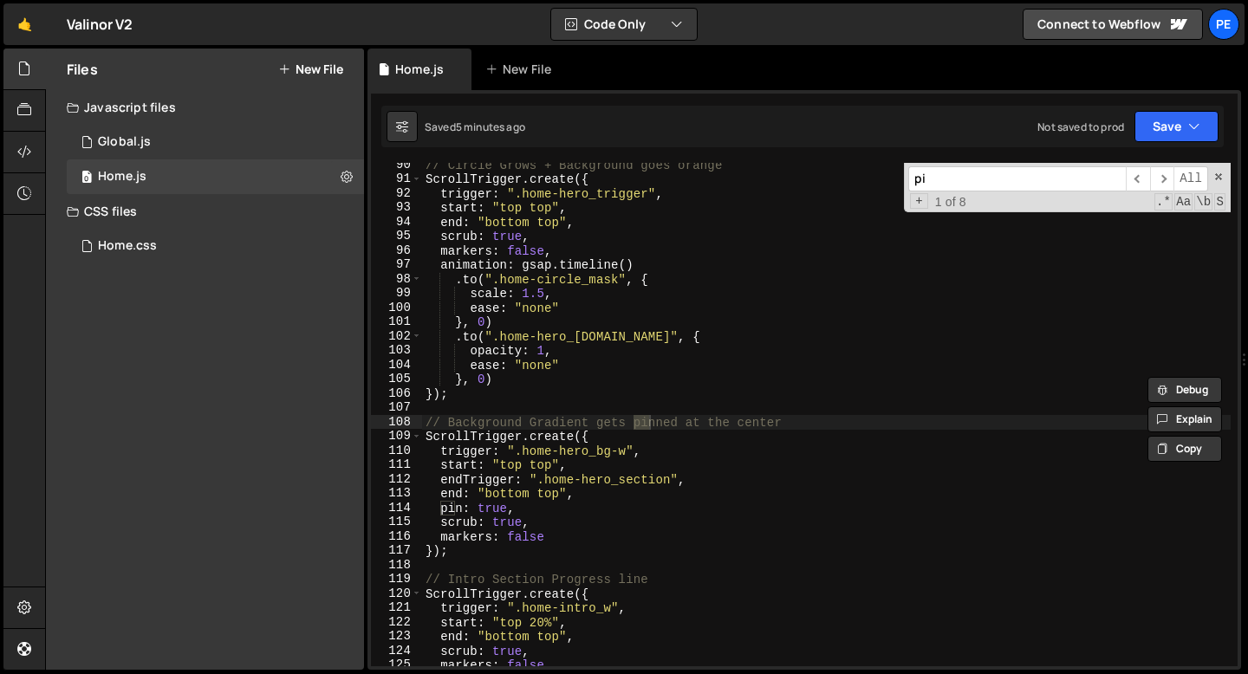
scroll to position [1278, 0]
type input "pin"
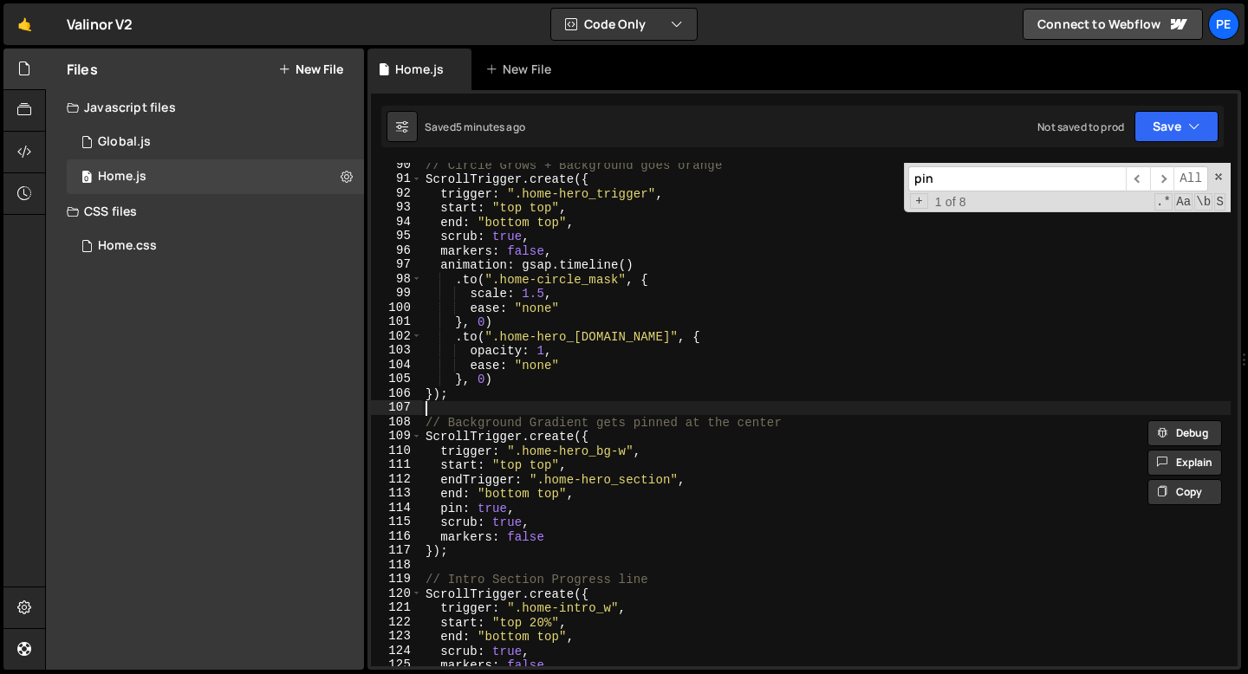
click at [618, 403] on div "// Circle Grows + Background goes orange ScrollTrigger . create ({ trigger : ".…" at bounding box center [826, 424] width 808 height 532
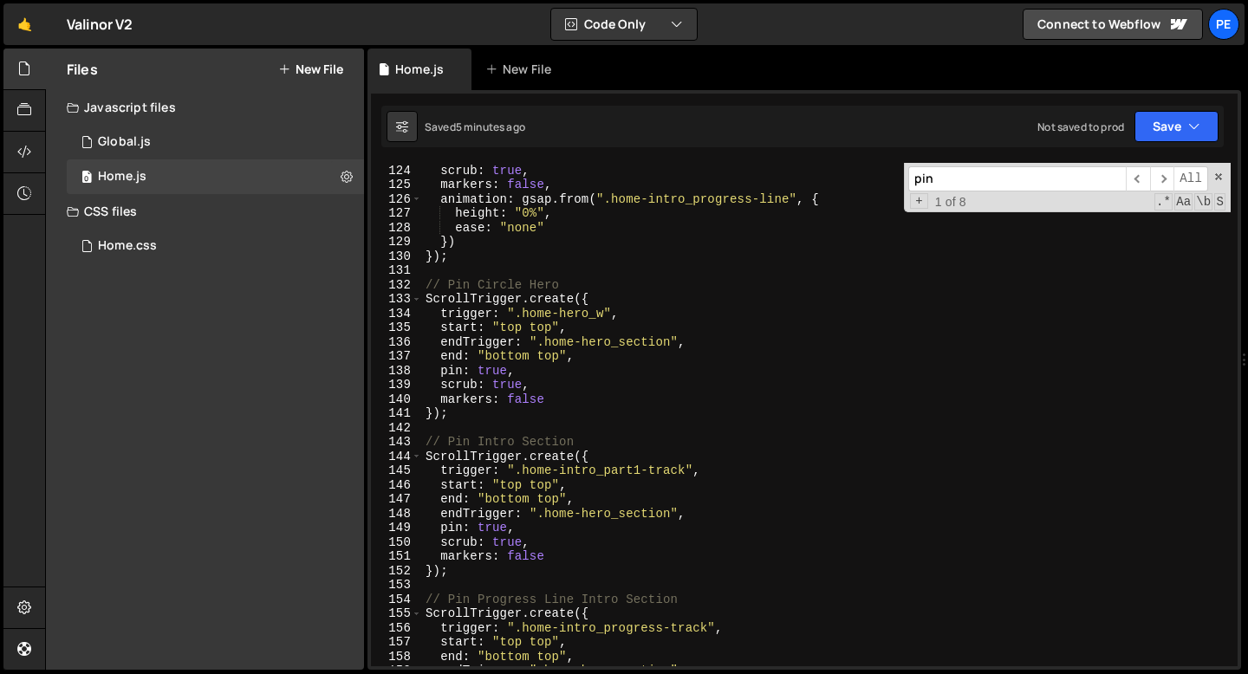
scroll to position [1764, 0]
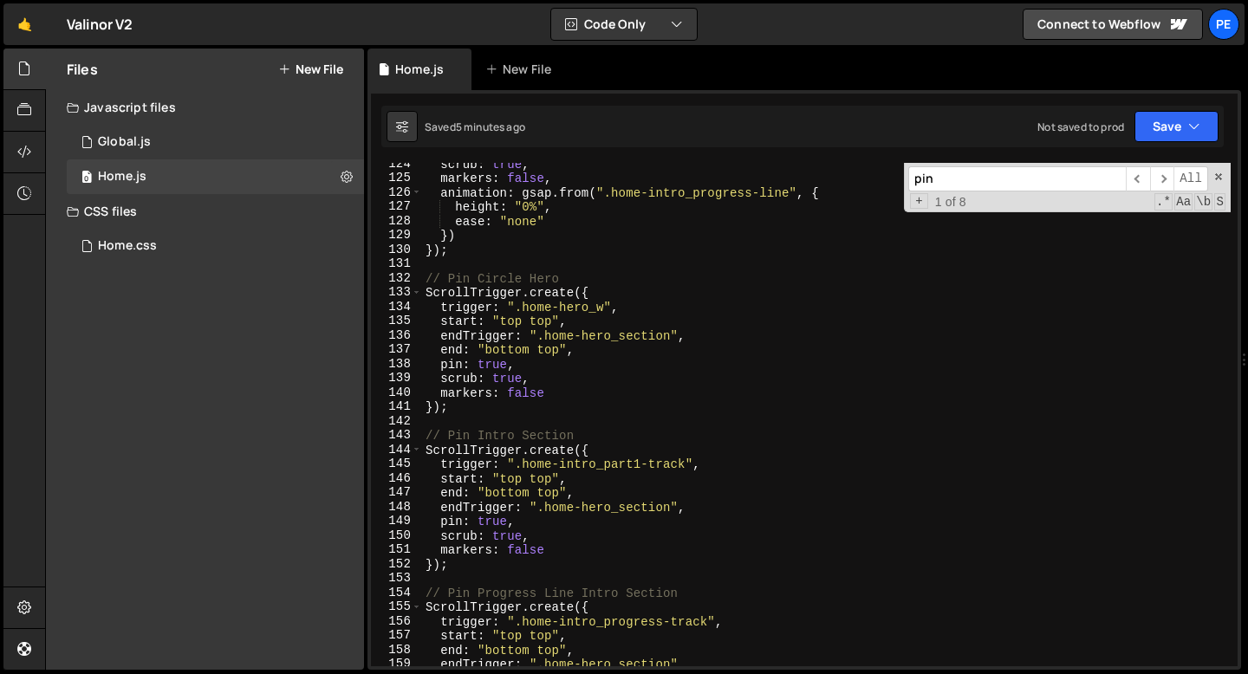
click at [534, 425] on div "scrub : true , markers : false , animation : gsap . from ( ".home-intro_progres…" at bounding box center [826, 423] width 808 height 532
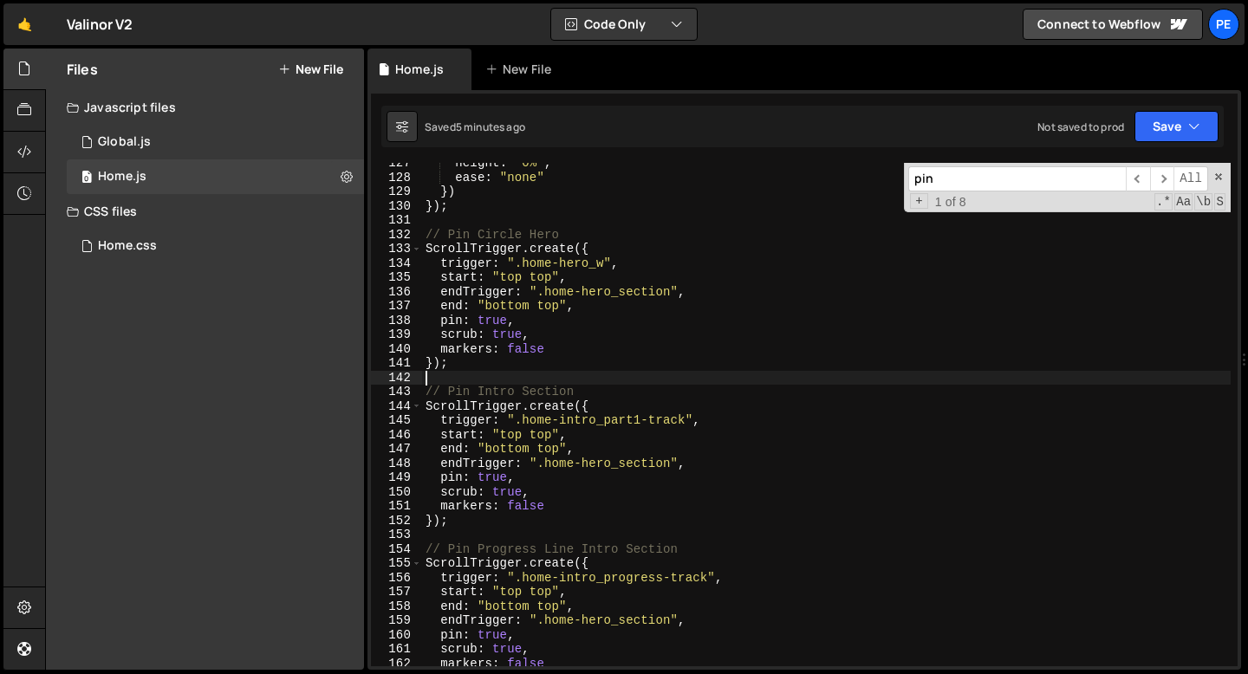
scroll to position [1943, 0]
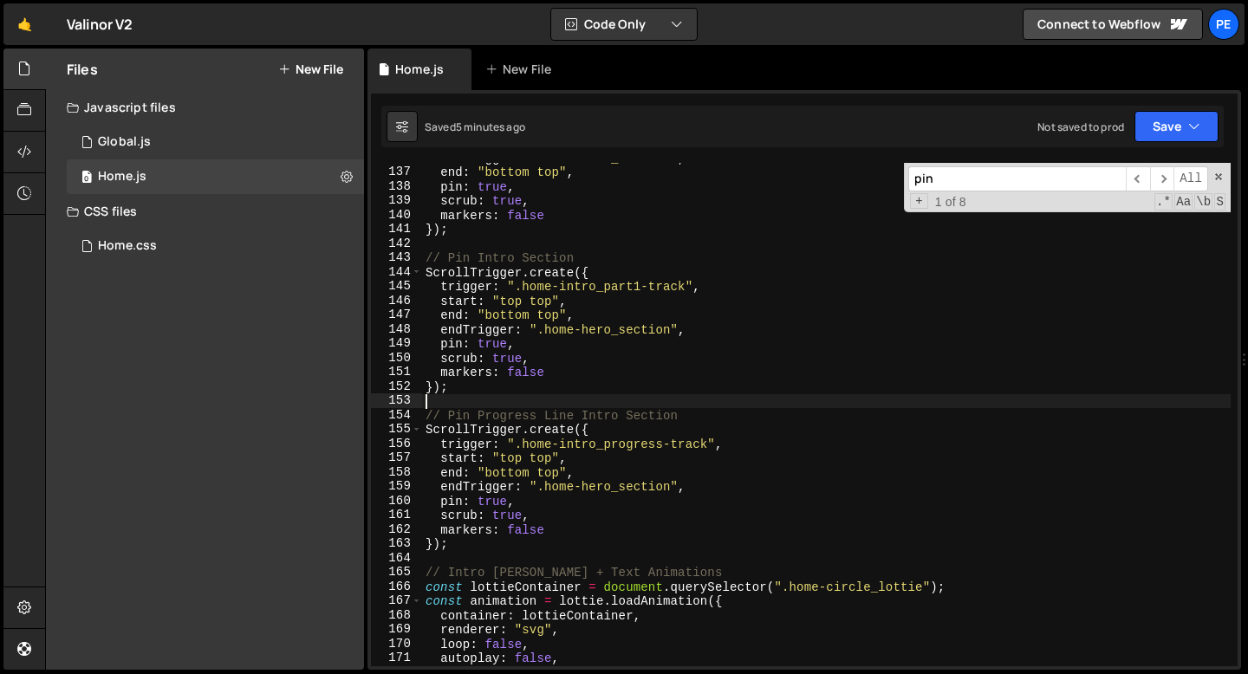
click at [504, 405] on div "endTrigger : ".home-hero_section" , end : "bottom top" , pin : true , scrub : t…" at bounding box center [826, 417] width 808 height 532
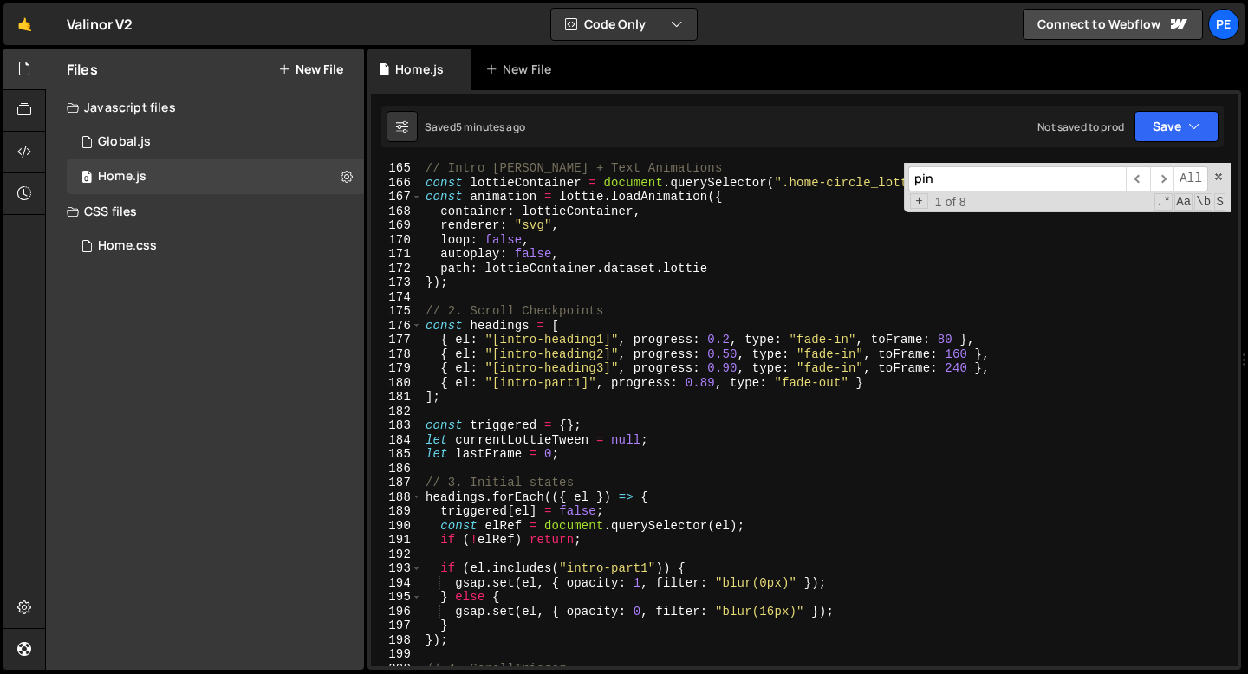
scroll to position [2346, 0]
click at [501, 408] on div "// Intro Lottie + Text Animations const lottieContainer = document . querySelec…" at bounding box center [826, 427] width 808 height 532
click at [505, 280] on div "// Intro Lottie + Text Animations const lottieContainer = document . querySelec…" at bounding box center [826, 427] width 808 height 532
type textarea "});"
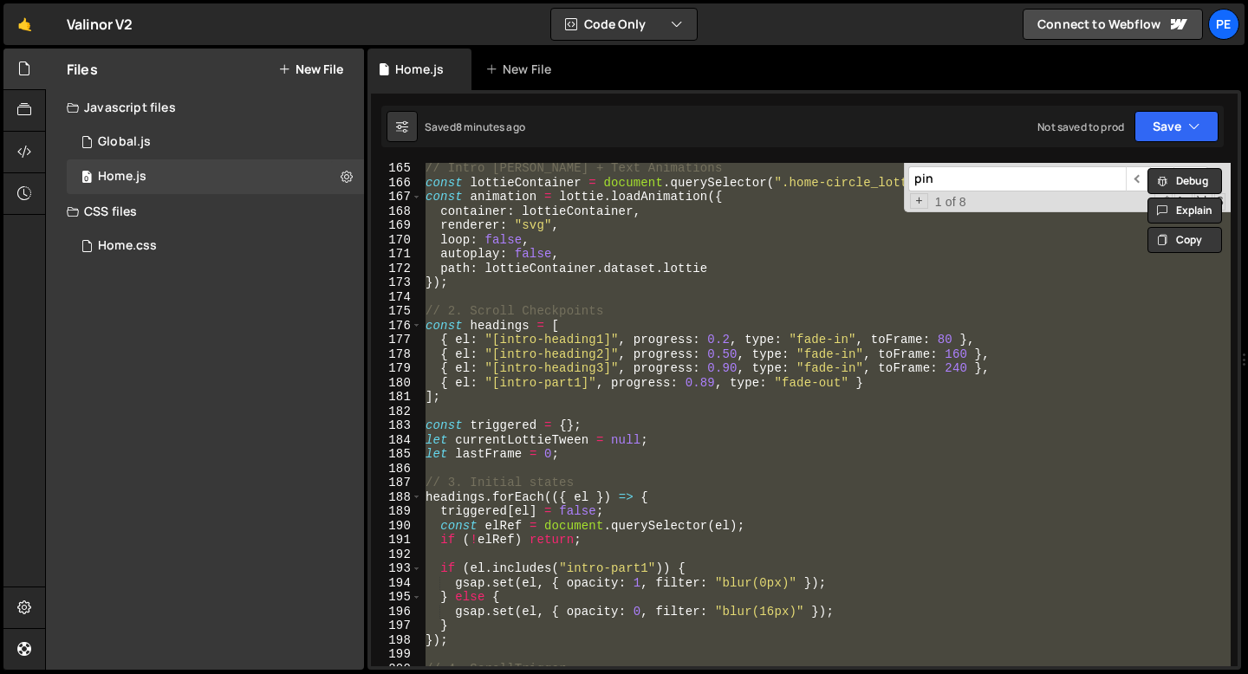
click at [588, 410] on div "// Intro Lottie + Text Animations const lottieContainer = document . querySelec…" at bounding box center [826, 414] width 808 height 503
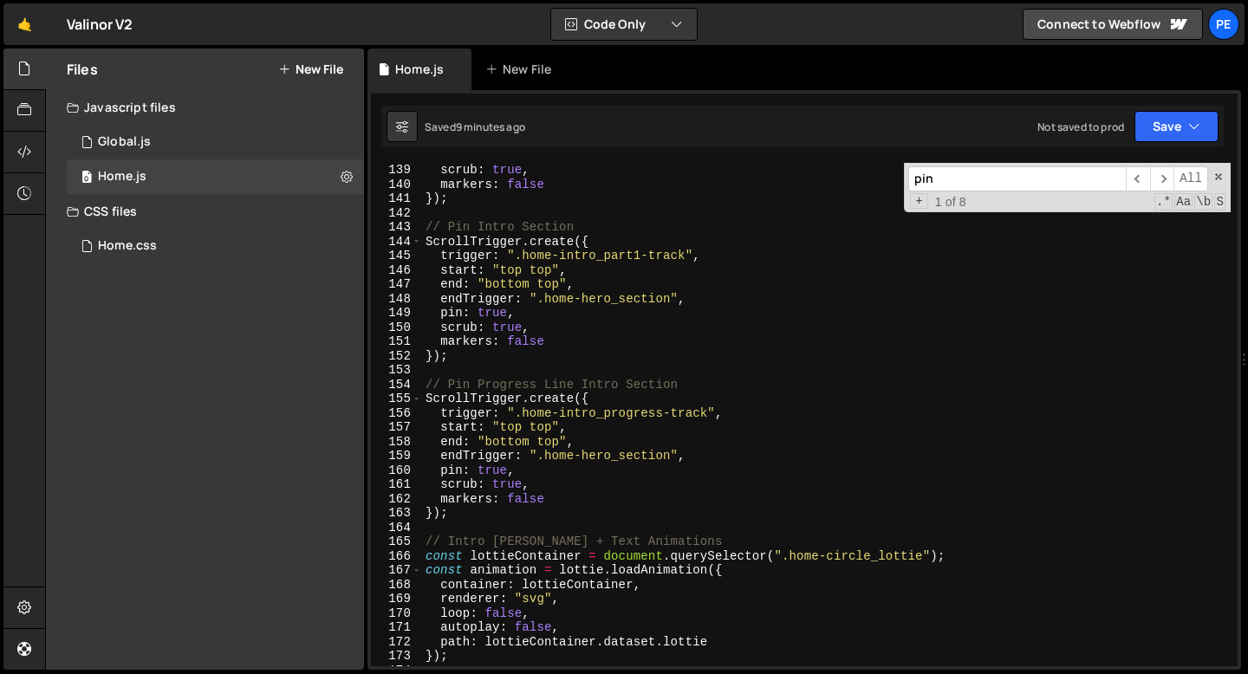
scroll to position [1814, 0]
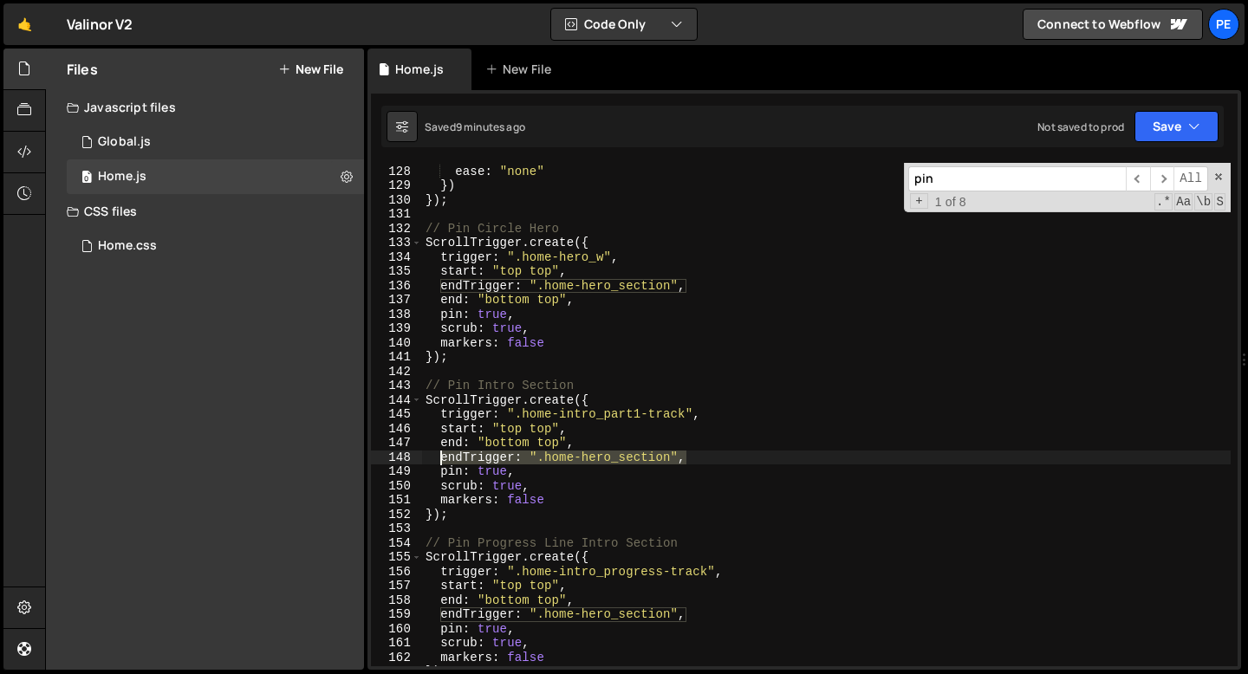
drag, startPoint x: 687, startPoint y: 459, endPoint x: 443, endPoint y: 454, distance: 244.4
click at [443, 454] on div "height : "0%" , ease : "none" }) }) ; // Pin Circle Hero ScrollTrigger . create…" at bounding box center [826, 416] width 808 height 532
type textarea "endTrigger: ".home-hero_section","
paste textarea
click at [588, 428] on div "height : "0%" , ease : "none" }) }) ; // Pin Circle Hero ScrollTrigger . create…" at bounding box center [826, 416] width 808 height 532
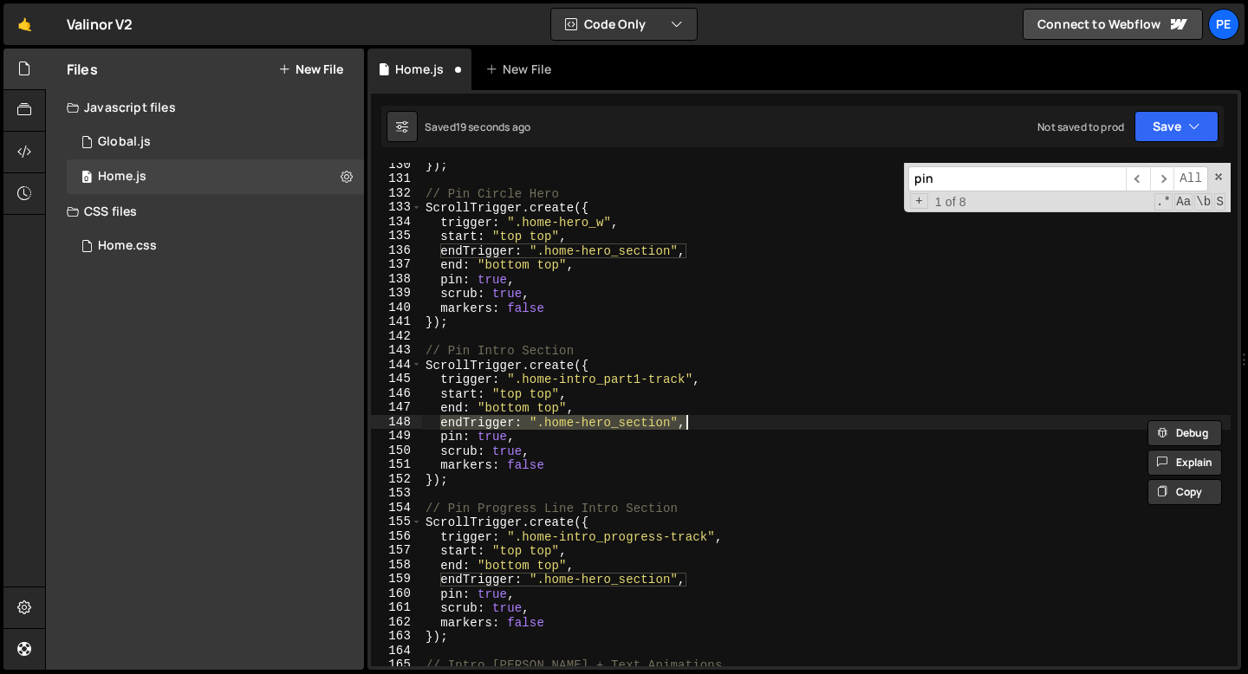
scroll to position [1850, 0]
click at [594, 411] on div "}) ; // Pin Circle Hero ScrollTrigger . create ({ trigger : ".home-hero_w" , st…" at bounding box center [826, 424] width 808 height 532
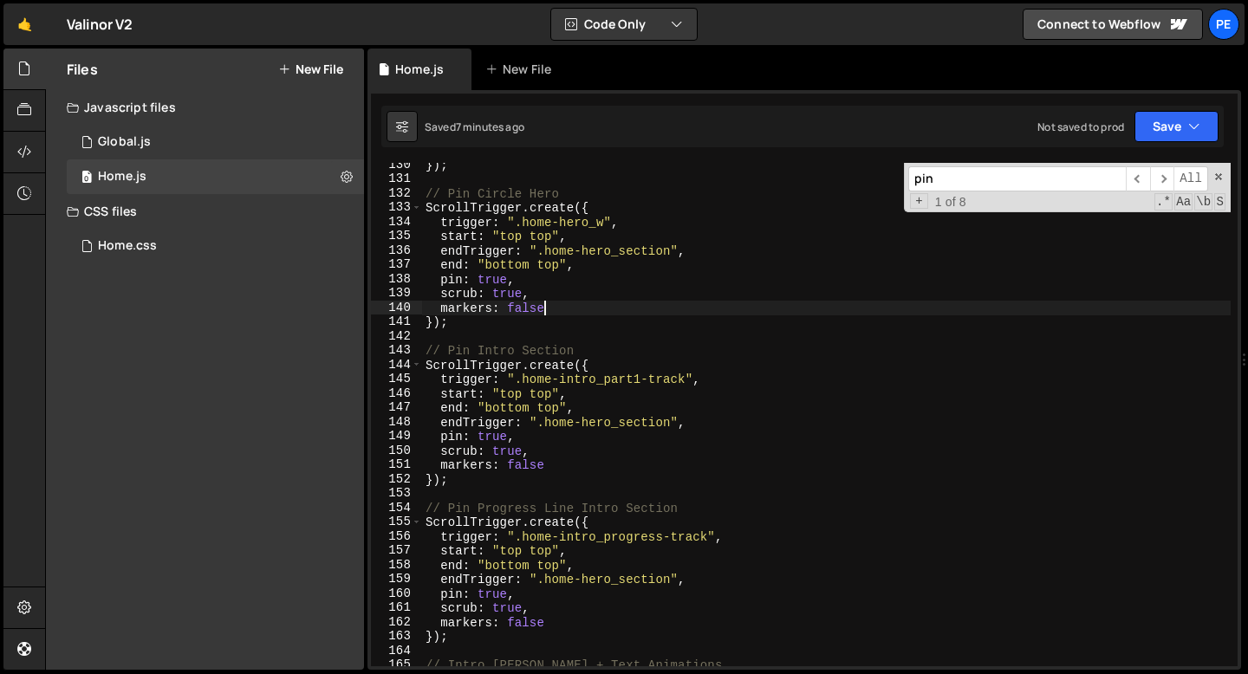
click at [546, 314] on div "}) ; // Pin Circle Hero ScrollTrigger . create ({ trigger : ".home-hero_w" , st…" at bounding box center [826, 424] width 808 height 532
type textarea "markers: false"
paste input "endTrigger: ".home-intro_w", // or whatever section it lives"
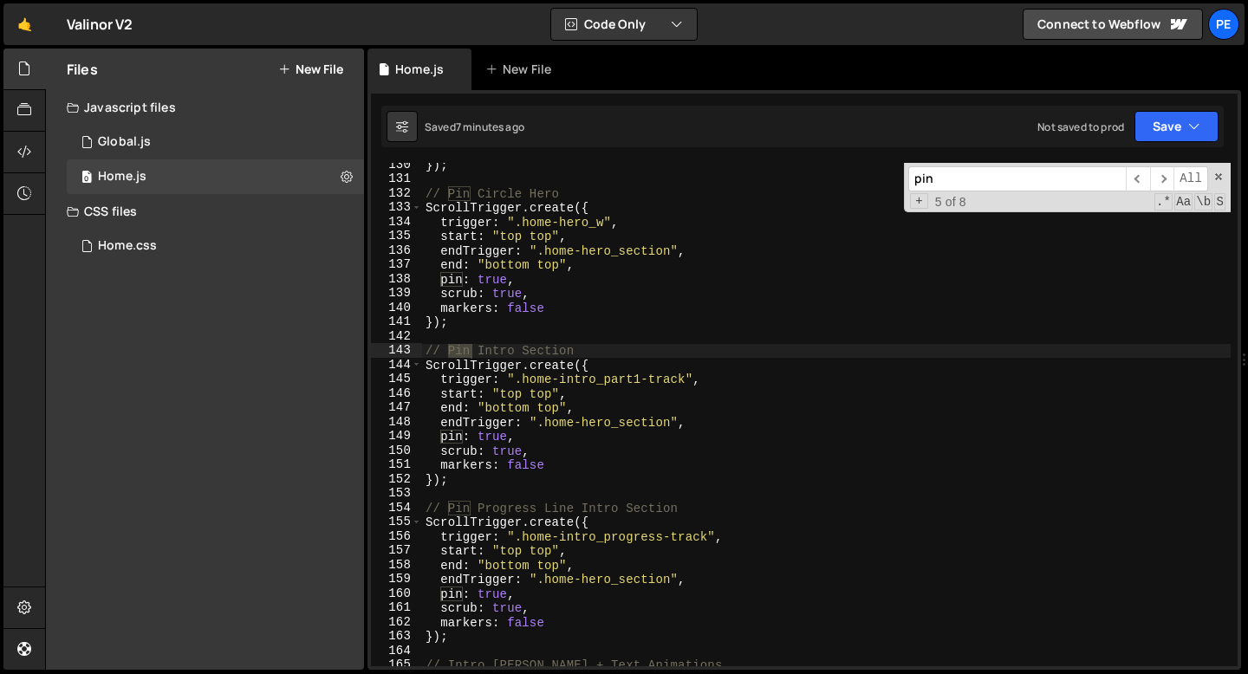
paste input "home-intro_content"
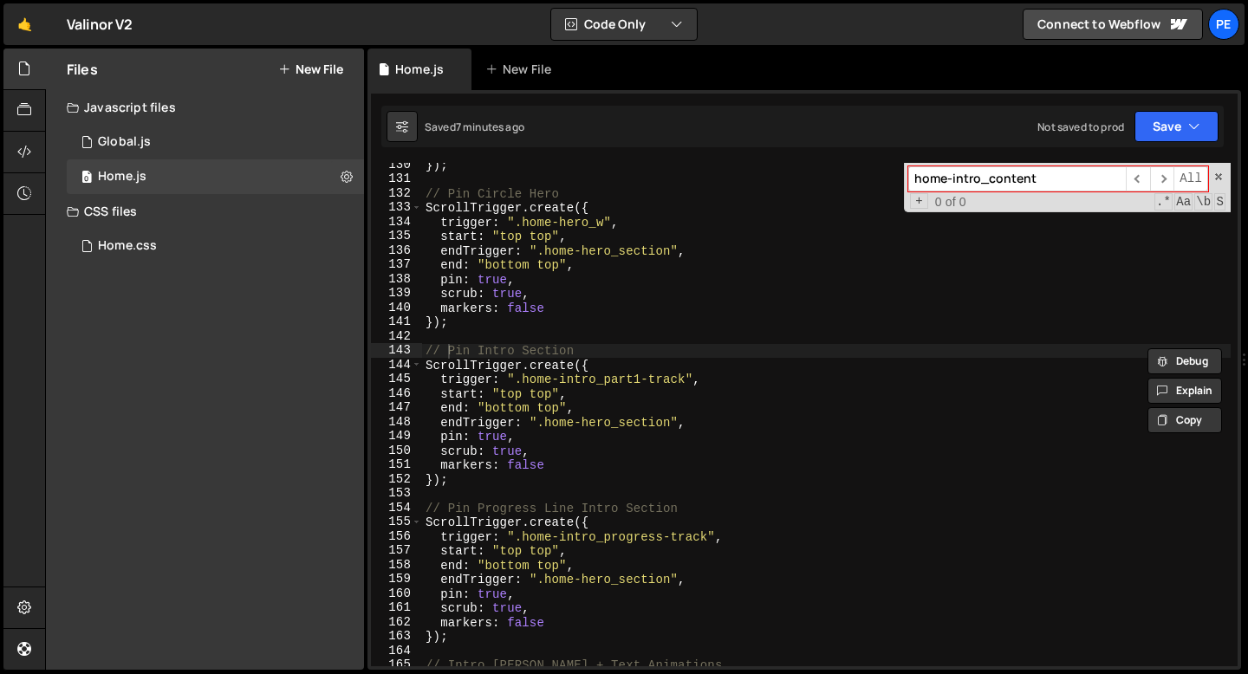
type input "home-intro_content"
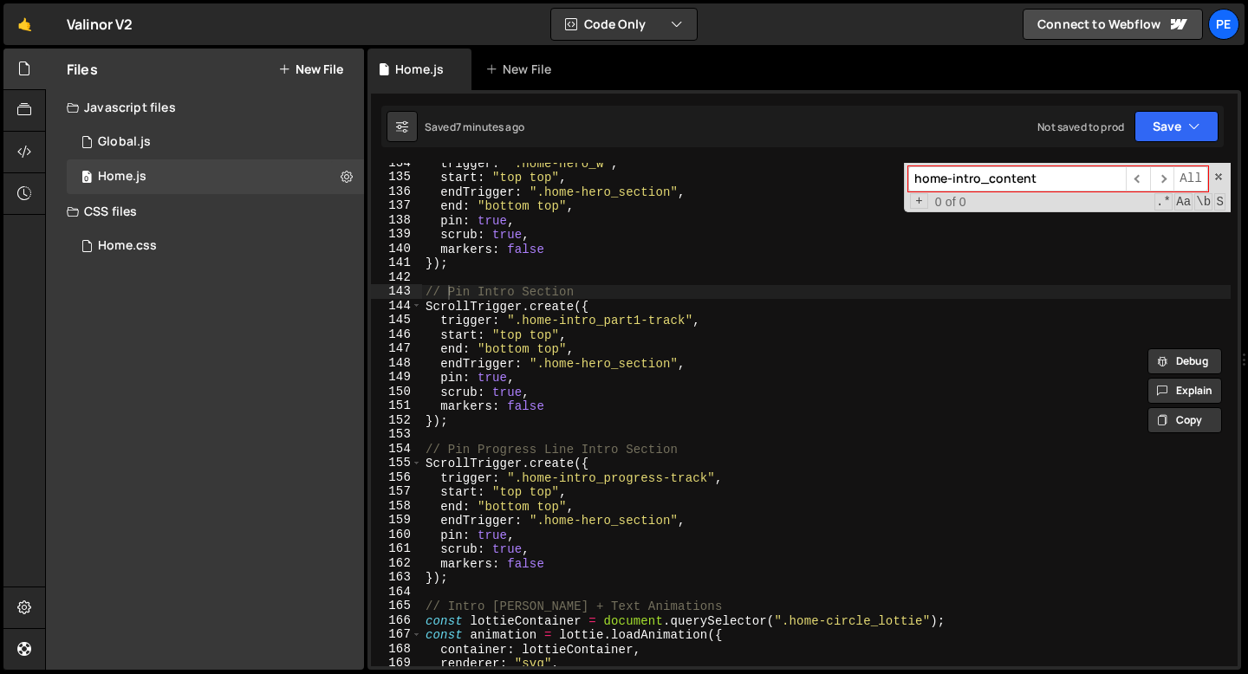
scroll to position [1910, 0]
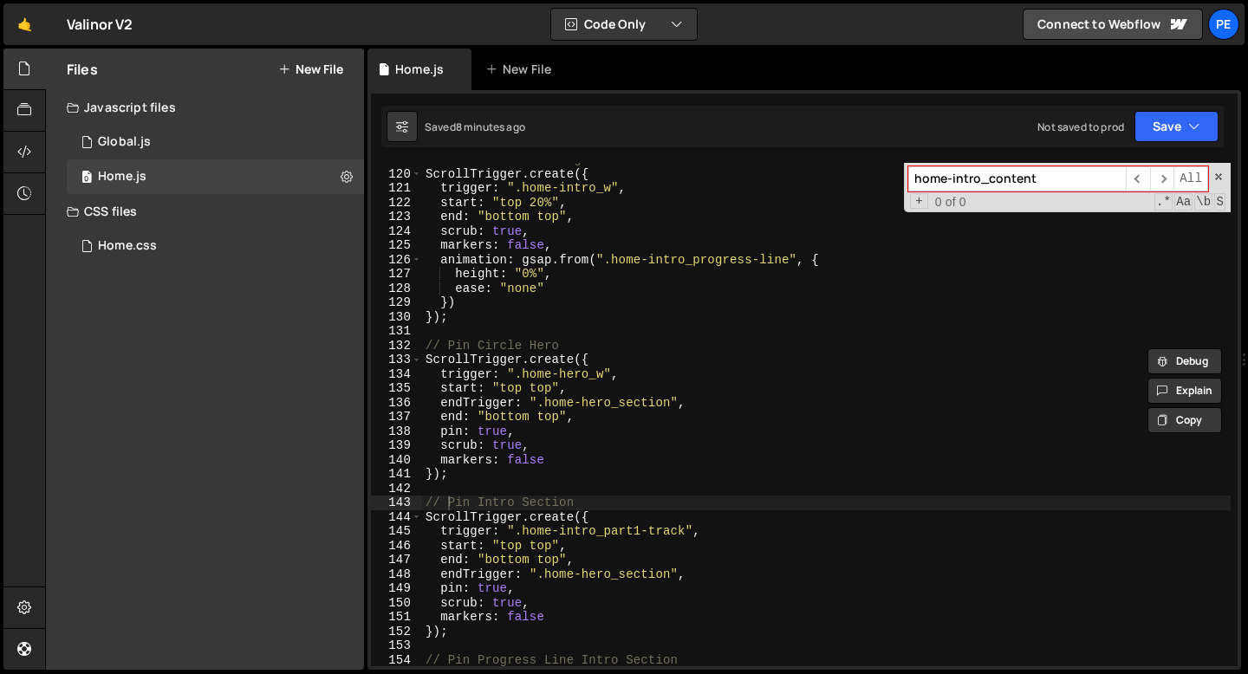
type textarea "});"
click at [574, 323] on div "// Intro Section Progress line ScrollTrigger . create ({ trigger : ".home-intro…" at bounding box center [826, 418] width 808 height 532
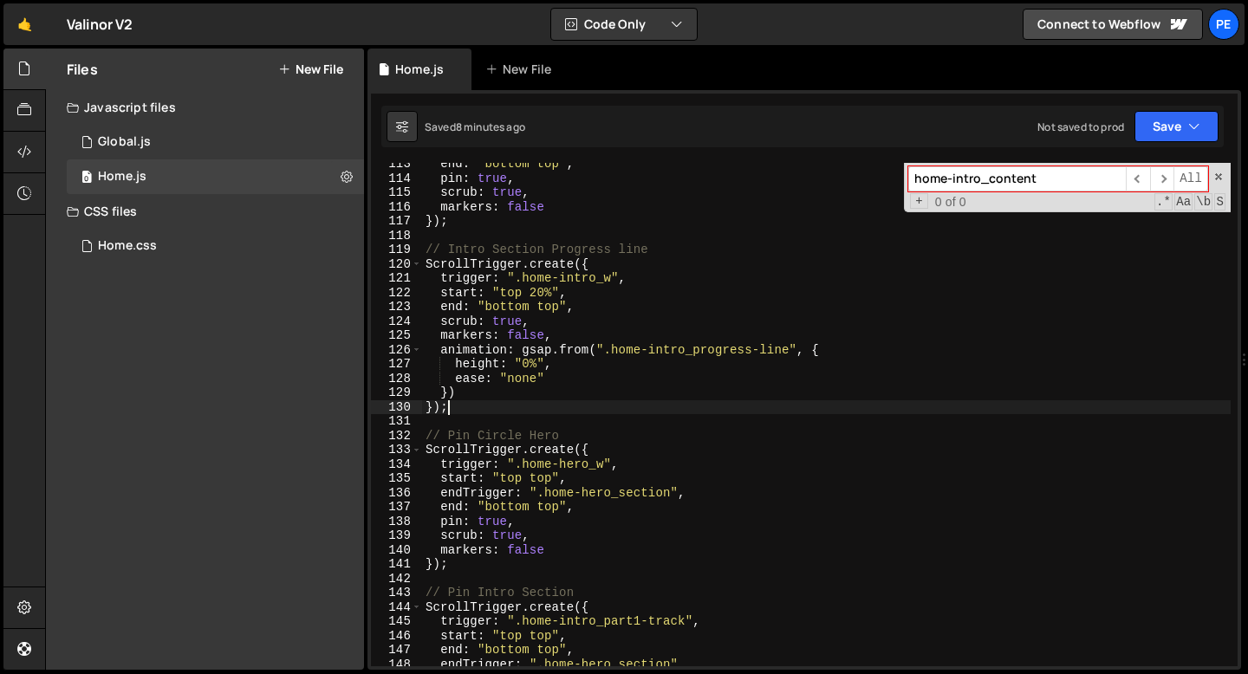
scroll to position [1607, 0]
click at [505, 427] on div "end : "bottom top" , pin : true , scrub : true , markers : false }) ; // Intro …" at bounding box center [826, 423] width 808 height 532
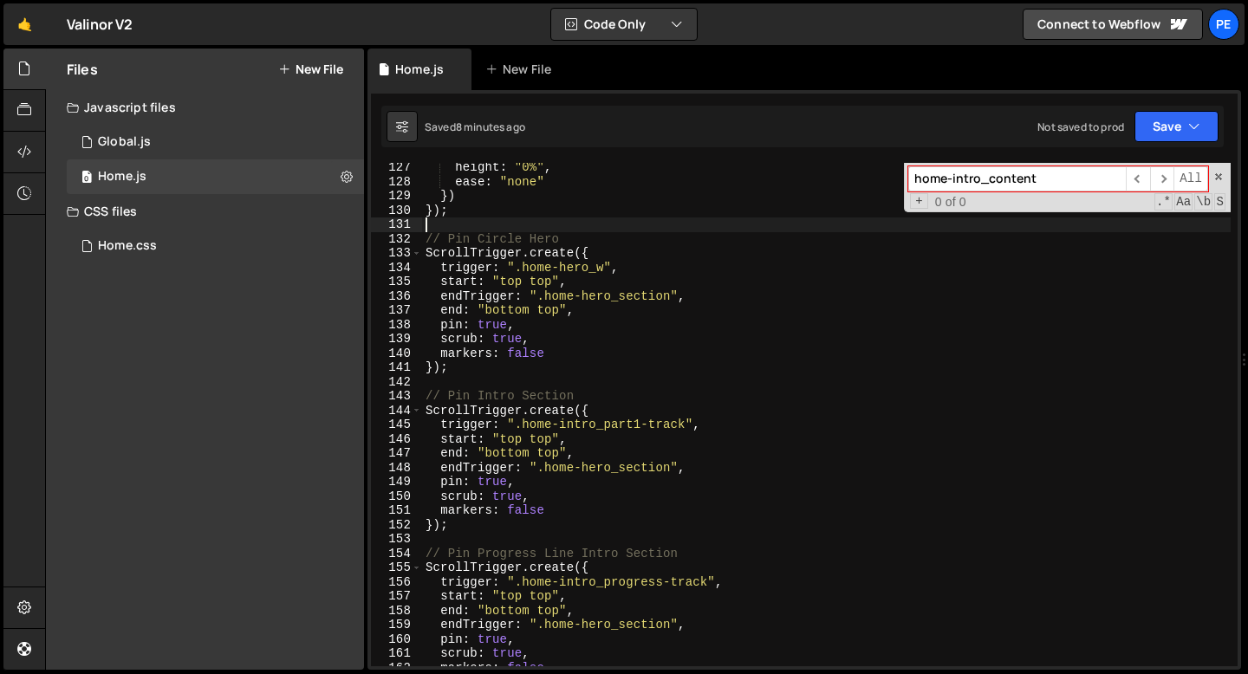
scroll to position [1921, 0]
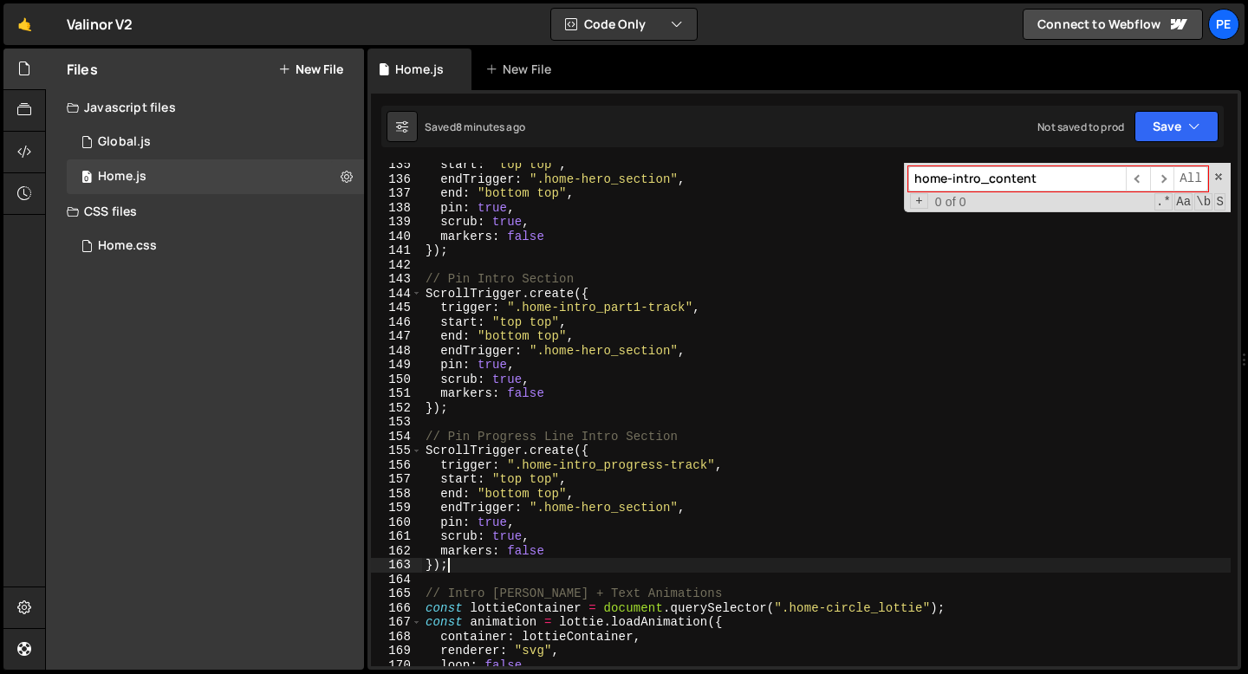
click at [491, 569] on div "start : "top top" , endTrigger : ".home-hero_section" , end : "bottom top" , pi…" at bounding box center [826, 424] width 808 height 532
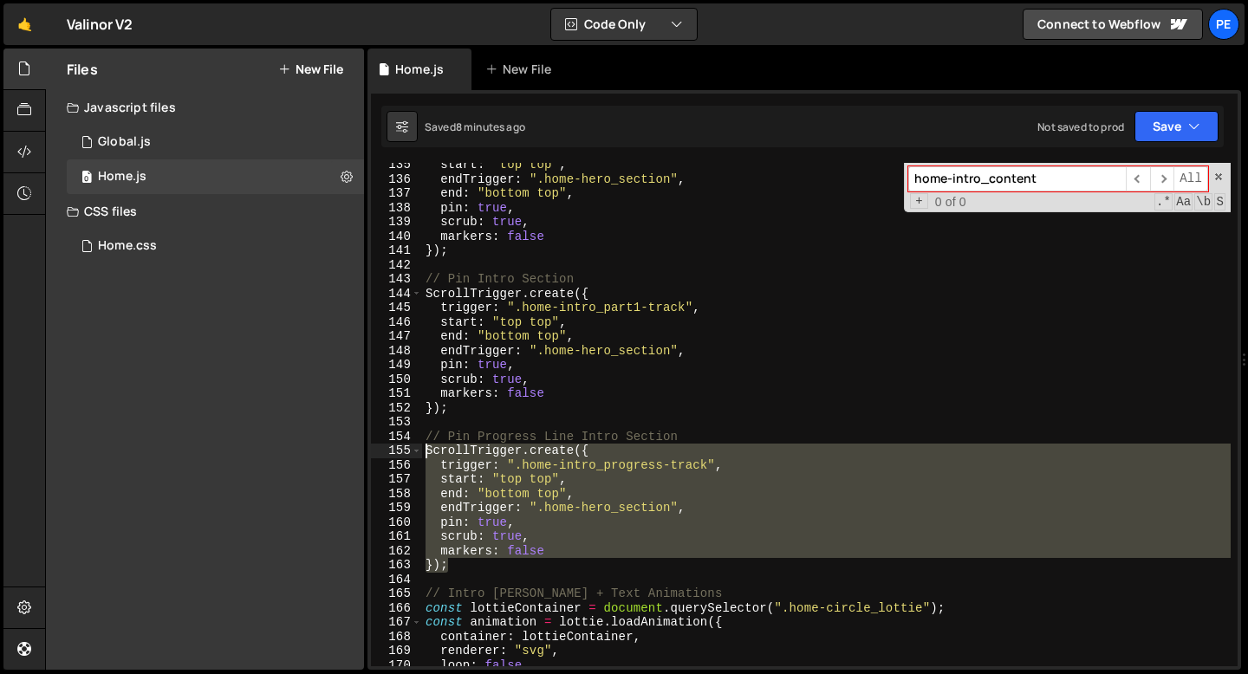
drag, startPoint x: 475, startPoint y: 566, endPoint x: 420, endPoint y: 443, distance: 134.6
click at [420, 443] on div "}); 135 136 137 138 139 140 141 142 143 144 145 146 147 148 149 150 151 152 153…" at bounding box center [804, 414] width 866 height 503
type textarea "// Pin Progress Line Intro Section ScrollTrigger.create({"
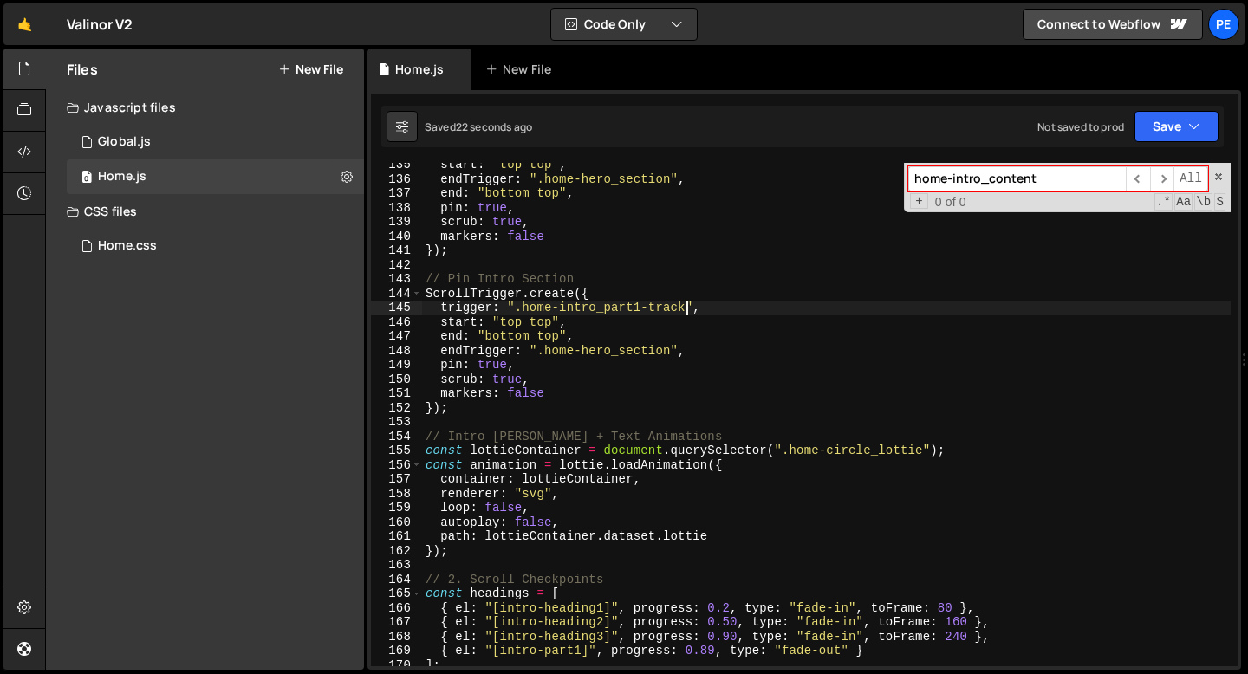
click at [684, 306] on div "start : "top top" , endTrigger : ".home-hero_section" , end : "bottom top" , pi…" at bounding box center [826, 424] width 808 height 532
type textarea "trigger: ".home-intro_part1","
